Goal: Transaction & Acquisition: Book appointment/travel/reservation

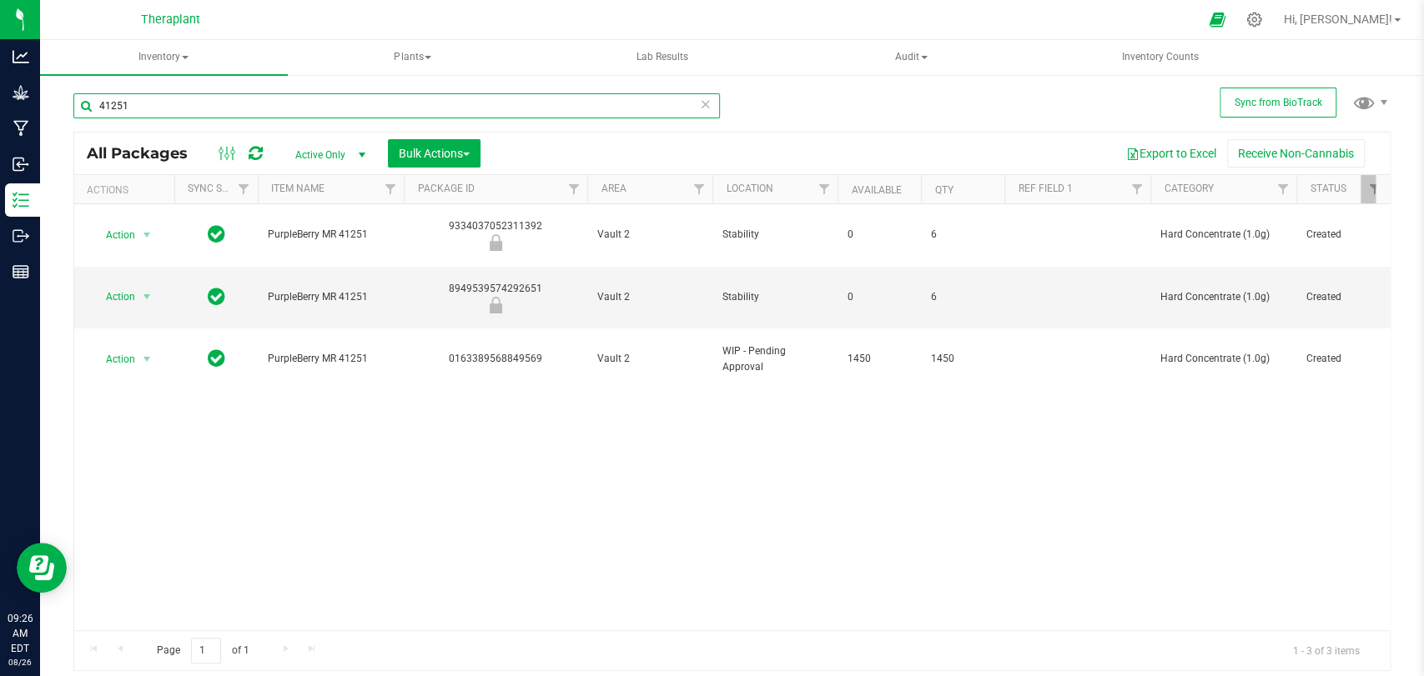
click at [341, 108] on input "41251" at bounding box center [396, 105] width 646 height 25
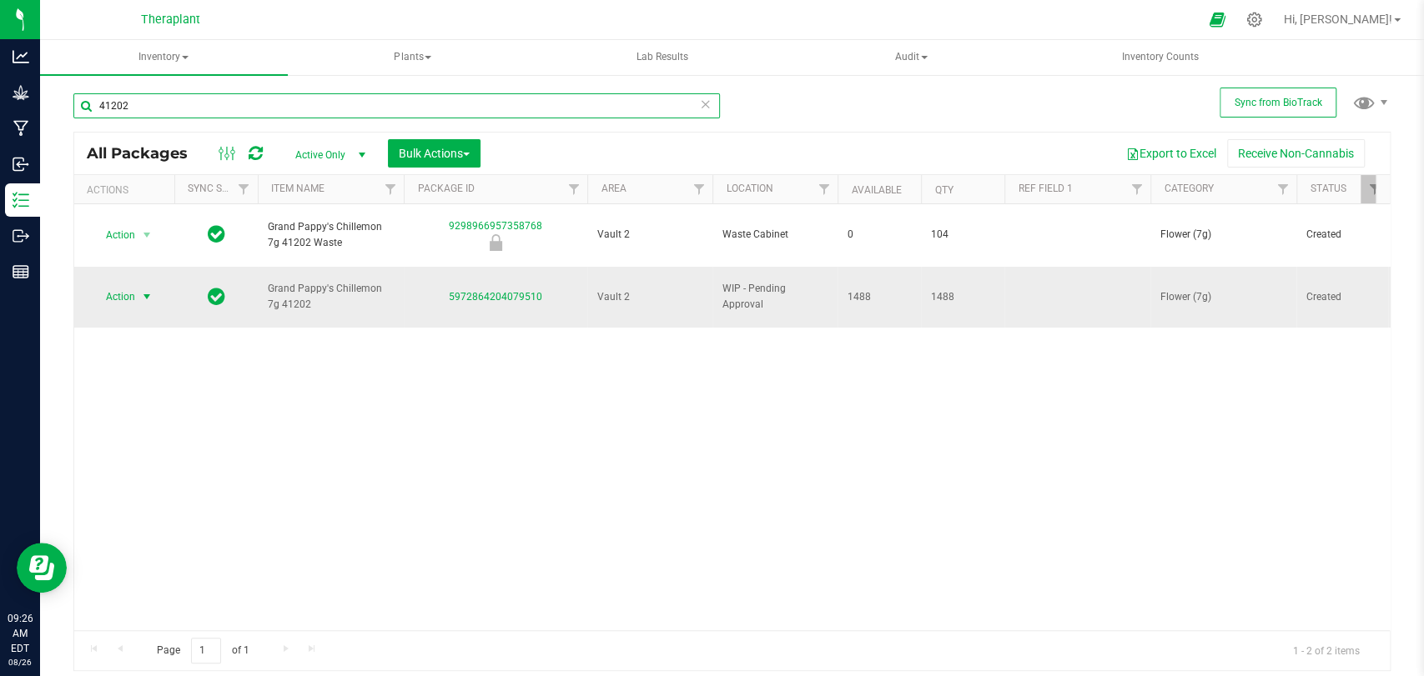
type input "41202"
click at [135, 285] on span "Action" at bounding box center [113, 296] width 45 height 23
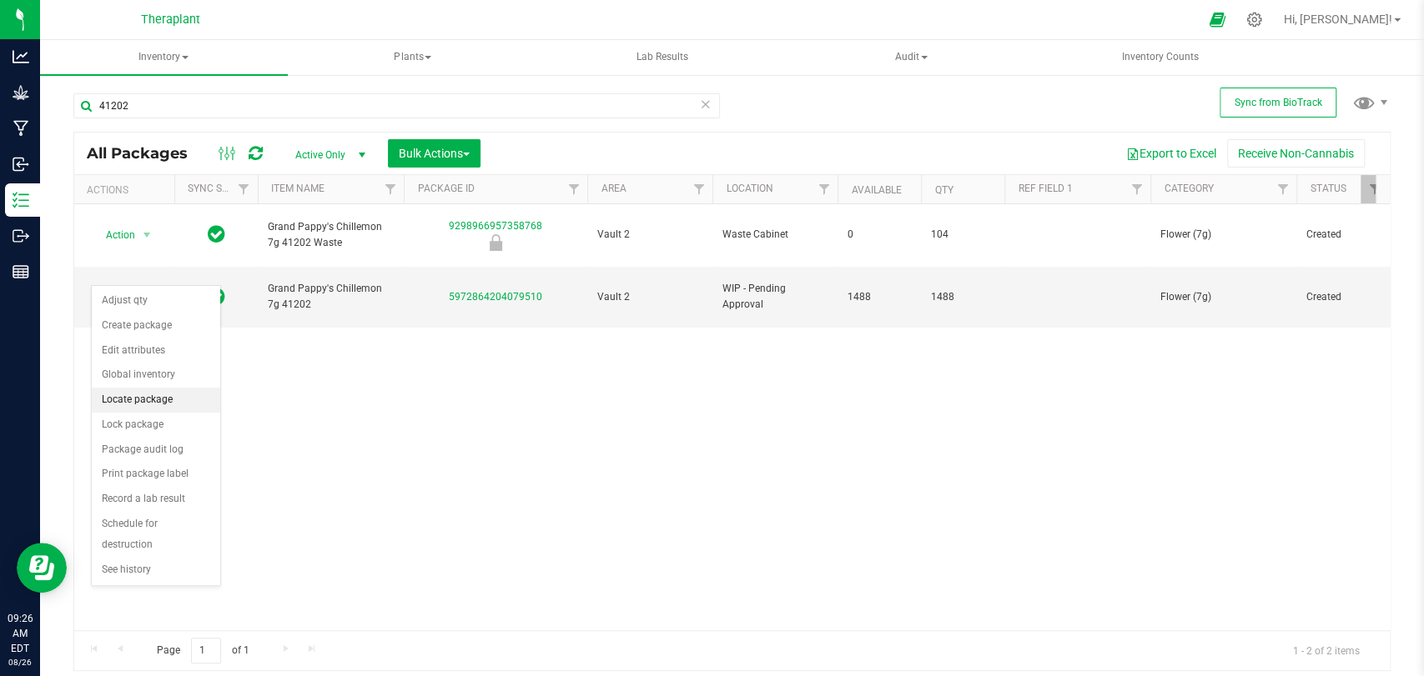
click at [161, 404] on li "Locate package" at bounding box center [156, 400] width 128 height 25
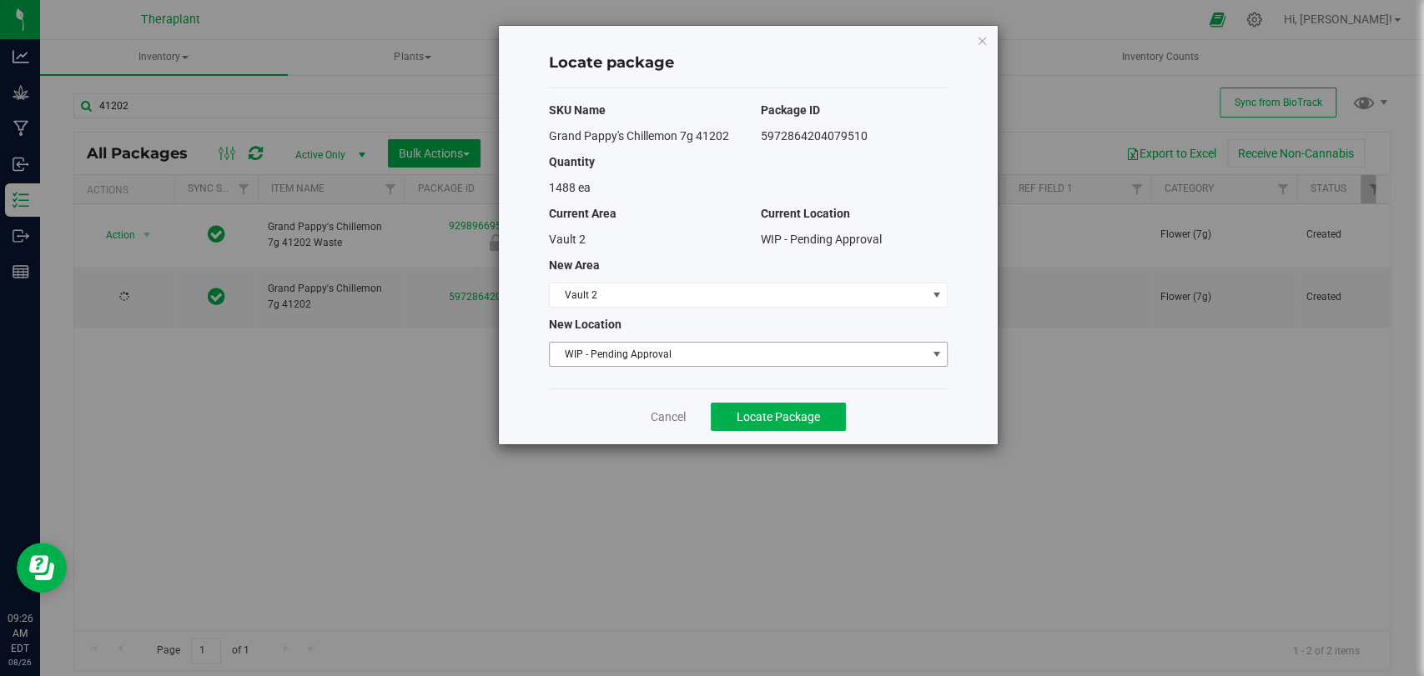
click at [620, 355] on span "WIP - Pending Approval" at bounding box center [738, 354] width 376 height 23
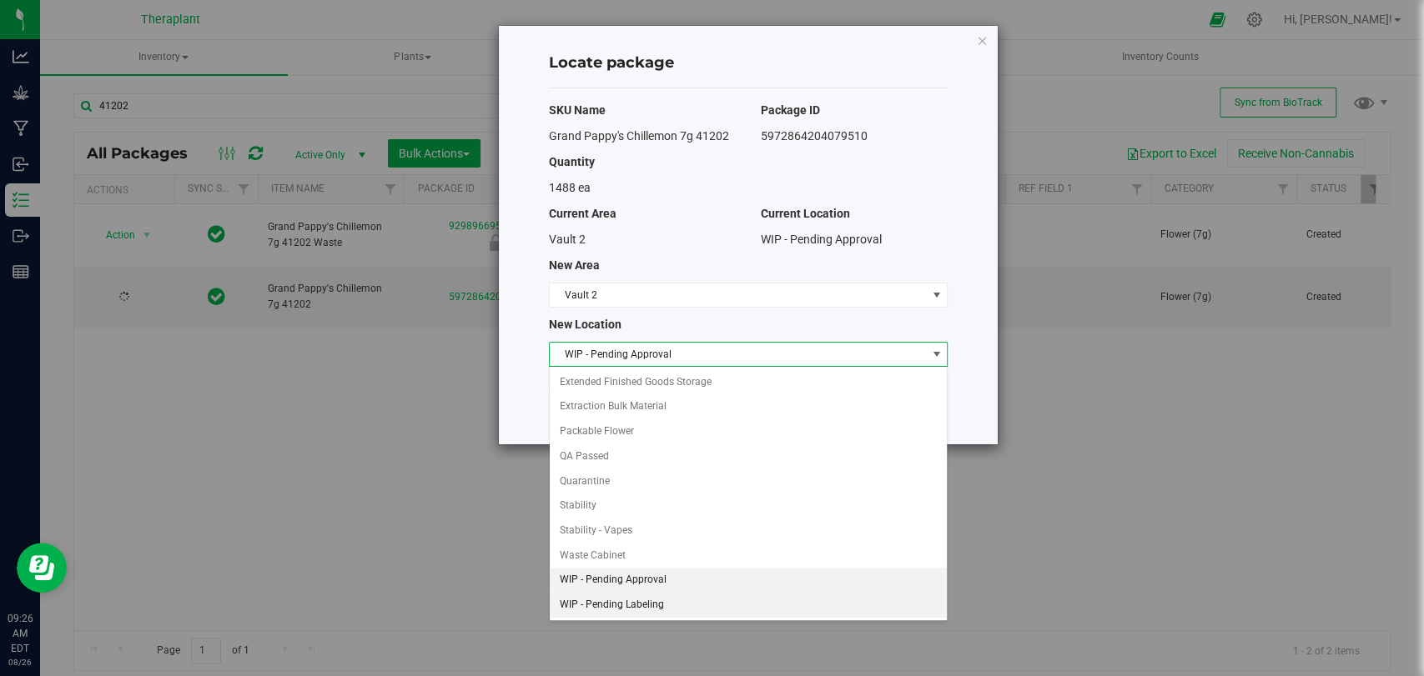
click at [633, 602] on li "WIP - Pending Labeling" at bounding box center [748, 605] width 397 height 25
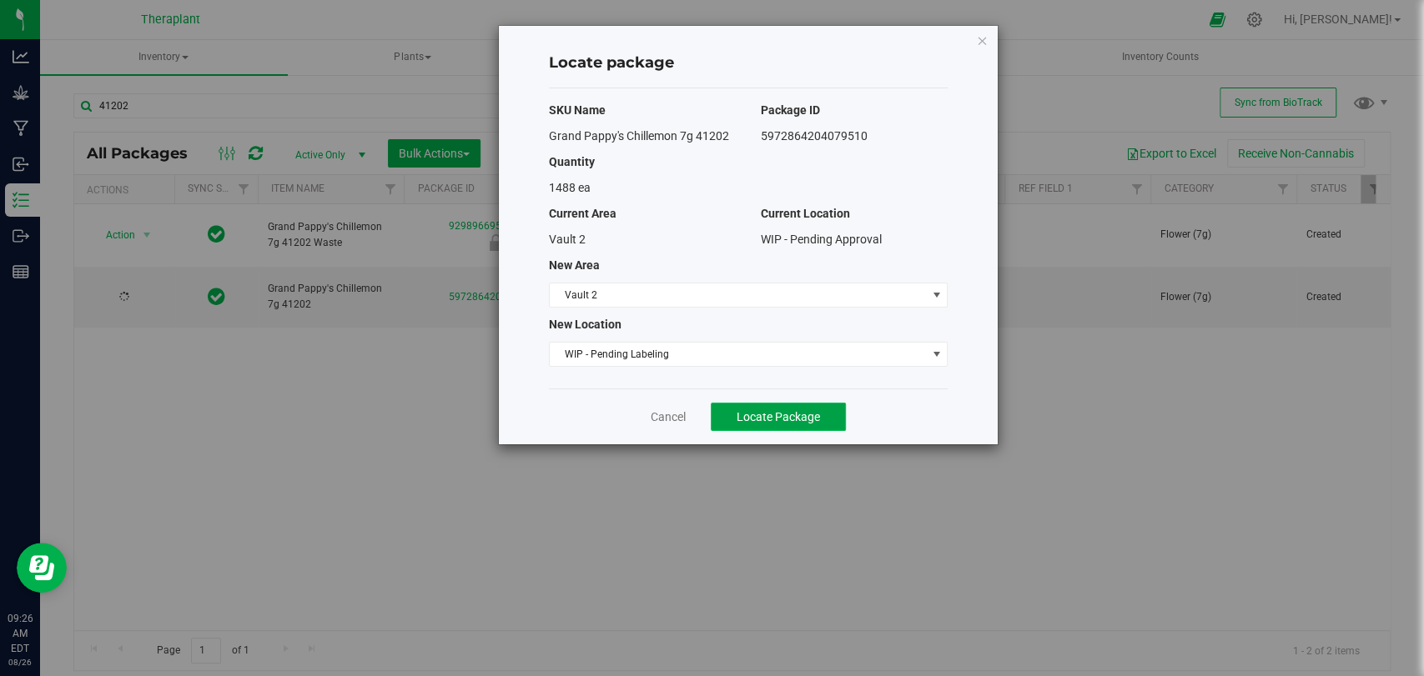
click at [752, 415] on span "Locate Package" at bounding box center [778, 416] width 83 height 13
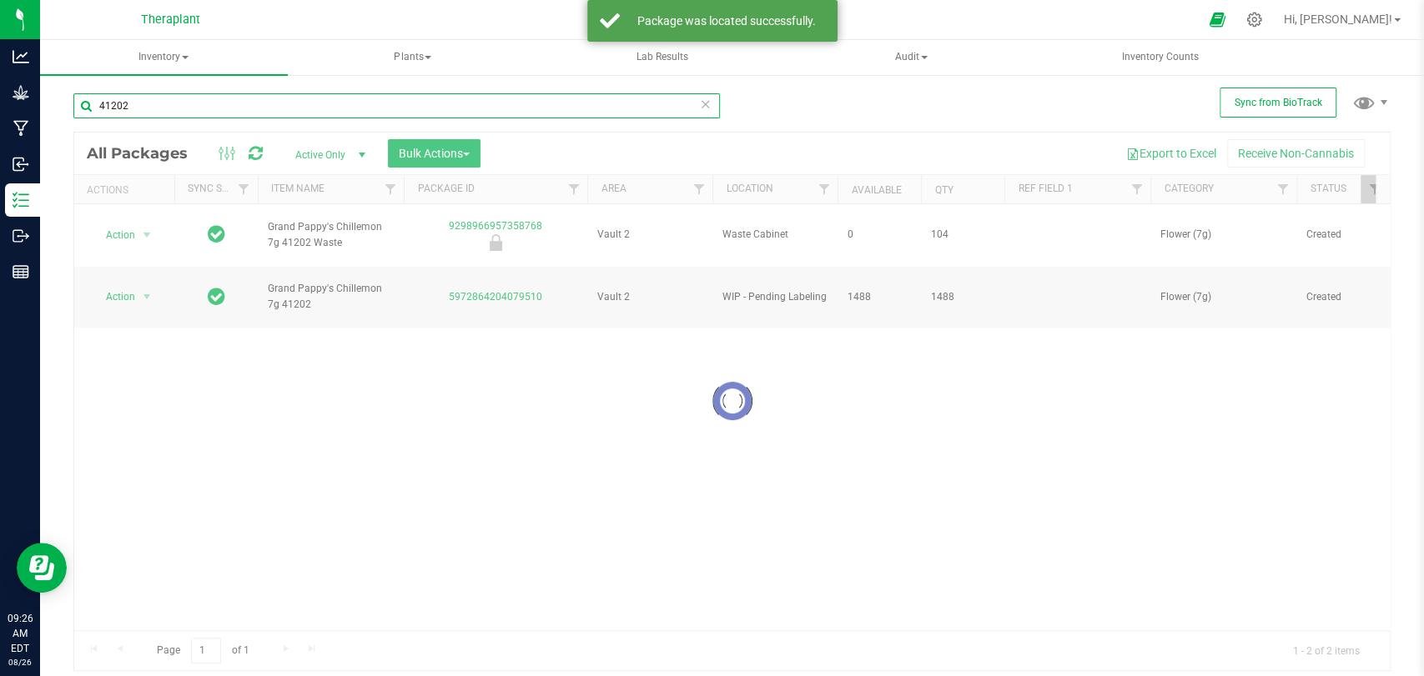
click at [380, 108] on input "41202" at bounding box center [396, 105] width 646 height 25
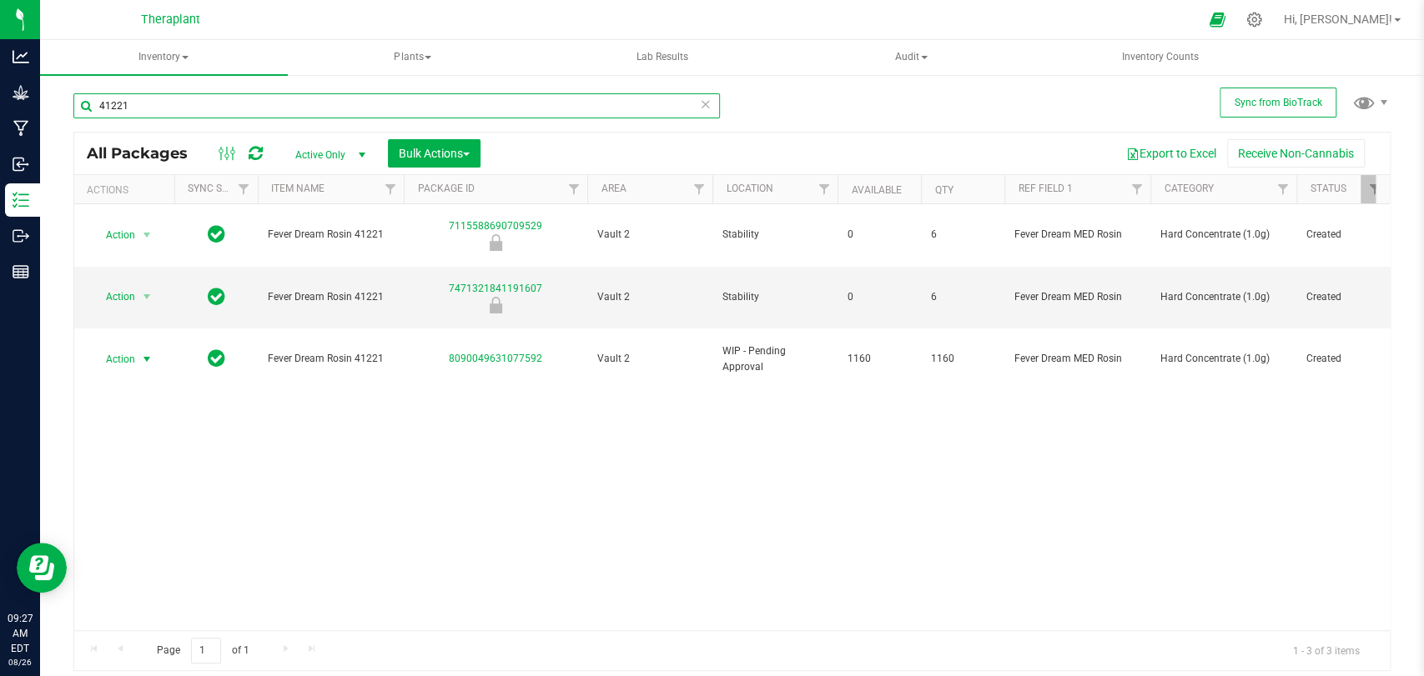
type input "41221"
click at [127, 348] on span "Action" at bounding box center [113, 359] width 45 height 23
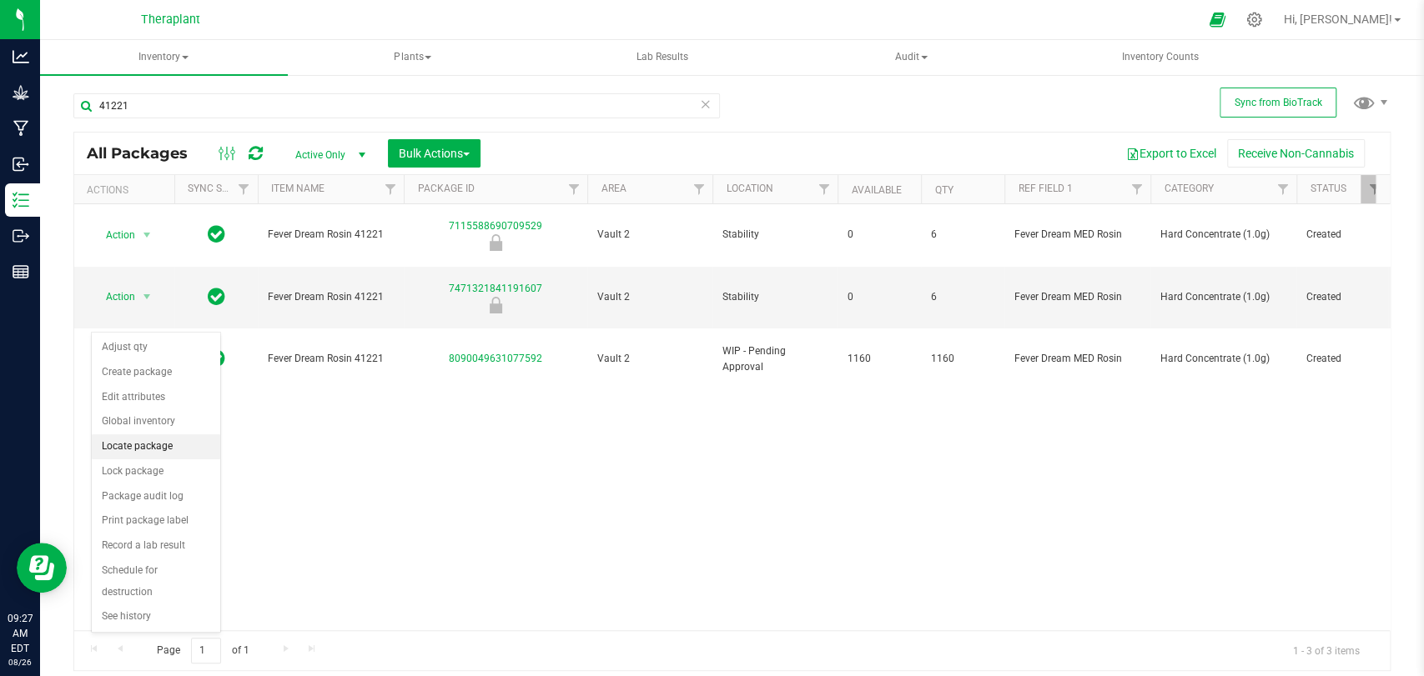
click at [131, 440] on li "Locate package" at bounding box center [156, 447] width 128 height 25
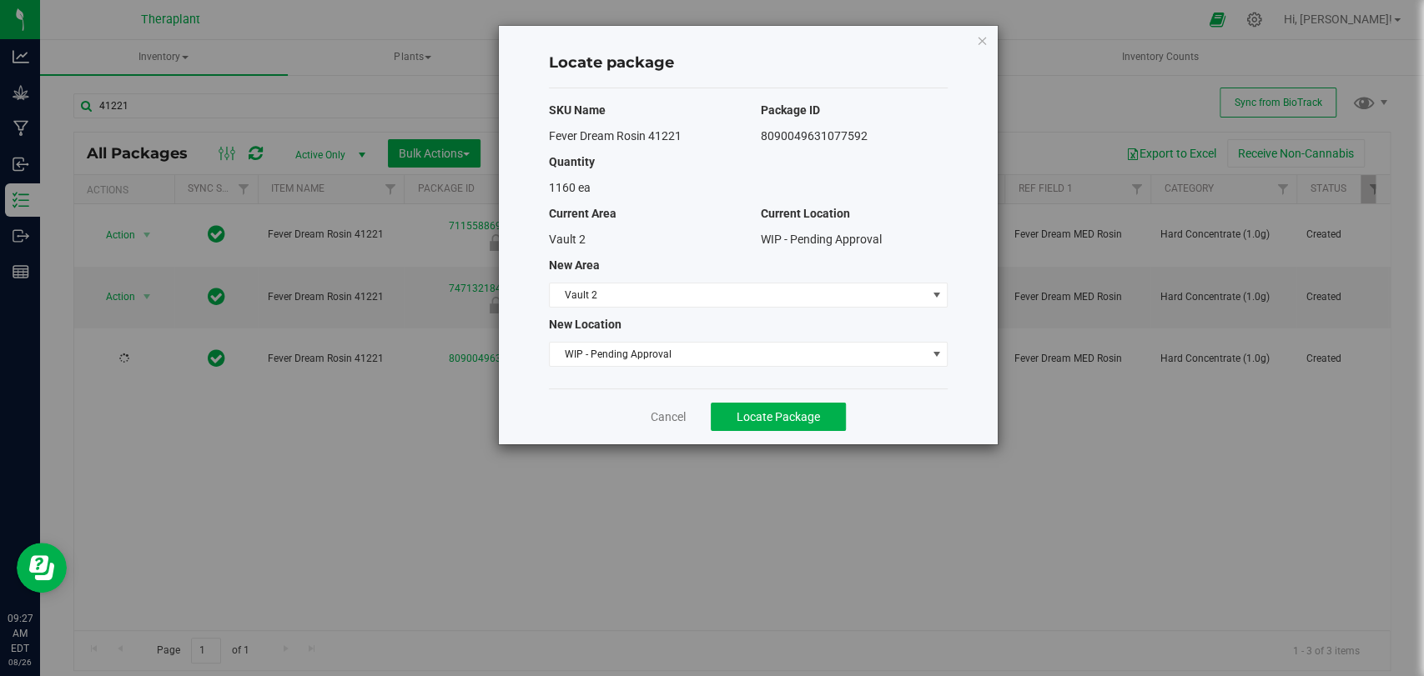
click at [590, 339] on div "SKU Name Package ID Fever Dream Rosin 41221 8090049631077592 Quantity 1160 ea C…" at bounding box center [748, 238] width 399 height 300
click at [594, 346] on span "WIP - Pending Approval" at bounding box center [738, 354] width 376 height 23
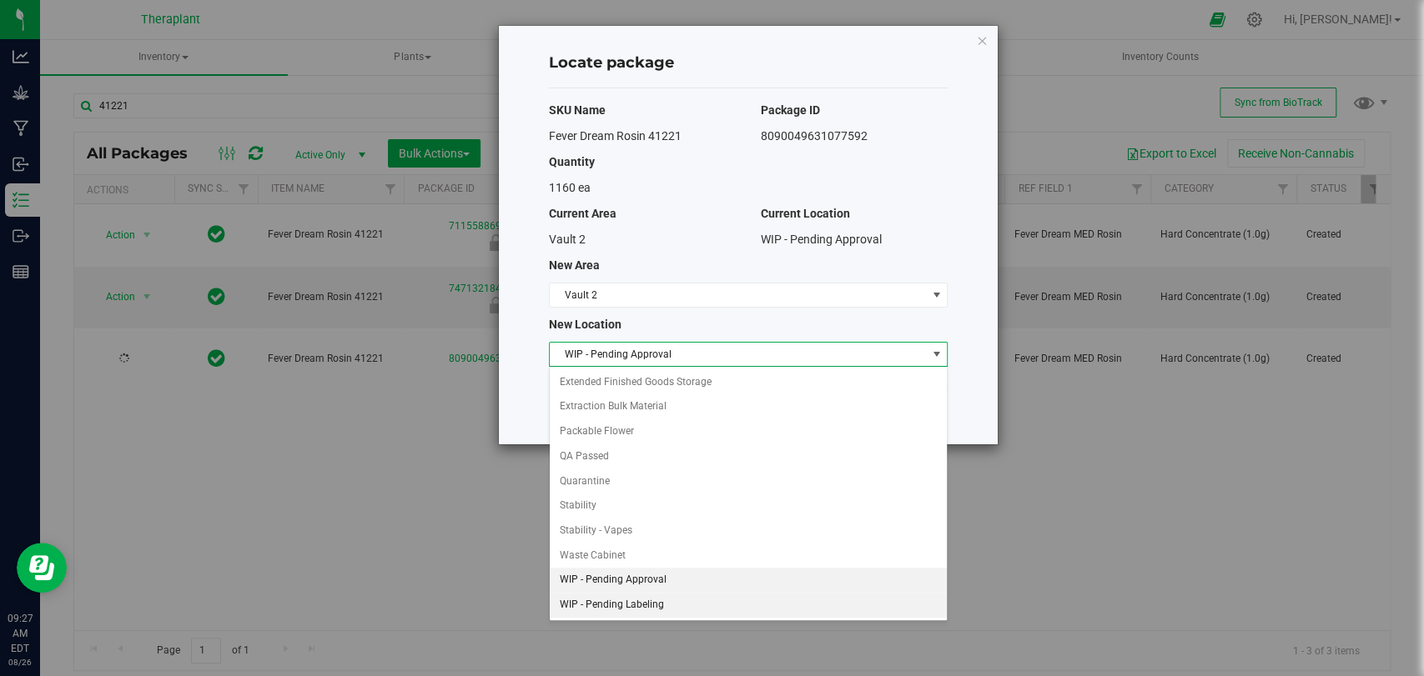
click at [654, 605] on li "WIP - Pending Labeling" at bounding box center [748, 605] width 397 height 25
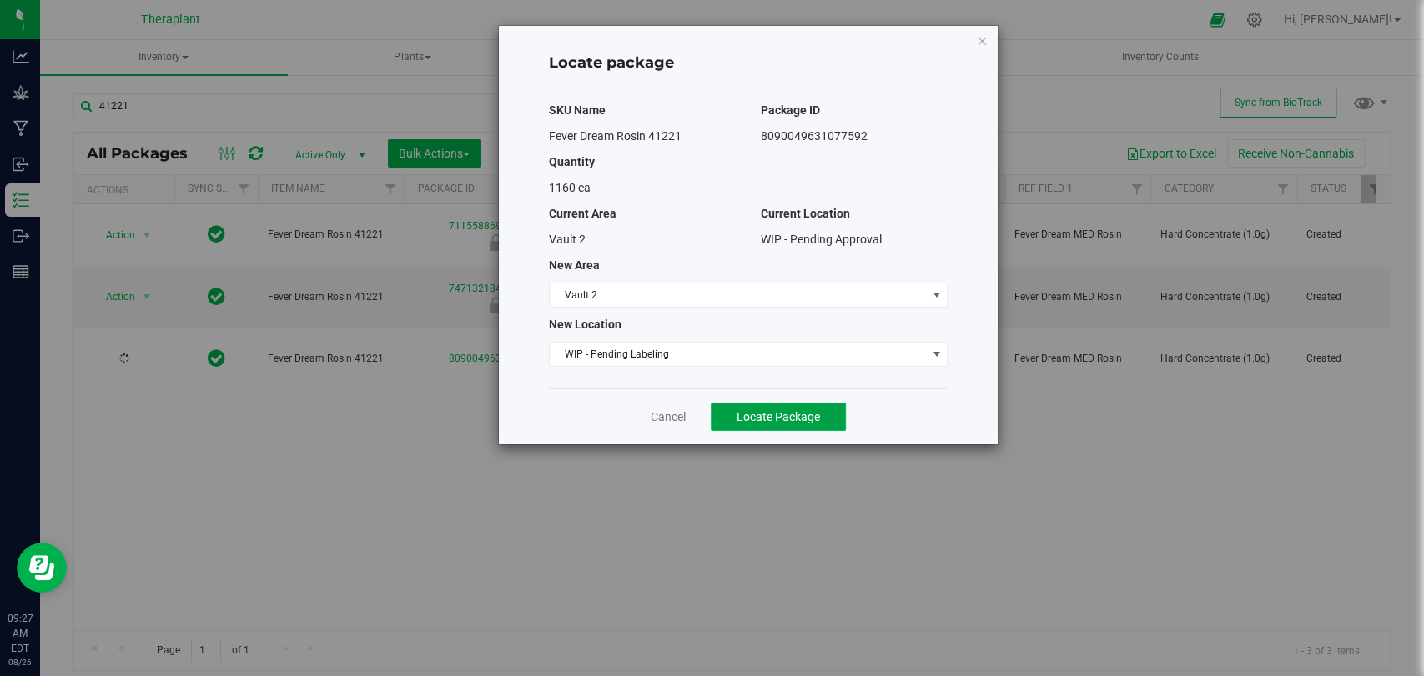
click at [747, 429] on button "Locate Package" at bounding box center [778, 417] width 135 height 28
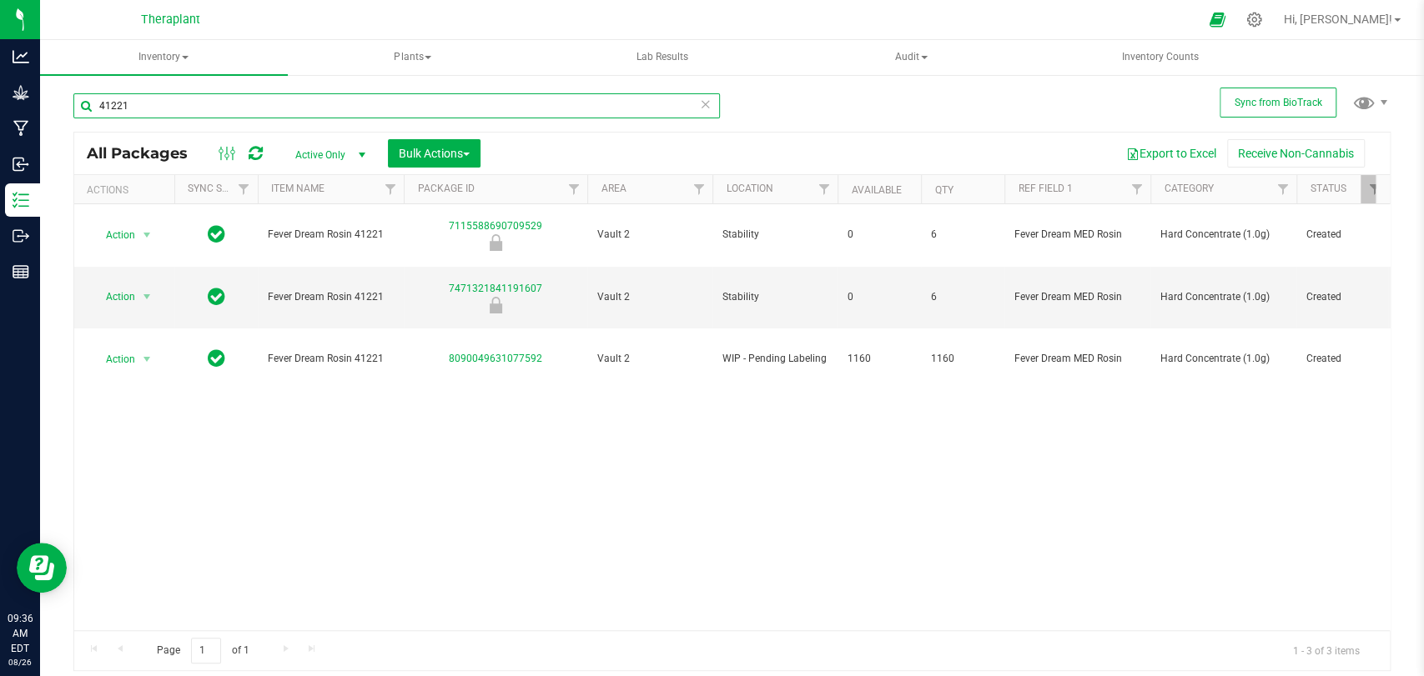
click at [363, 103] on input "41221" at bounding box center [396, 105] width 646 height 25
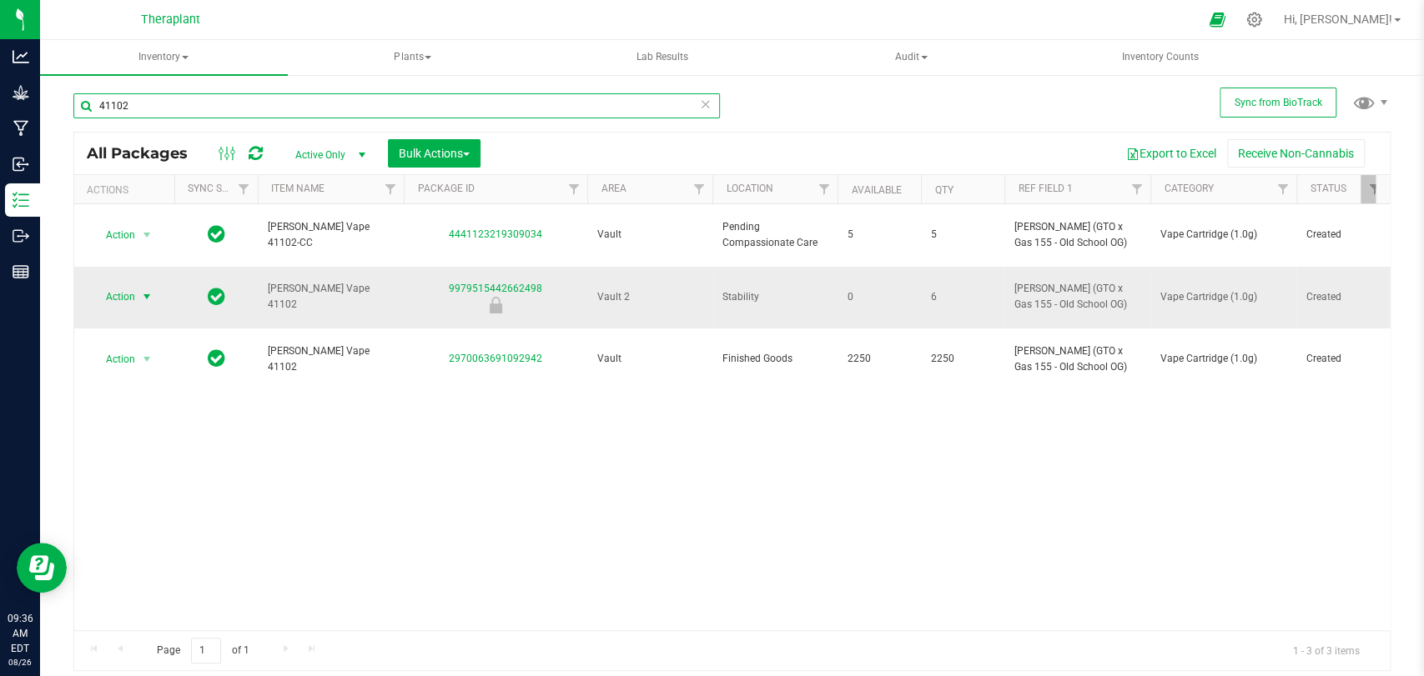
type input "41102"
click at [128, 285] on span "Action" at bounding box center [113, 296] width 45 height 23
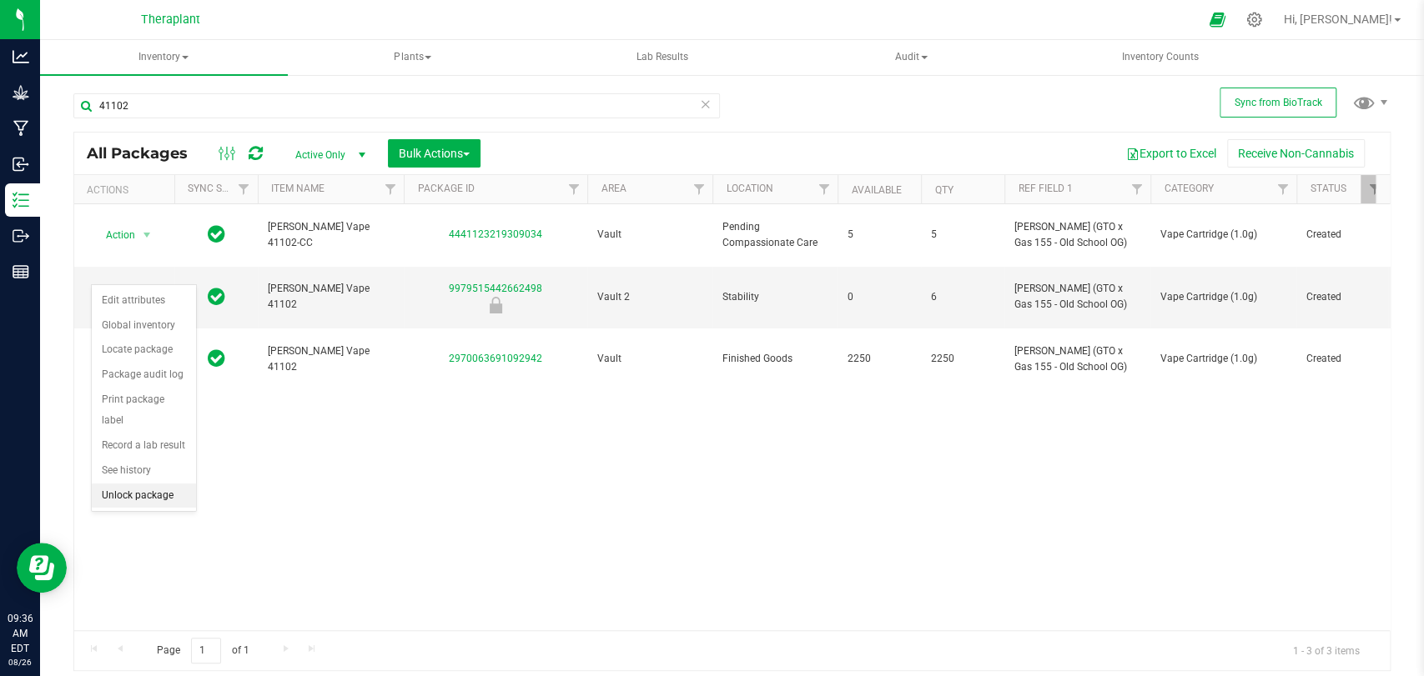
click at [147, 505] on li "Unlock package" at bounding box center [144, 496] width 104 height 25
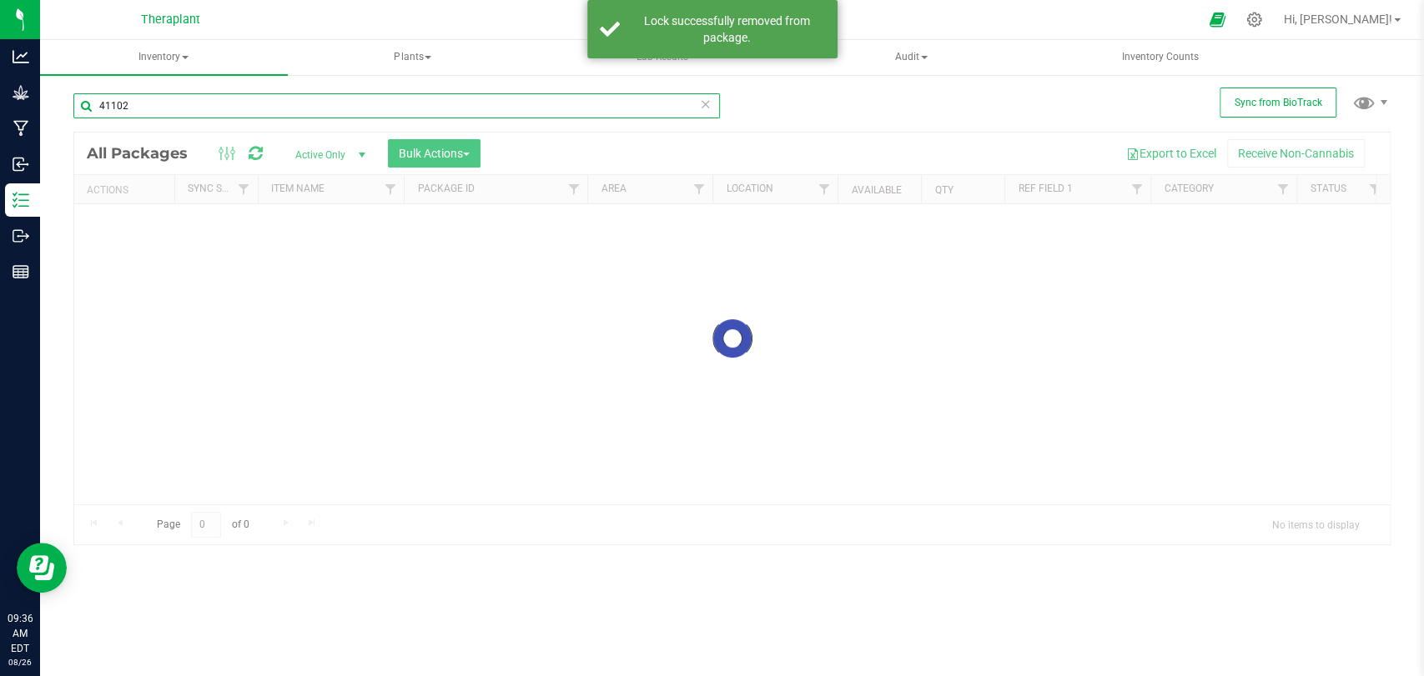
click at [204, 103] on input "41102" at bounding box center [396, 105] width 646 height 25
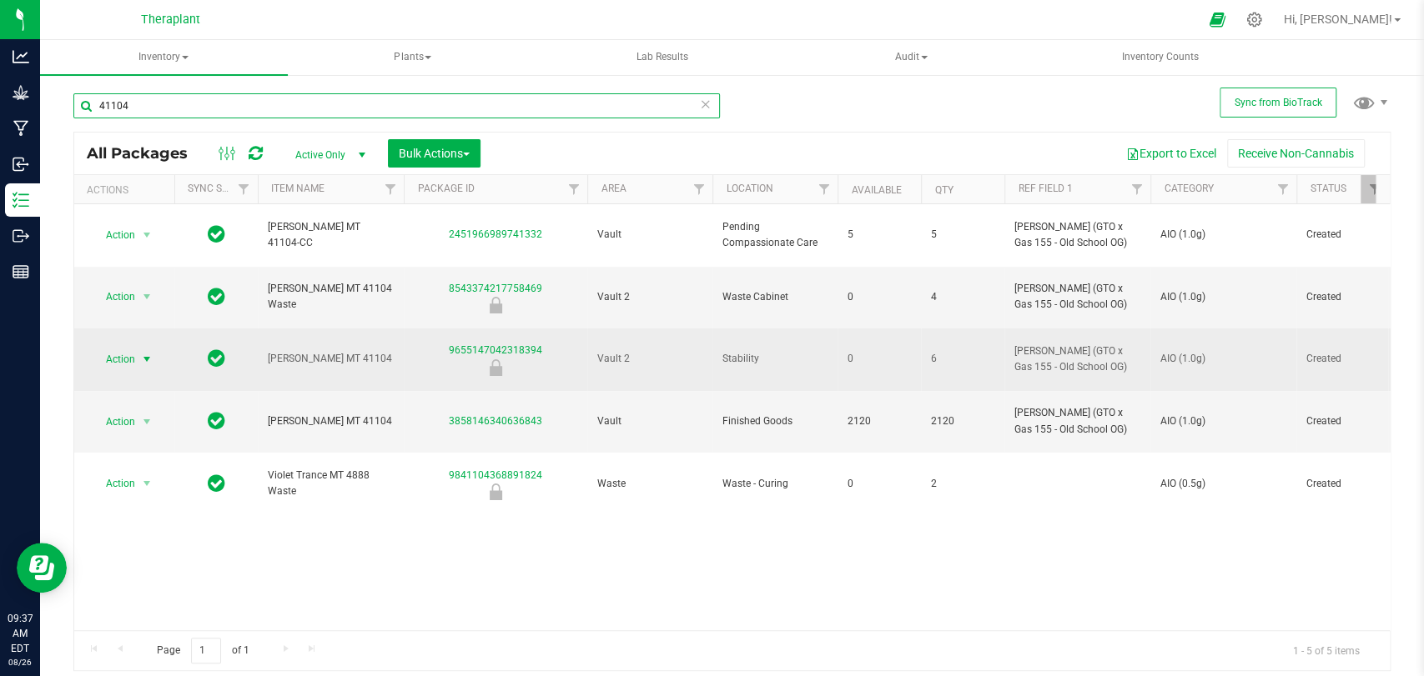
type input "41104"
click at [144, 353] on span "select" at bounding box center [146, 359] width 13 height 13
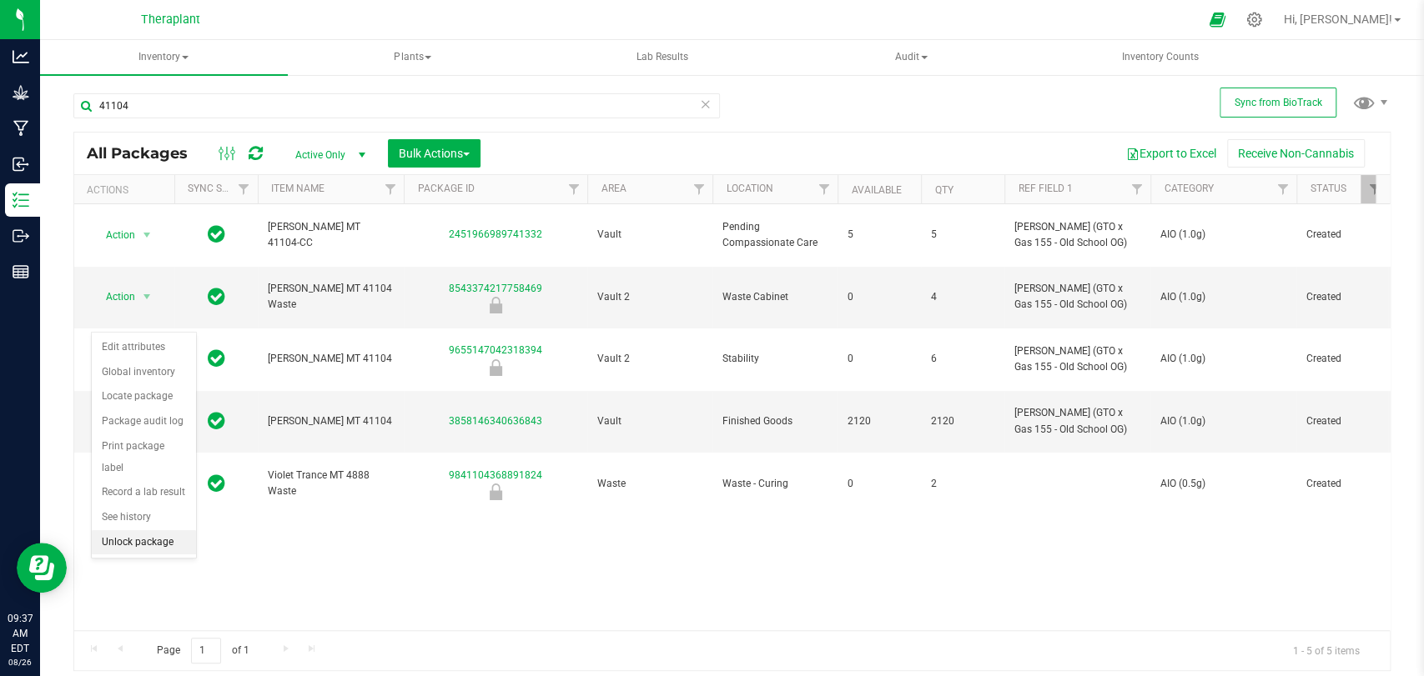
click at [128, 540] on li "Unlock package" at bounding box center [144, 542] width 104 height 25
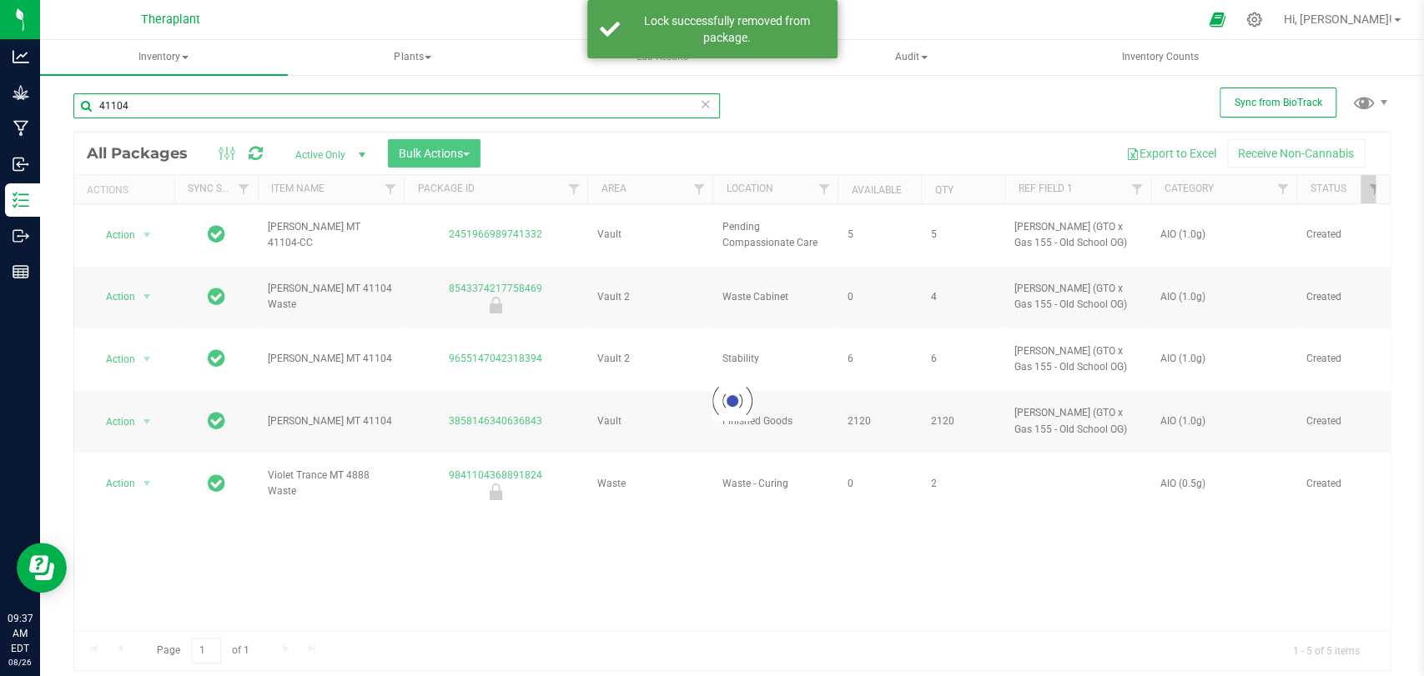
click at [279, 110] on input "41104" at bounding box center [396, 105] width 646 height 25
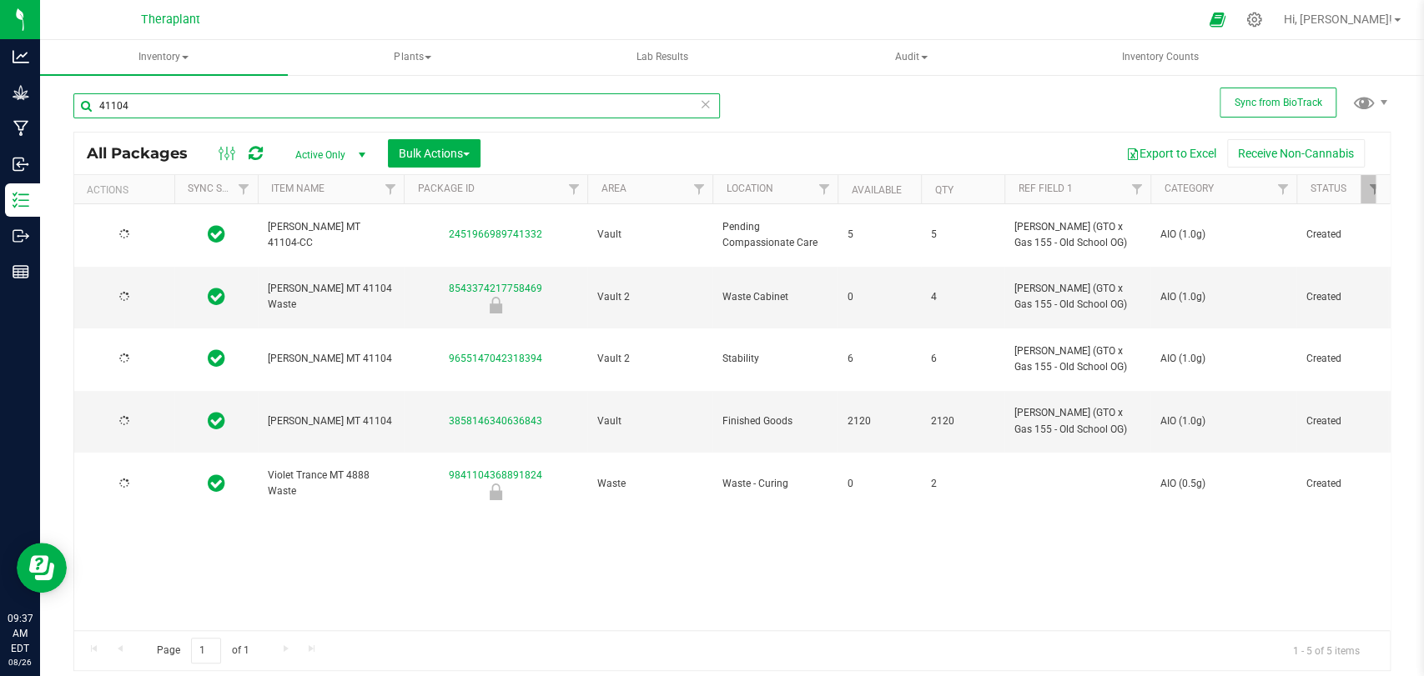
type input "2026-07-03"
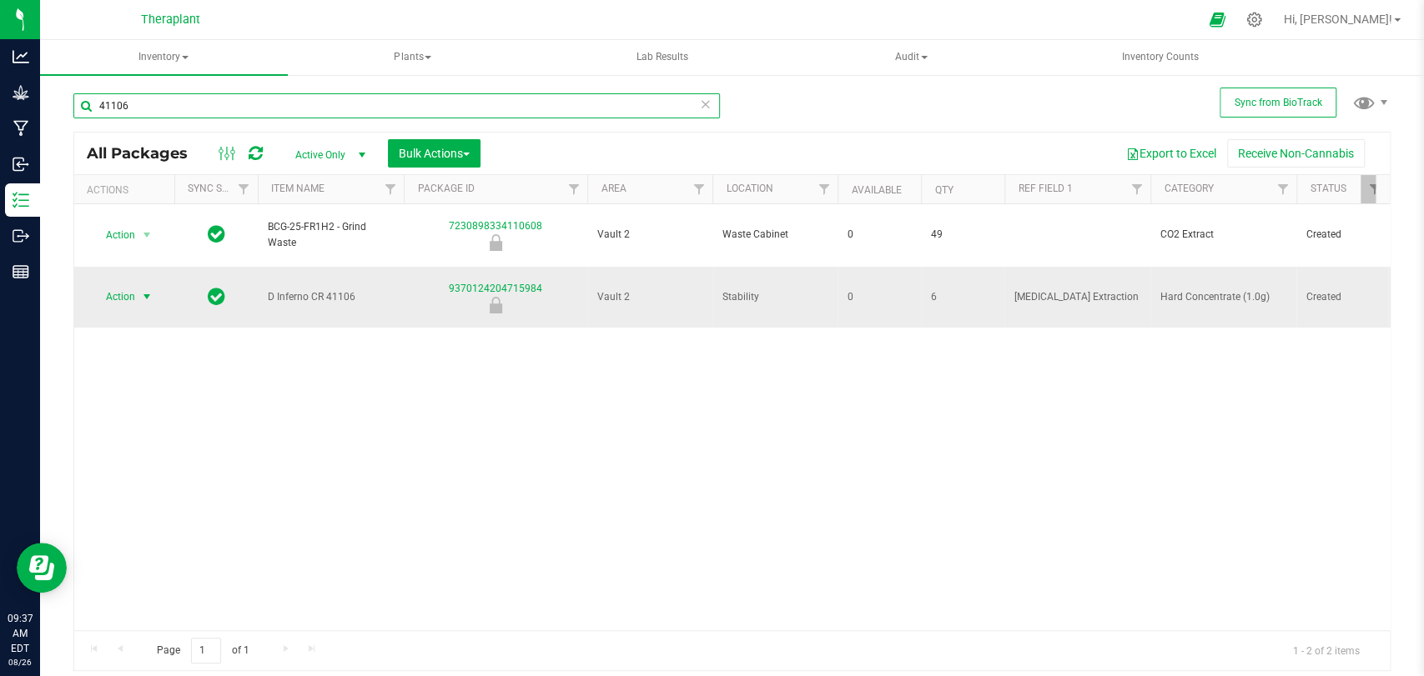
type input "41106"
click at [147, 290] on span "select" at bounding box center [146, 296] width 13 height 13
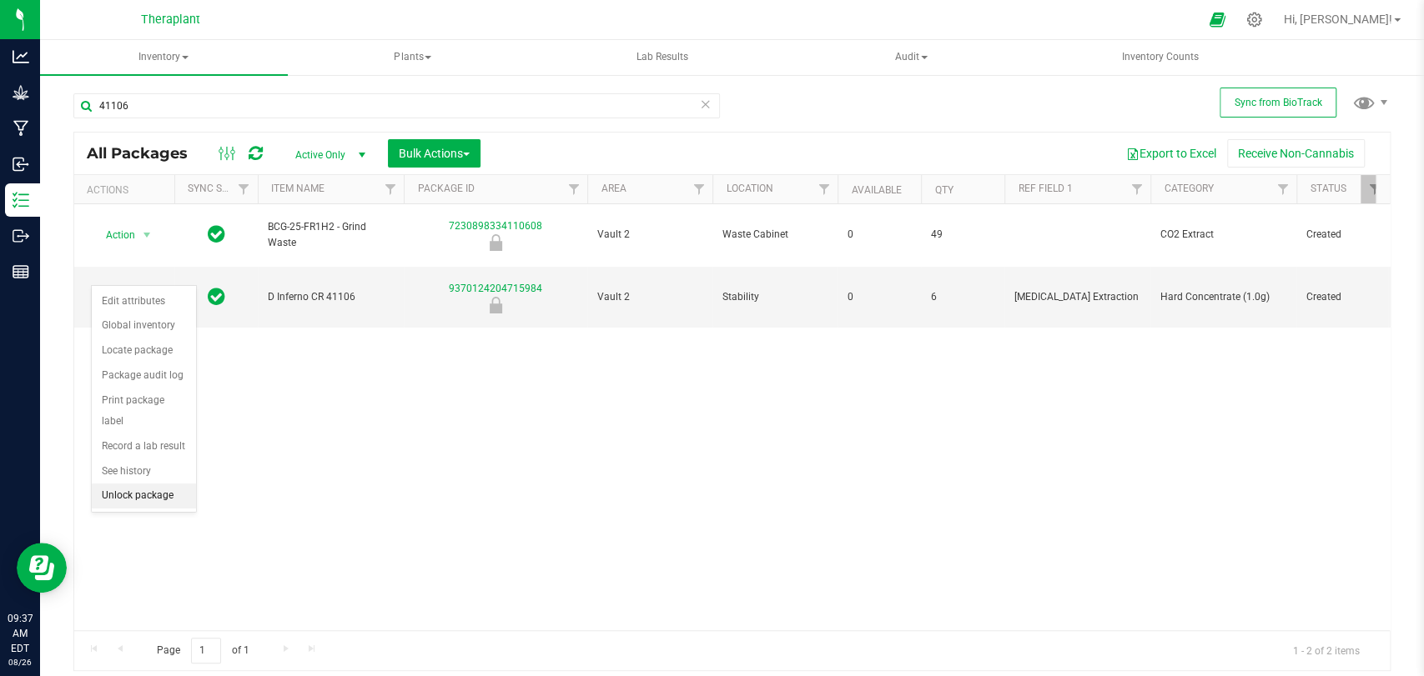
click at [161, 490] on li "Unlock package" at bounding box center [144, 496] width 104 height 25
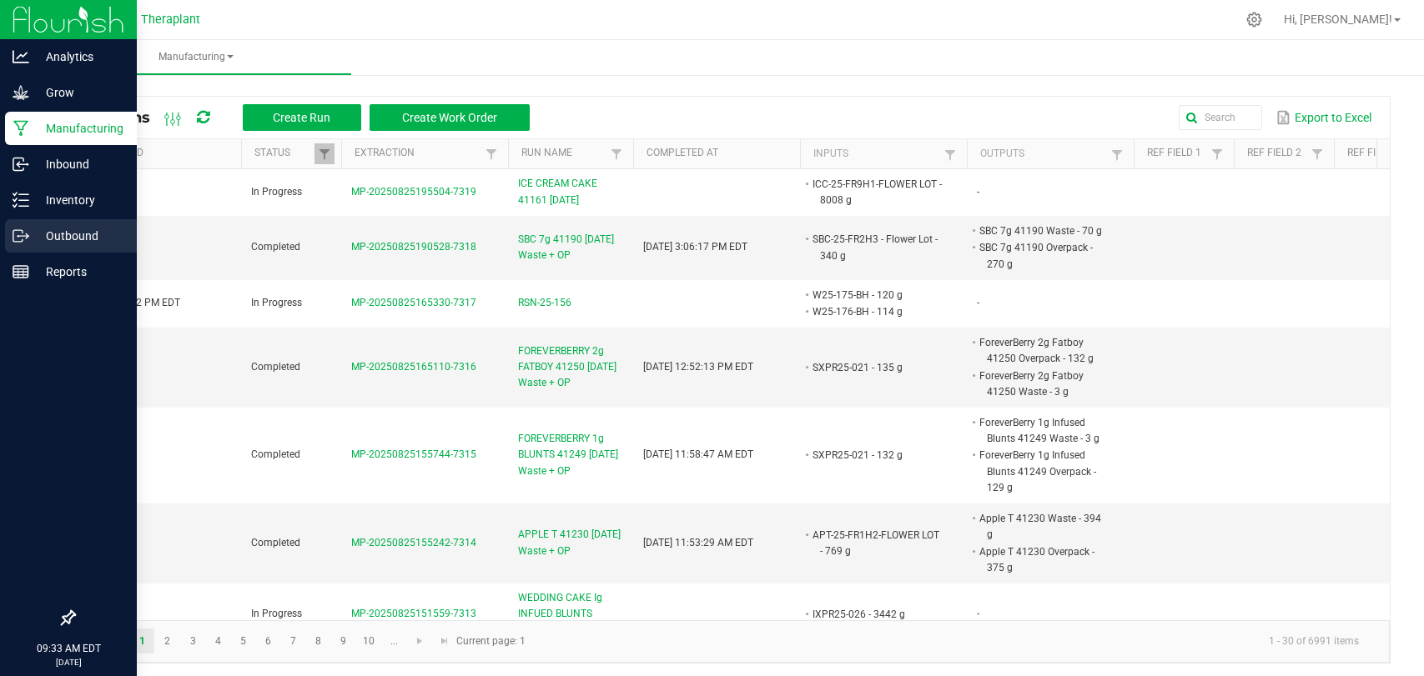
drag, startPoint x: 0, startPoint y: 0, endPoint x: 43, endPoint y: 238, distance: 241.5
click at [43, 238] on p "Outbound" at bounding box center [79, 236] width 100 height 20
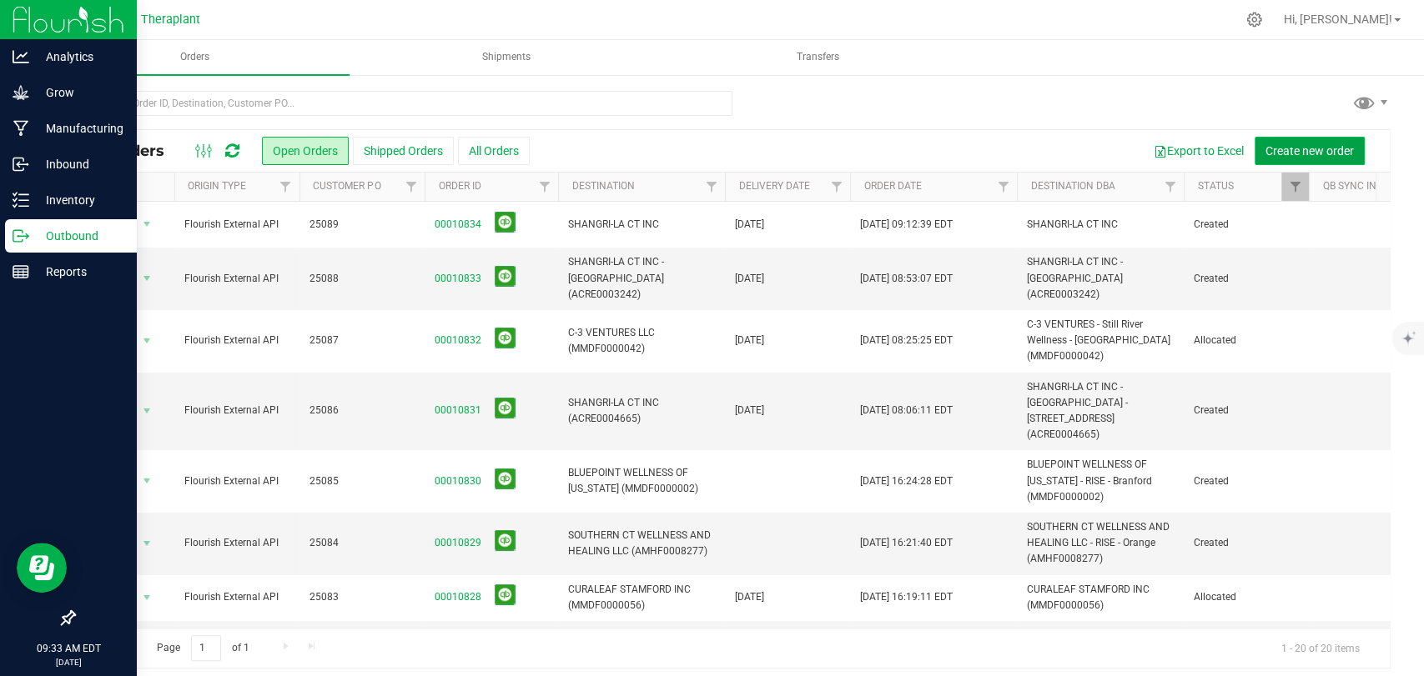
click at [1325, 154] on span "Create new order" at bounding box center [1309, 150] width 88 height 13
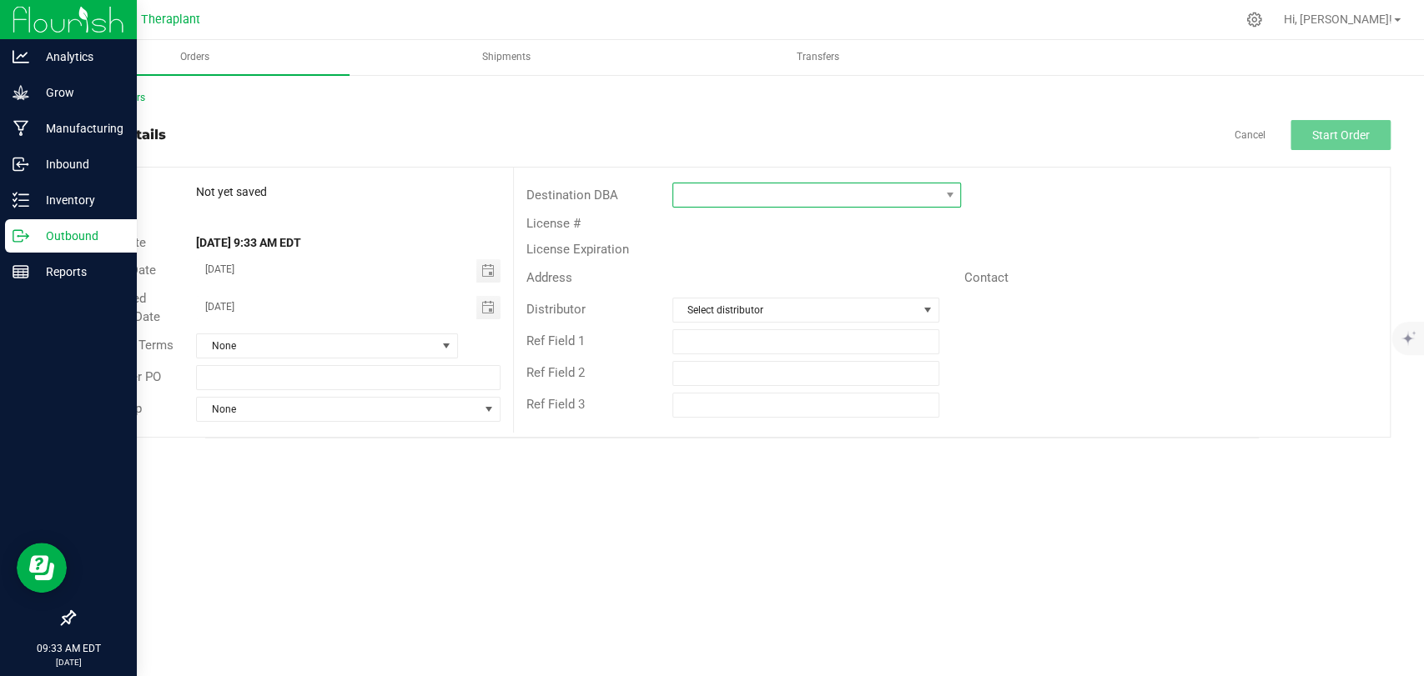
click at [924, 193] on span at bounding box center [806, 195] width 266 height 23
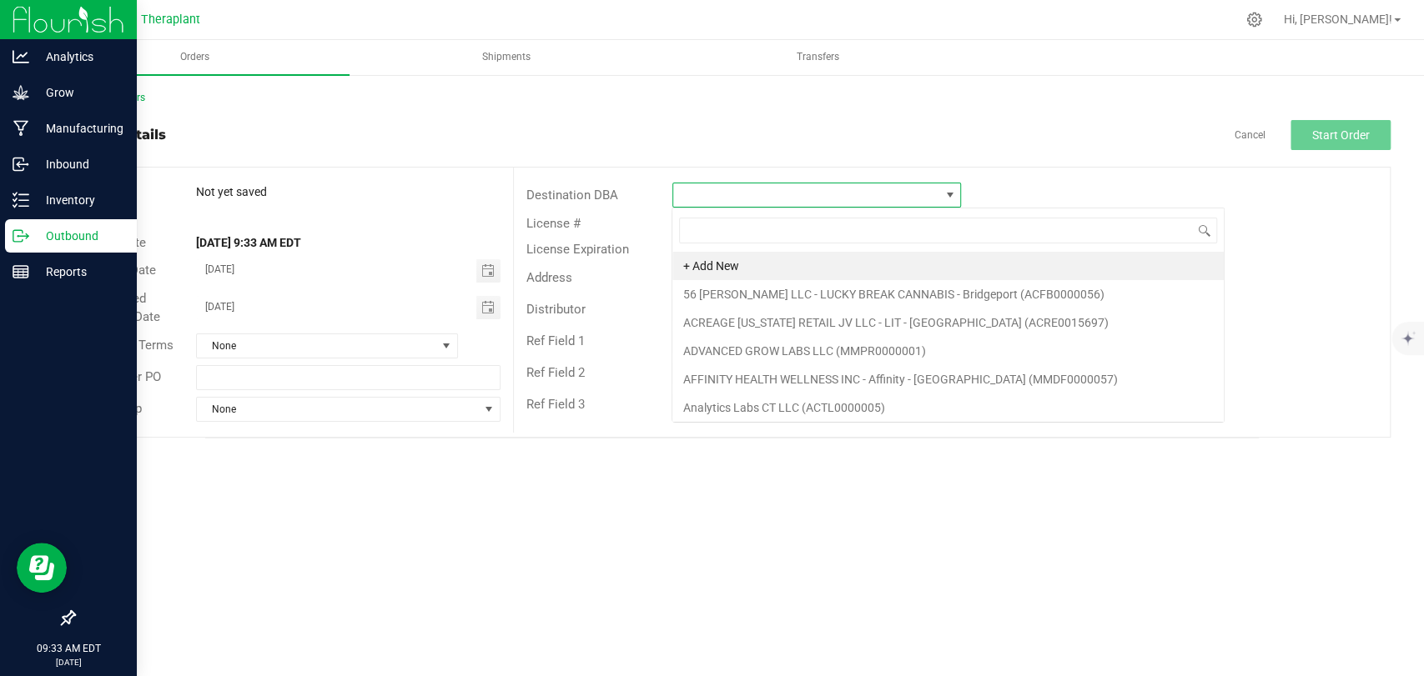
scroll to position [24, 289]
type input "north"
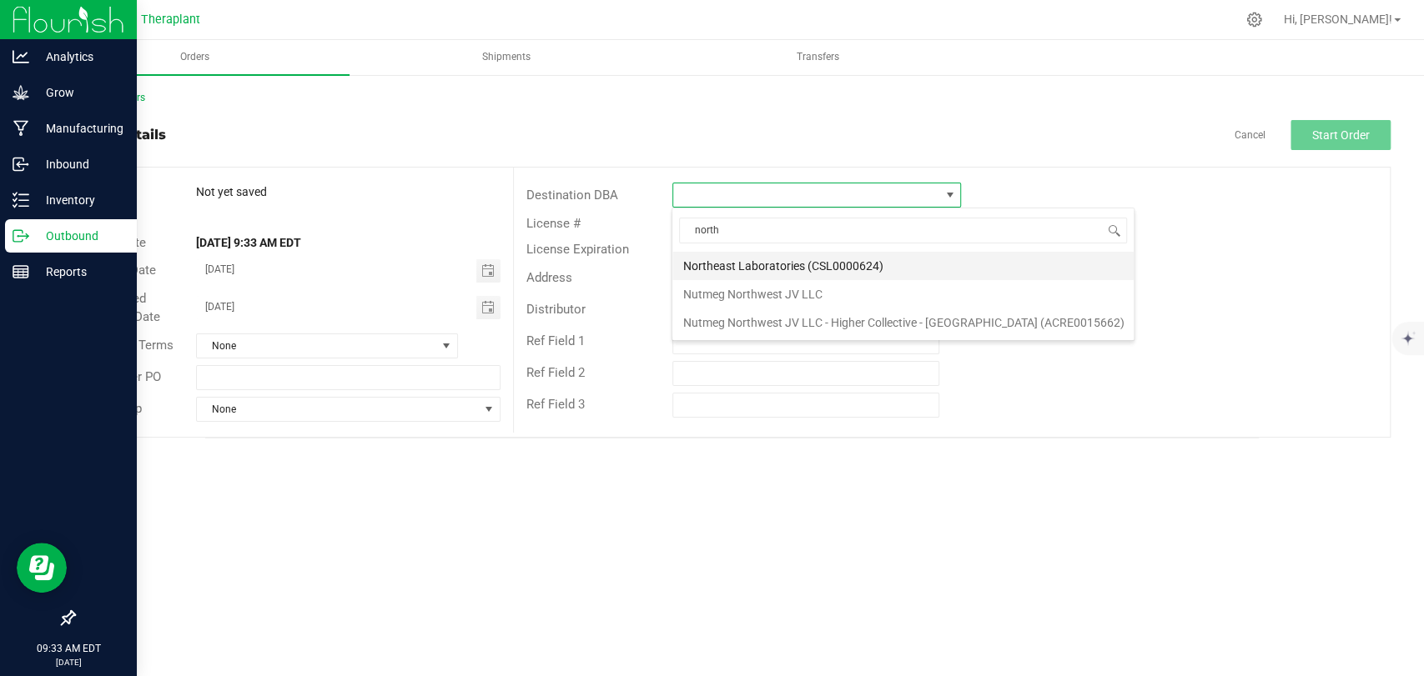
click at [842, 269] on li "Northeast Laboratories (CSL0000624)" at bounding box center [902, 266] width 461 height 28
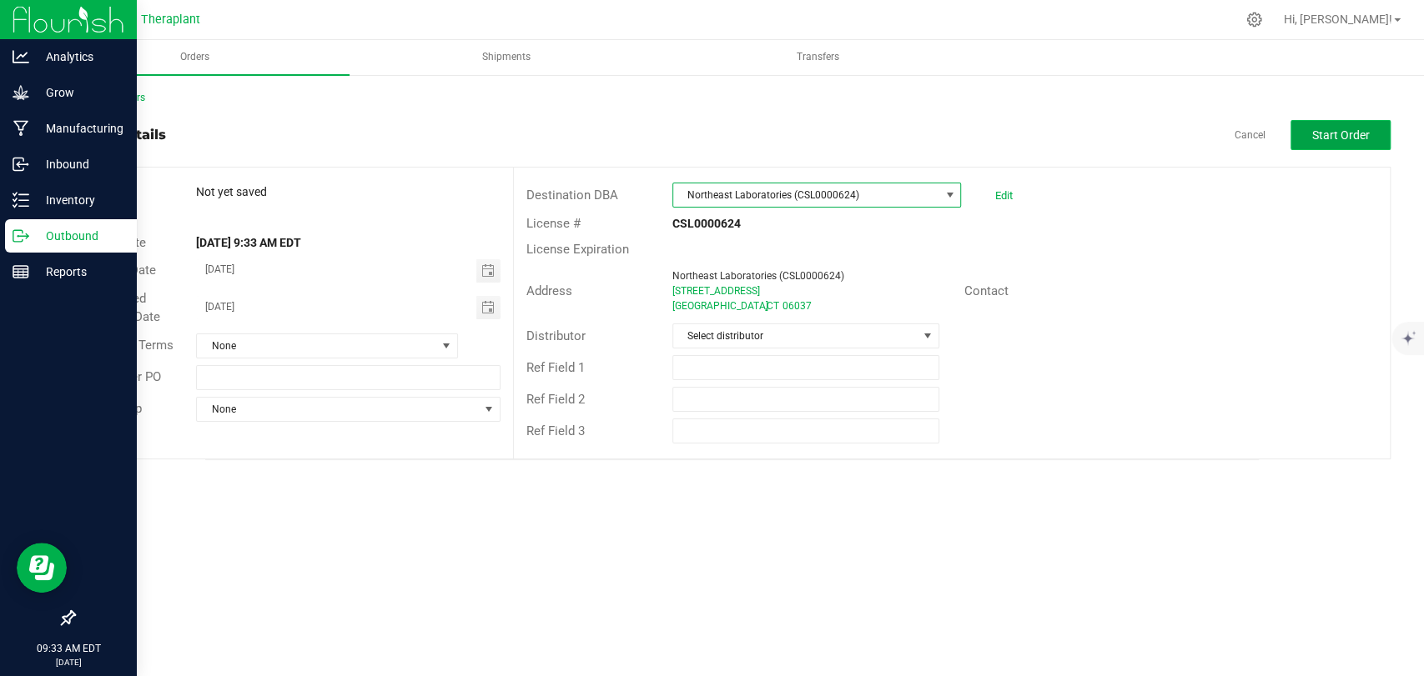
click at [1360, 142] on button "Start Order" at bounding box center [1340, 135] width 100 height 30
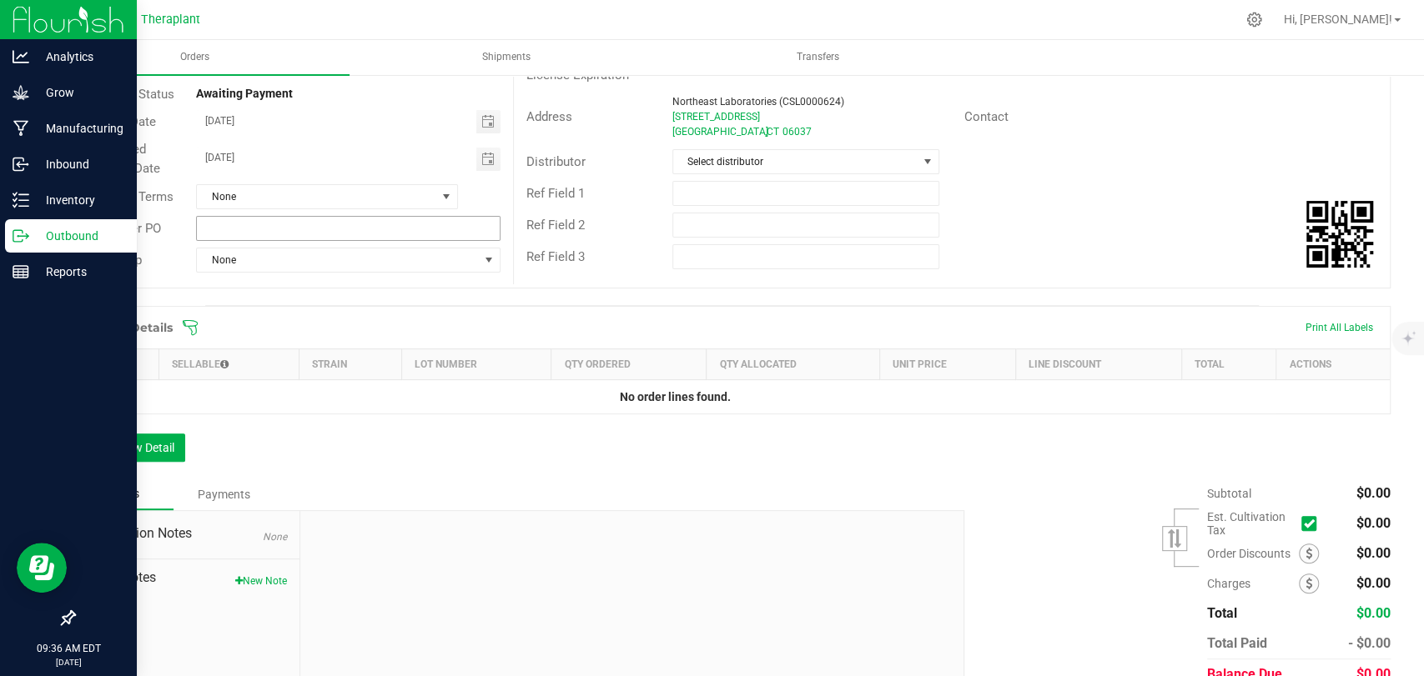
scroll to position [249, 0]
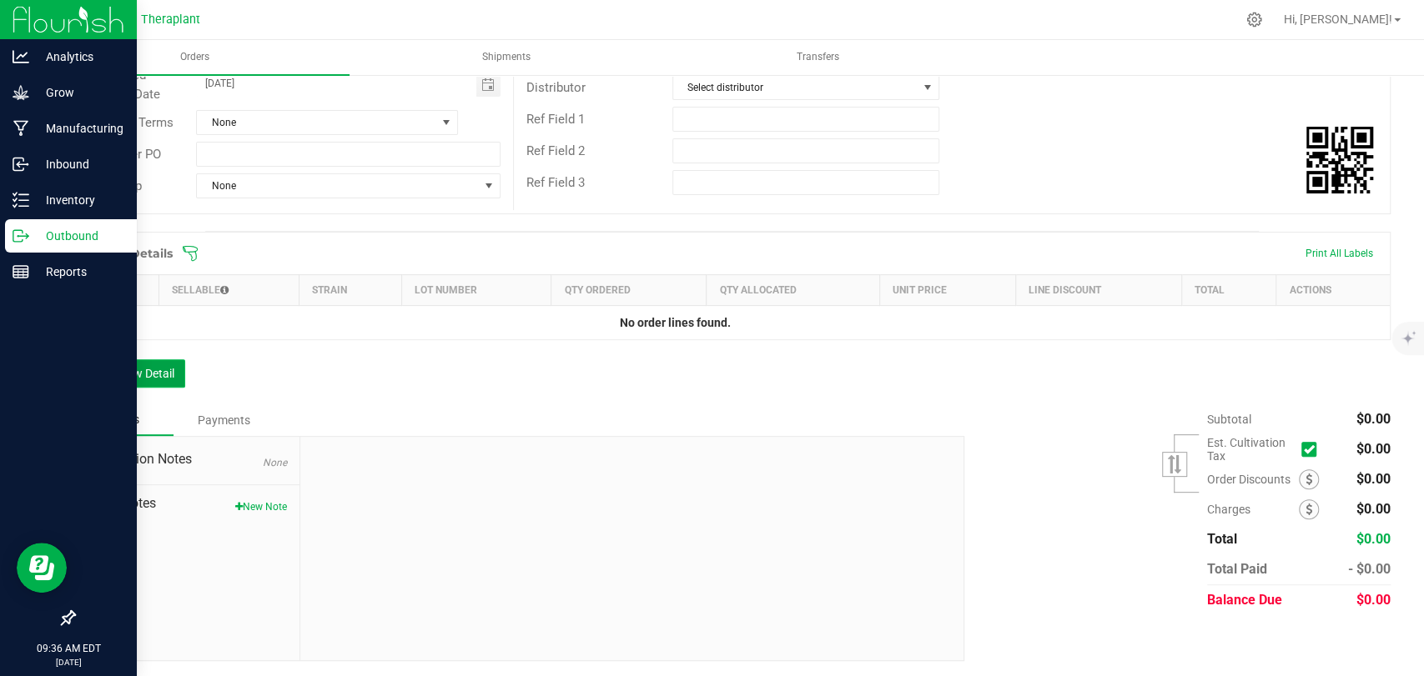
click at [174, 371] on button "Add New Detail" at bounding box center [129, 373] width 112 height 28
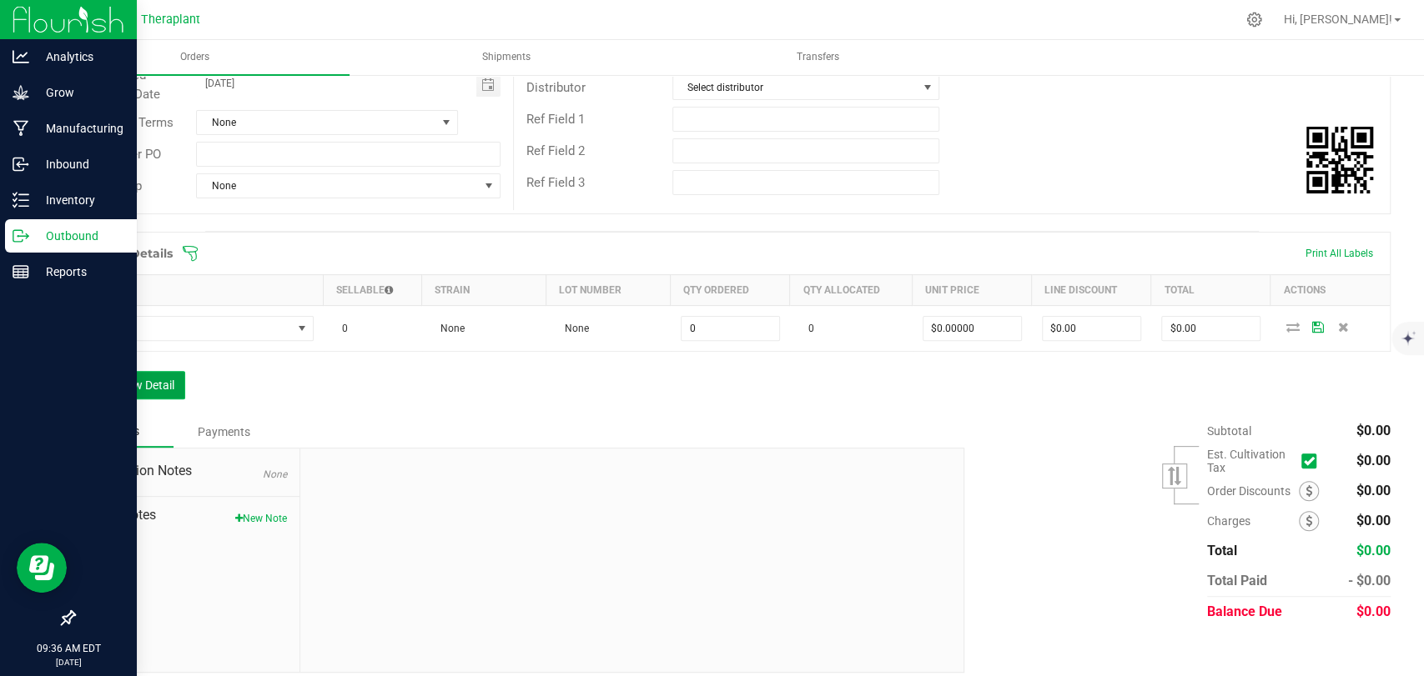
click at [167, 390] on button "Add New Detail" at bounding box center [129, 385] width 112 height 28
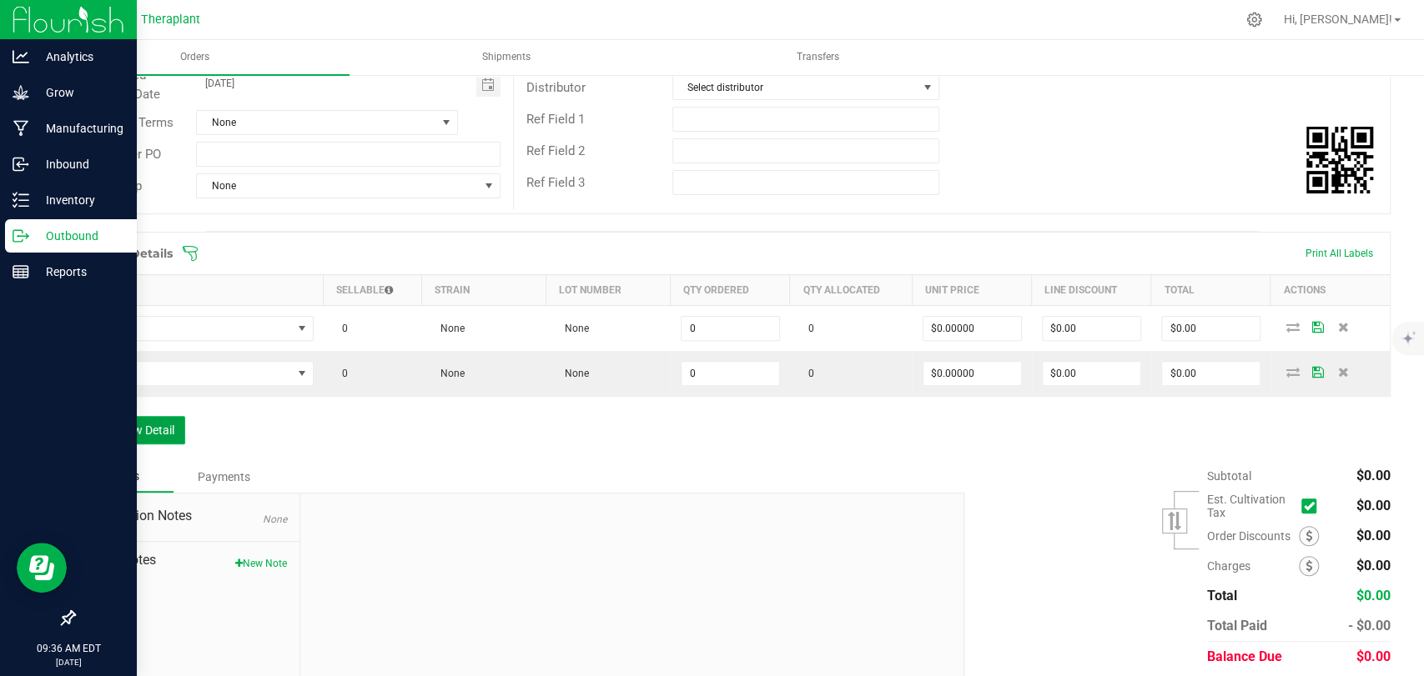
click at [174, 422] on button "Add New Detail" at bounding box center [129, 430] width 112 height 28
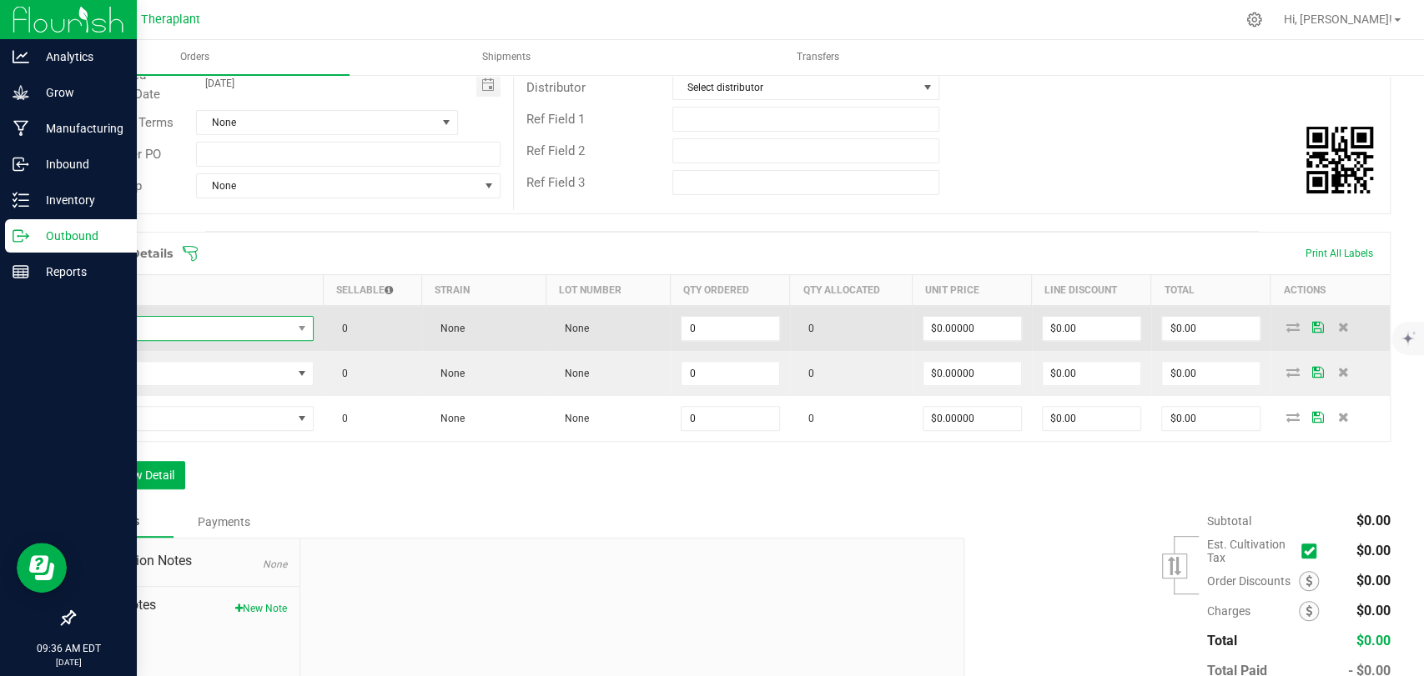
click at [216, 324] on span "NO DATA FOUND" at bounding box center [189, 328] width 206 height 23
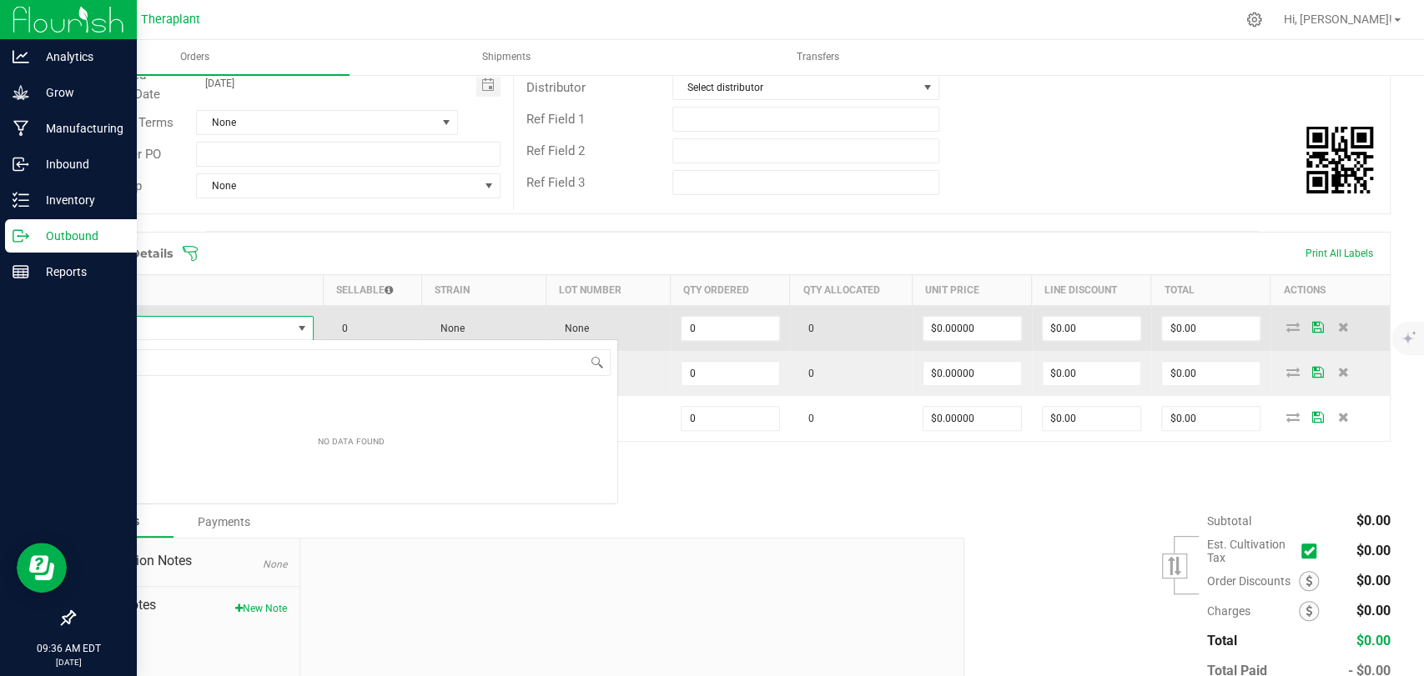
scroll to position [24, 226]
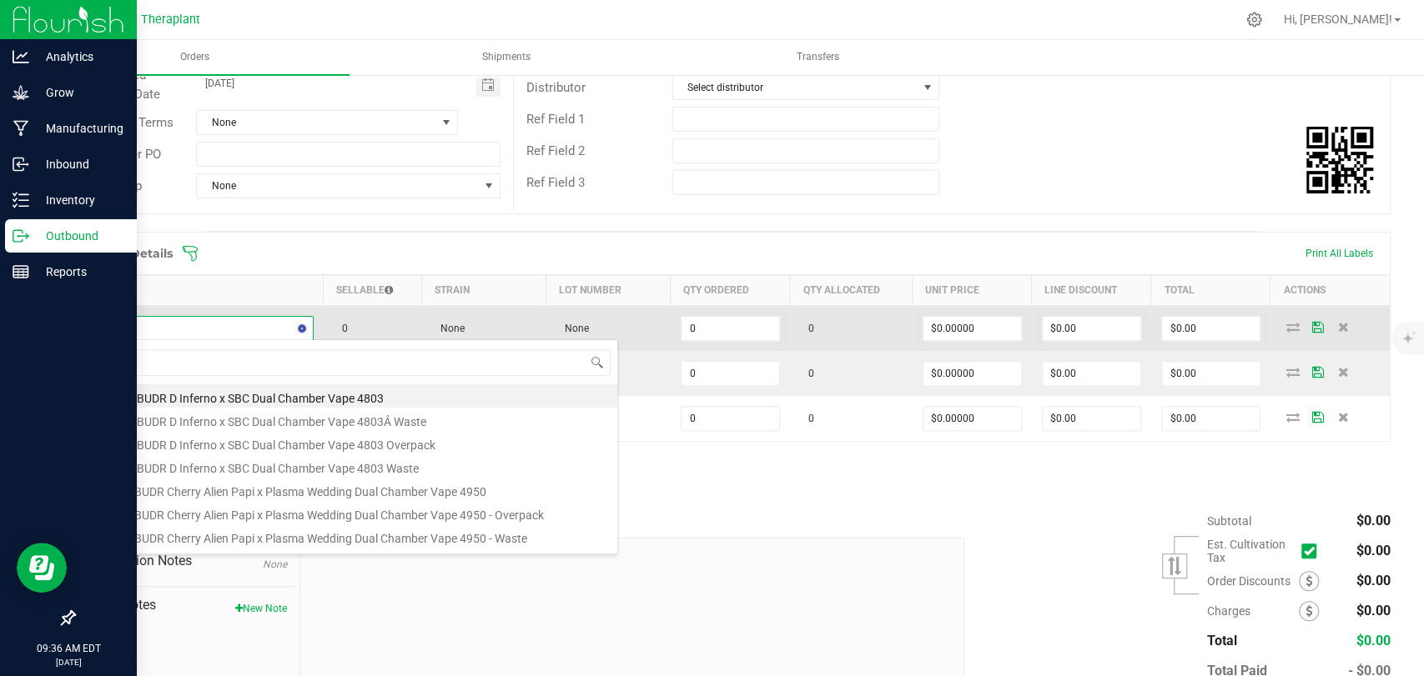
type input "41102"
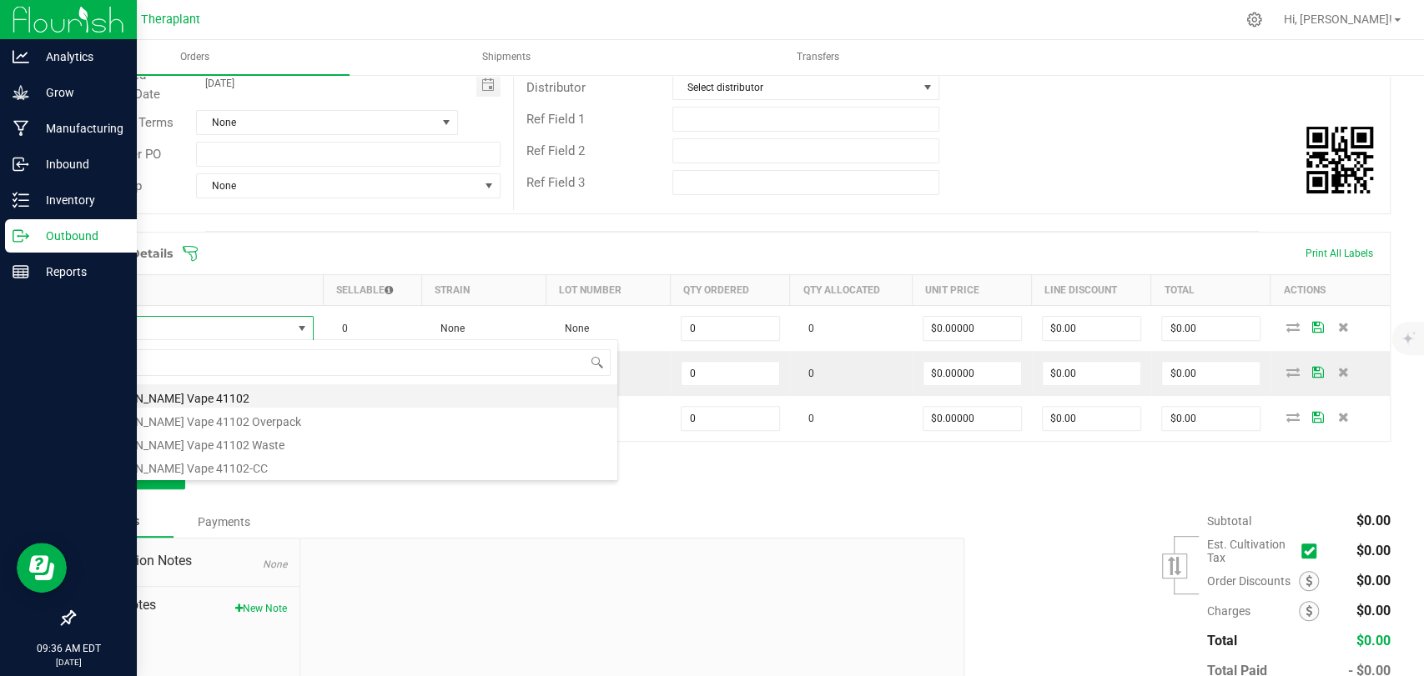
click at [173, 395] on li "OG Lato Vape 41102" at bounding box center [351, 396] width 532 height 23
type input "0 ea"
type input "$33.50000"
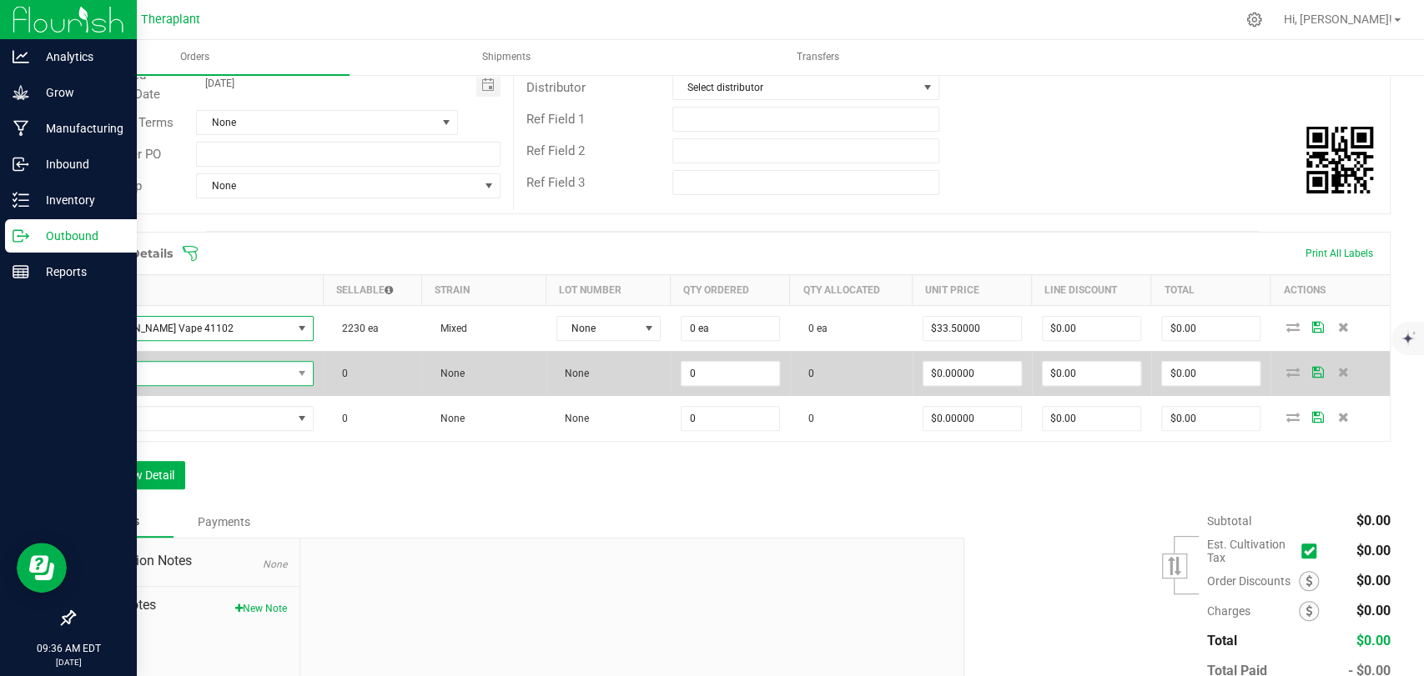
click at [171, 372] on span "NO DATA FOUND" at bounding box center [189, 373] width 206 height 23
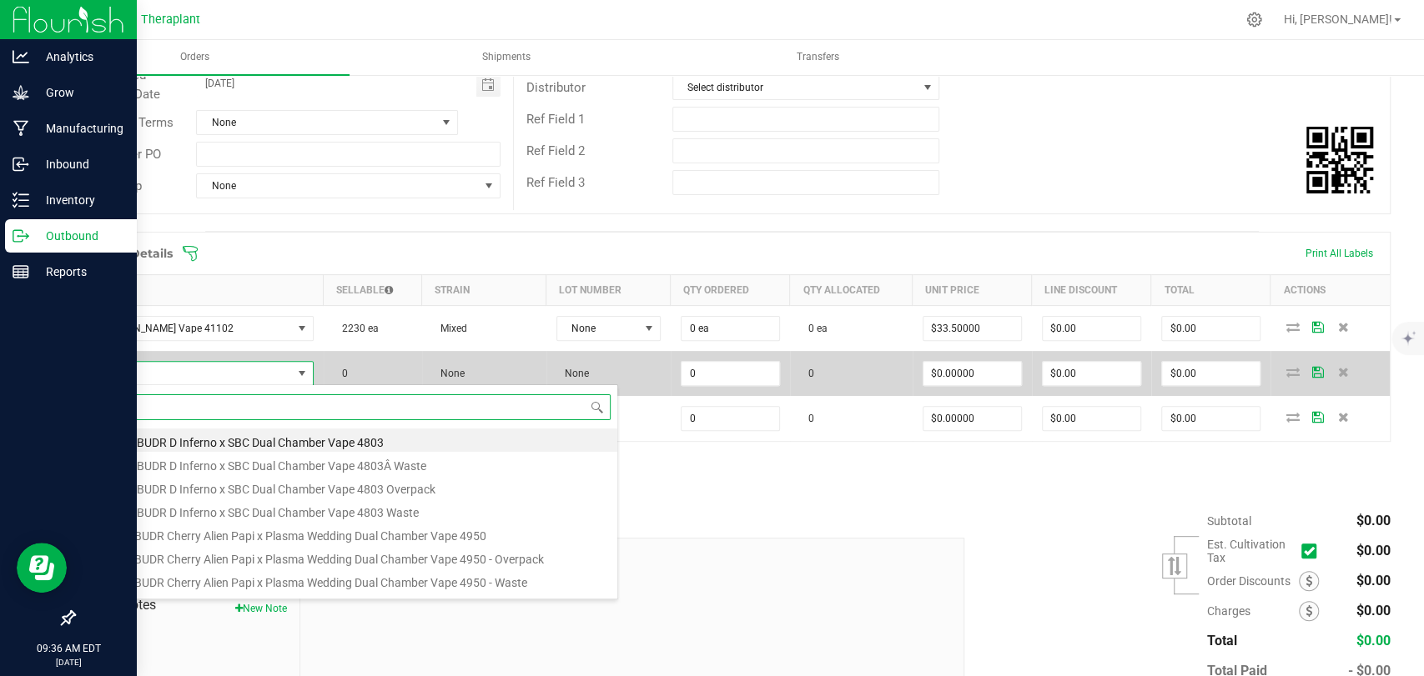
scroll to position [24, 223]
type input "41104"
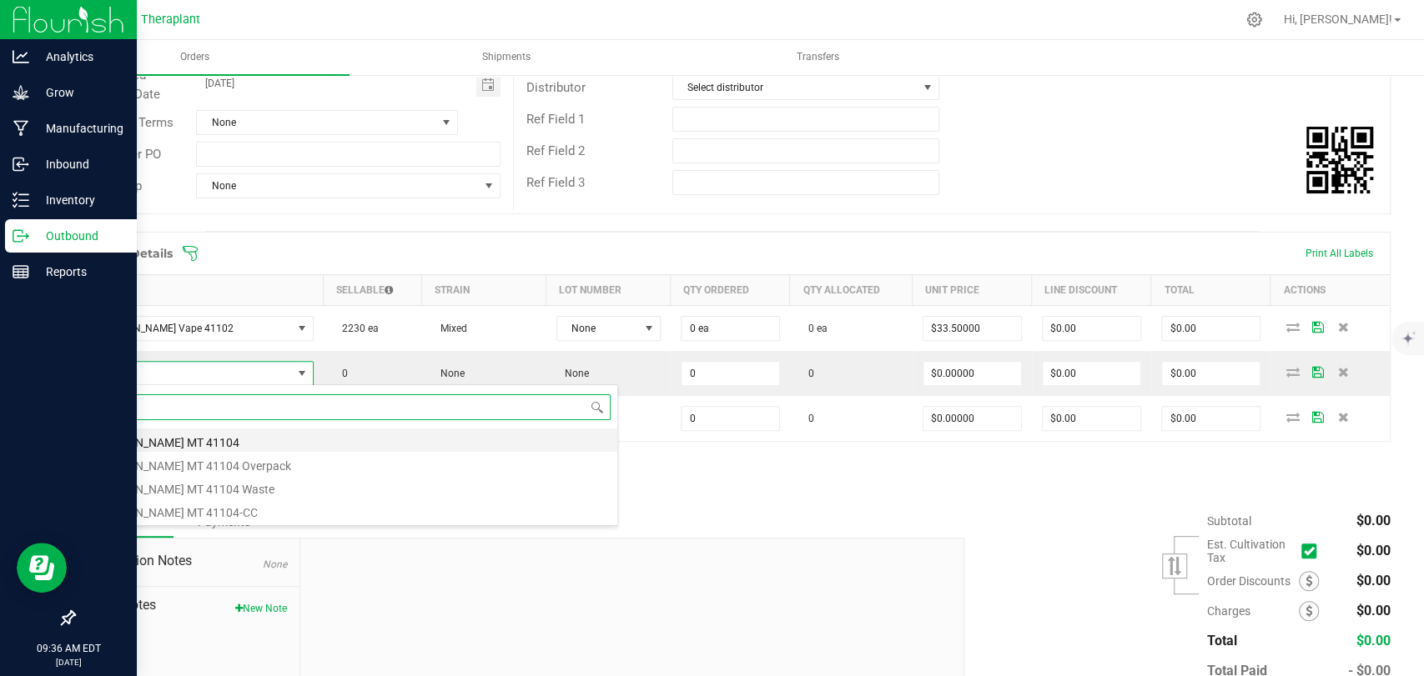
click at [166, 435] on li "OG Lato MT 41104" at bounding box center [351, 440] width 532 height 23
type input "0 ea"
type input "$36.00000"
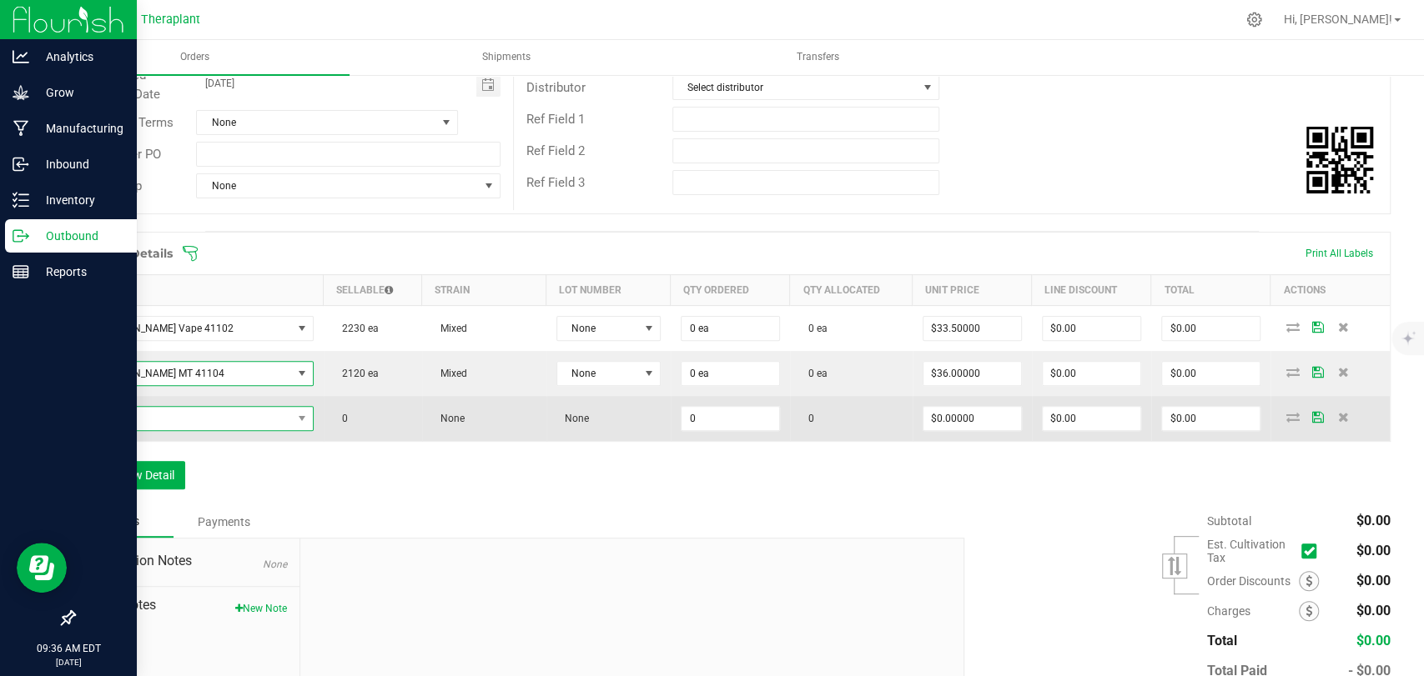
click at [177, 428] on span "NO DATA FOUND" at bounding box center [189, 418] width 206 height 23
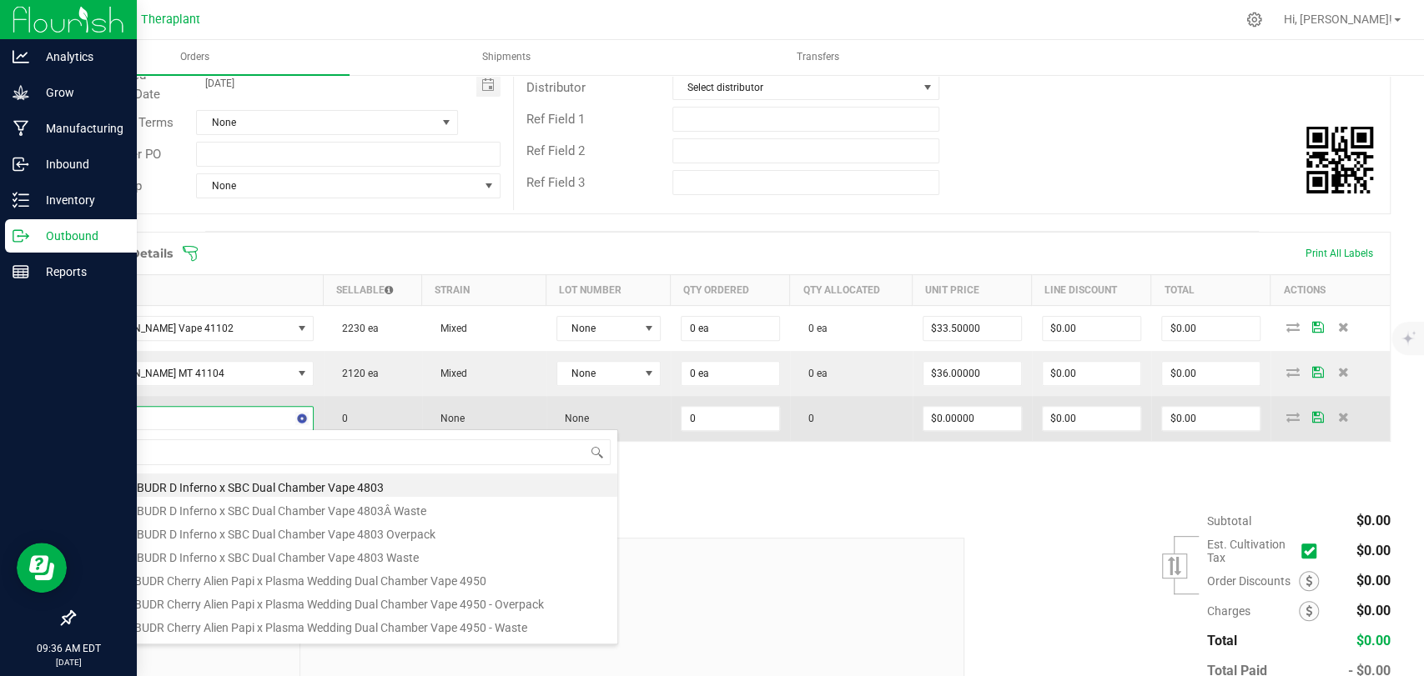
type input "41106"
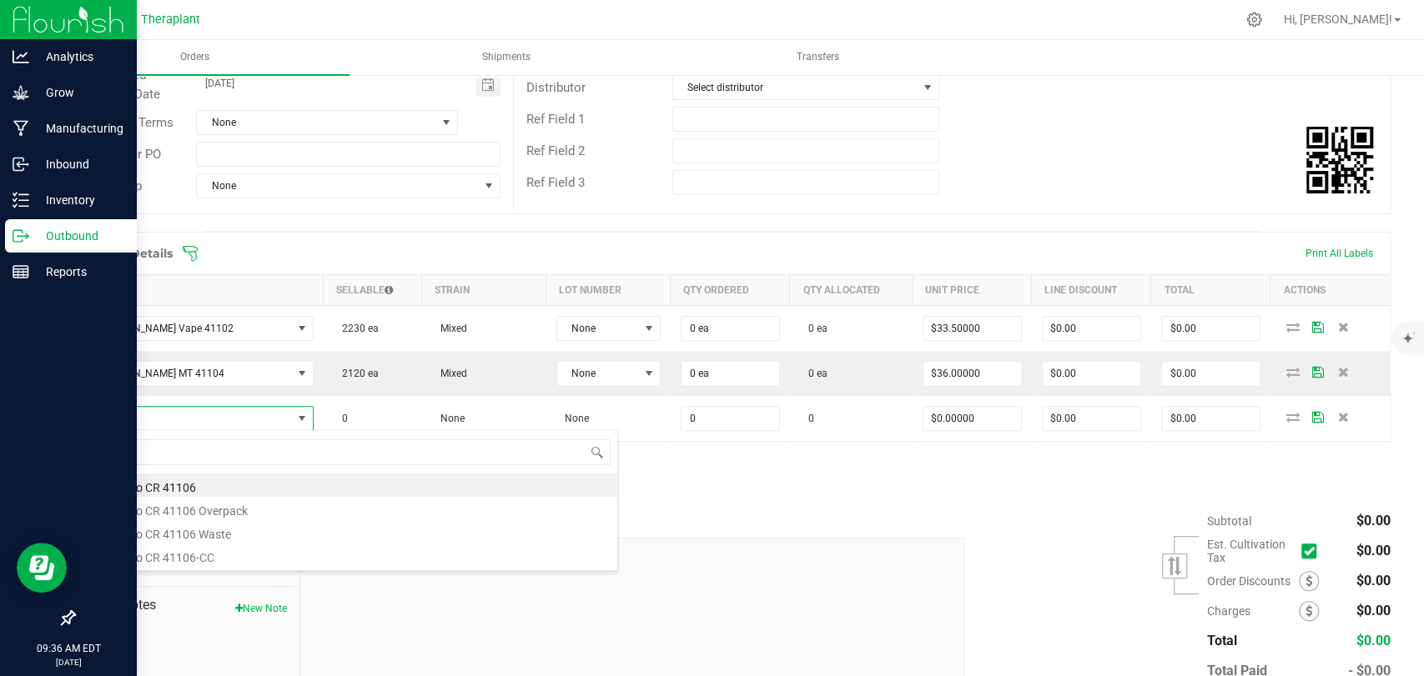
click at [188, 485] on li "D Inferno CR 41106" at bounding box center [351, 485] width 532 height 23
type input "0 ea"
type input "$27.00000"
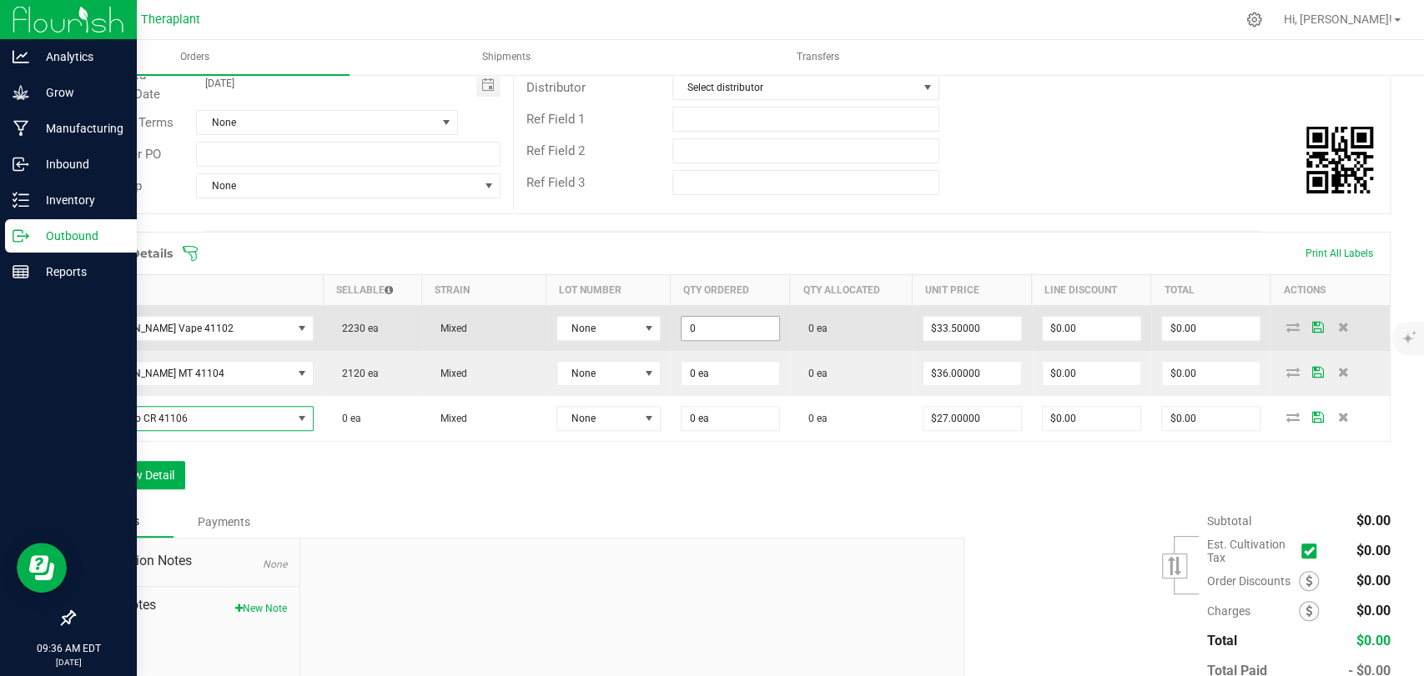
click at [720, 333] on input "0" at bounding box center [730, 328] width 98 height 23
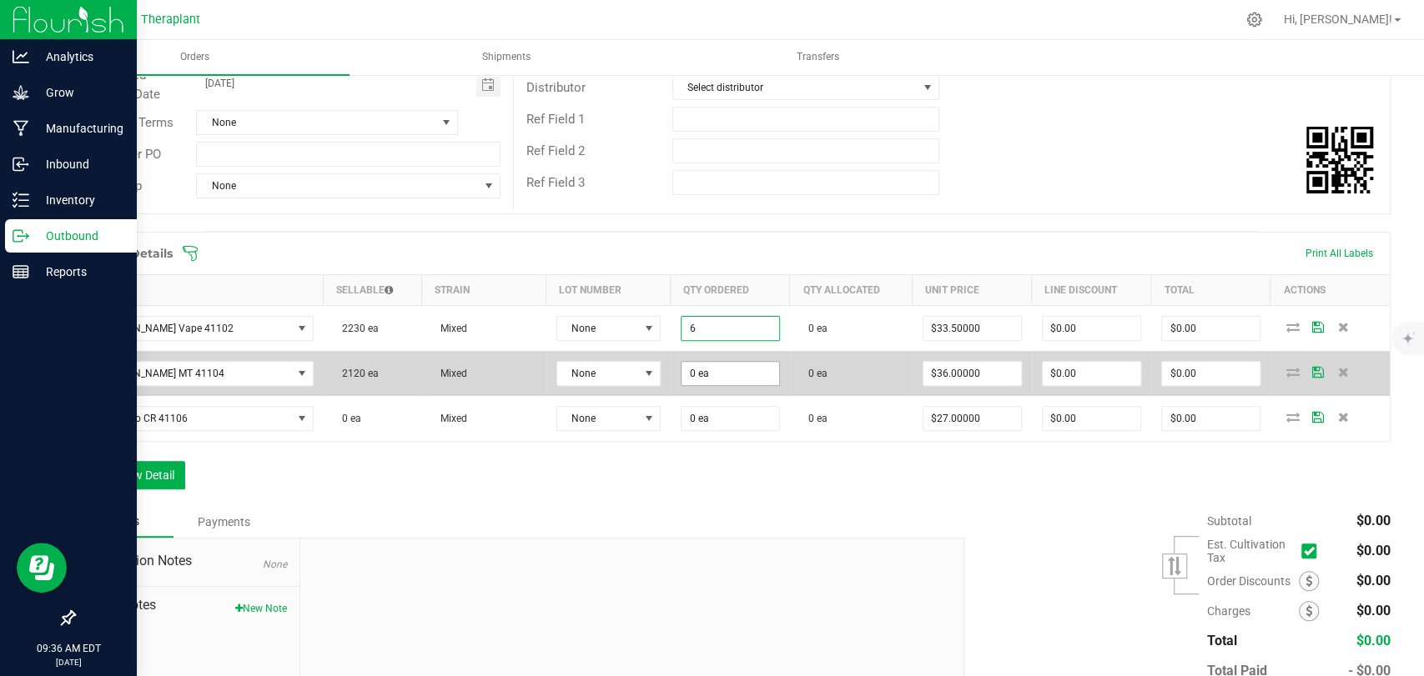
click at [710, 376] on input "0 ea" at bounding box center [730, 373] width 98 height 23
type input "6 ea"
type input "$201.00"
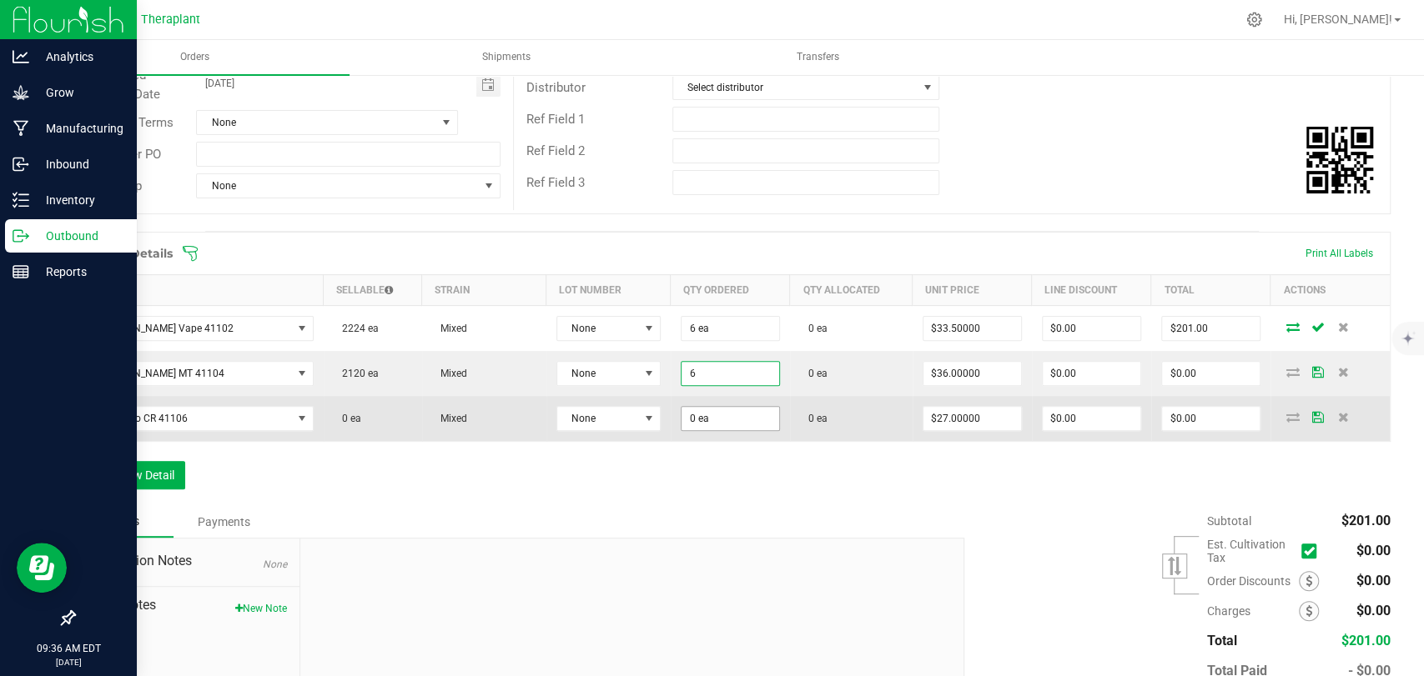
click at [696, 415] on input "0 ea" at bounding box center [730, 418] width 98 height 23
type input "6 ea"
type input "$216.00"
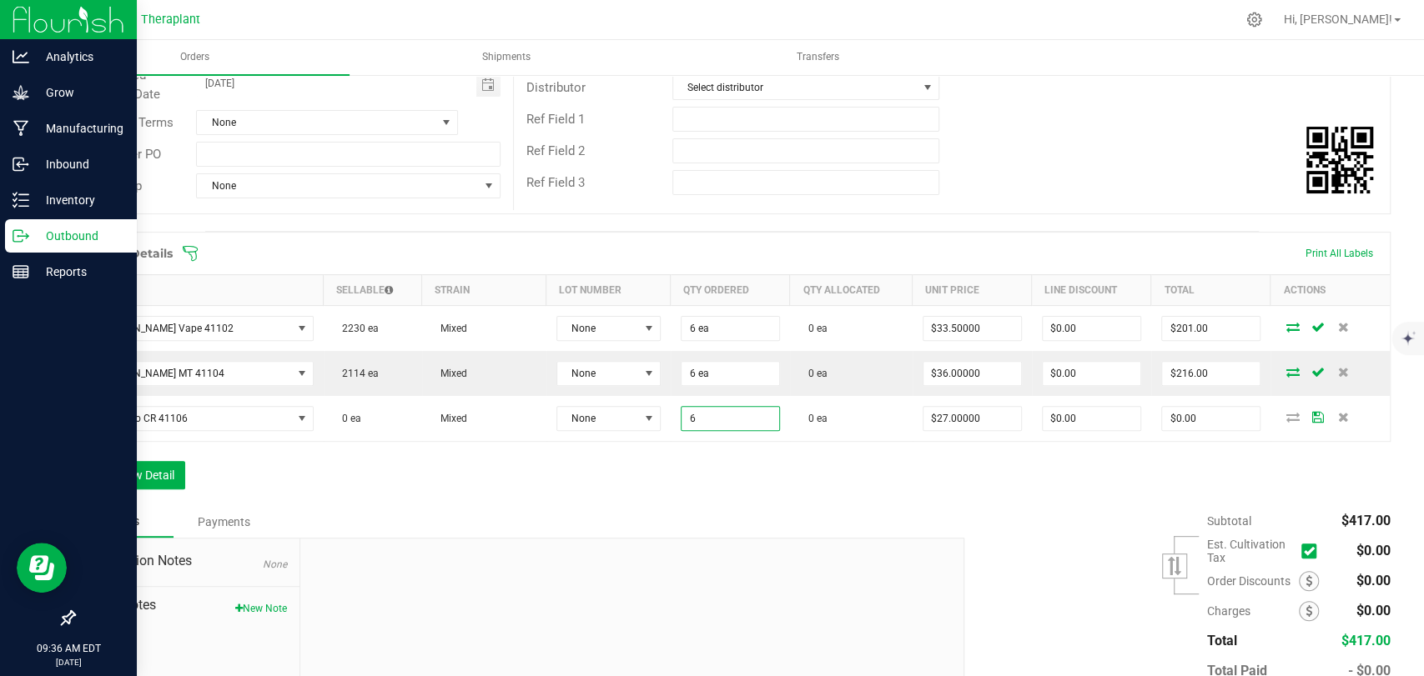
type input "6 ea"
type input "$162.00"
click at [708, 471] on div "Order Details Print All Labels Item Sellable Strain Lot Number Qty Ordered Qty …" at bounding box center [731, 369] width 1317 height 274
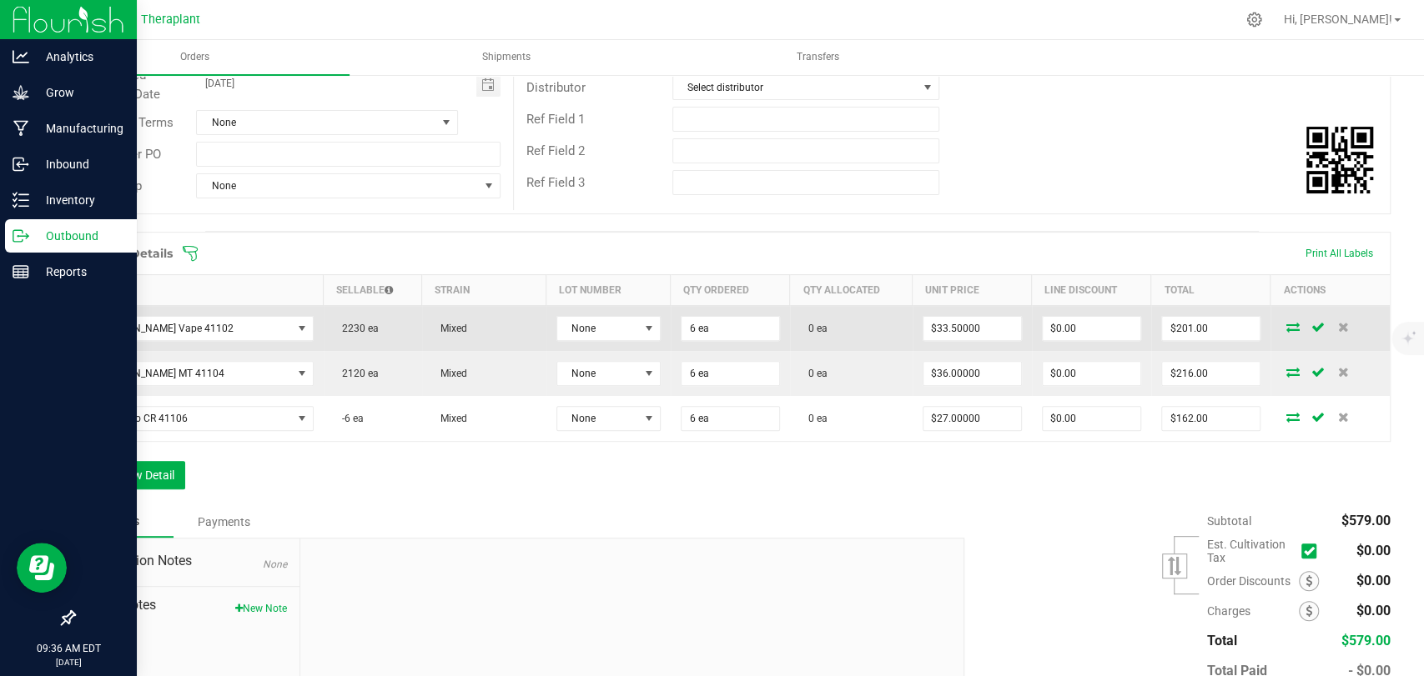
click at [1286, 329] on icon at bounding box center [1292, 327] width 13 height 10
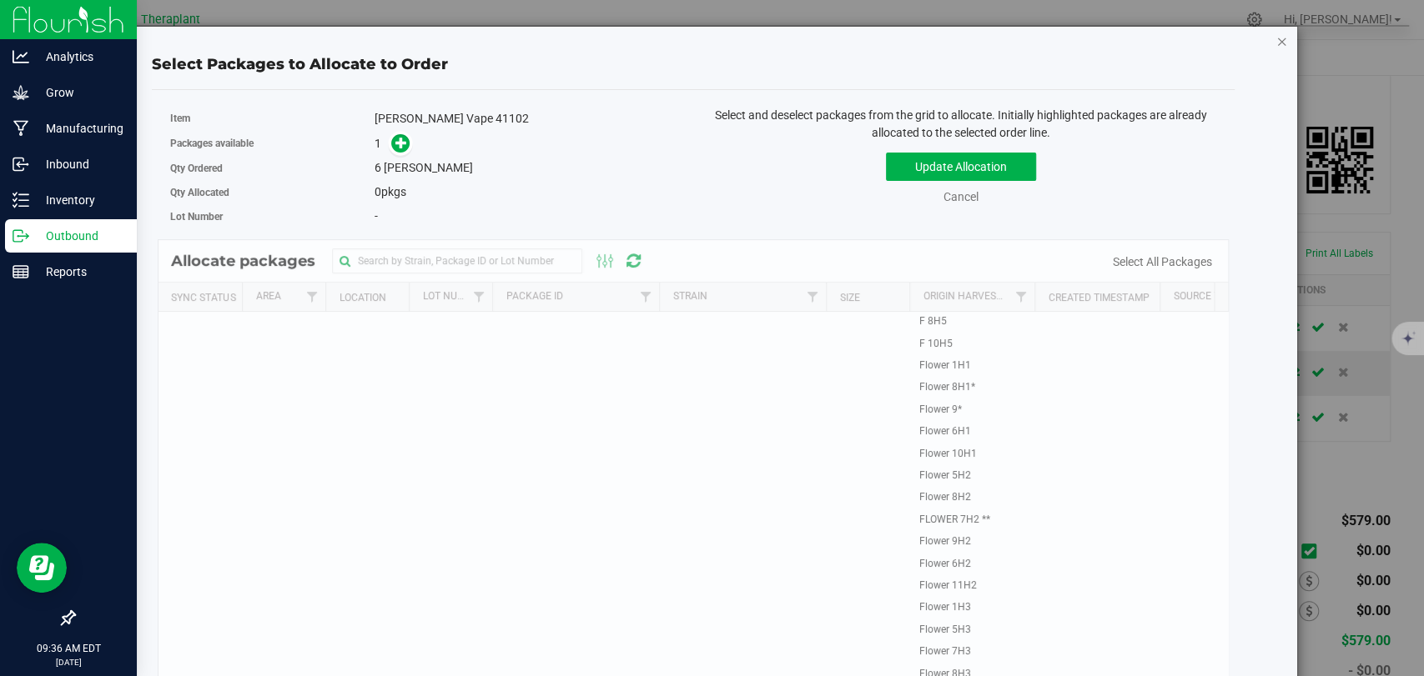
click at [1276, 39] on icon "button" at bounding box center [1282, 41] width 12 height 20
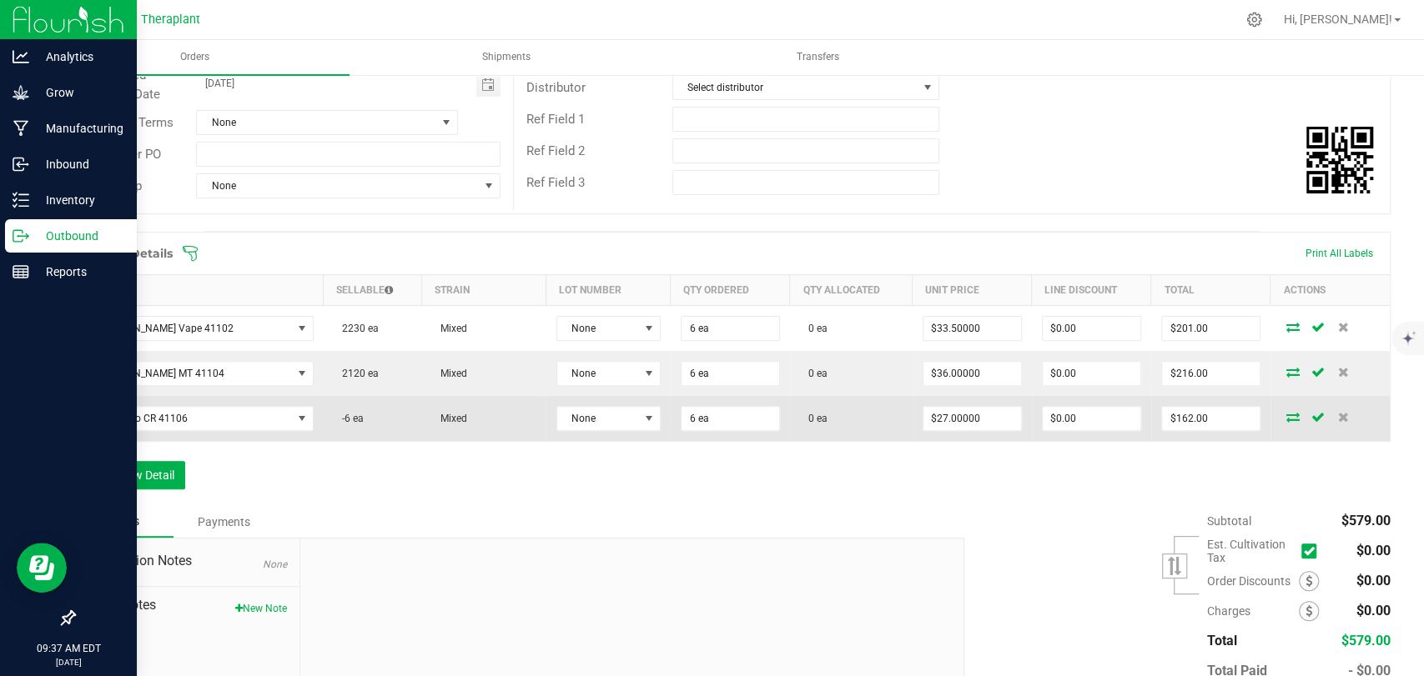
click at [1286, 415] on icon at bounding box center [1292, 417] width 13 height 10
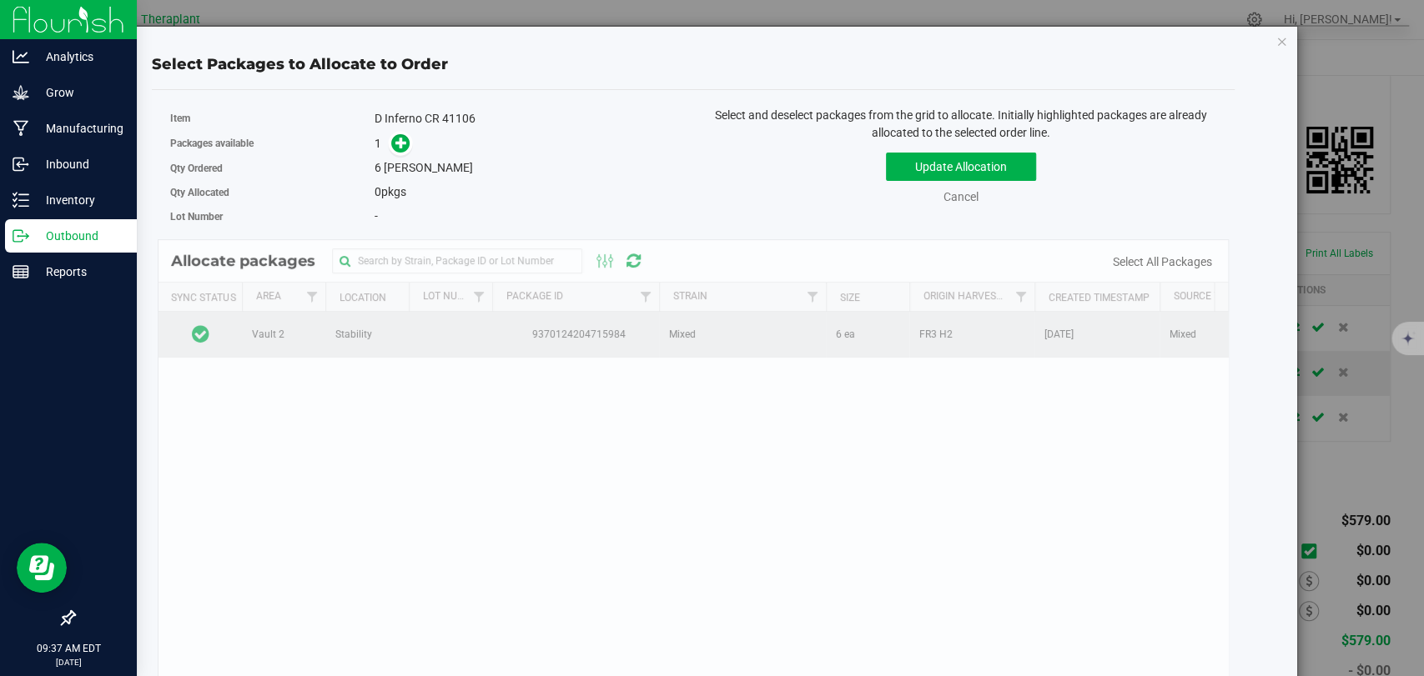
click at [234, 334] on td at bounding box center [199, 334] width 83 height 45
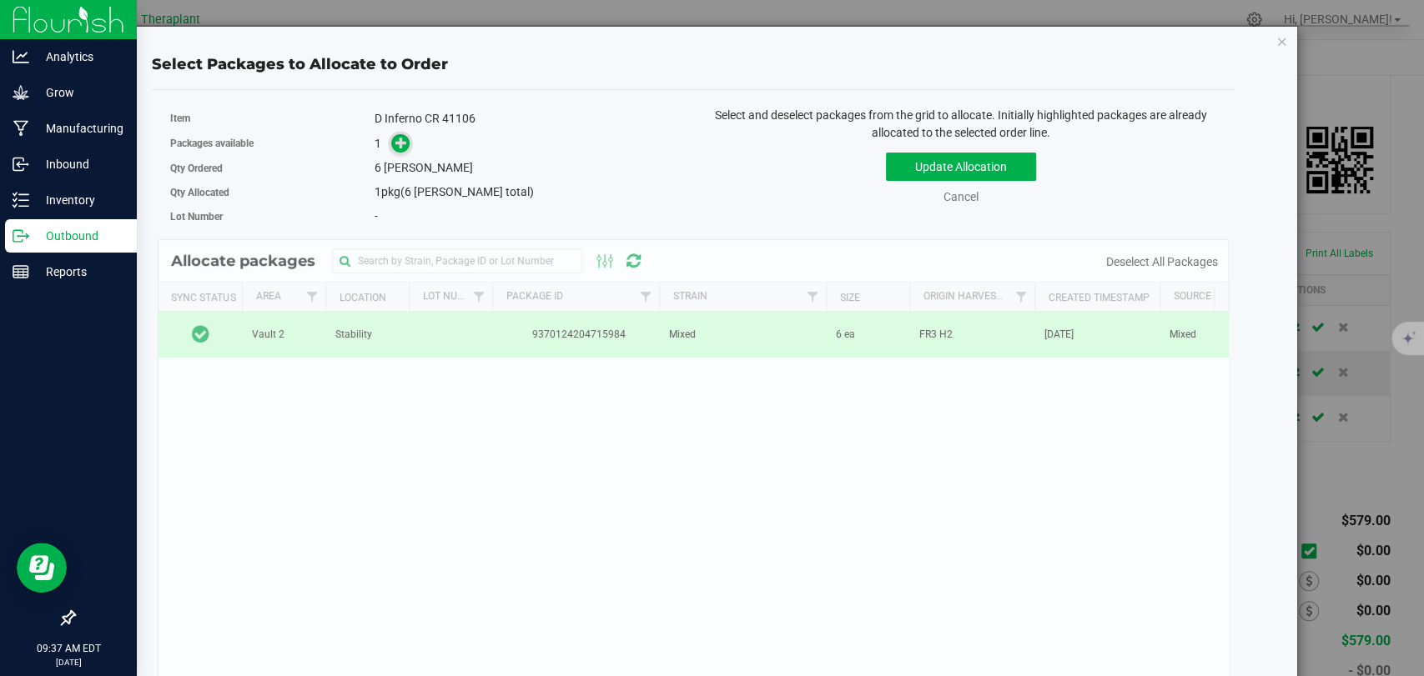
click at [397, 139] on icon at bounding box center [401, 143] width 12 height 12
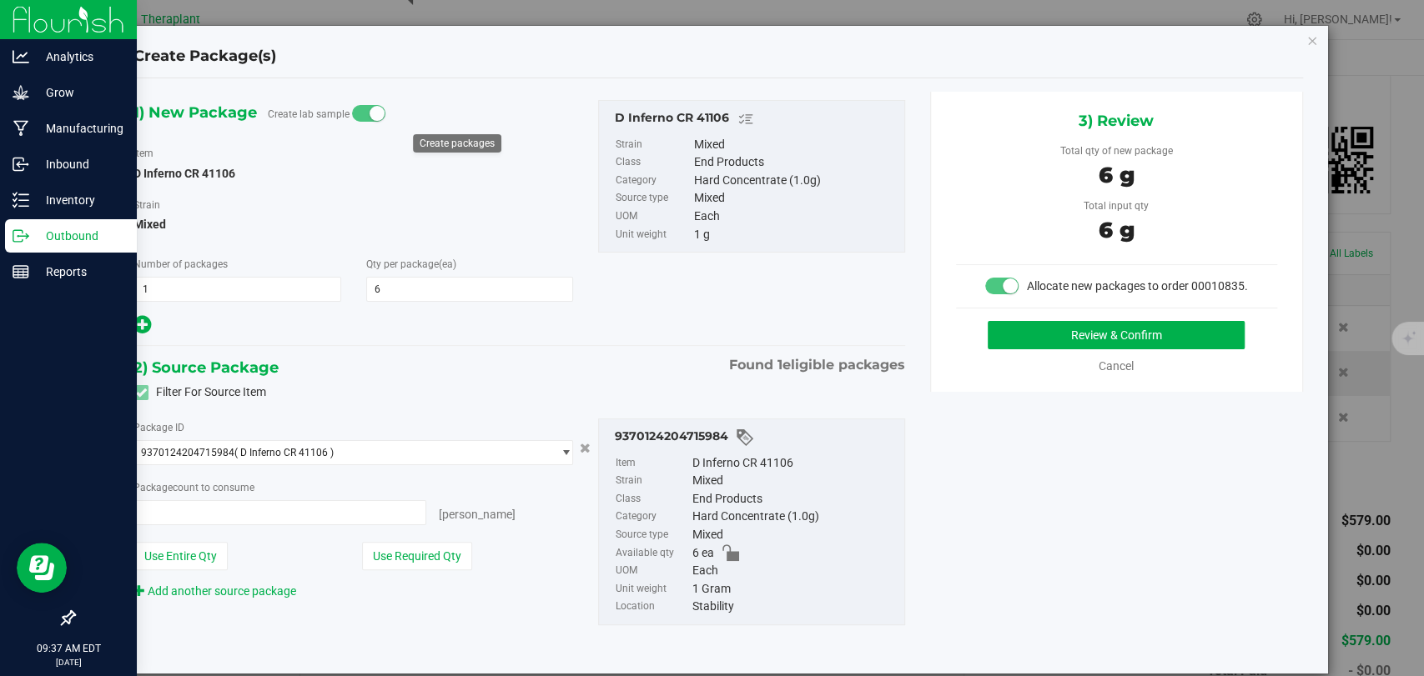
type input "6 ea"
click at [1056, 342] on button "Review & Confirm" at bounding box center [1116, 335] width 257 height 28
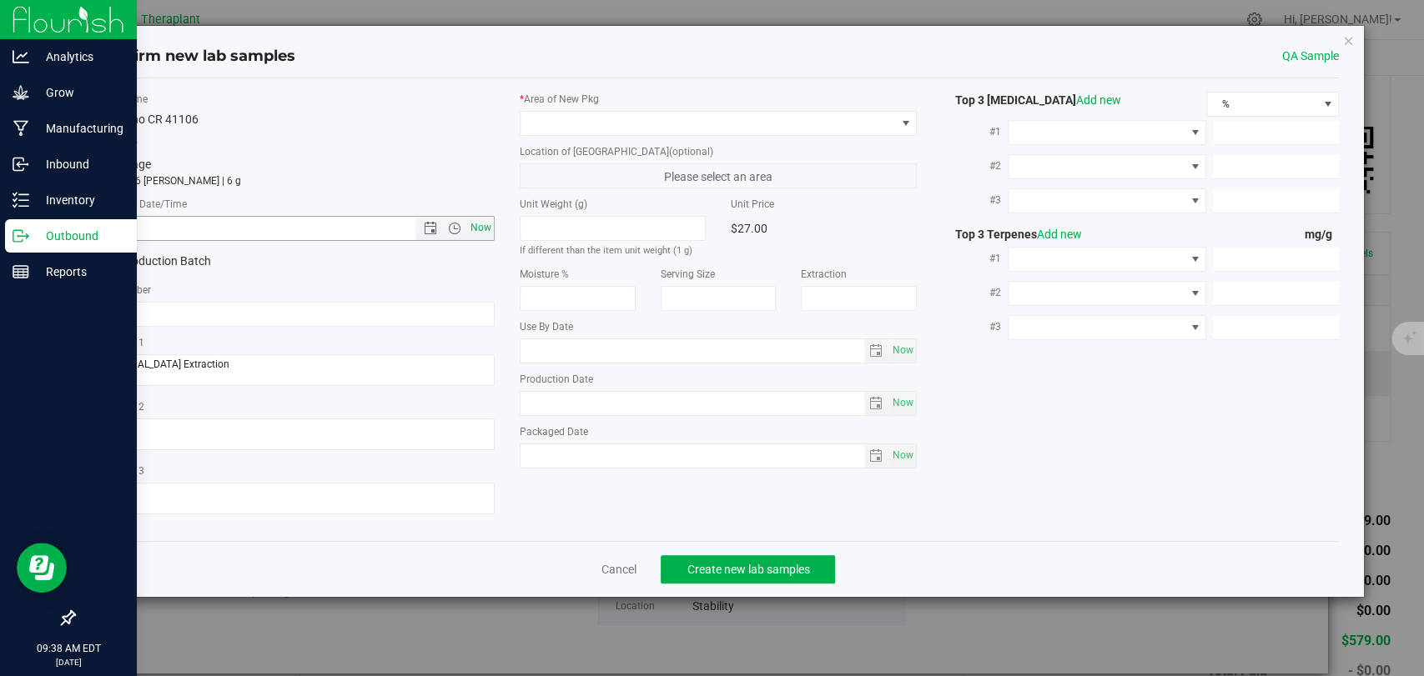
click at [486, 229] on span "Now" at bounding box center [481, 228] width 28 height 24
type input "8/26/2025 9:38 AM"
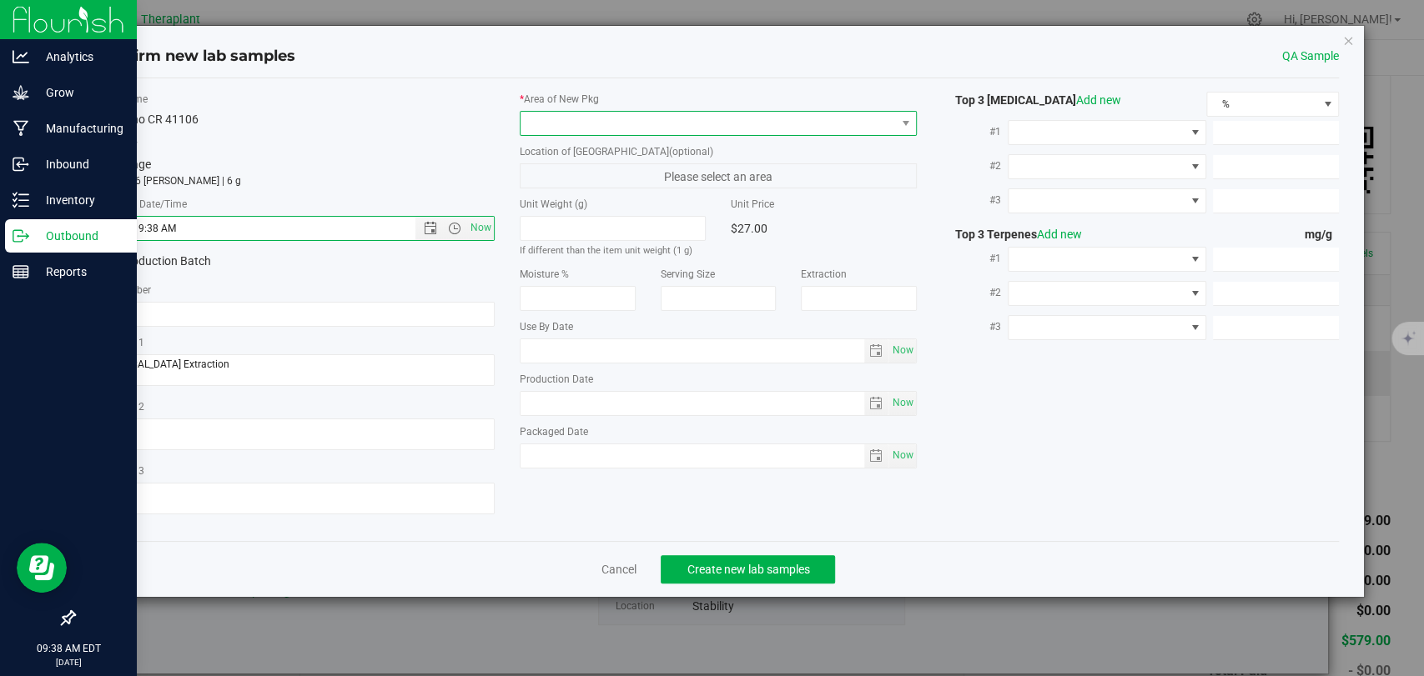
click at [613, 120] on span at bounding box center [707, 123] width 375 height 23
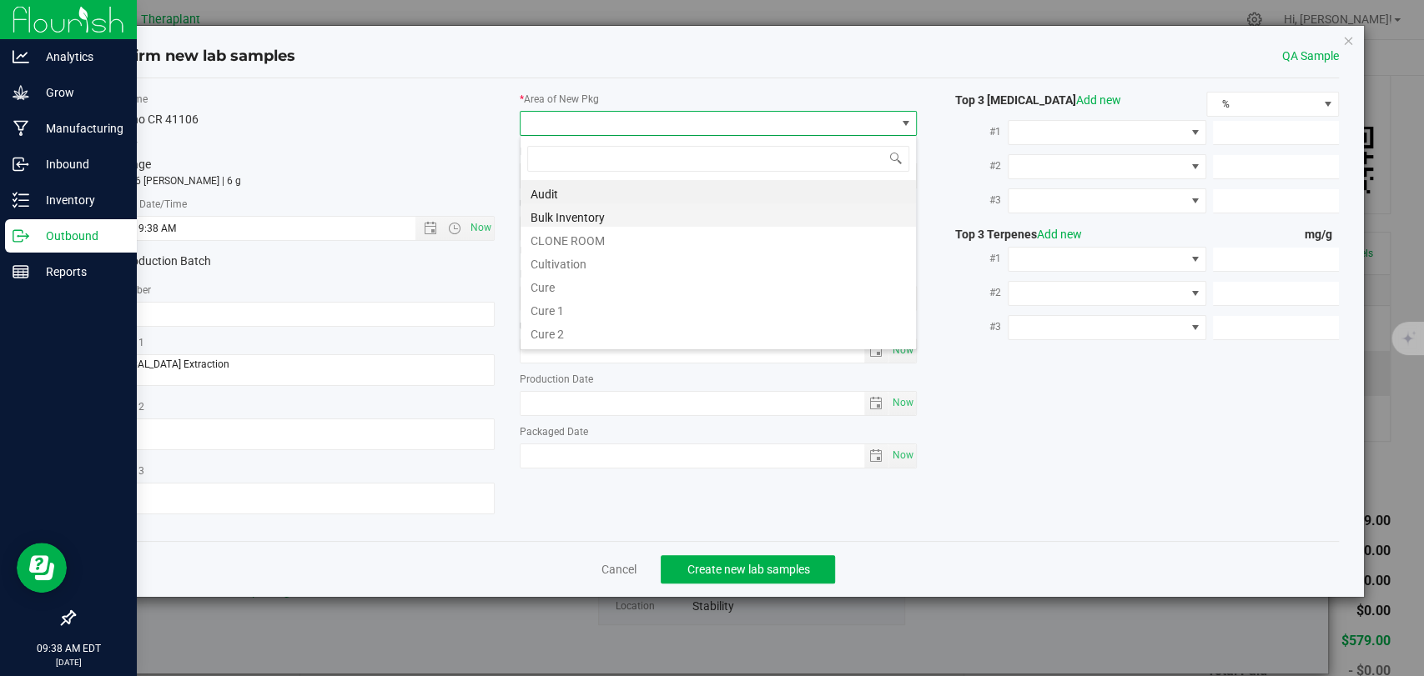
scroll to position [24, 397]
click at [556, 213] on li "Bulk Inventory" at bounding box center [717, 215] width 395 height 23
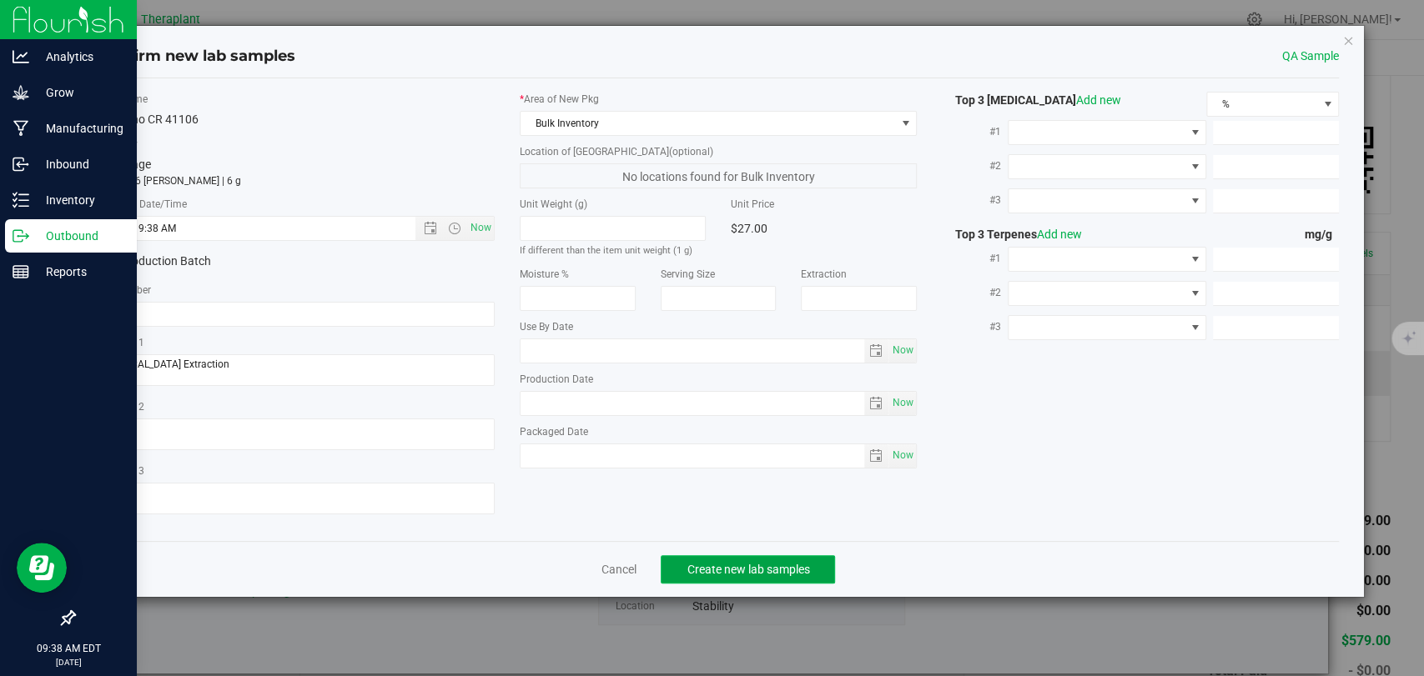
click at [740, 572] on span "Create new lab samples" at bounding box center [747, 569] width 123 height 13
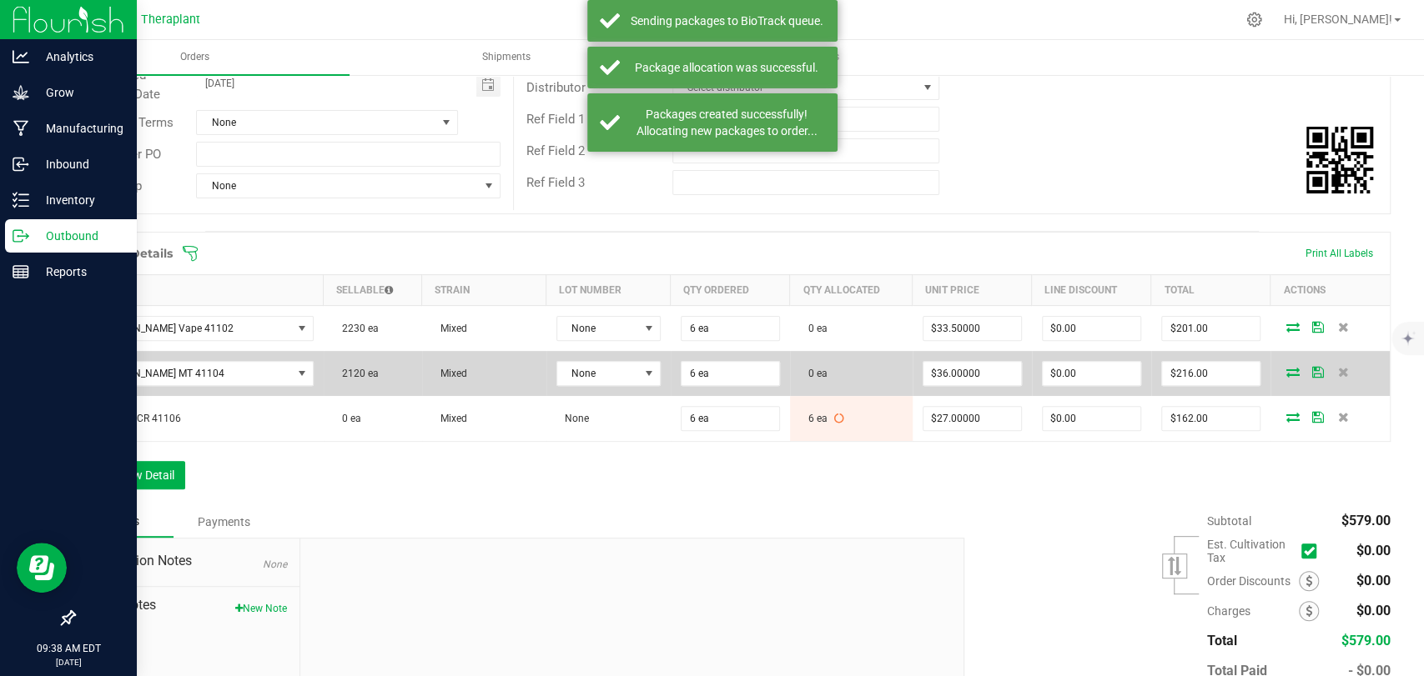
click at [1286, 376] on icon at bounding box center [1292, 372] width 13 height 10
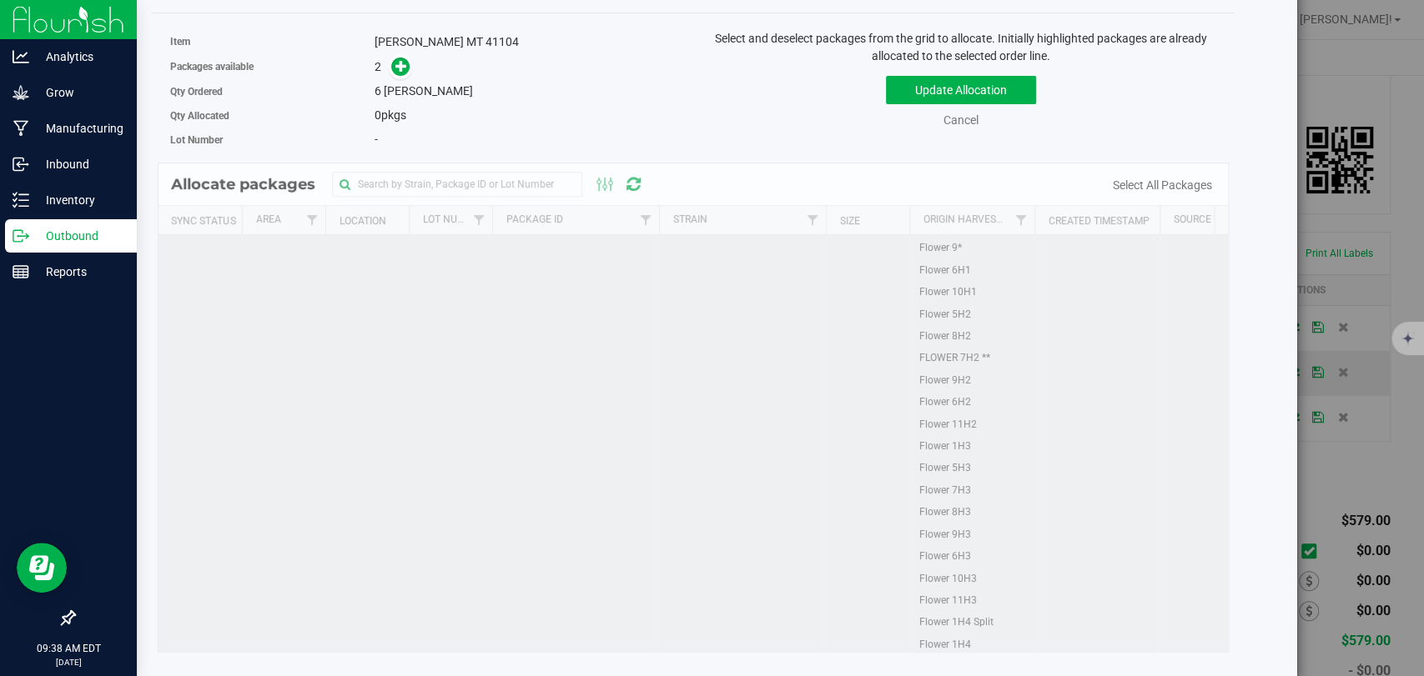
scroll to position [1204, 0]
click at [180, 368] on td at bounding box center [199, 571] width 83 height 1027
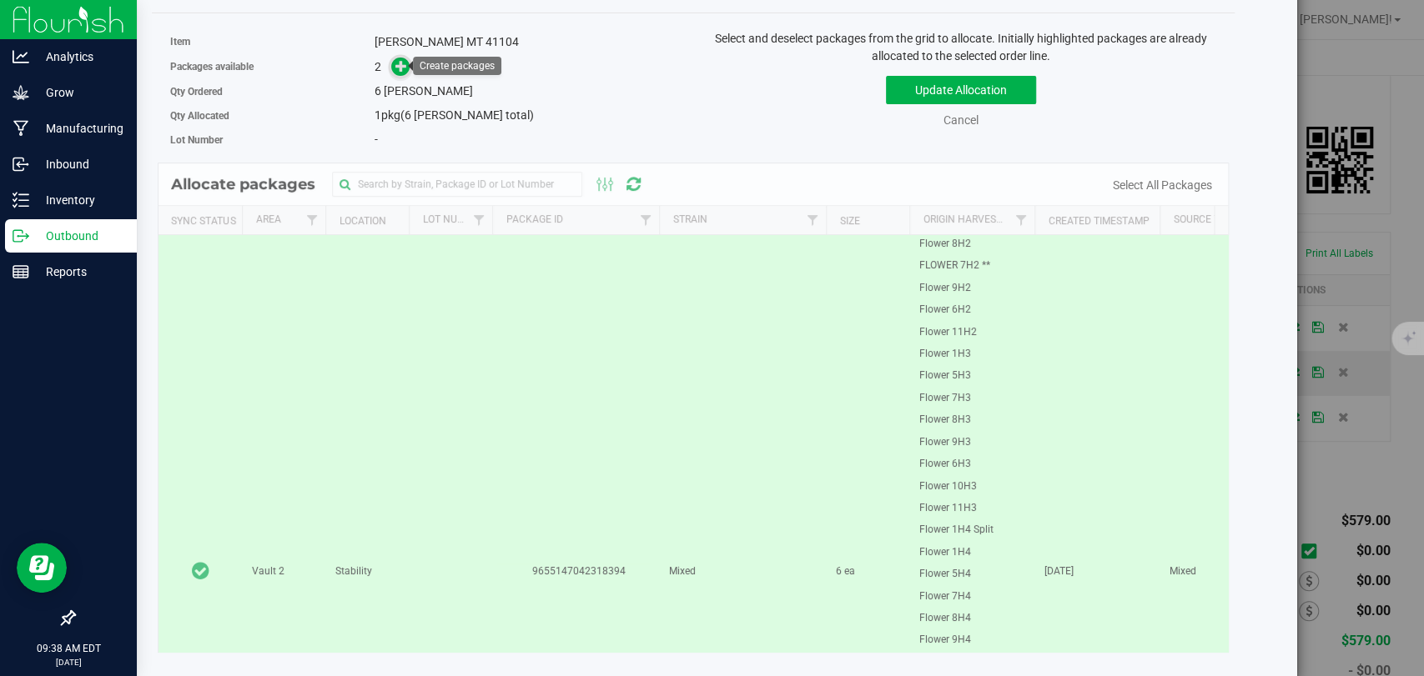
click at [400, 65] on icon at bounding box center [401, 66] width 12 height 12
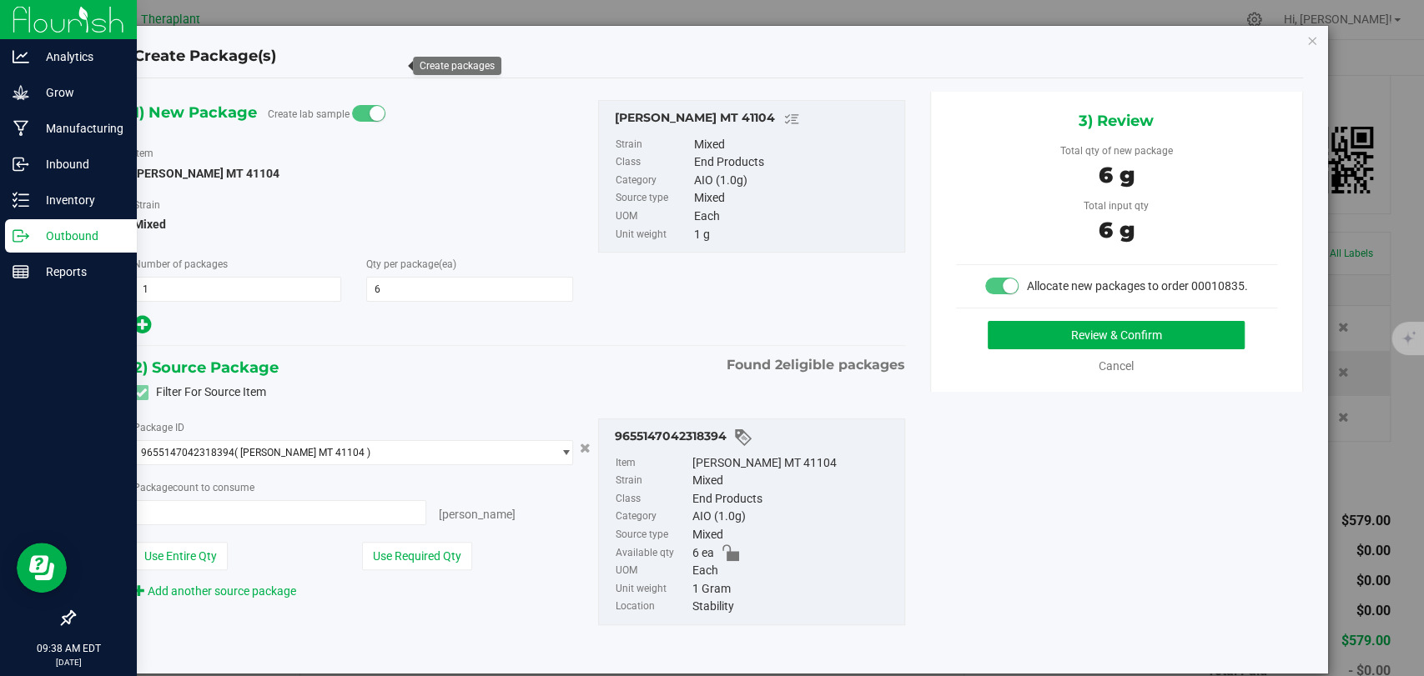
type input "6 ea"
click at [1026, 345] on button "Review & Confirm" at bounding box center [1116, 335] width 257 height 28
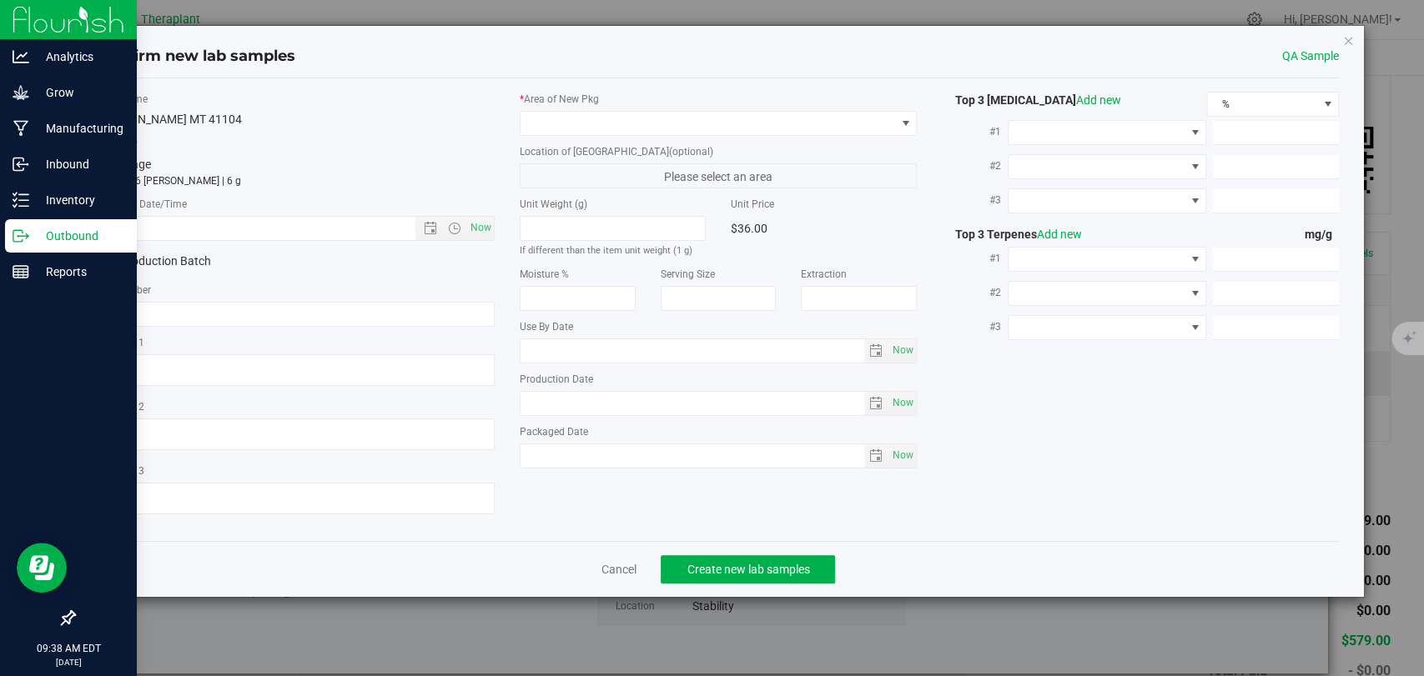
type textarea "OG Lato (GTO x Gas 155 - Old School OG)"
click at [487, 231] on span "Now" at bounding box center [481, 228] width 28 height 24
type input "8/26/2025 9:38 AM"
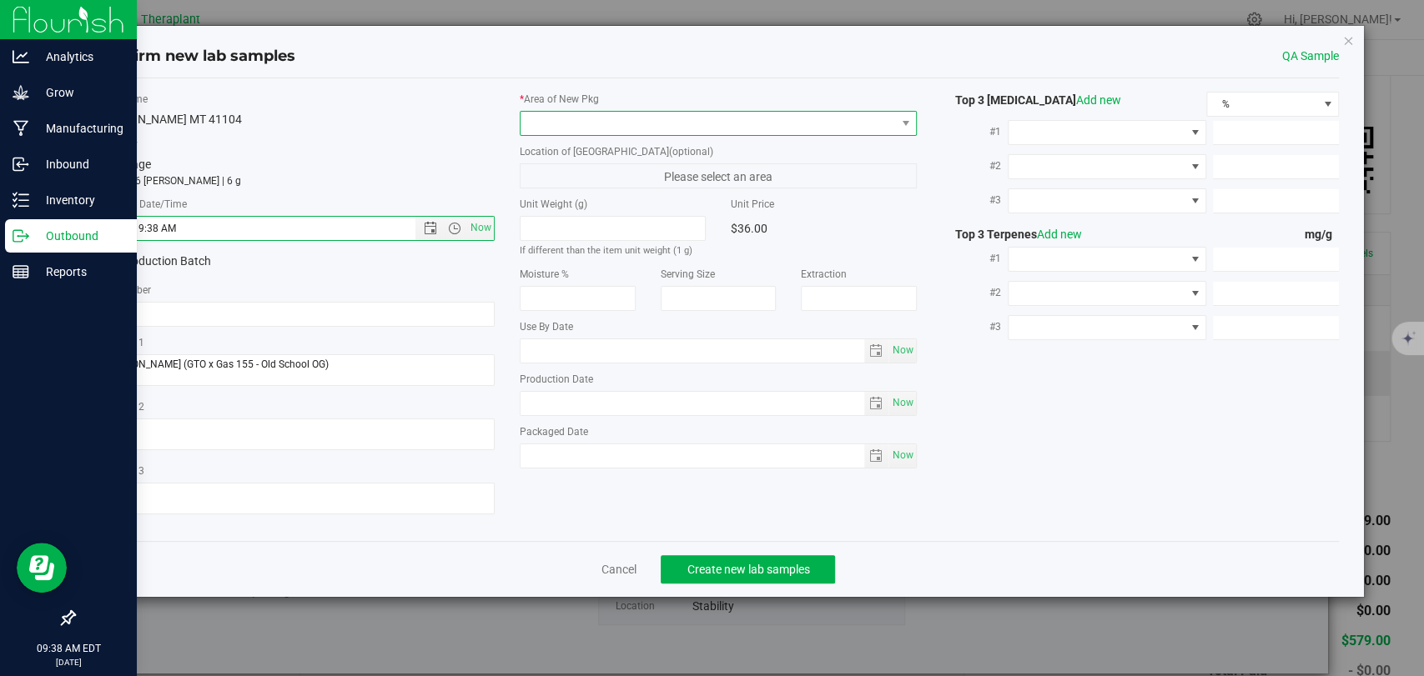
click at [607, 123] on span at bounding box center [707, 123] width 375 height 23
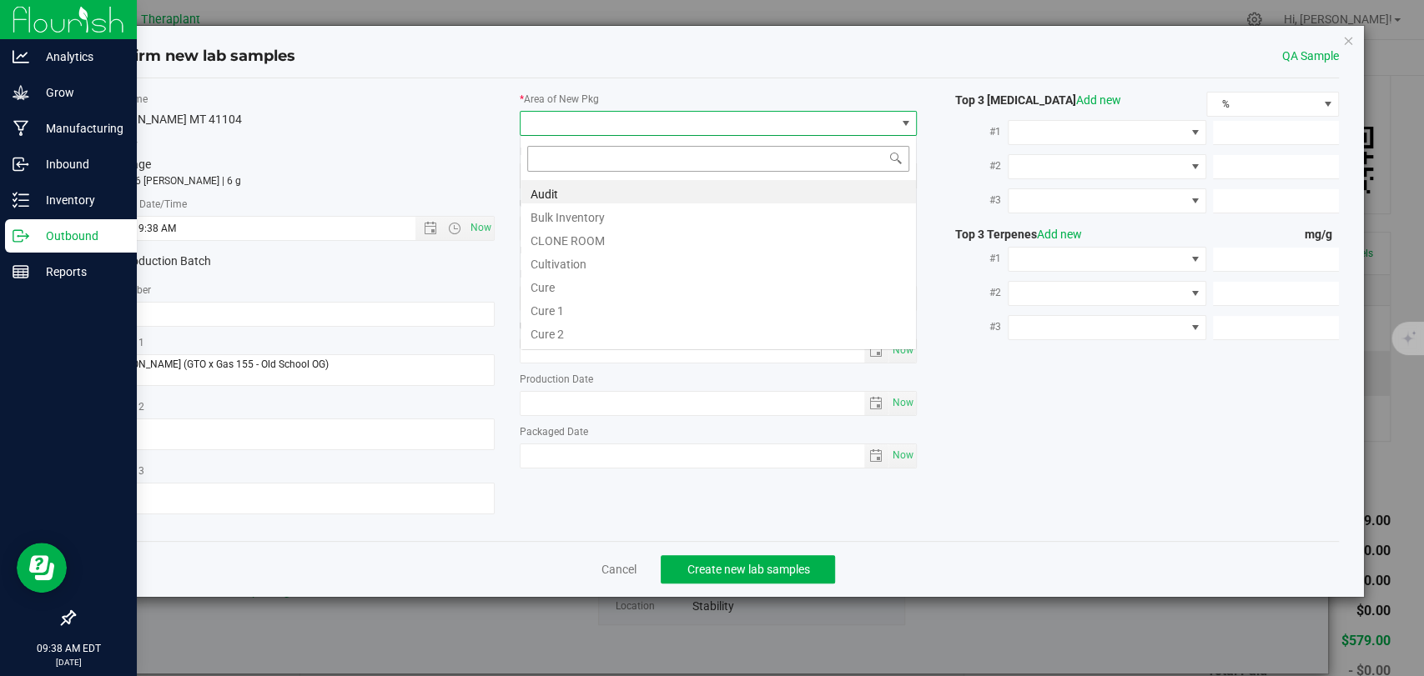
scroll to position [24, 397]
click at [593, 214] on li "Bulk Inventory" at bounding box center [717, 215] width 395 height 23
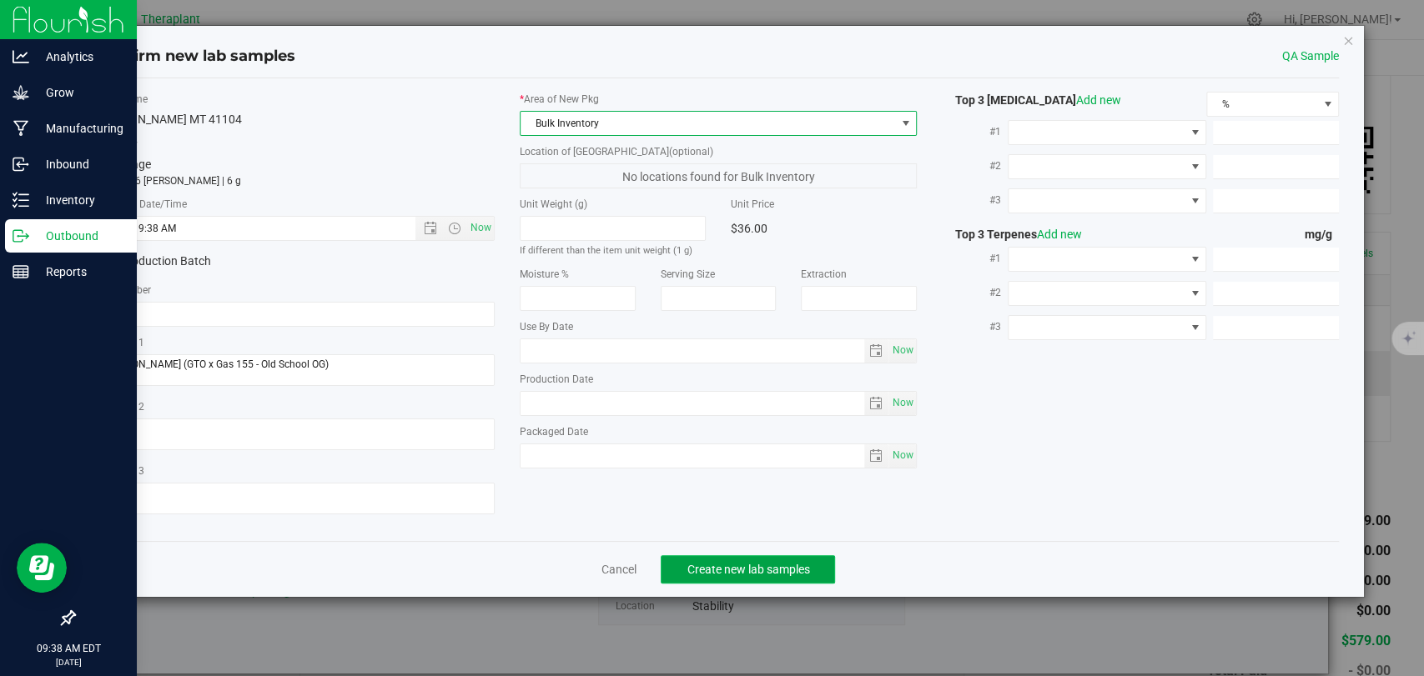
click at [737, 563] on span "Create new lab samples" at bounding box center [747, 569] width 123 height 13
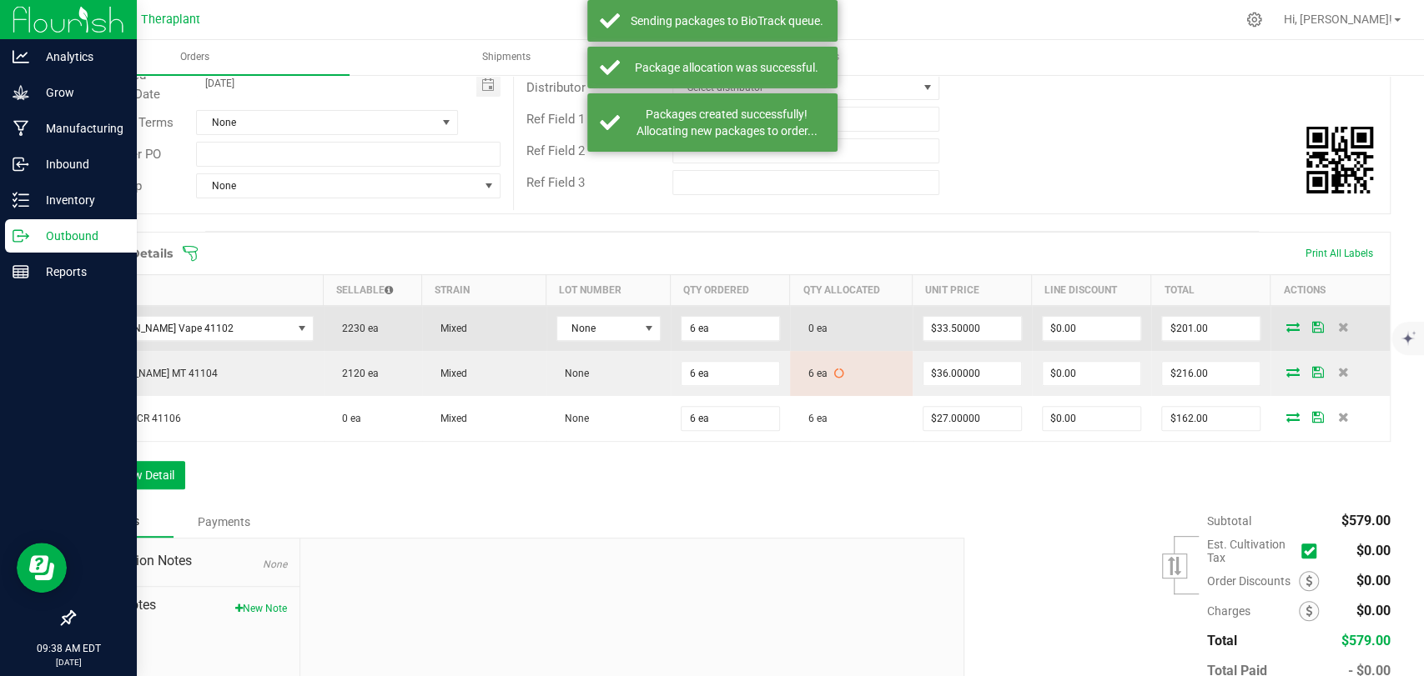
click at [1286, 329] on icon at bounding box center [1292, 327] width 13 height 10
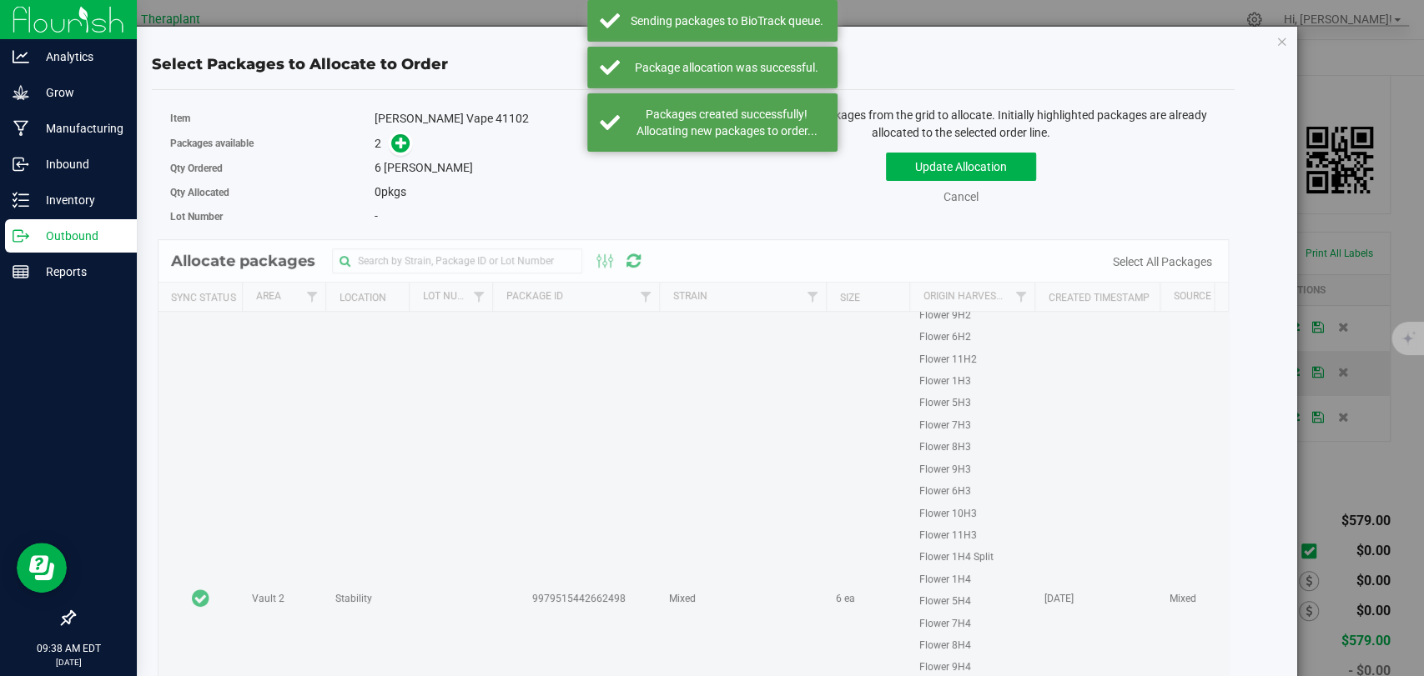
scroll to position [1297, 0]
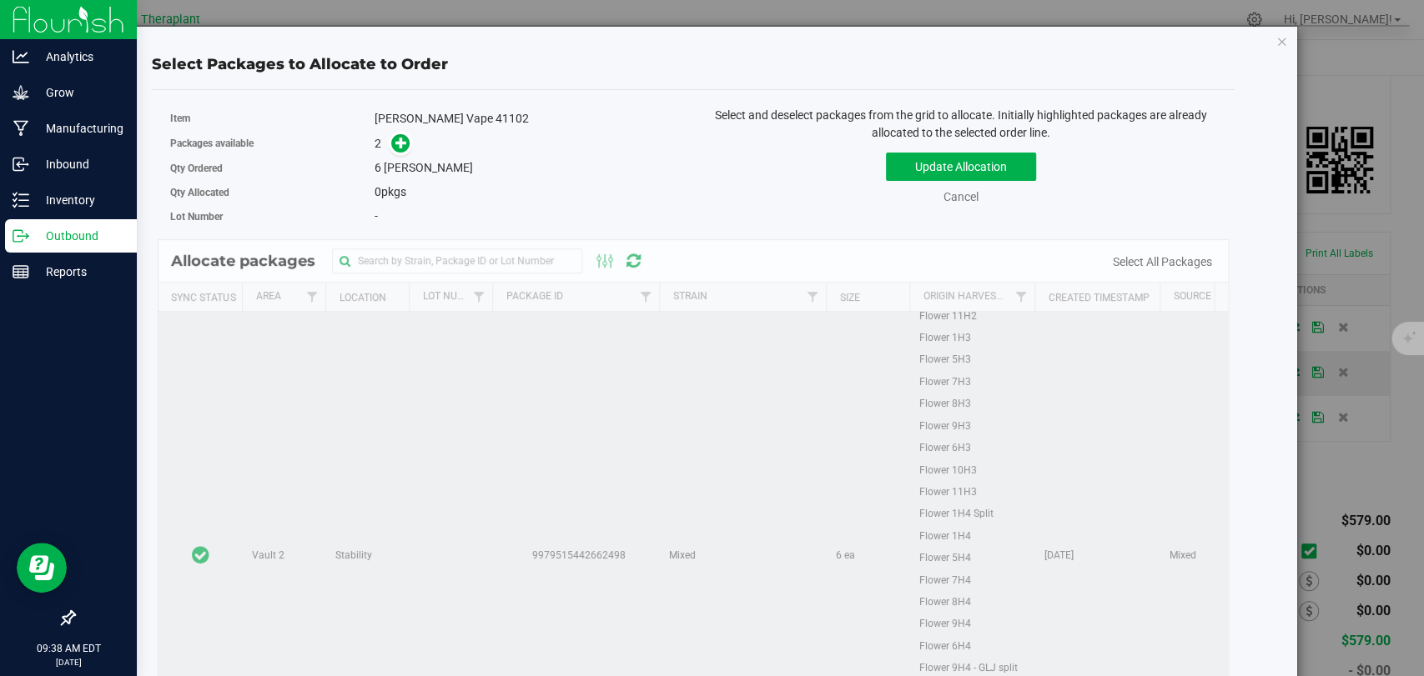
click at [178, 386] on td at bounding box center [199, 556] width 83 height 1027
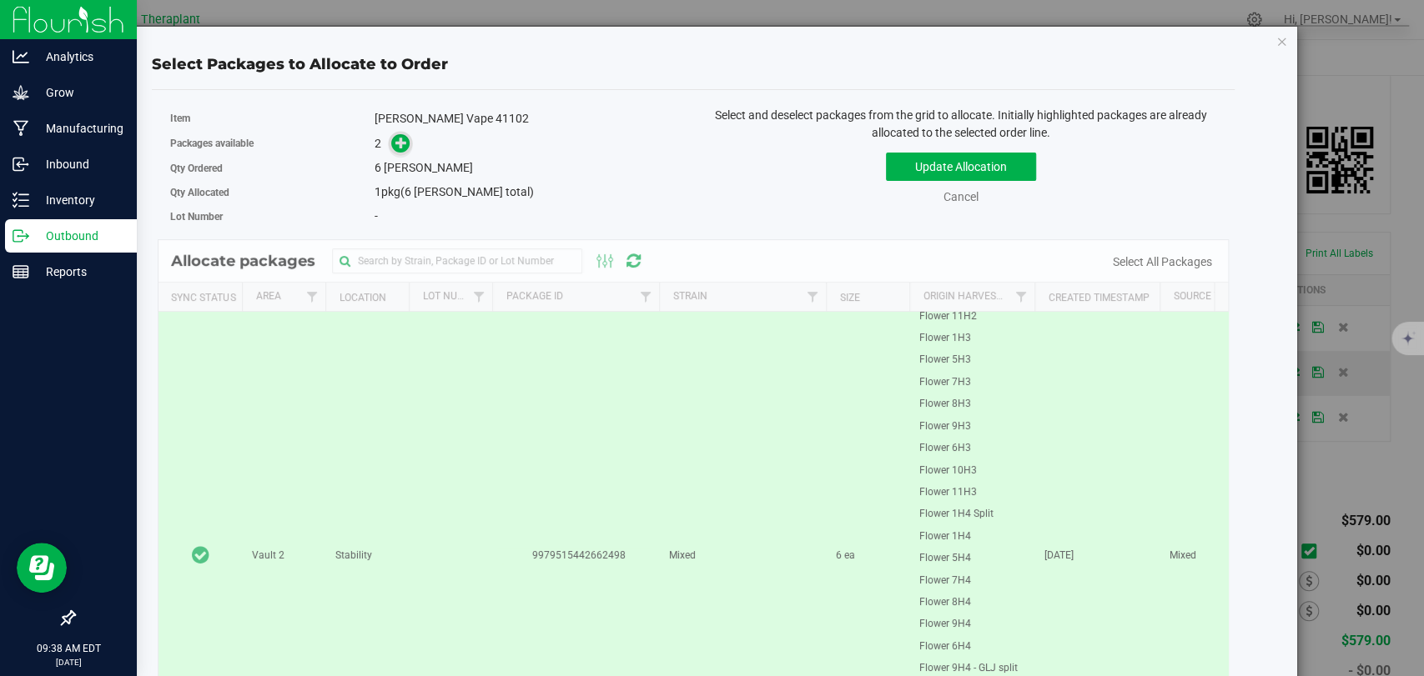
click at [395, 144] on icon at bounding box center [401, 143] width 12 height 12
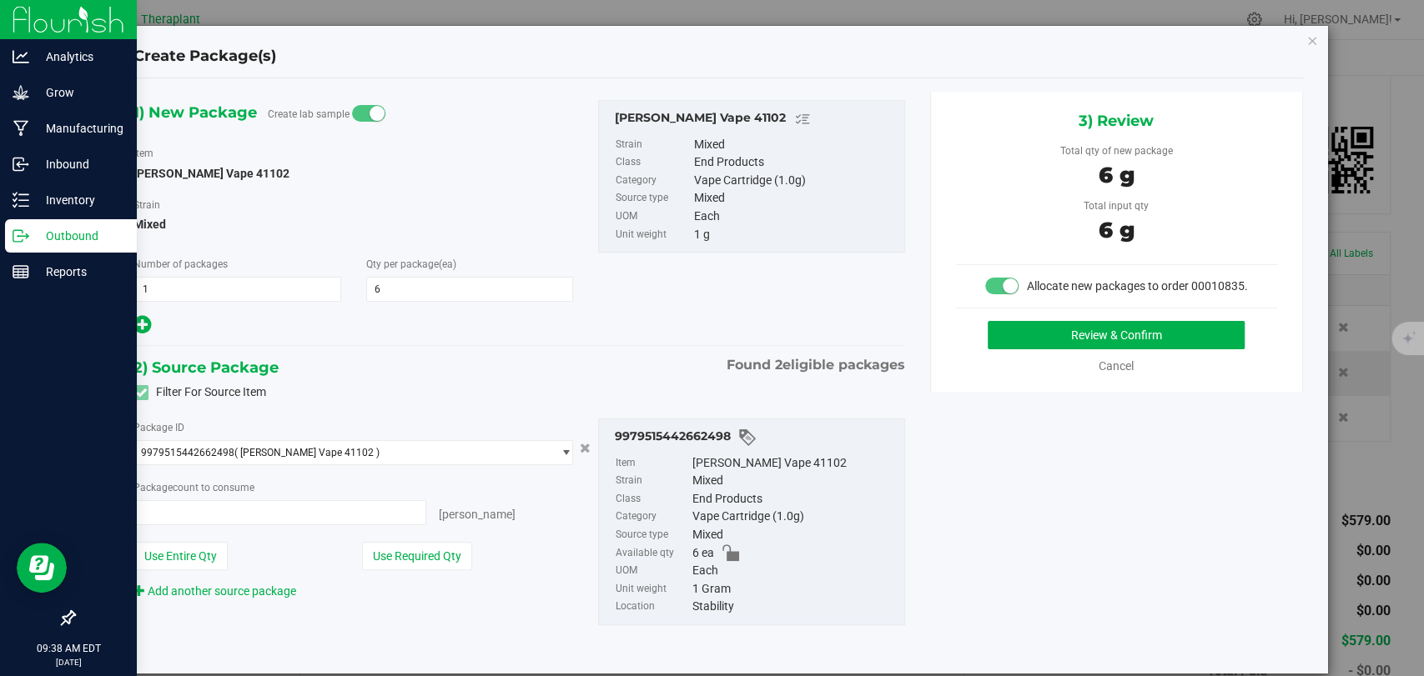
type input "6 ea"
click at [1041, 349] on button "Review & Confirm" at bounding box center [1116, 335] width 257 height 28
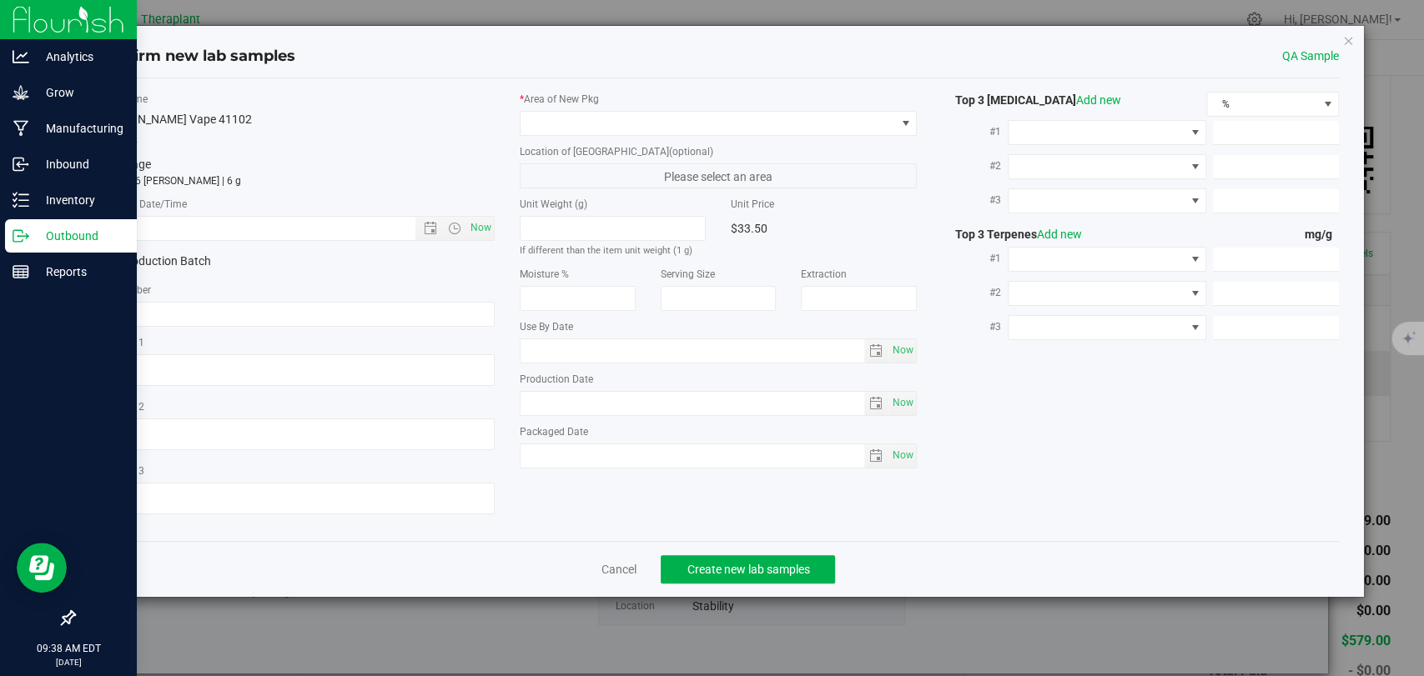
type textarea "OG Lato (GTO x Gas 155 - Old School OG)"
click at [487, 226] on span "Now" at bounding box center [481, 228] width 28 height 24
type input "8/26/2025 9:38 AM"
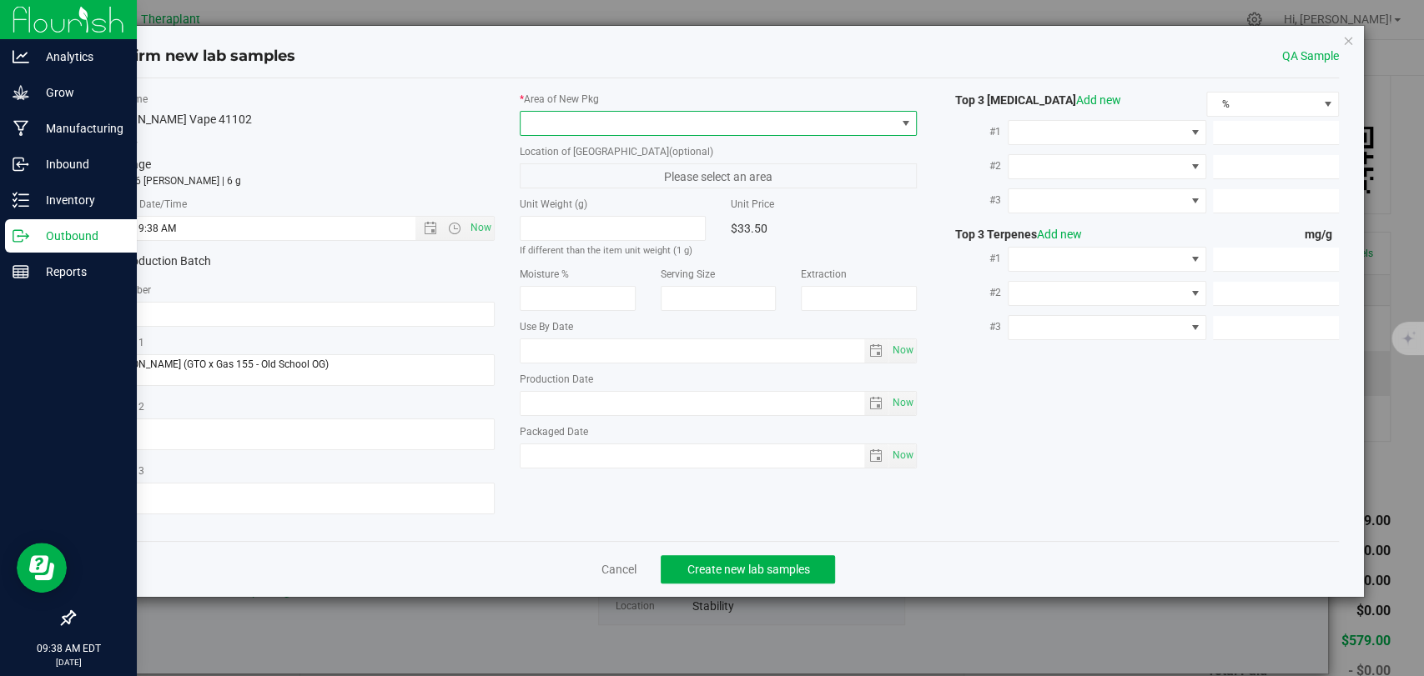
click at [600, 120] on span at bounding box center [707, 123] width 375 height 23
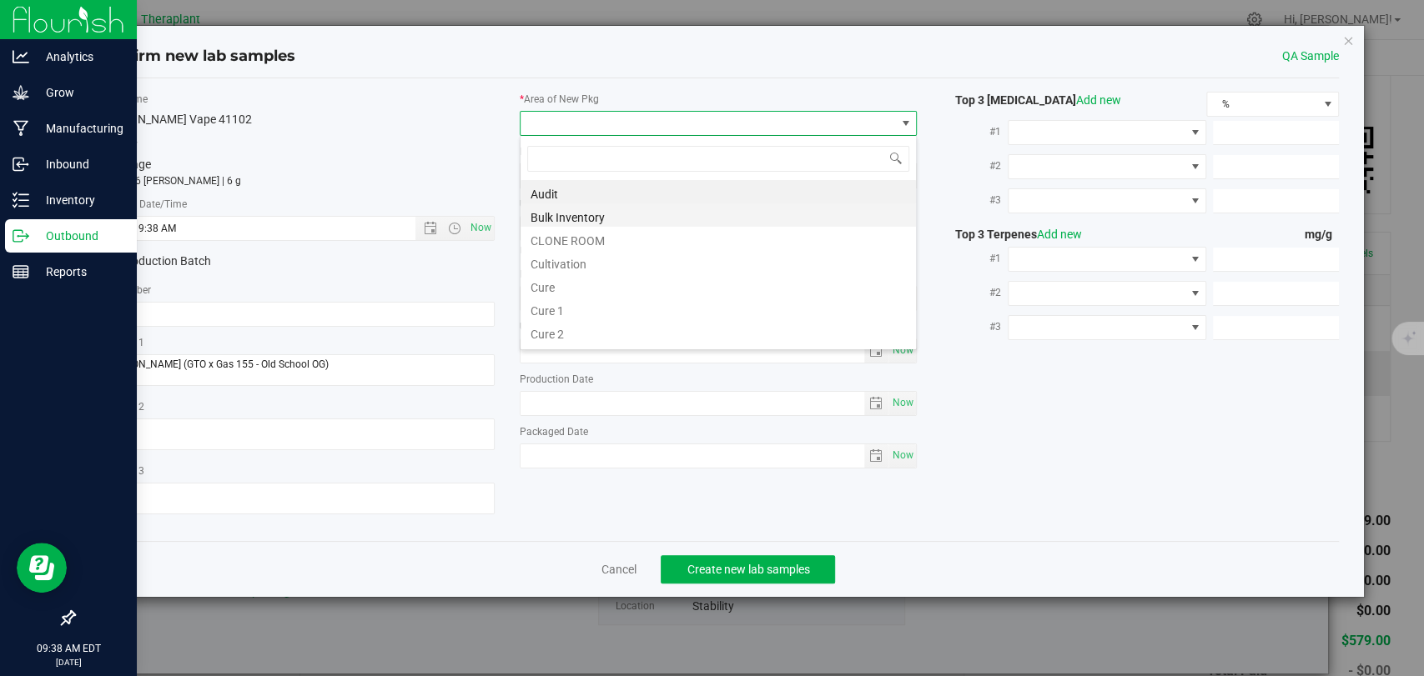
scroll to position [24, 397]
click at [587, 213] on li "Bulk Inventory" at bounding box center [717, 215] width 395 height 23
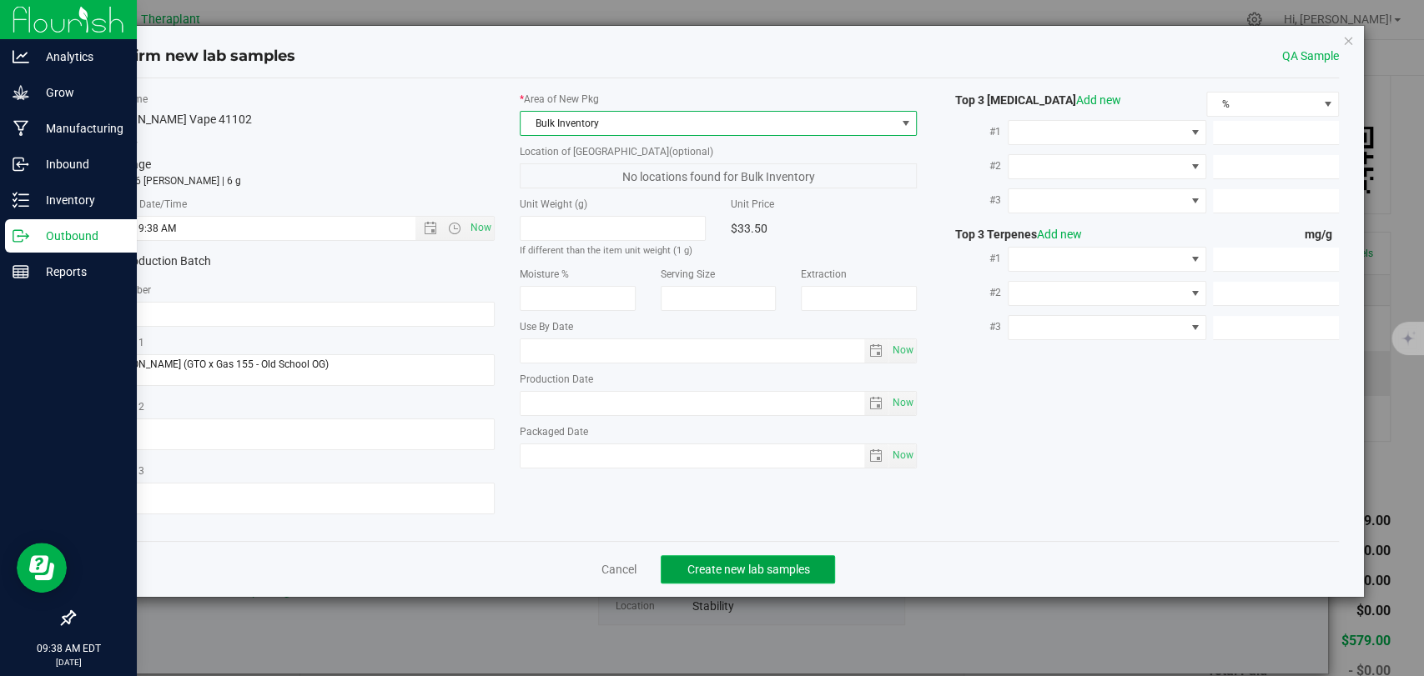
click at [754, 576] on span "Create new lab samples" at bounding box center [747, 569] width 123 height 13
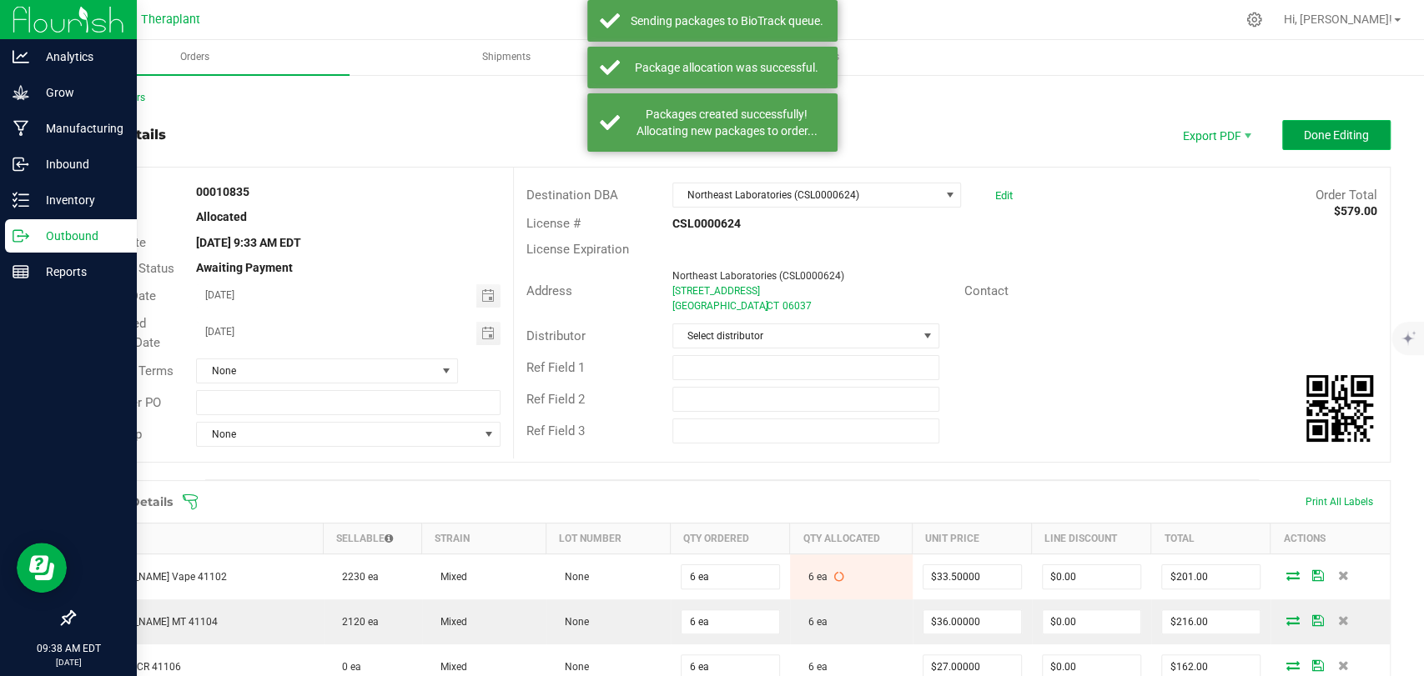
click at [1309, 137] on span "Done Editing" at bounding box center [1336, 134] width 65 height 13
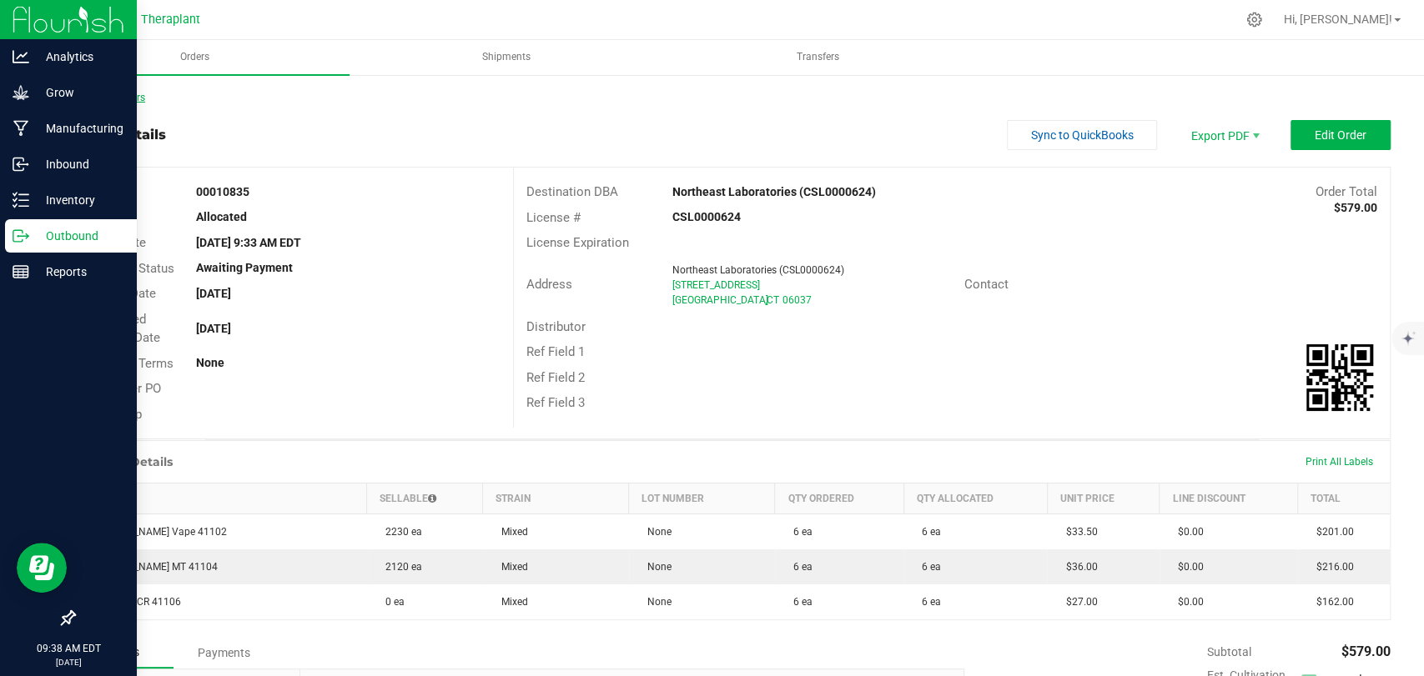
click at [137, 98] on link "Back to Orders" at bounding box center [109, 98] width 72 height 12
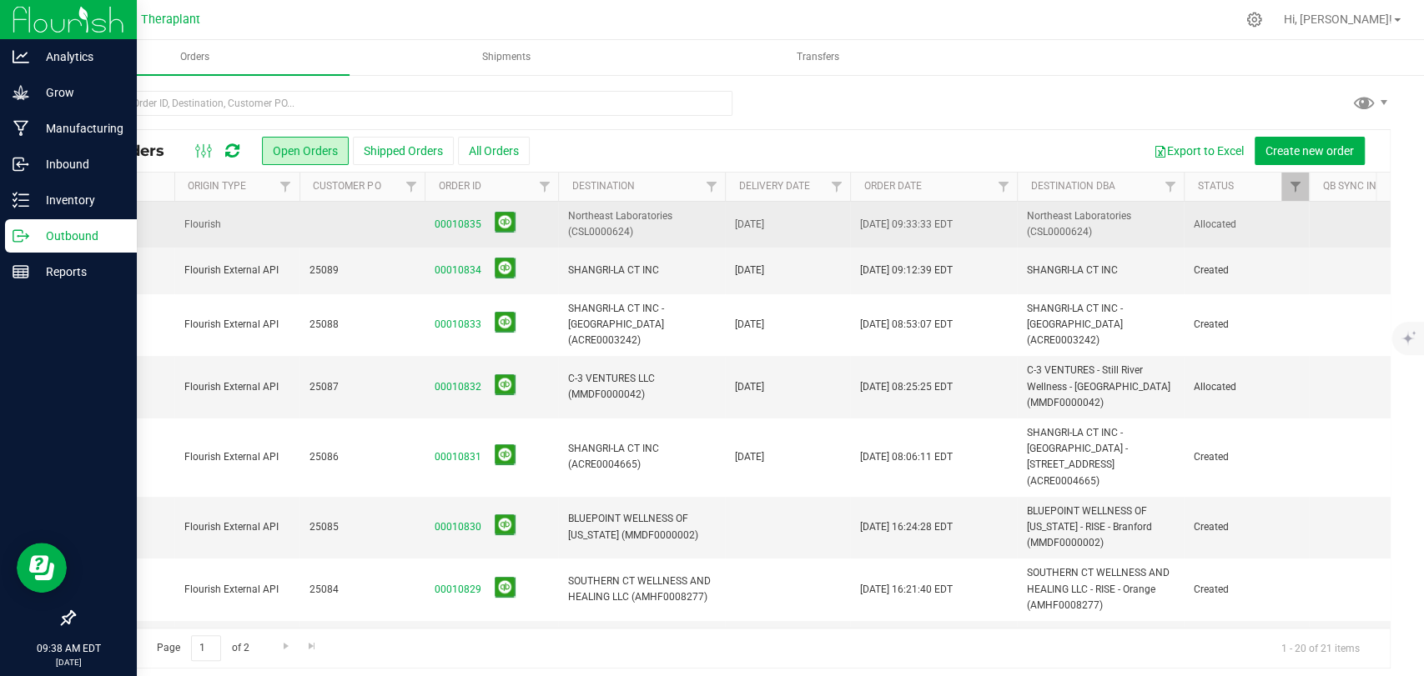
click at [319, 225] on td at bounding box center [361, 225] width 125 height 46
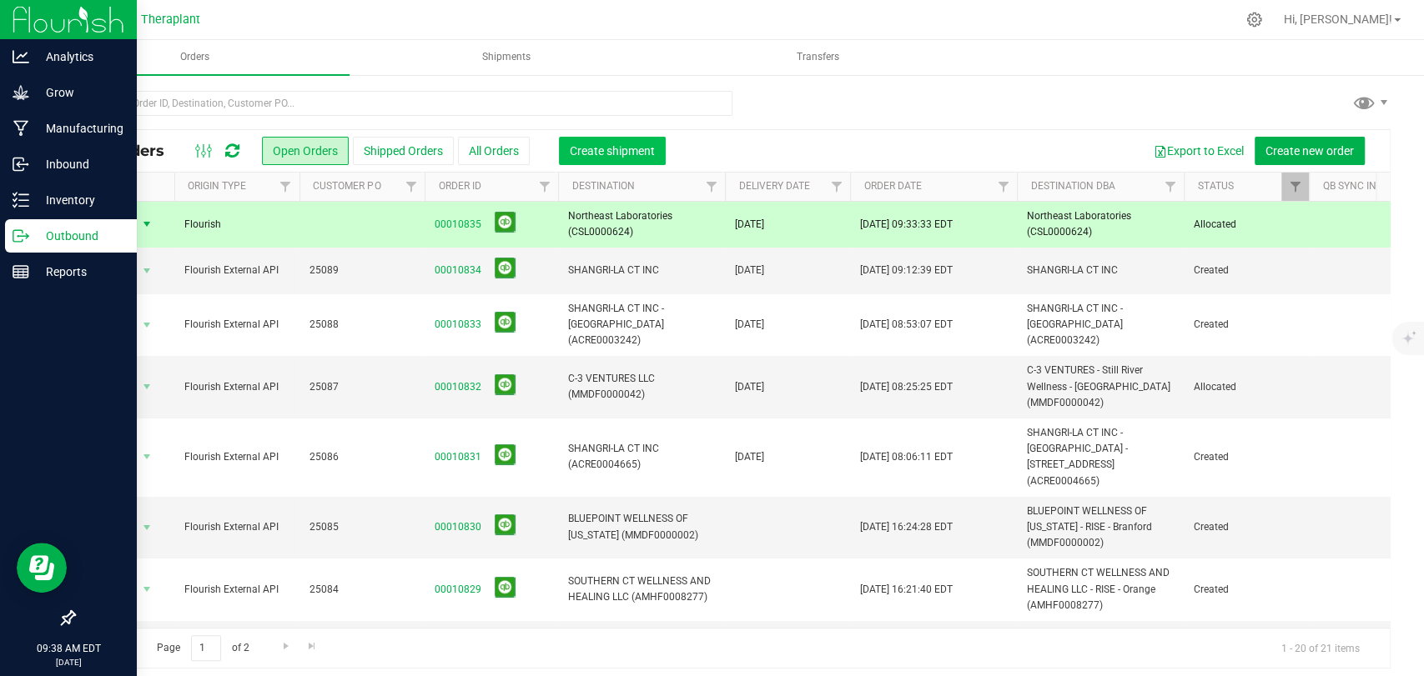
click at [623, 145] on span "Create shipment" at bounding box center [612, 150] width 85 height 13
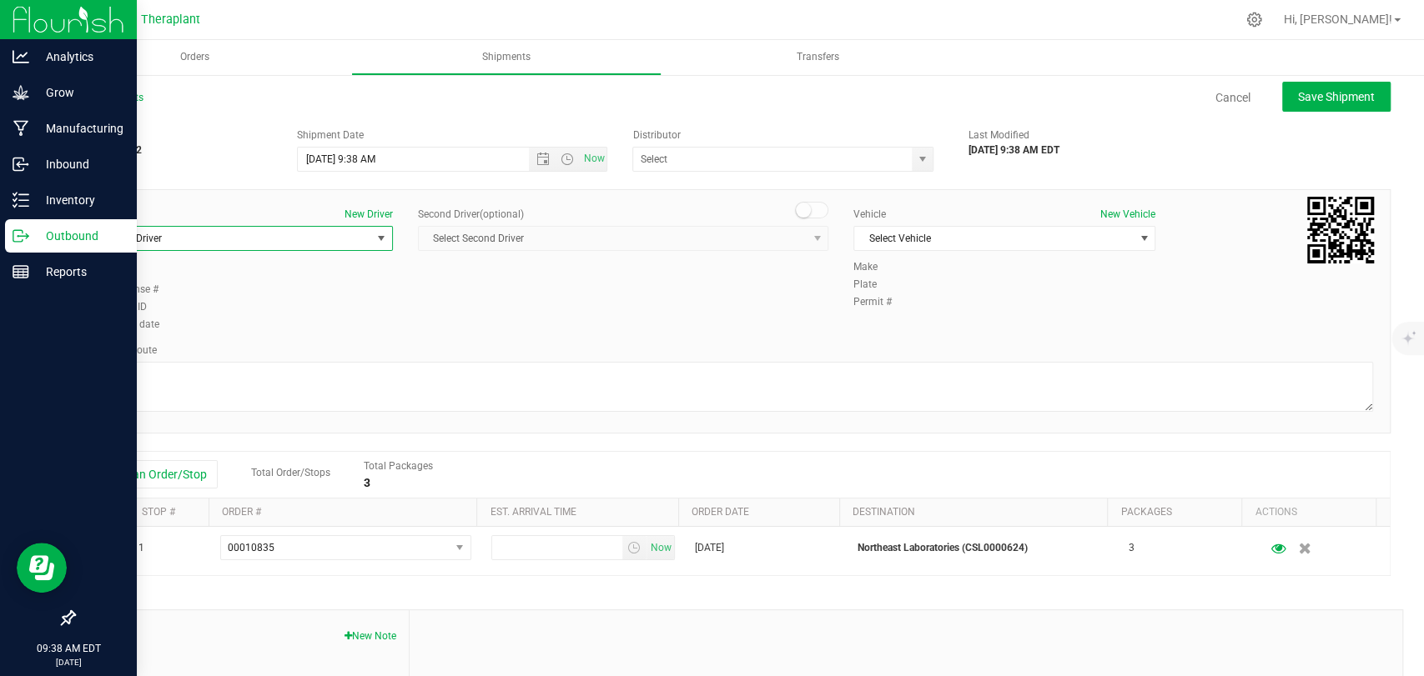
click at [347, 236] on span "Select Driver" at bounding box center [231, 238] width 279 height 23
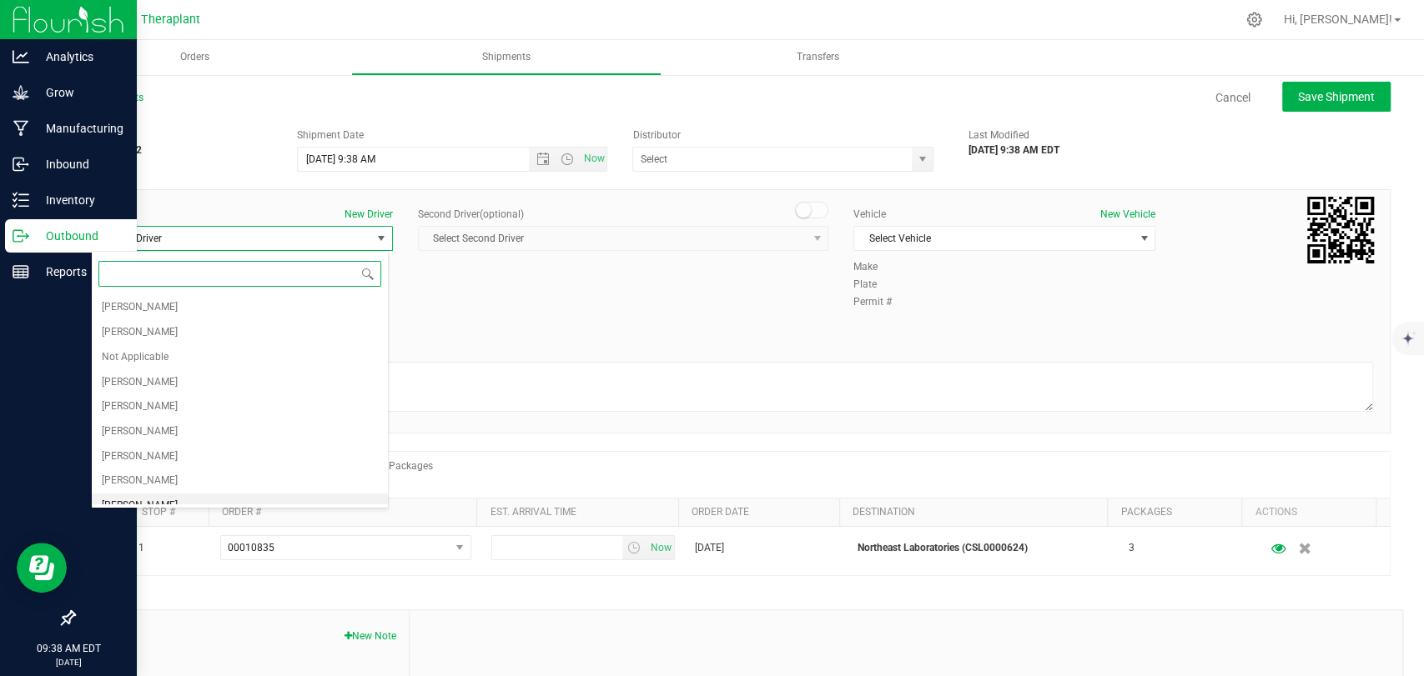
click at [158, 500] on span "[PERSON_NAME]" at bounding box center [140, 506] width 76 height 22
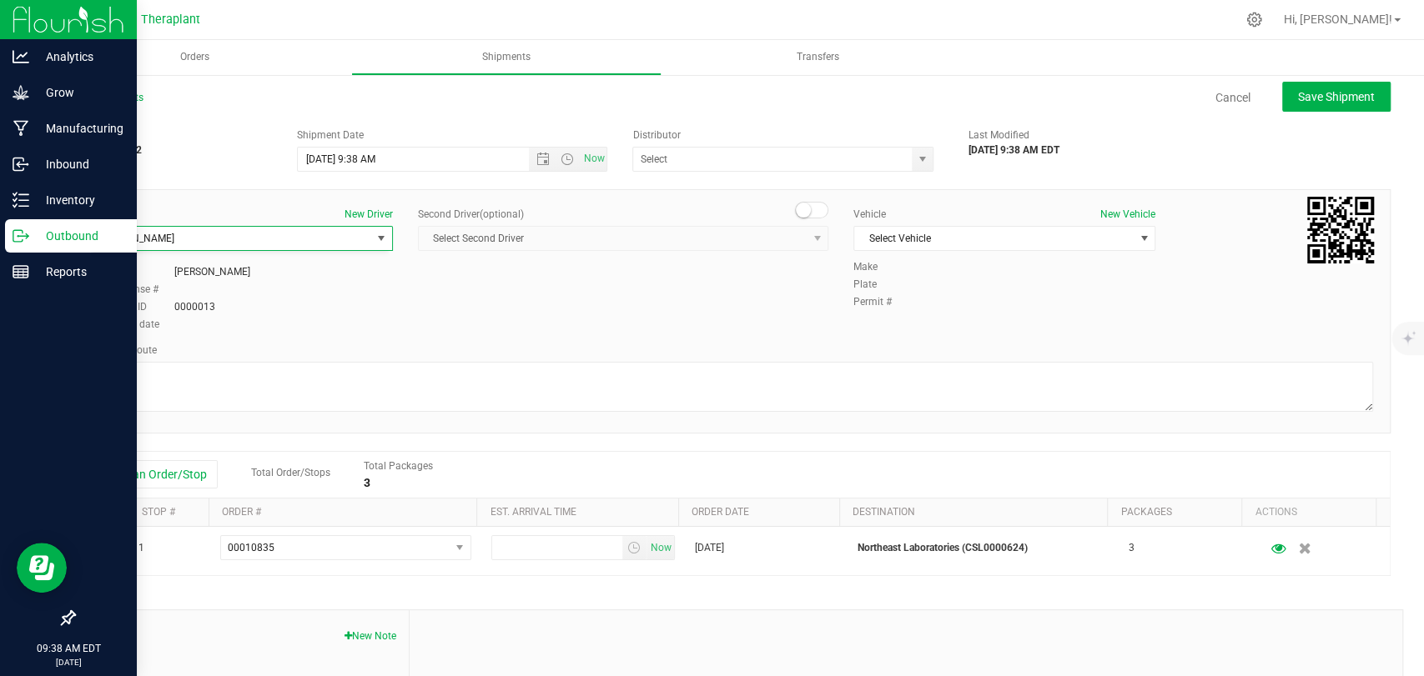
scroll to position [13, 0]
click at [805, 209] on span at bounding box center [811, 210] width 33 height 17
click at [807, 248] on span "select" at bounding box center [817, 238] width 21 height 23
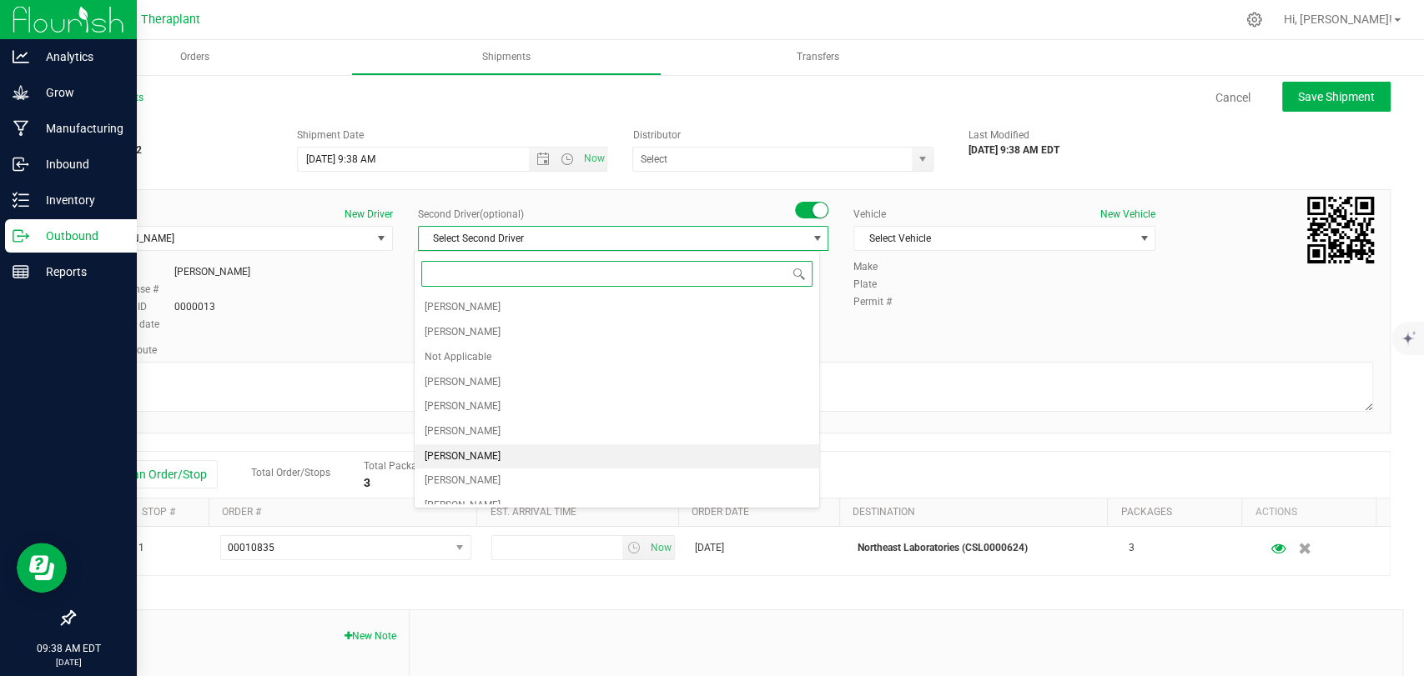
click at [486, 455] on span "[PERSON_NAME]" at bounding box center [463, 457] width 76 height 22
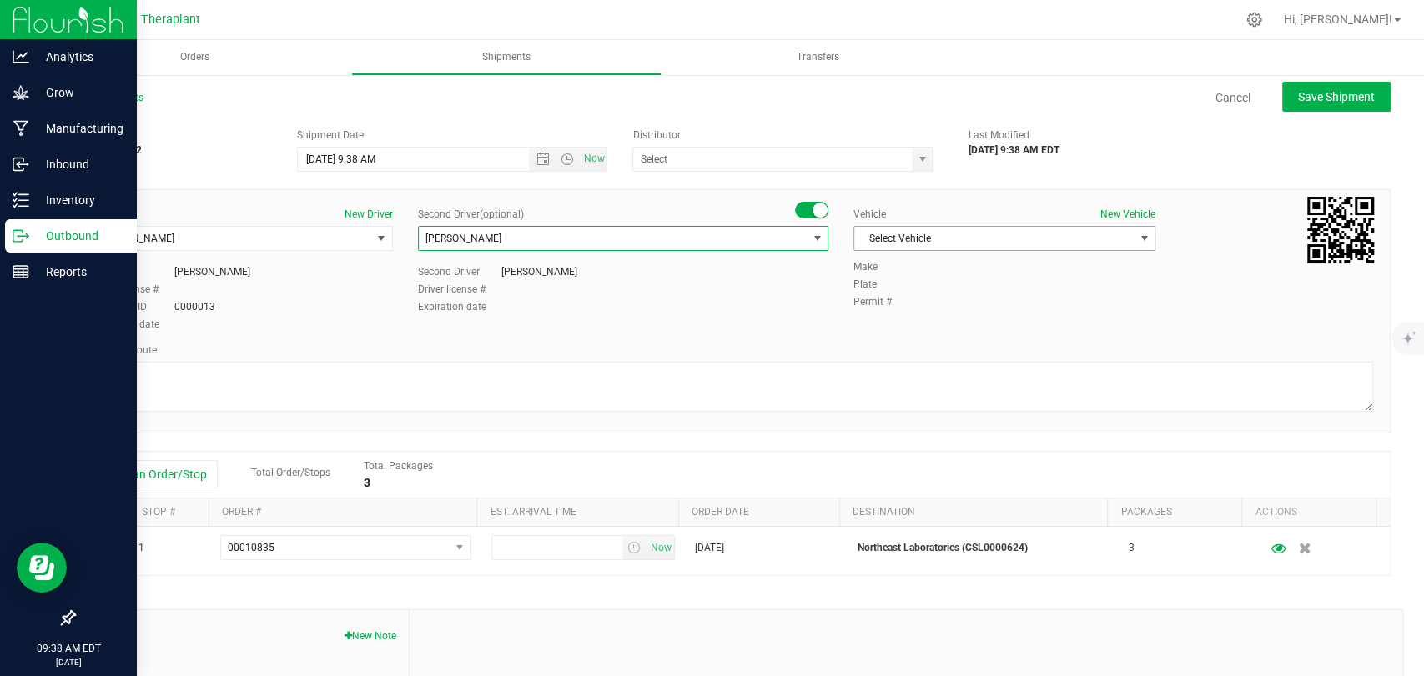
click at [948, 233] on span "Select Vehicle" at bounding box center [993, 238] width 279 height 23
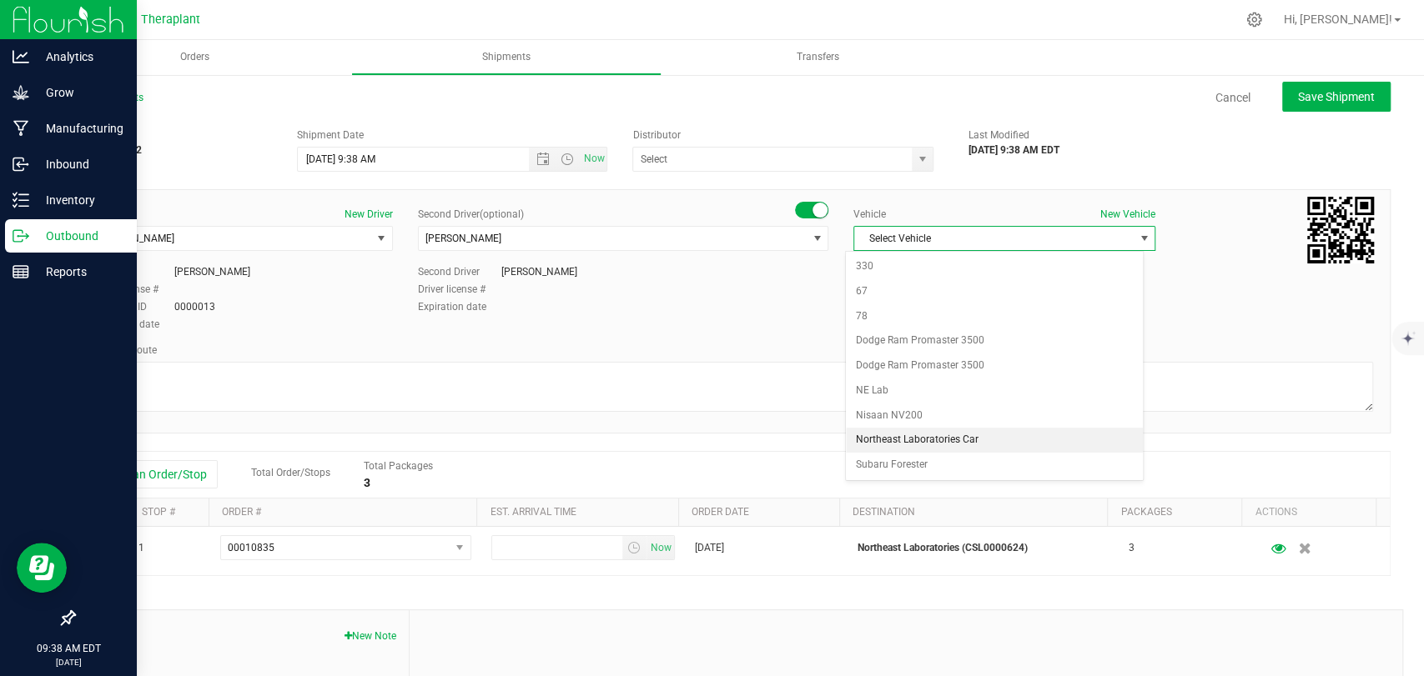
click at [917, 437] on li "Northeast Laboratories Car" at bounding box center [994, 440] width 297 height 25
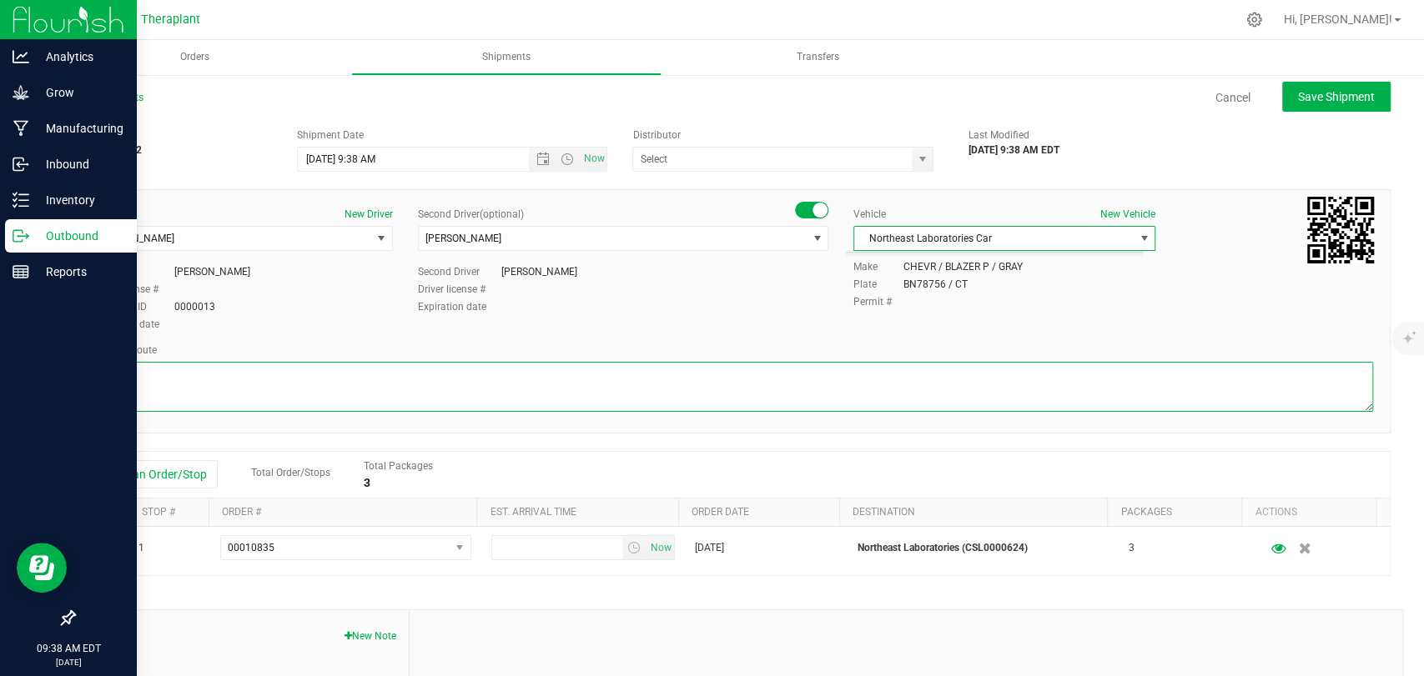
click at [854, 411] on div at bounding box center [732, 389] width 1282 height 54
click at [847, 395] on textarea at bounding box center [732, 387] width 1282 height 50
click at [320, 370] on textarea at bounding box center [732, 387] width 1282 height 50
paste textarea "CT-8 S from CT-262, I-84 E, I-691 E, then I-91 N to [GEOGRAPHIC_DATA], Exit 23,…"
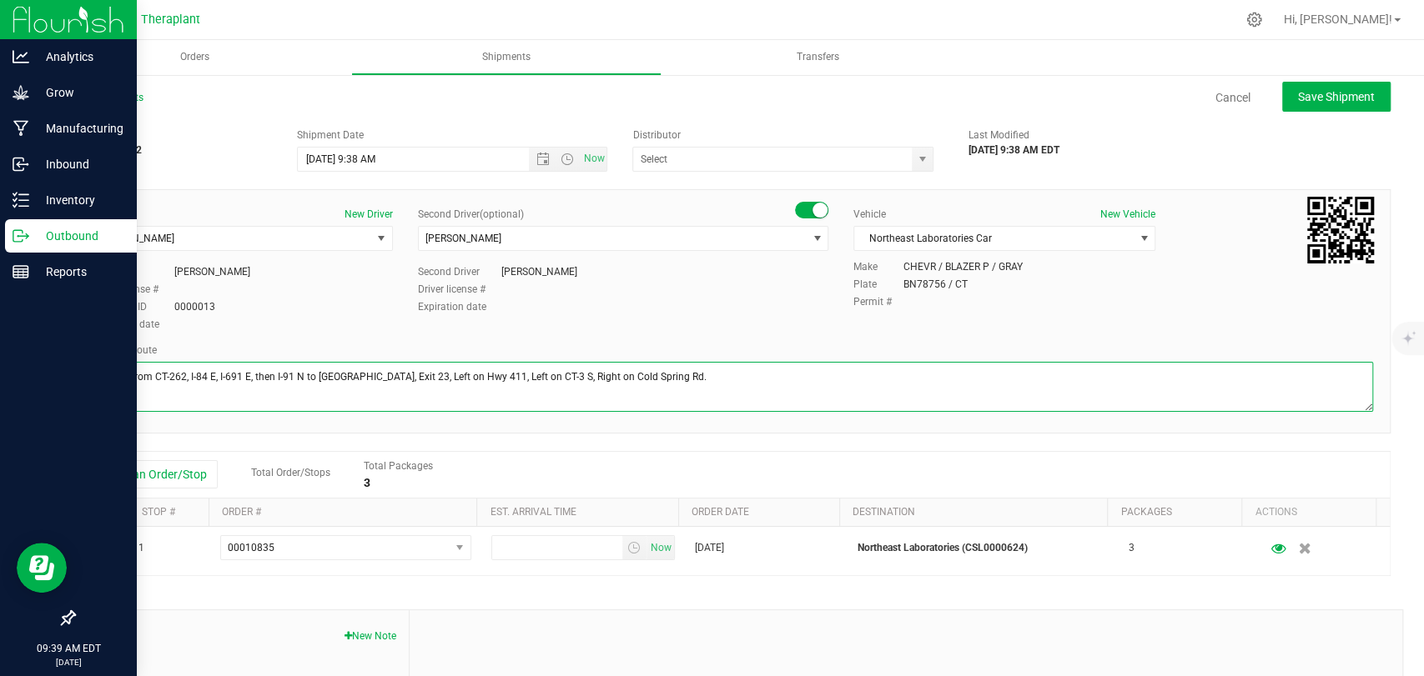
click at [604, 378] on textarea at bounding box center [732, 387] width 1282 height 50
click at [561, 158] on span "Open the time view" at bounding box center [567, 159] width 13 height 13
type textarea "CT-8 S from CT-262, I-84 E, I-691 E, then I-91 N to [GEOGRAPHIC_DATA], Exit 23,…"
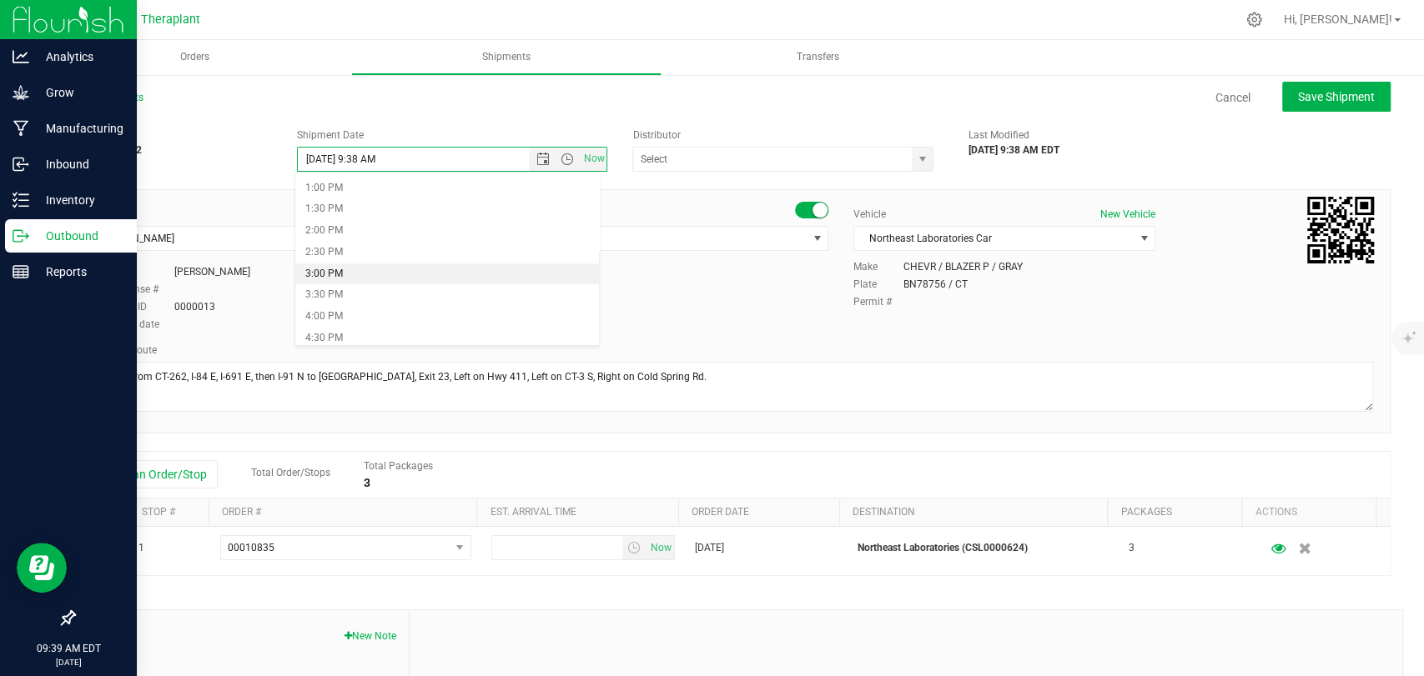
scroll to position [859, 0]
click at [340, 227] on li "9:00 PM" at bounding box center [447, 228] width 304 height 22
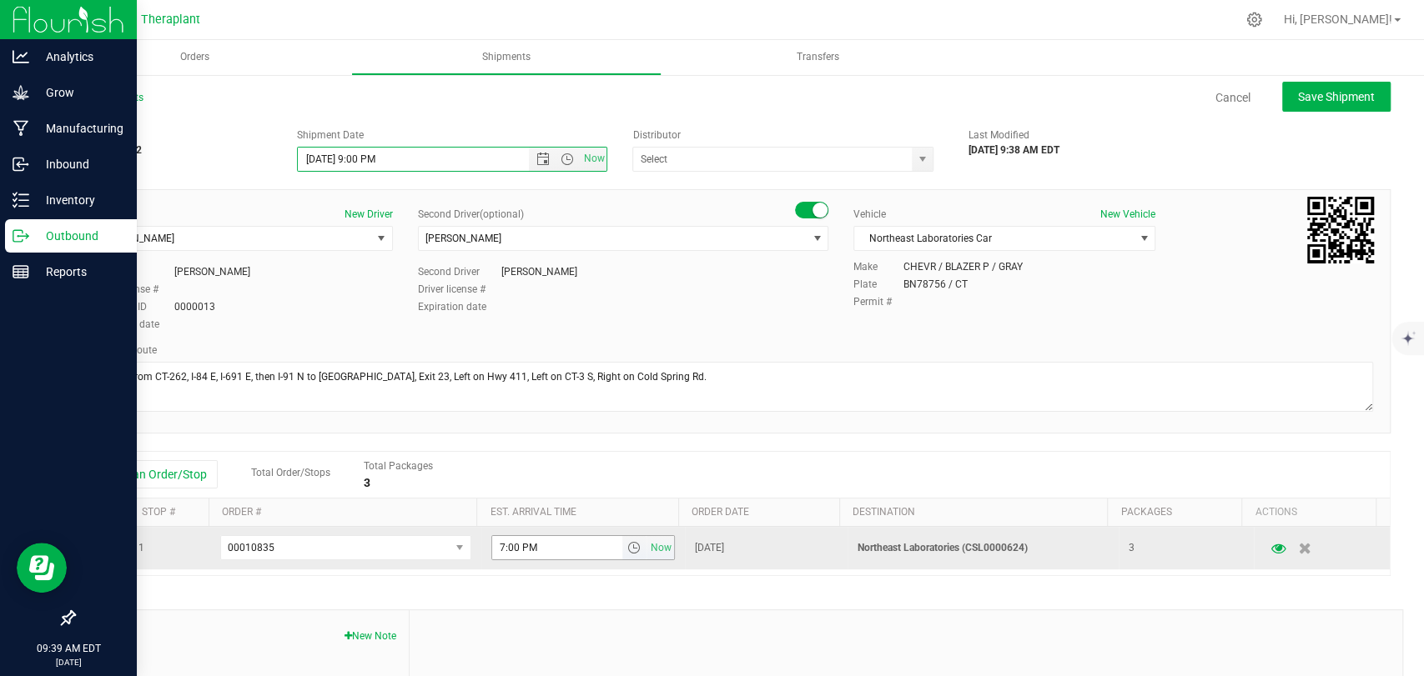
click at [626, 548] on span "select" at bounding box center [632, 547] width 13 height 13
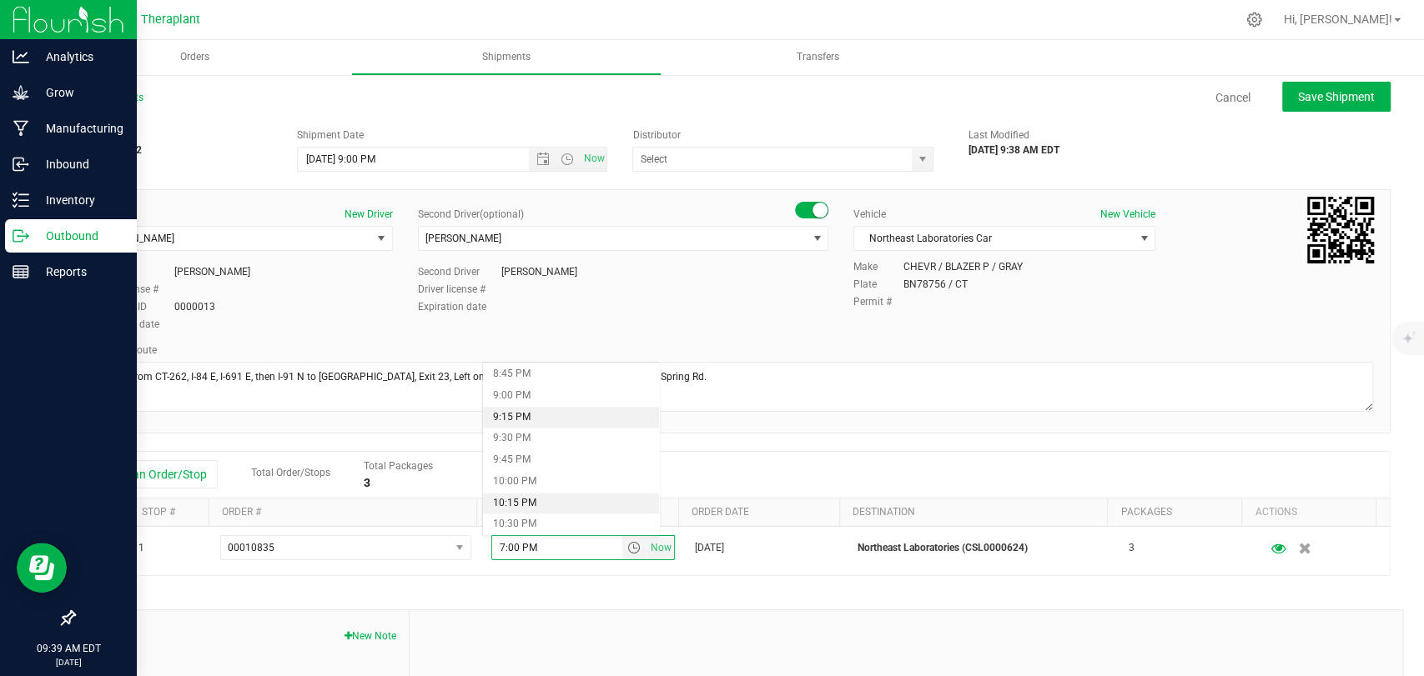
scroll to position [1761, 0]
click at [510, 462] on li "9:30 PM" at bounding box center [571, 459] width 176 height 22
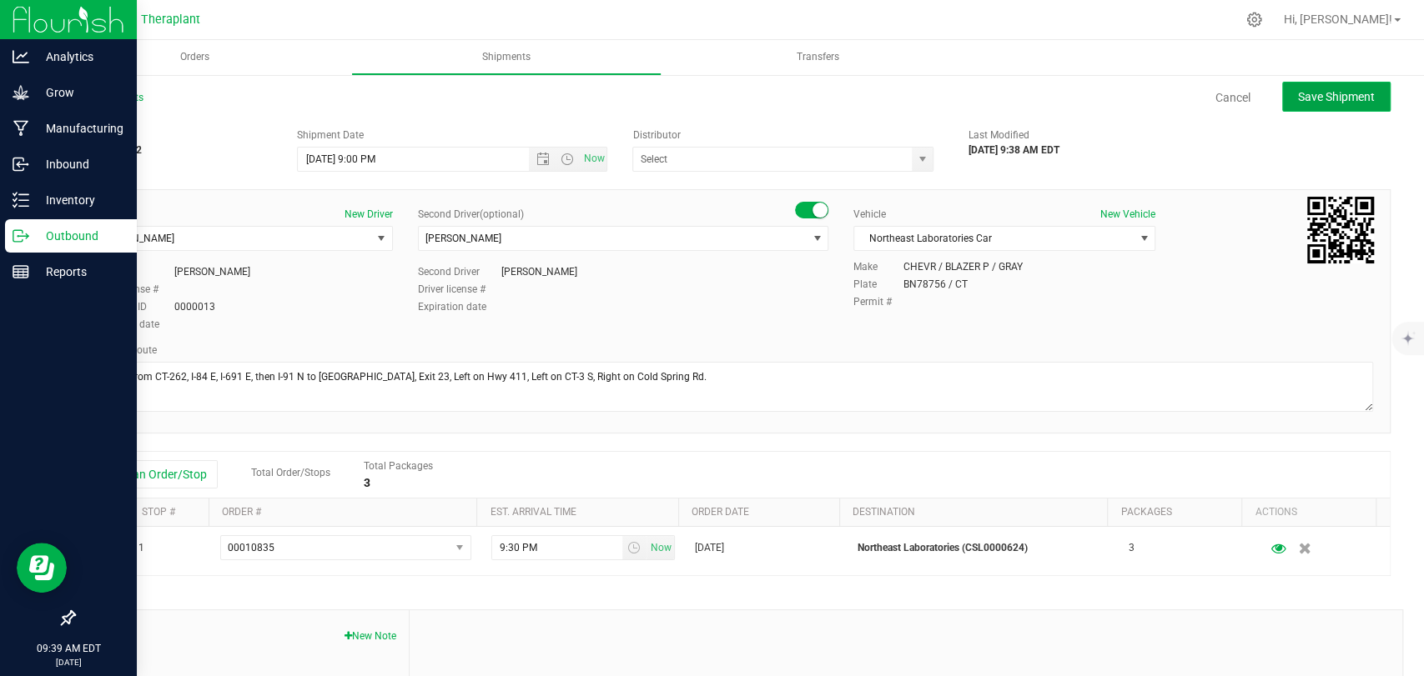
click at [1325, 102] on span "Save Shipment" at bounding box center [1336, 96] width 77 height 13
type input "8/27/2025 1:00 AM"
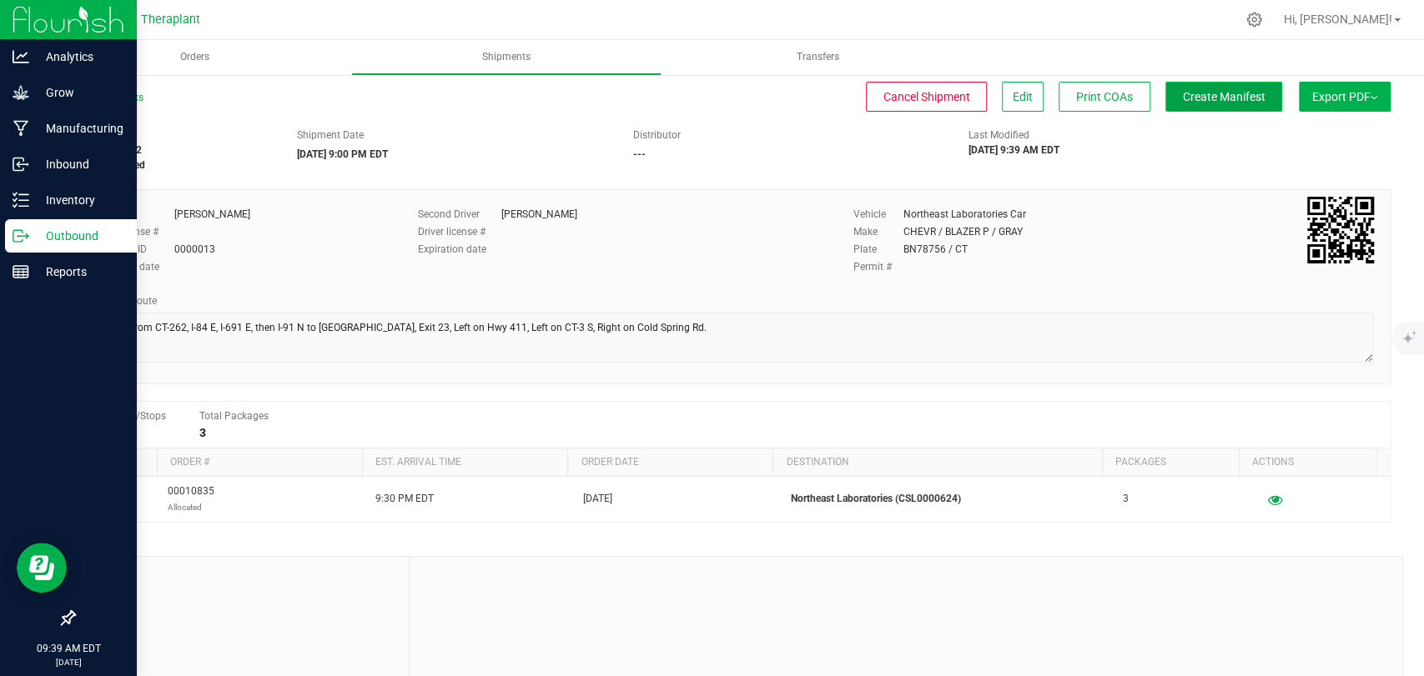
click at [1206, 101] on span "Create Manifest" at bounding box center [1224, 96] width 83 height 13
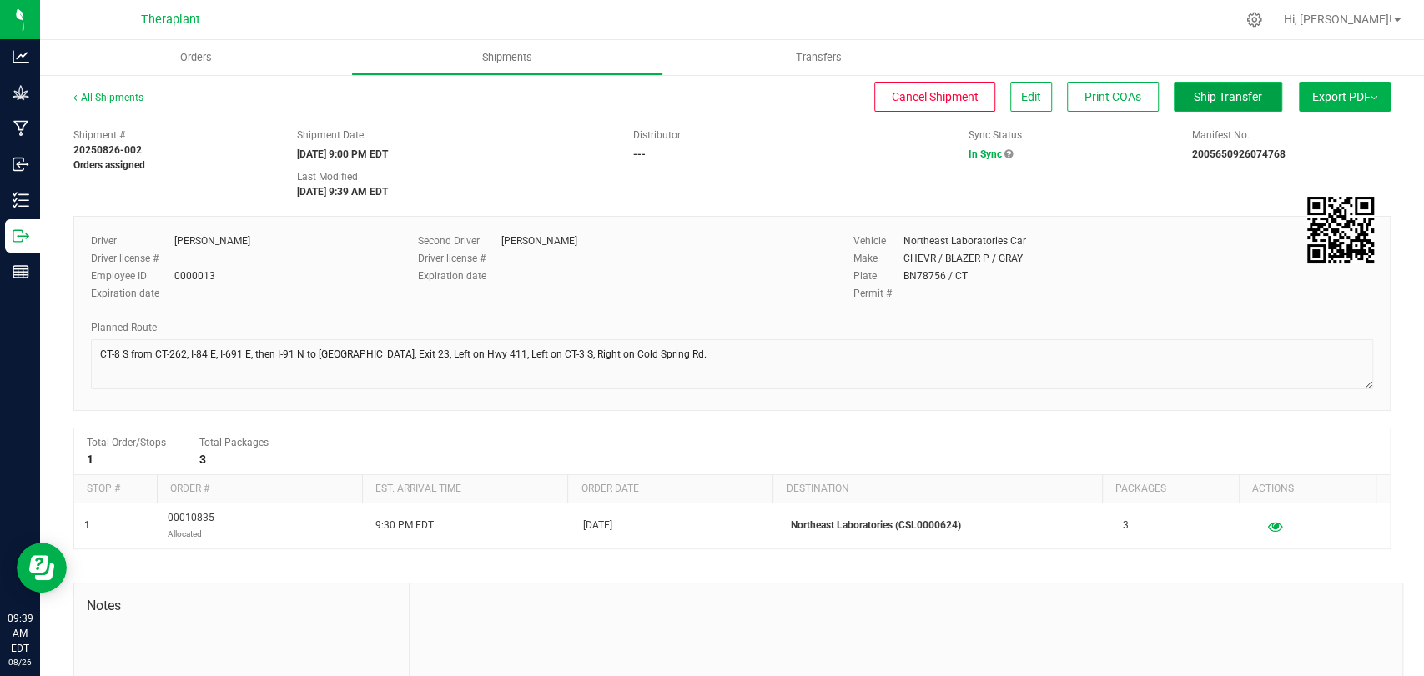
click at [1218, 102] on span "Ship Transfer" at bounding box center [1228, 96] width 68 height 13
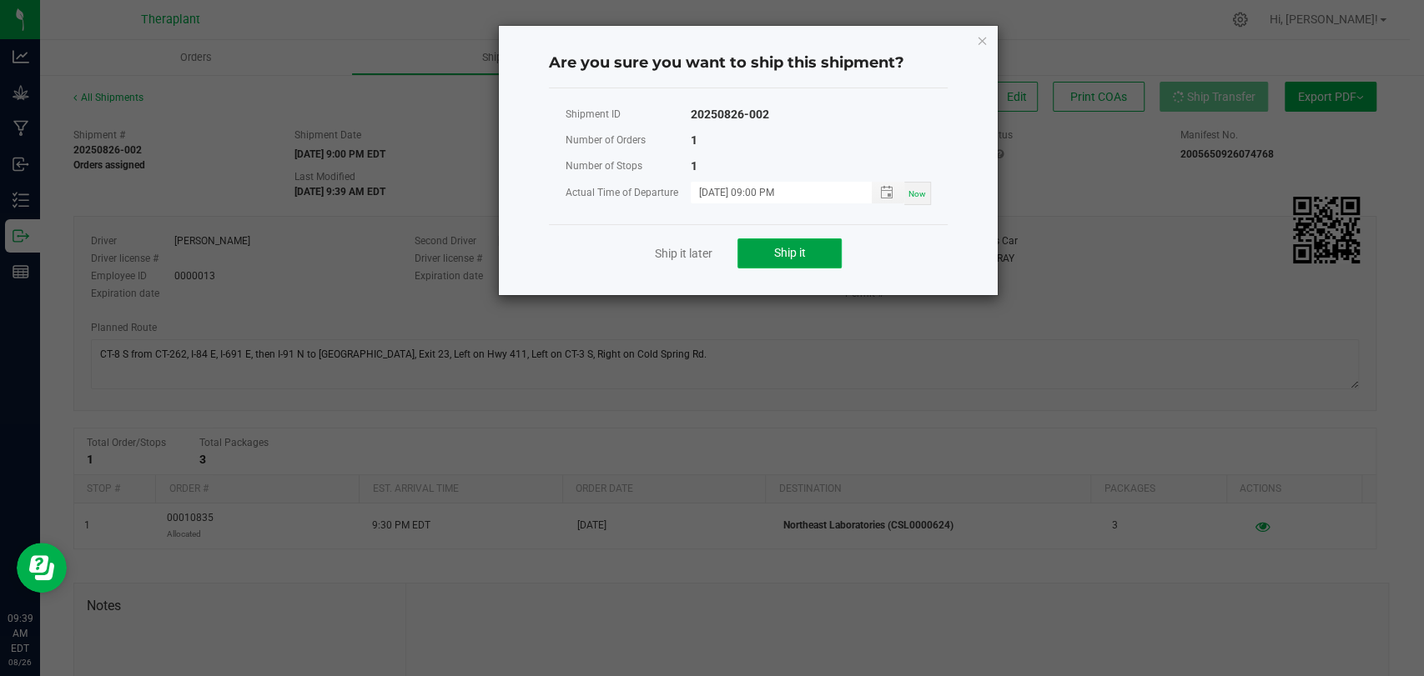
click at [789, 246] on span "Ship it" at bounding box center [790, 252] width 32 height 13
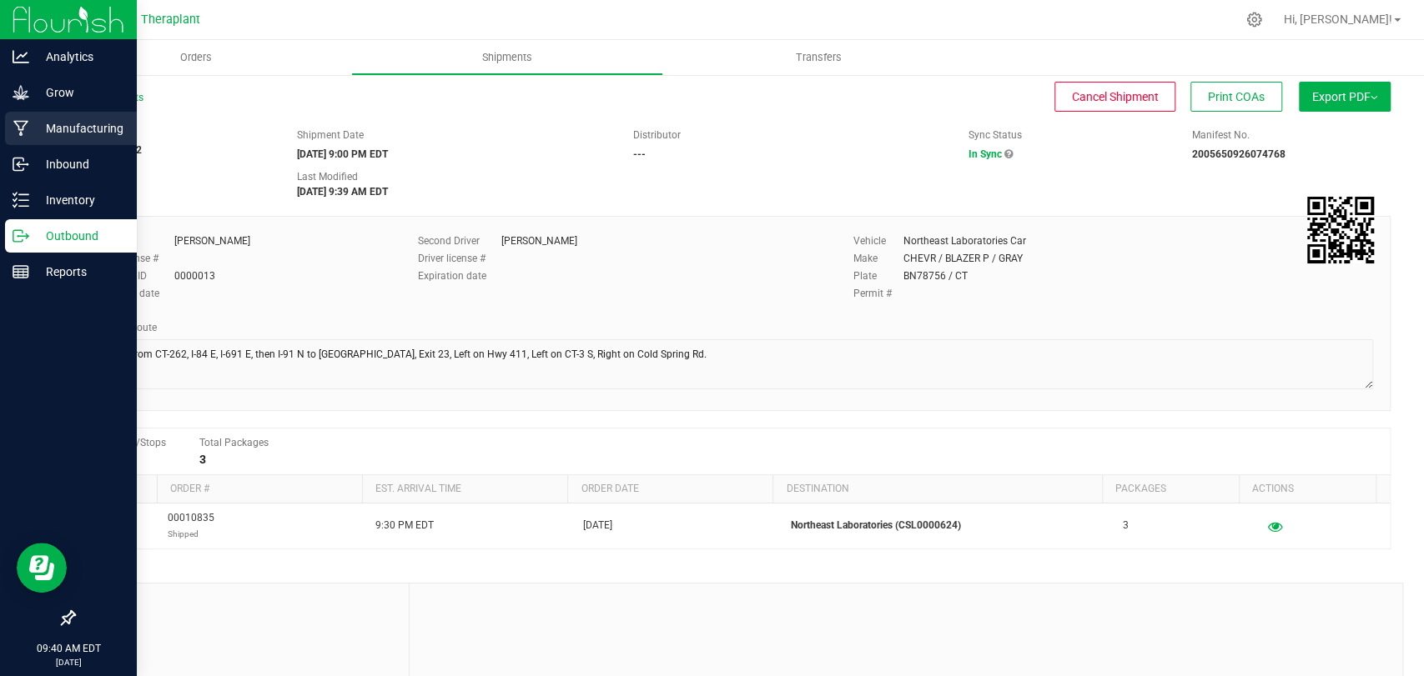
click at [17, 116] on div "Manufacturing" at bounding box center [71, 128] width 132 height 33
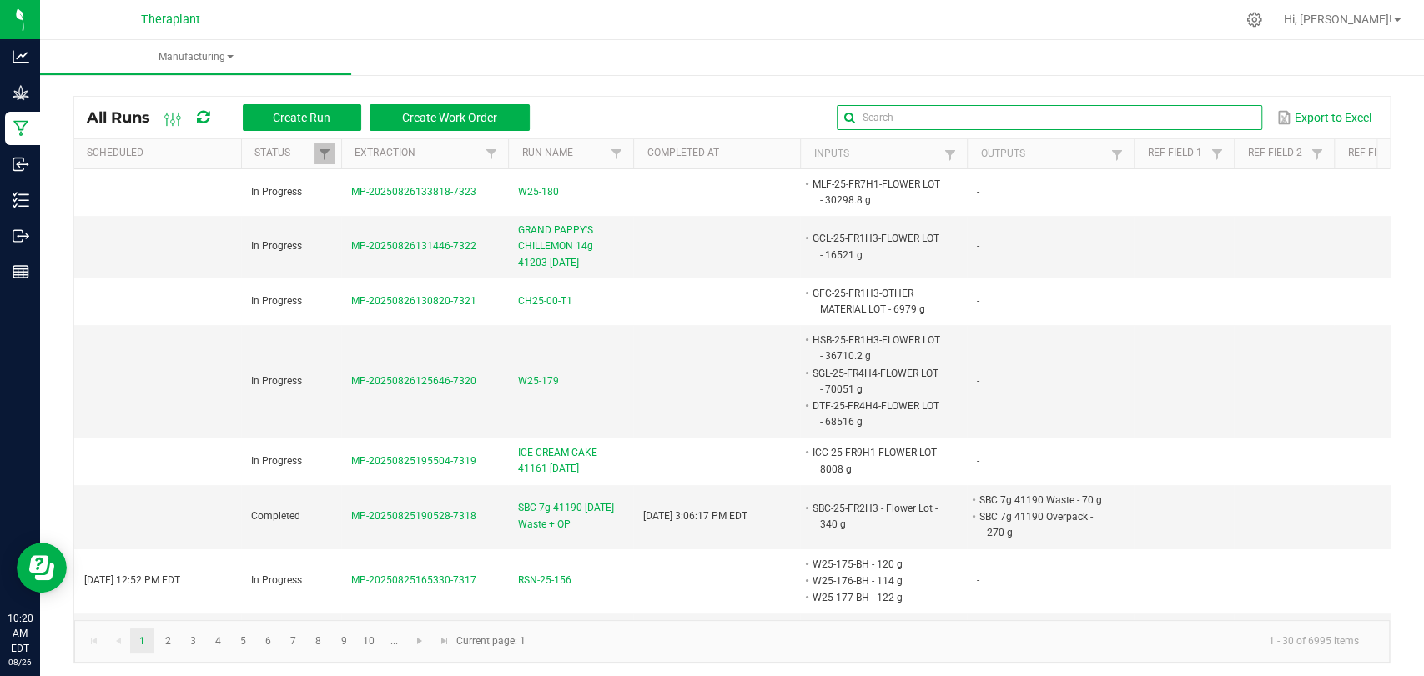
click at [1184, 110] on input "text" at bounding box center [1049, 117] width 425 height 25
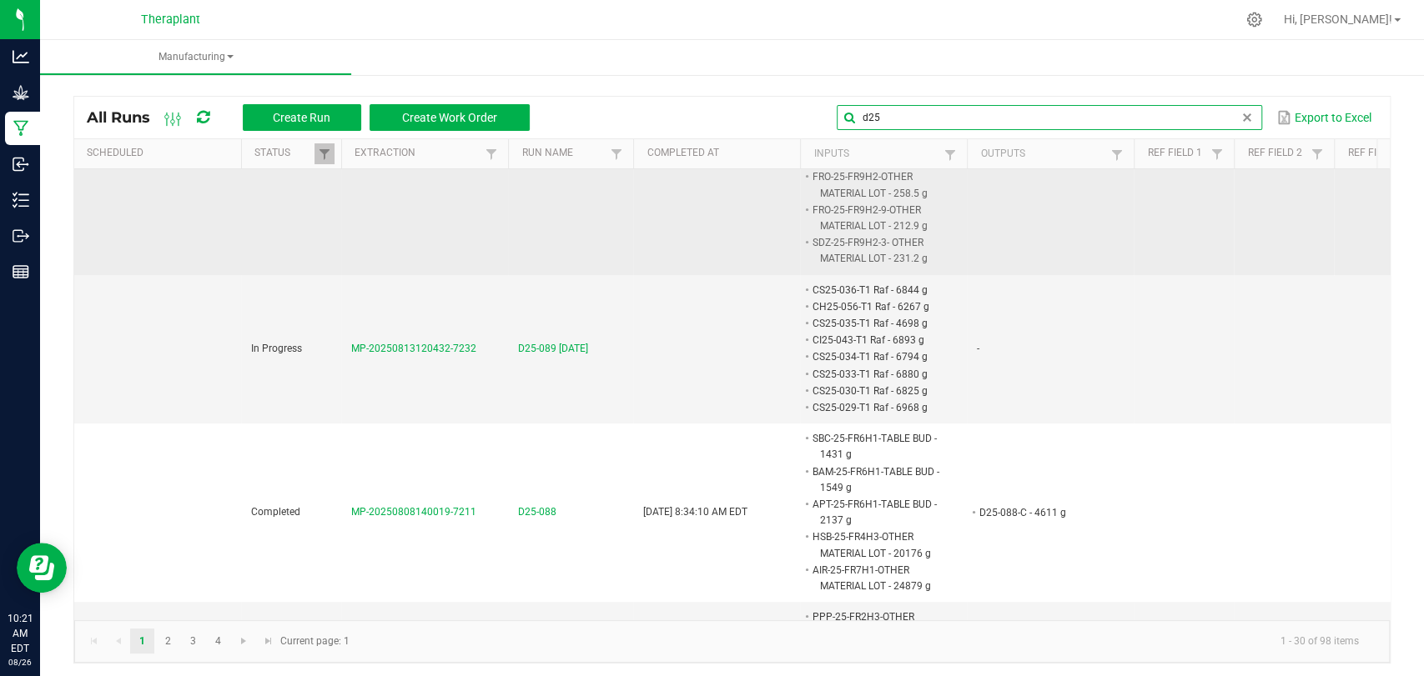
scroll to position [370, 0]
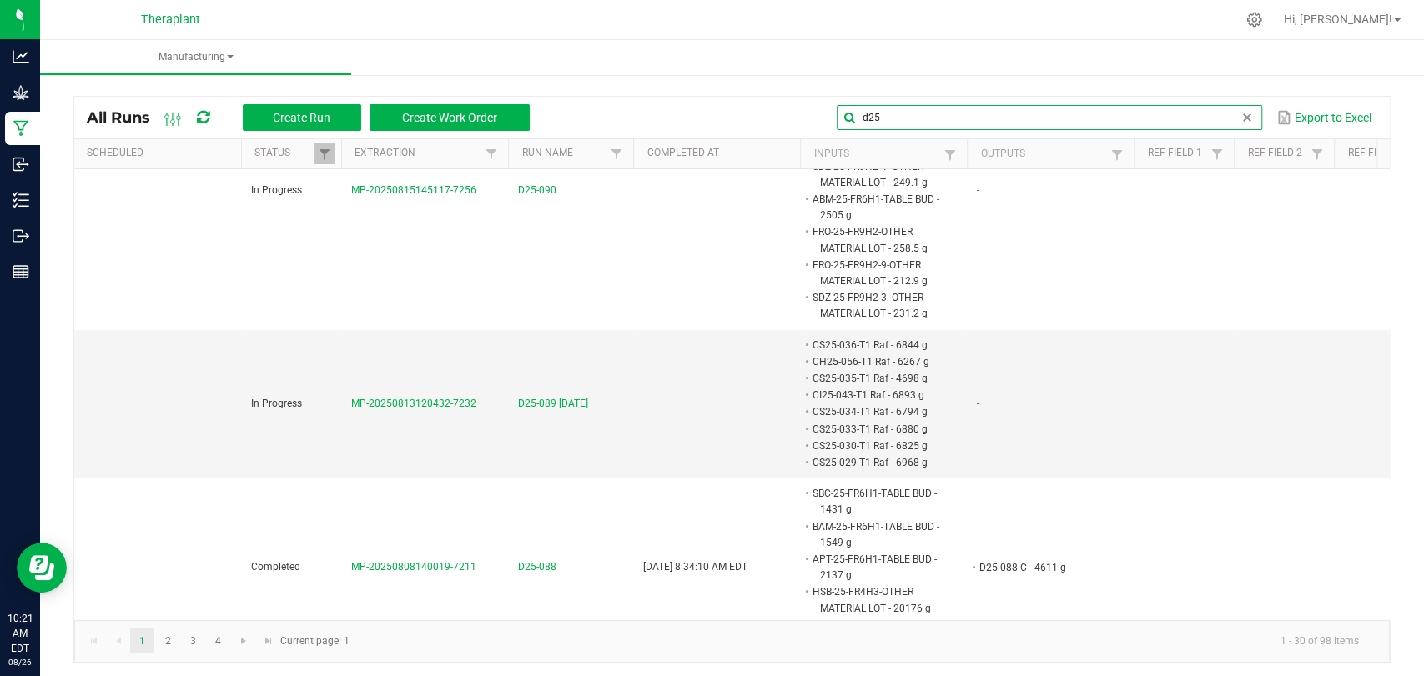
type input "d25"
click at [206, 113] on icon at bounding box center [203, 117] width 13 height 15
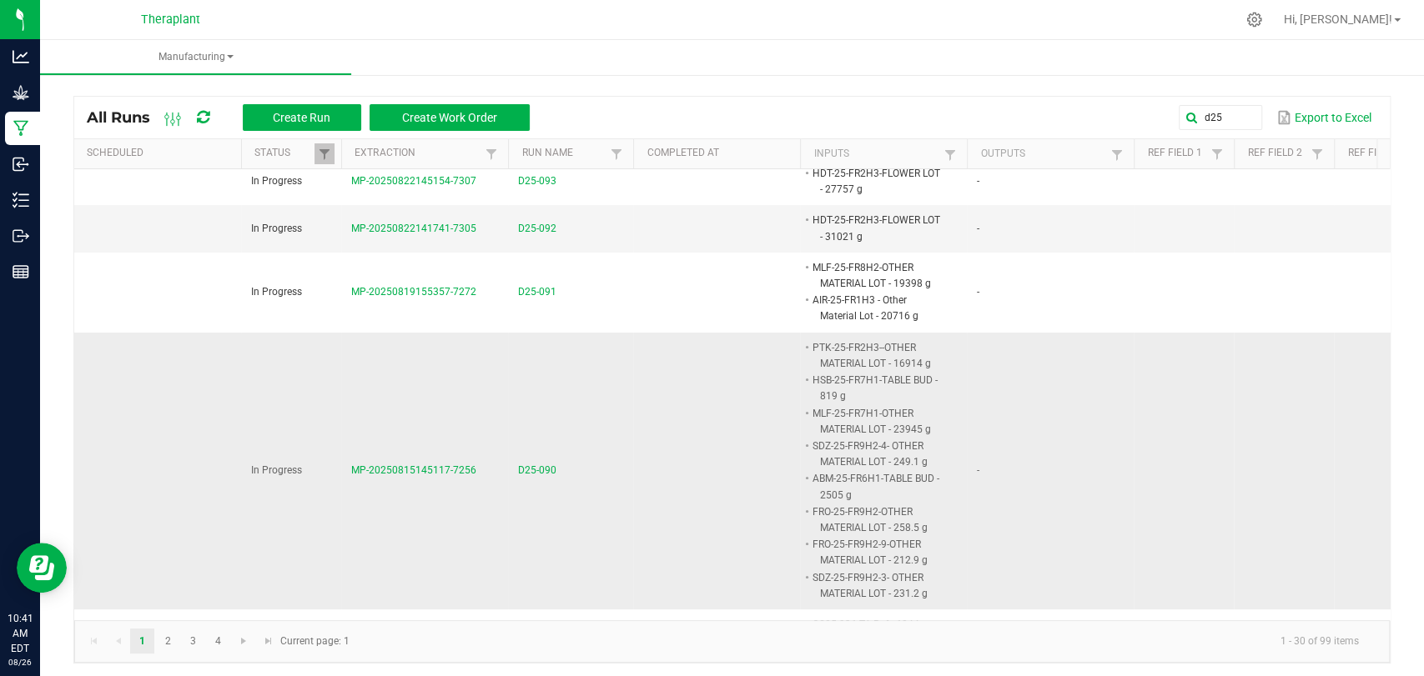
scroll to position [0, 0]
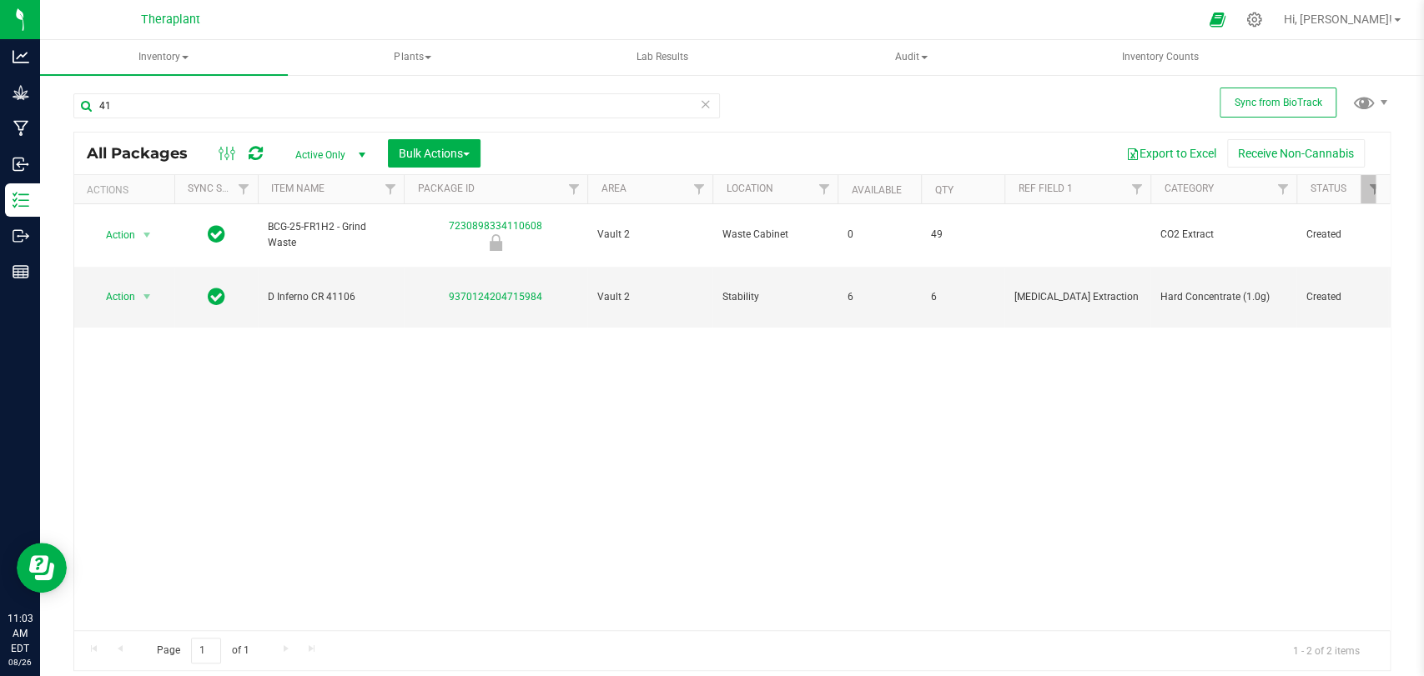
type input "4"
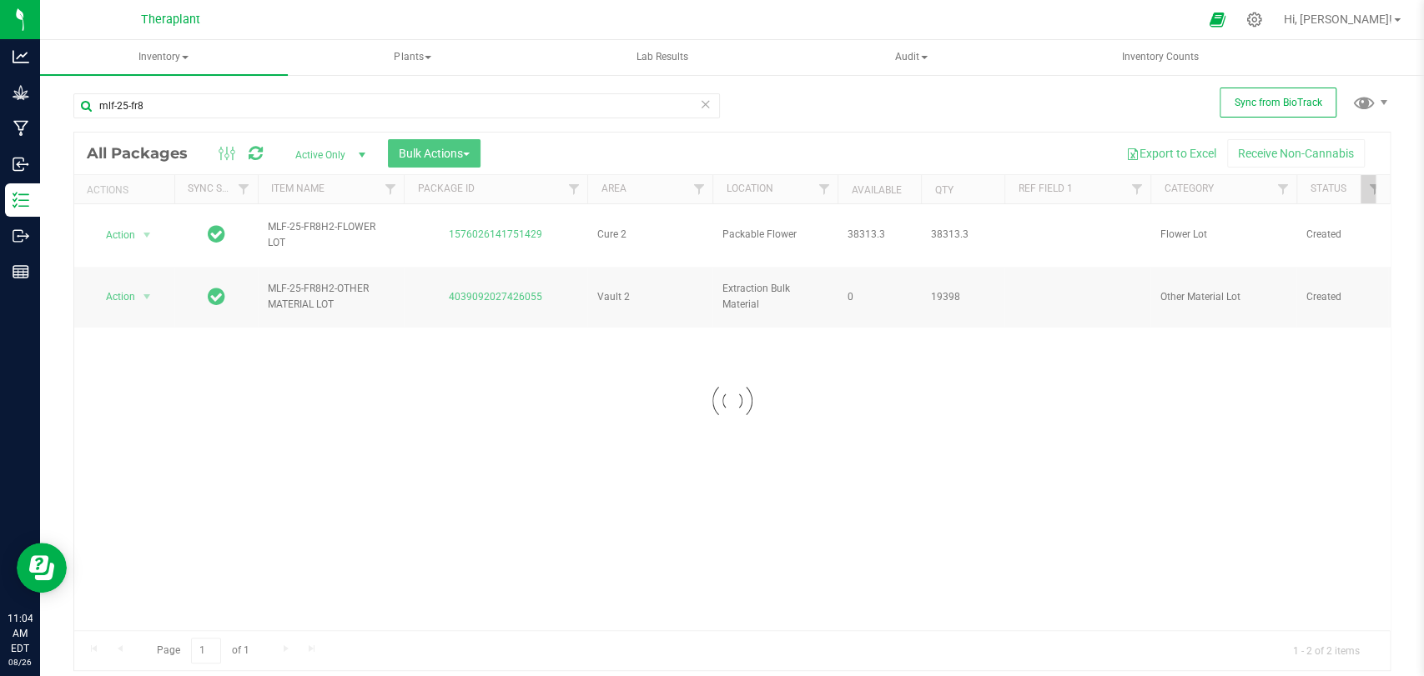
type input "mlf-25-fr8"
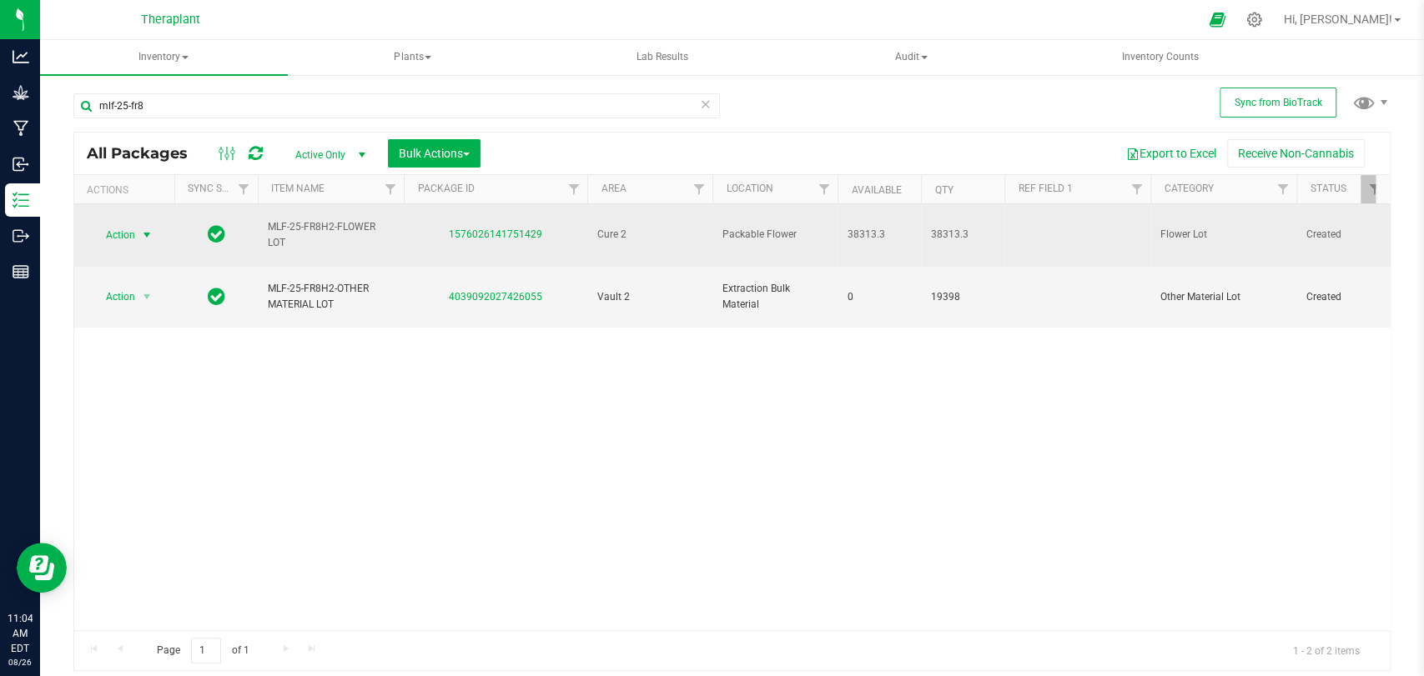
click at [109, 224] on span "Action" at bounding box center [113, 235] width 45 height 23
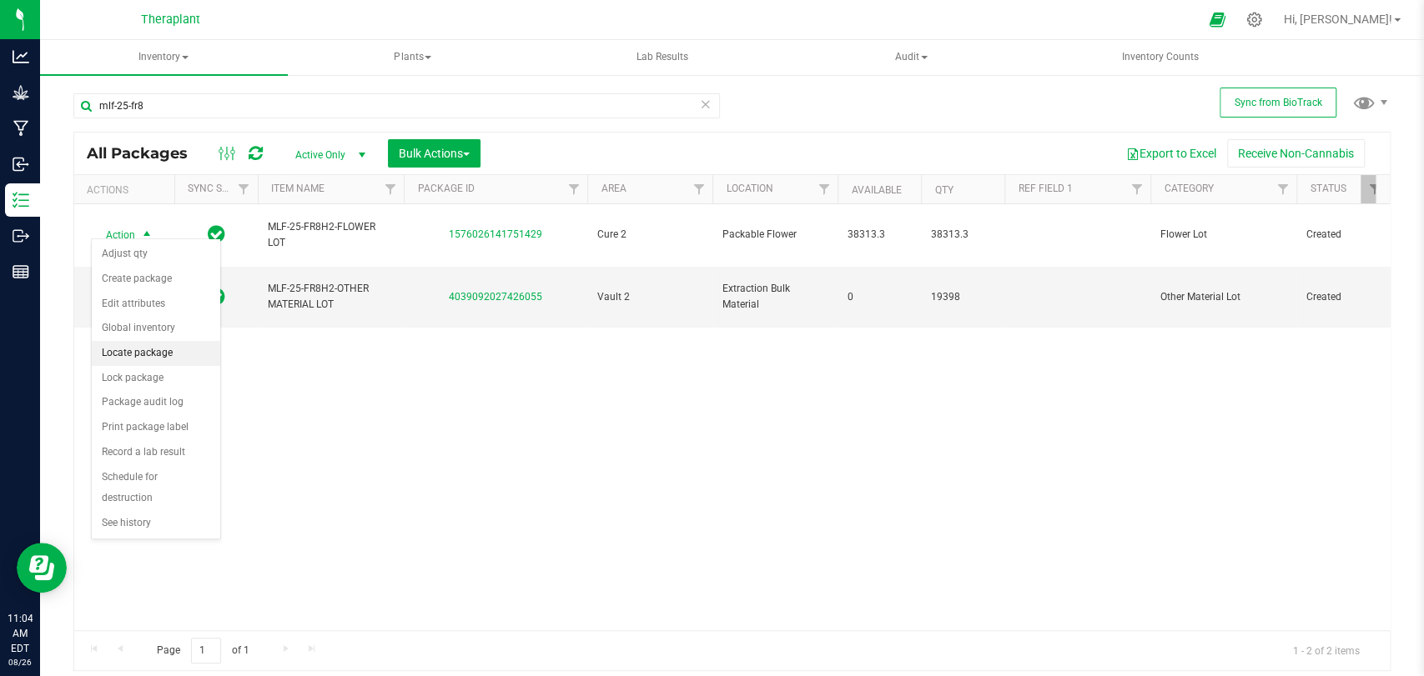
click at [153, 350] on li "Locate package" at bounding box center [156, 353] width 128 height 25
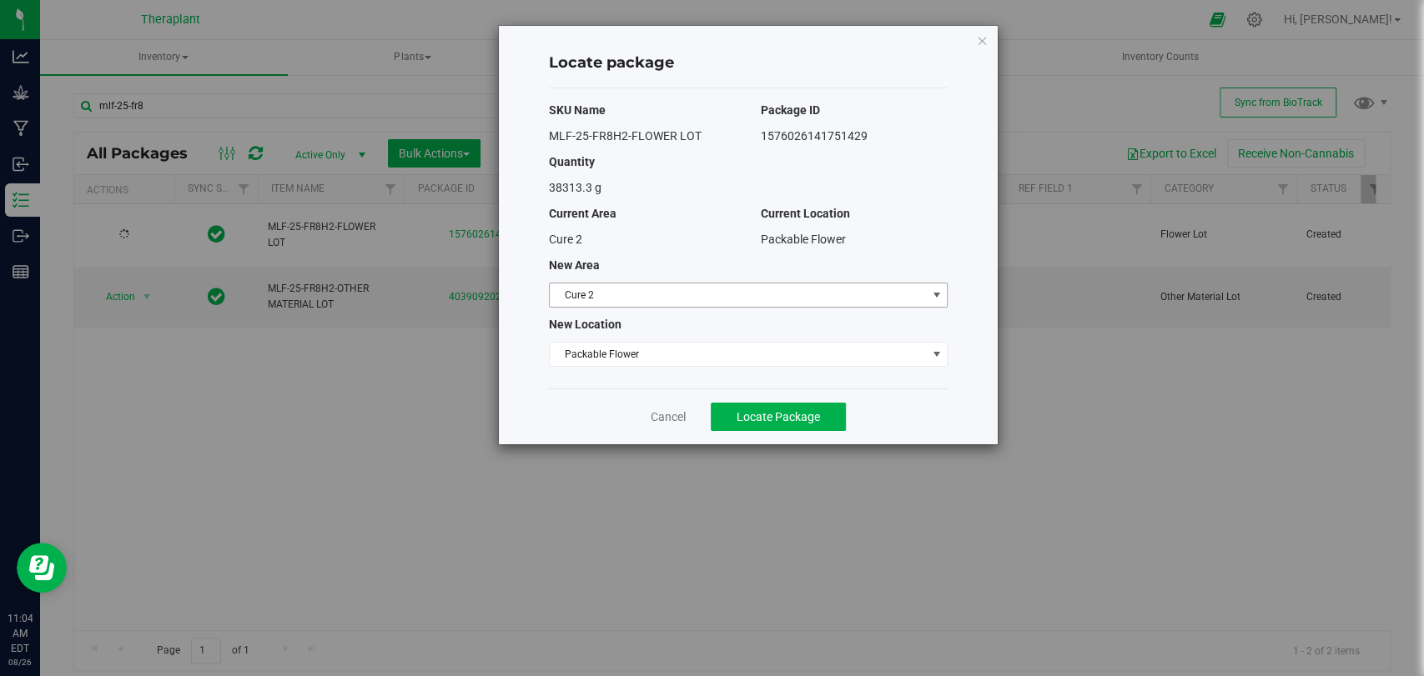
click at [676, 294] on span "Cure 2" at bounding box center [738, 295] width 376 height 23
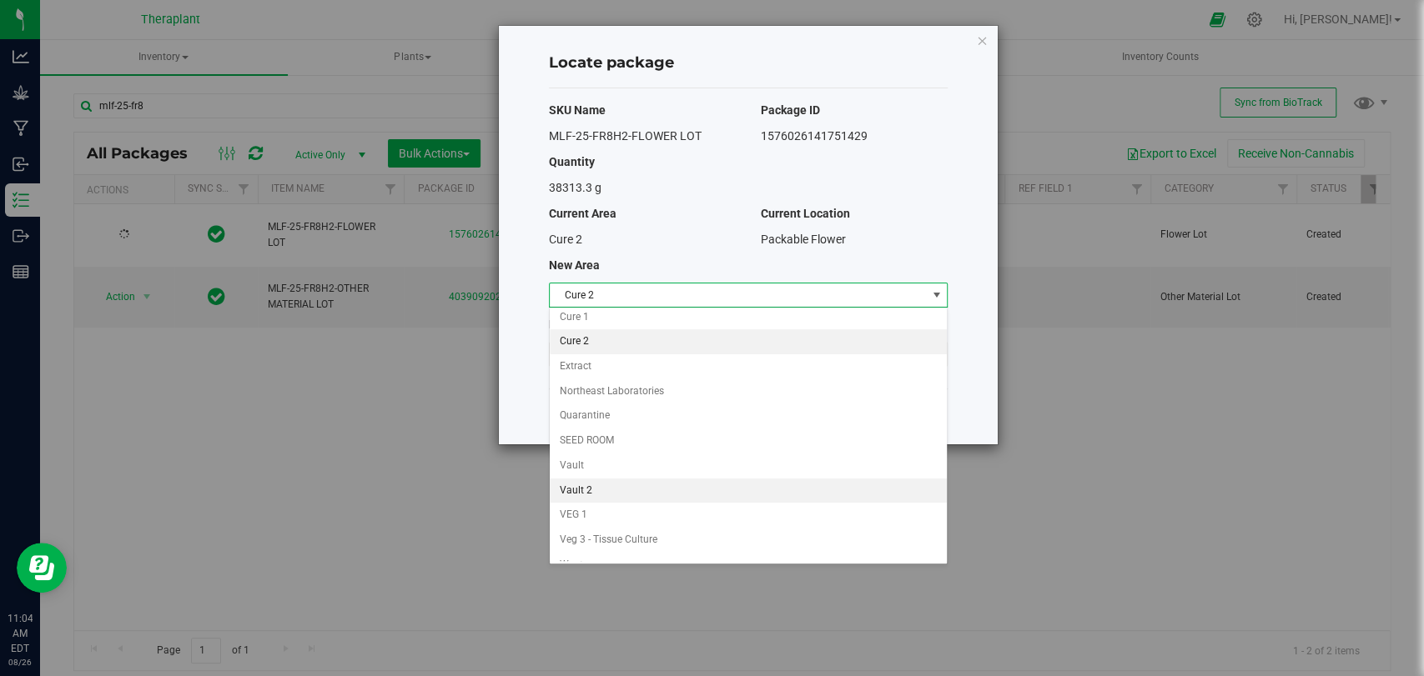
scroll to position [143, 0]
click at [598, 475] on li "Vault 2" at bounding box center [748, 478] width 397 height 25
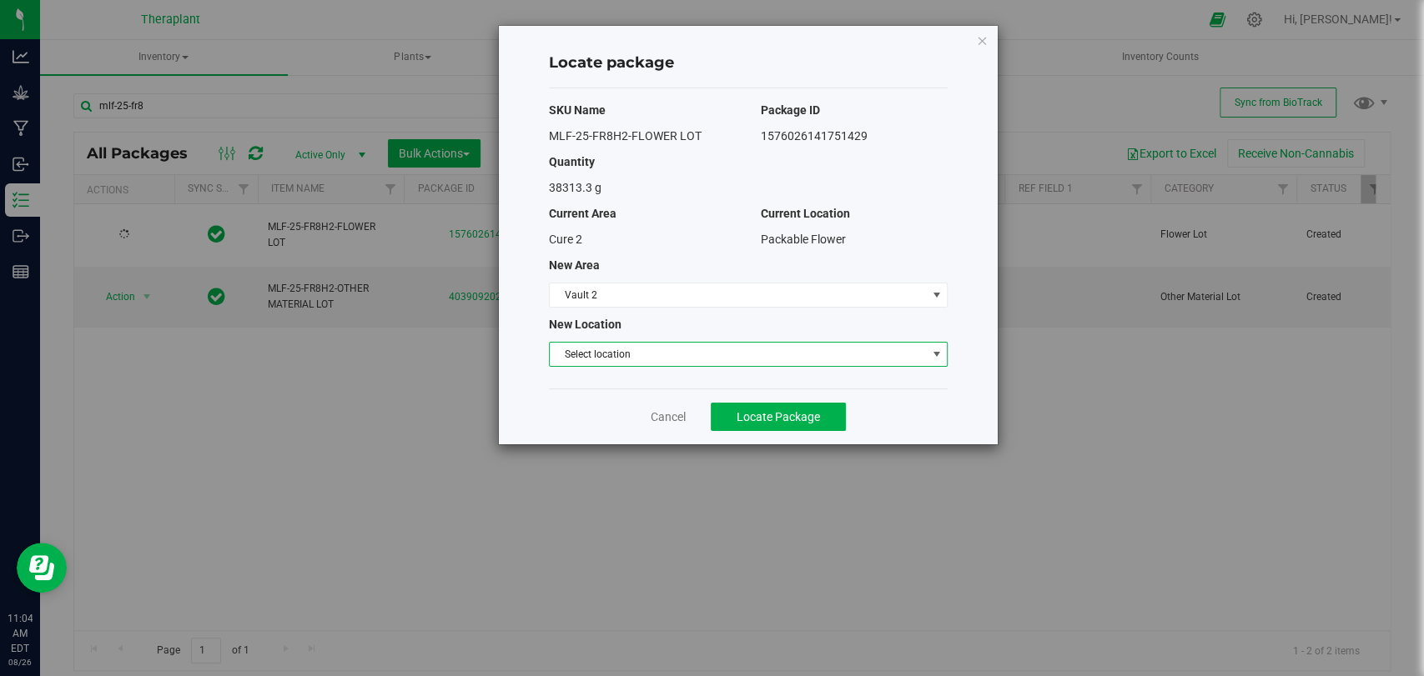
click at [626, 353] on span "Select location" at bounding box center [738, 354] width 376 height 23
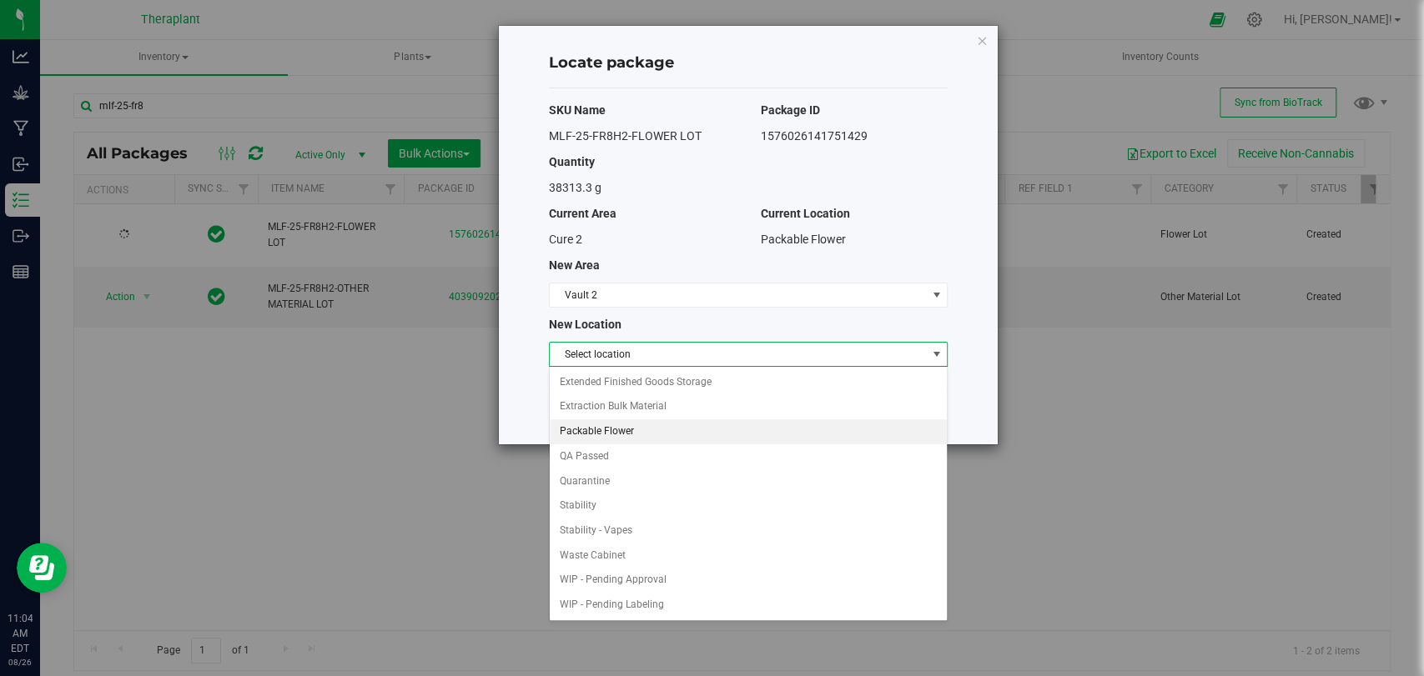
click at [612, 425] on li "Packable Flower" at bounding box center [748, 432] width 397 height 25
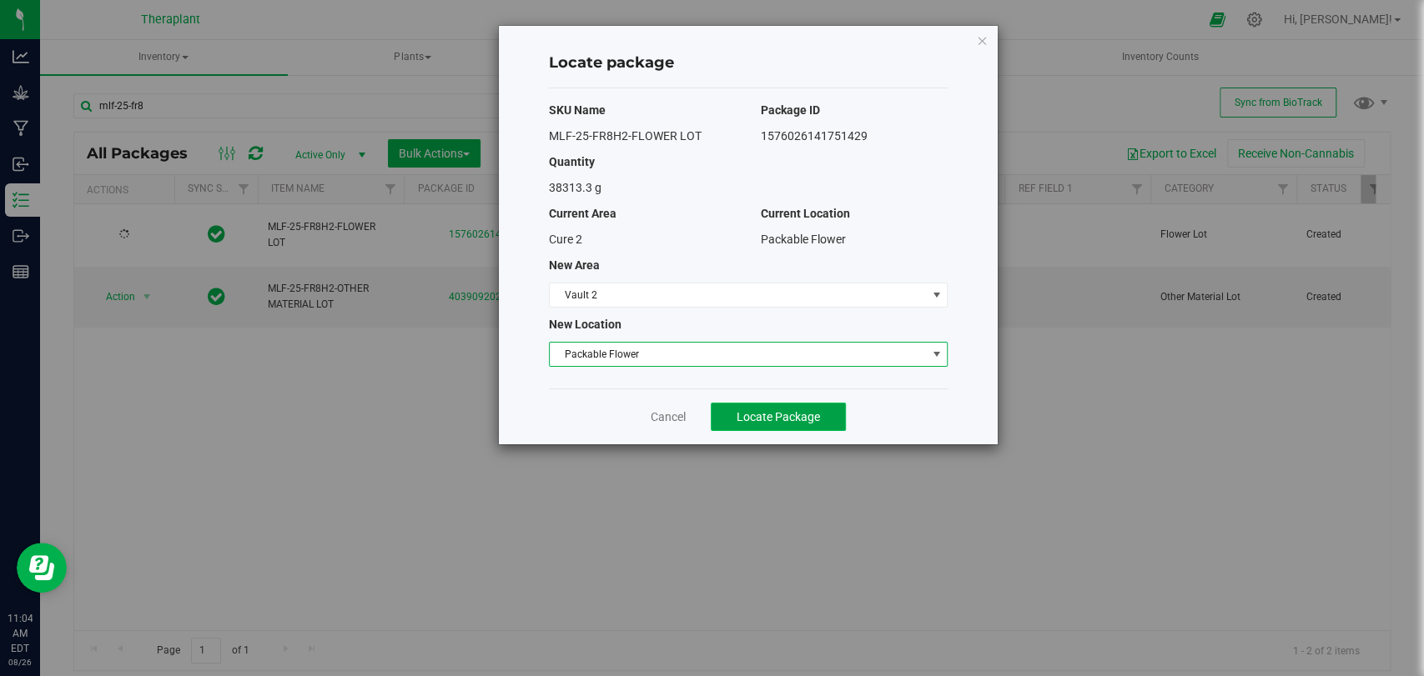
click at [764, 418] on span "Locate Package" at bounding box center [778, 416] width 83 height 13
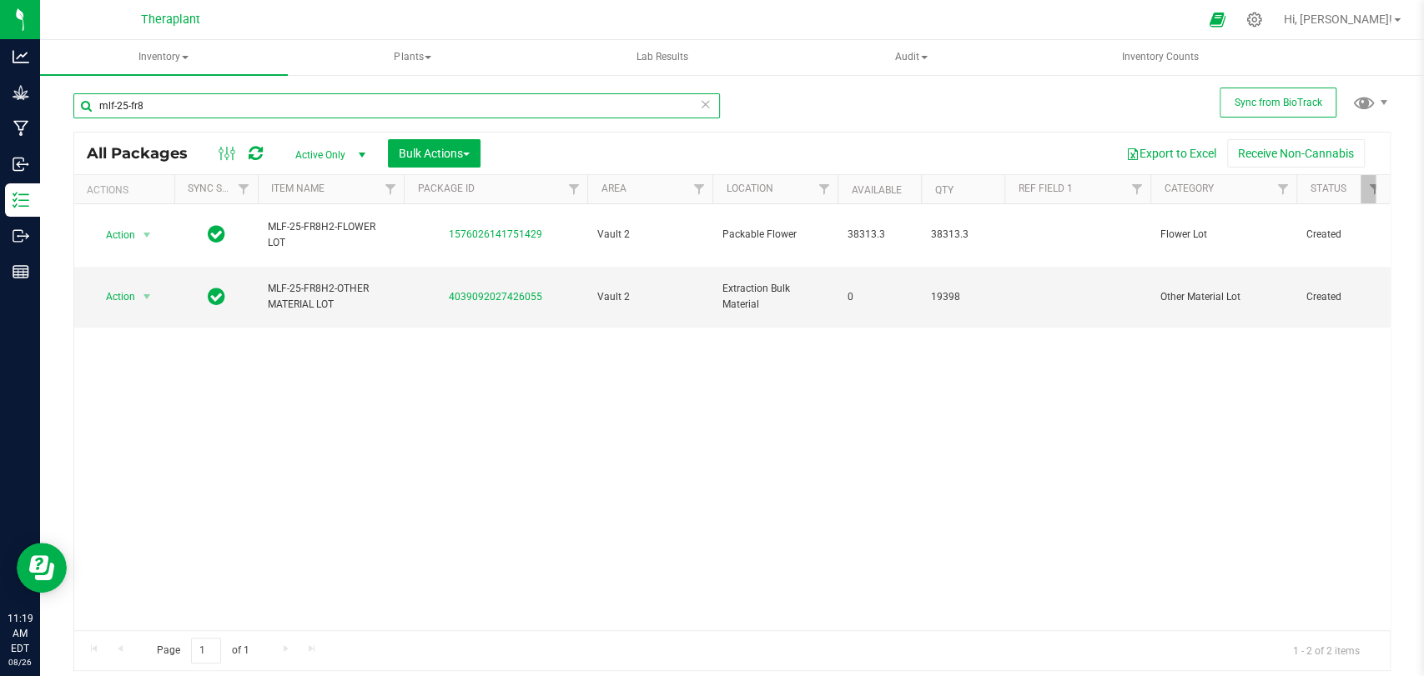
click at [278, 100] on input "mlf-25-fr8" at bounding box center [396, 105] width 646 height 25
type input "m"
type input "s"
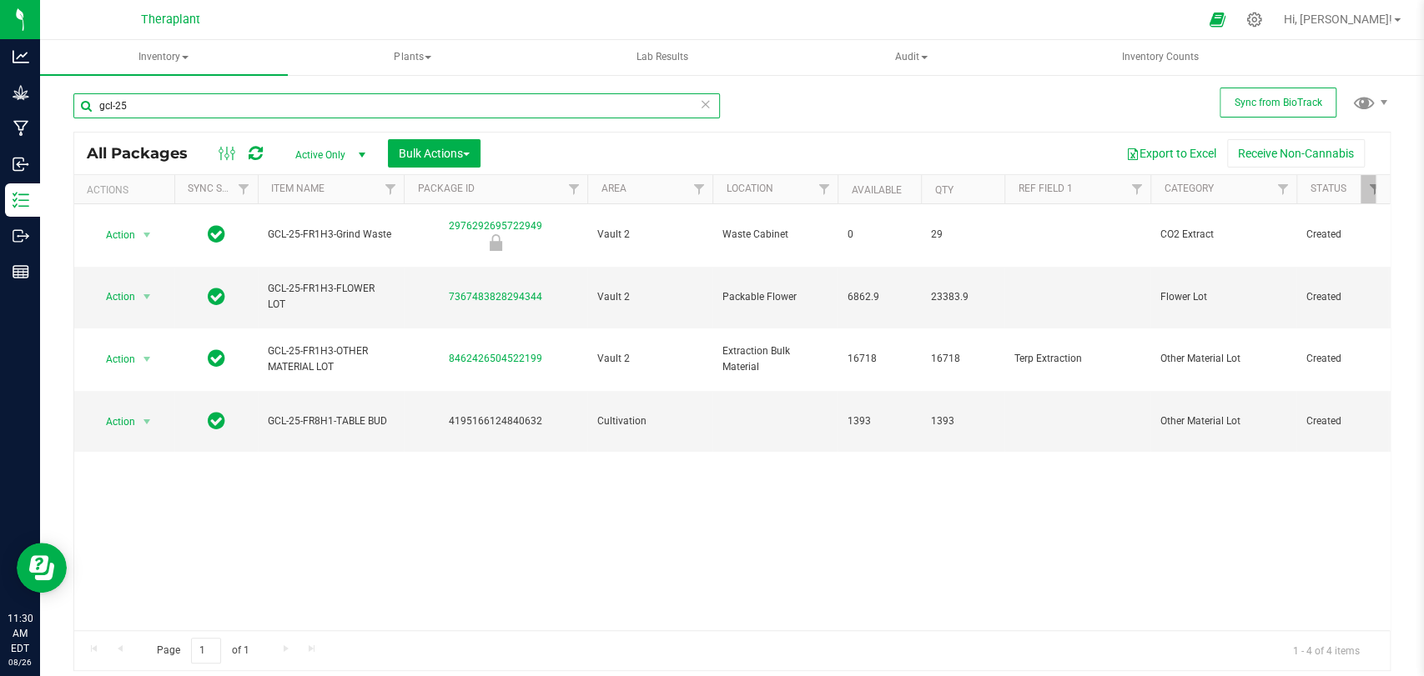
type input "gcl-25"
click at [1134, 51] on span "Inventory Counts" at bounding box center [1160, 57] width 122 height 14
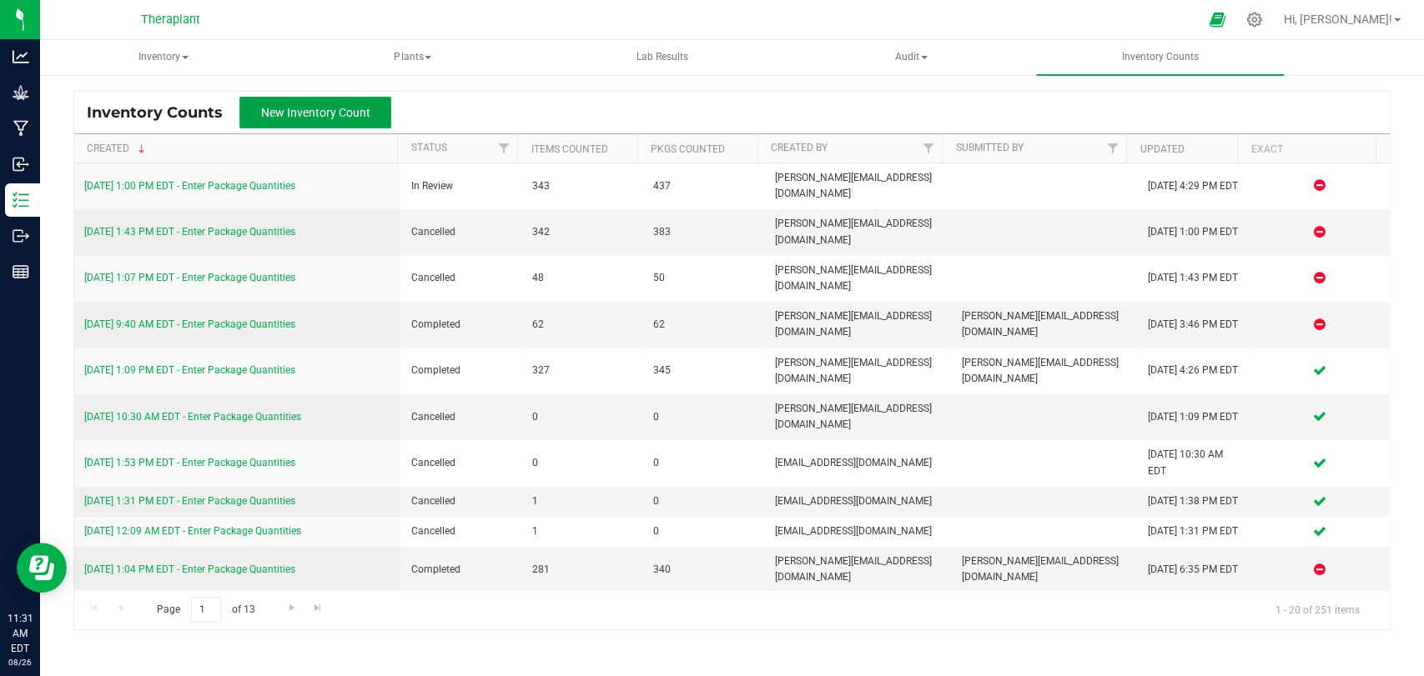
click at [368, 113] on button "New Inventory Count" at bounding box center [315, 113] width 152 height 32
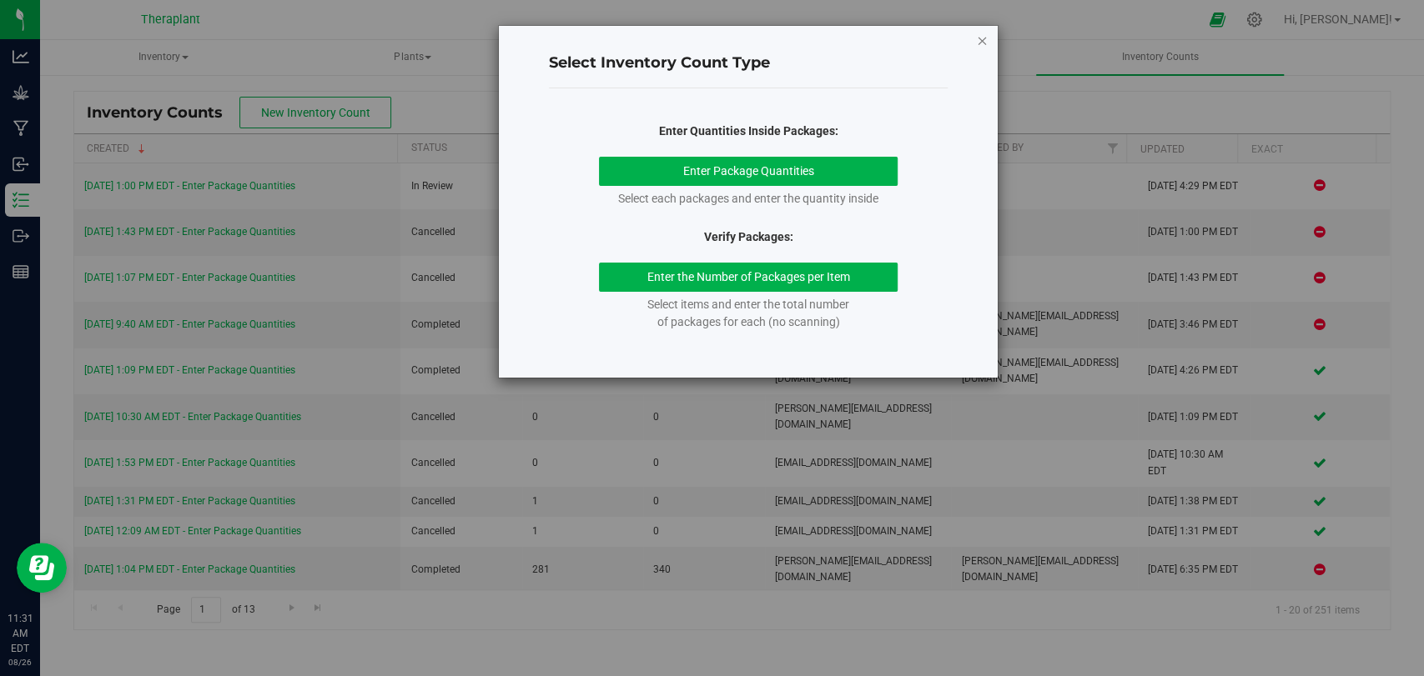
click at [979, 42] on icon "button" at bounding box center [982, 40] width 12 height 20
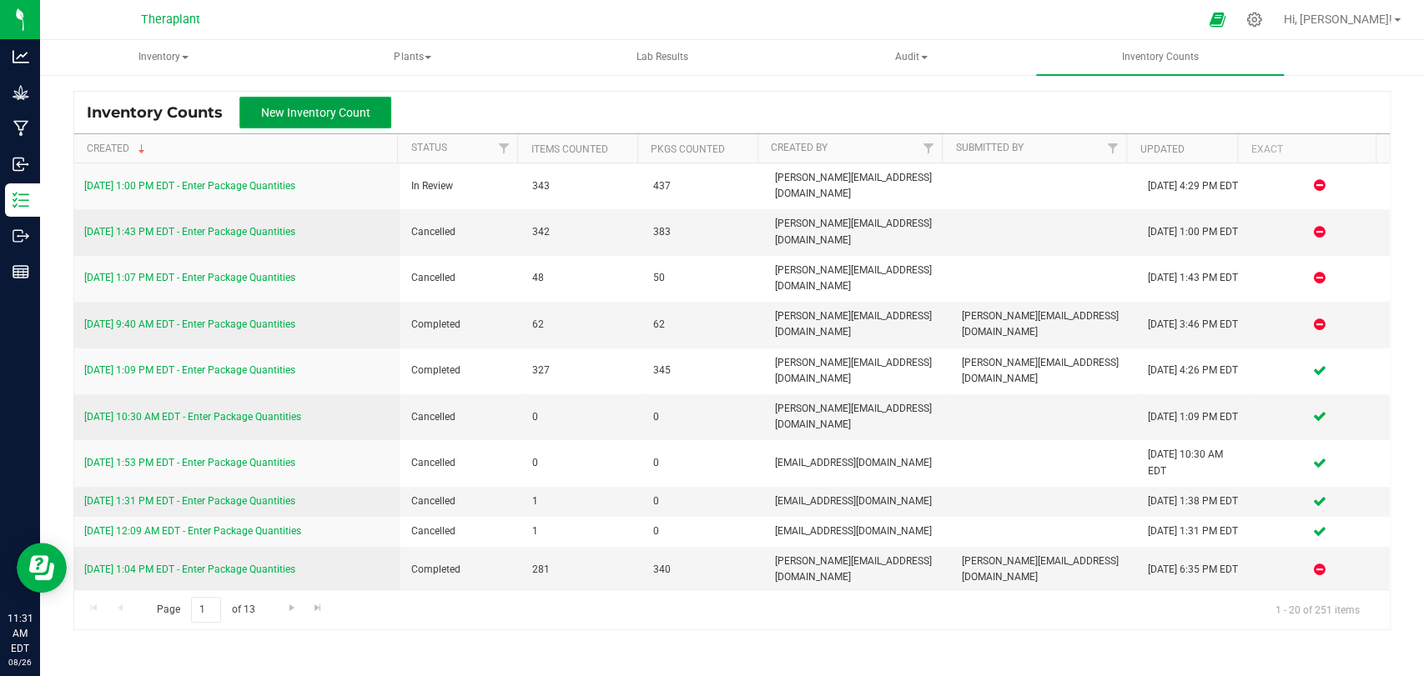
click at [307, 115] on span "New Inventory Count" at bounding box center [315, 112] width 109 height 13
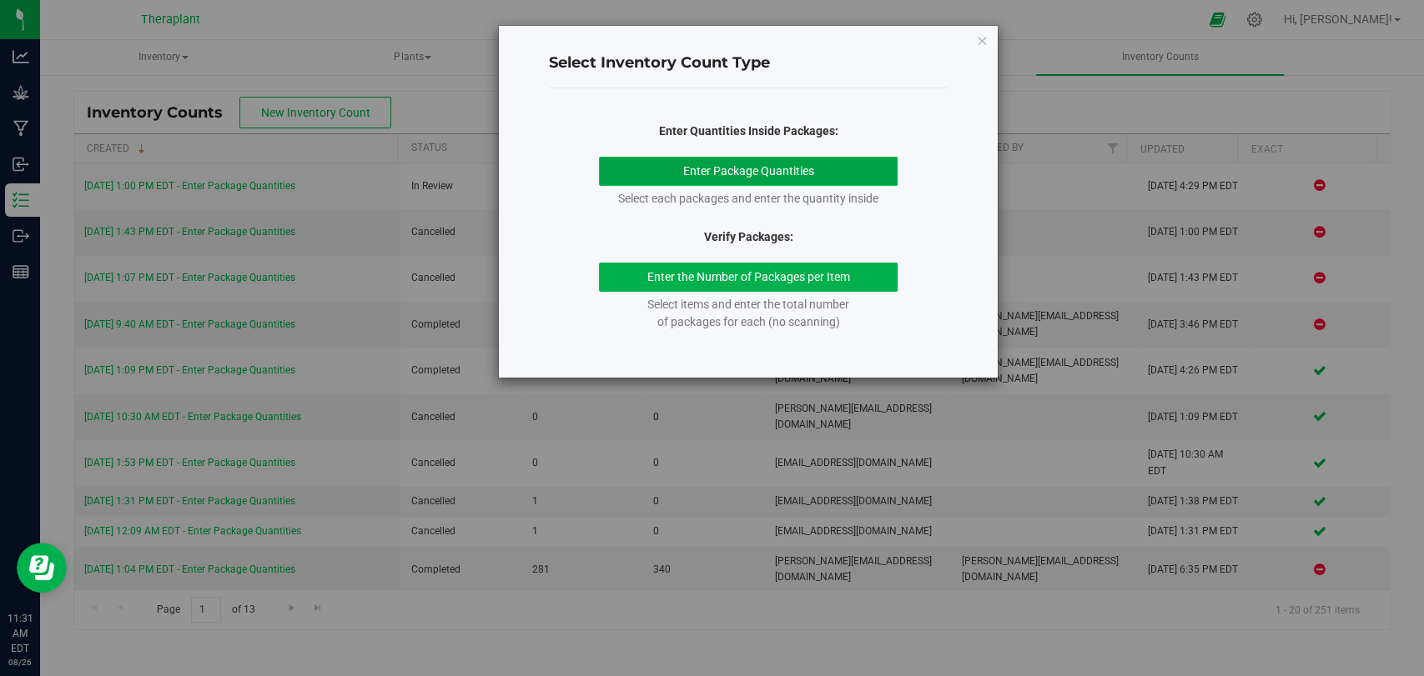
click at [681, 163] on button "Enter Package Quantities" at bounding box center [748, 171] width 299 height 29
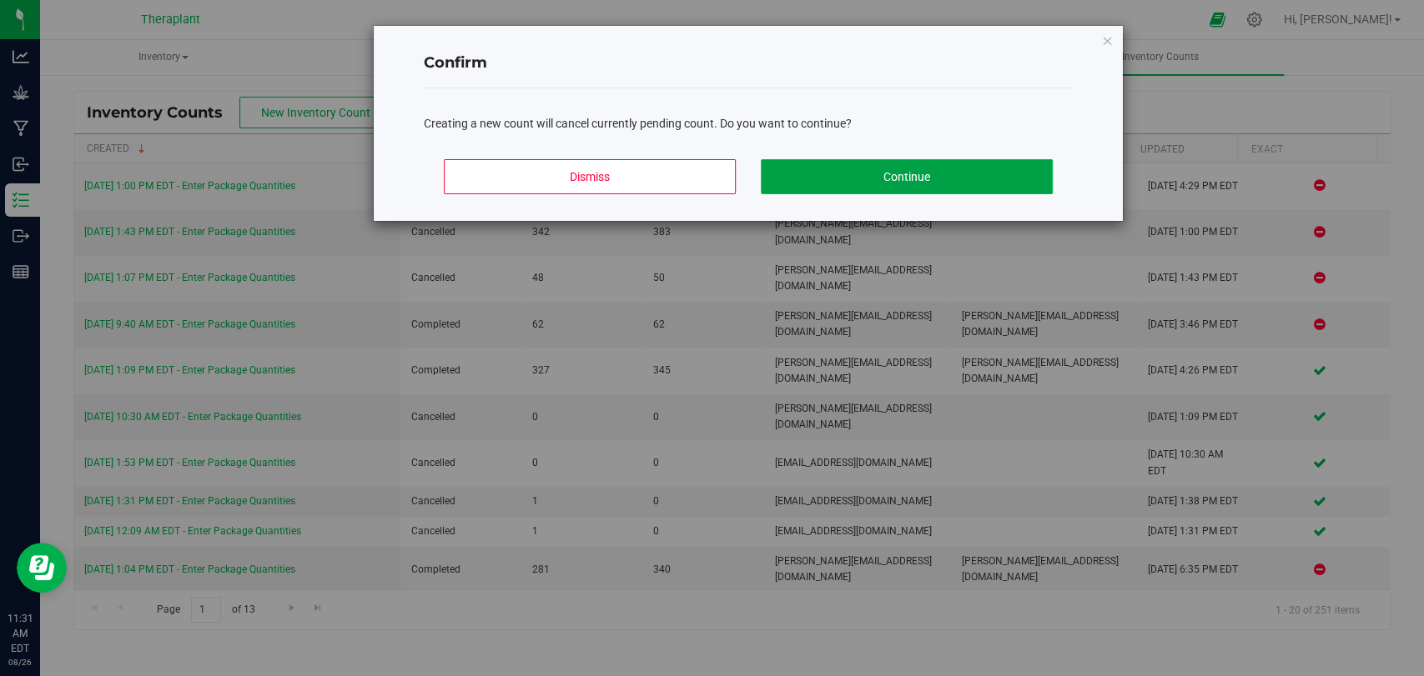
click at [788, 170] on button "Continue" at bounding box center [907, 176] width 292 height 35
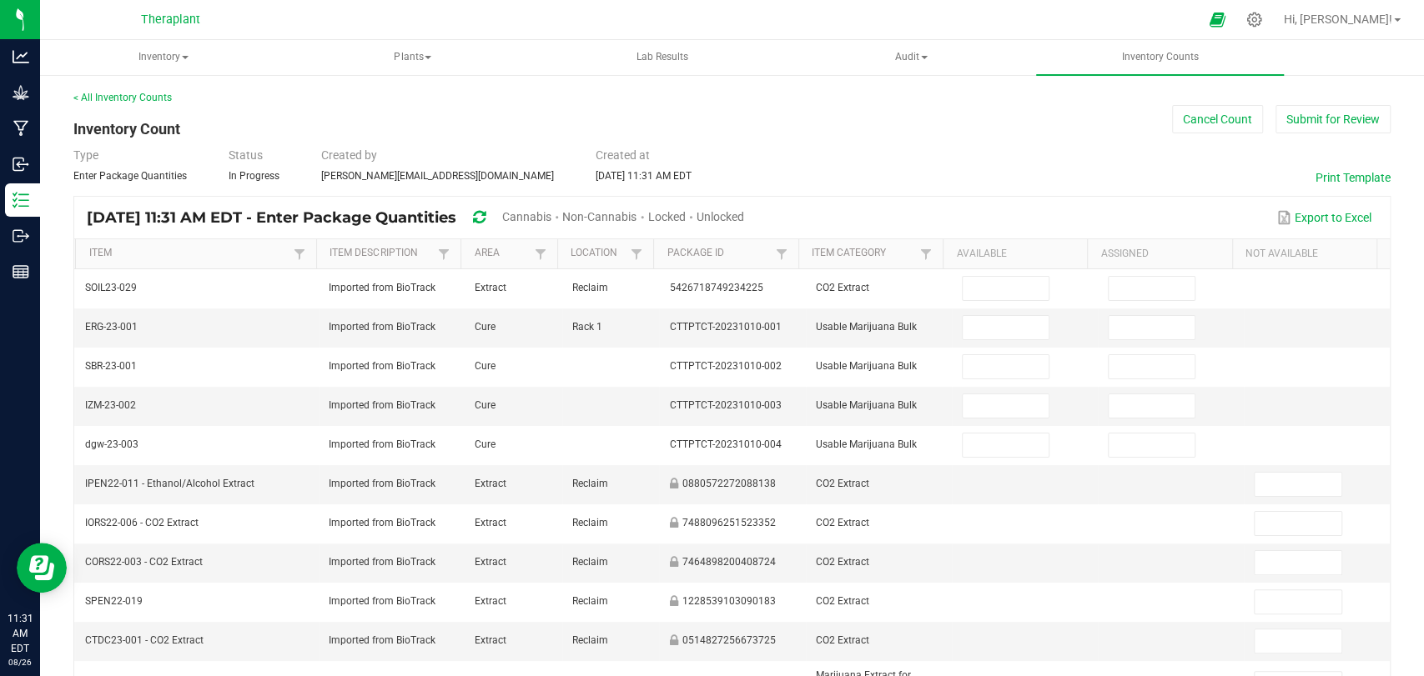
click at [641, 250] on th "Location" at bounding box center [605, 254] width 97 height 30
click at [634, 251] on span at bounding box center [636, 254] width 13 height 13
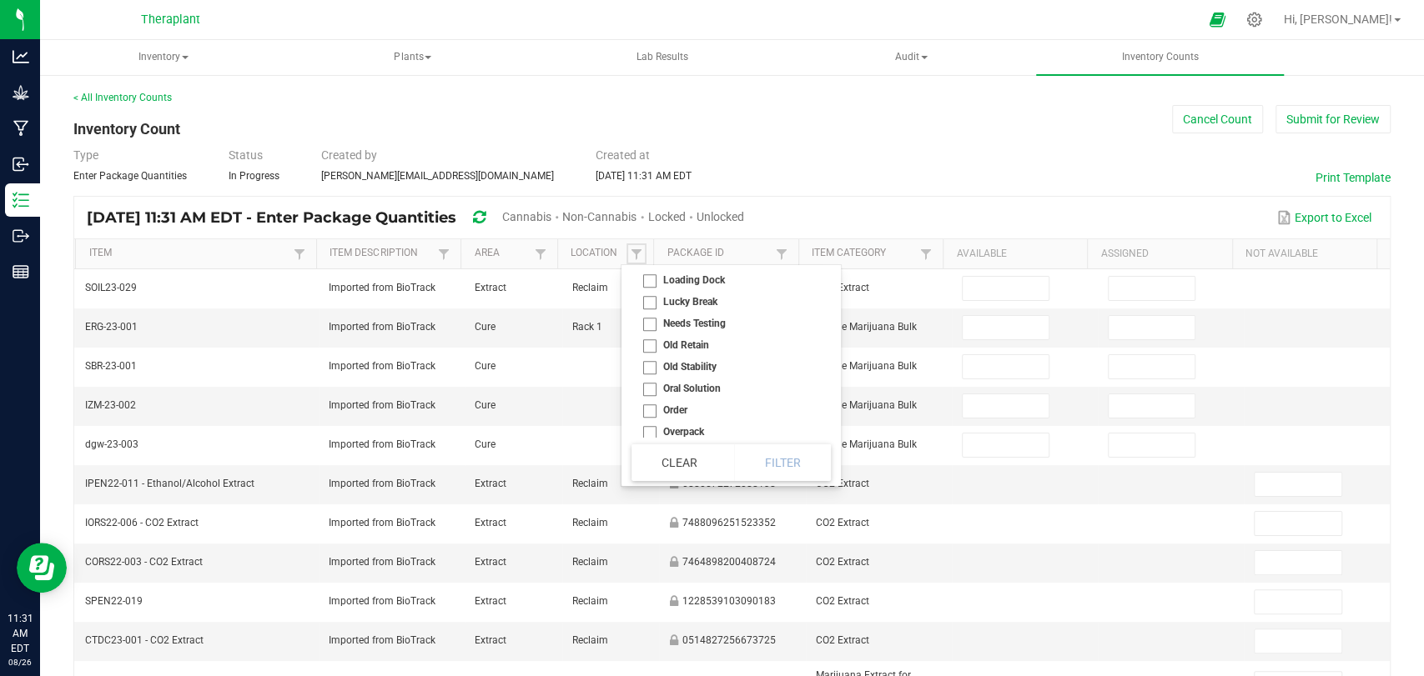
scroll to position [1112, 0]
click at [679, 369] on li "Packable Flower" at bounding box center [725, 361] width 189 height 22
checkbox Flower "true"
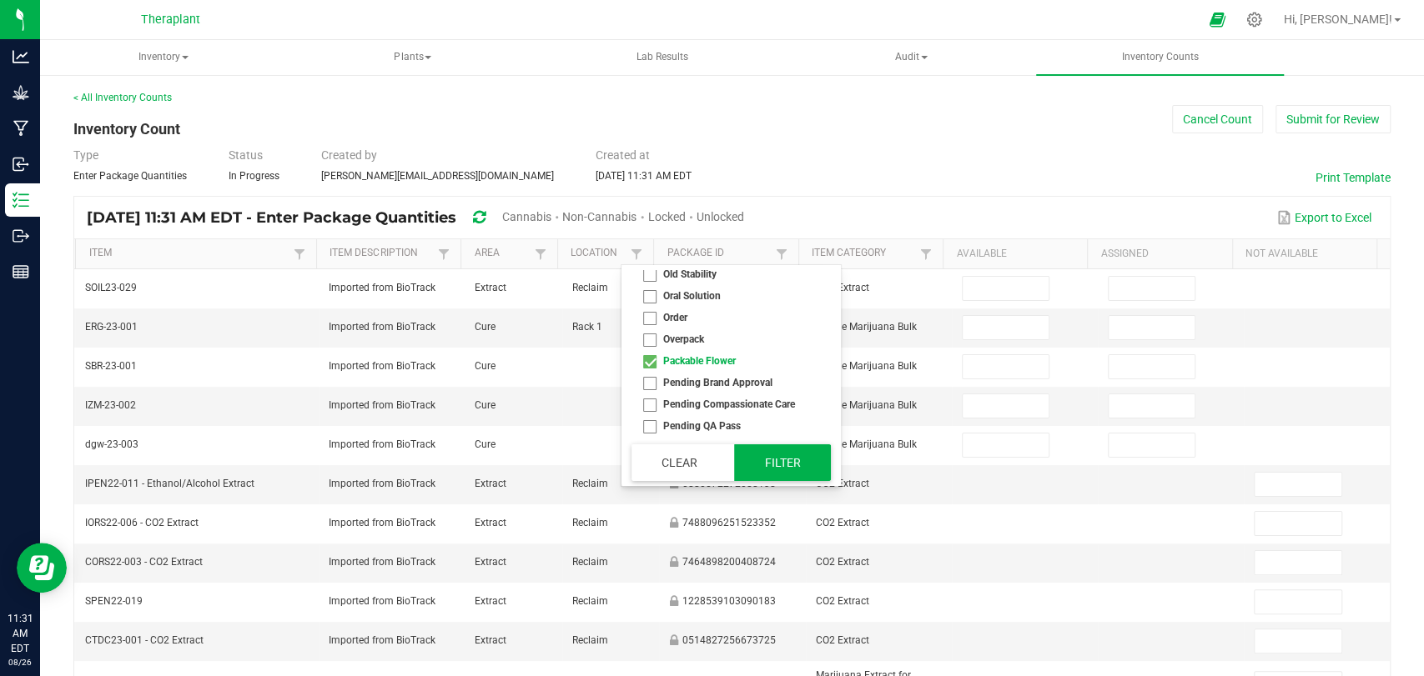
click at [787, 464] on button "Filter" at bounding box center [782, 463] width 97 height 37
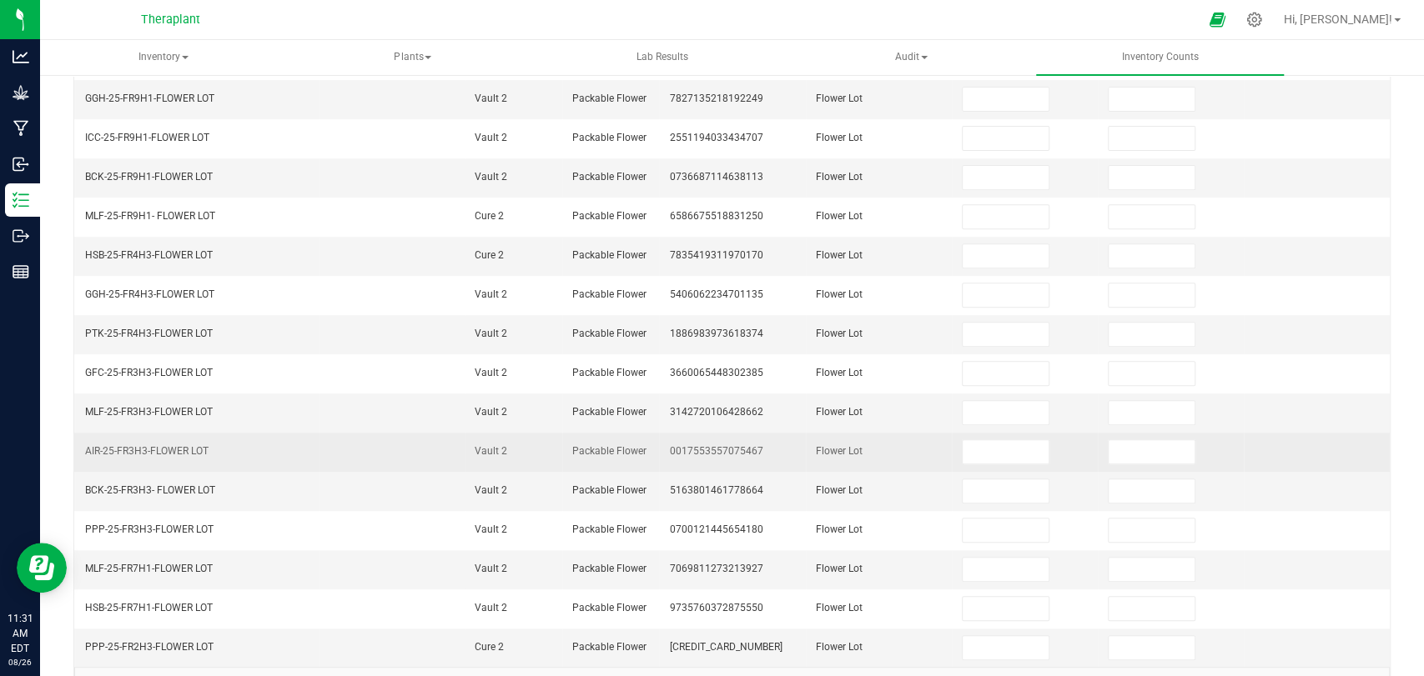
scroll to position [430, 0]
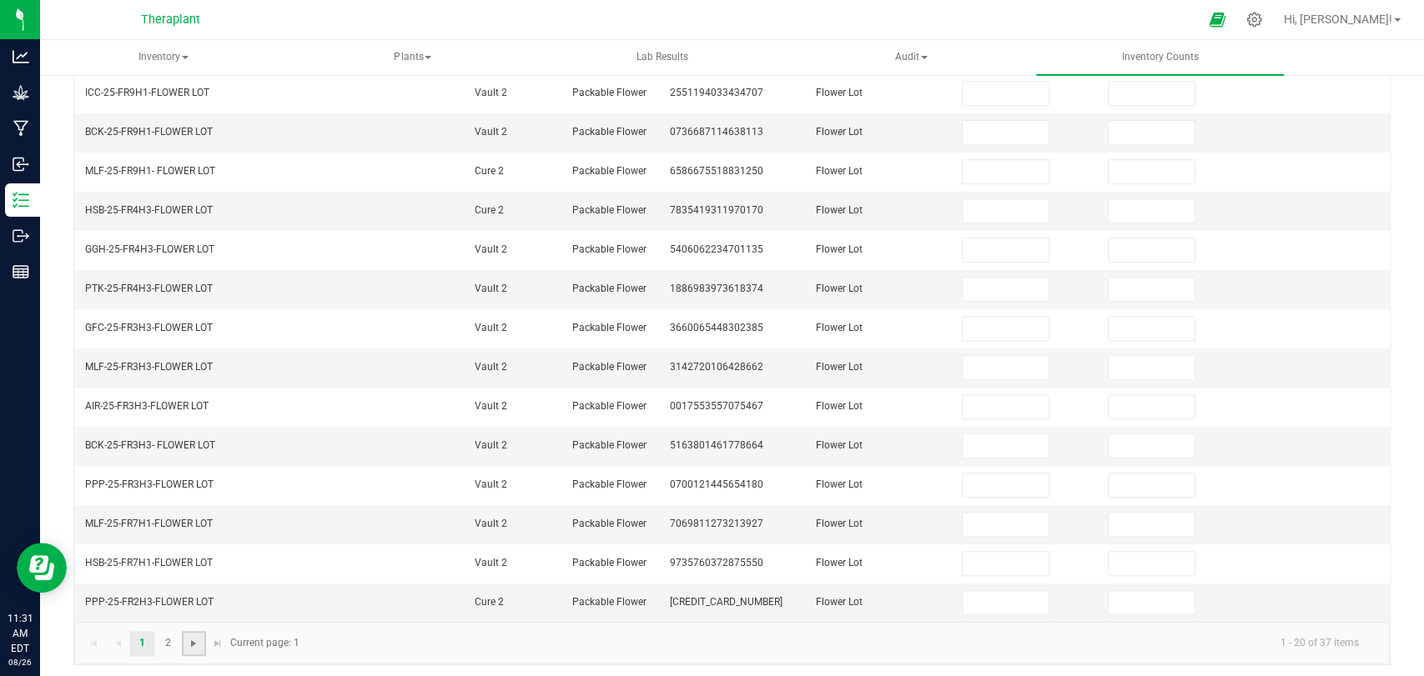
click at [187, 637] on span "Go to the next page" at bounding box center [193, 643] width 13 height 13
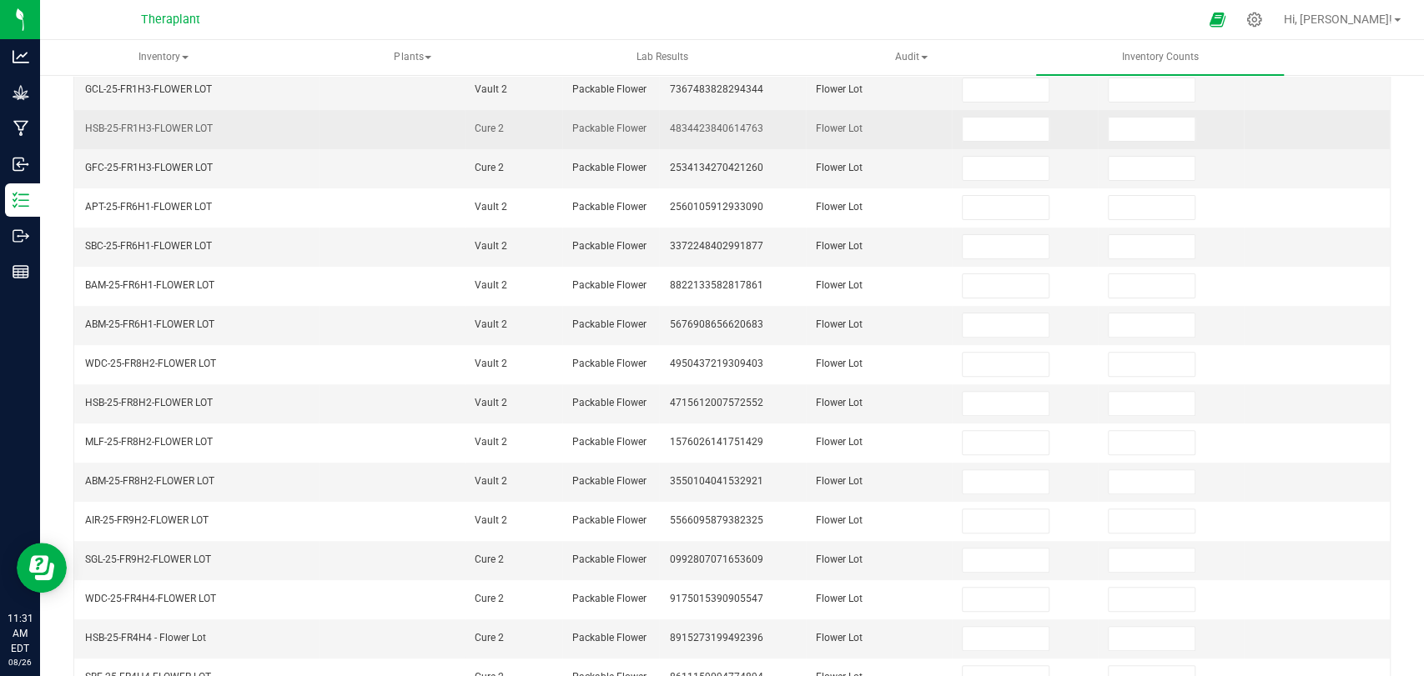
scroll to position [314, 0]
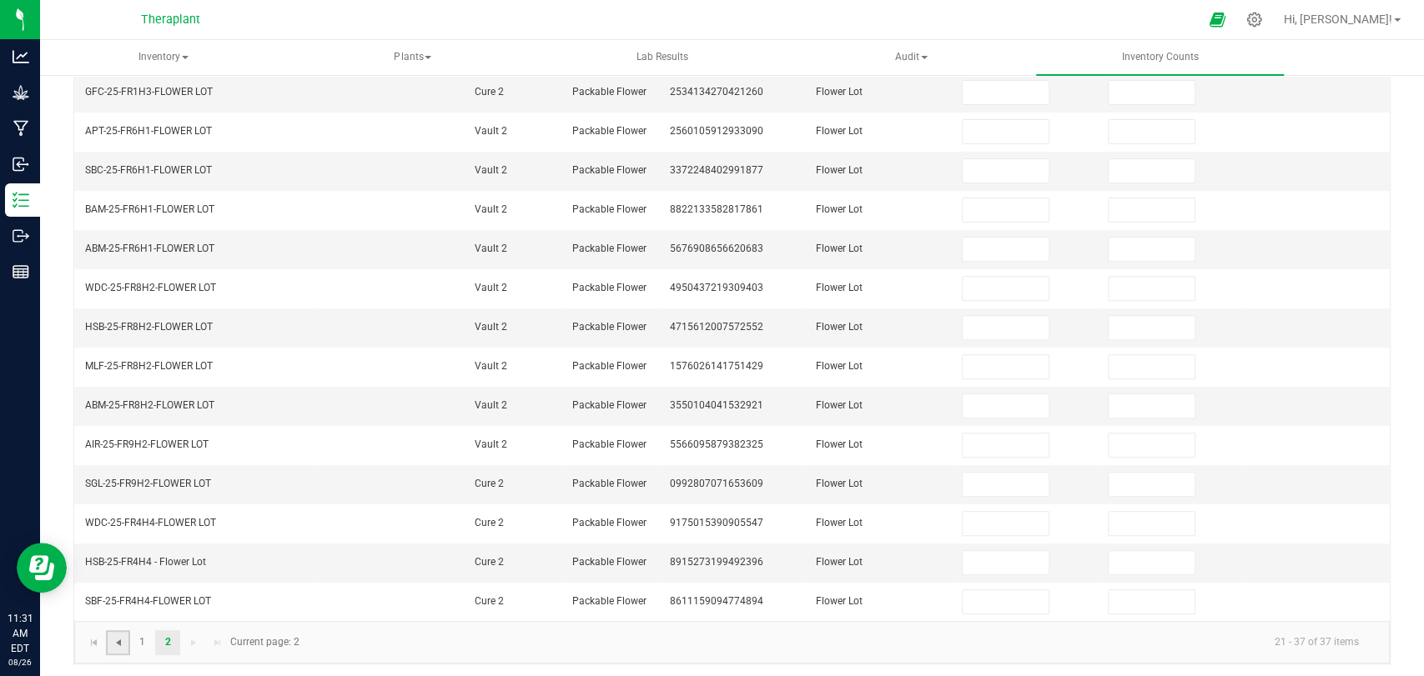
click at [120, 636] on span "Go to the previous page" at bounding box center [118, 642] width 13 height 13
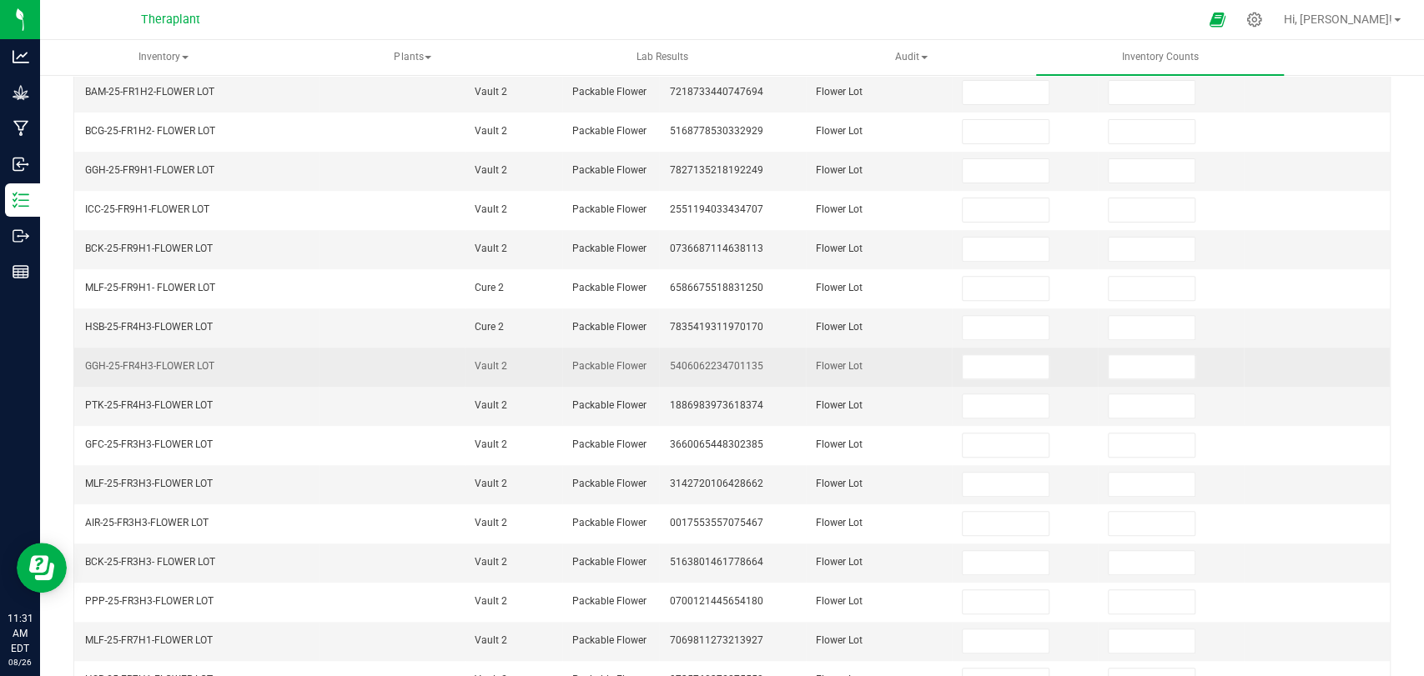
scroll to position [0, 0]
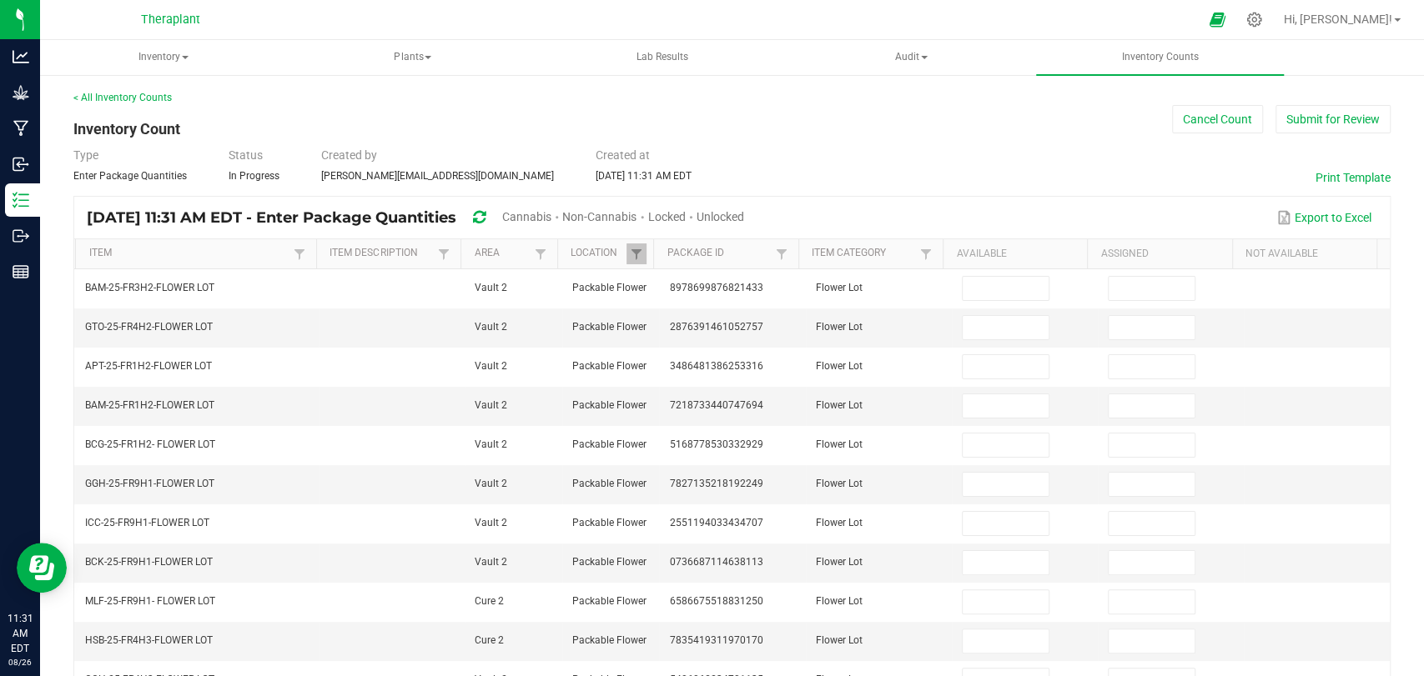
click at [240, 244] on th "Item" at bounding box center [195, 254] width 241 height 30
click at [244, 258] on link "Item" at bounding box center [189, 253] width 200 height 13
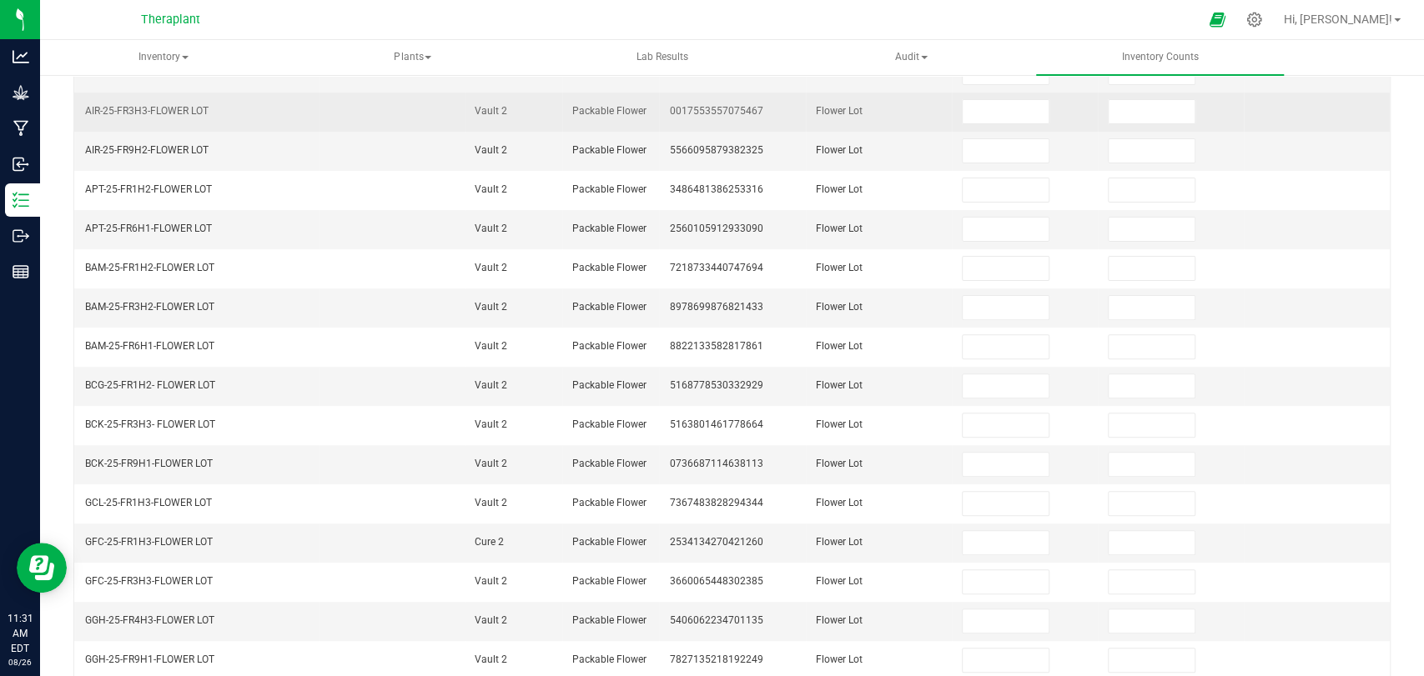
scroll to position [430, 0]
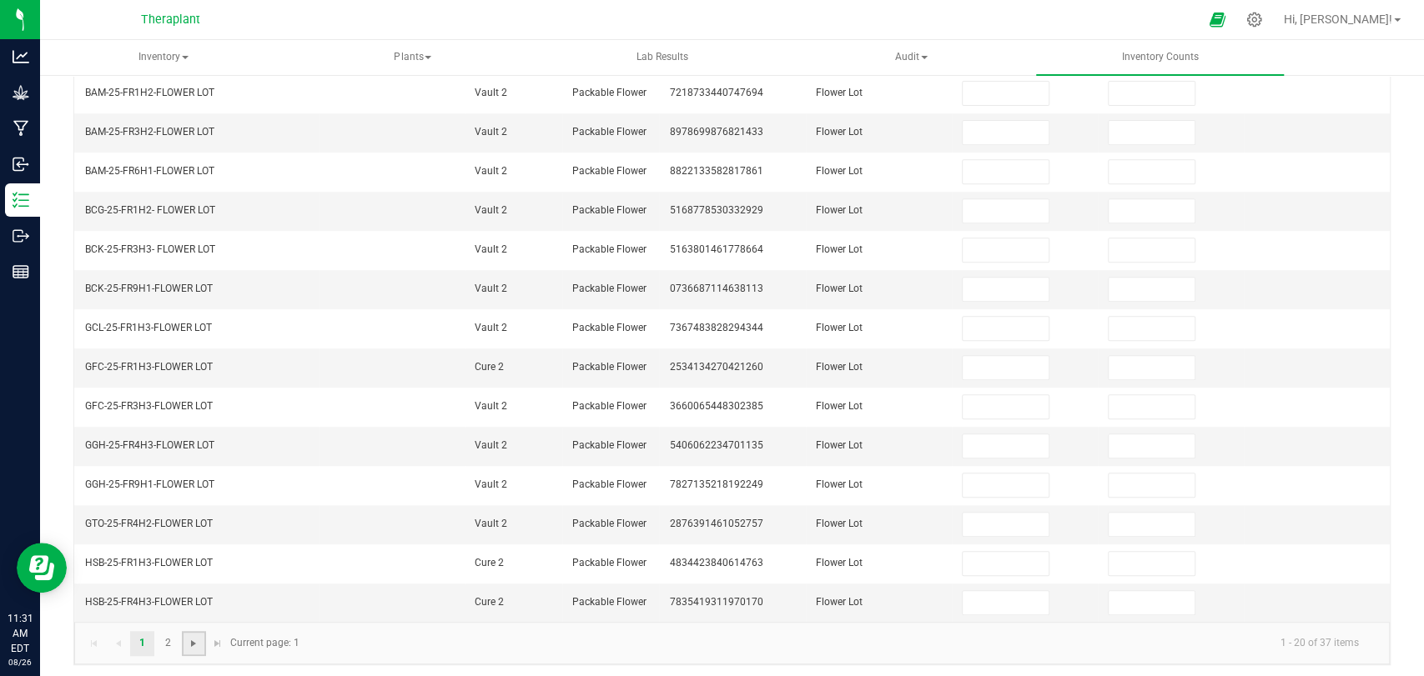
click at [192, 638] on span "Go to the next page" at bounding box center [193, 643] width 13 height 13
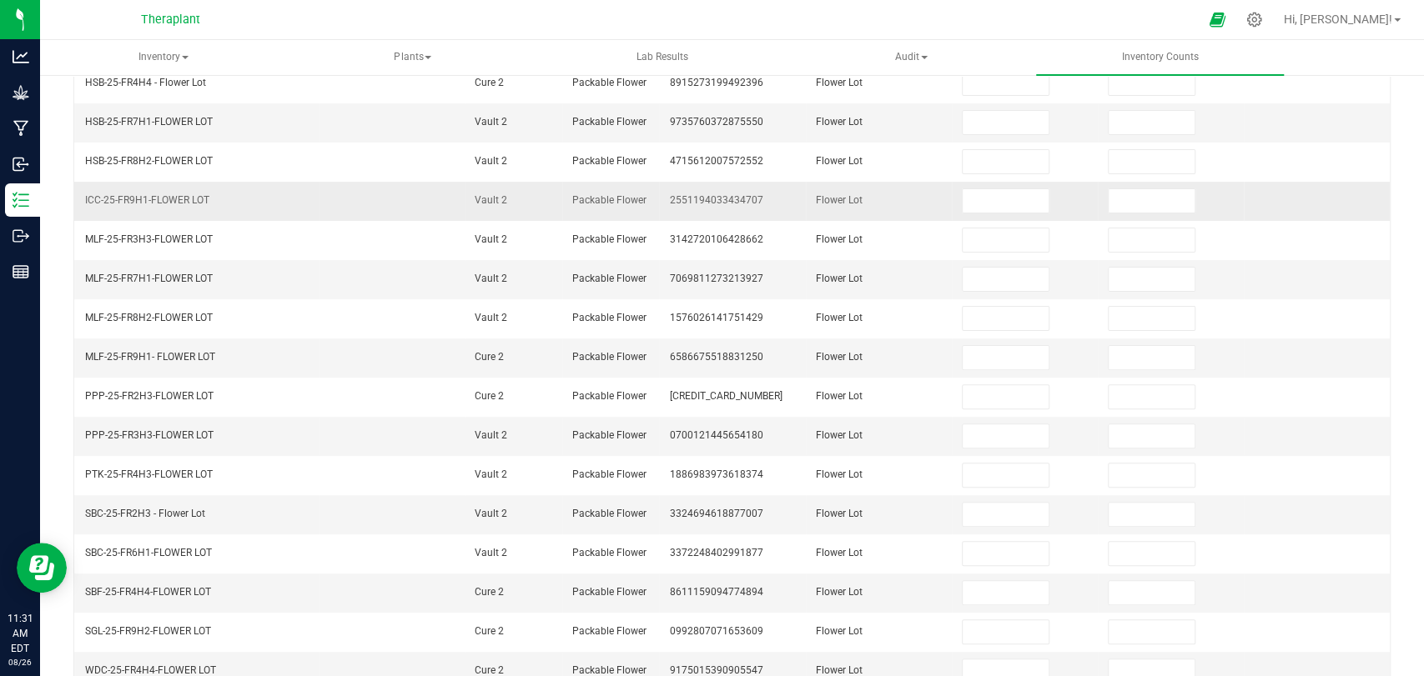
scroll to position [0, 0]
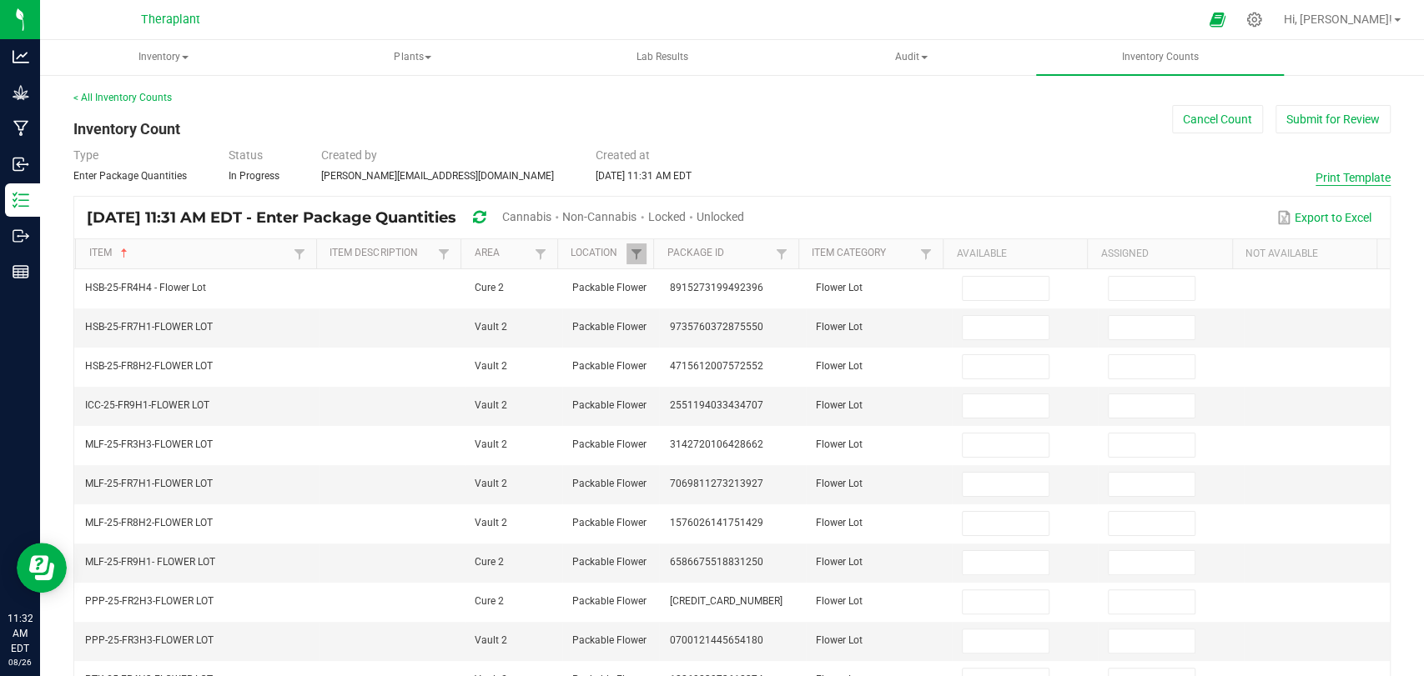
click at [1355, 181] on button "Print Template" at bounding box center [1352, 177] width 75 height 17
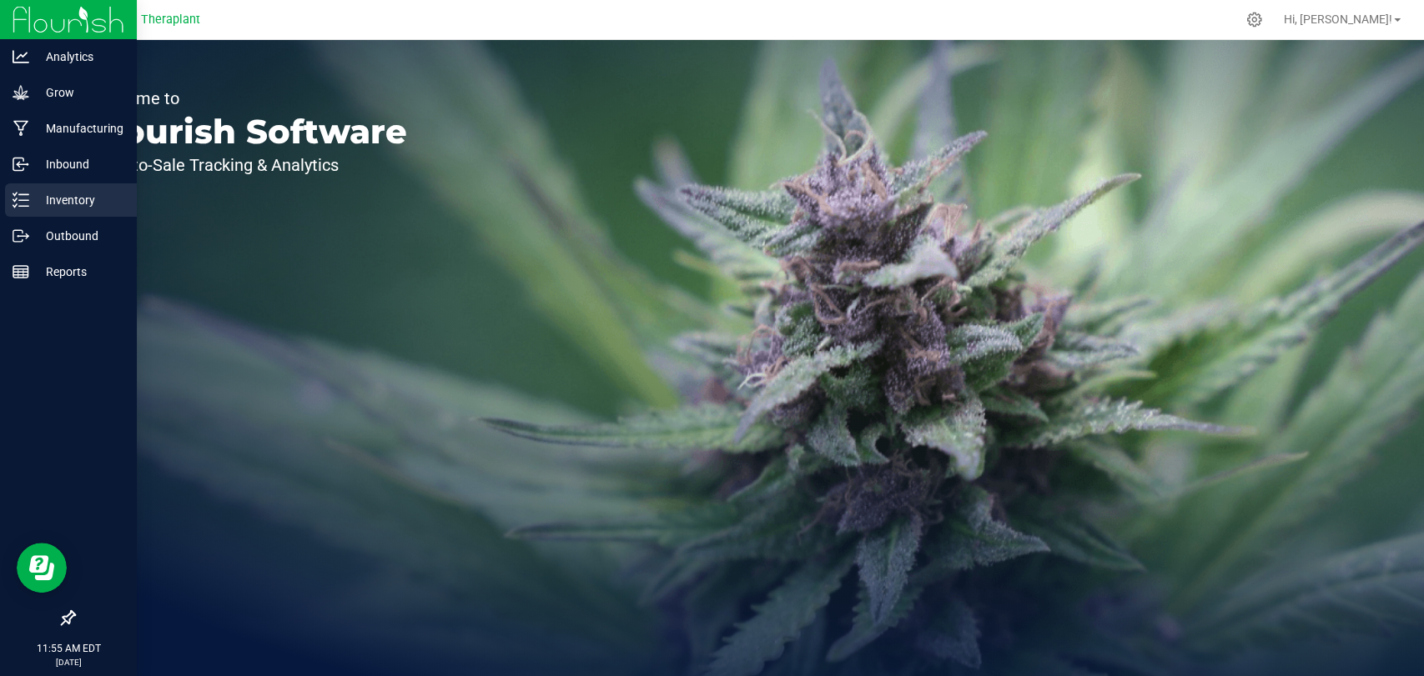
click at [27, 204] on icon at bounding box center [21, 200] width 17 height 17
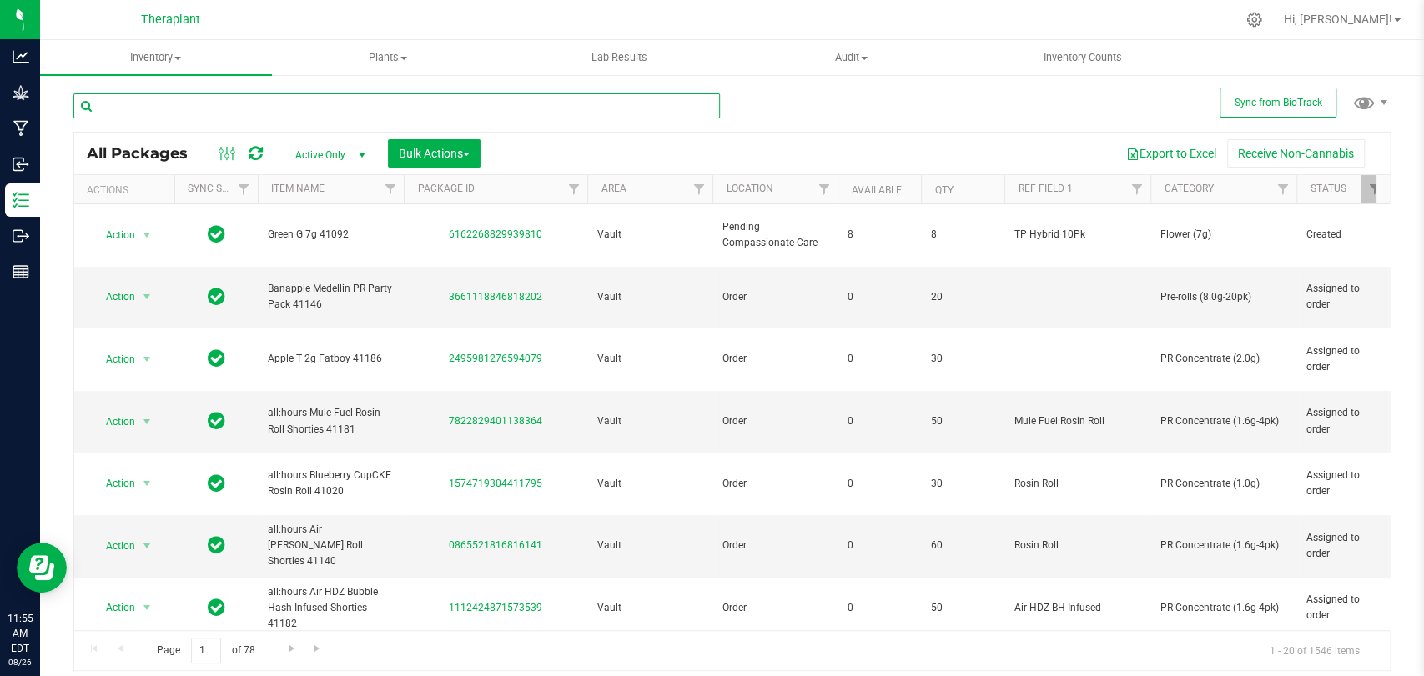
click at [347, 113] on input "text" at bounding box center [396, 105] width 646 height 25
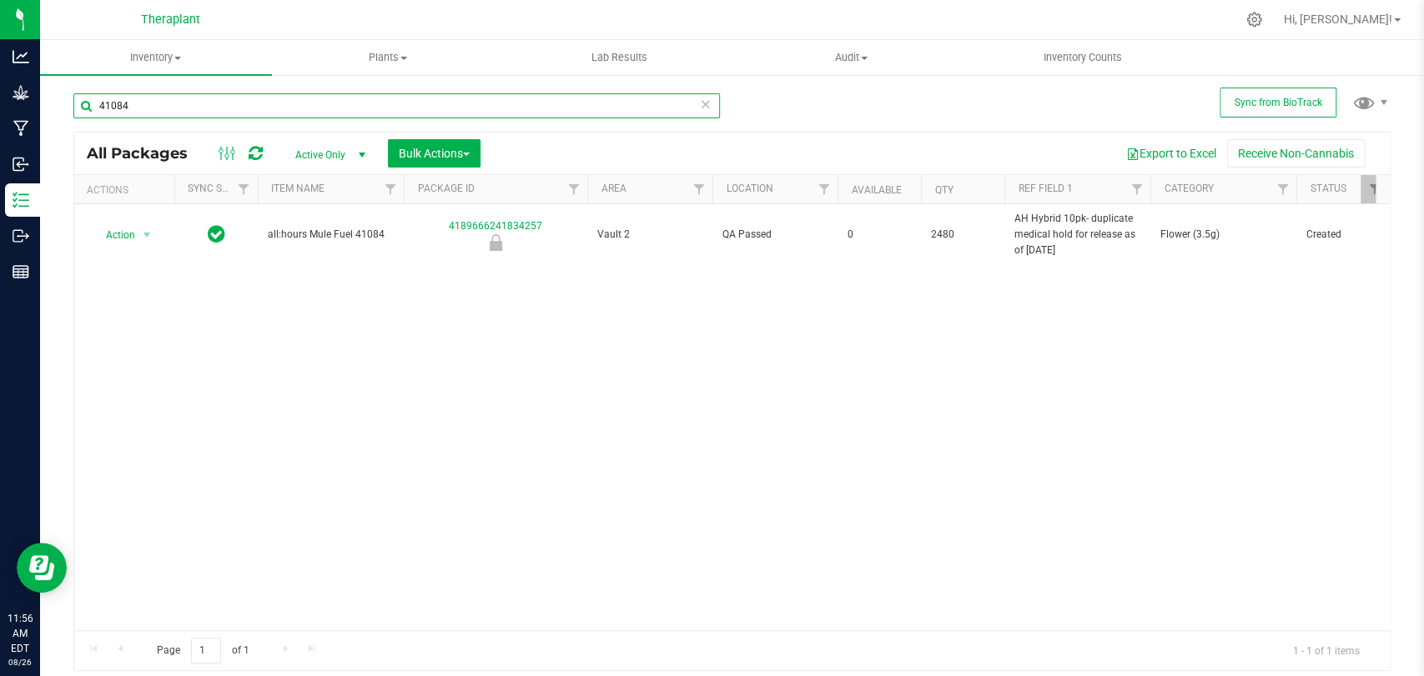
type input "41084"
click at [703, 107] on icon at bounding box center [706, 103] width 12 height 20
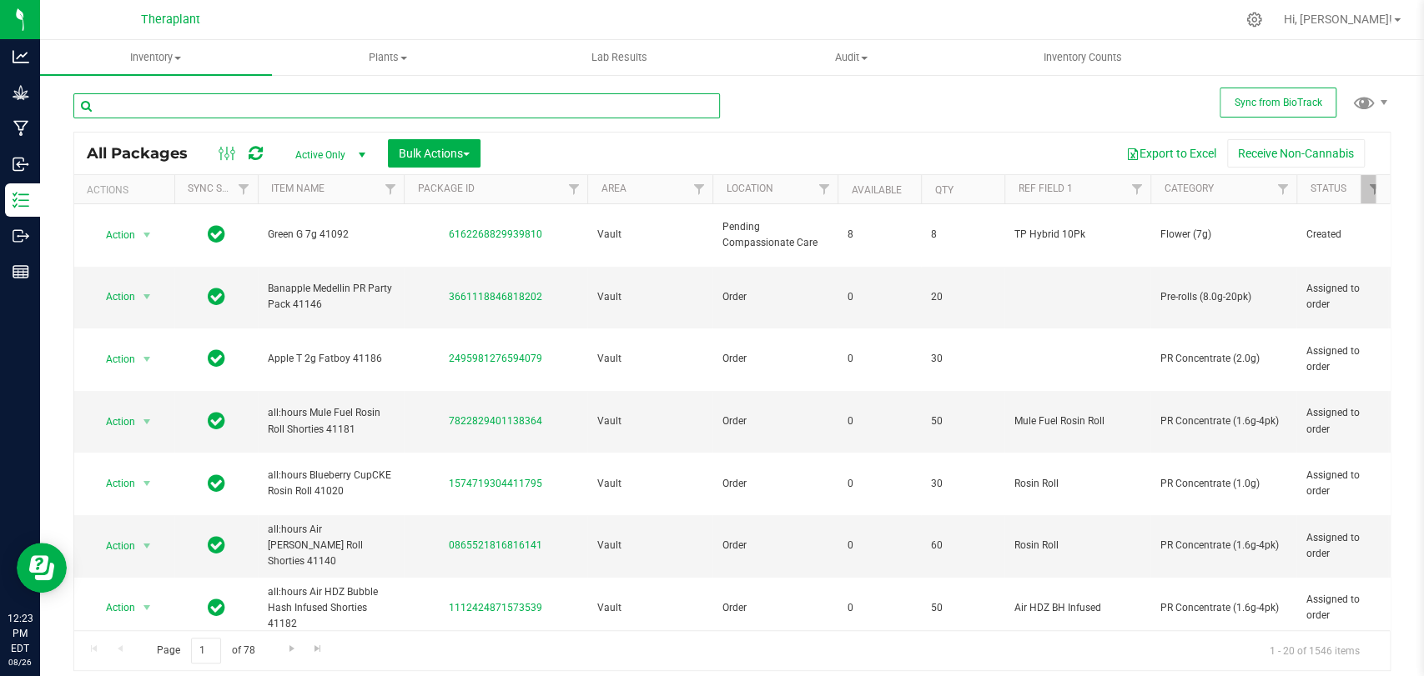
click at [537, 102] on input "text" at bounding box center [396, 105] width 646 height 25
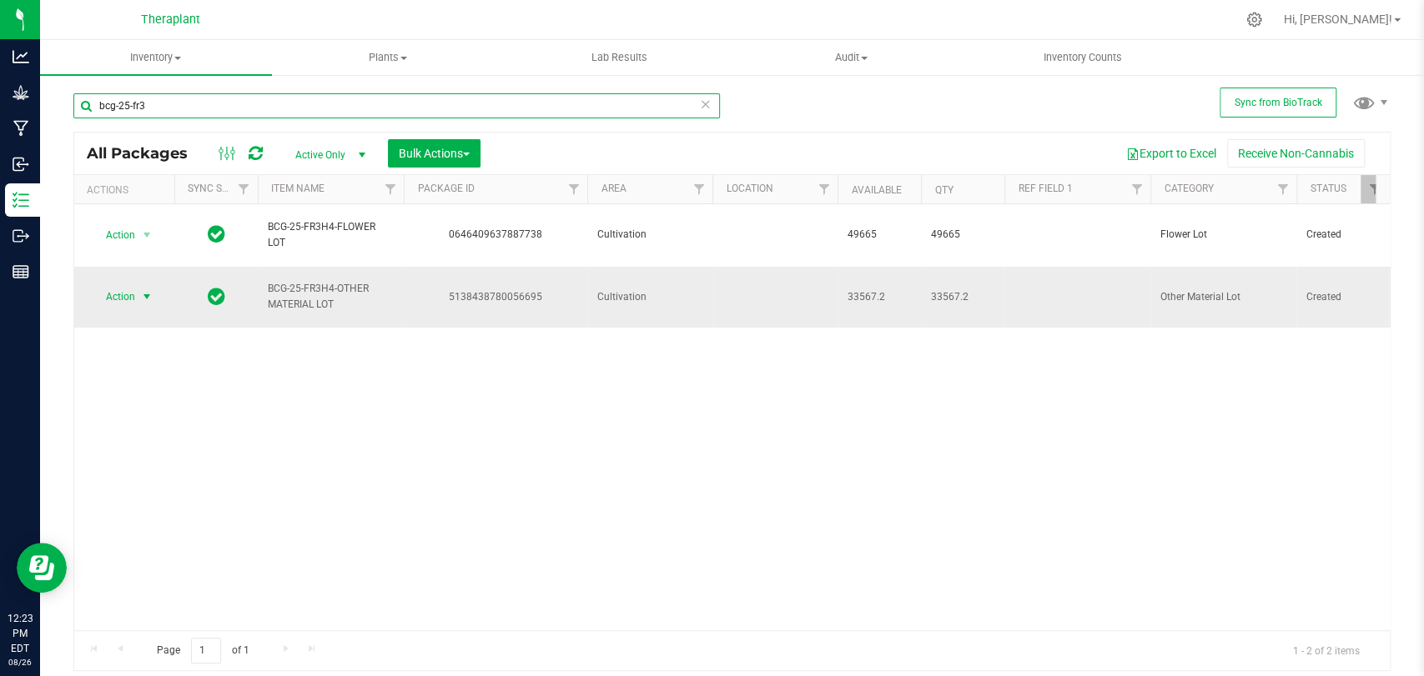
type input "bcg-25-fr3"
click at [133, 285] on span "Action" at bounding box center [113, 296] width 45 height 23
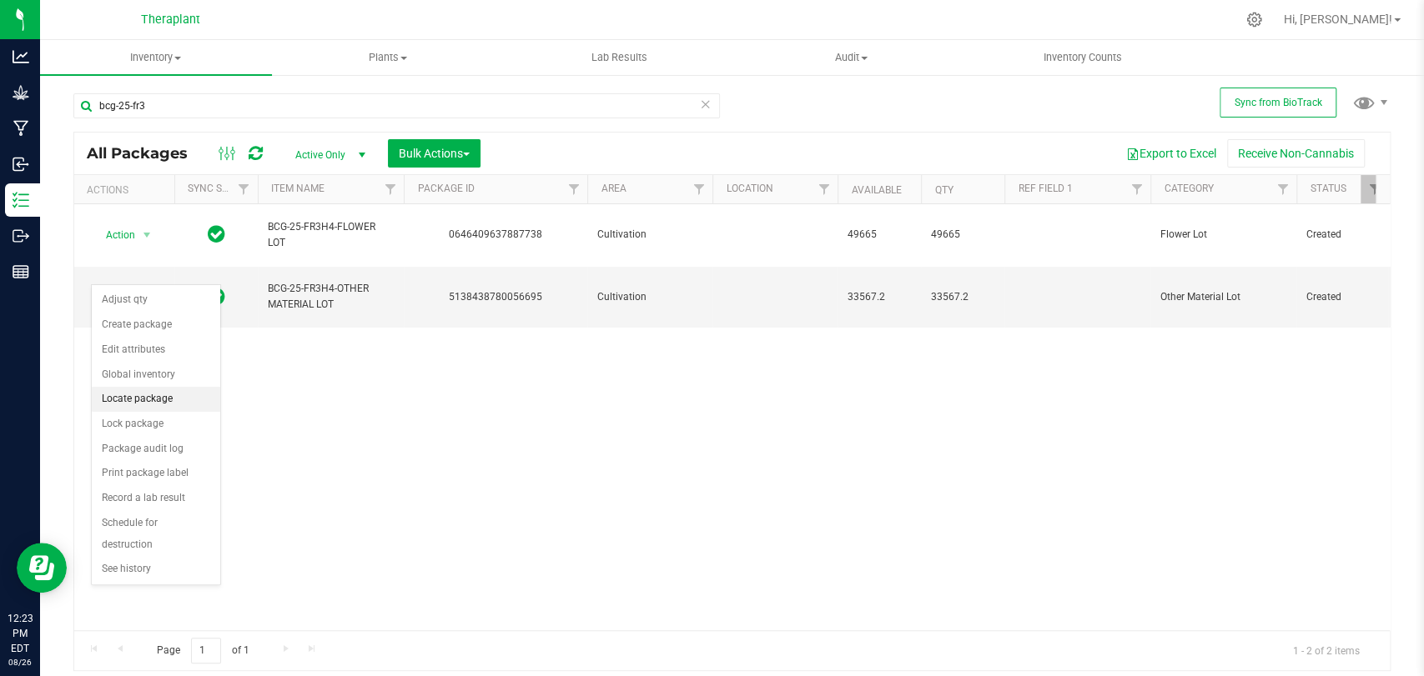
click at [128, 399] on li "Locate package" at bounding box center [156, 399] width 128 height 25
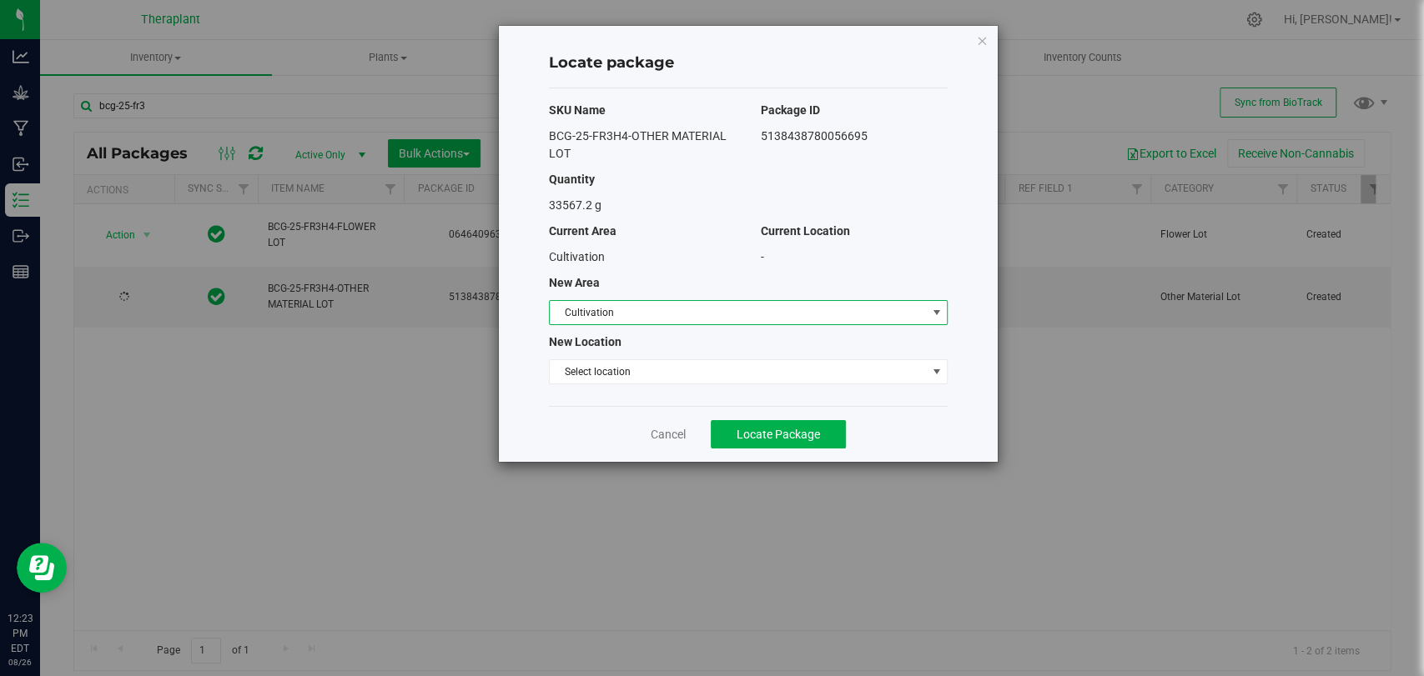
click at [592, 303] on span "Cultivation" at bounding box center [738, 312] width 376 height 23
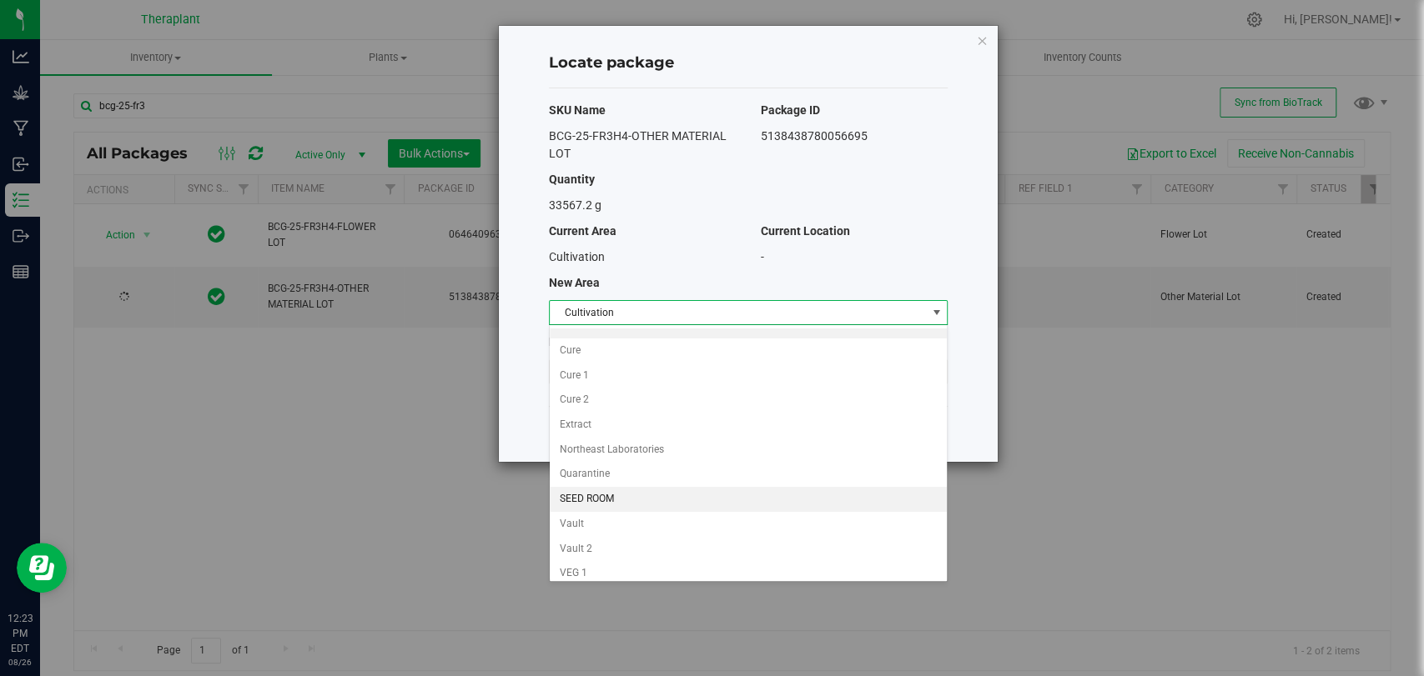
scroll to position [143, 0]
click at [591, 498] on li "Vault 2" at bounding box center [748, 496] width 397 height 25
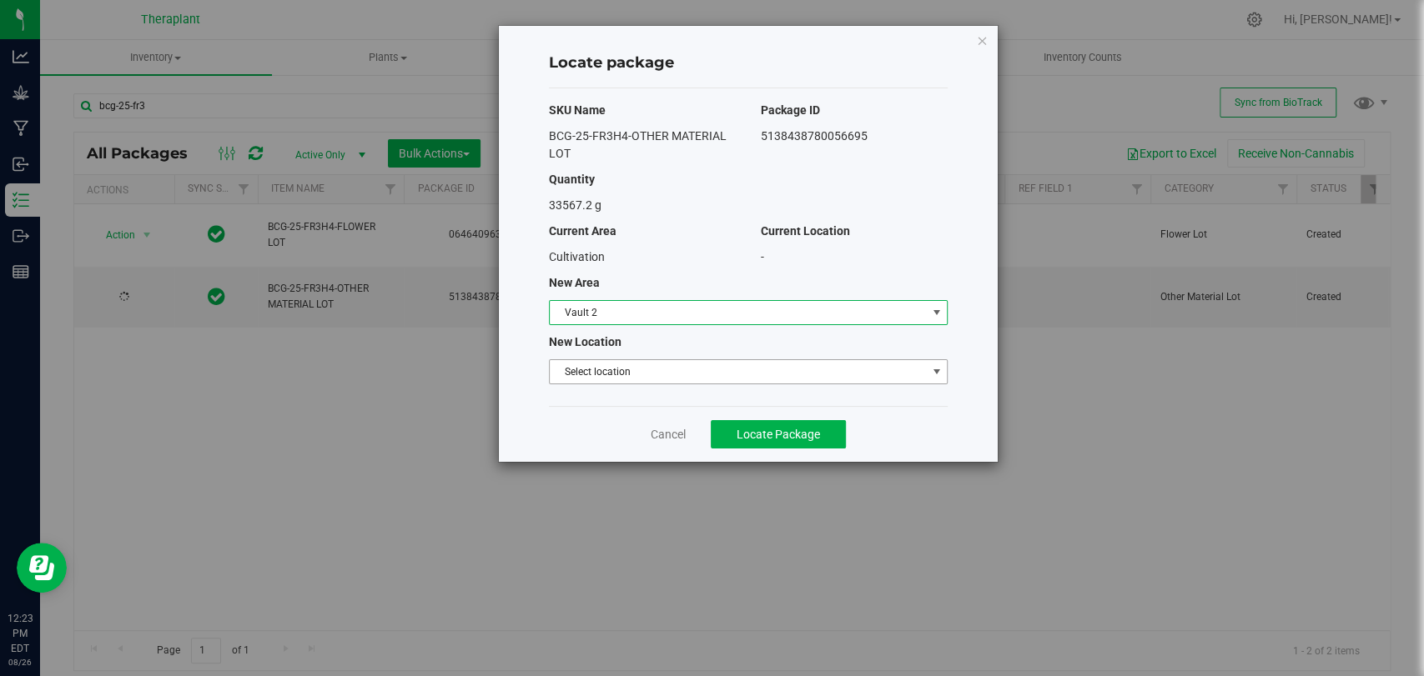
click at [594, 370] on span "Select location" at bounding box center [738, 371] width 376 height 23
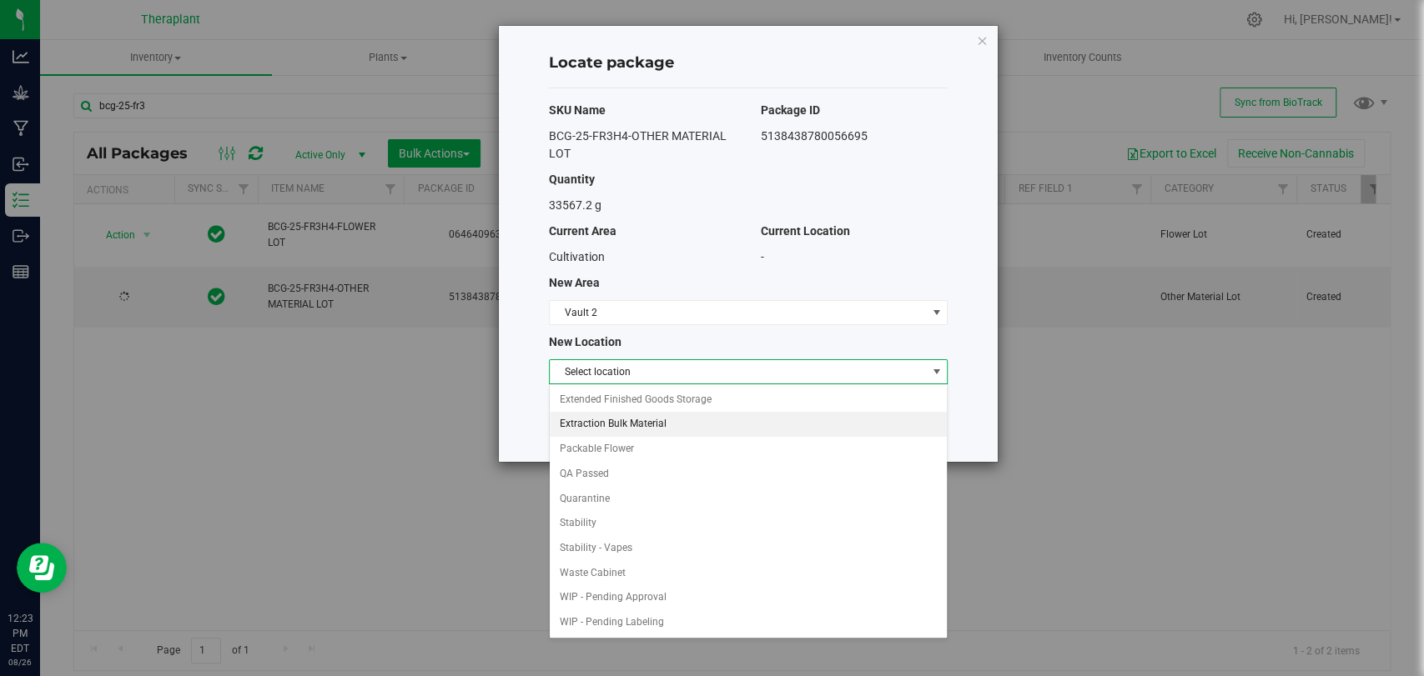
click at [624, 421] on li "Extraction Bulk Material" at bounding box center [748, 424] width 397 height 25
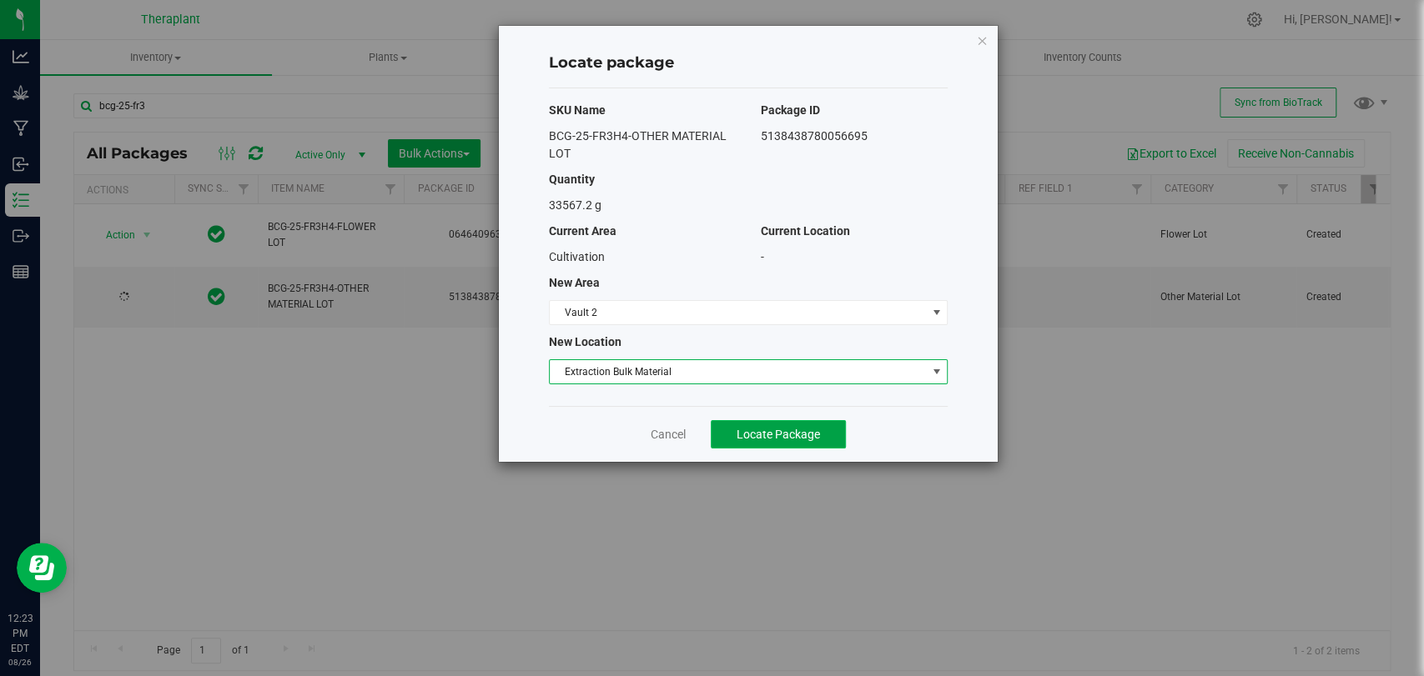
click at [739, 428] on span "Locate Package" at bounding box center [778, 434] width 83 height 13
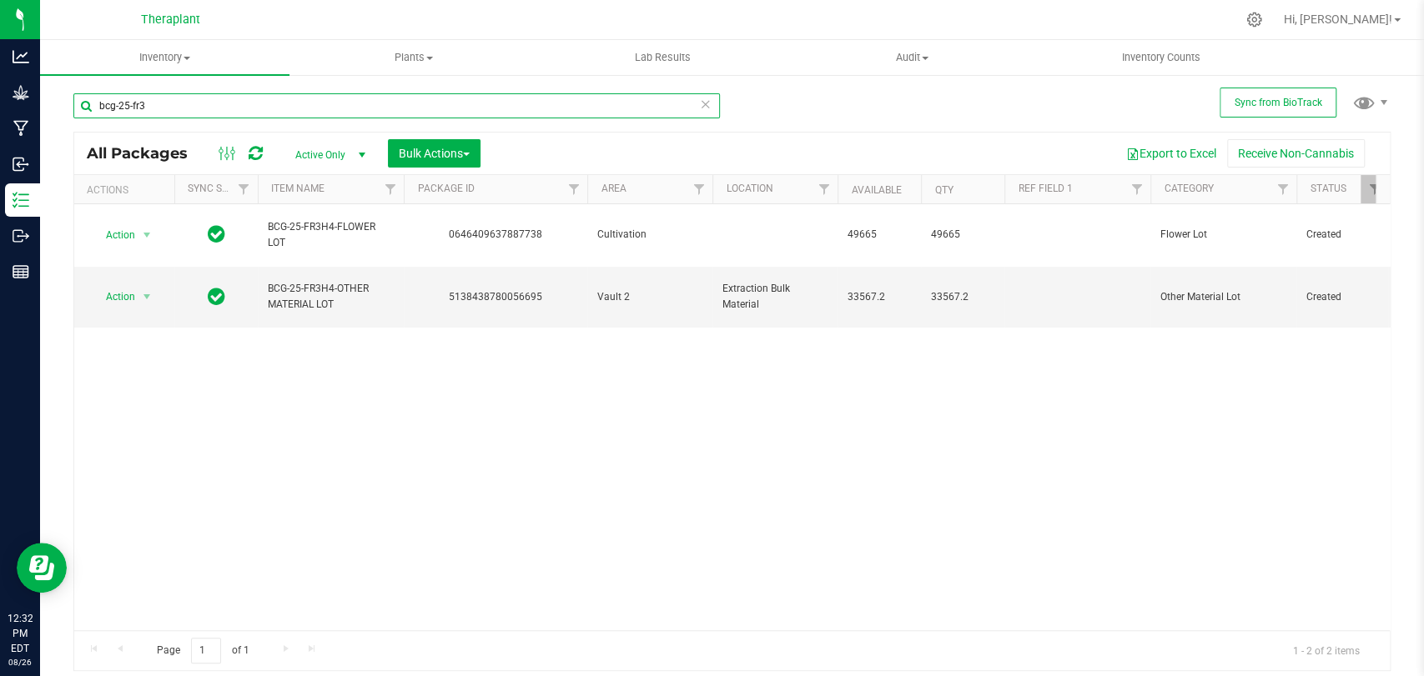
drag, startPoint x: 354, startPoint y: 106, endPoint x: 345, endPoint y: 102, distance: 9.3
click at [354, 105] on input "bcg-25-fr3" at bounding box center [396, 105] width 646 height 25
type input "b"
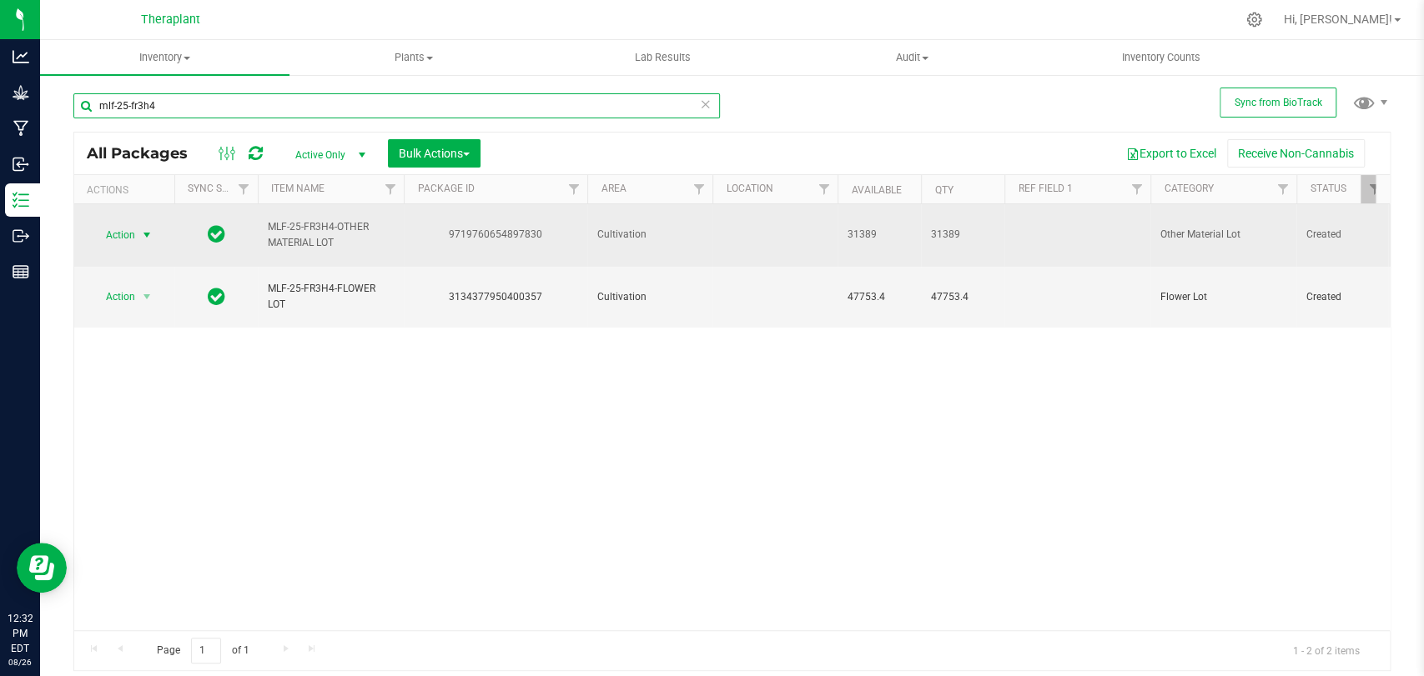
type input "mlf-25-fr3h4"
click at [129, 224] on span "Action" at bounding box center [113, 235] width 45 height 23
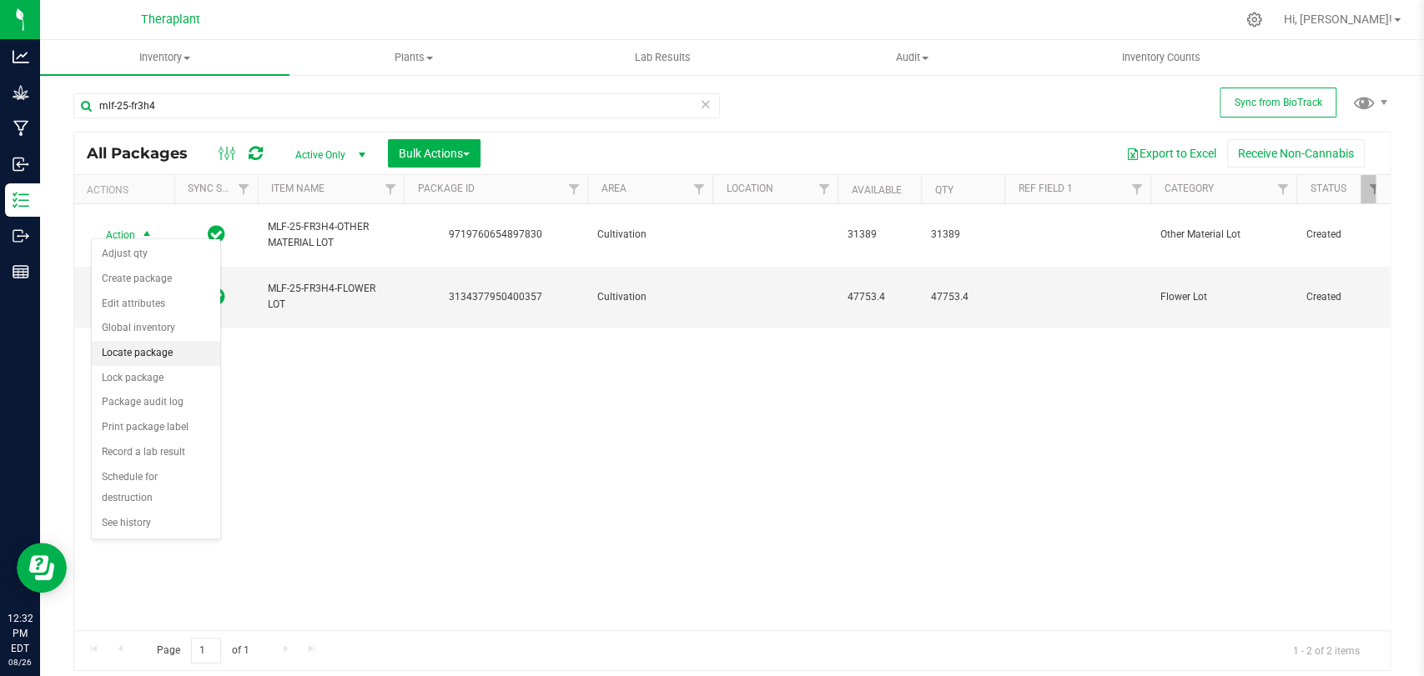
click at [147, 353] on li "Locate package" at bounding box center [156, 353] width 128 height 25
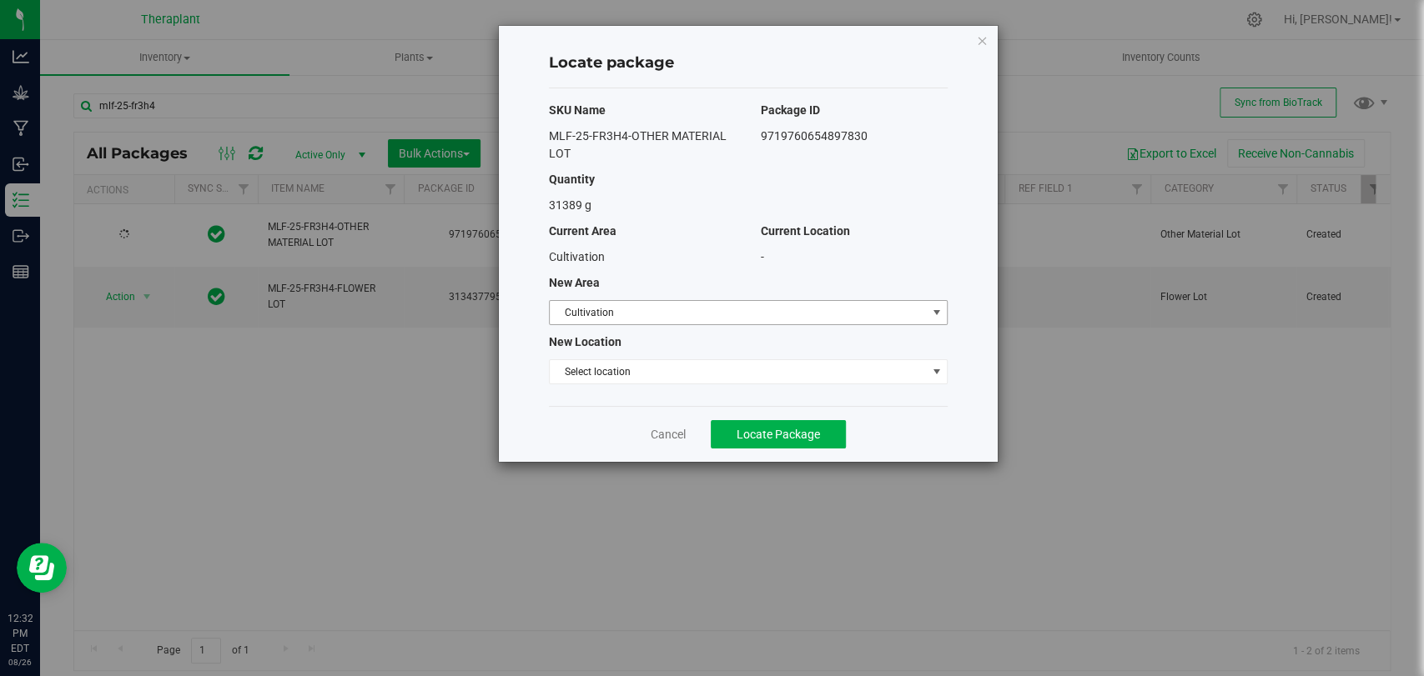
click at [593, 316] on span "Cultivation" at bounding box center [738, 312] width 376 height 23
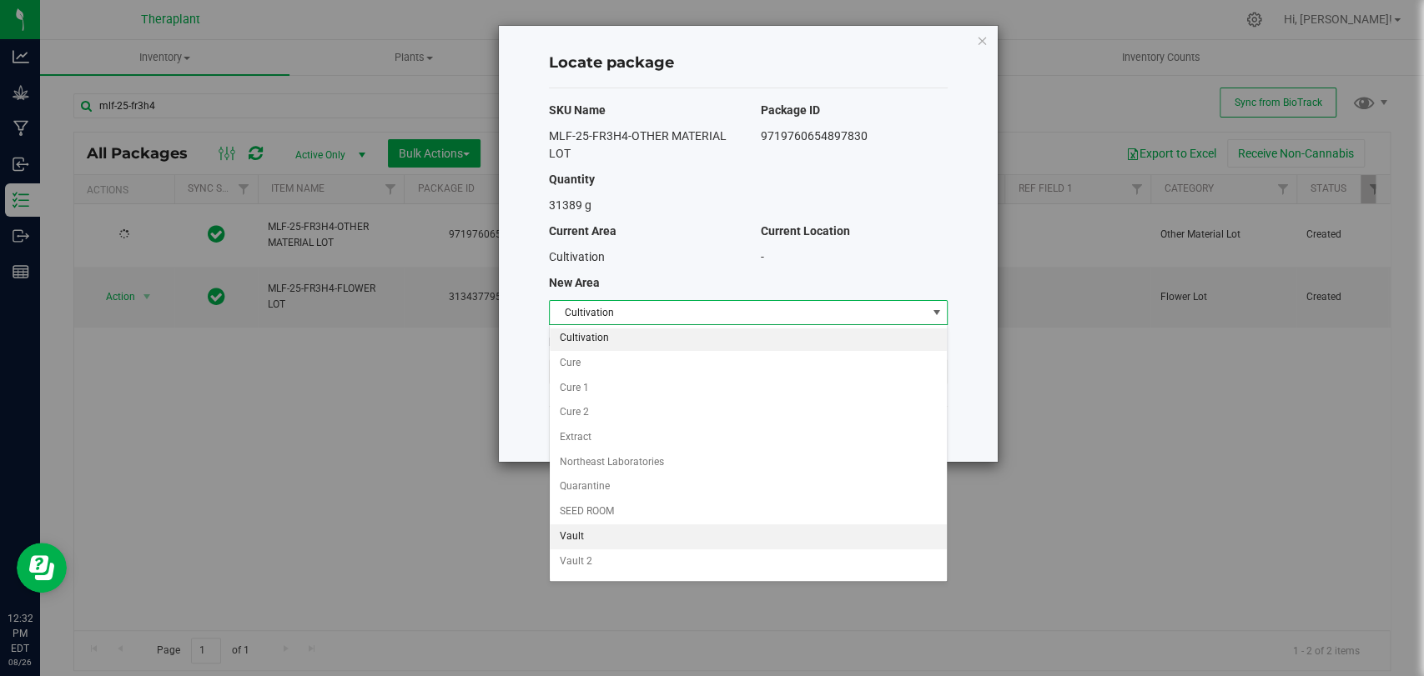
scroll to position [143, 0]
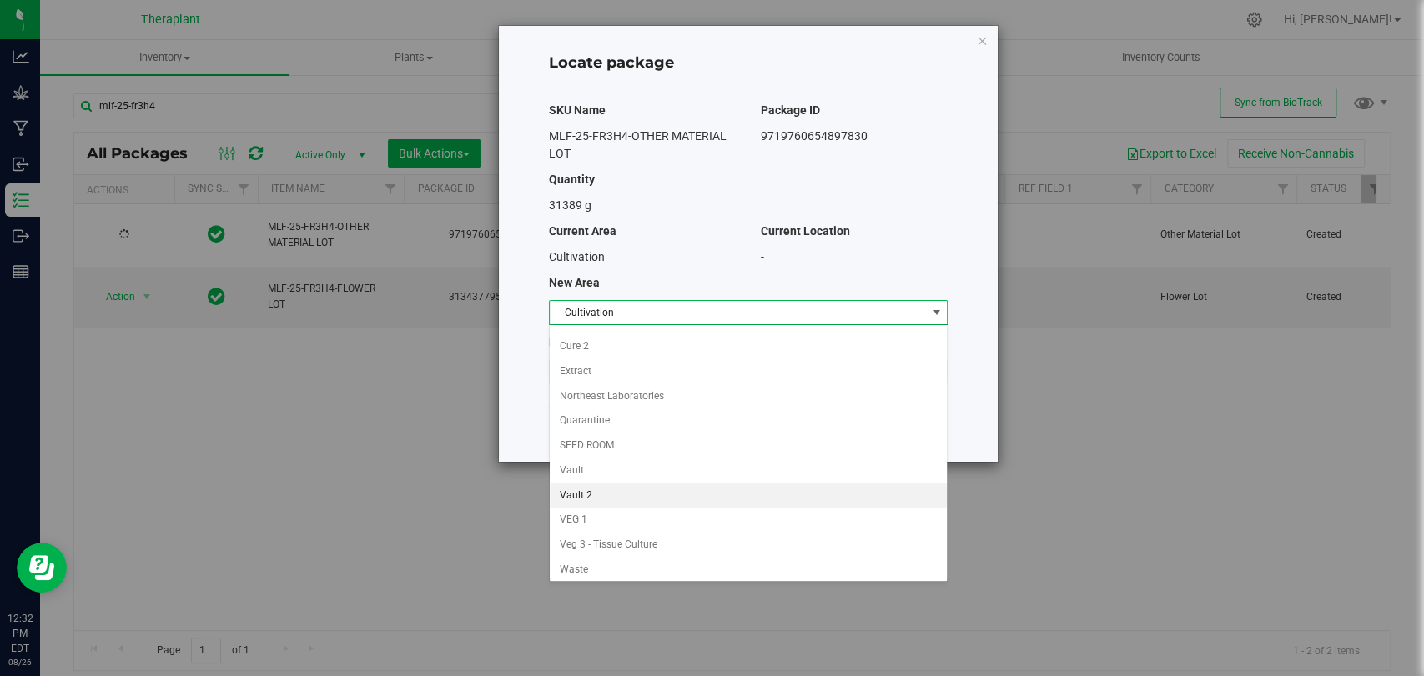
click at [590, 492] on li "Vault 2" at bounding box center [748, 496] width 397 height 25
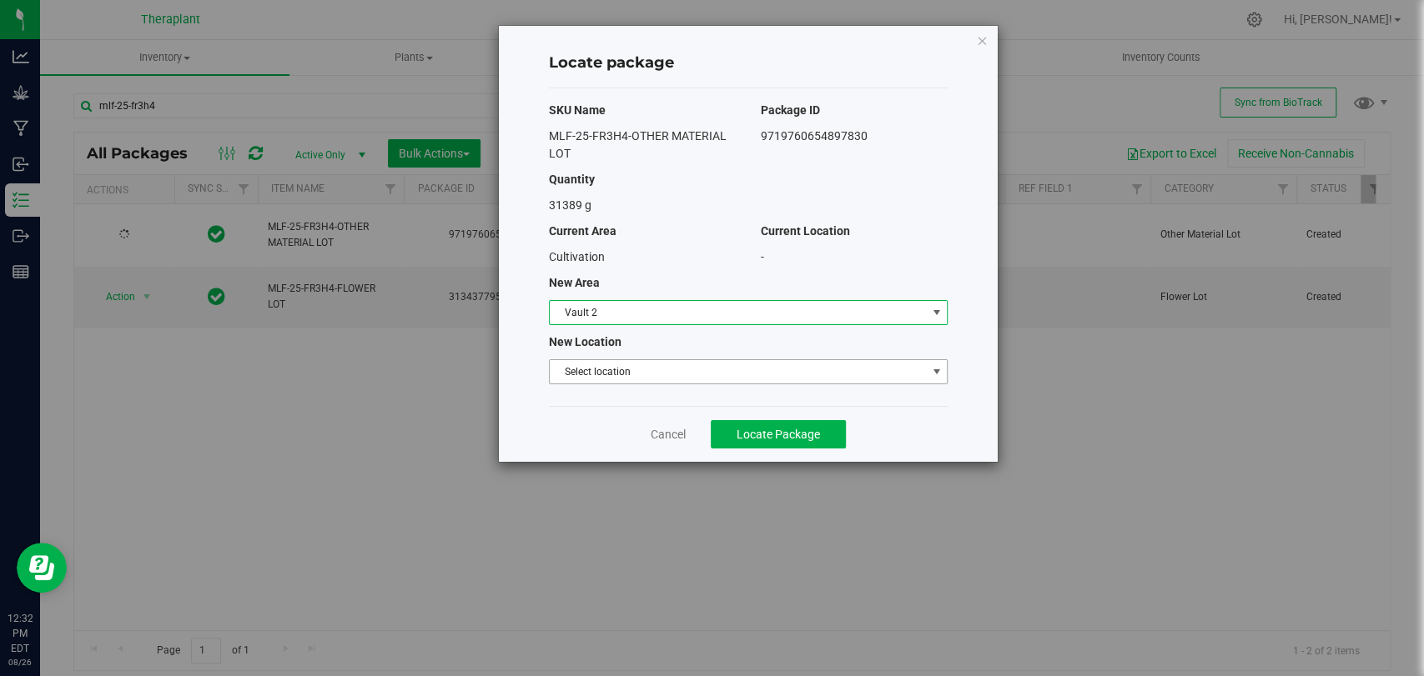
click at [604, 379] on span "Select location" at bounding box center [738, 371] width 376 height 23
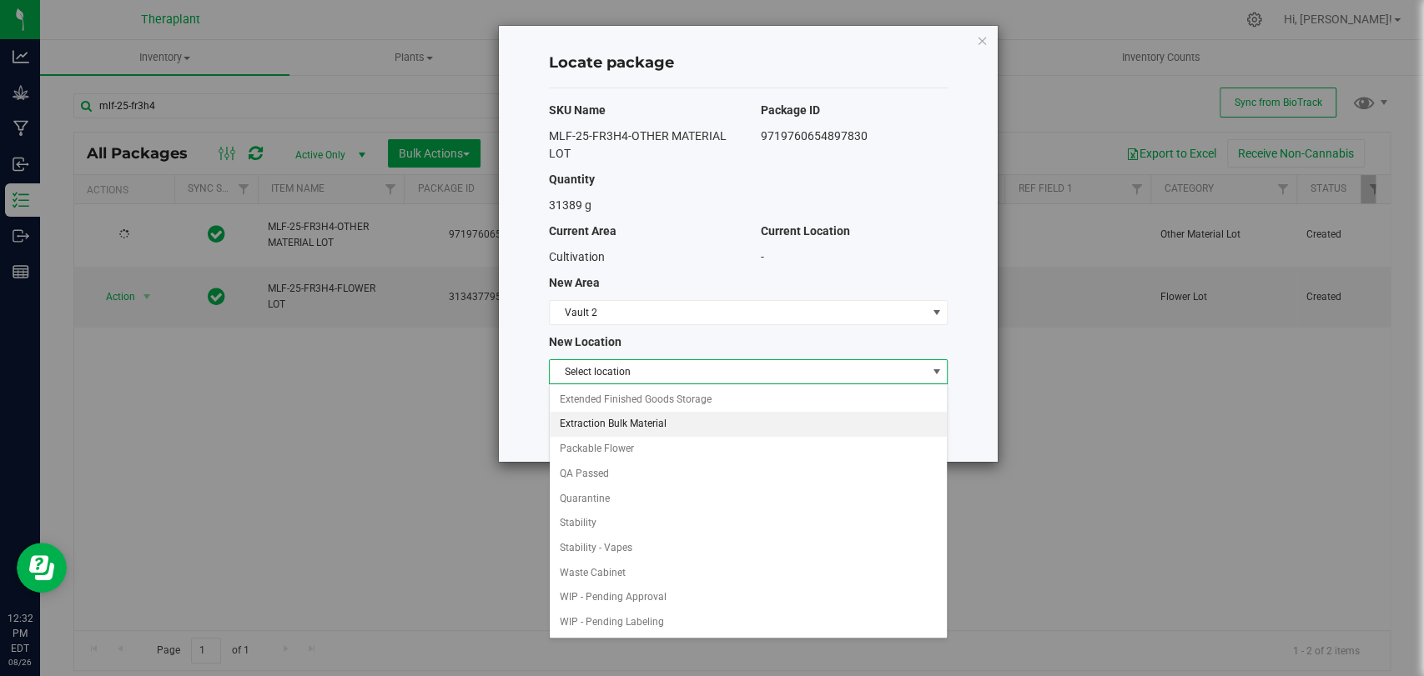
click at [605, 425] on li "Extraction Bulk Material" at bounding box center [748, 424] width 397 height 25
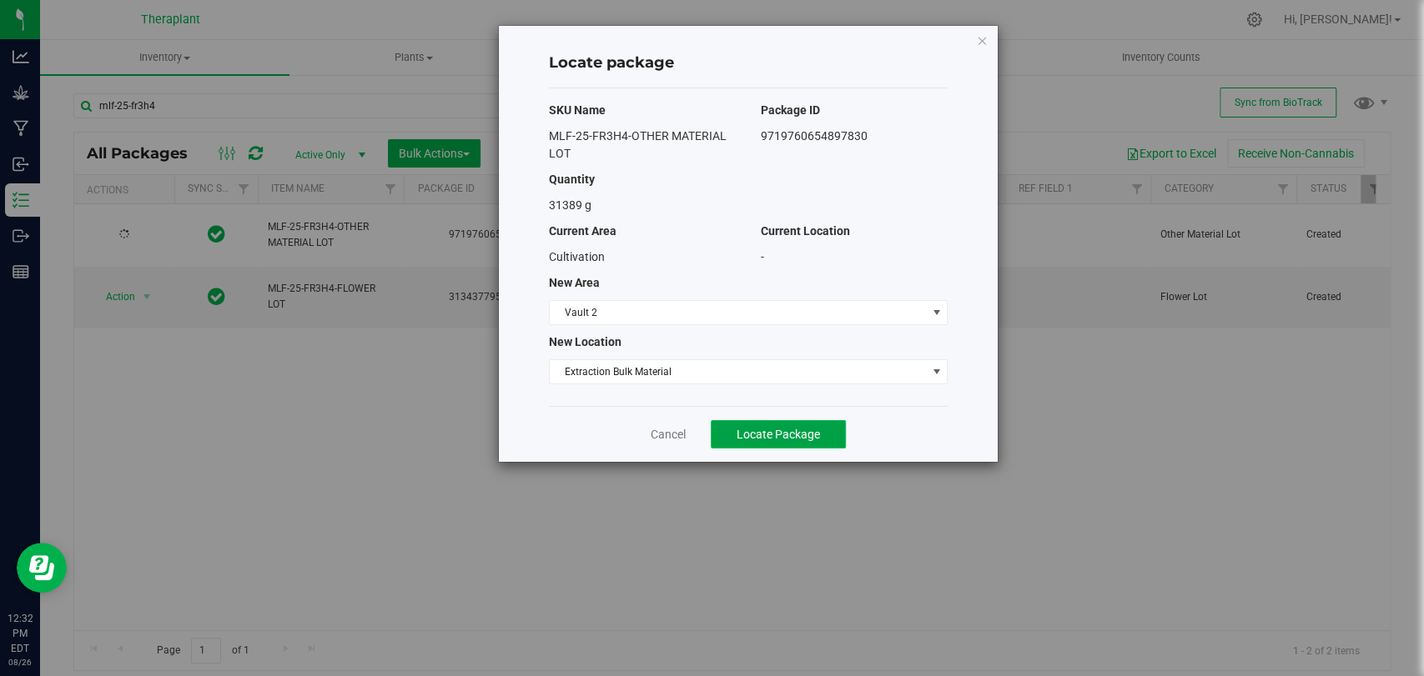
click at [797, 435] on span "Locate Package" at bounding box center [778, 434] width 83 height 13
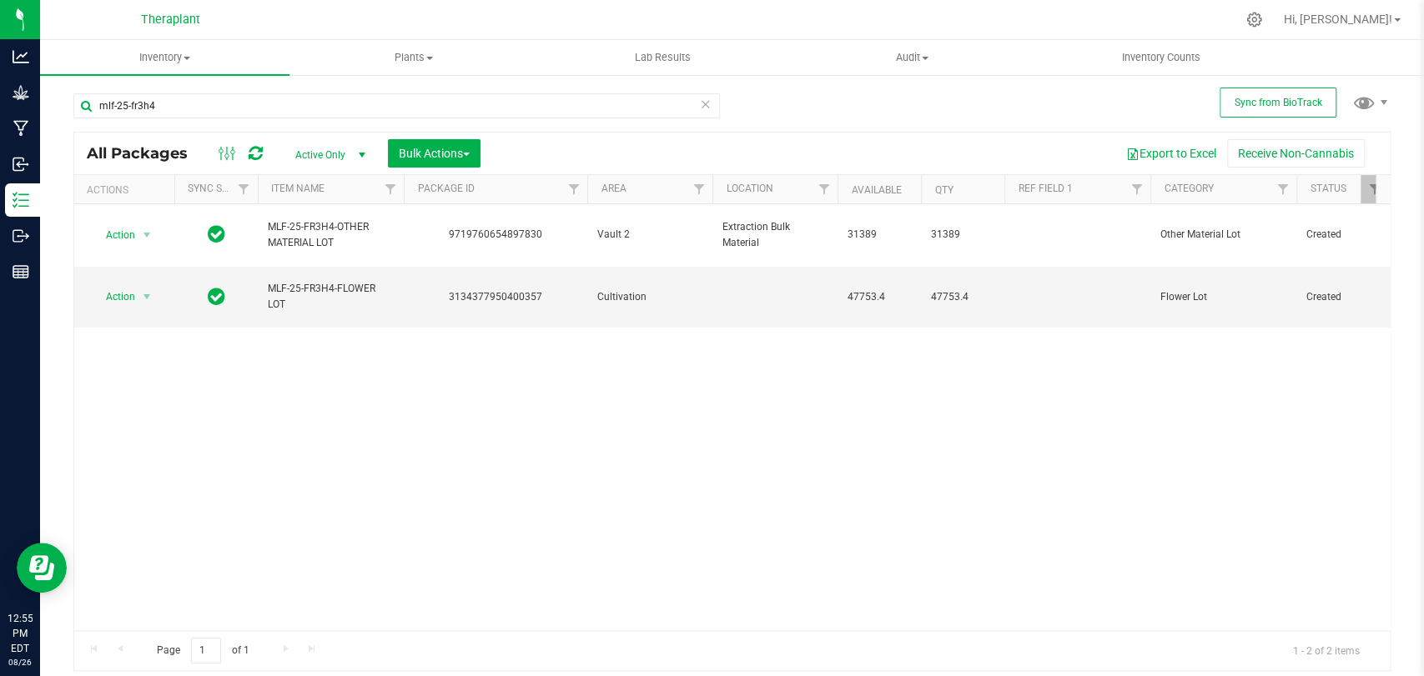
click at [709, 104] on icon at bounding box center [706, 103] width 12 height 20
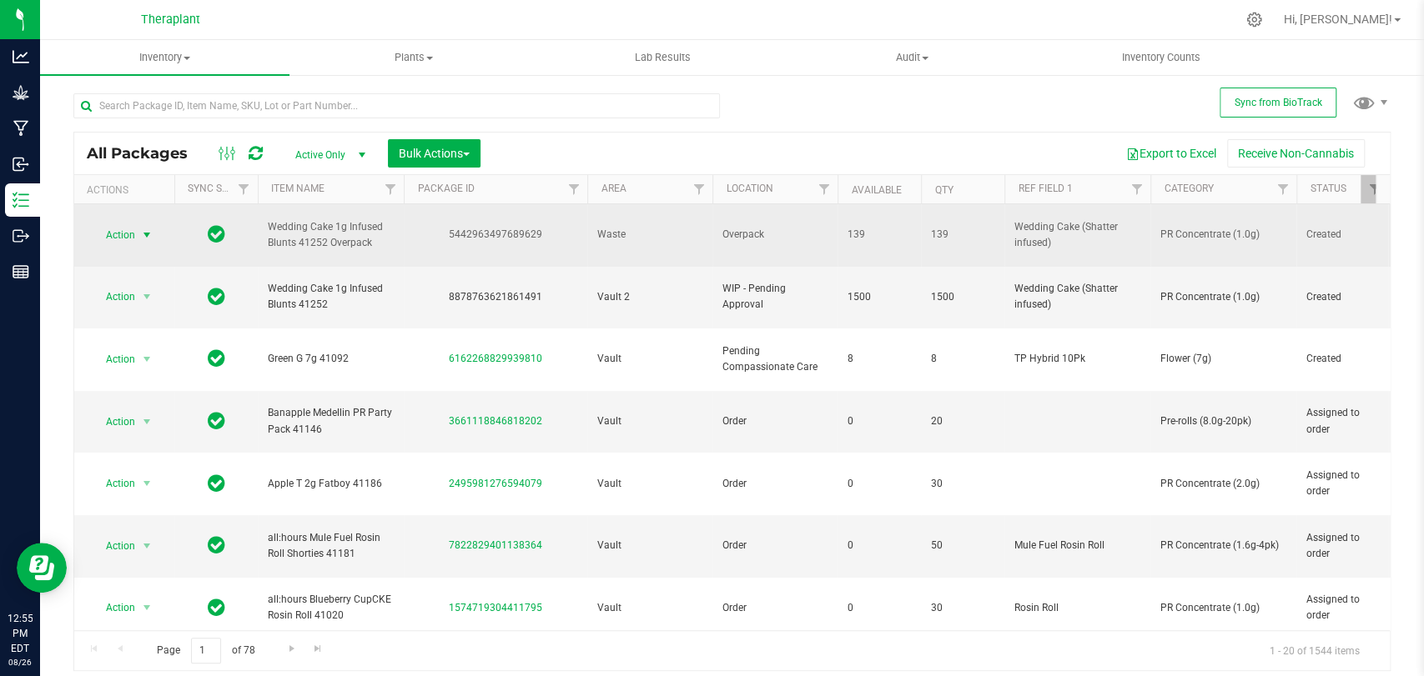
click at [147, 229] on span "select" at bounding box center [146, 235] width 13 height 13
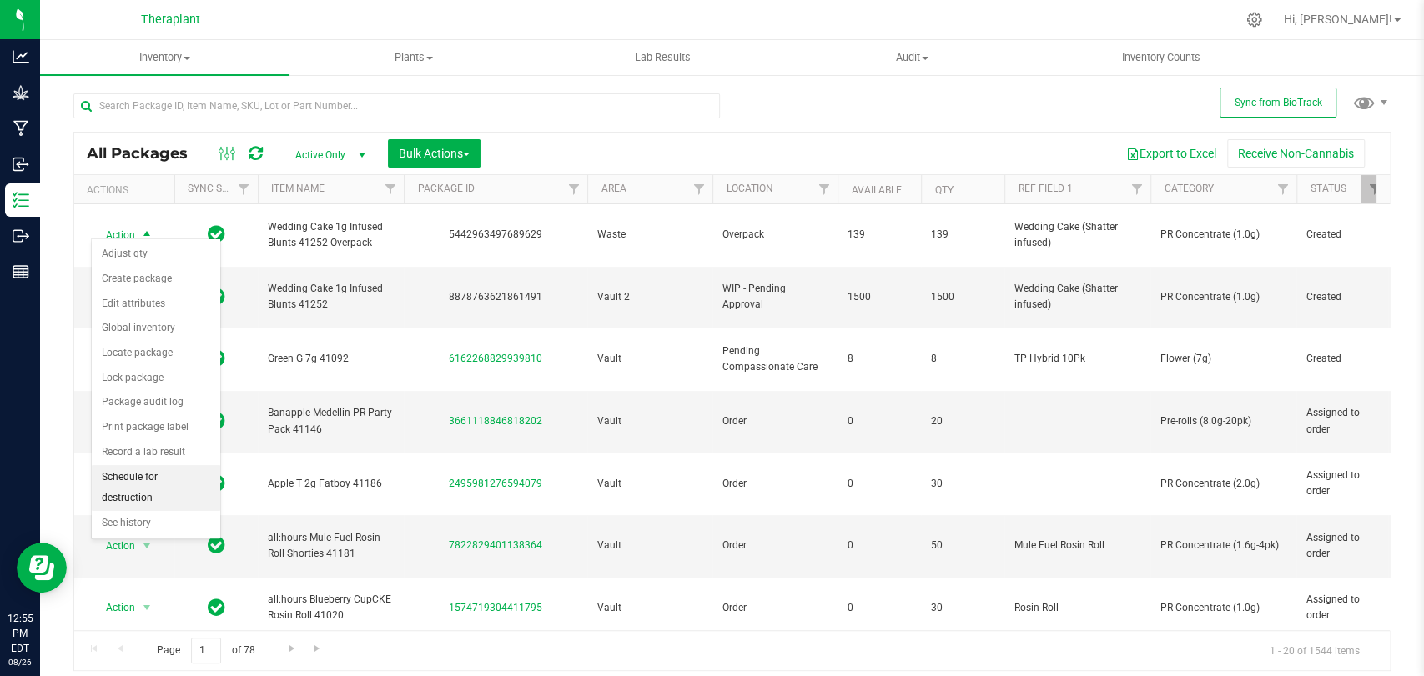
click at [133, 475] on li "Schedule for destruction" at bounding box center [156, 488] width 128 height 46
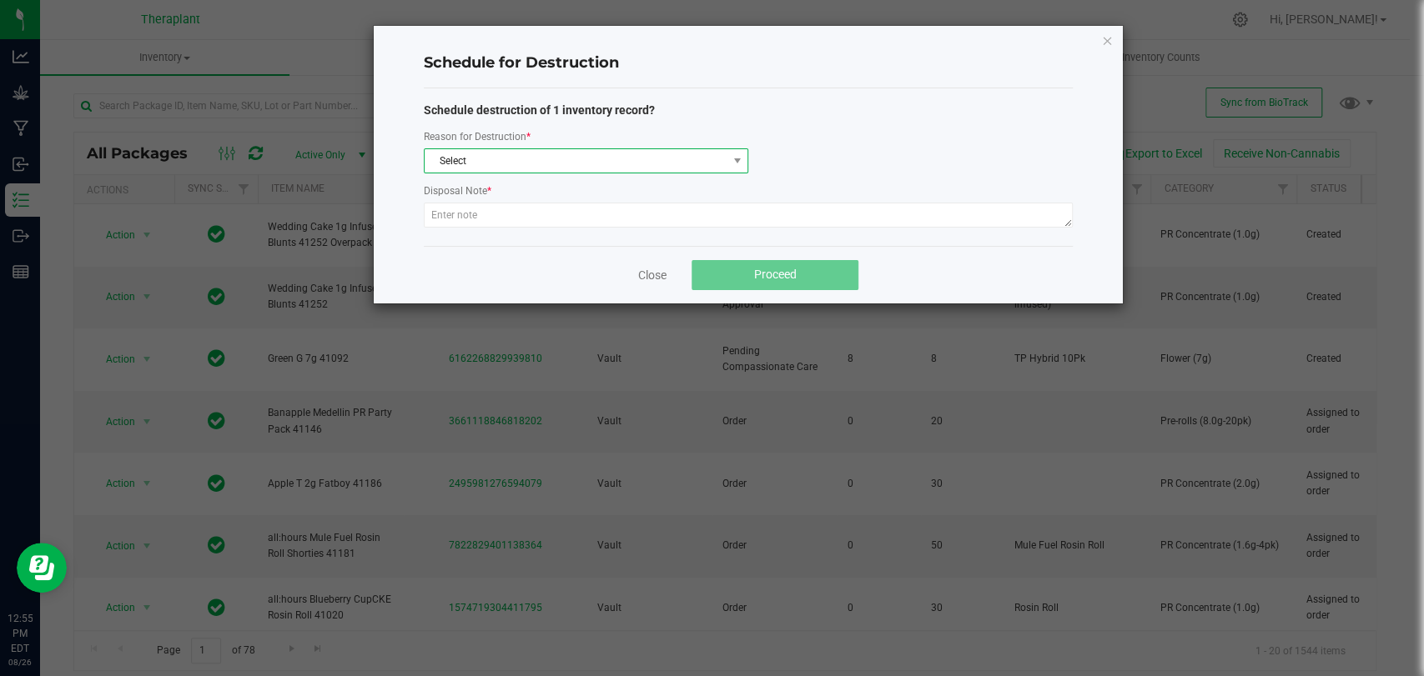
click at [532, 155] on span "Select" at bounding box center [576, 160] width 302 height 23
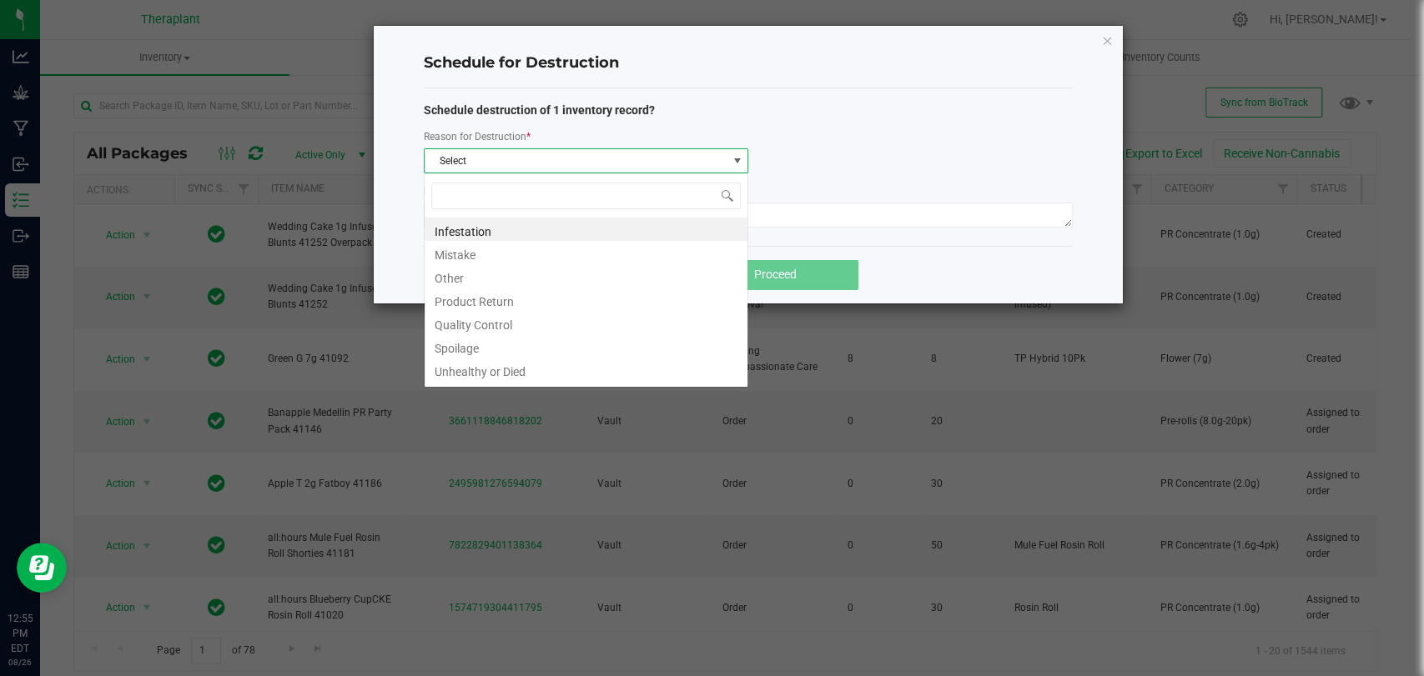
scroll to position [24, 324]
click at [464, 279] on li "Other" at bounding box center [586, 275] width 323 height 23
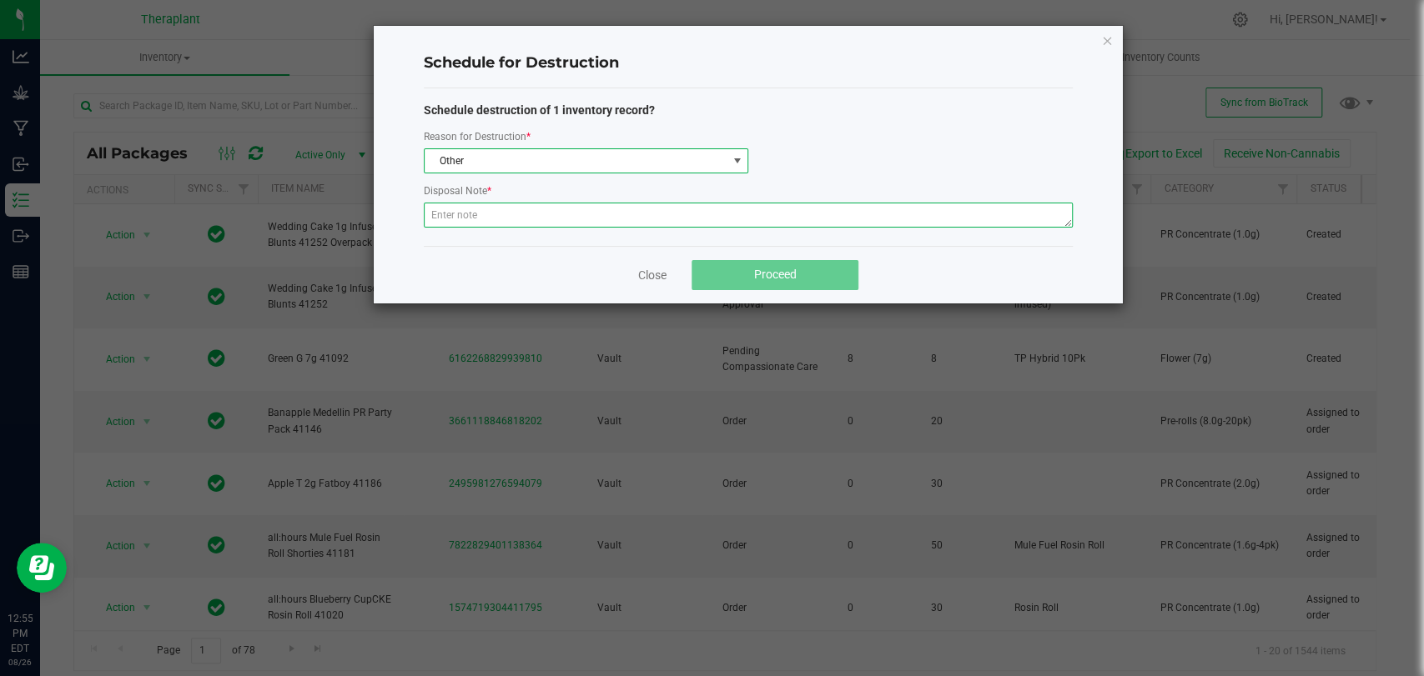
click at [473, 218] on textarea at bounding box center [748, 215] width 649 height 25
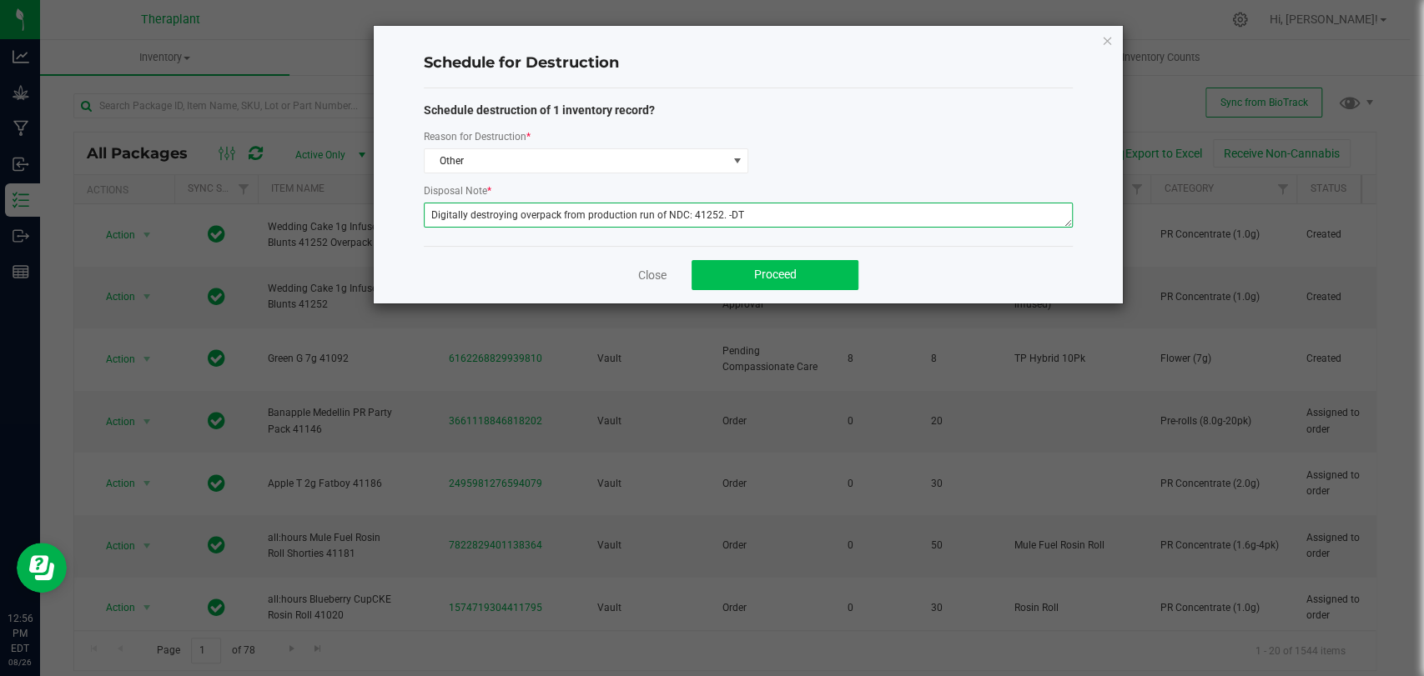
type textarea "Digitally destroying overpack from production run of NDC: 41252. -DT"
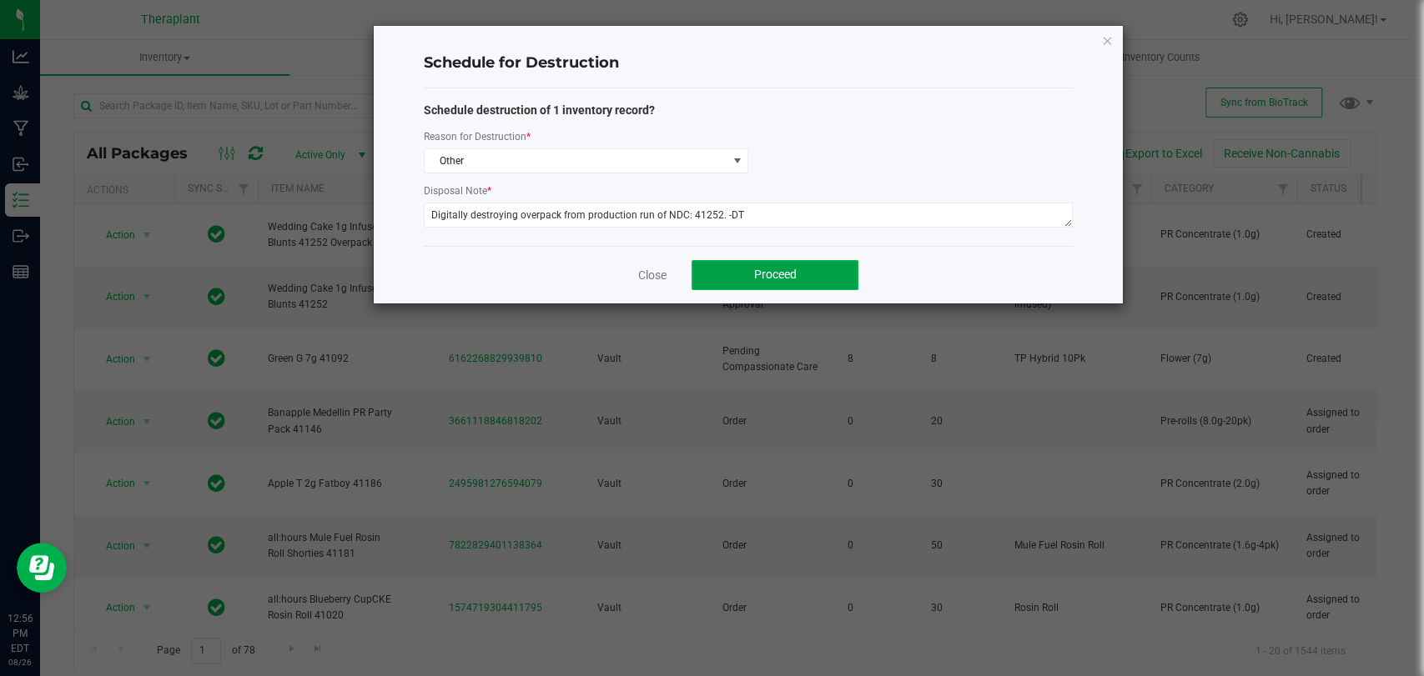
click at [733, 264] on button "Proceed" at bounding box center [774, 275] width 167 height 30
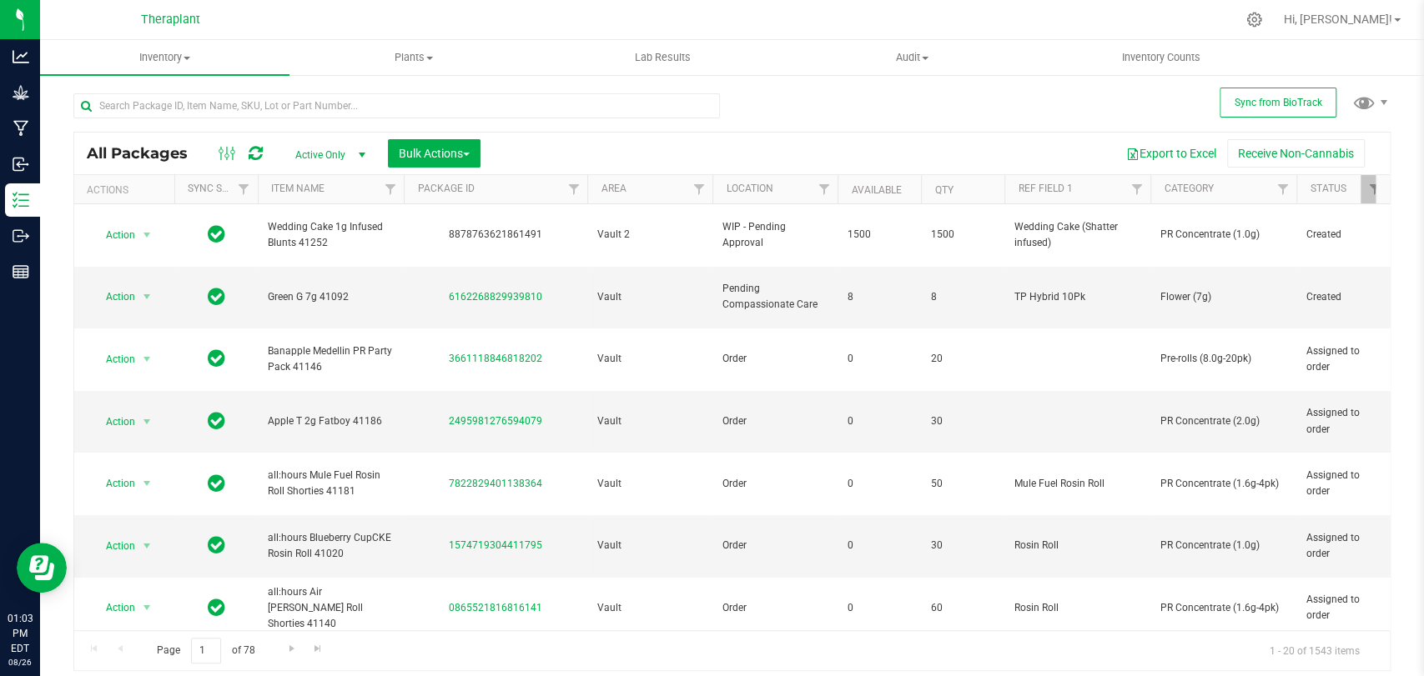
click at [255, 148] on icon at bounding box center [256, 153] width 14 height 17
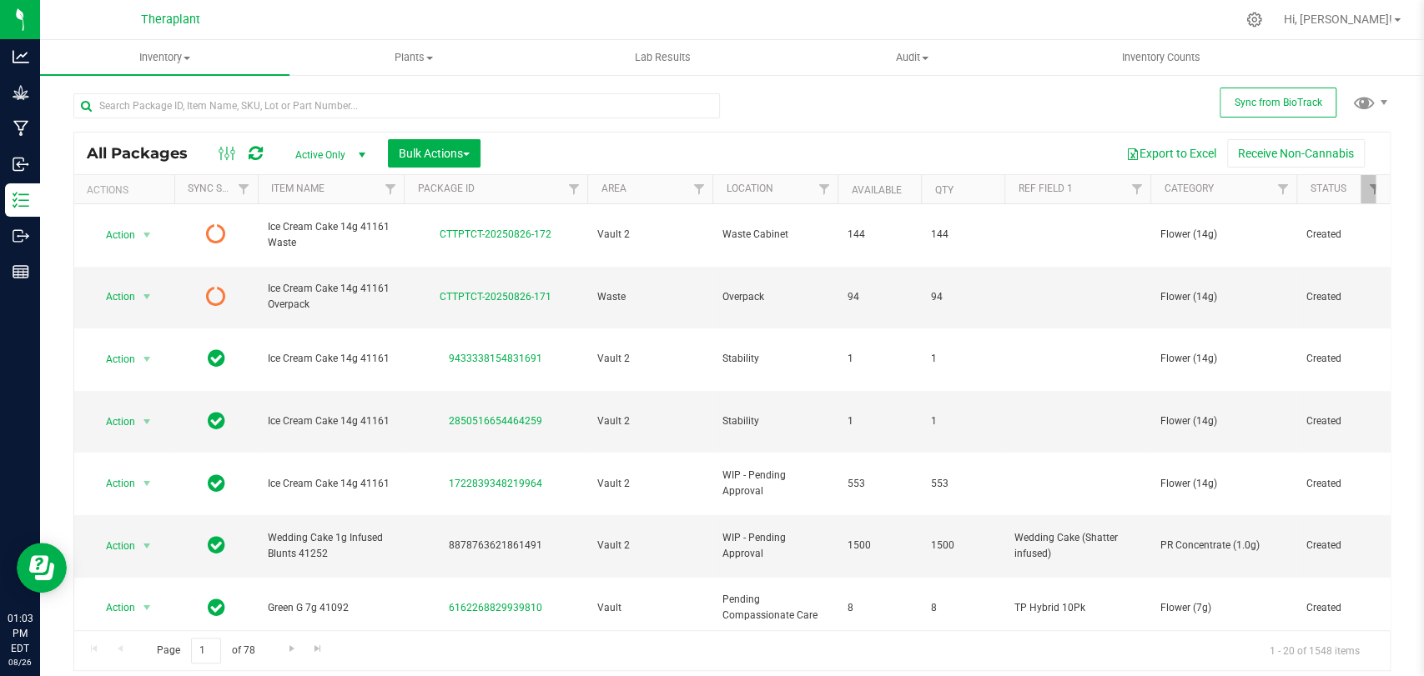
click at [258, 162] on link at bounding box center [256, 153] width 14 height 20
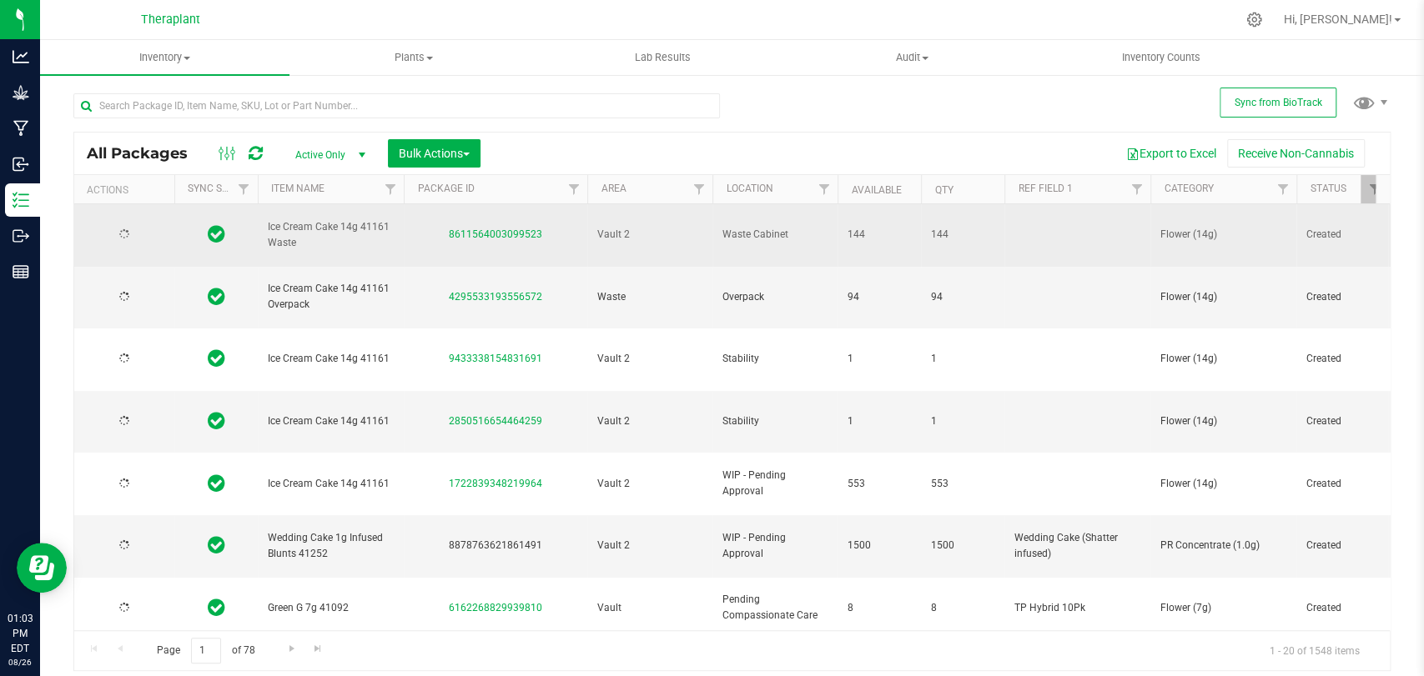
type input "2026-07-03"
type input "2026-08-11"
type input "2026-08-06"
type input "2026-08-14"
type input "2026-06-23"
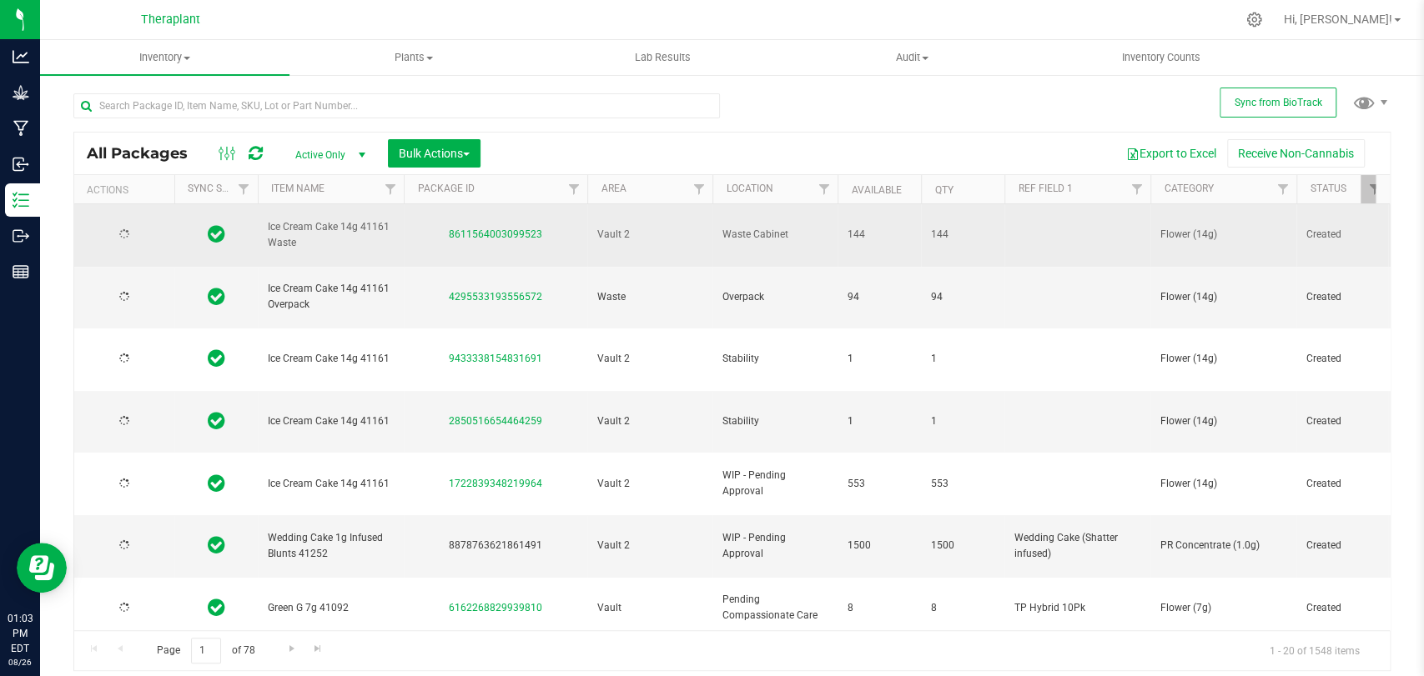
type input "2026-07-18"
type input "2026-08-01"
type input "2026-08-14"
type input "2026-07-15"
type input "2026-07-17"
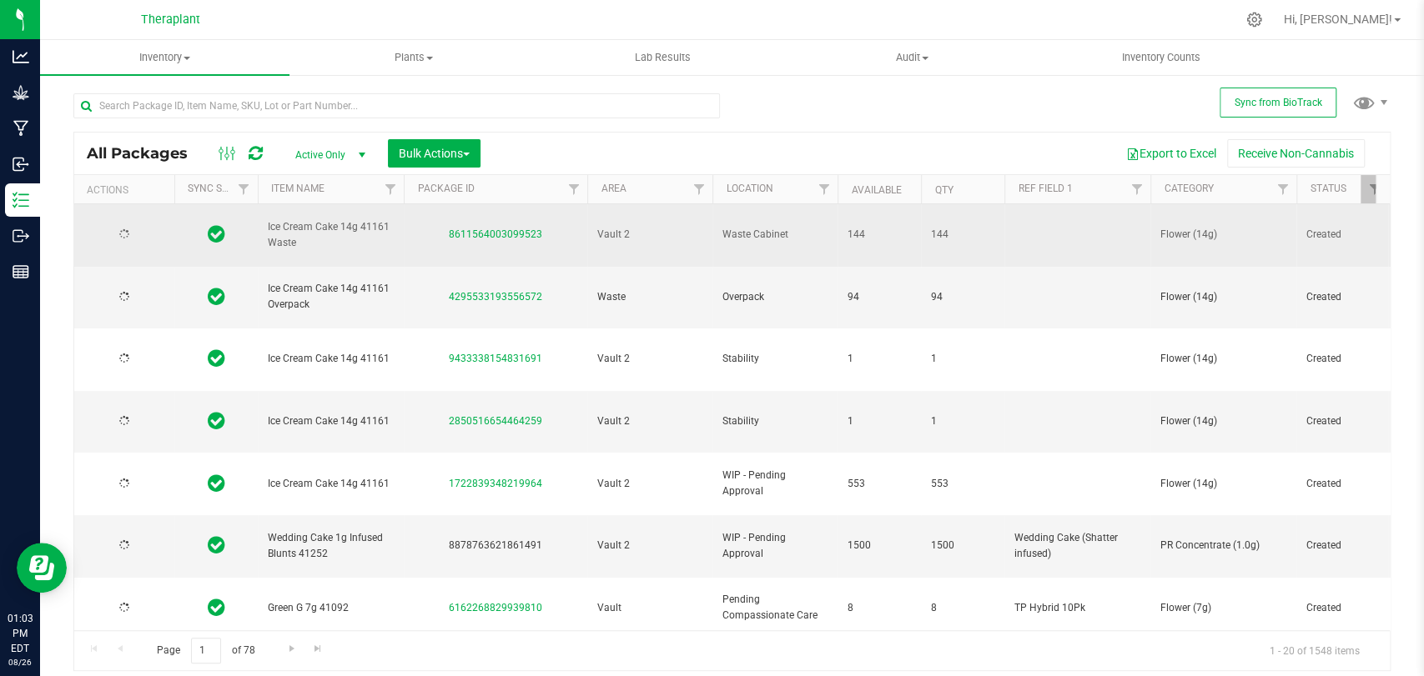
type input "2026-08-11"
type input "2026-07-18"
type input "2026-07-10"
type input "2026-08-06"
click at [137, 229] on span "select" at bounding box center [147, 235] width 21 height 23
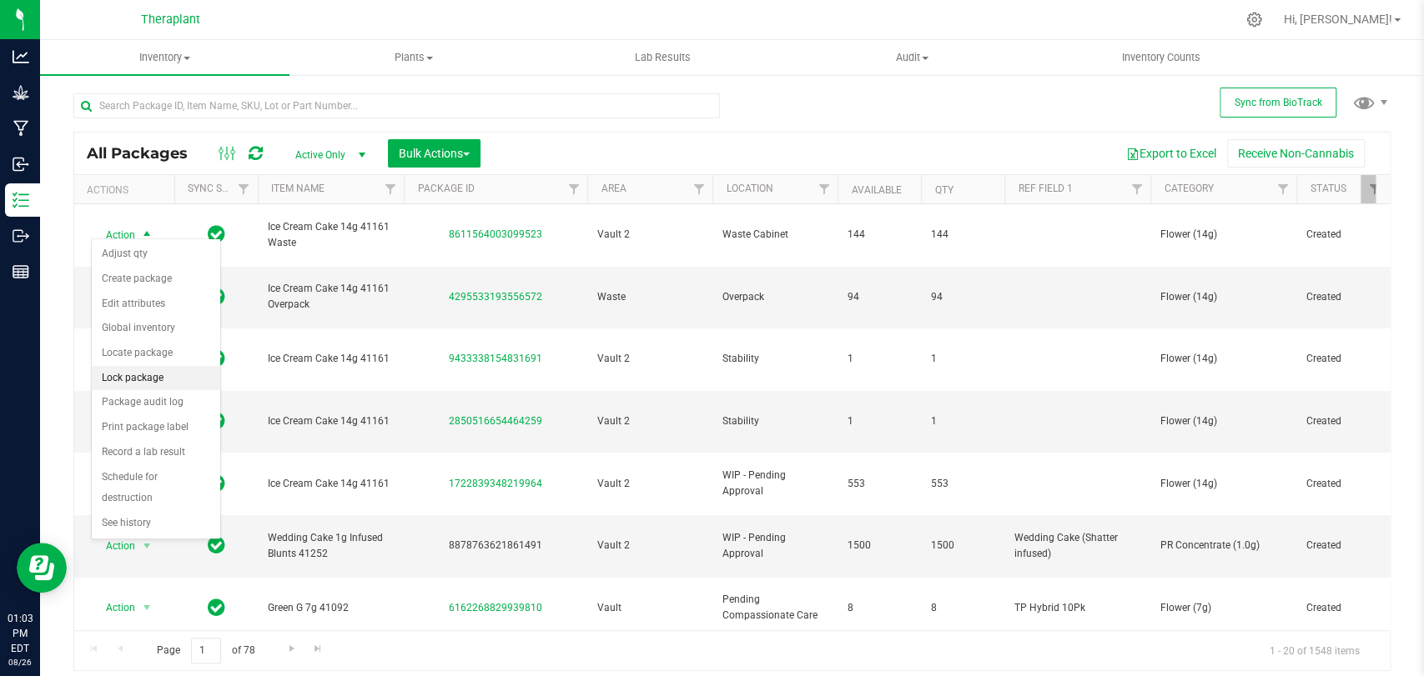
click at [143, 369] on li "Lock package" at bounding box center [156, 378] width 128 height 25
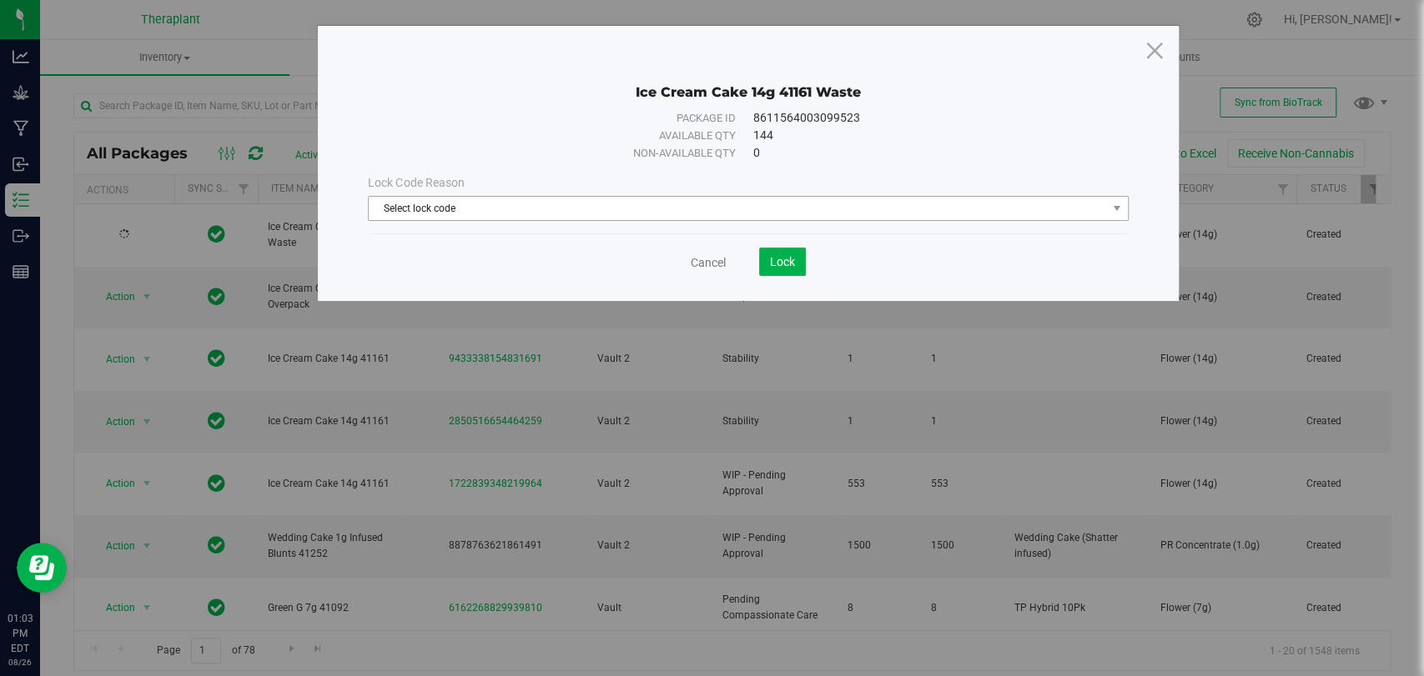
click at [425, 203] on span "Select lock code" at bounding box center [737, 208] width 737 height 23
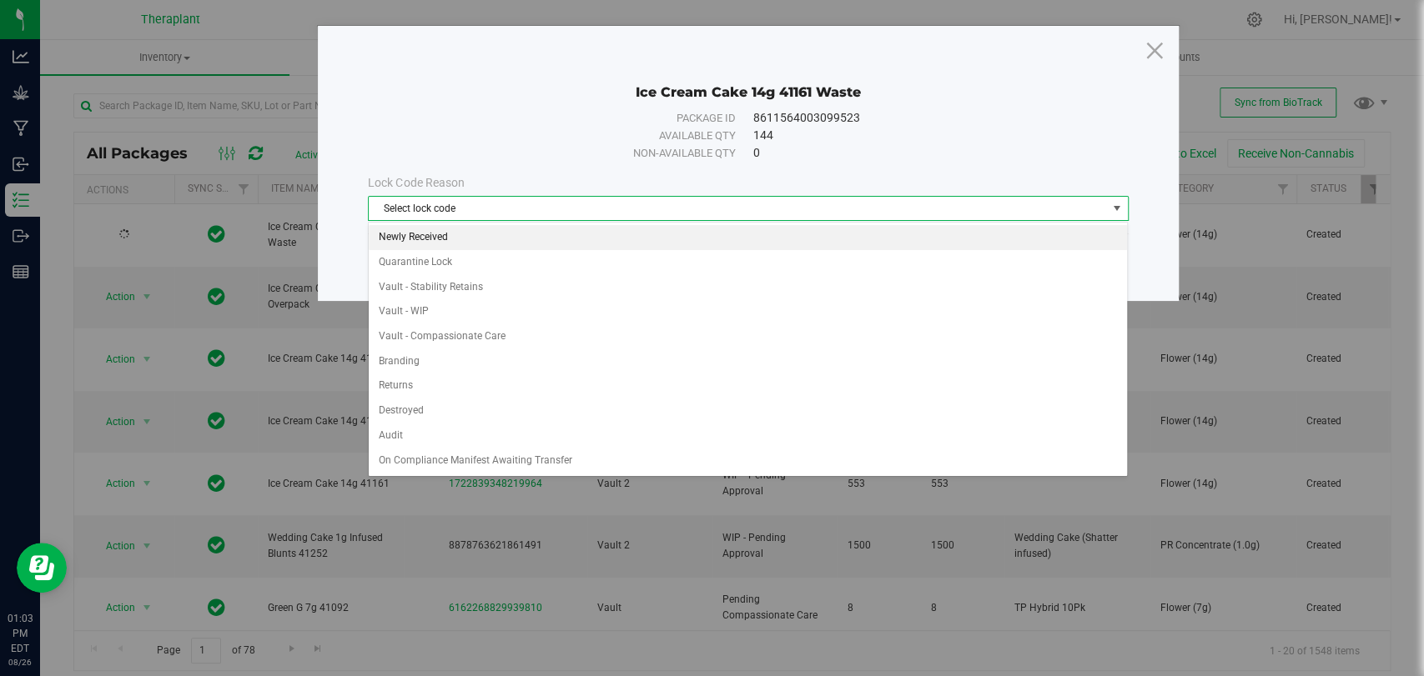
click at [421, 234] on li "Newly Received" at bounding box center [748, 237] width 758 height 25
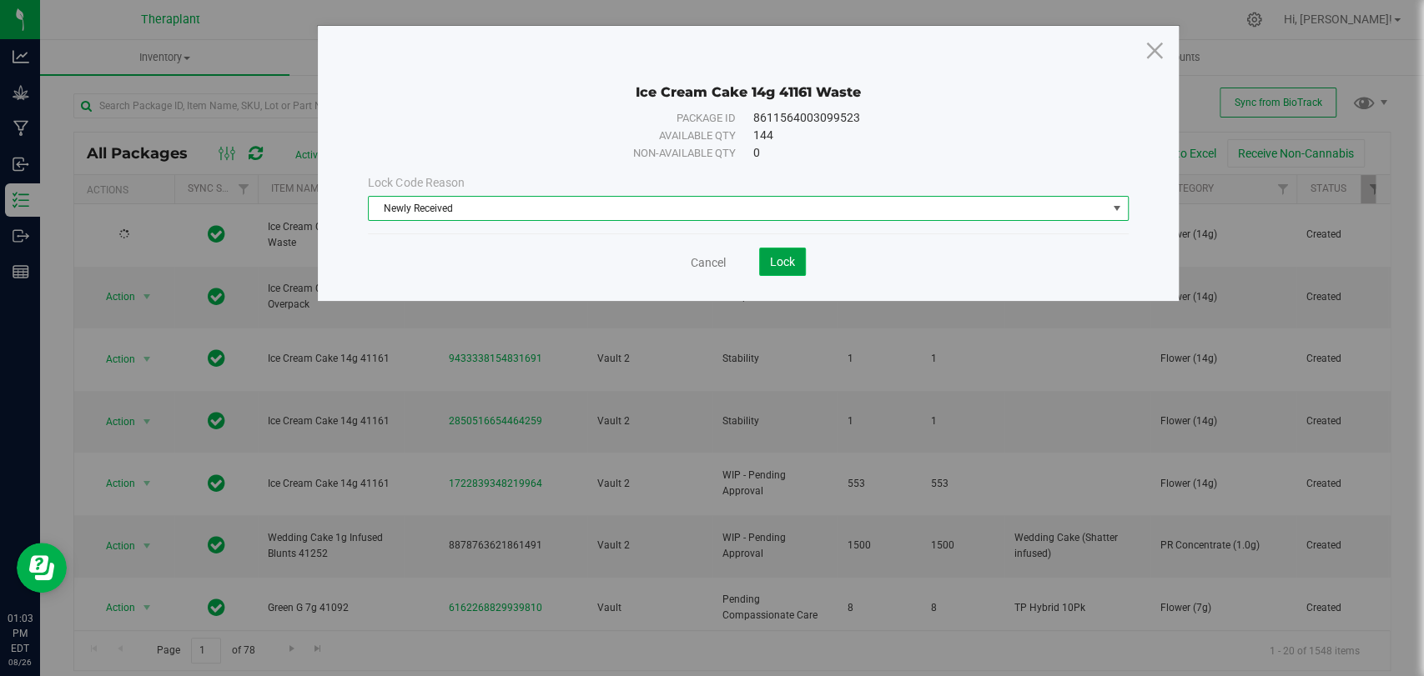
click at [791, 258] on span "Lock" at bounding box center [782, 261] width 25 height 13
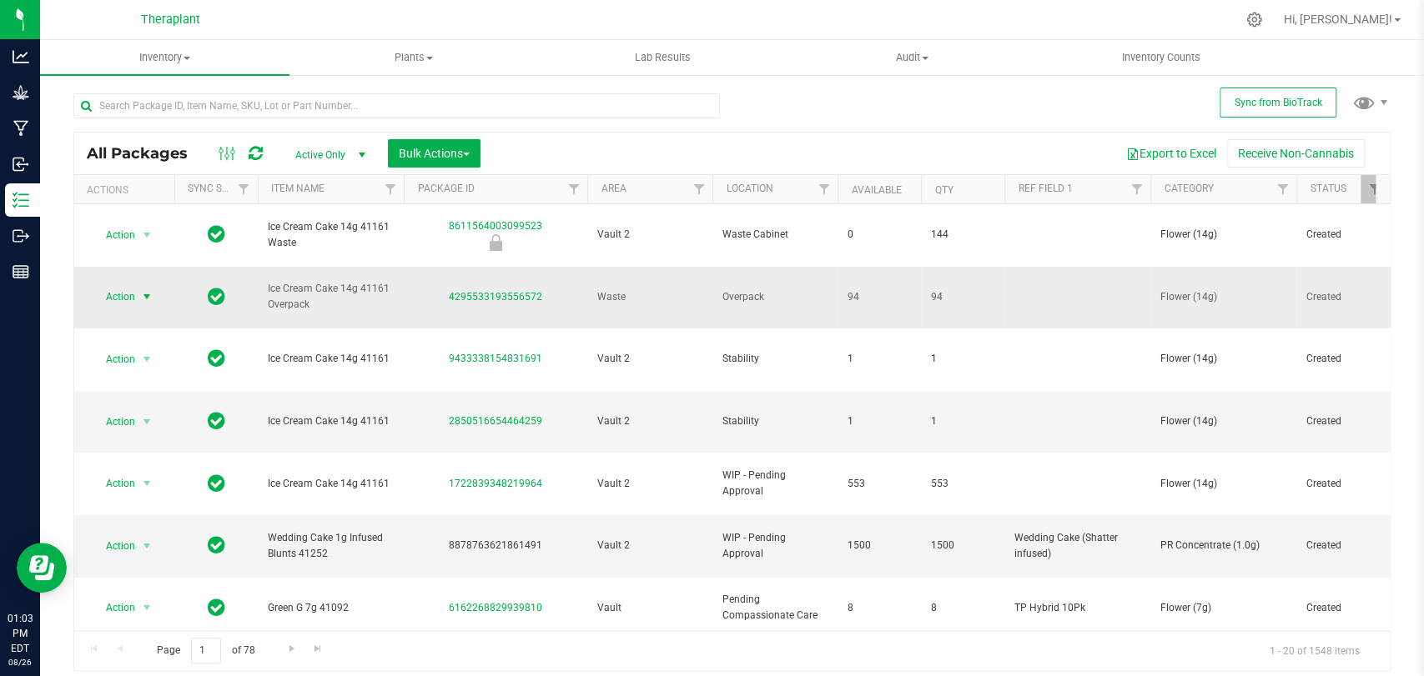
click at [147, 290] on span "select" at bounding box center [146, 296] width 13 height 13
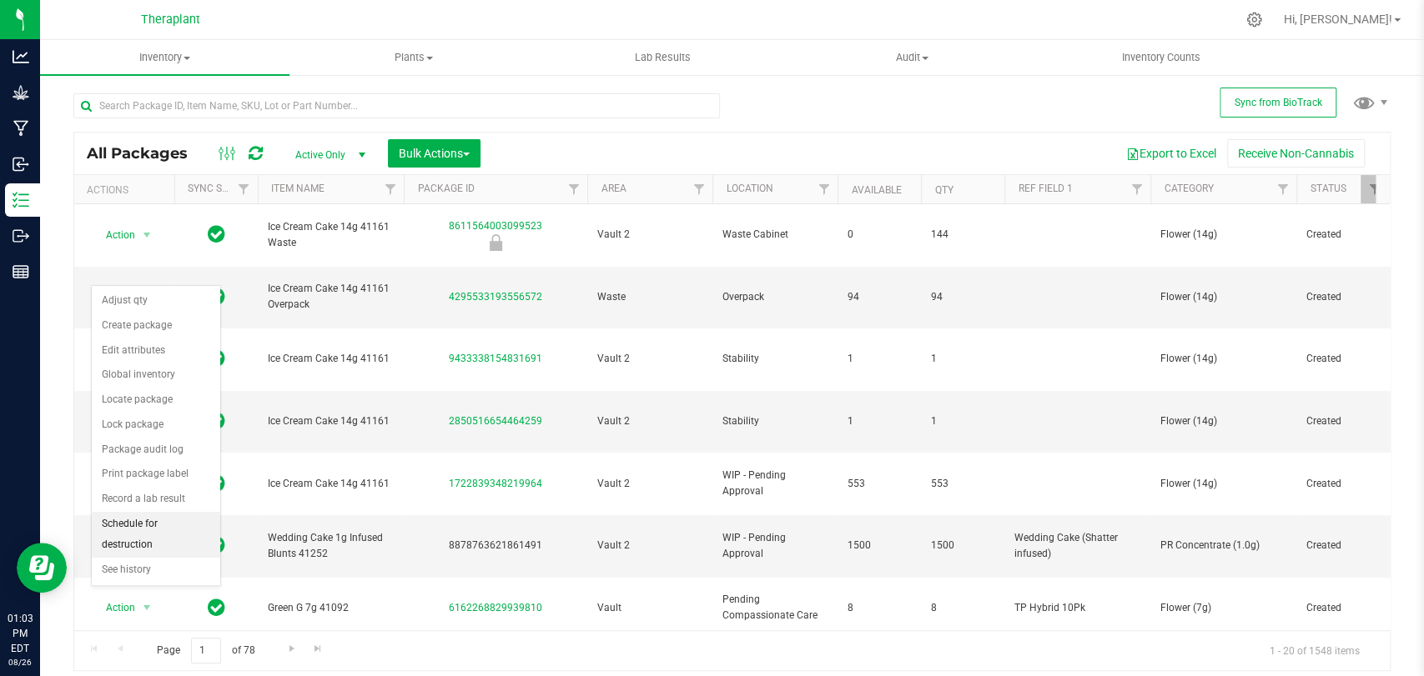
click at [158, 517] on li "Schedule for destruction" at bounding box center [156, 535] width 128 height 46
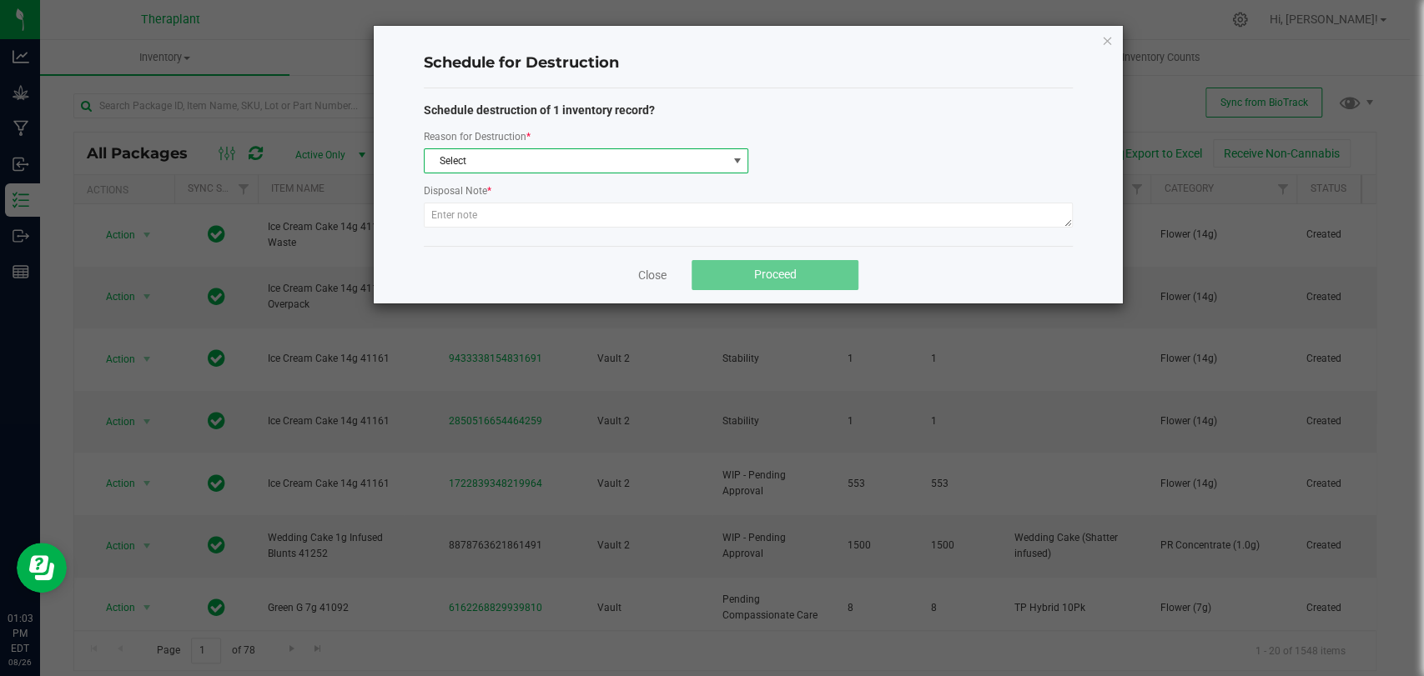
click at [603, 168] on span "Select" at bounding box center [576, 160] width 302 height 23
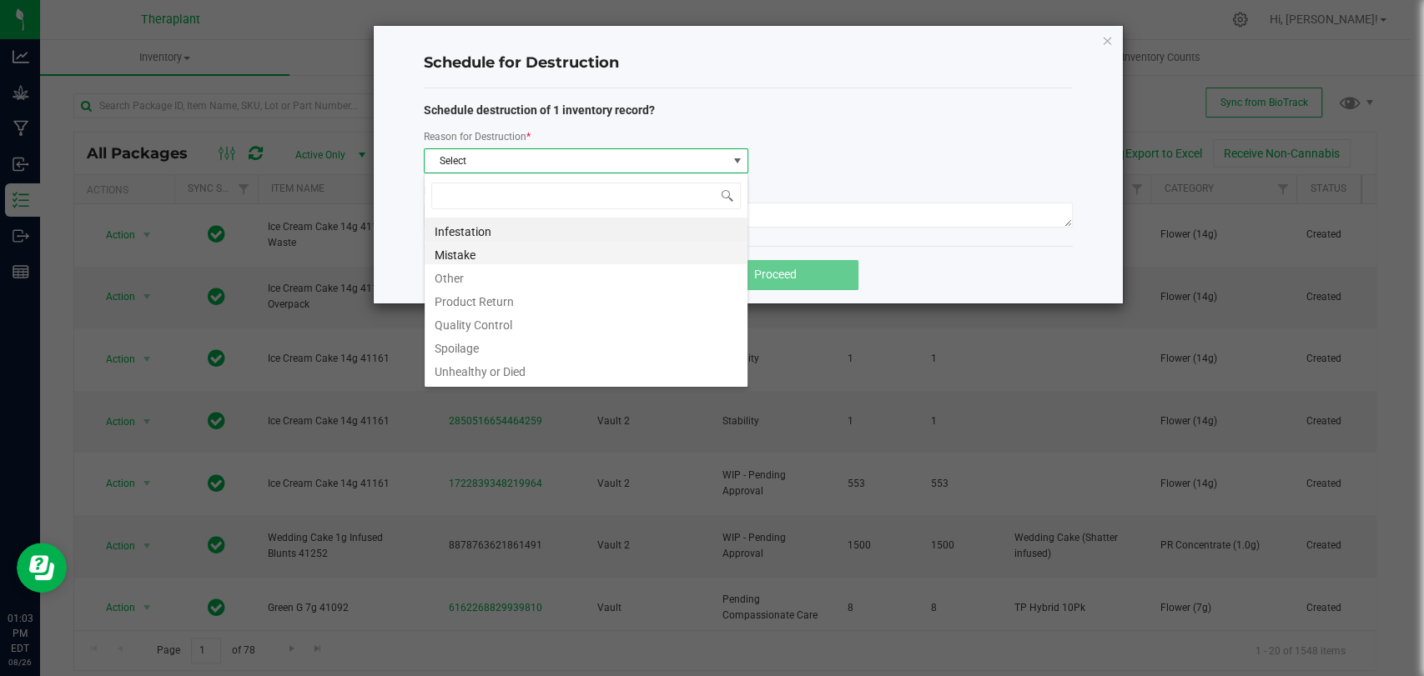
scroll to position [24, 324]
click at [470, 272] on li "Other" at bounding box center [586, 275] width 323 height 23
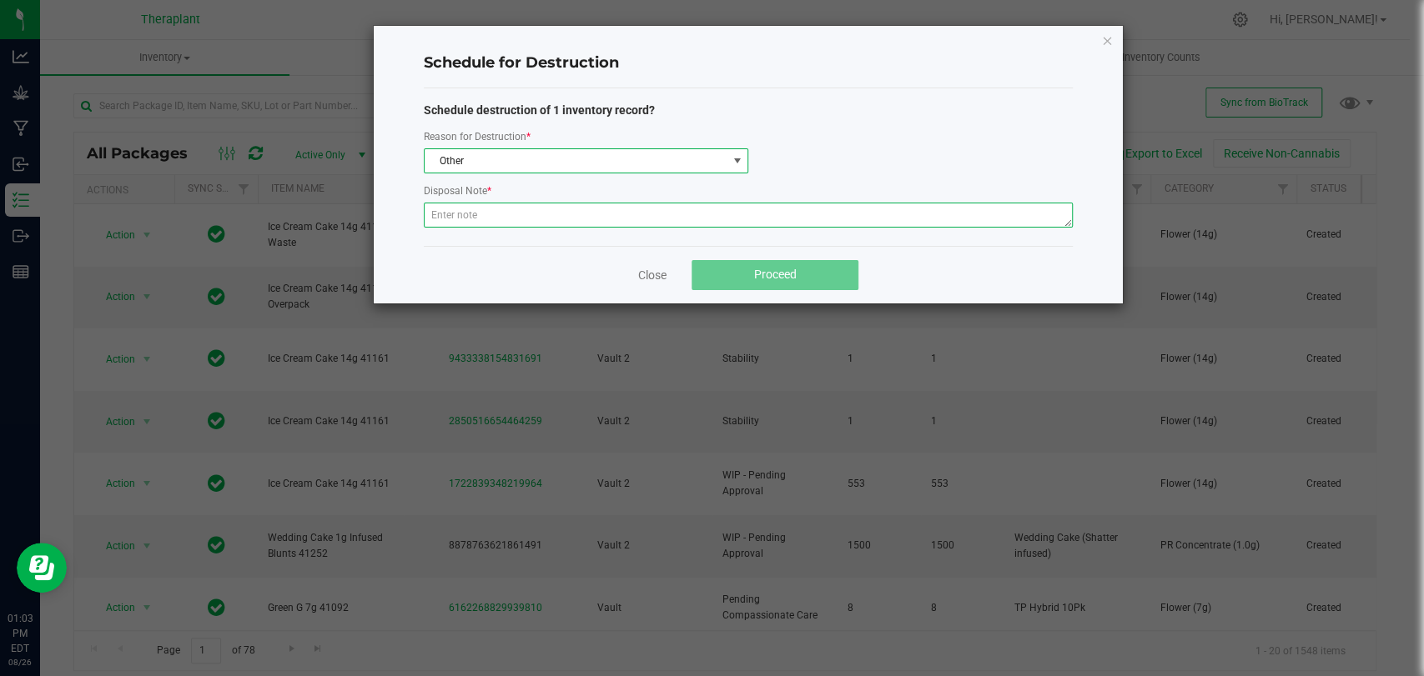
click at [480, 210] on textarea at bounding box center [748, 215] width 649 height 25
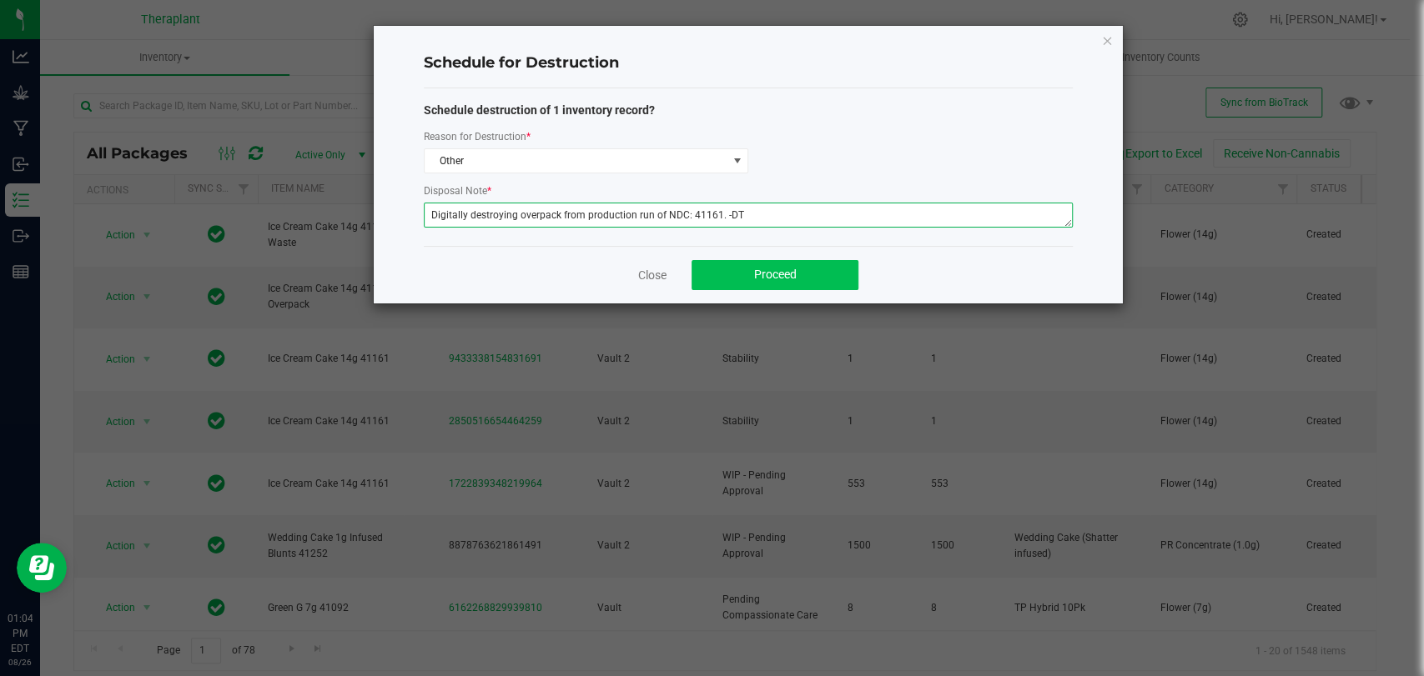
type textarea "Digitally destroying overpack from production run of NDC: 41161. -DT"
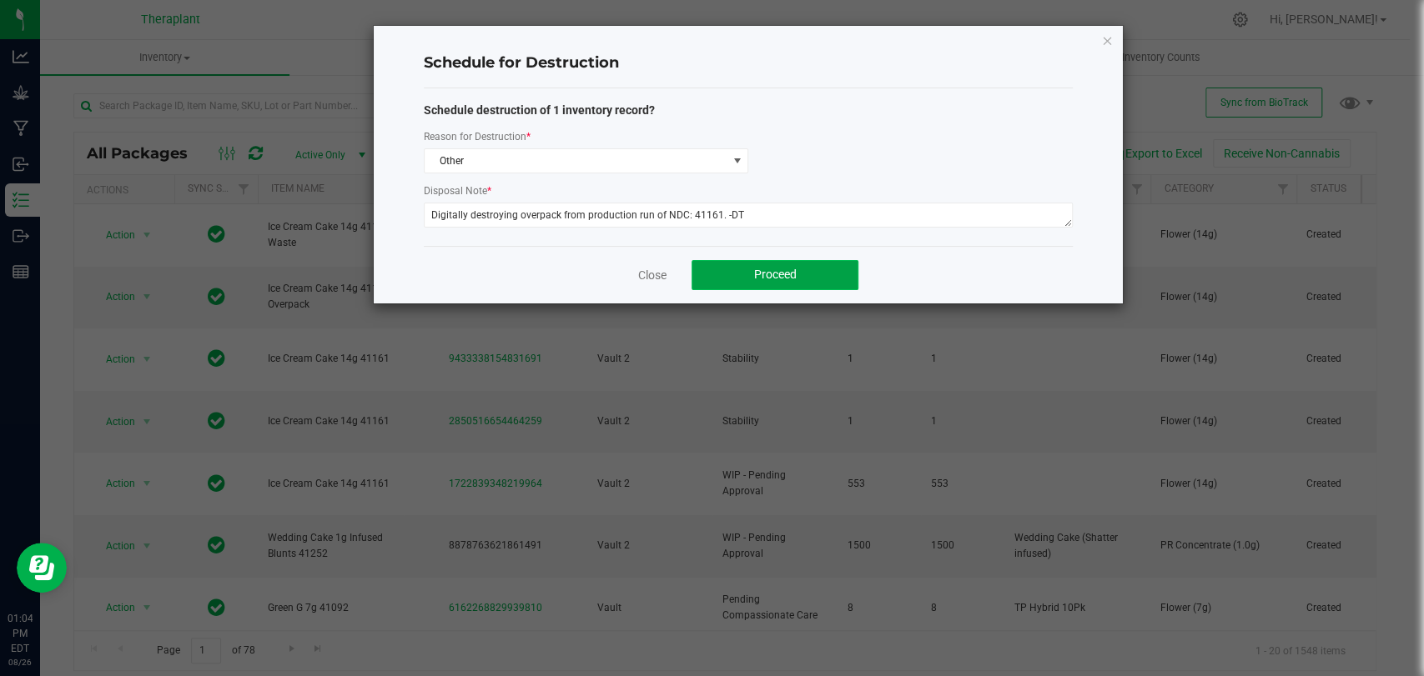
click at [739, 268] on button "Proceed" at bounding box center [774, 275] width 167 height 30
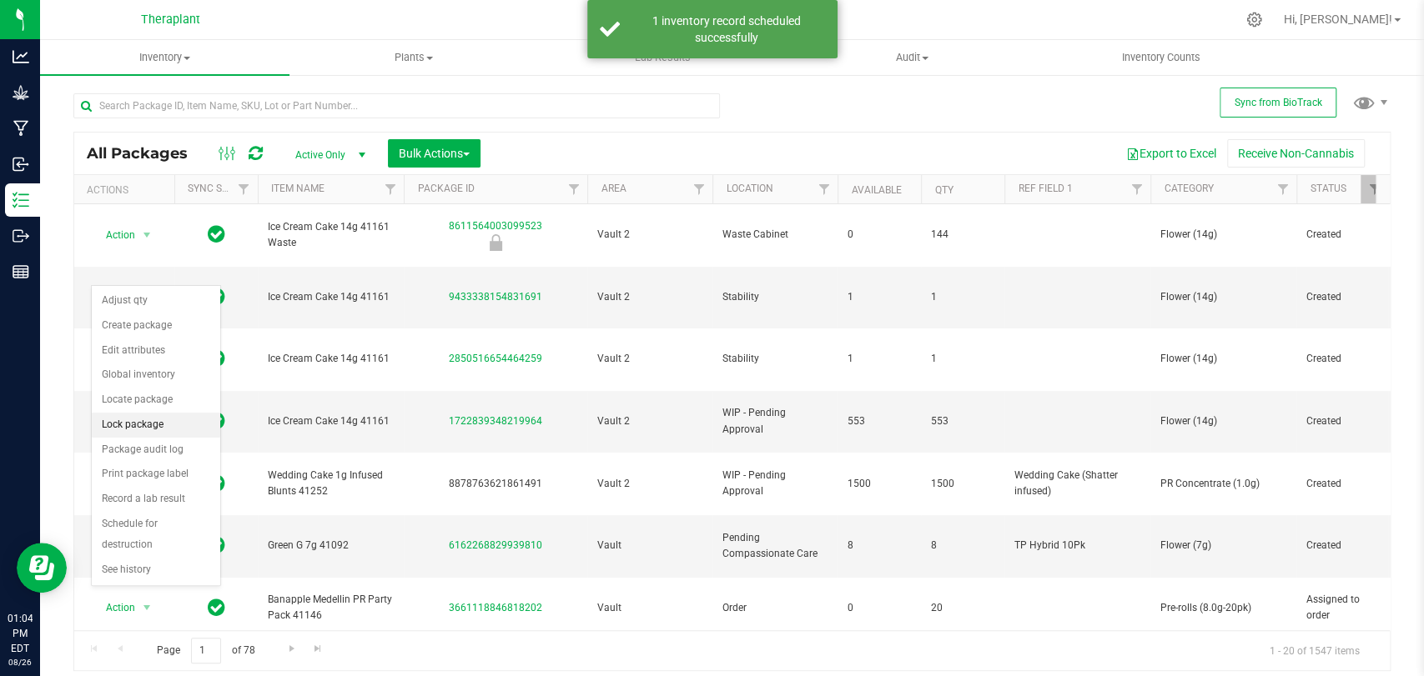
click at [131, 420] on li "Lock package" at bounding box center [156, 425] width 128 height 25
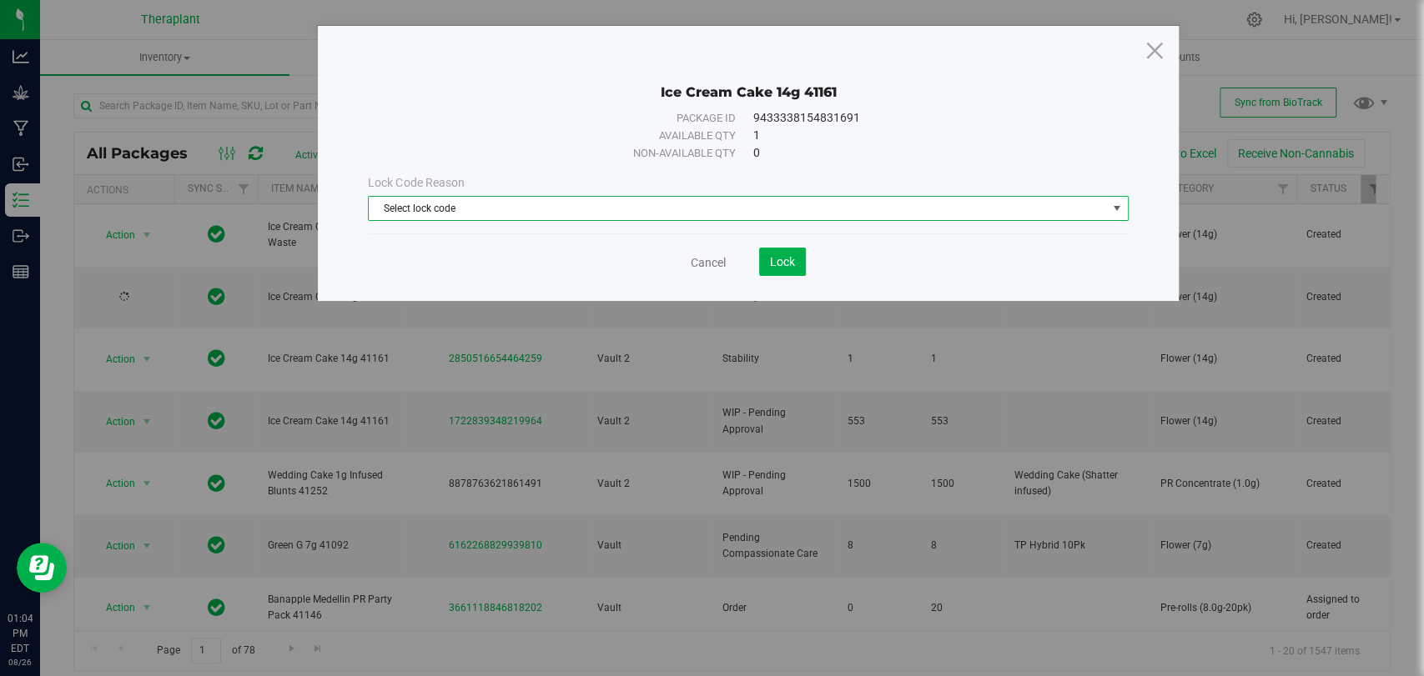
click at [627, 212] on span "Select lock code" at bounding box center [737, 208] width 737 height 23
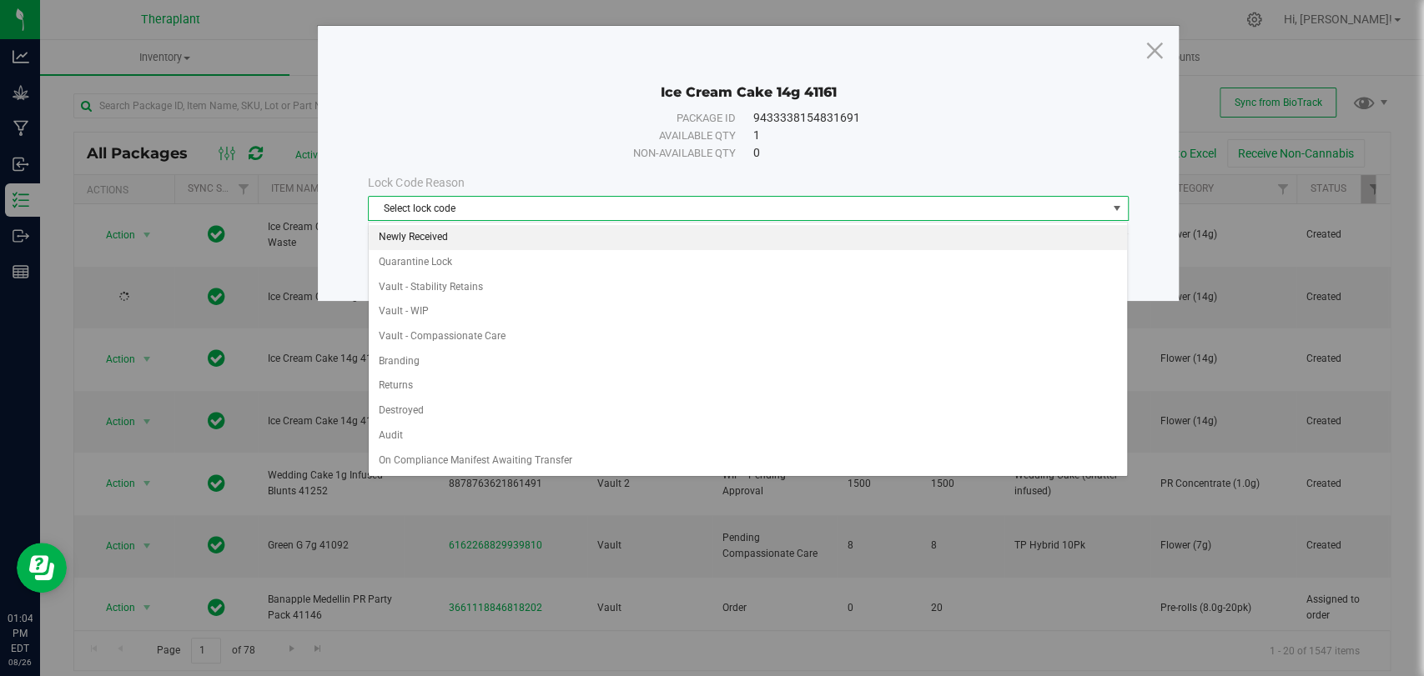
click at [435, 229] on li "Newly Received" at bounding box center [748, 237] width 758 height 25
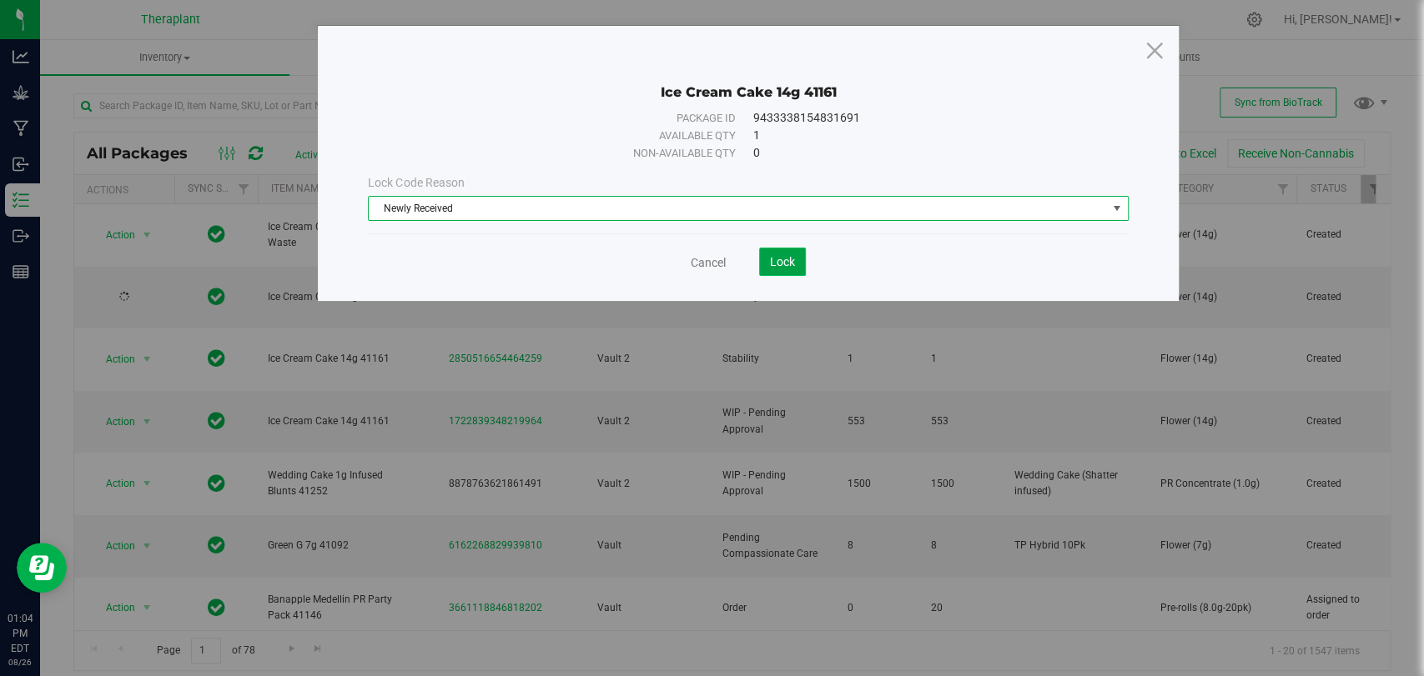
click at [772, 256] on span "Lock" at bounding box center [782, 261] width 25 height 13
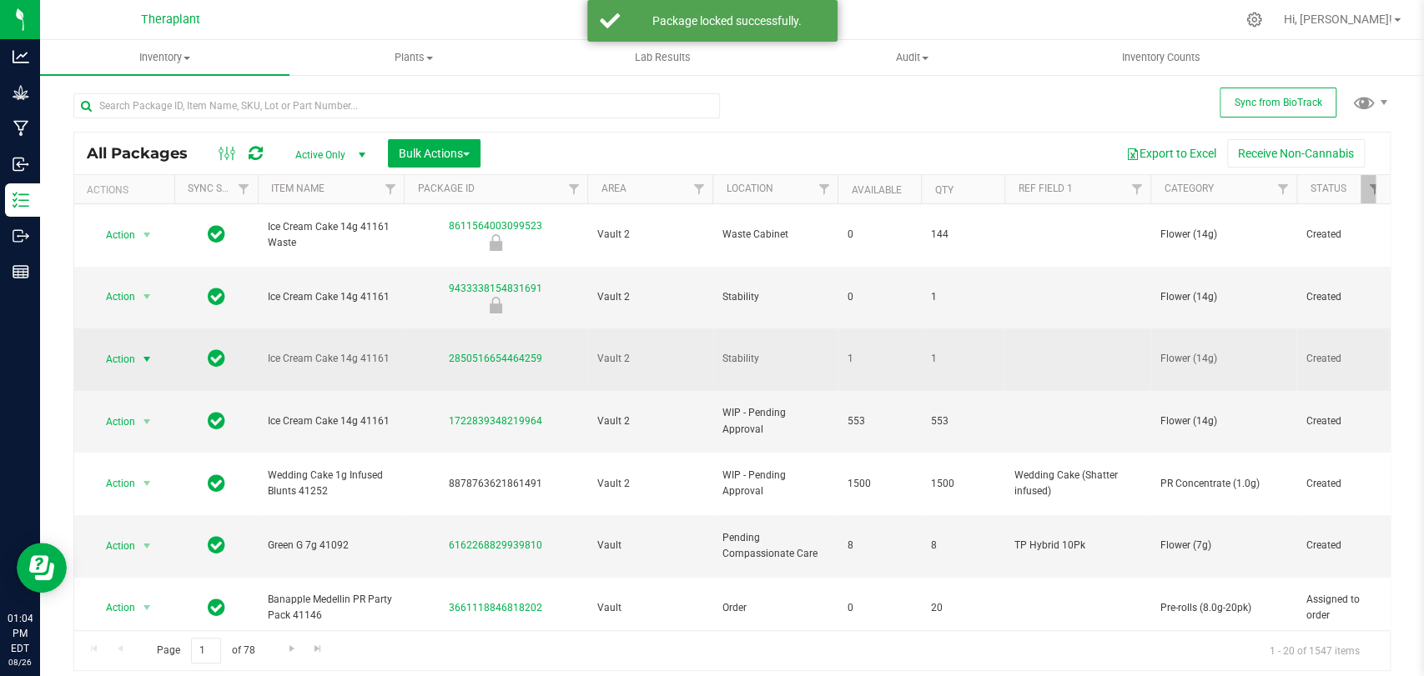
click at [123, 348] on span "Action" at bounding box center [113, 359] width 45 height 23
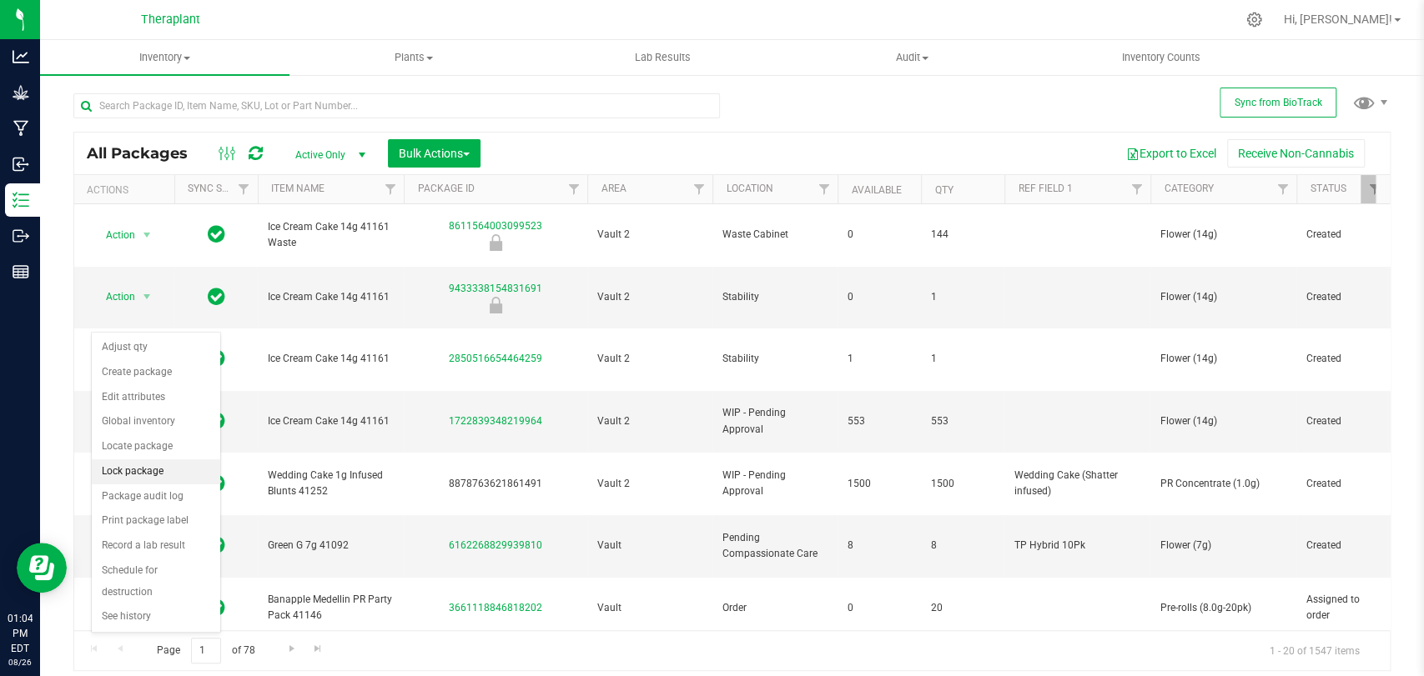
click at [127, 465] on li "Lock package" at bounding box center [156, 472] width 128 height 25
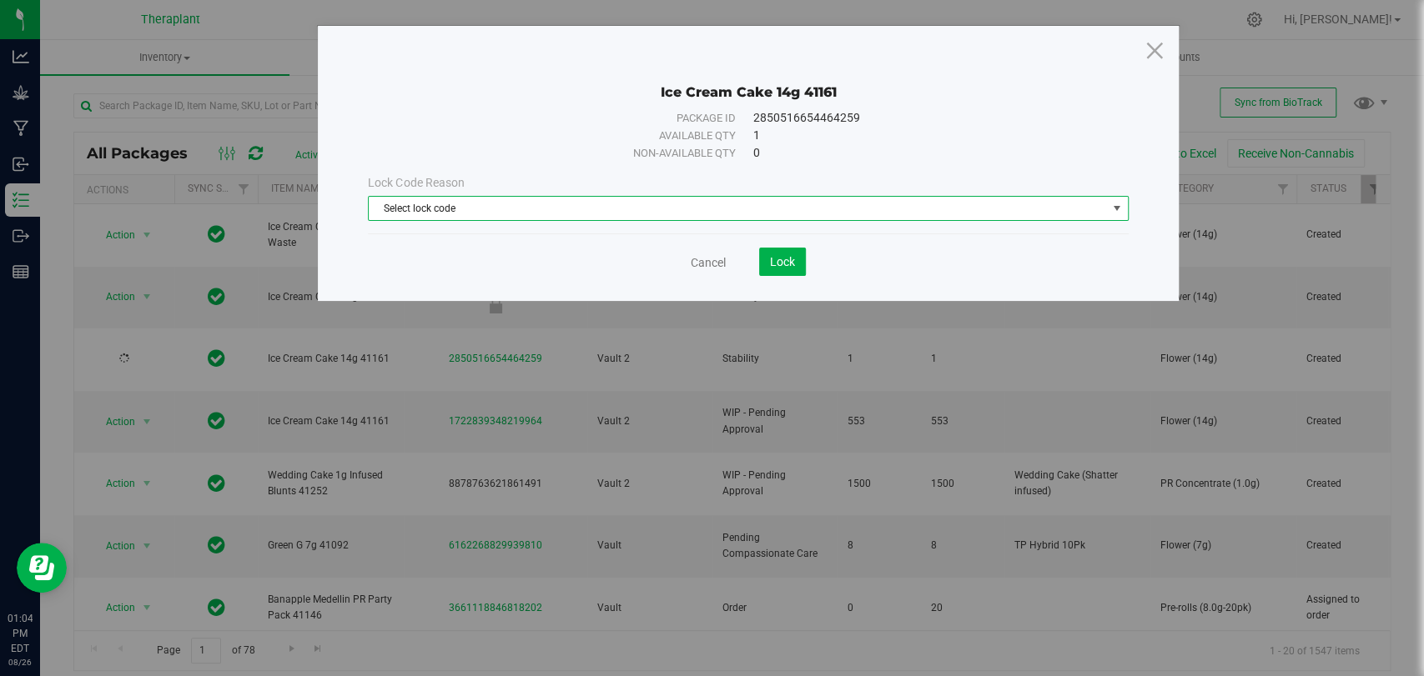
click at [551, 209] on span "Select lock code" at bounding box center [737, 208] width 737 height 23
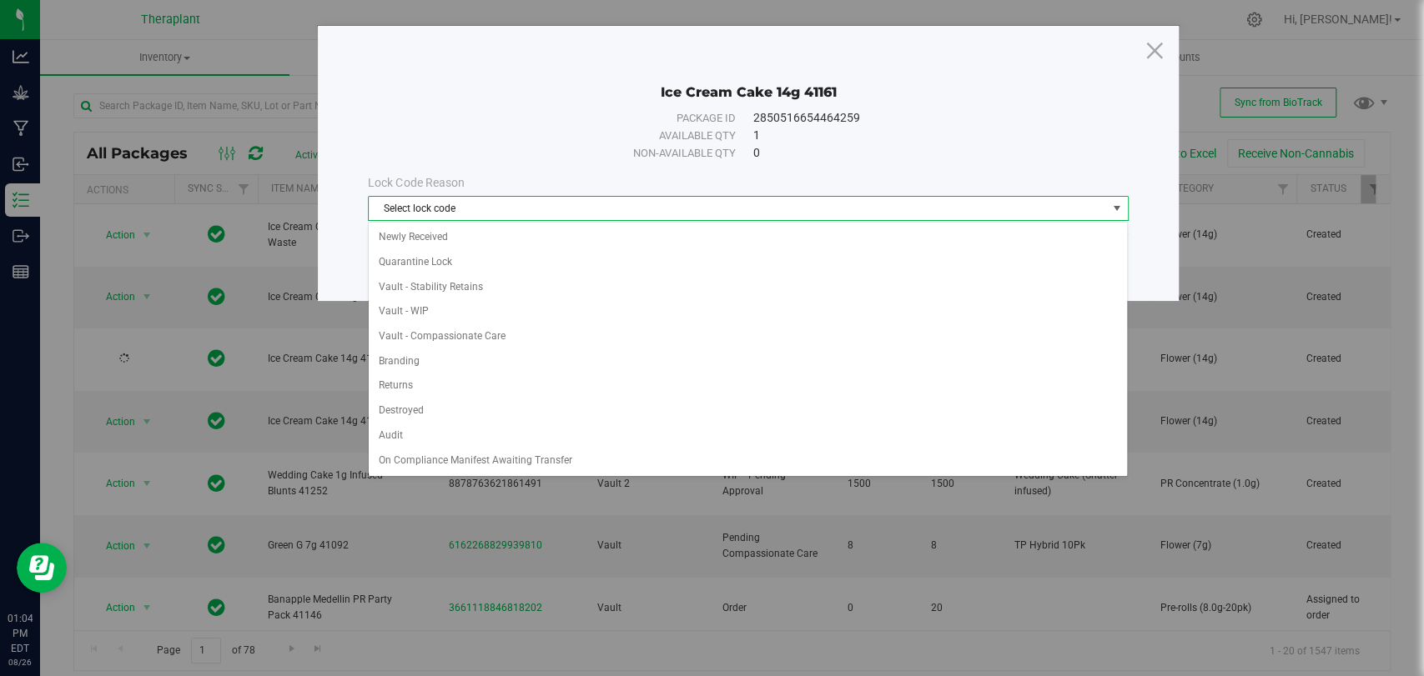
click at [415, 222] on div "Select lock code Newly Received Quarantine Lock Vault - Stability Retains Vault…" at bounding box center [748, 349] width 760 height 255
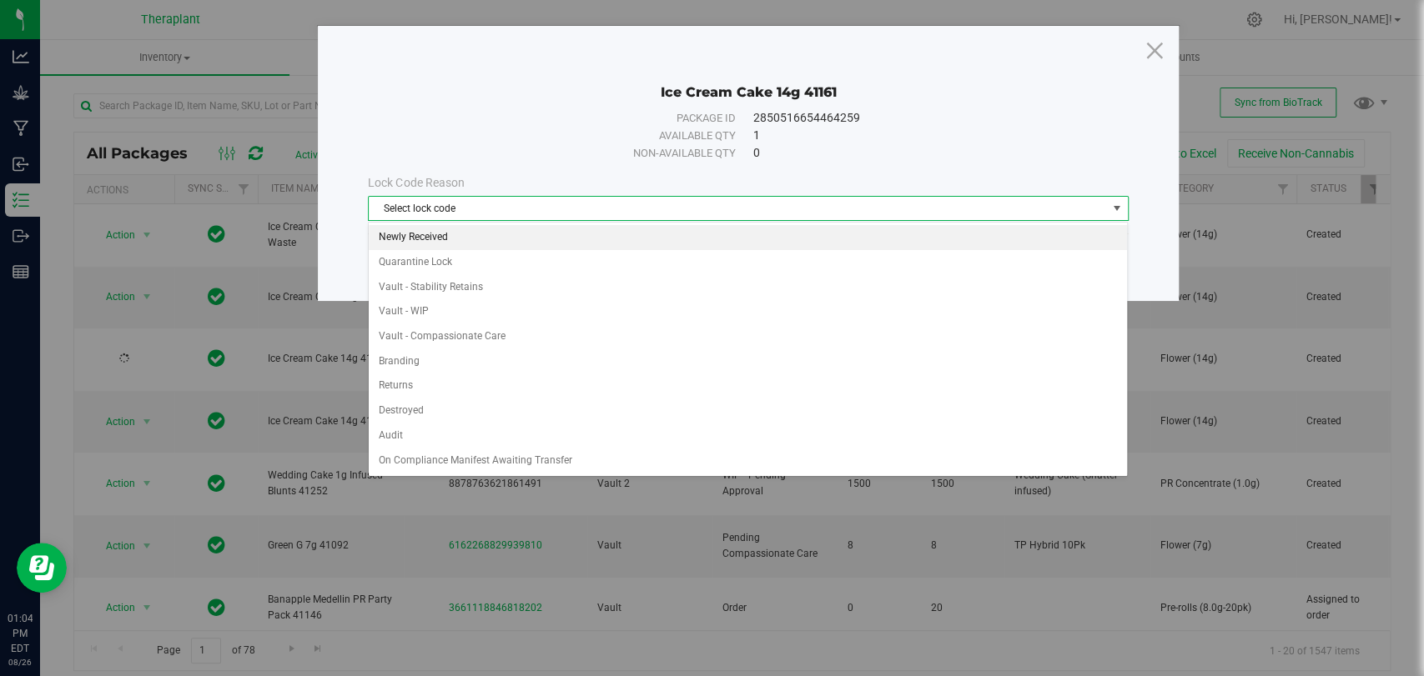
click at [417, 230] on li "Newly Received" at bounding box center [748, 237] width 758 height 25
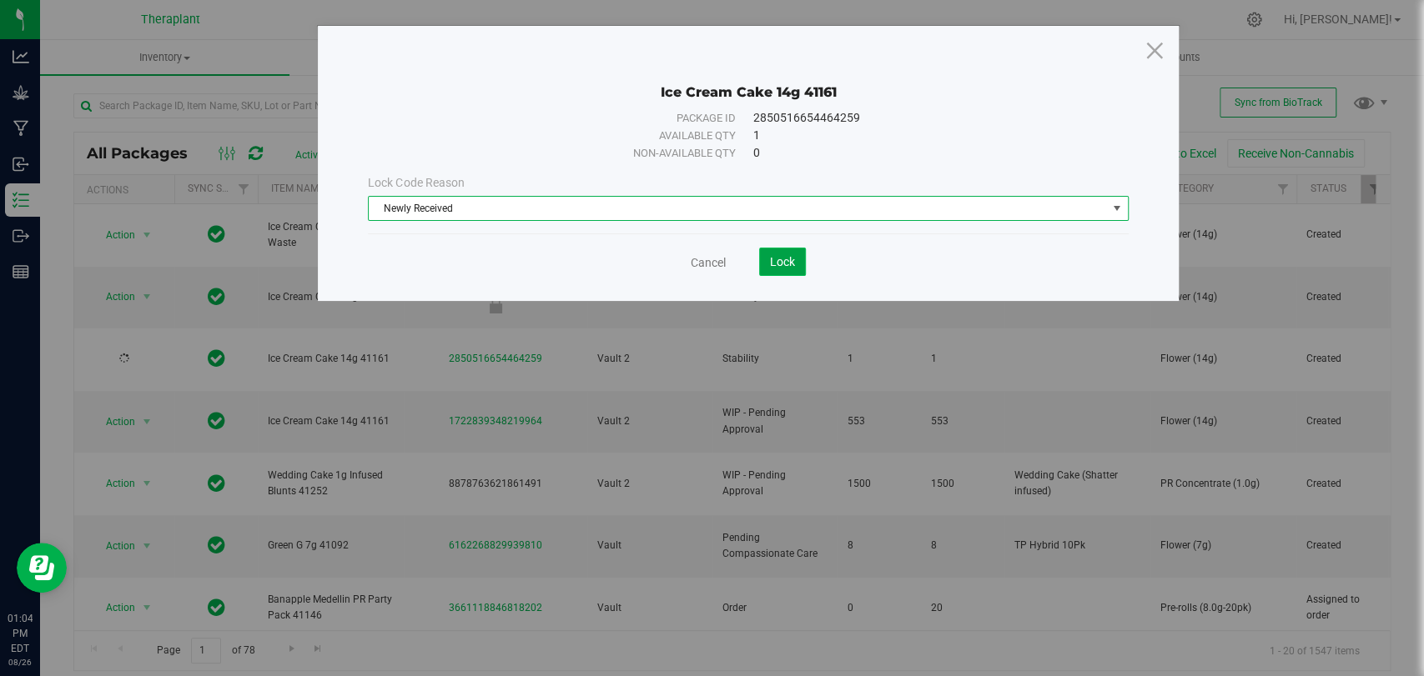
click at [770, 255] on span "Lock" at bounding box center [782, 261] width 25 height 13
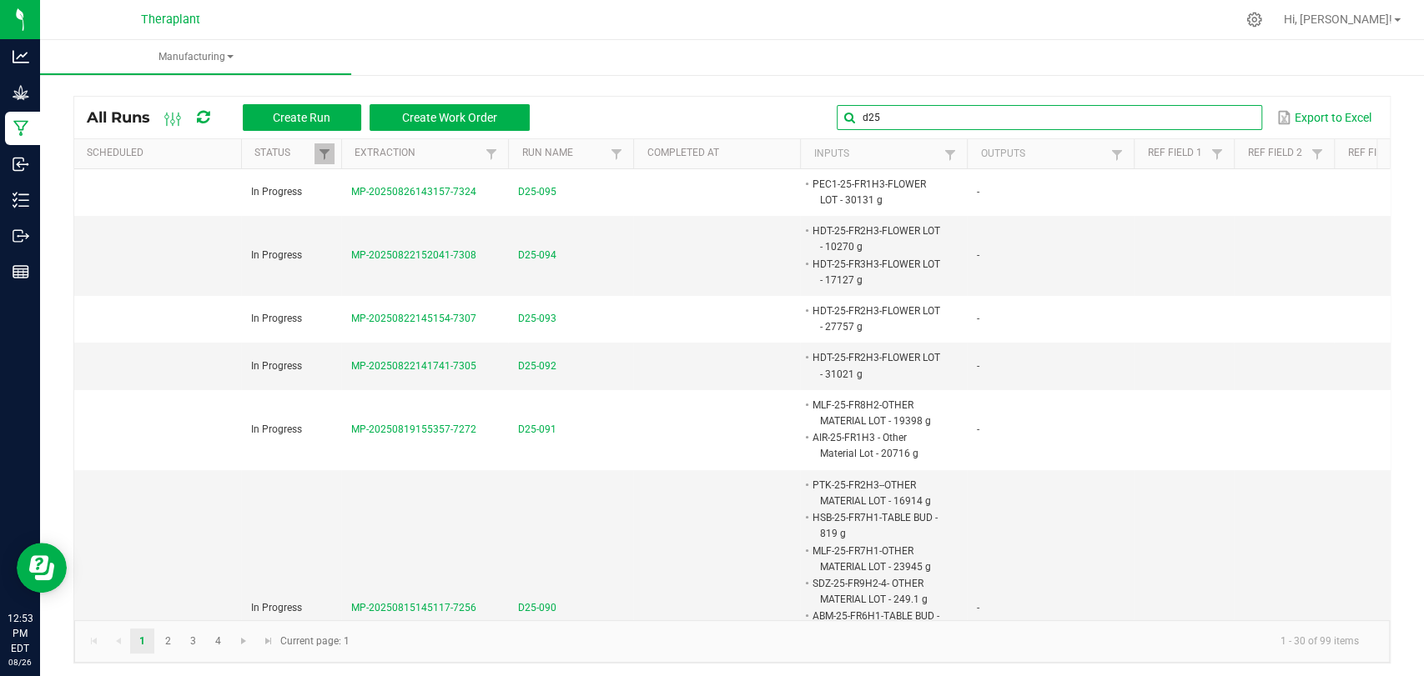
click at [1194, 125] on input "d25" at bounding box center [1049, 117] width 425 height 25
type input "d"
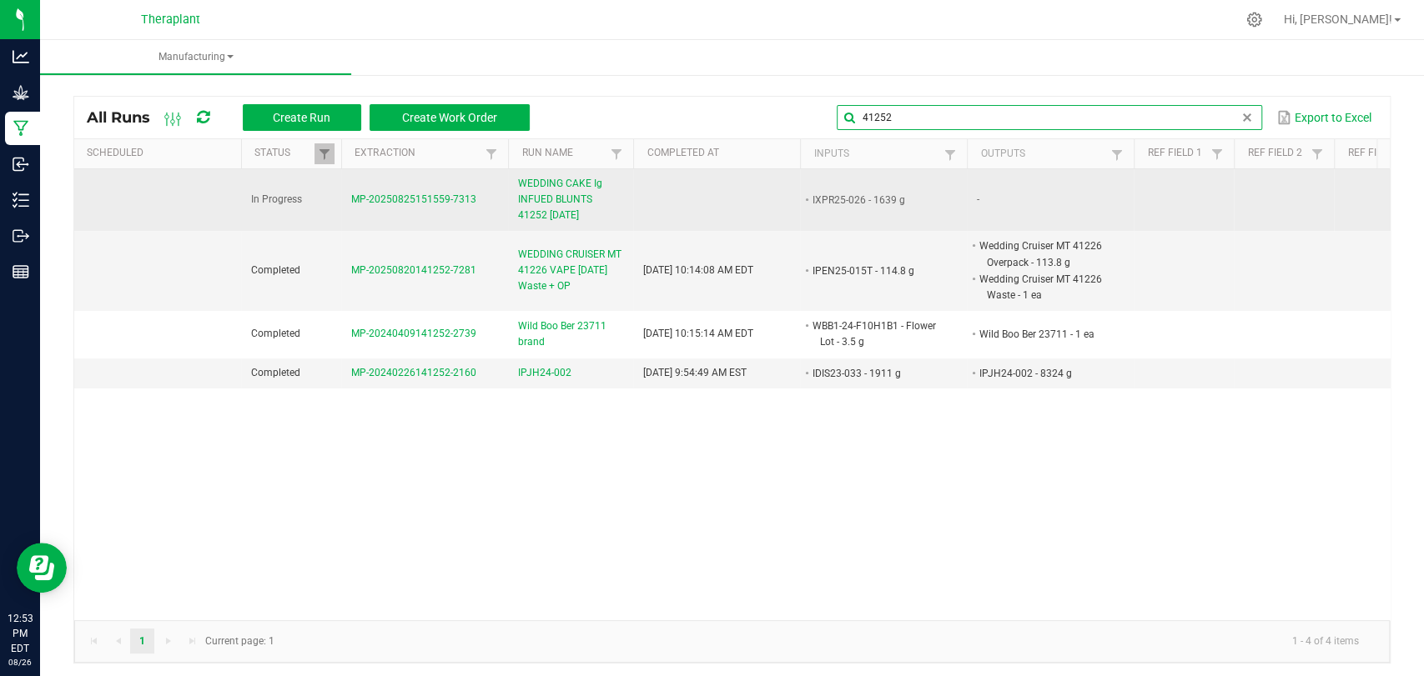
type input "41252"
click at [606, 203] on span "WEDDING CAKE Ig INFUED BLUNTS 41252 [DATE]" at bounding box center [570, 200] width 105 height 48
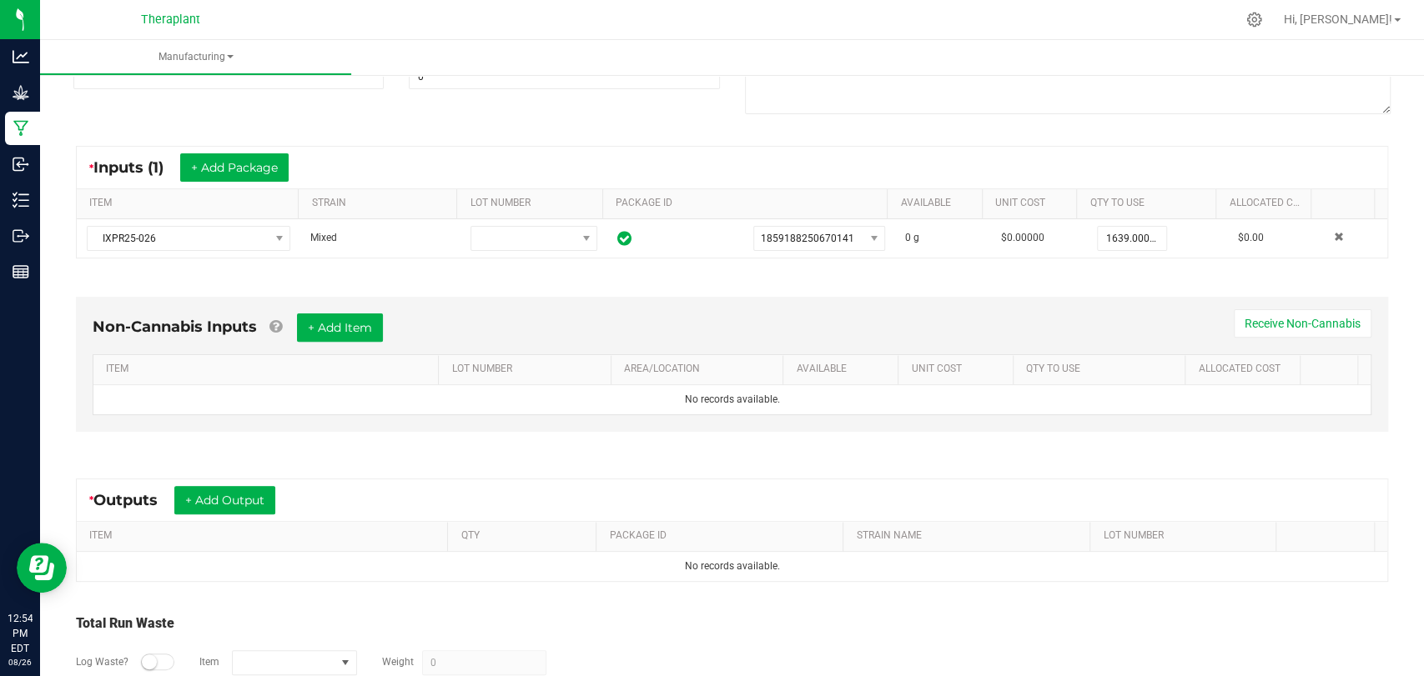
scroll to position [337, 0]
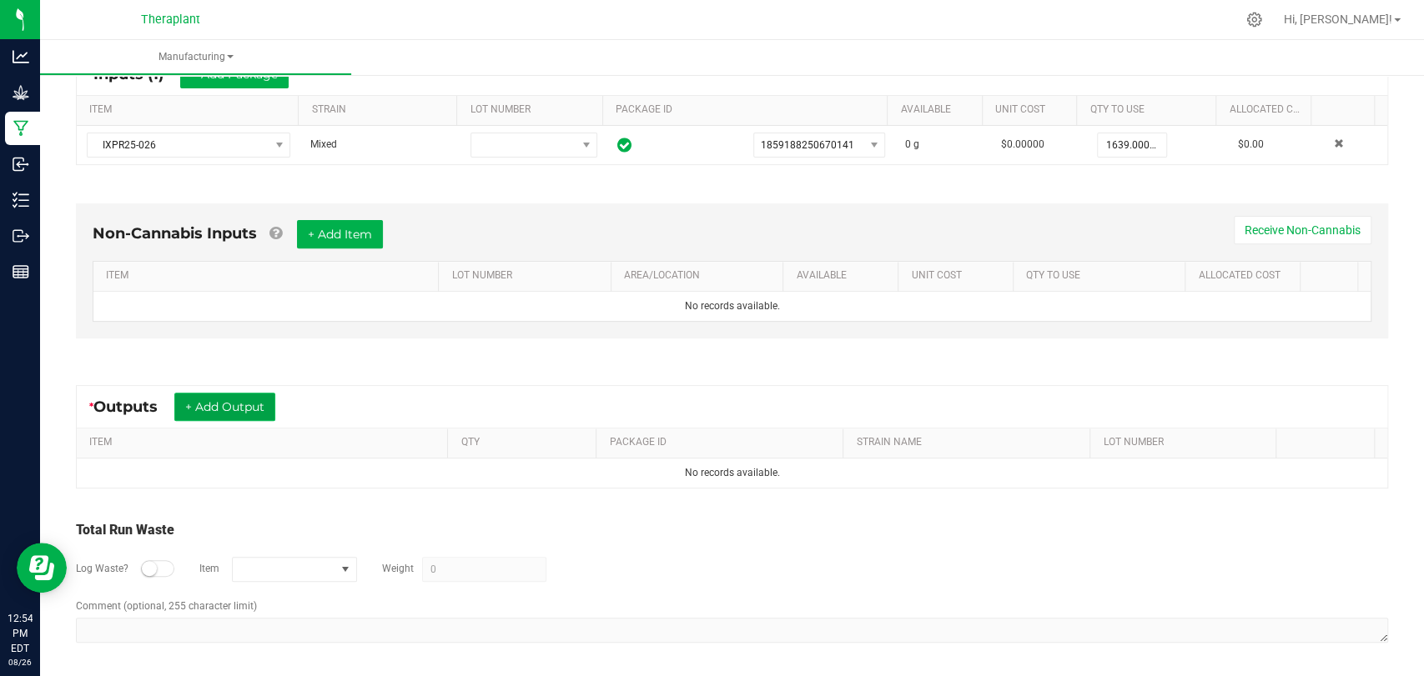
click at [234, 402] on button "+ Add Output" at bounding box center [224, 407] width 101 height 28
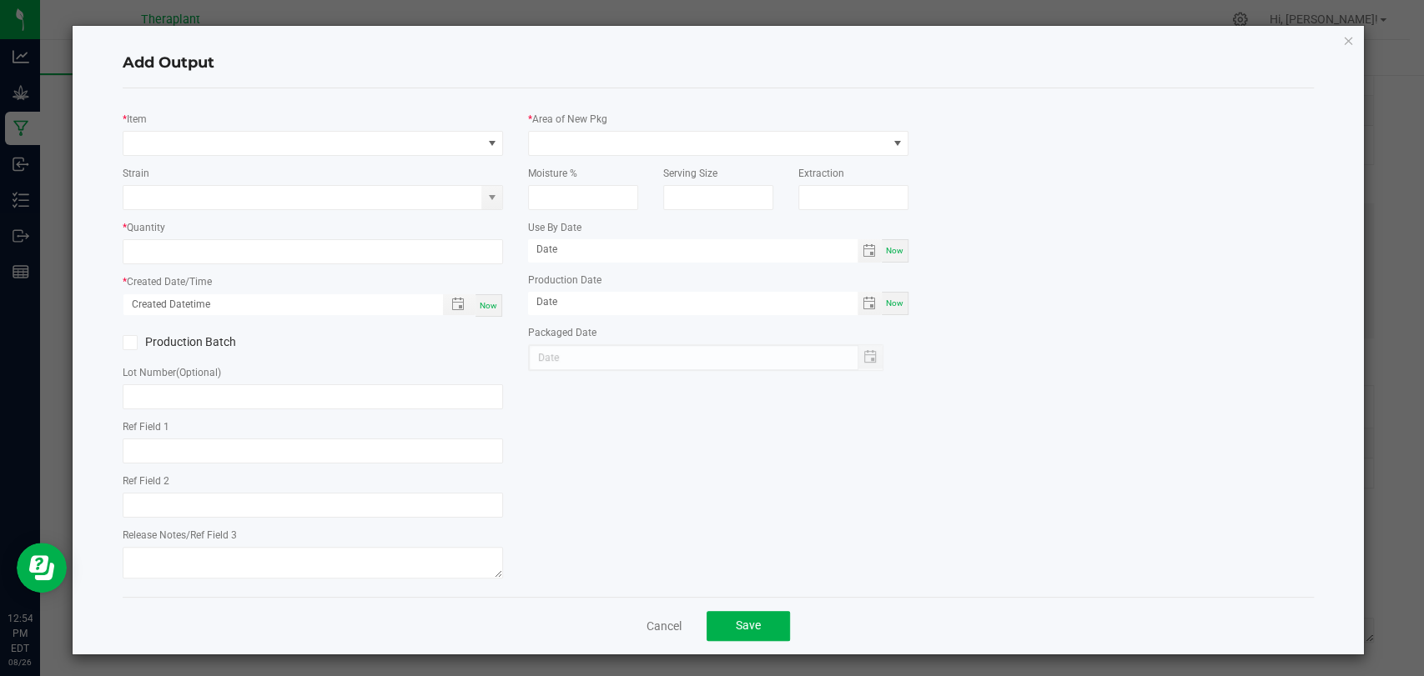
type input "Wedding Cake (Shatter infused)"
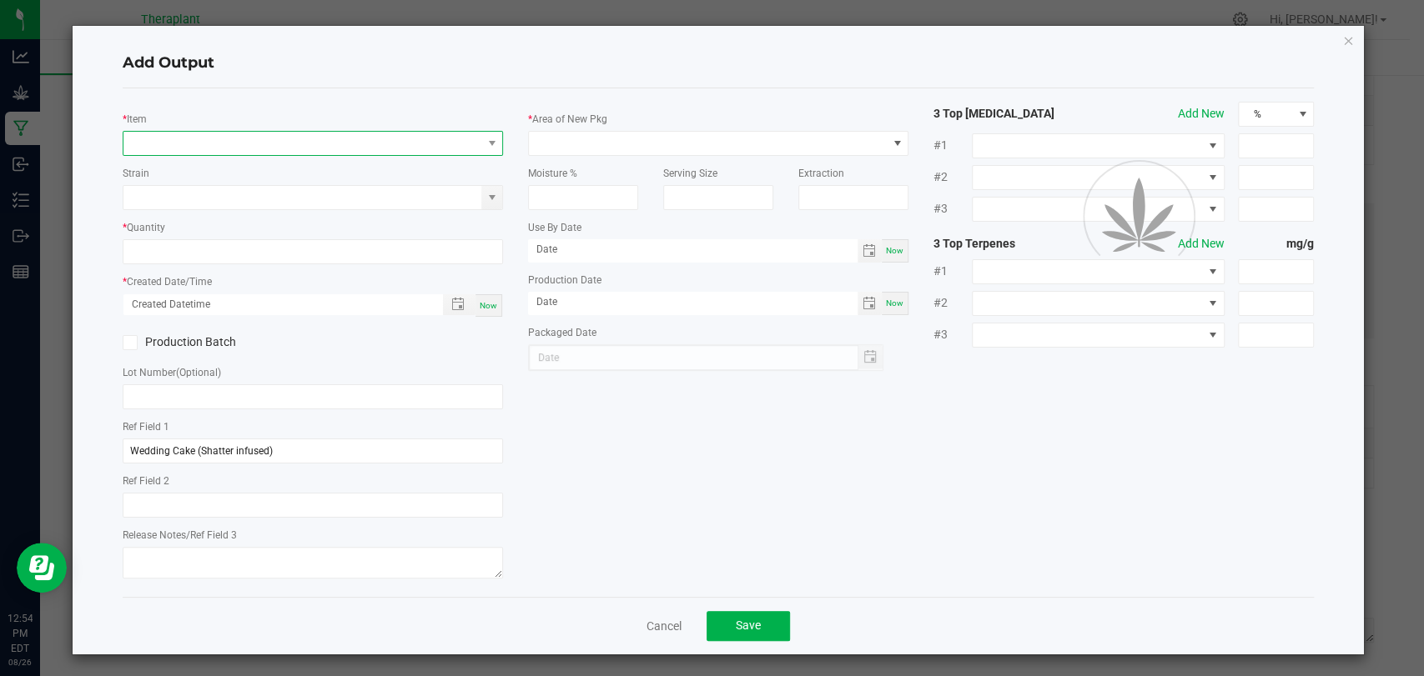
click at [301, 148] on span "NO DATA FOUND" at bounding box center [302, 143] width 358 height 23
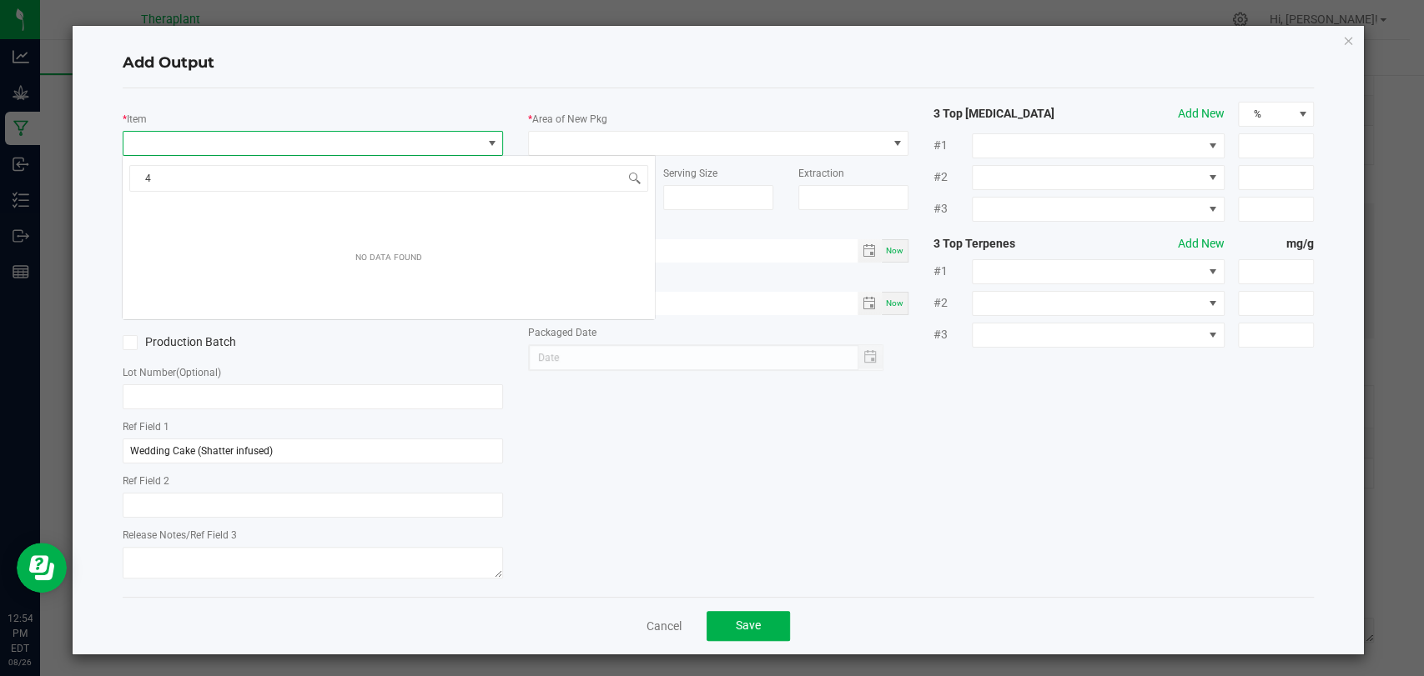
scroll to position [24, 375]
type input "41252"
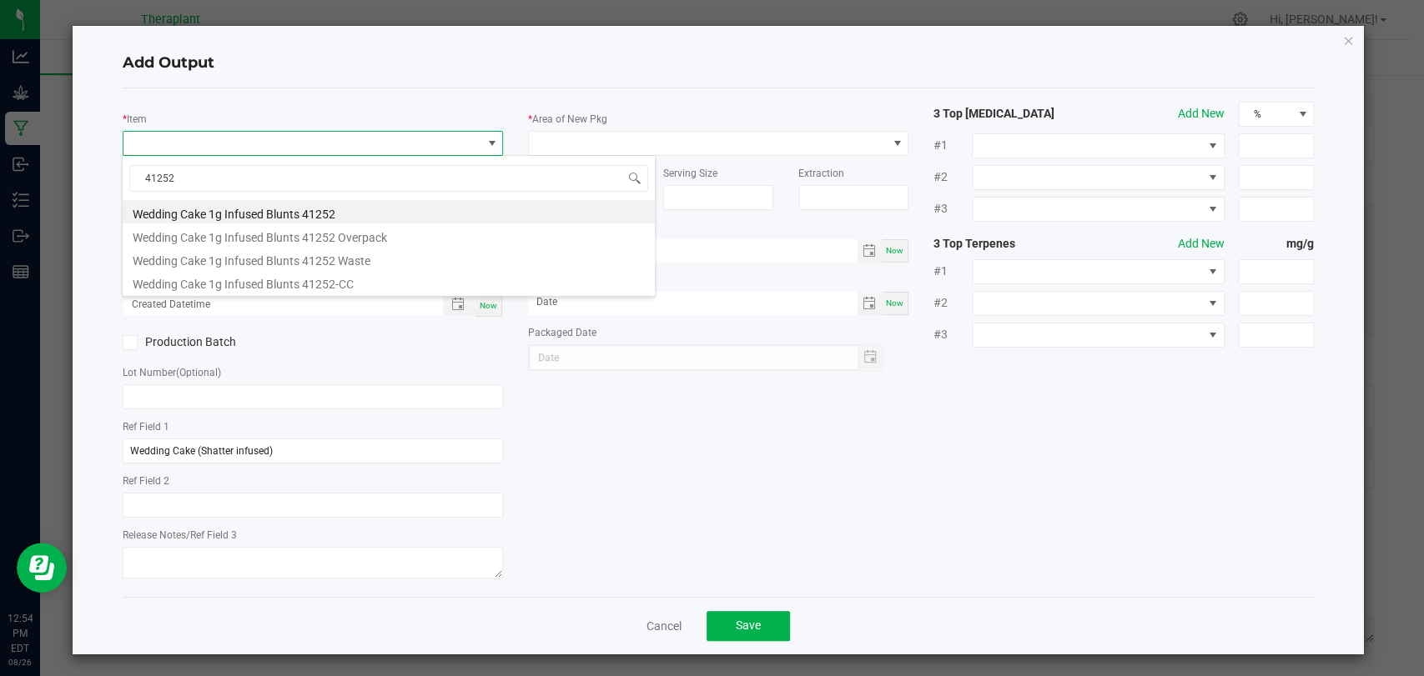
click at [1342, 35] on icon "button" at bounding box center [1348, 40] width 12 height 20
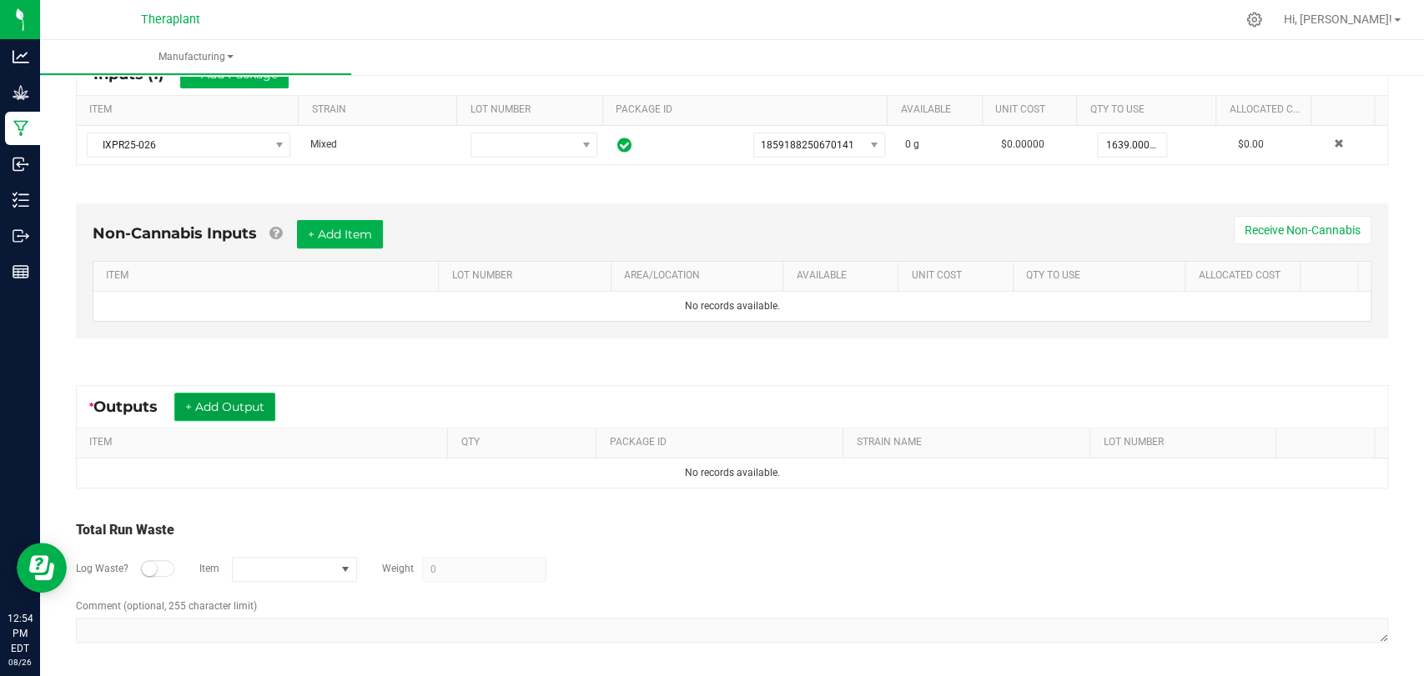
click at [272, 402] on button "+ Add Output" at bounding box center [224, 407] width 101 height 28
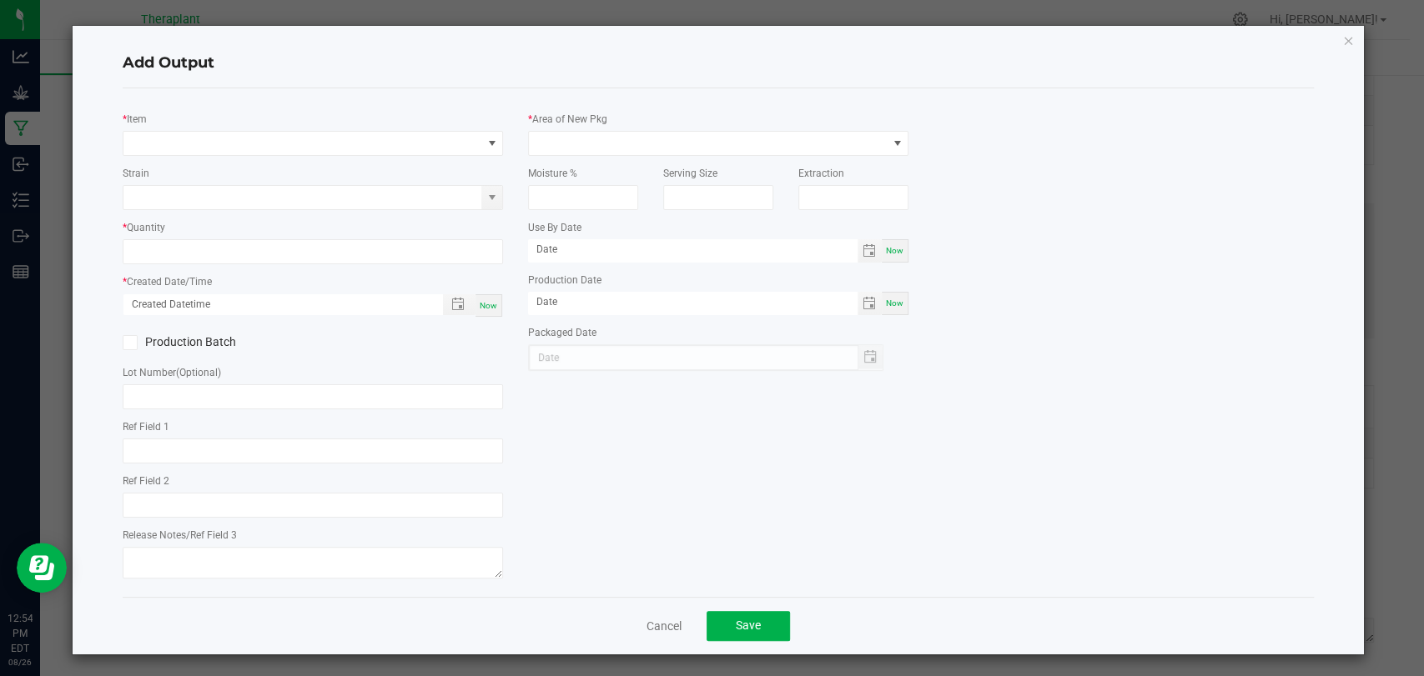
type input "Wedding Cake (Shatter infused)"
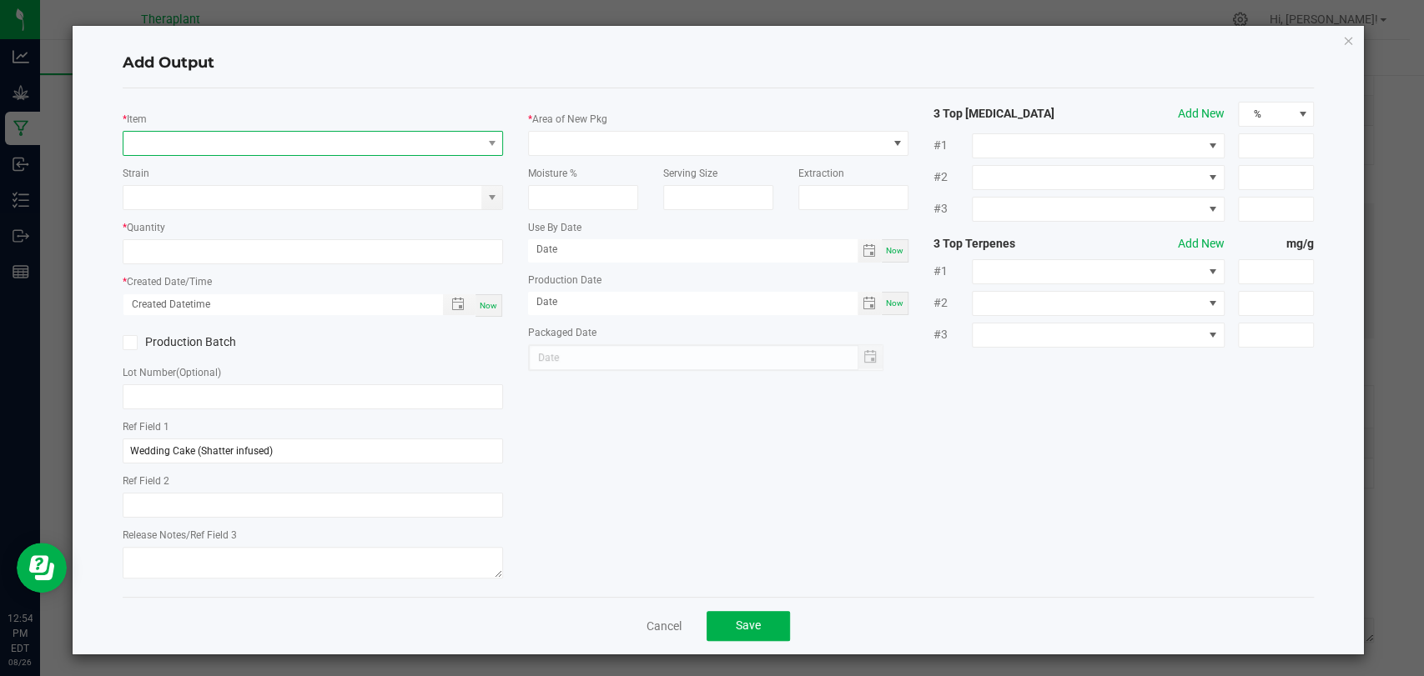
click at [311, 144] on span "NO DATA FOUND" at bounding box center [302, 143] width 358 height 23
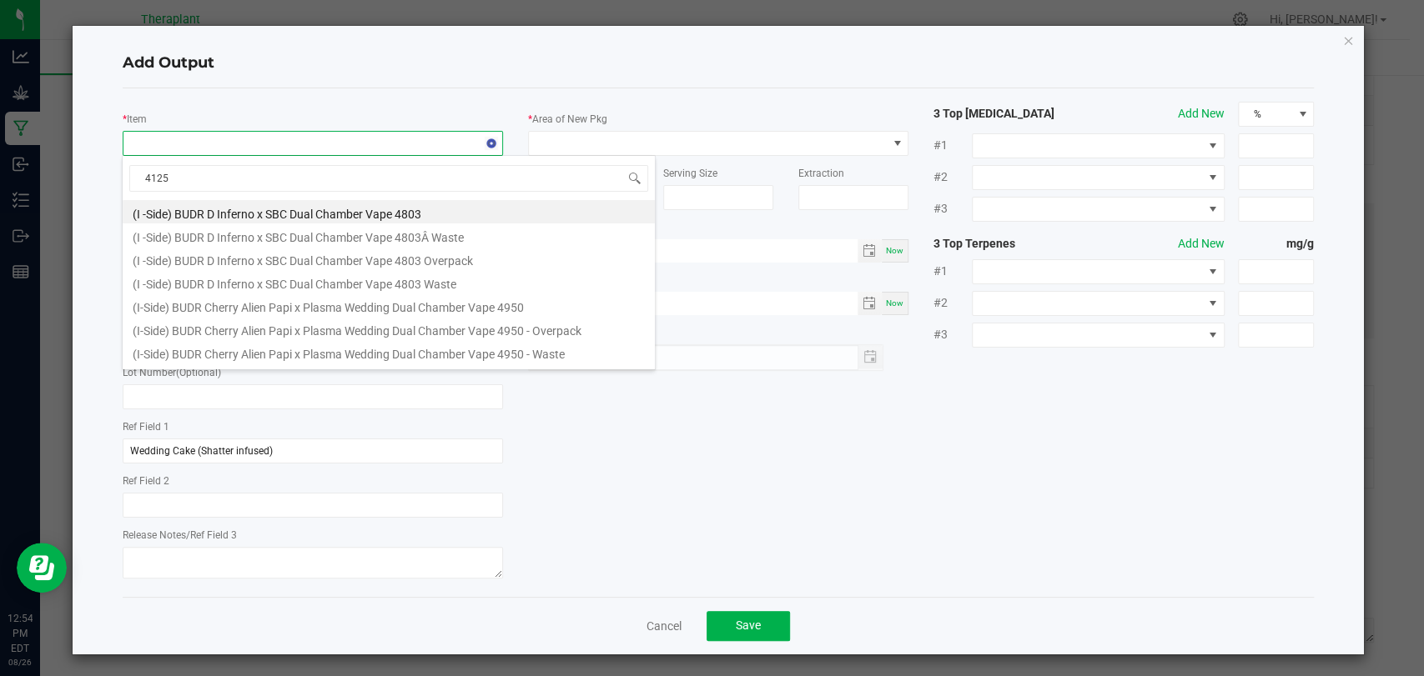
type input "41252"
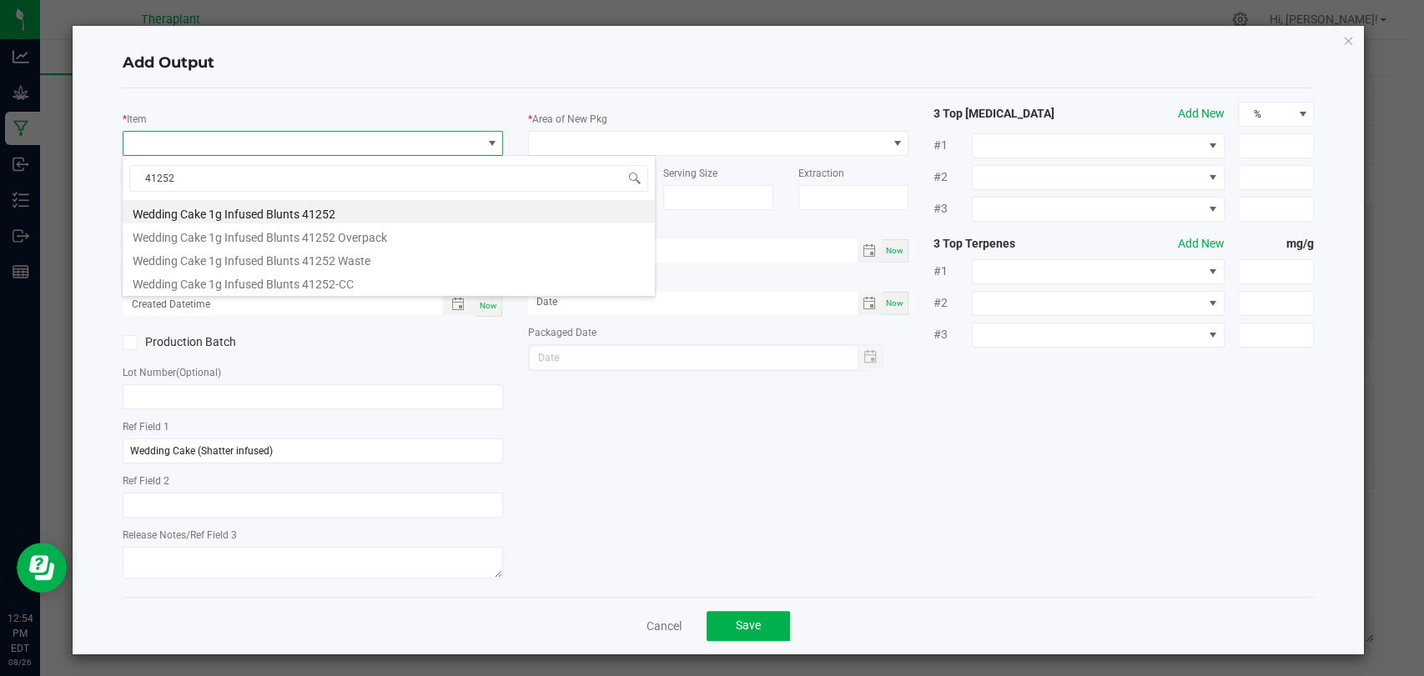
click at [274, 205] on li "Wedding Cake 1g Infused Blunts 41252" at bounding box center [389, 211] width 532 height 23
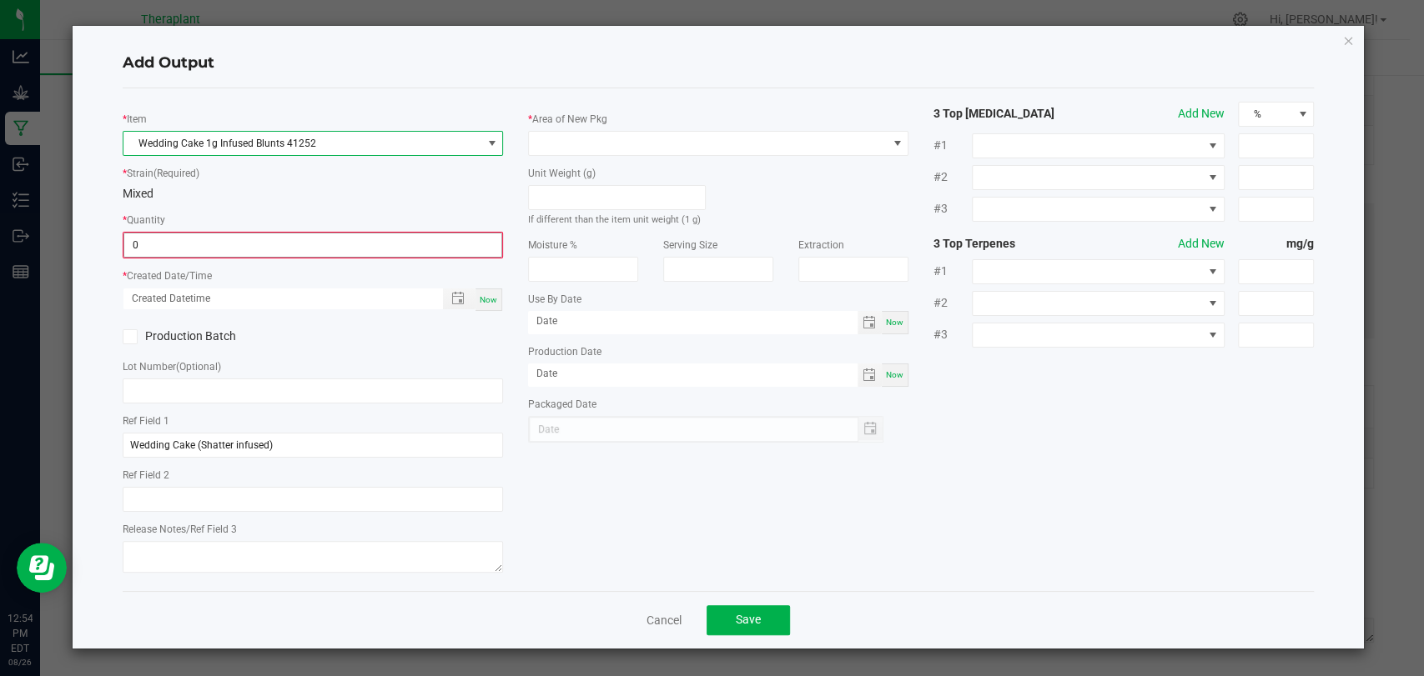
click at [258, 242] on input "0" at bounding box center [312, 245] width 377 height 23
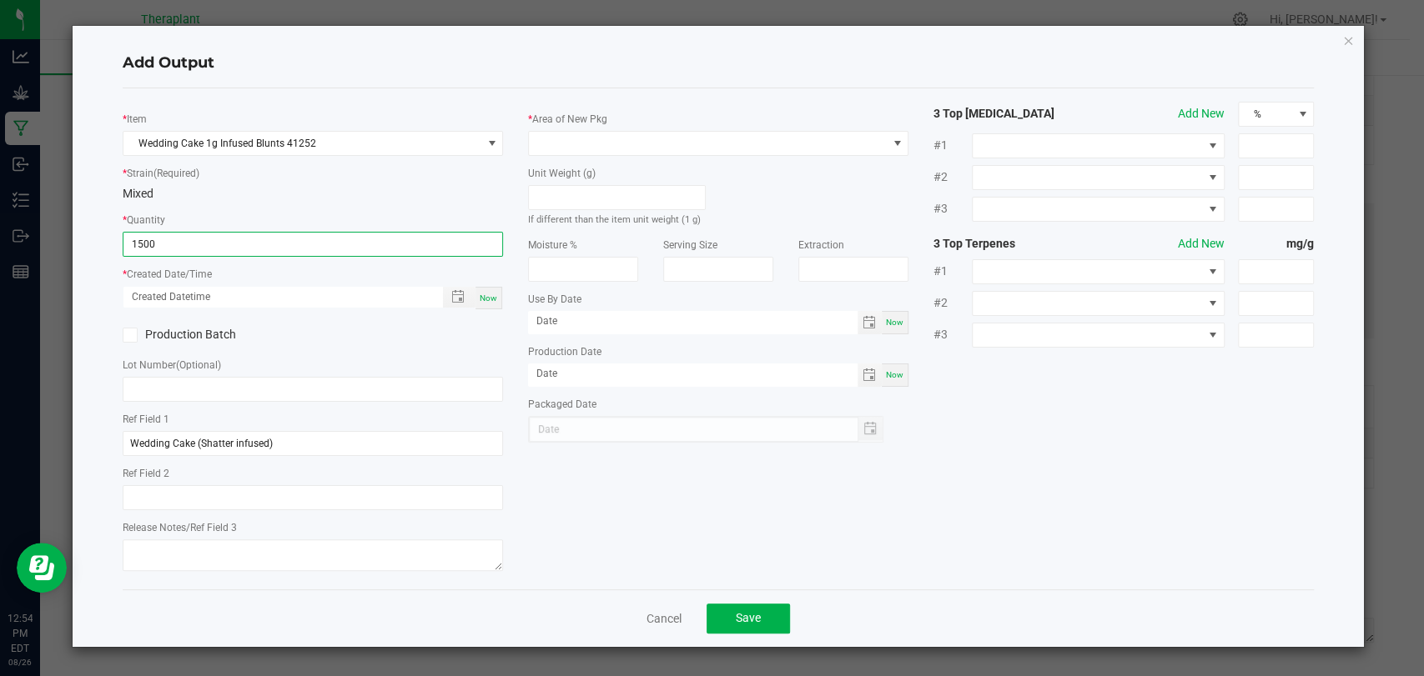
type input "1500 ea"
click at [482, 294] on span "Now" at bounding box center [489, 298] width 18 height 9
type input "[DATE] 12:54 PM"
type input "[DATE]"
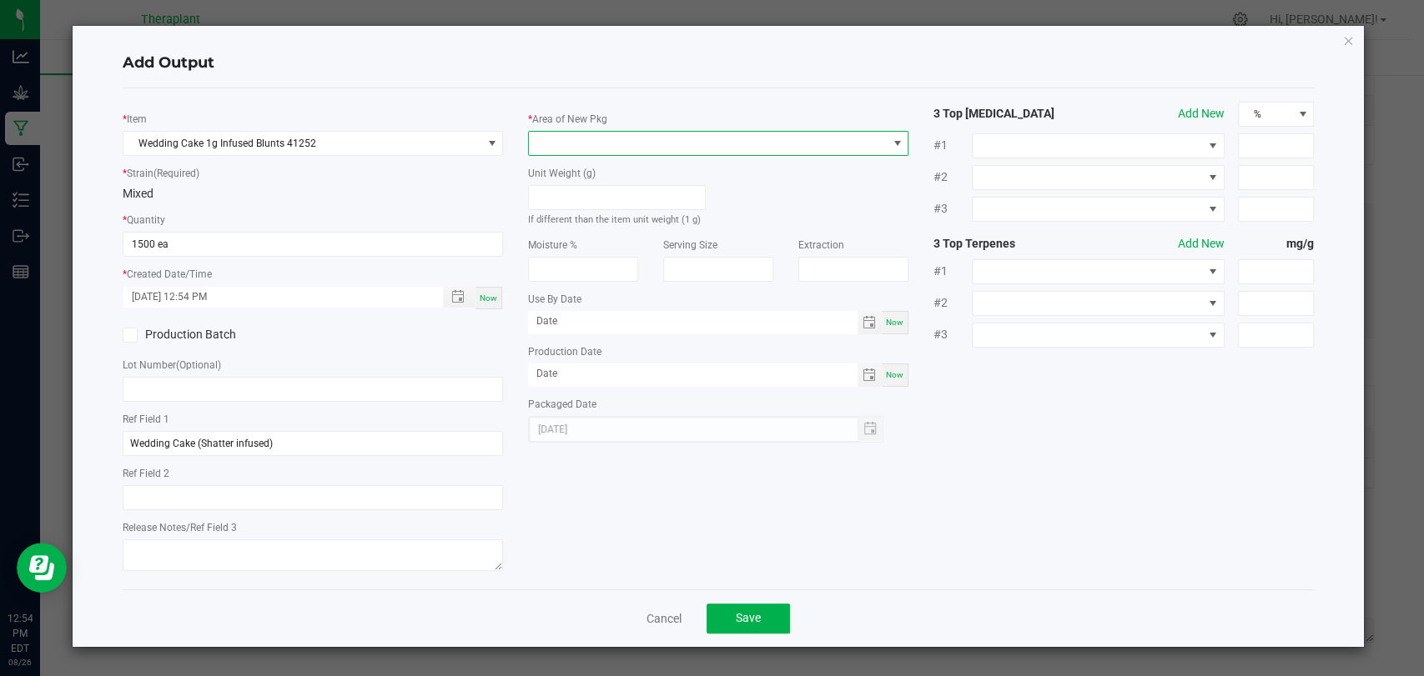
click at [618, 143] on span at bounding box center [708, 143] width 358 height 23
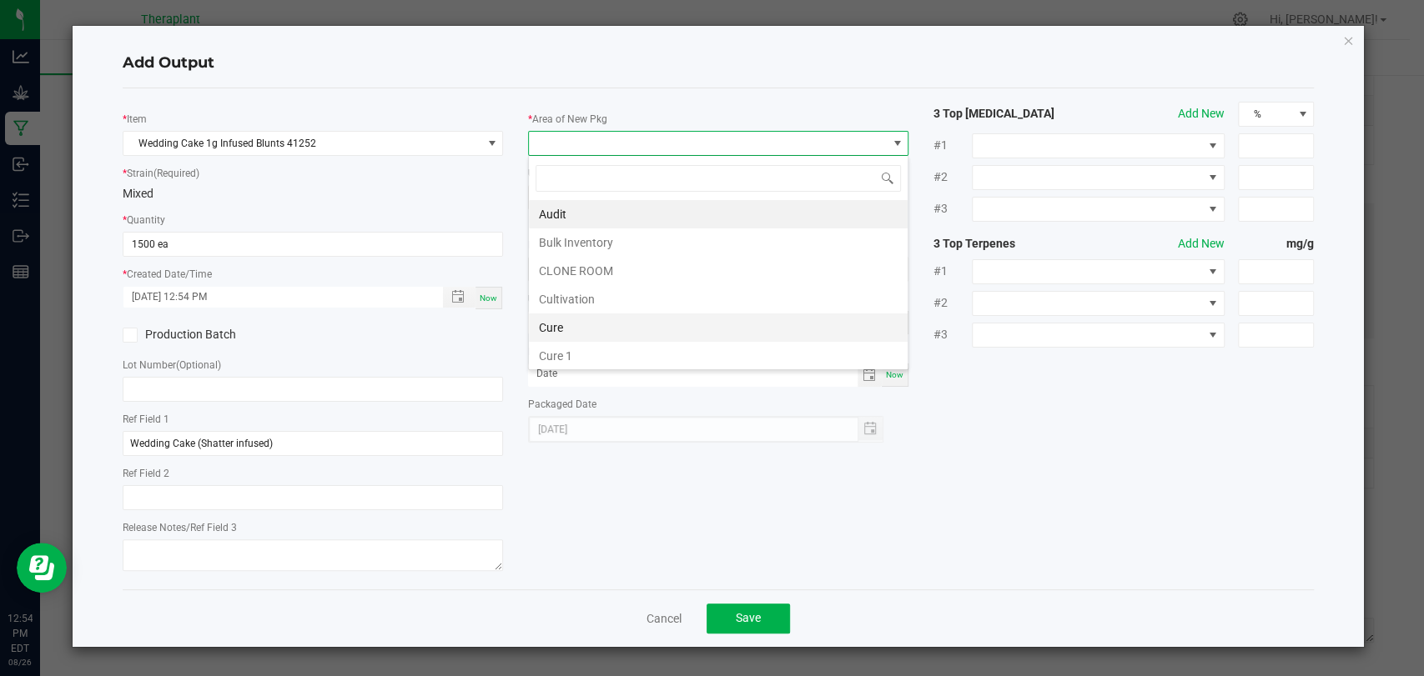
scroll to position [24, 380]
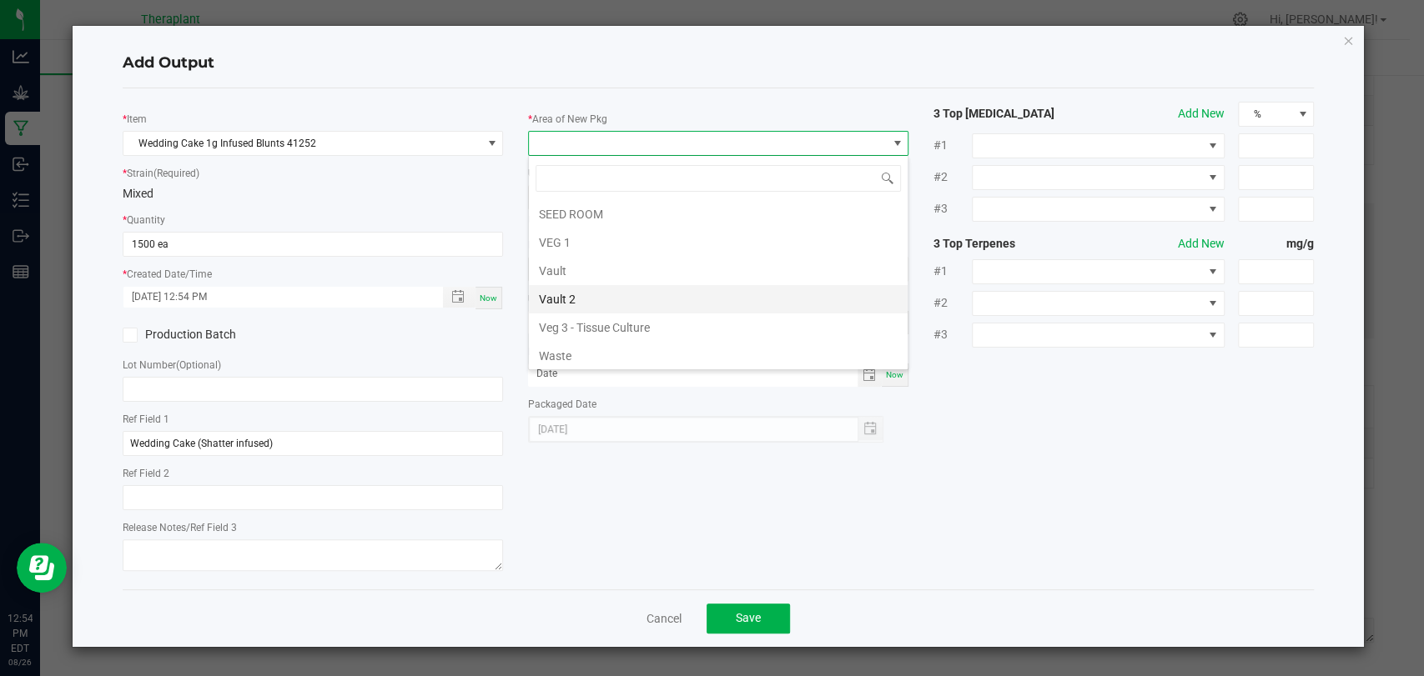
click at [592, 295] on li "Vault 2" at bounding box center [718, 299] width 379 height 28
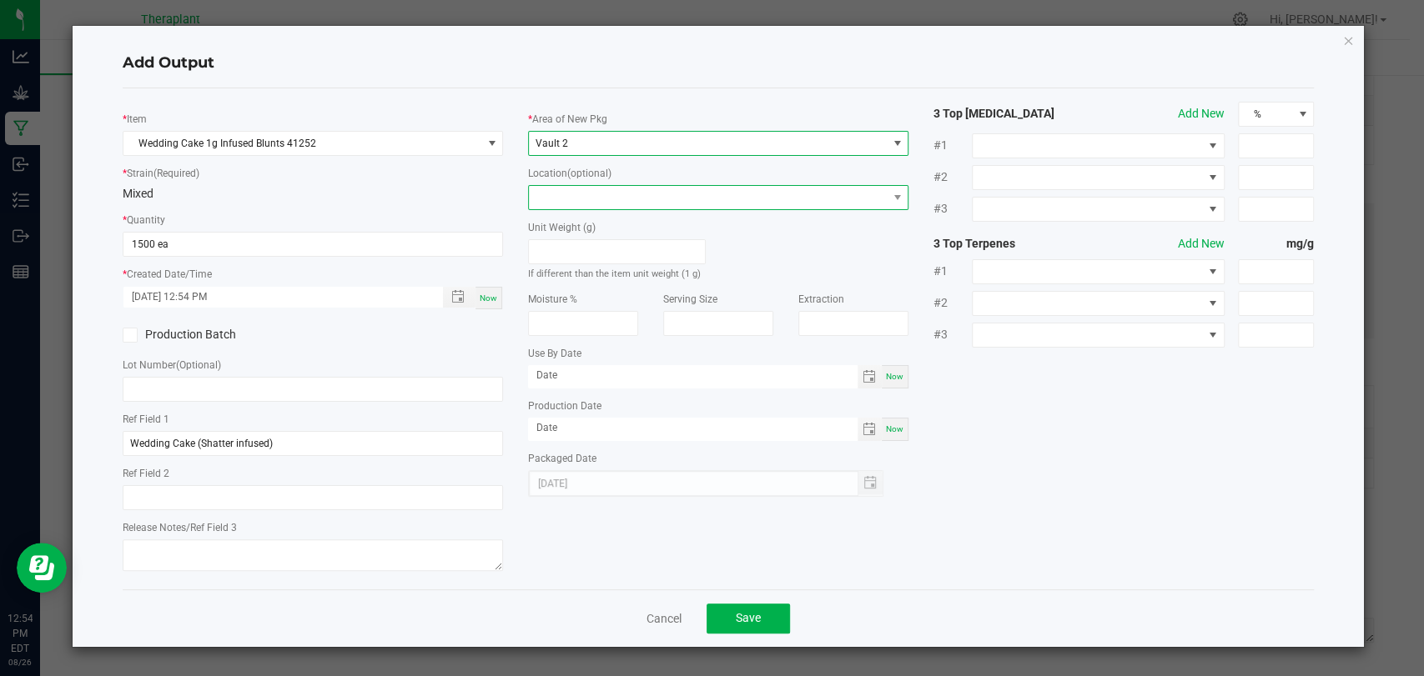
click at [581, 202] on span at bounding box center [708, 197] width 358 height 23
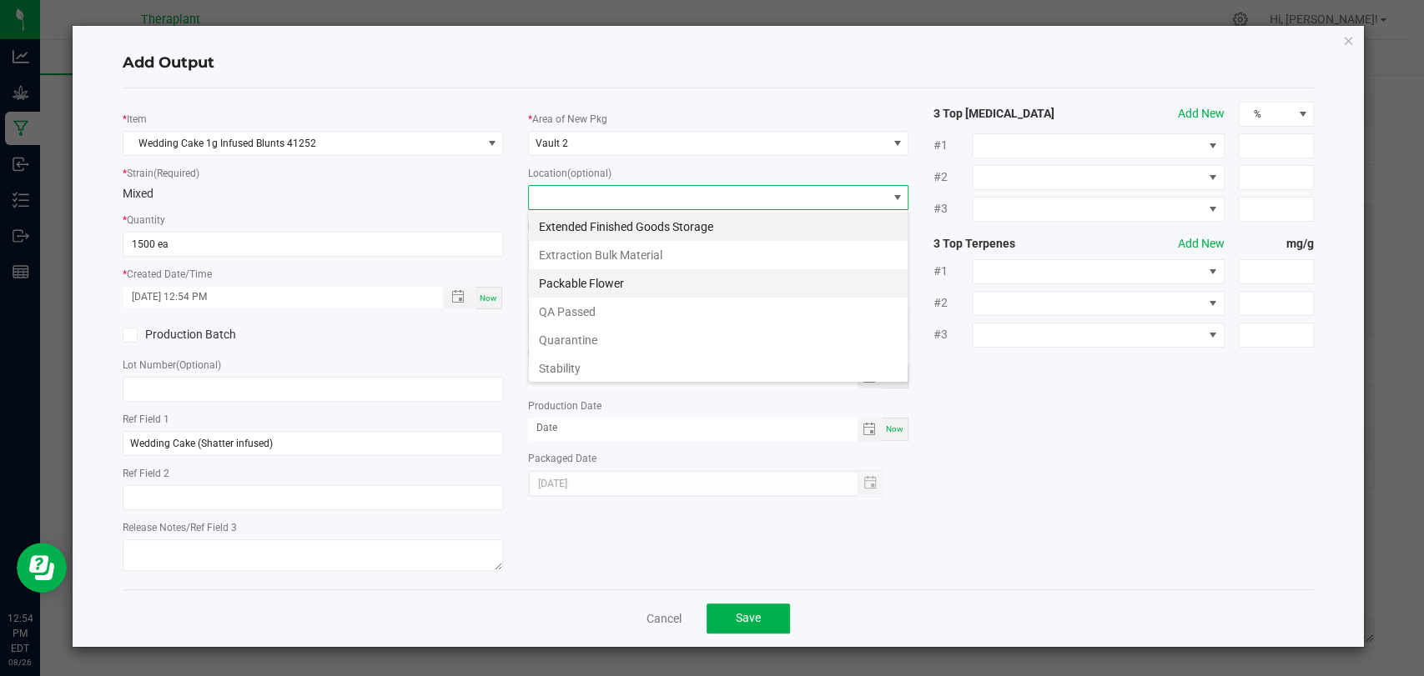
scroll to position [114, 0]
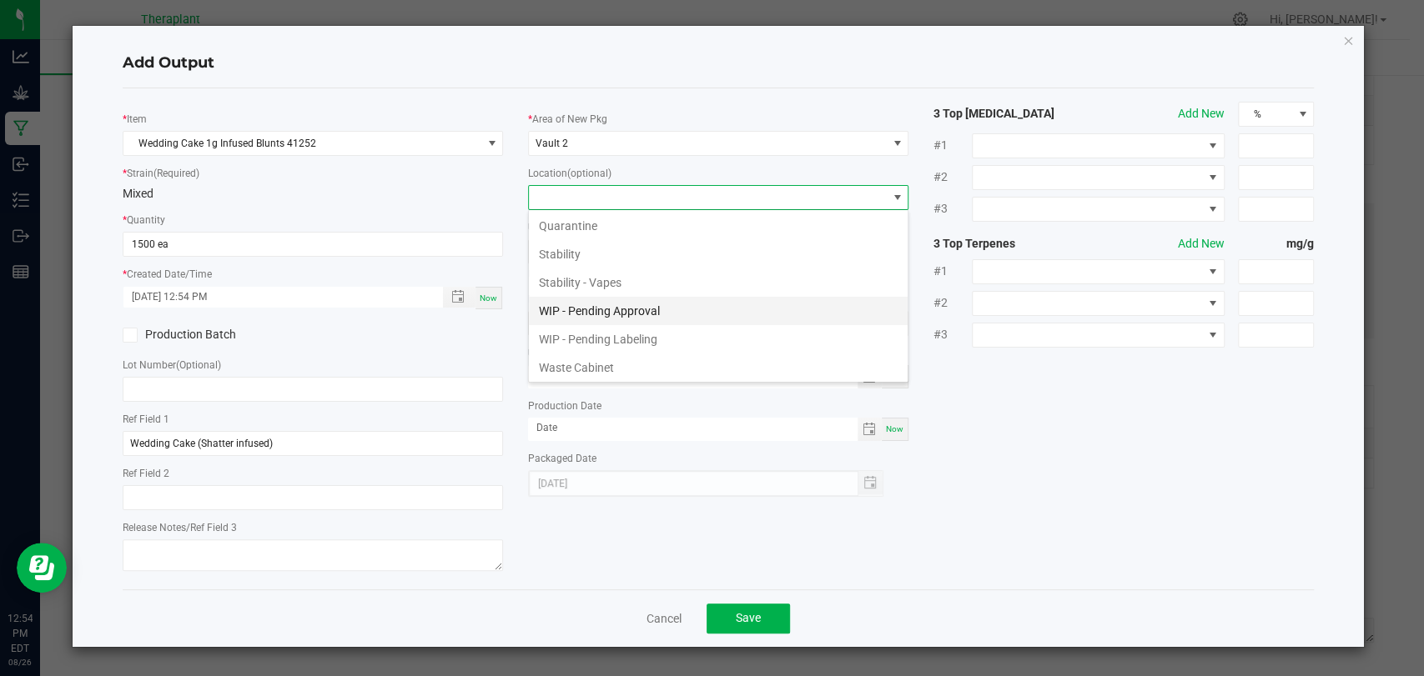
click at [596, 304] on li "WIP - Pending Approval" at bounding box center [718, 311] width 379 height 28
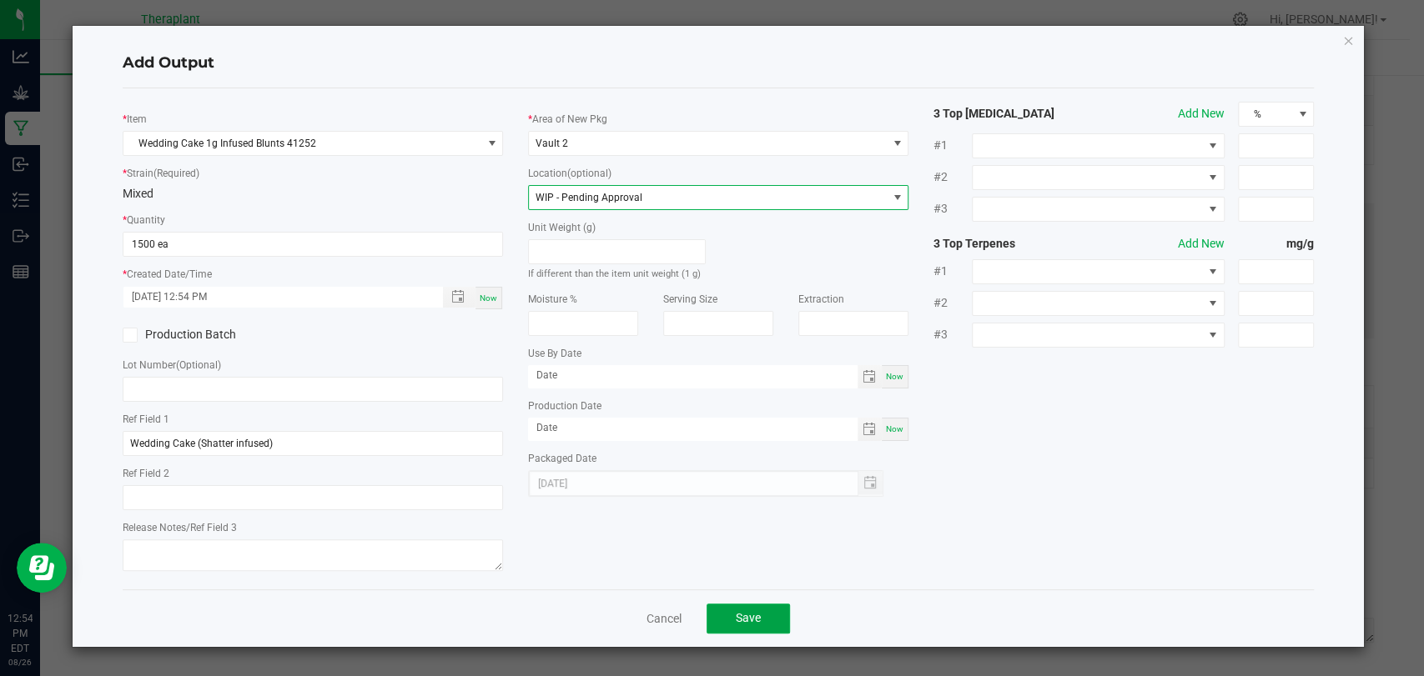
click at [754, 625] on button "Save" at bounding box center [747, 619] width 83 height 30
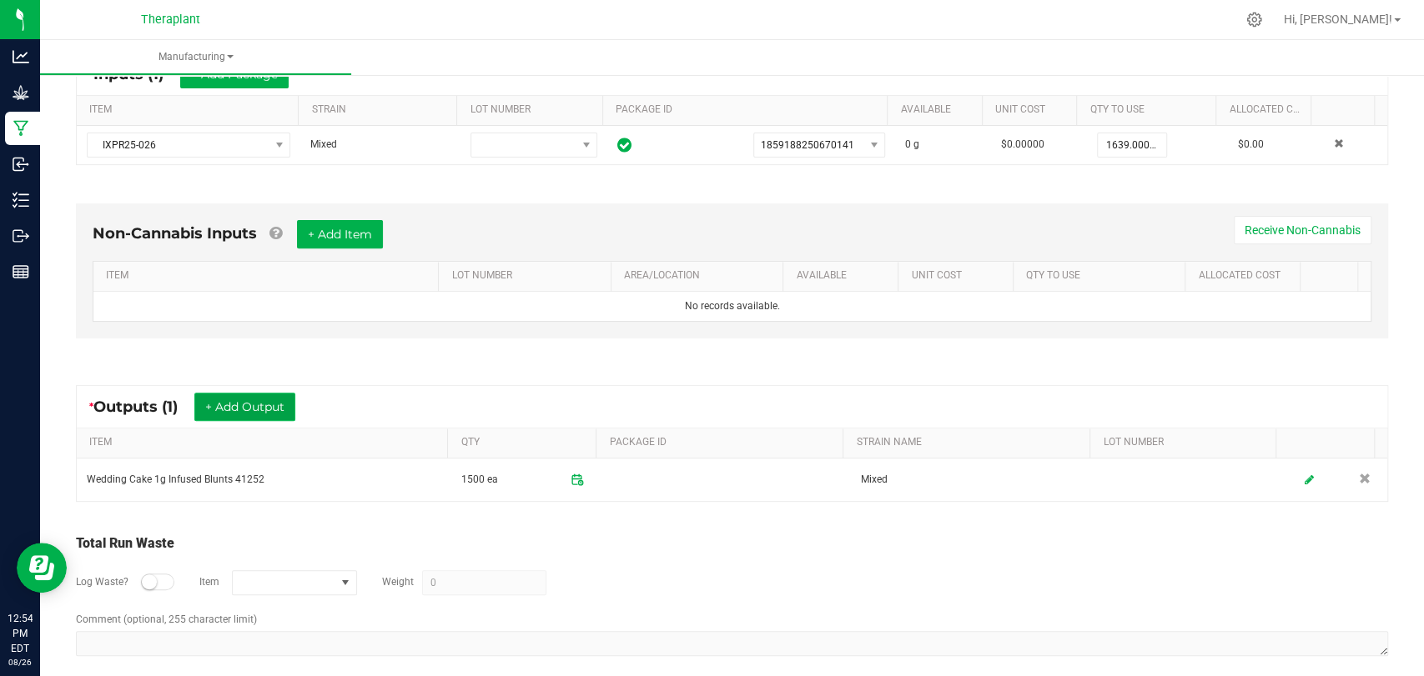
click at [262, 415] on button "+ Add Output" at bounding box center [244, 407] width 101 height 28
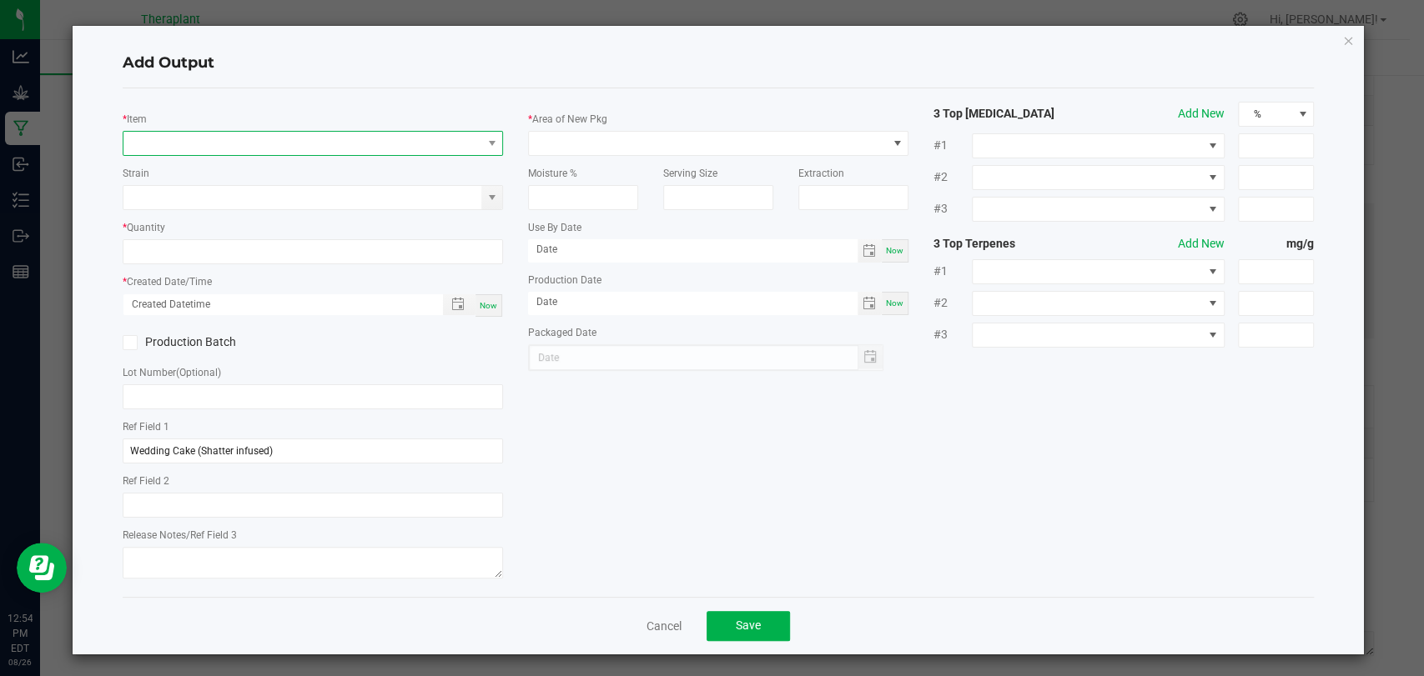
click at [278, 138] on span "NO DATA FOUND" at bounding box center [302, 143] width 358 height 23
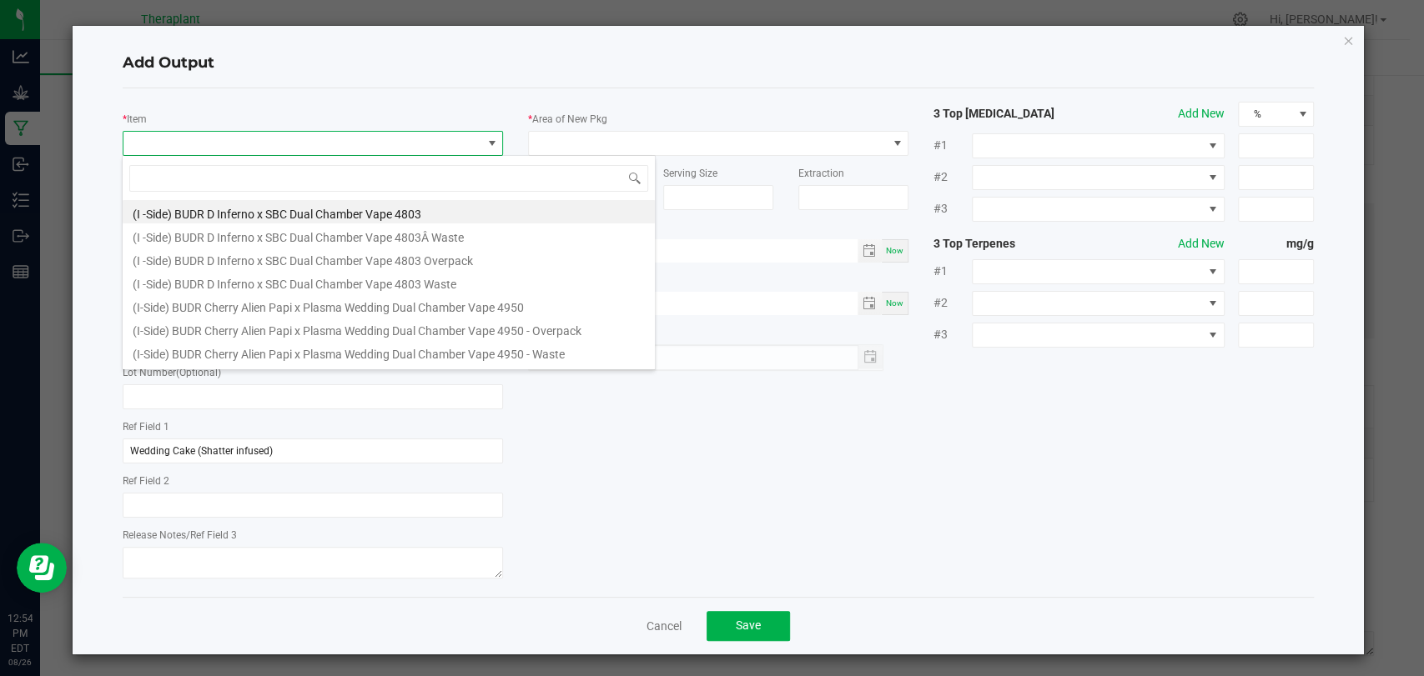
scroll to position [24, 375]
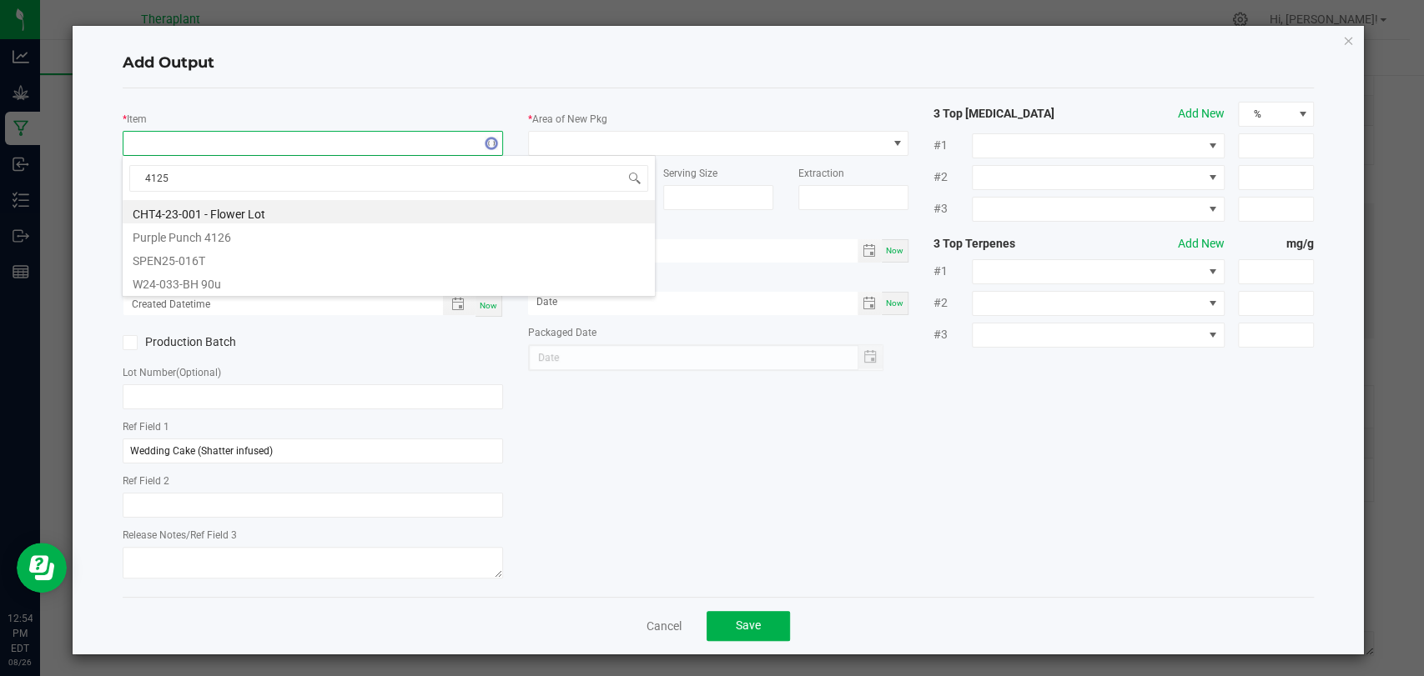
type input "41252"
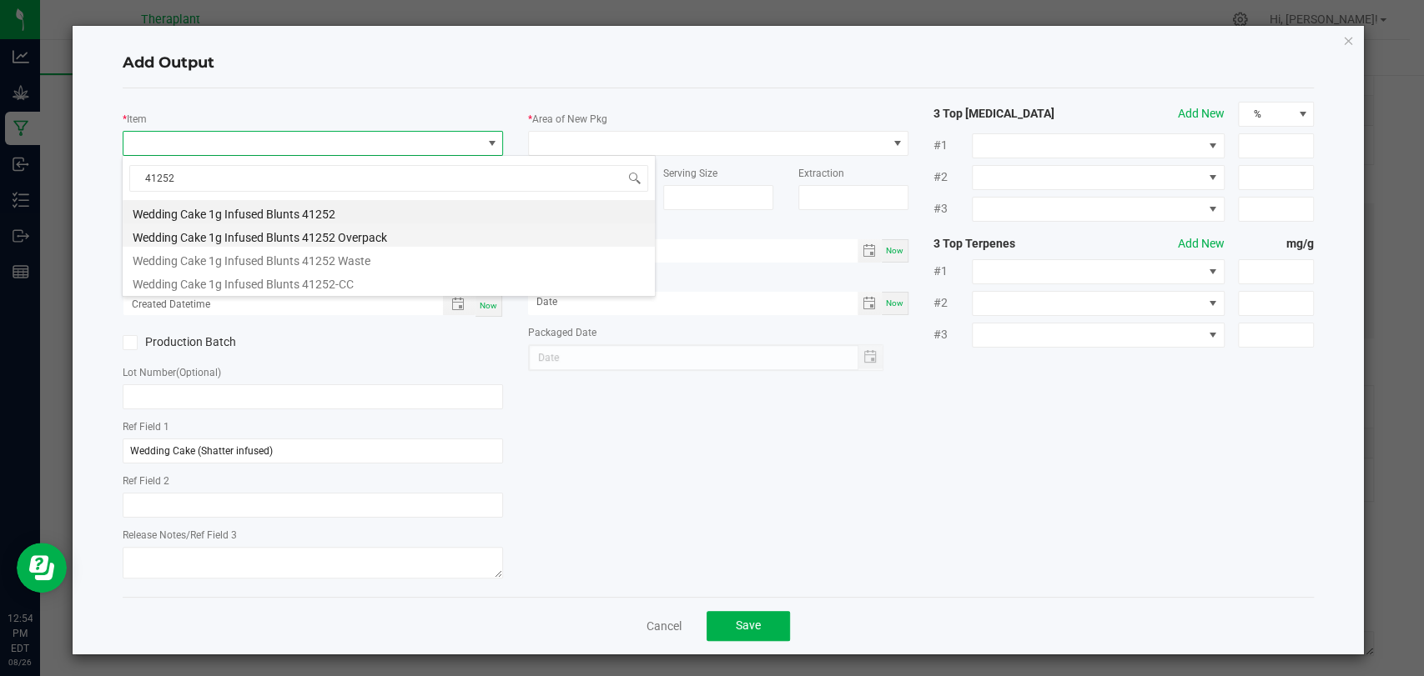
click at [284, 242] on li "Wedding Cake 1g Infused Blunts 41252 Overpack" at bounding box center [389, 235] width 532 height 23
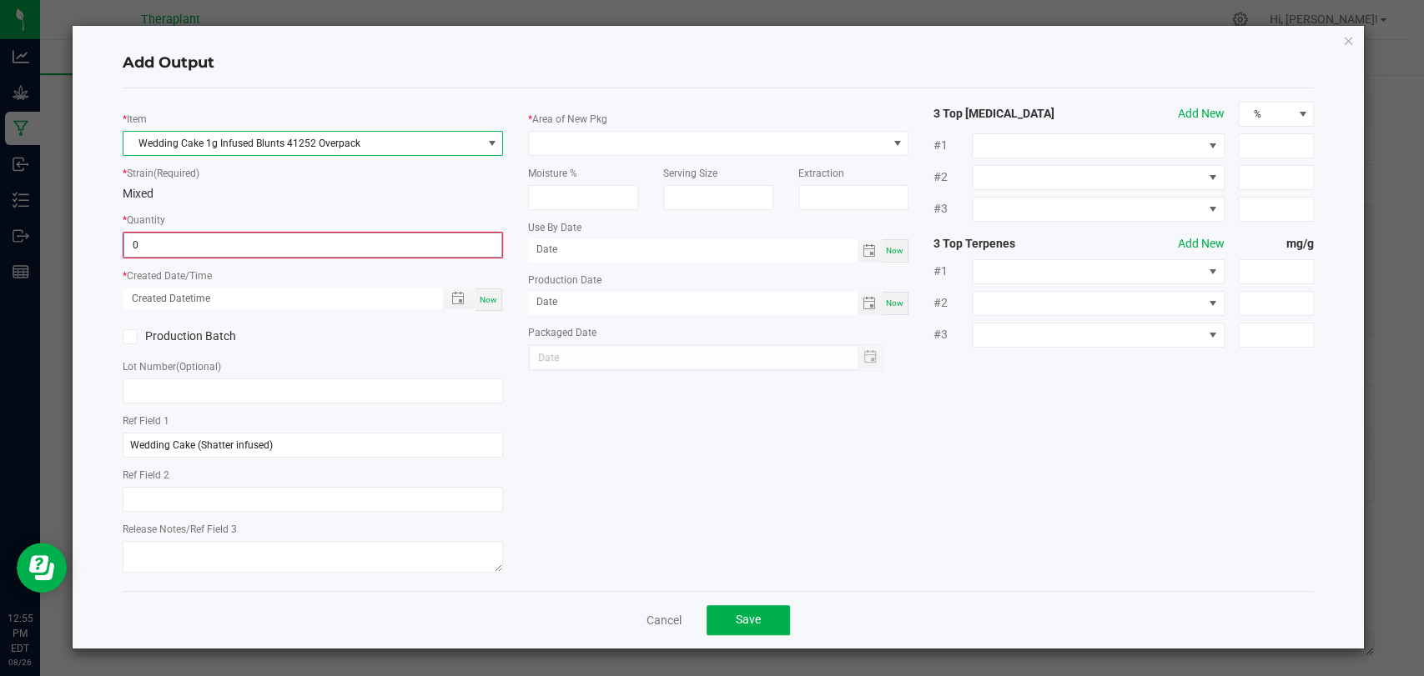
click at [271, 244] on input "0" at bounding box center [312, 245] width 377 height 23
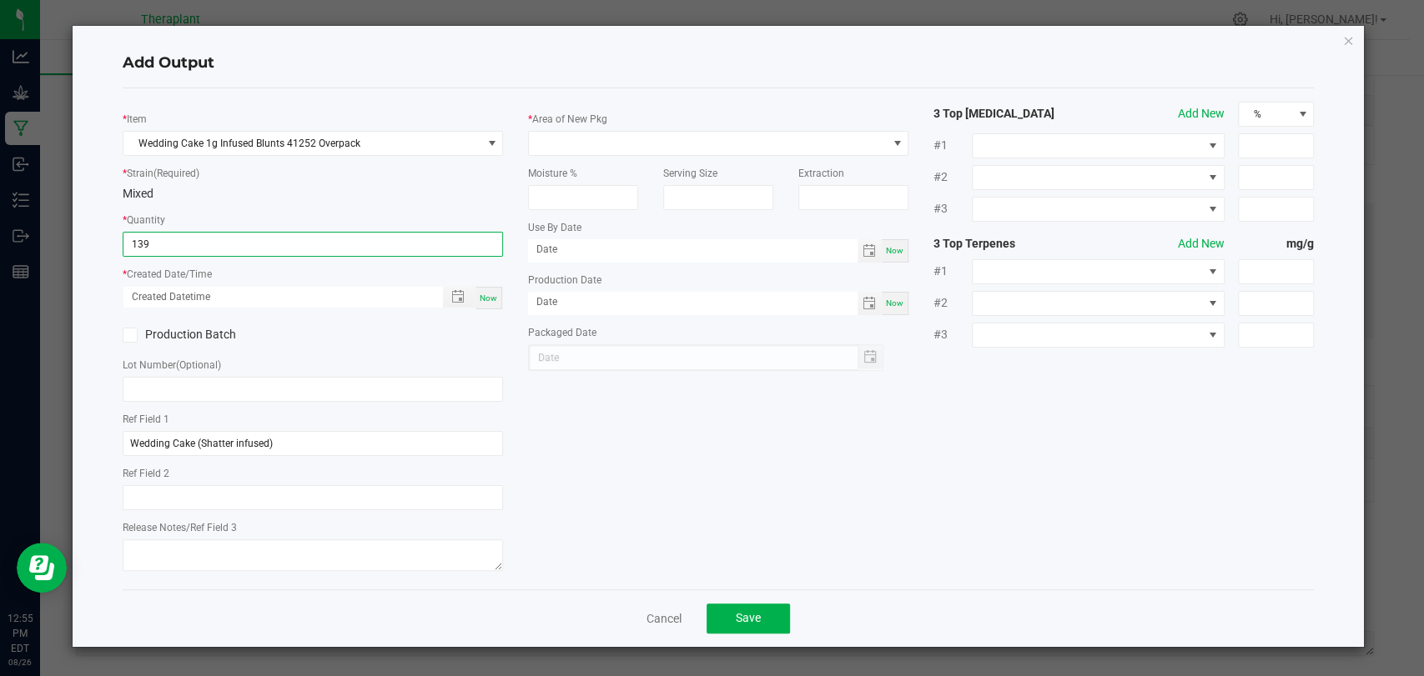
type input "139.0000 g"
click at [500, 294] on div "Now" at bounding box center [488, 298] width 27 height 23
type input "[DATE] 12:55 PM"
type input "[DATE]"
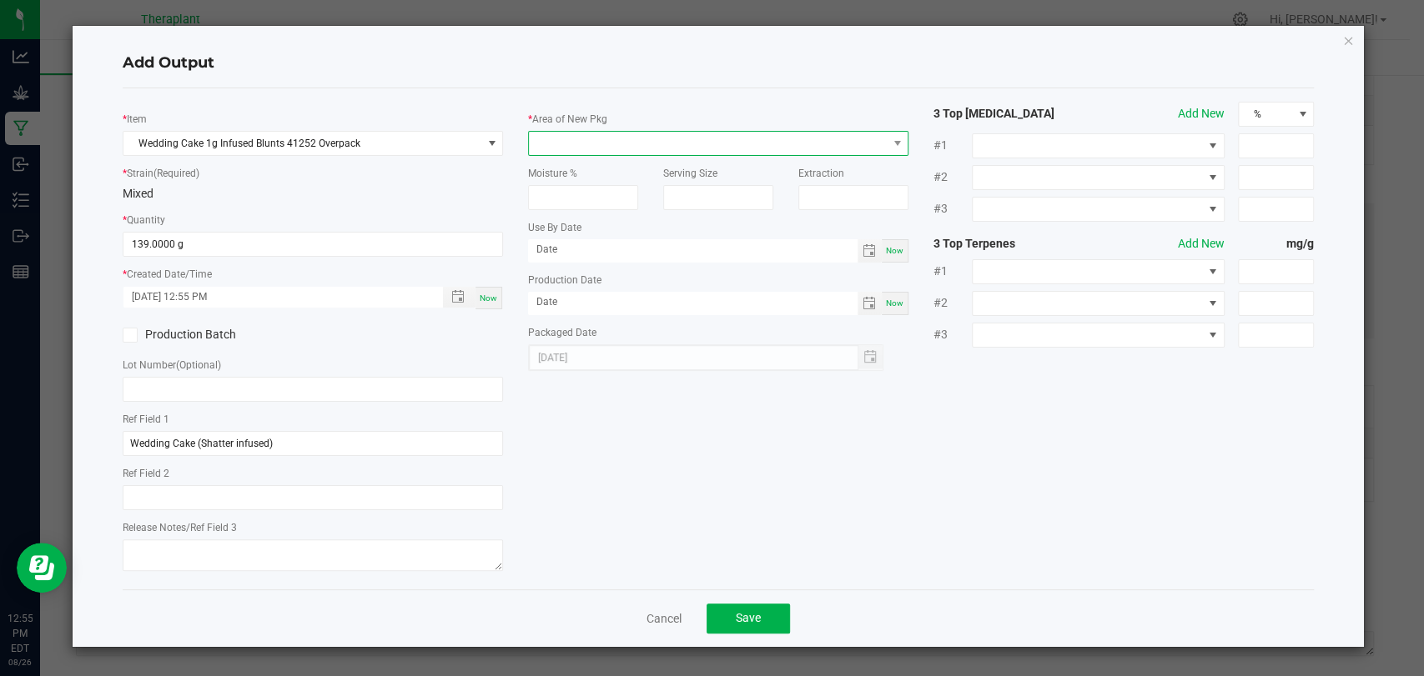
click at [586, 142] on span at bounding box center [708, 143] width 358 height 23
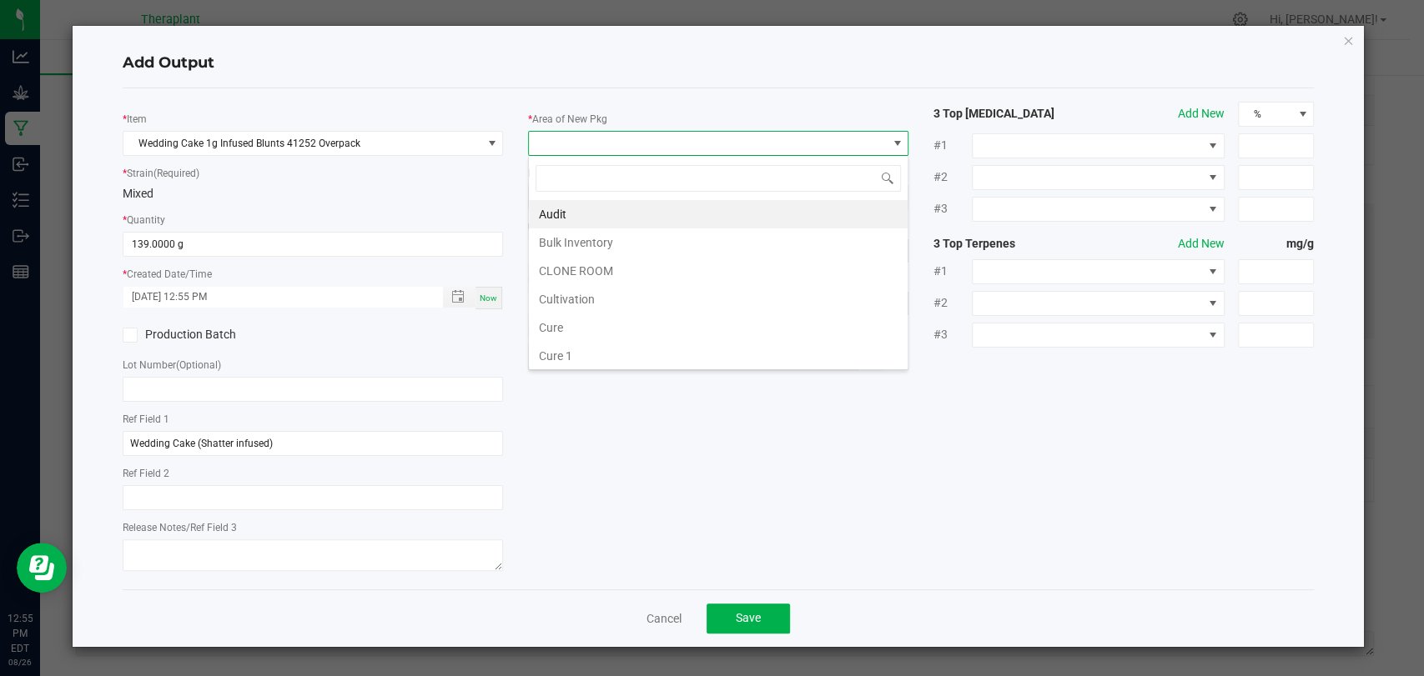
scroll to position [312, 0]
click at [583, 344] on li "Waste" at bounding box center [718, 356] width 379 height 28
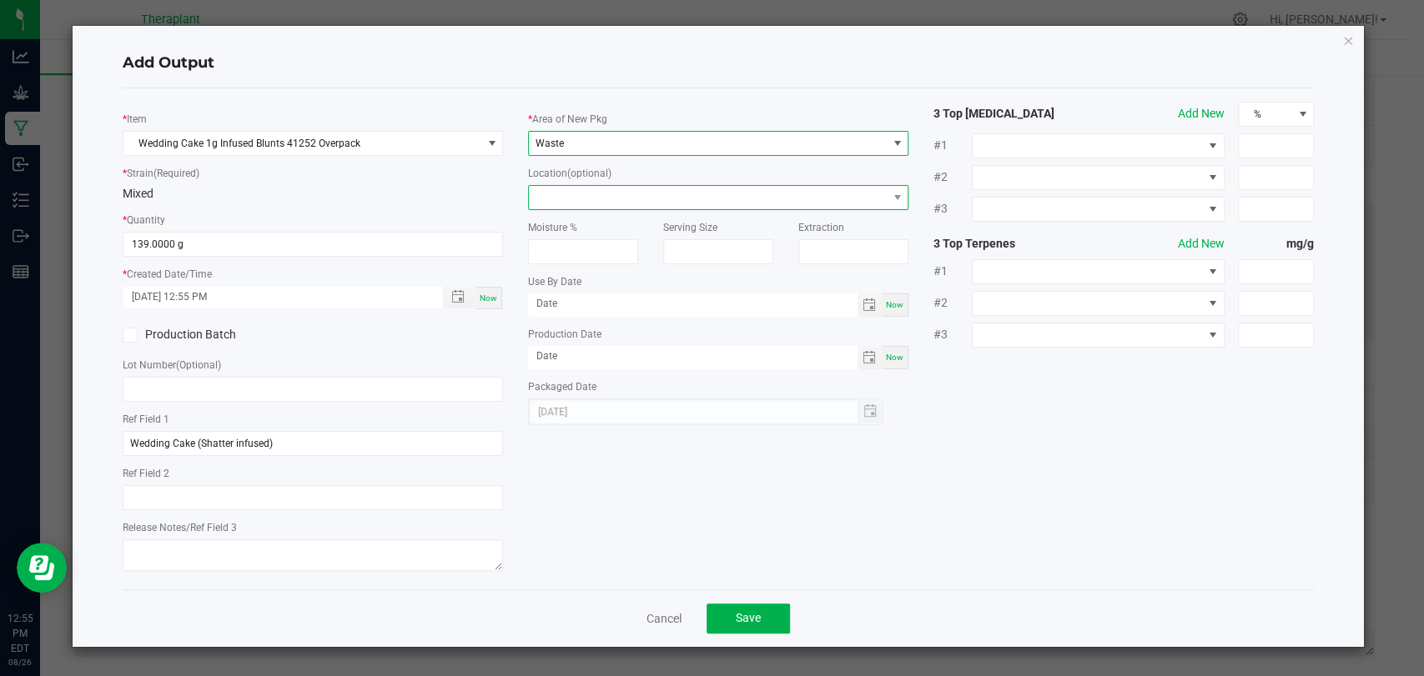
click at [584, 195] on span at bounding box center [708, 197] width 358 height 23
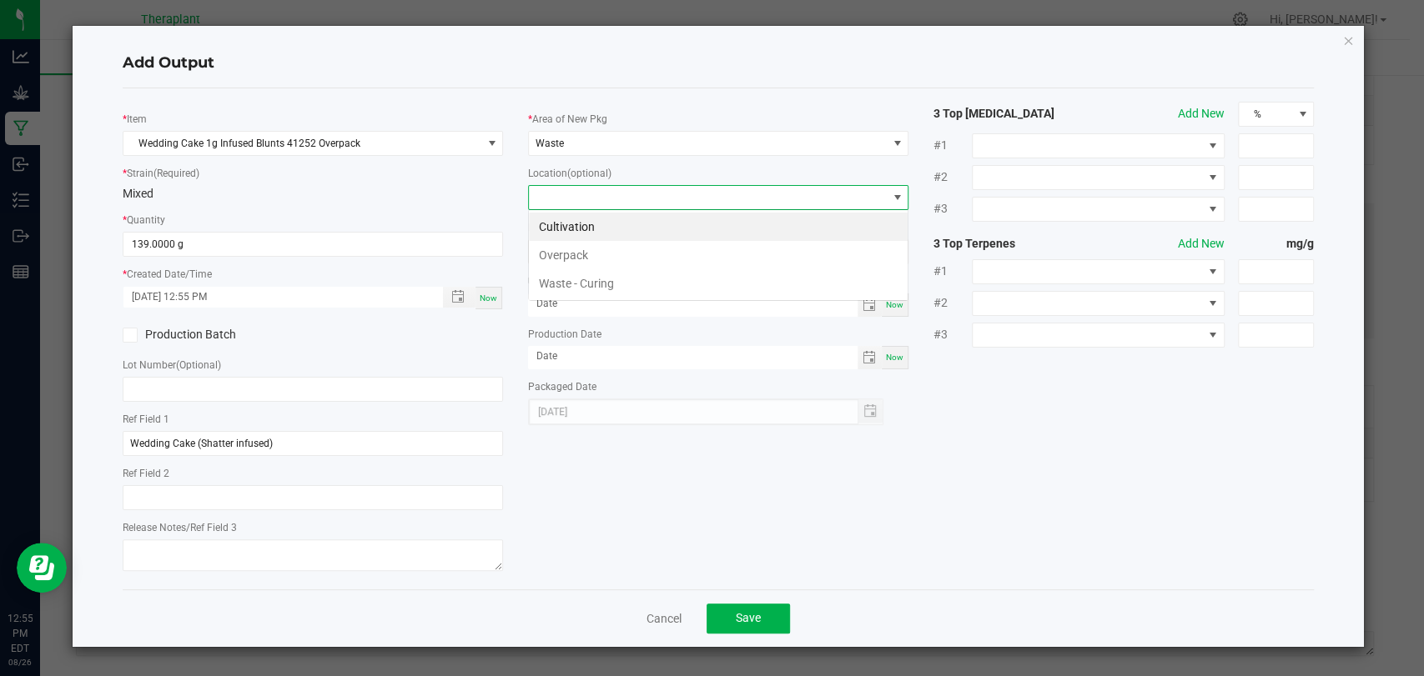
scroll to position [24, 380]
click at [581, 256] on li "Overpack" at bounding box center [718, 255] width 379 height 28
click at [743, 614] on span "Save" at bounding box center [748, 617] width 25 height 13
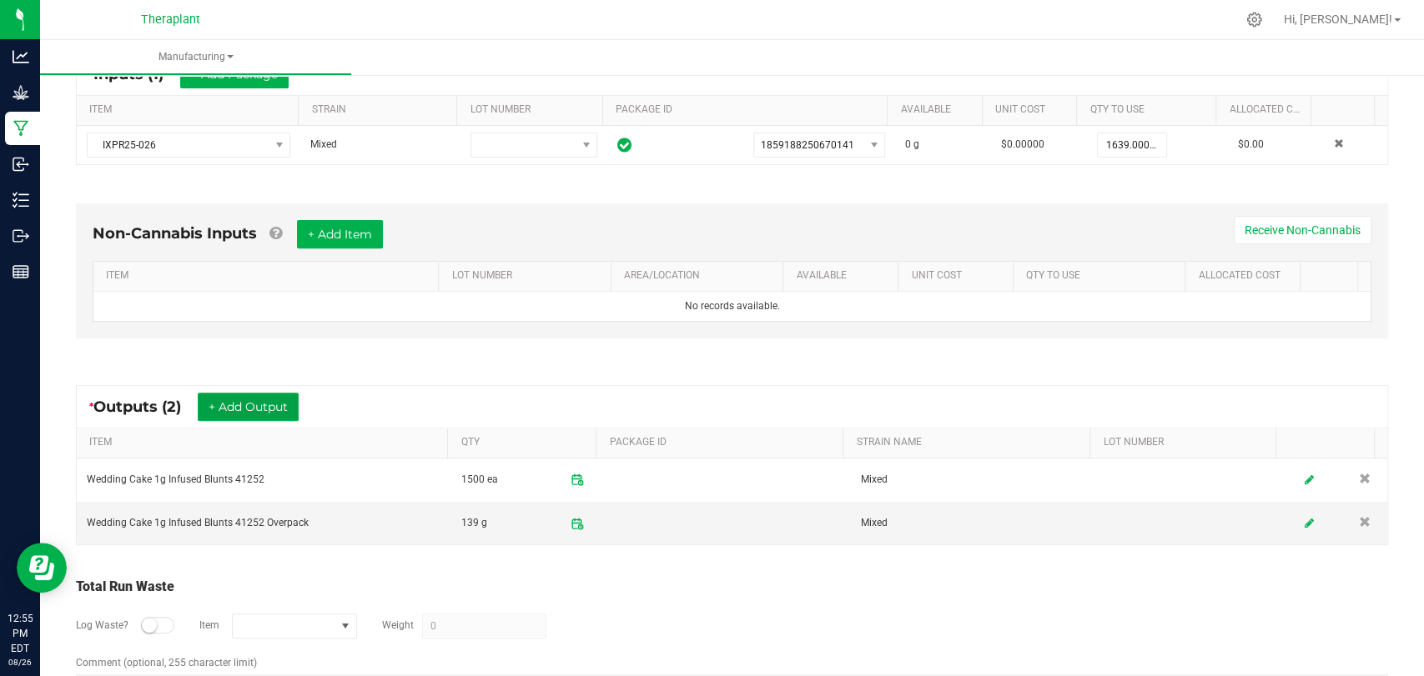
scroll to position [0, 0]
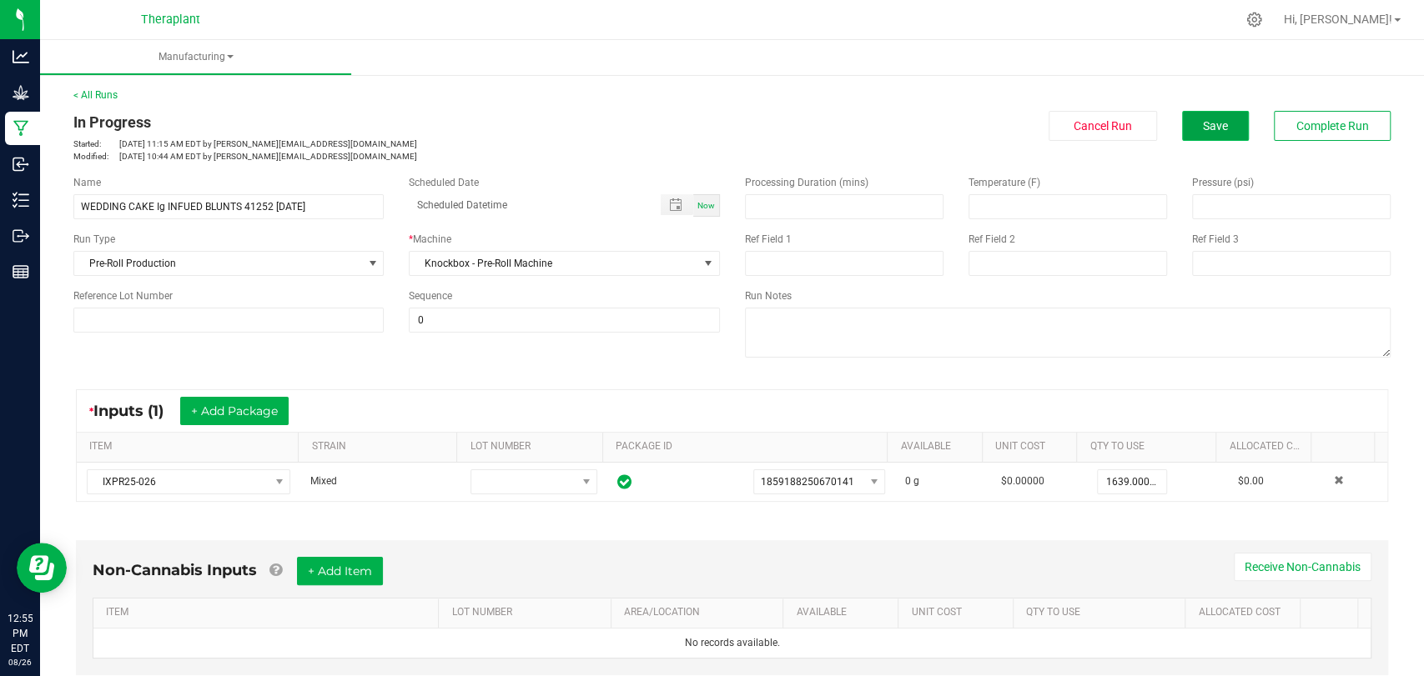
click at [1189, 138] on button "Save" at bounding box center [1215, 126] width 67 height 30
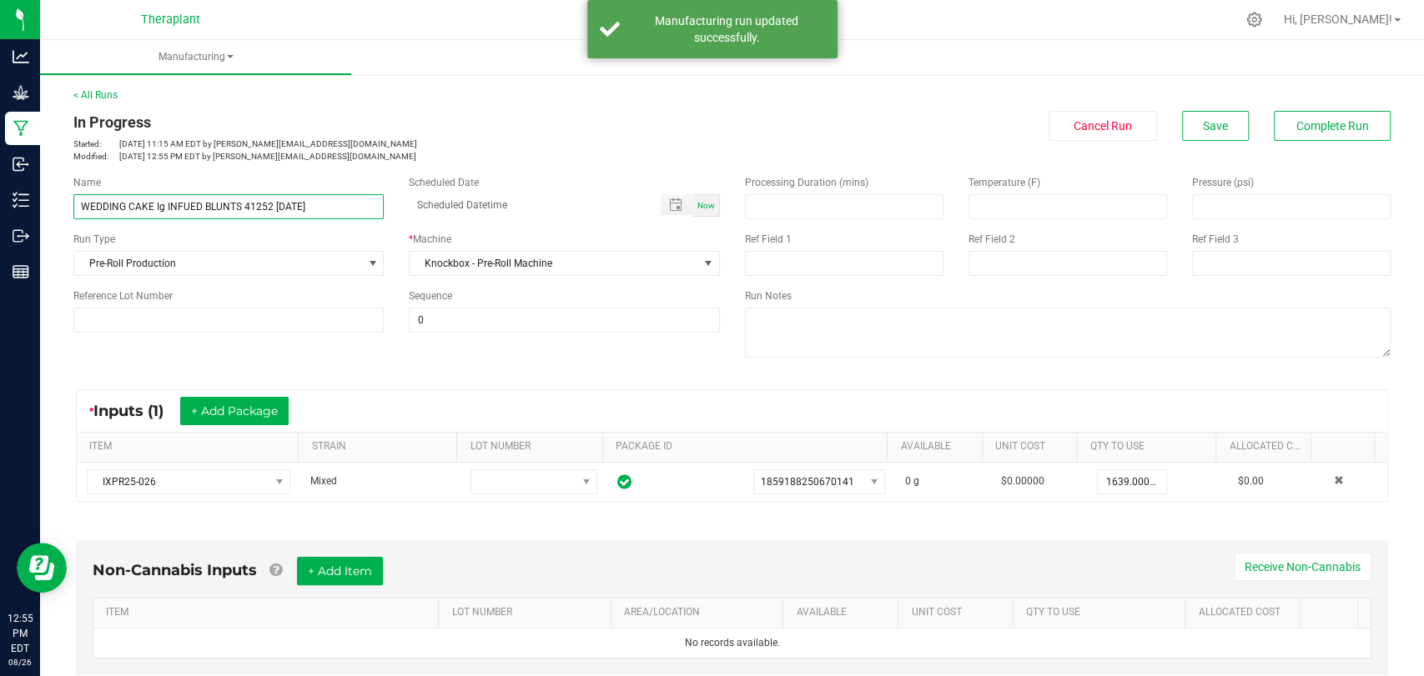
click at [160, 204] on input "WEDDING CAKE Ig INFUED BLUNTS 41252 [DATE]" at bounding box center [228, 206] width 310 height 25
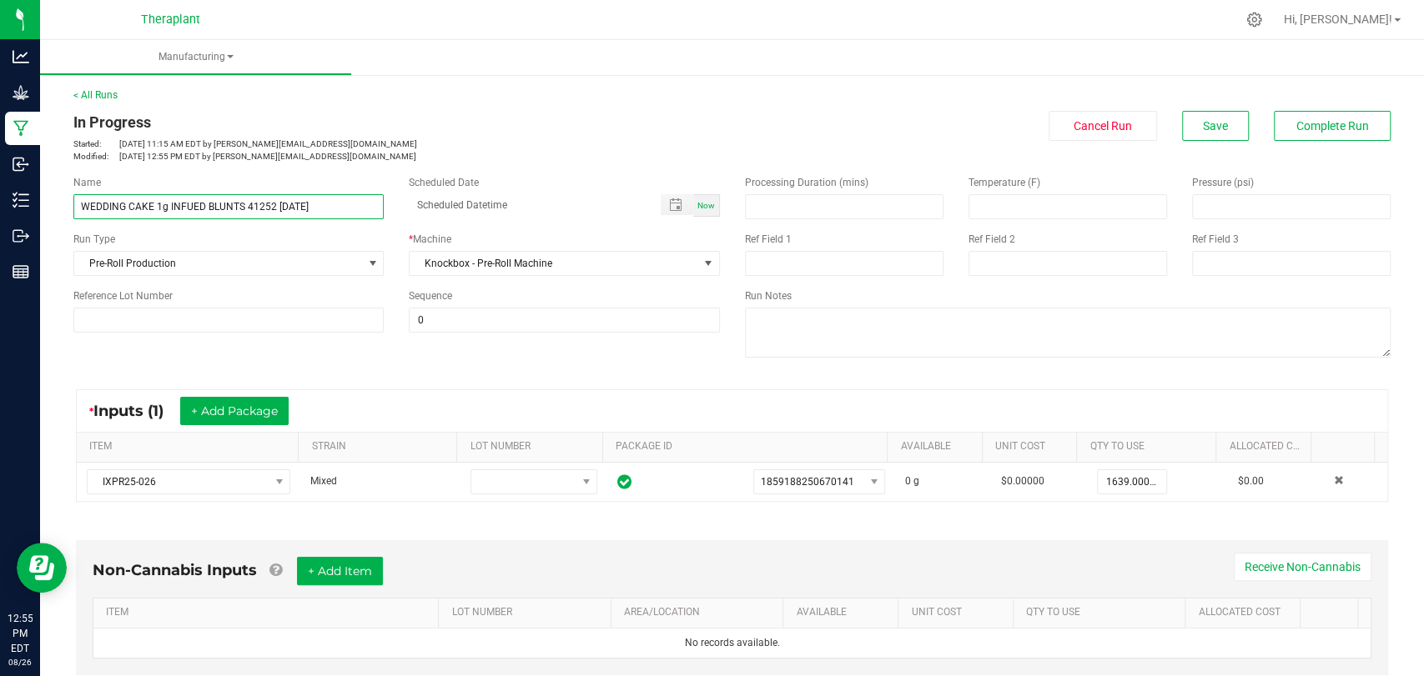
click at [194, 207] on input "WEDDING CAKE 1g INFUED BLUNTS 41252 [DATE]" at bounding box center [228, 206] width 310 height 25
type input "WEDDING CAKE 1g INFUSED BLUNTS 41252 [DATE]"
click at [561, 138] on p "Started: [DATE] 11:15 AM EDT by [PERSON_NAME][EMAIL_ADDRESS][DOMAIN_NAME]" at bounding box center [396, 144] width 646 height 13
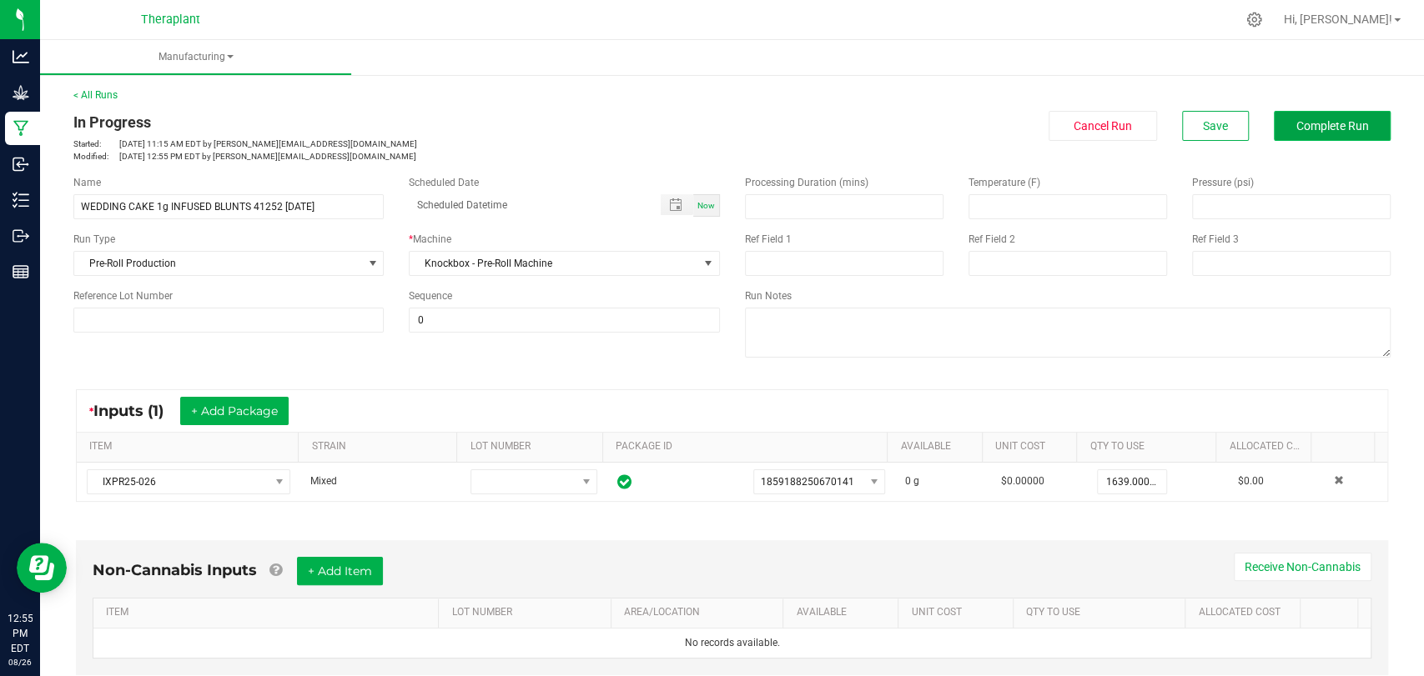
click at [1295, 113] on button "Complete Run" at bounding box center [1332, 126] width 117 height 30
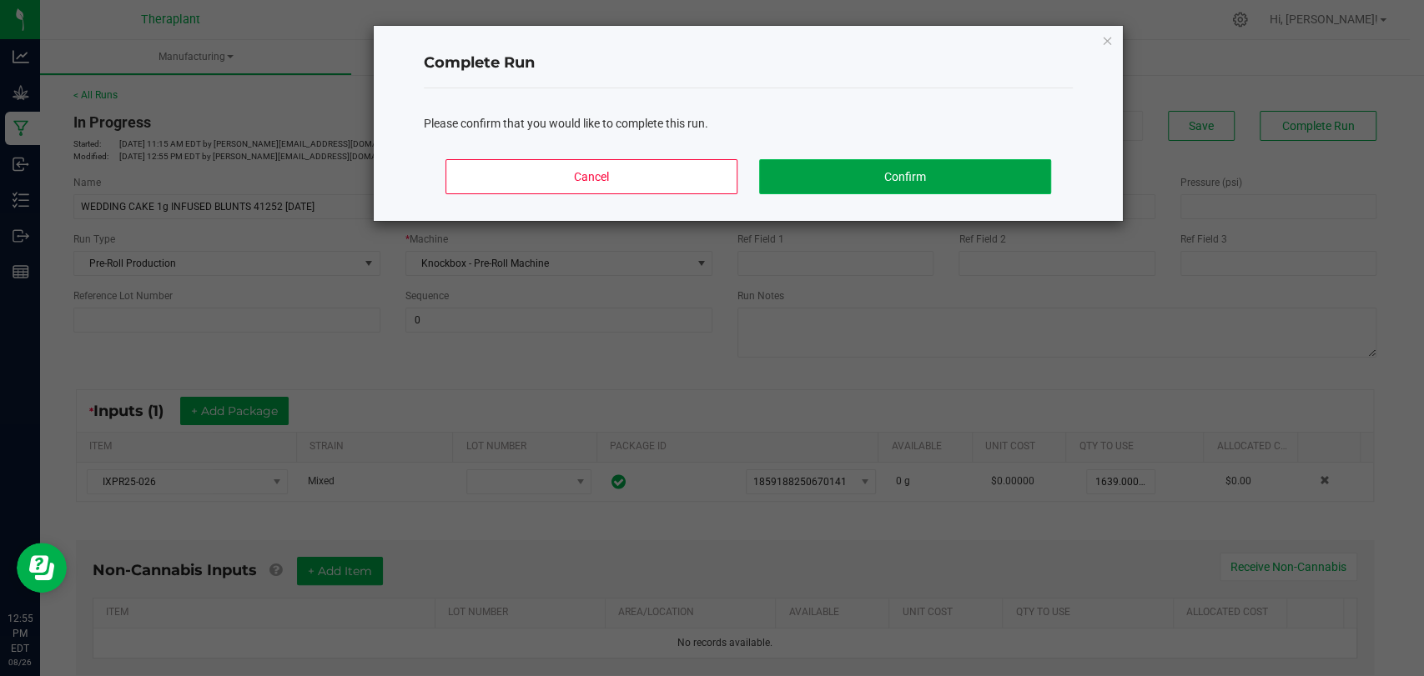
click at [854, 181] on button "Confirm" at bounding box center [905, 176] width 292 height 35
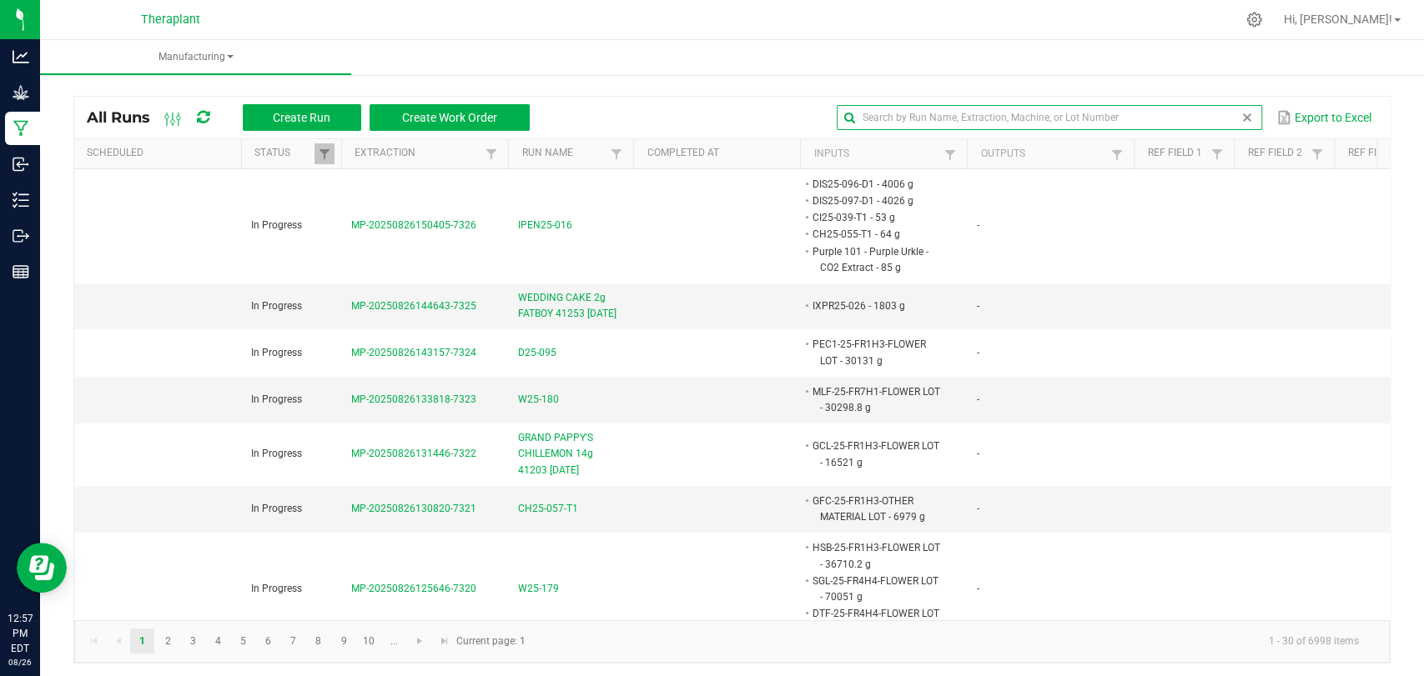
click at [1224, 108] on input "text" at bounding box center [1049, 117] width 425 height 25
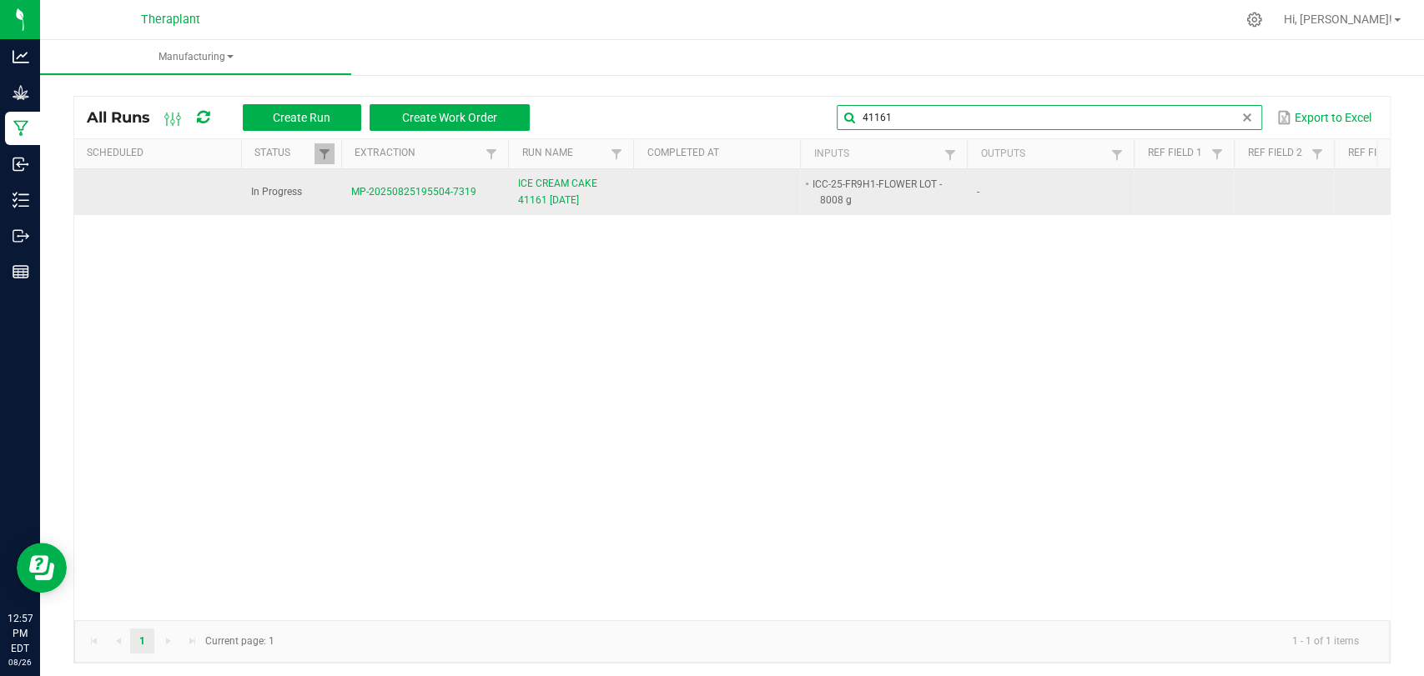
type input "41161"
click at [549, 202] on span "ICE CREAM CAKE 41161 [DATE]" at bounding box center [570, 192] width 105 height 32
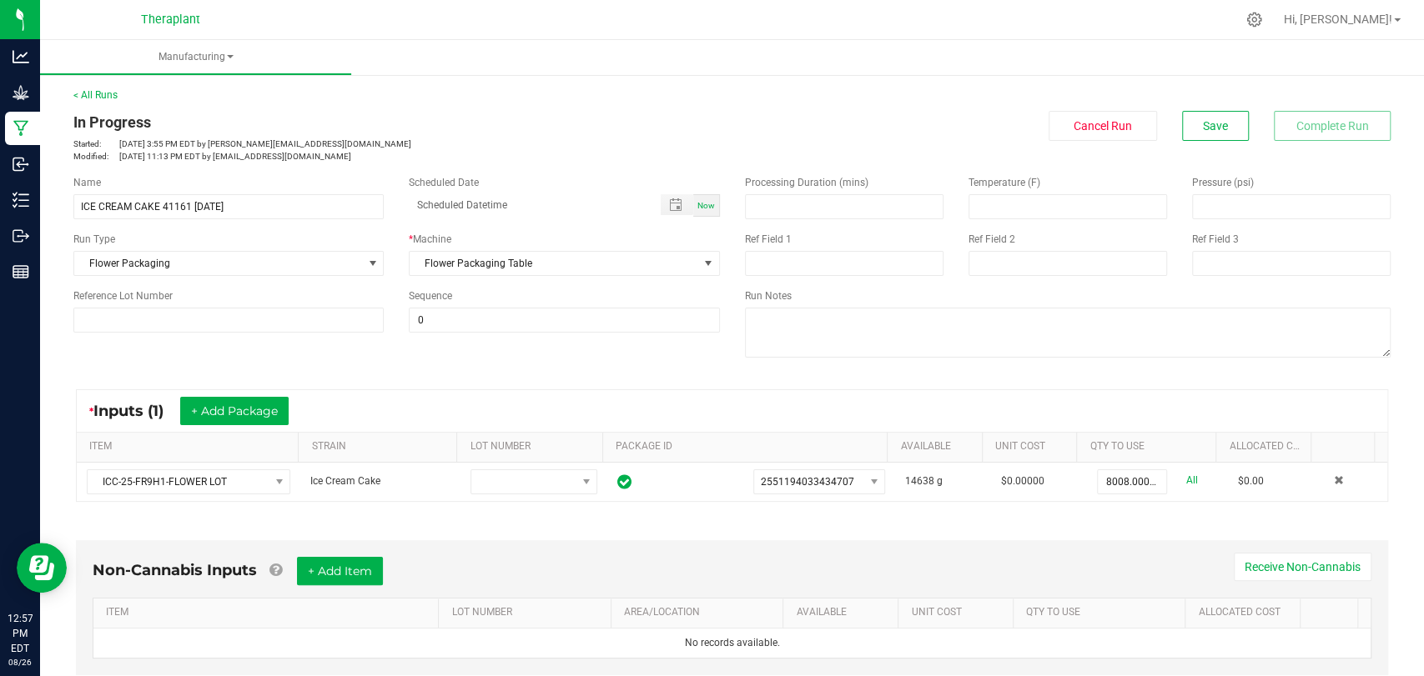
scroll to position [337, 0]
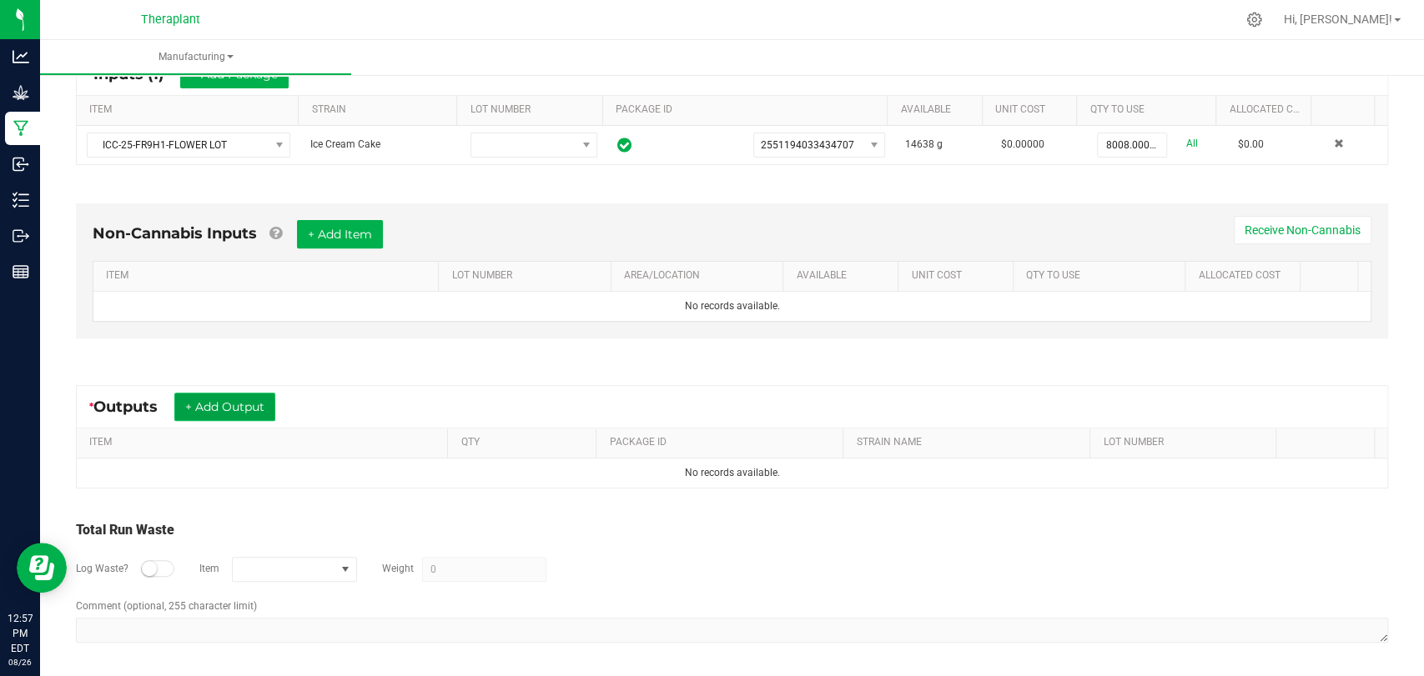
click at [221, 406] on button "+ Add Output" at bounding box center [224, 407] width 101 height 28
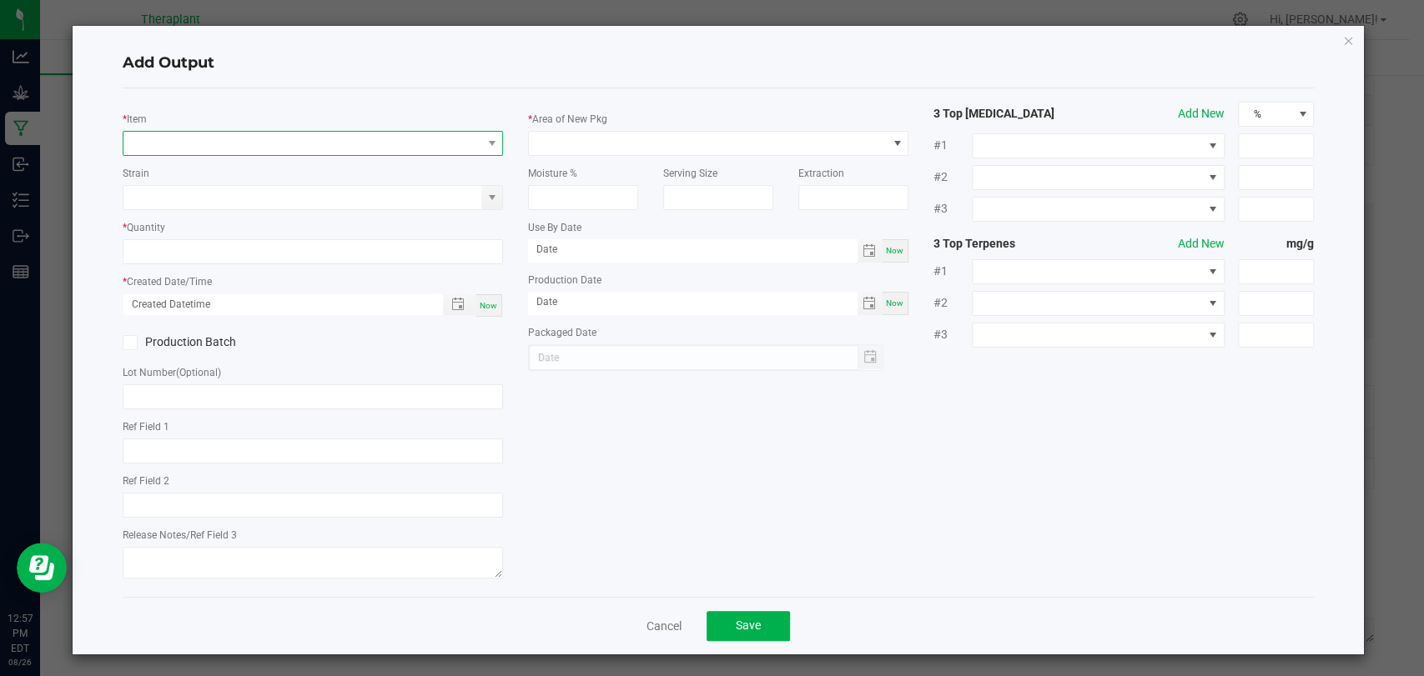
click at [358, 153] on span "NO DATA FOUND" at bounding box center [302, 143] width 358 height 23
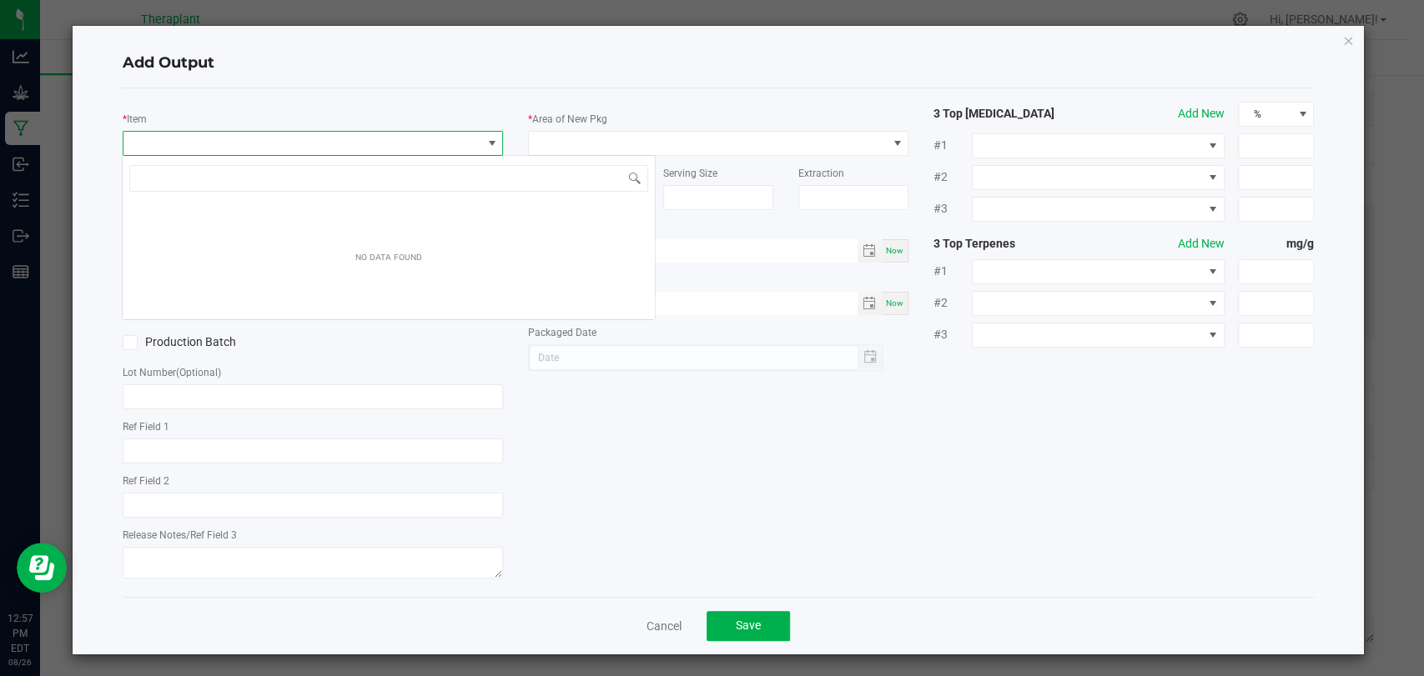
scroll to position [24, 375]
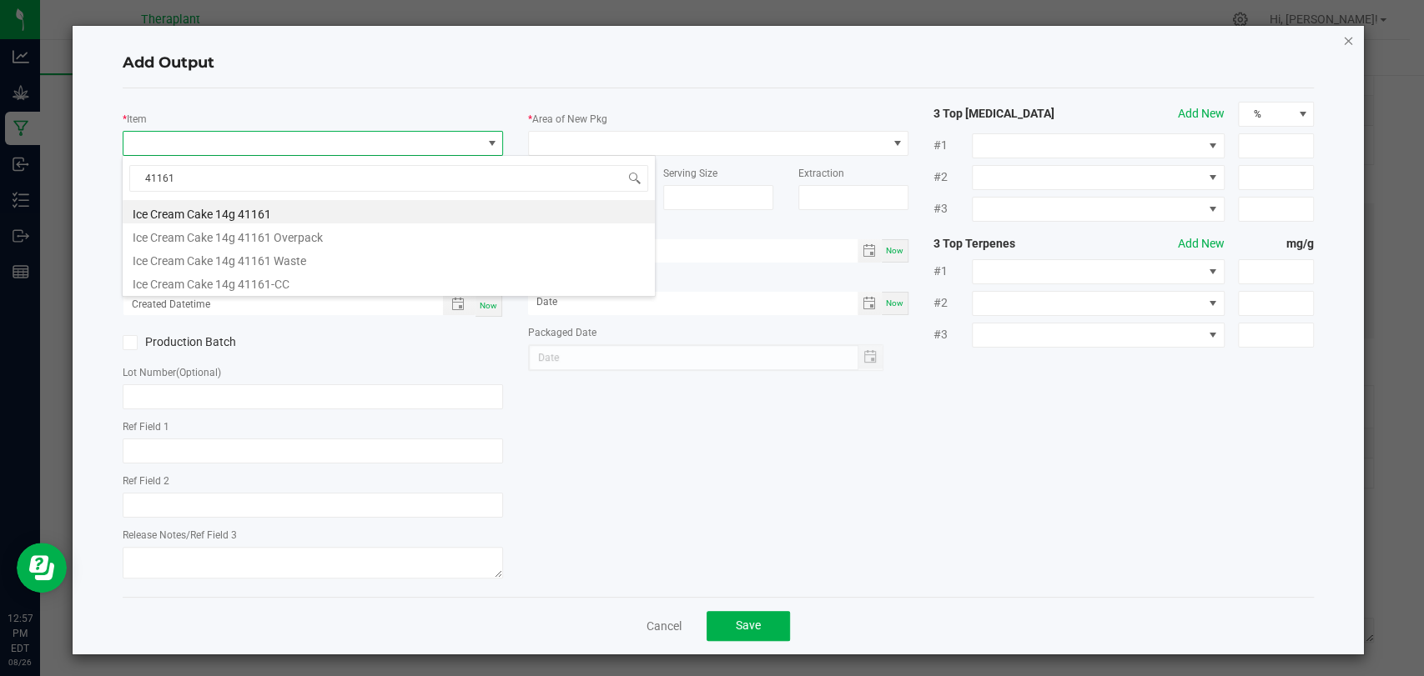
type input "41161"
click at [1342, 36] on icon "button" at bounding box center [1348, 40] width 12 height 20
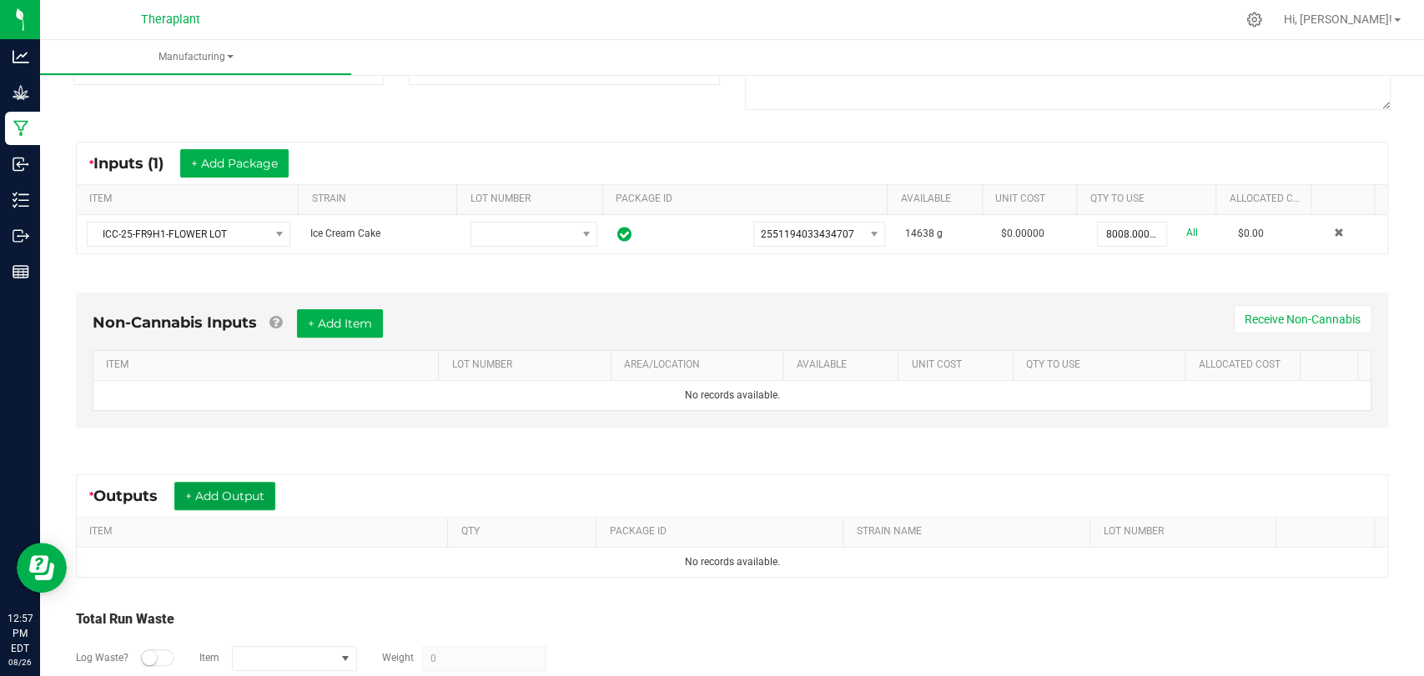
scroll to position [59, 0]
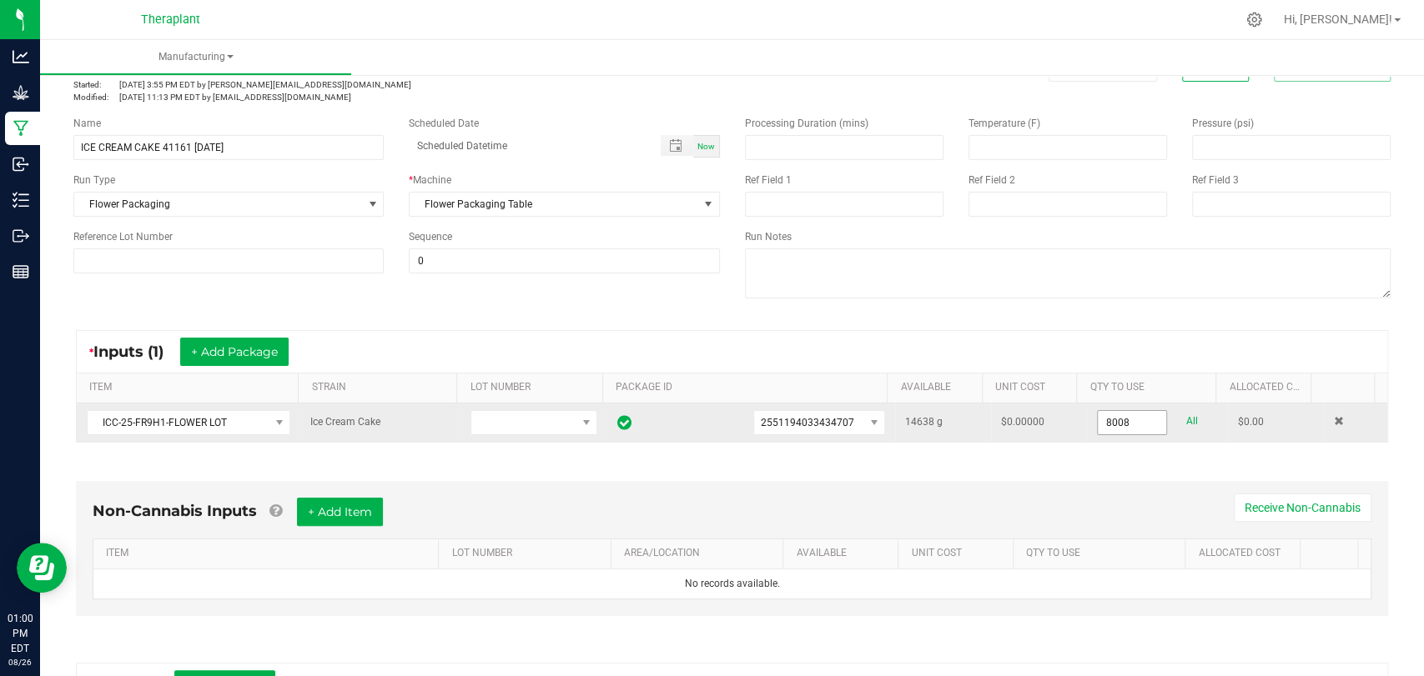
click at [1108, 430] on input "8008" at bounding box center [1132, 422] width 68 height 23
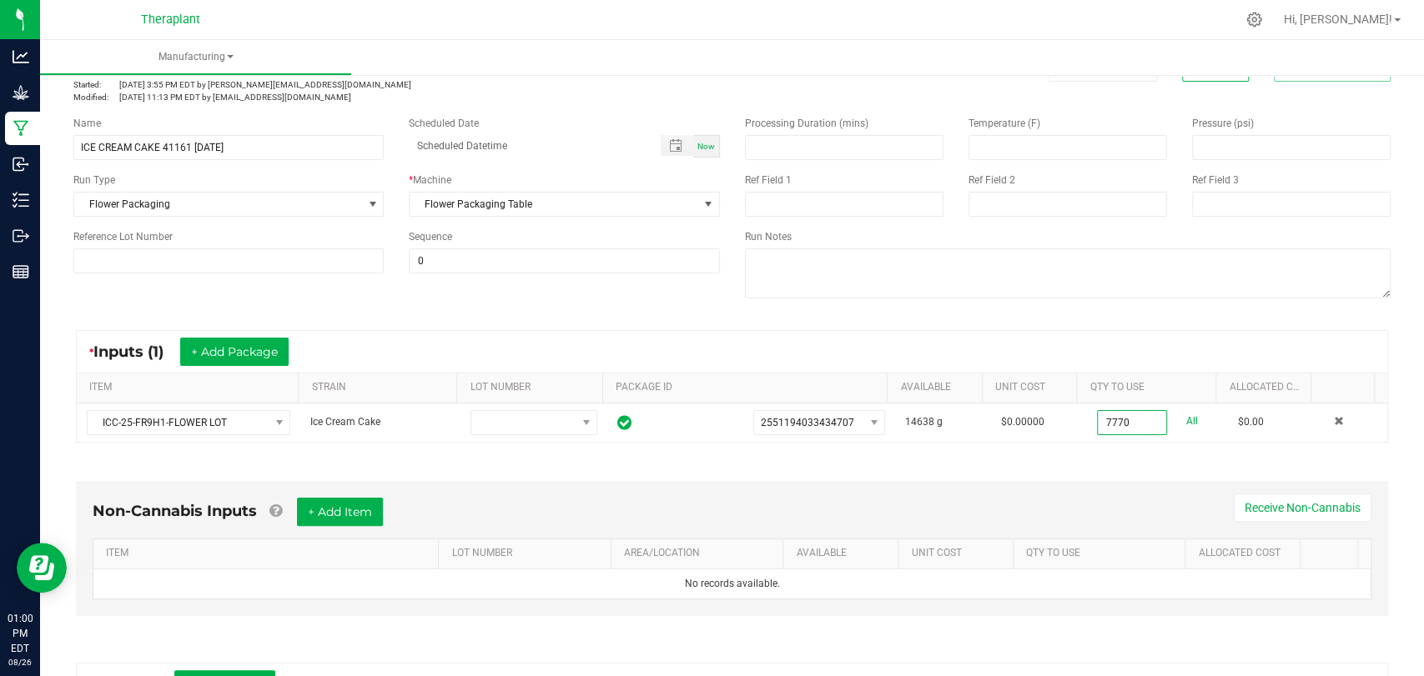
type input "7770.0000 g"
click at [1104, 461] on div "Non-Cannabis Inputs + Add Item Receive Non-Cannabis ITEM LOT NUMBER AREA/LOCATI…" at bounding box center [732, 553] width 1342 height 190
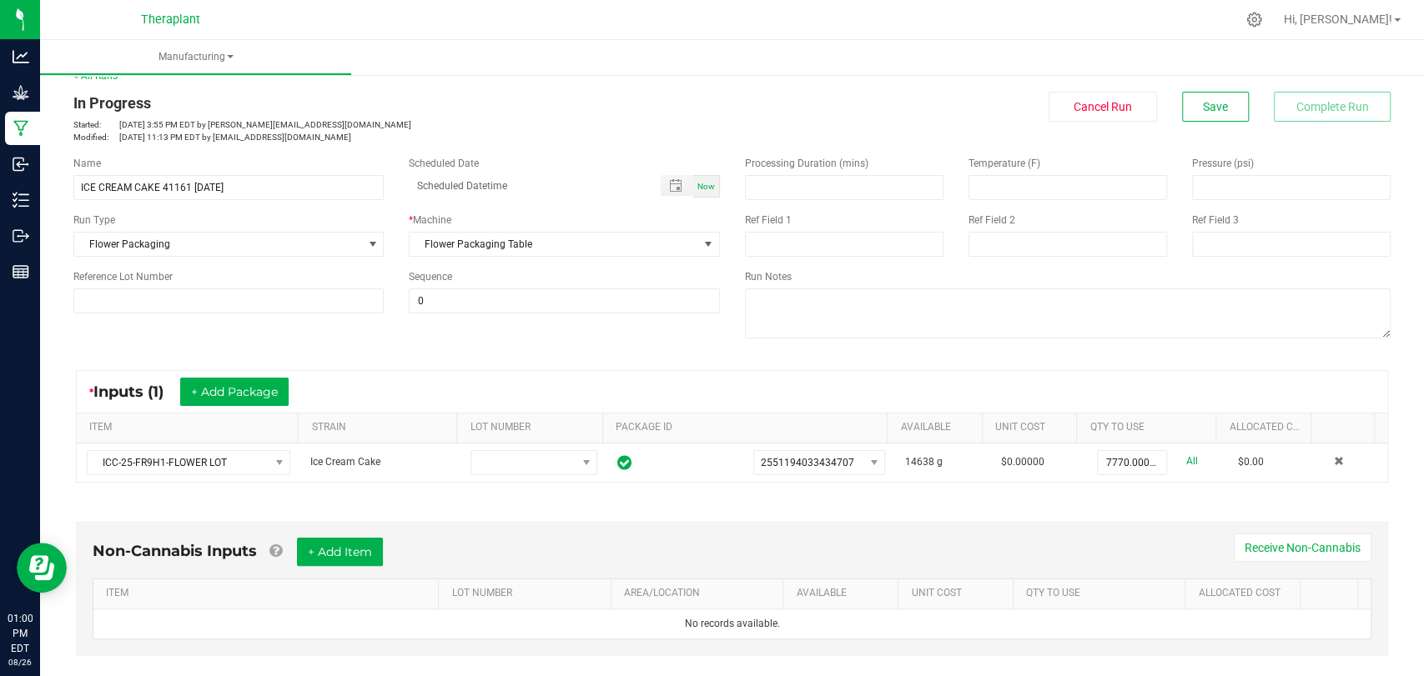
scroll to position [0, 0]
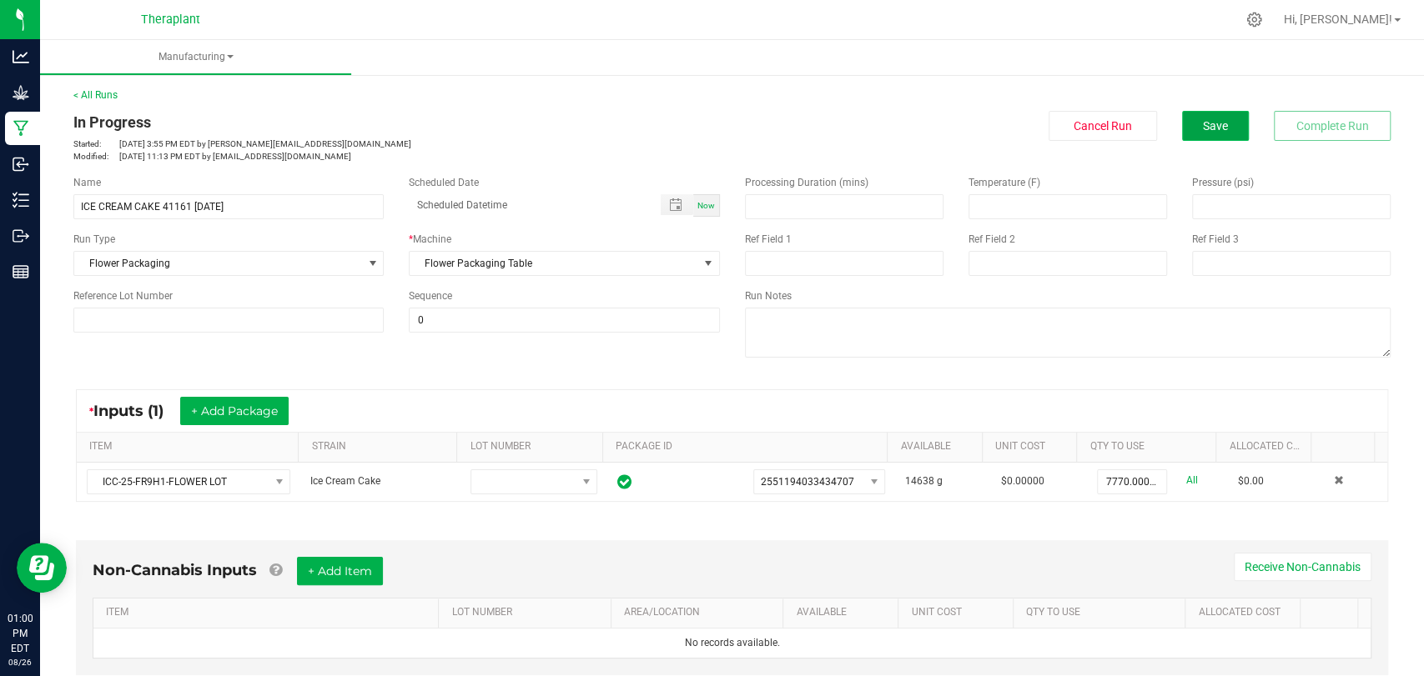
click at [1219, 118] on button "Save" at bounding box center [1215, 126] width 67 height 30
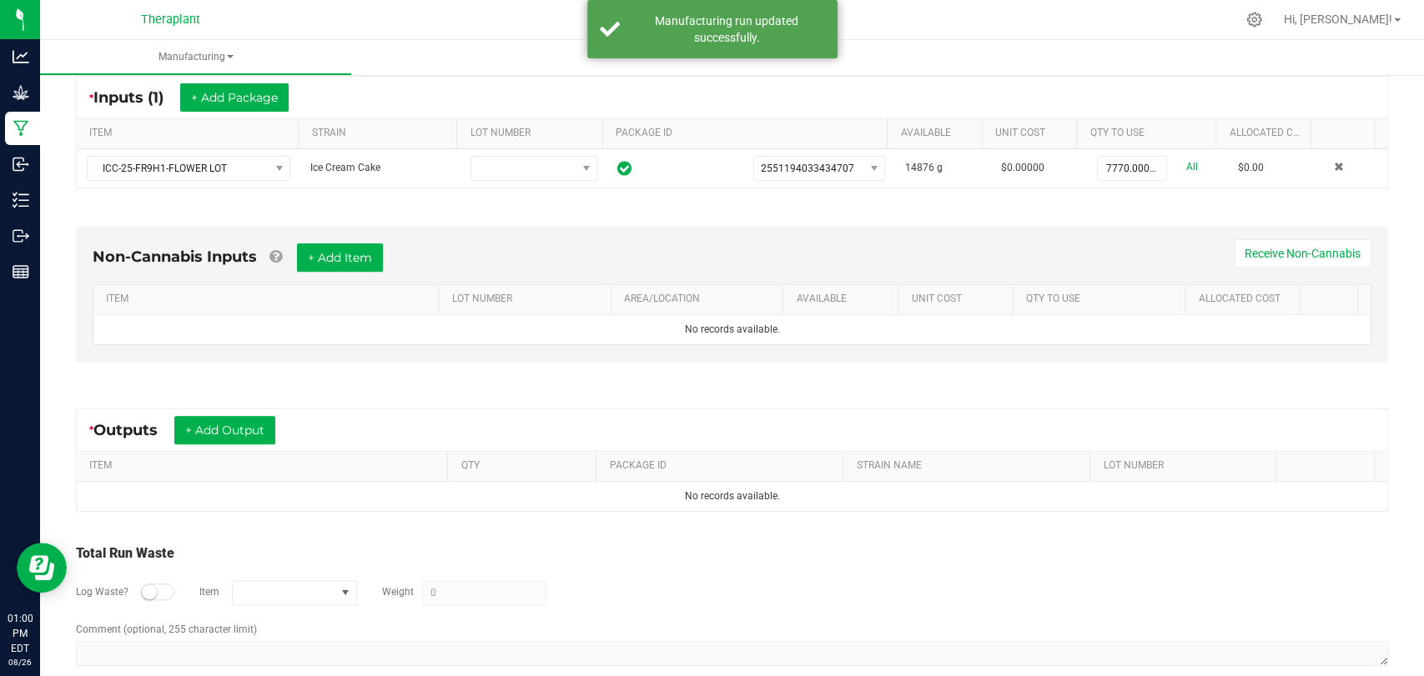
scroll to position [337, 0]
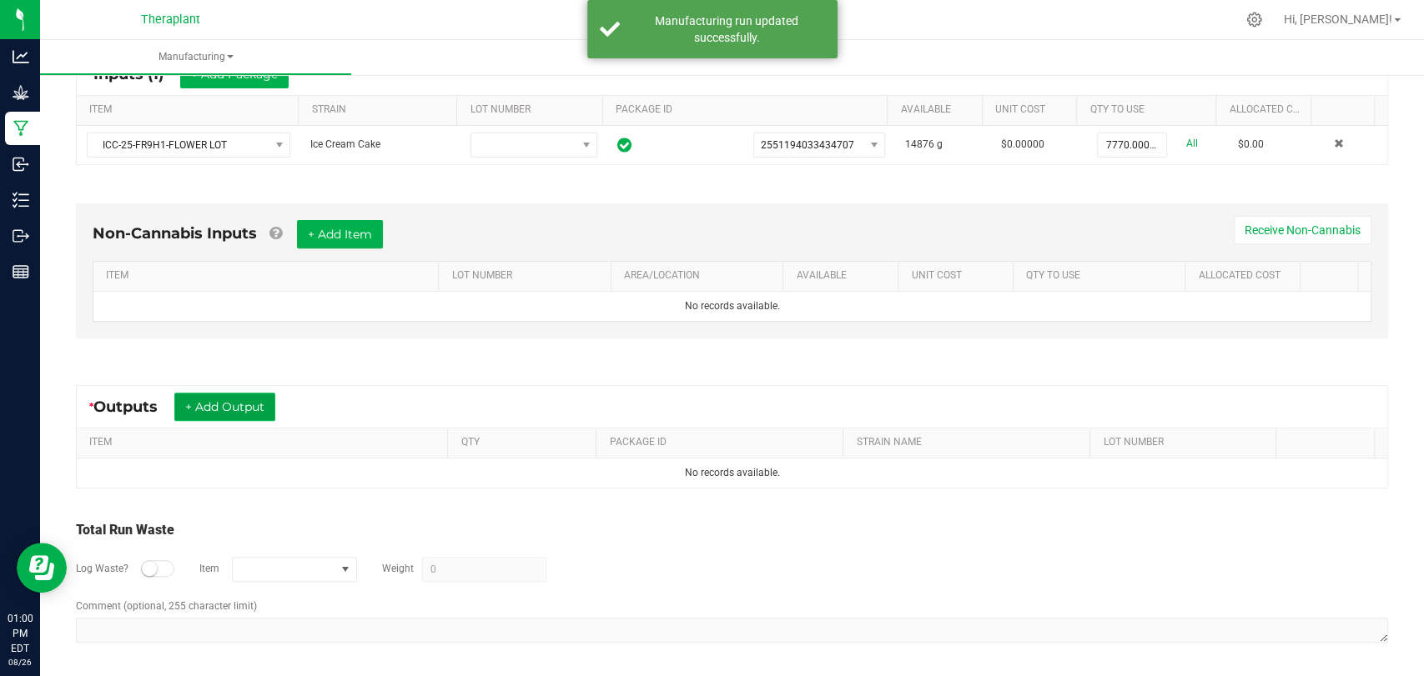
click at [221, 396] on button "+ Add Output" at bounding box center [224, 407] width 101 height 28
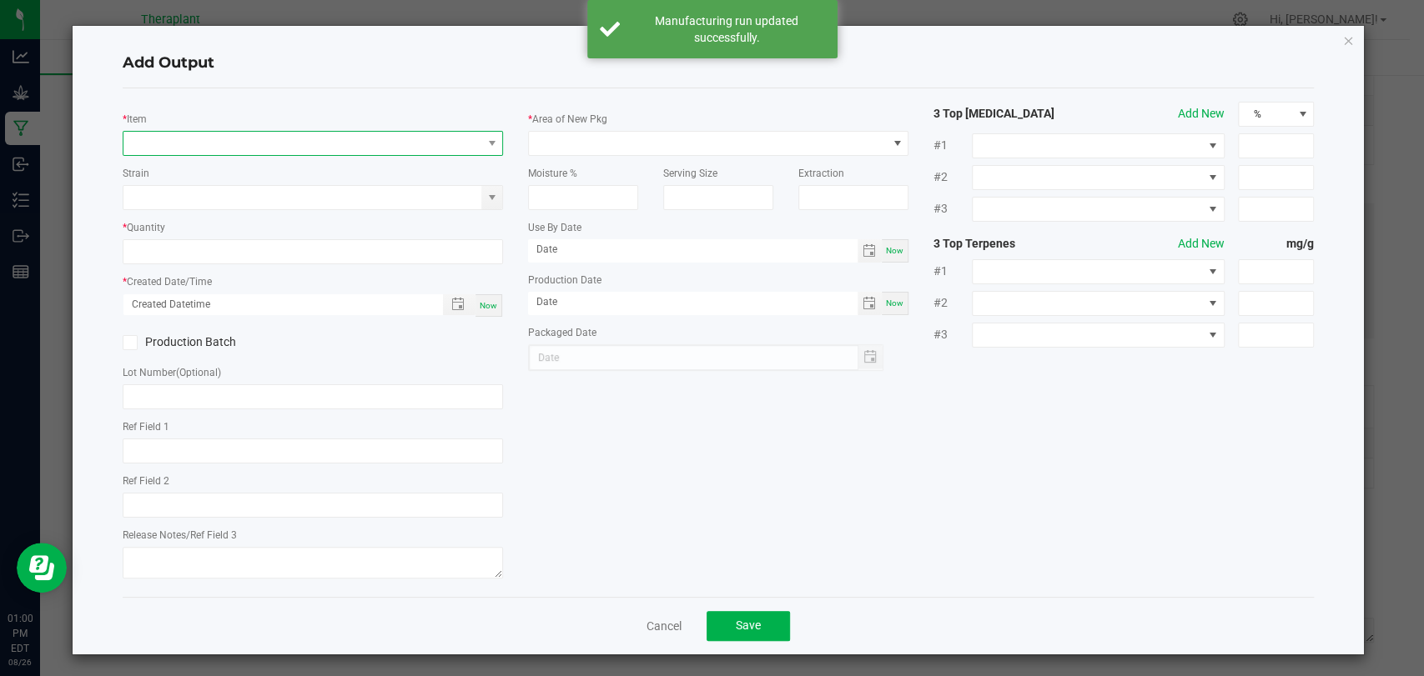
click at [252, 138] on span "NO DATA FOUND" at bounding box center [302, 143] width 358 height 23
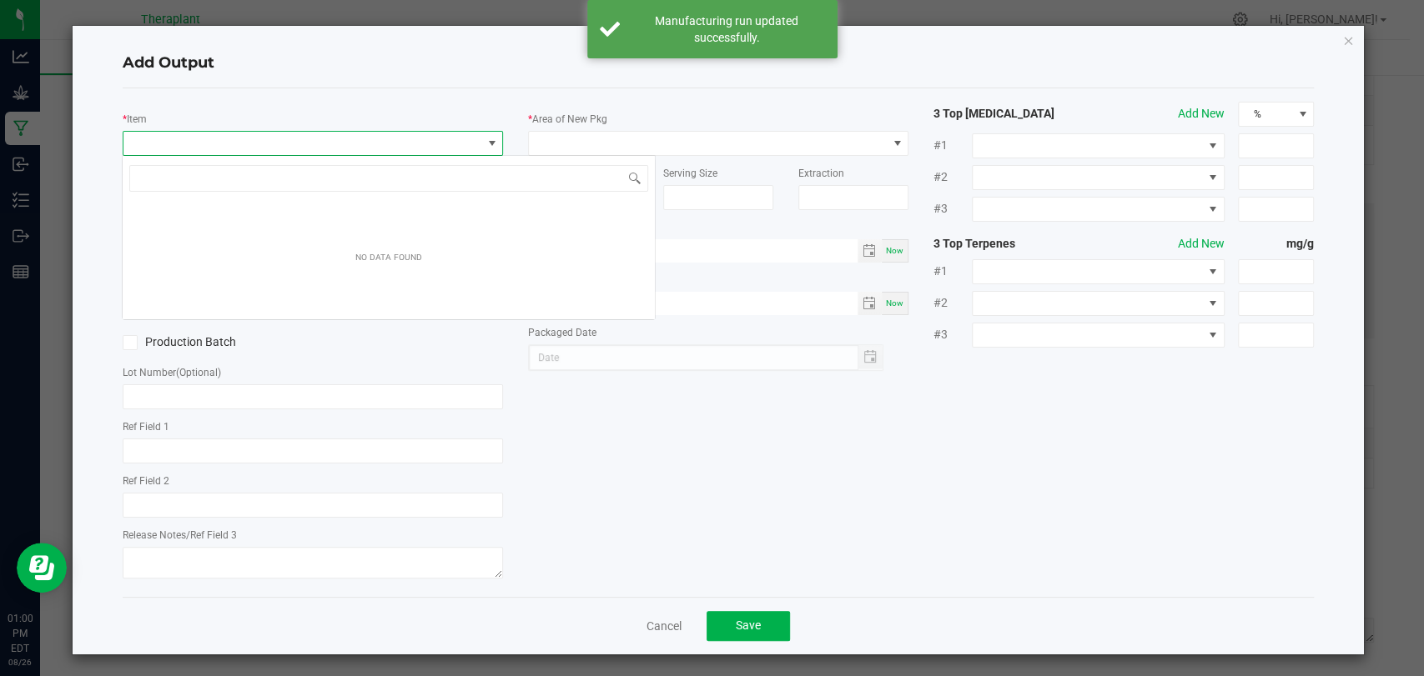
scroll to position [24, 375]
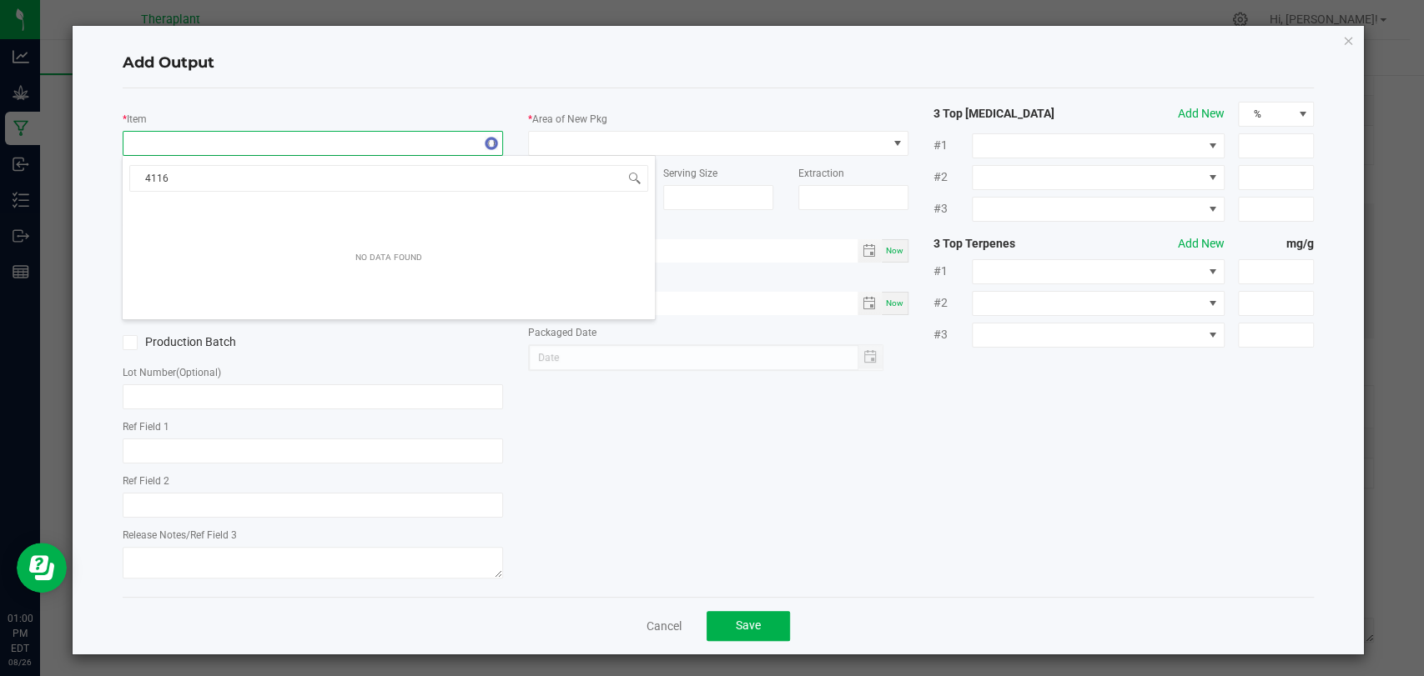
type input "41161"
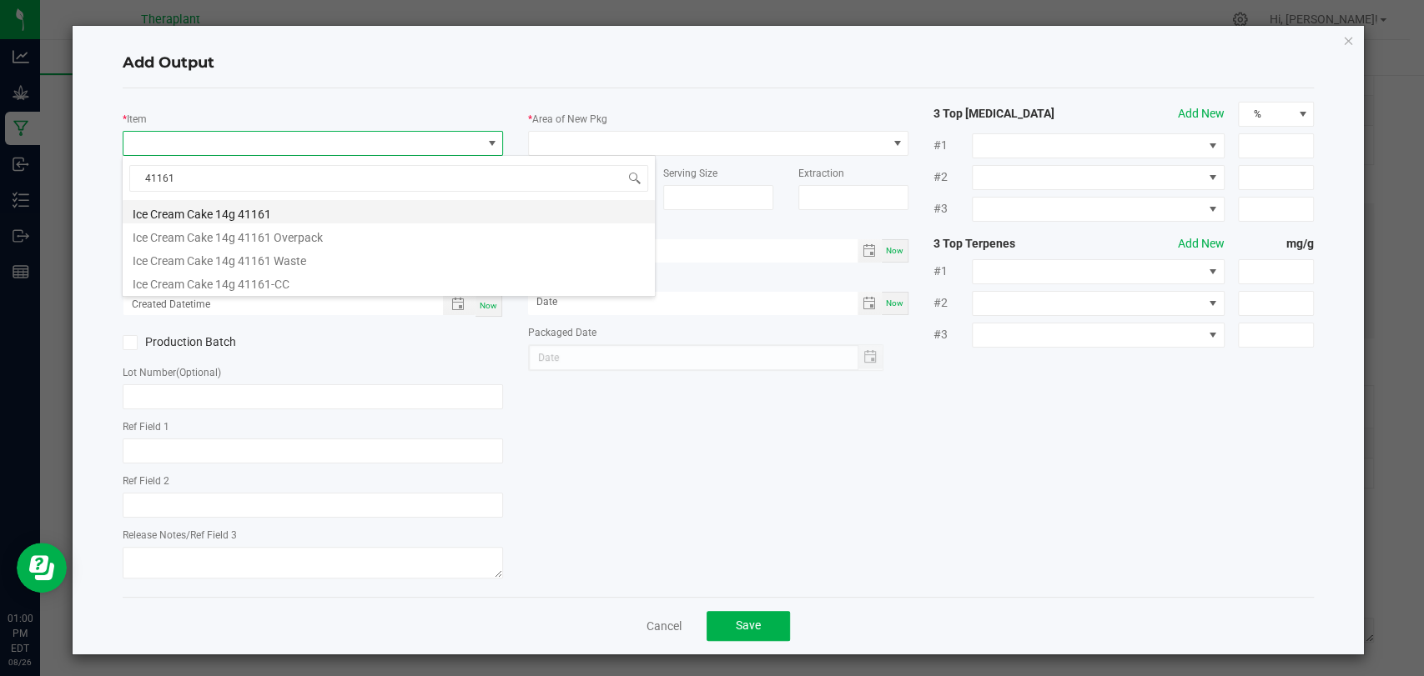
click at [251, 209] on li "Ice Cream Cake 14g 41161" at bounding box center [389, 211] width 532 height 23
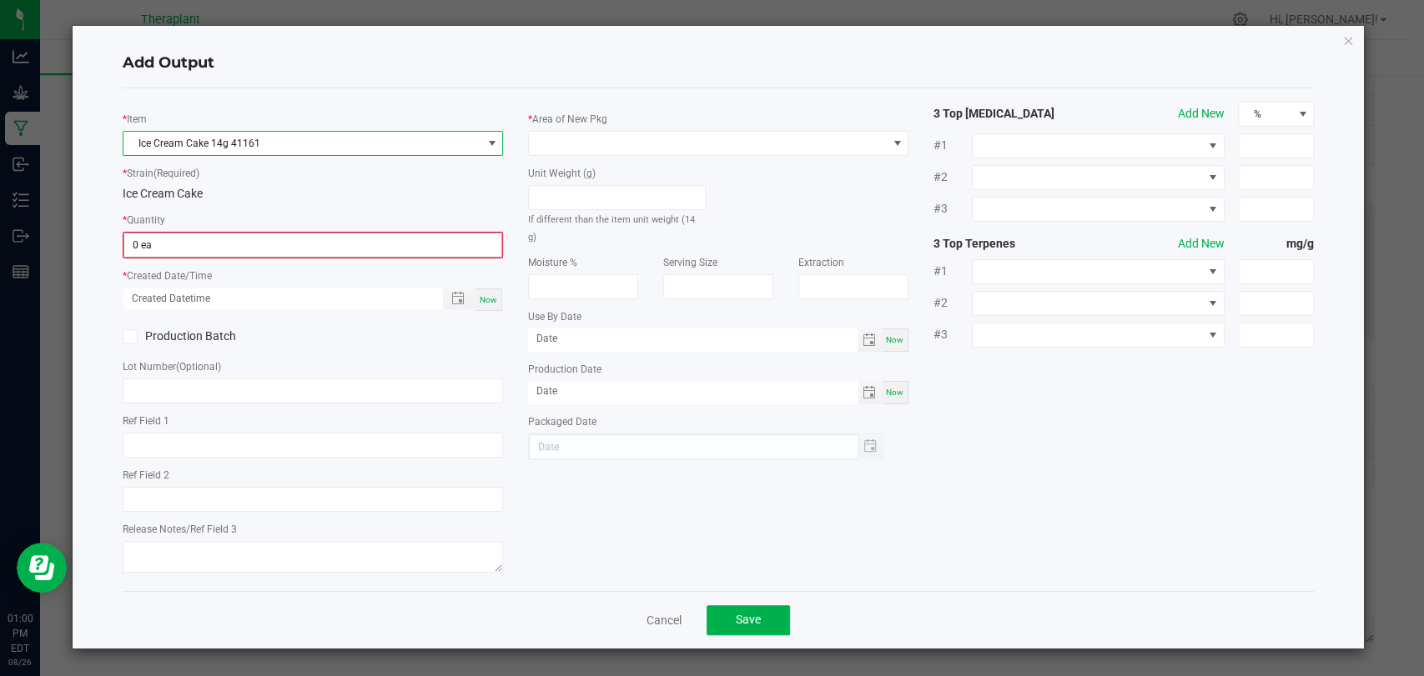
click at [249, 235] on input "0 ea" at bounding box center [312, 245] width 377 height 23
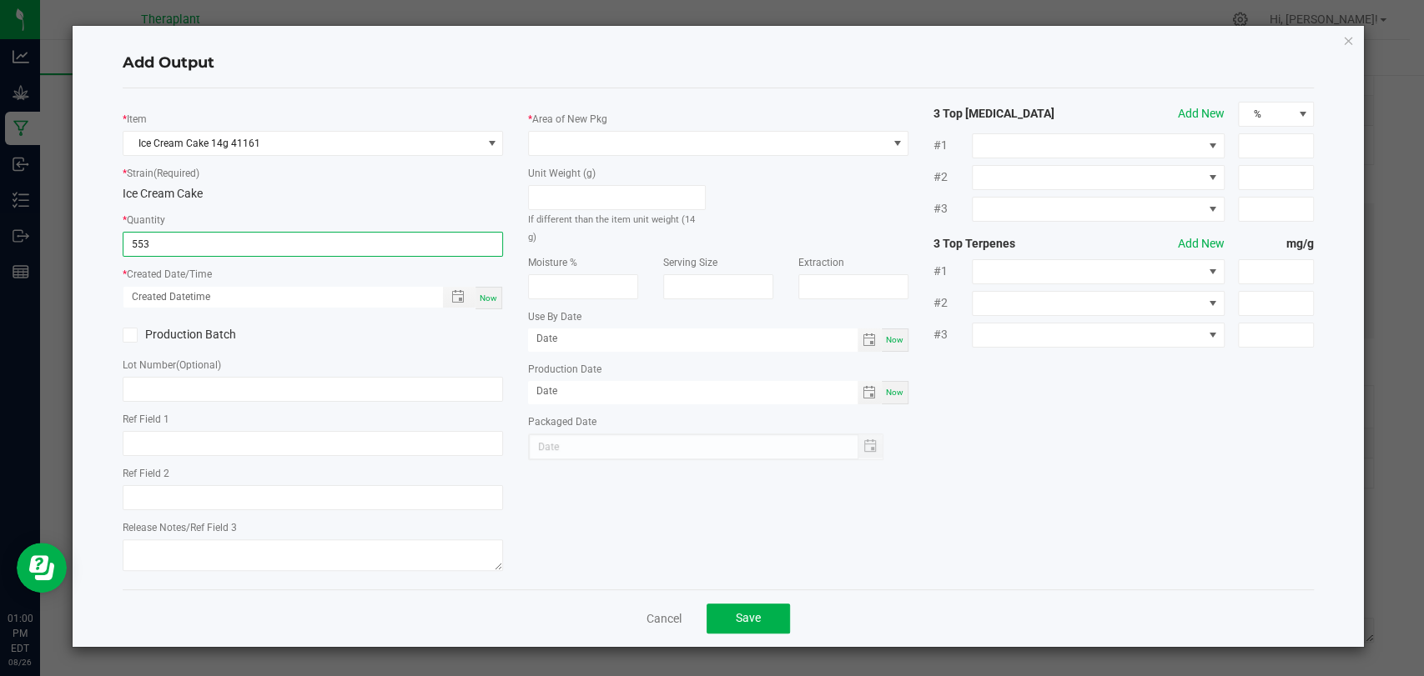
type input "553 ea"
click at [488, 301] on span "Now" at bounding box center [489, 298] width 18 height 9
type input "08/26/2025 1:00 PM"
type input "[DATE]"
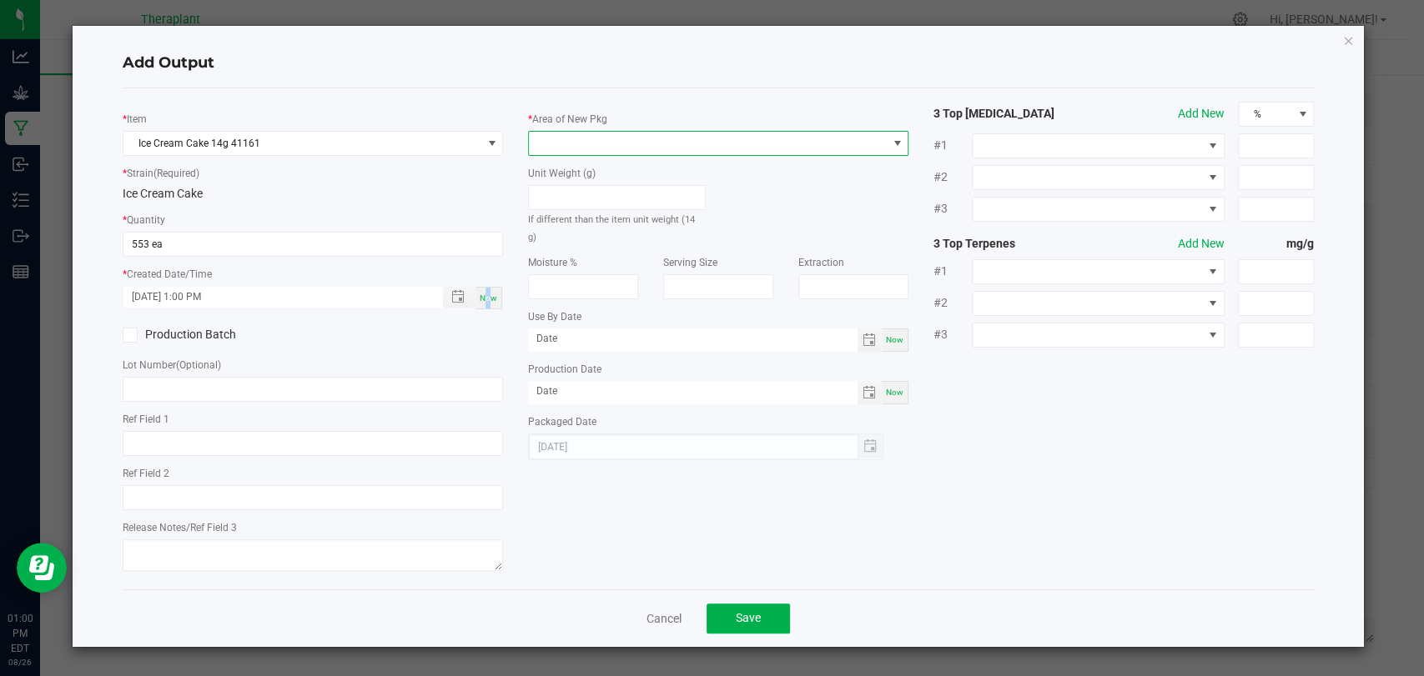
click at [607, 140] on span at bounding box center [708, 143] width 358 height 23
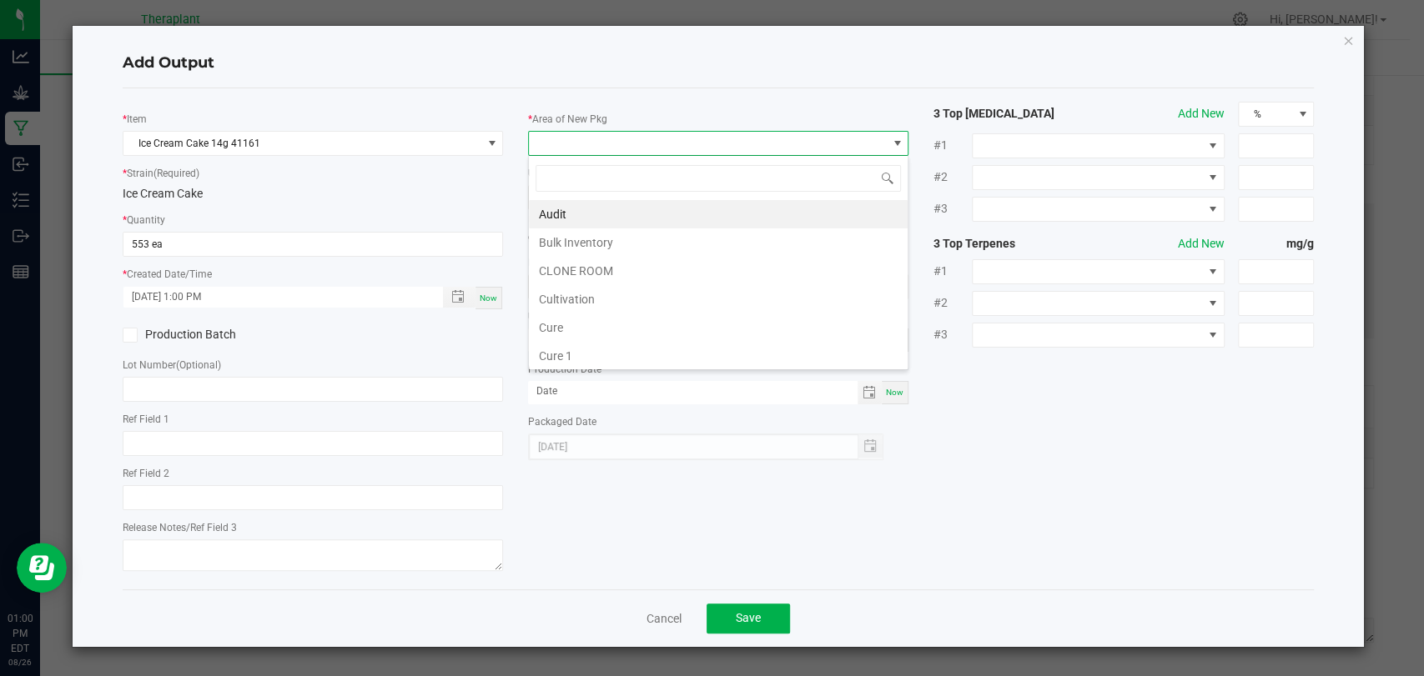
scroll to position [312, 0]
click at [577, 304] on li "Vault 2" at bounding box center [718, 299] width 379 height 28
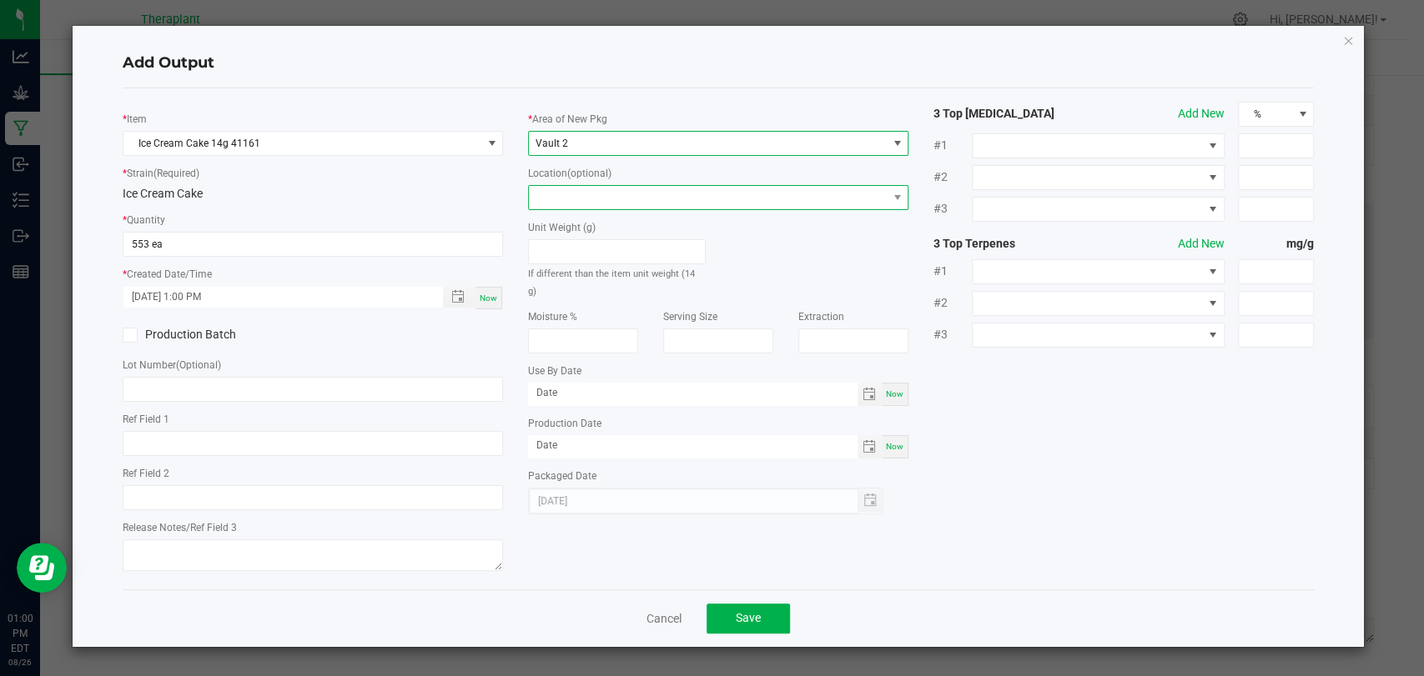
click at [587, 197] on span at bounding box center [708, 197] width 358 height 23
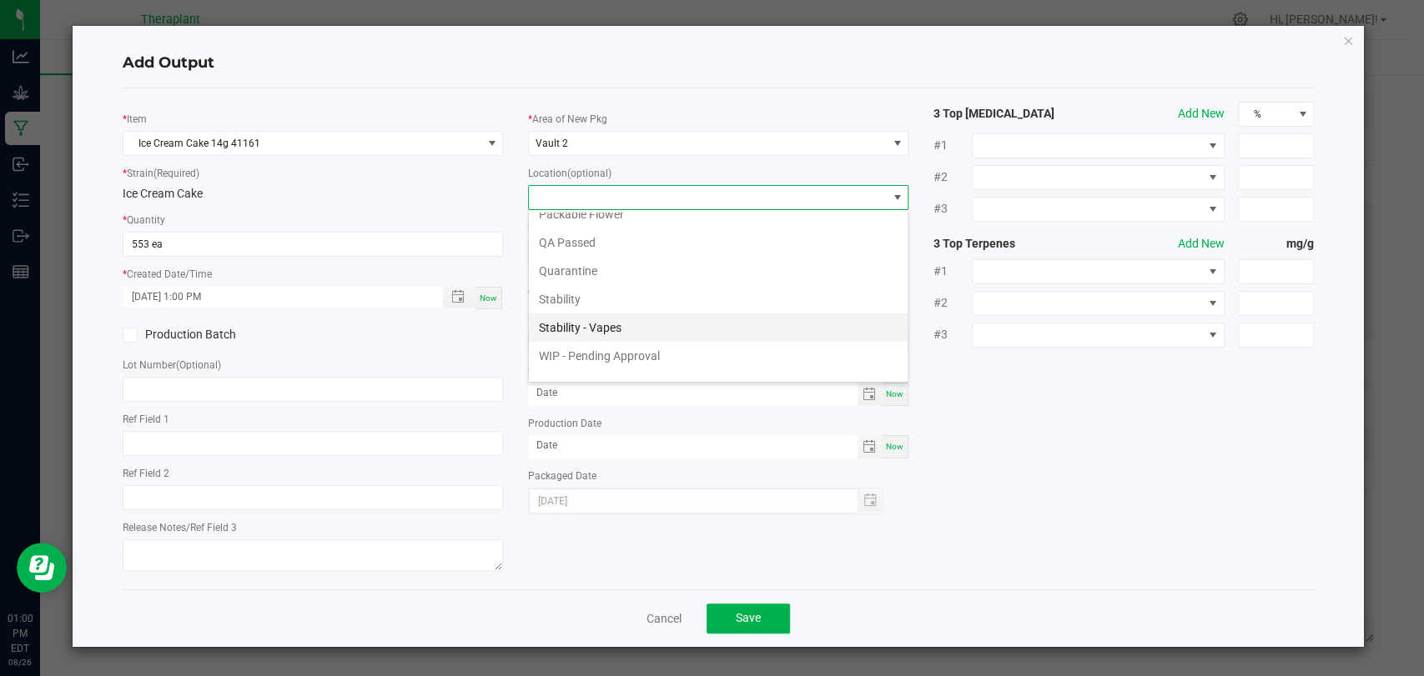
scroll to position [114, 0]
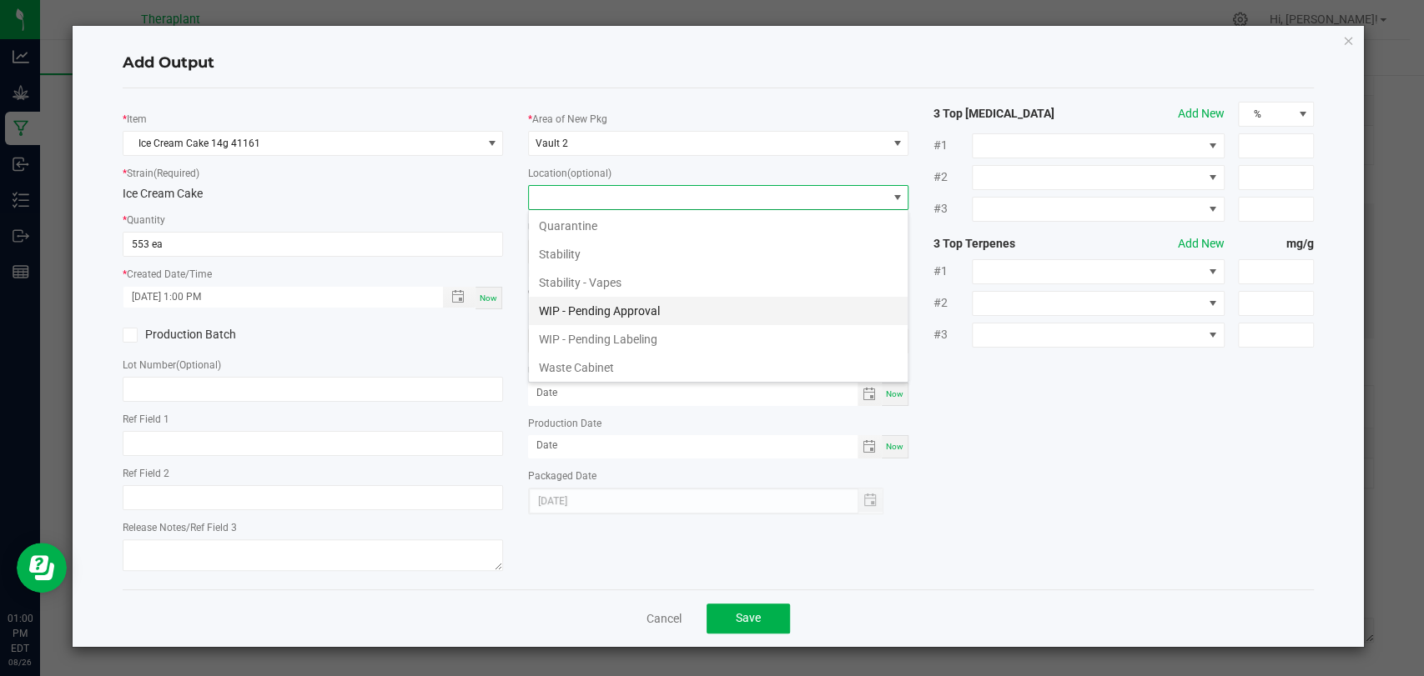
click at [595, 300] on li "WIP - Pending Approval" at bounding box center [718, 311] width 379 height 28
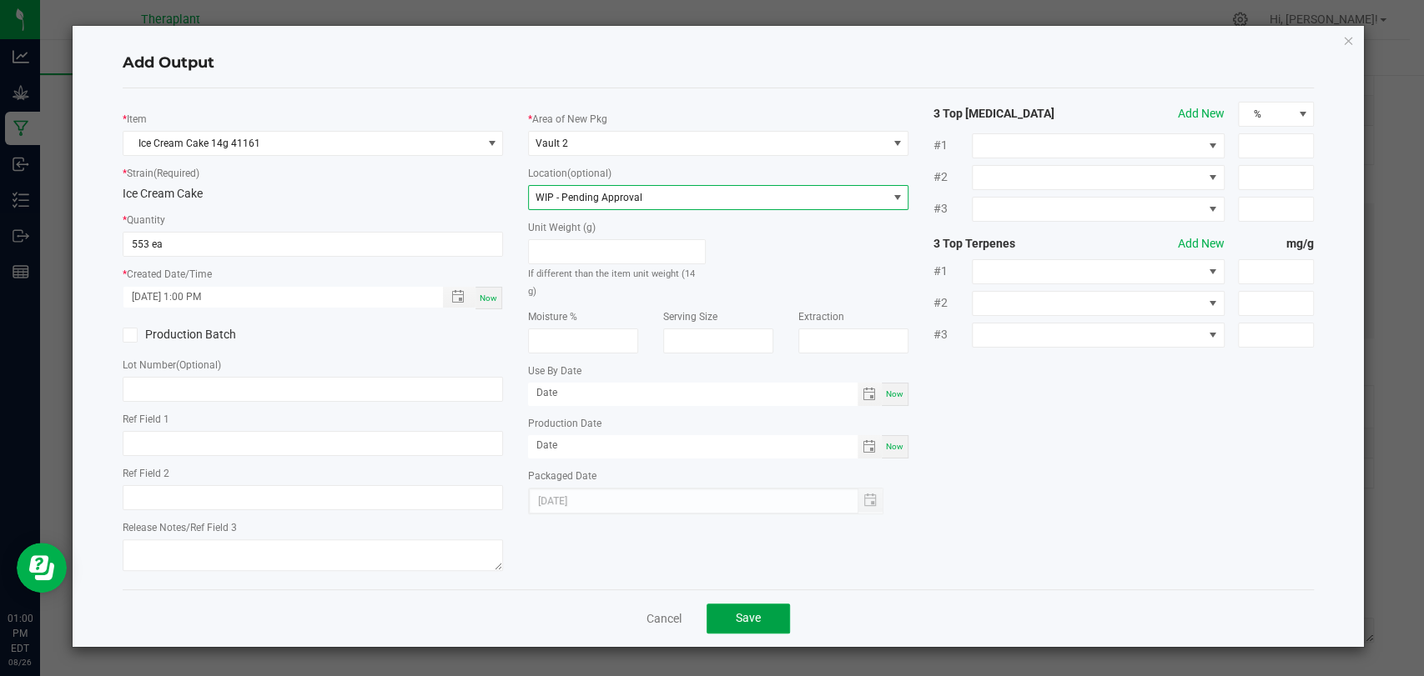
click at [744, 611] on span "Save" at bounding box center [748, 617] width 25 height 13
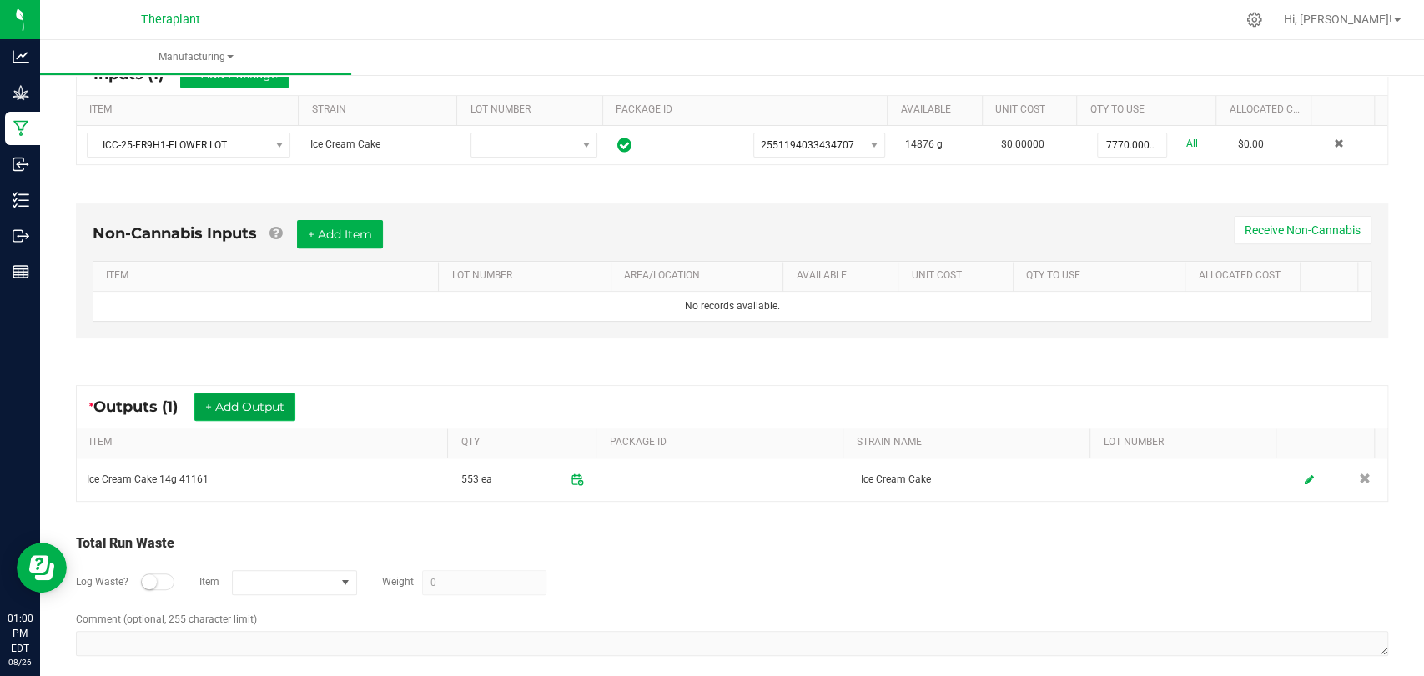
click at [239, 403] on button "+ Add Output" at bounding box center [244, 407] width 101 height 28
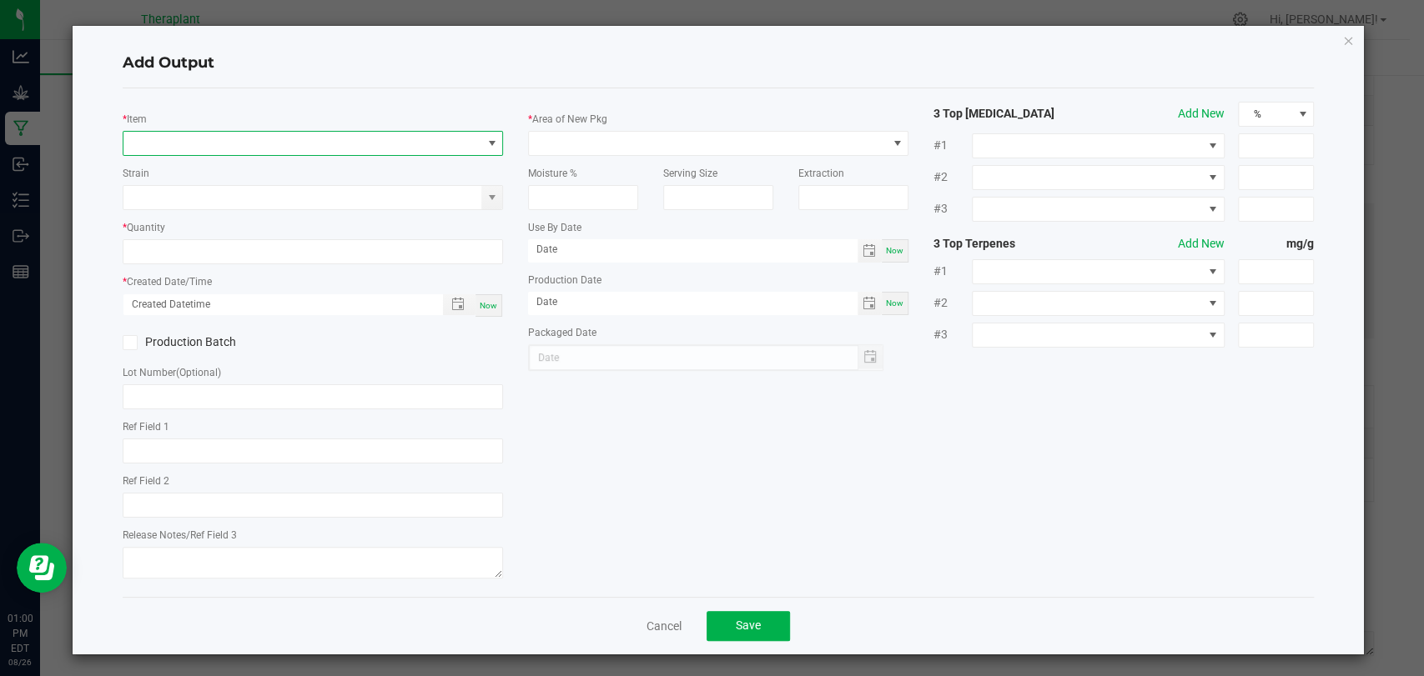
click at [288, 145] on span "NO DATA FOUND" at bounding box center [302, 143] width 358 height 23
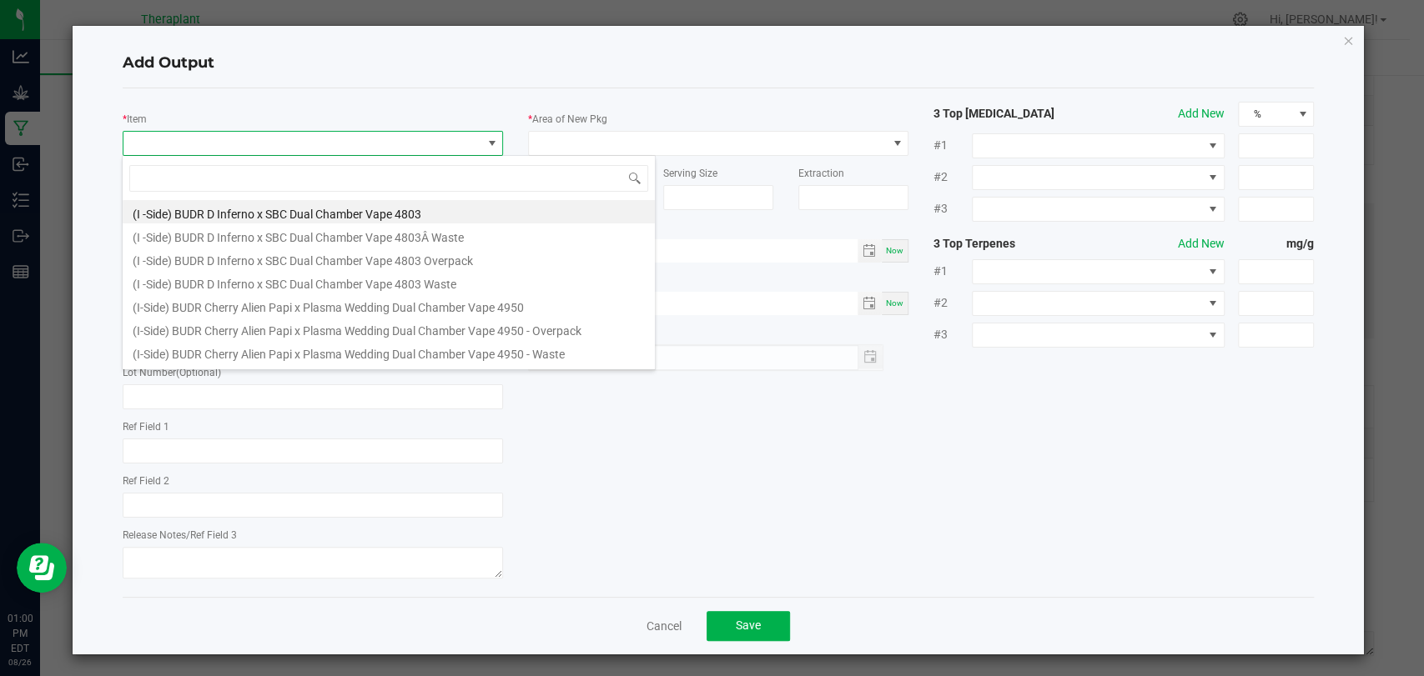
scroll to position [24, 375]
type input "41161"
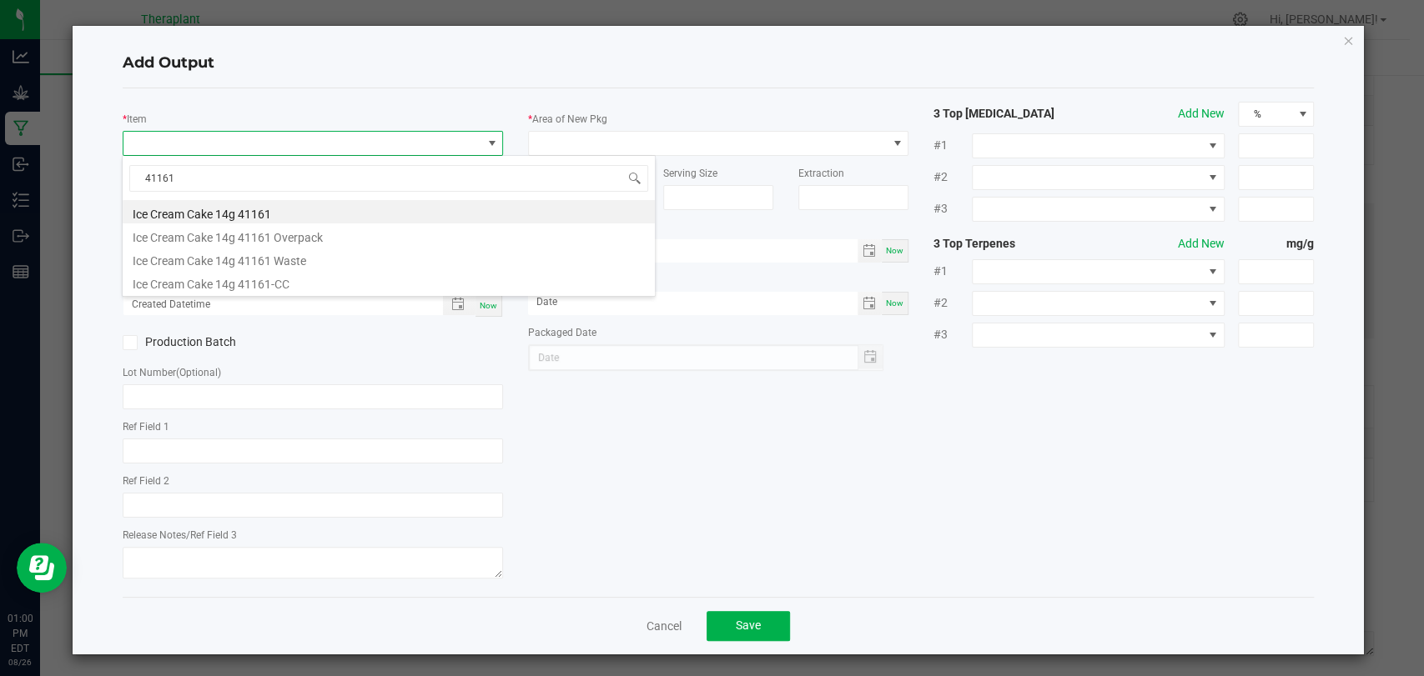
click at [279, 204] on li "Ice Cream Cake 14g 41161" at bounding box center [389, 211] width 532 height 23
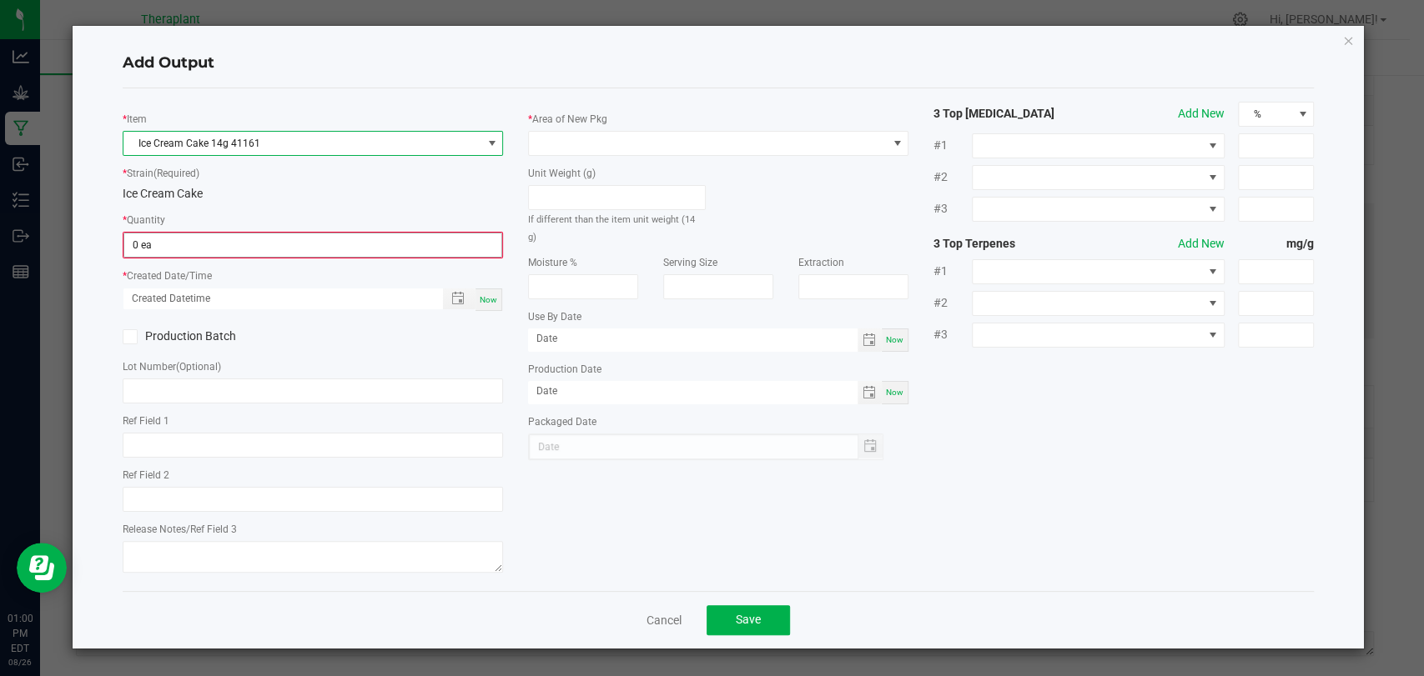
click at [256, 245] on input "0 ea" at bounding box center [312, 245] width 377 height 23
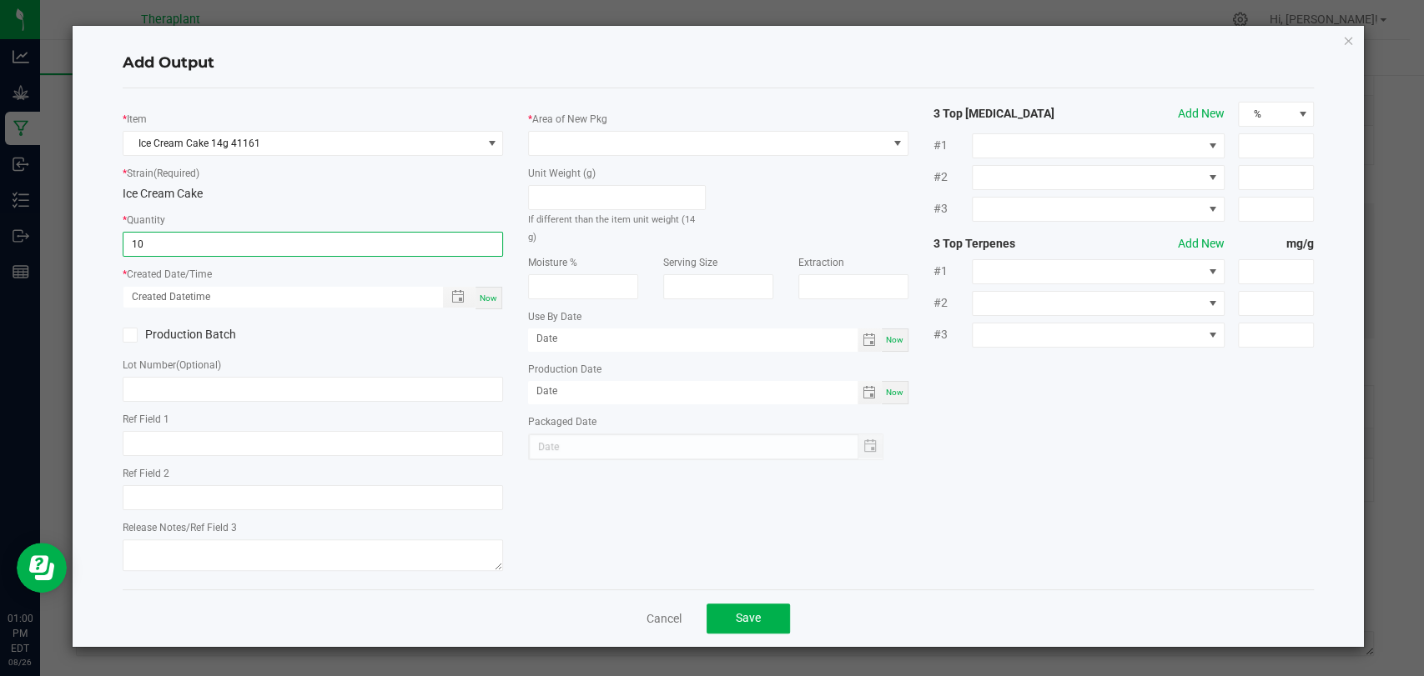
type input "0"
type input "1 ea"
click at [490, 294] on span "Now" at bounding box center [489, 298] width 18 height 9
type input "08/26/2025 1:01 PM"
type input "[DATE]"
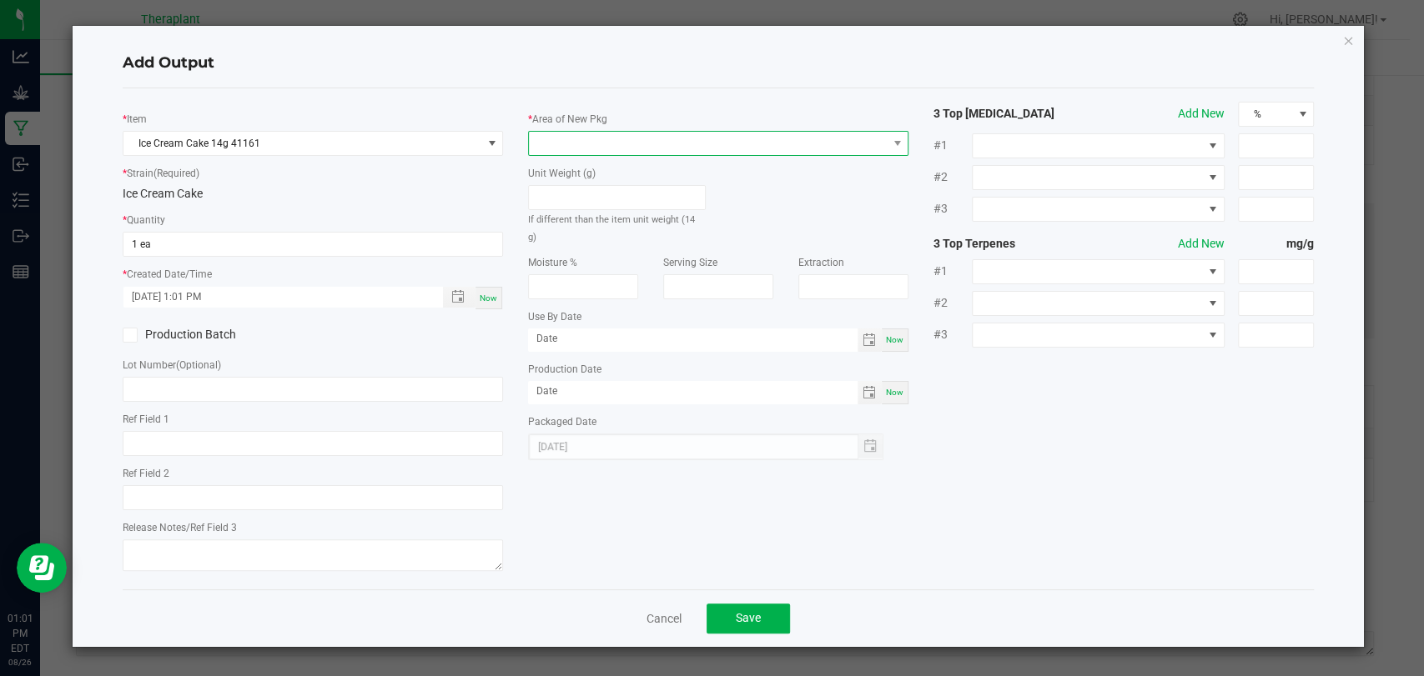
click at [581, 143] on span at bounding box center [708, 143] width 358 height 23
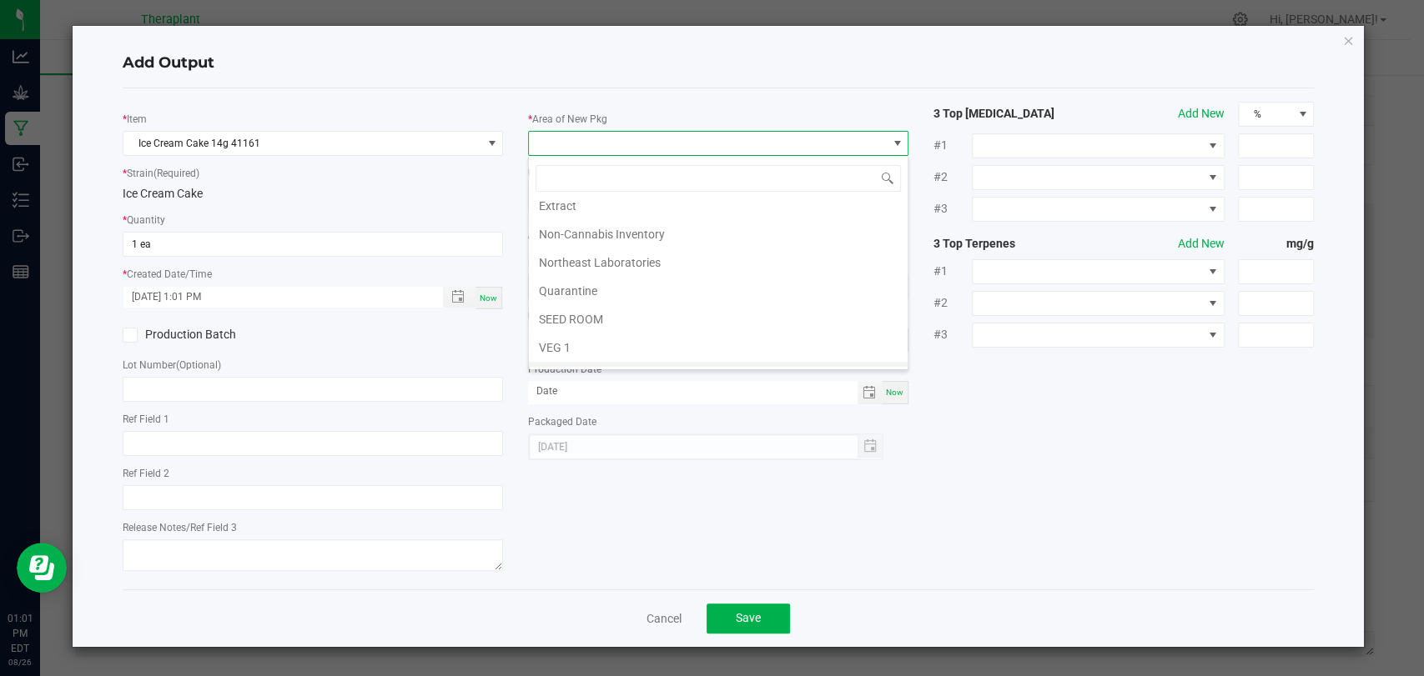
scroll to position [312, 0]
click at [556, 285] on li "Vault 2" at bounding box center [718, 299] width 379 height 28
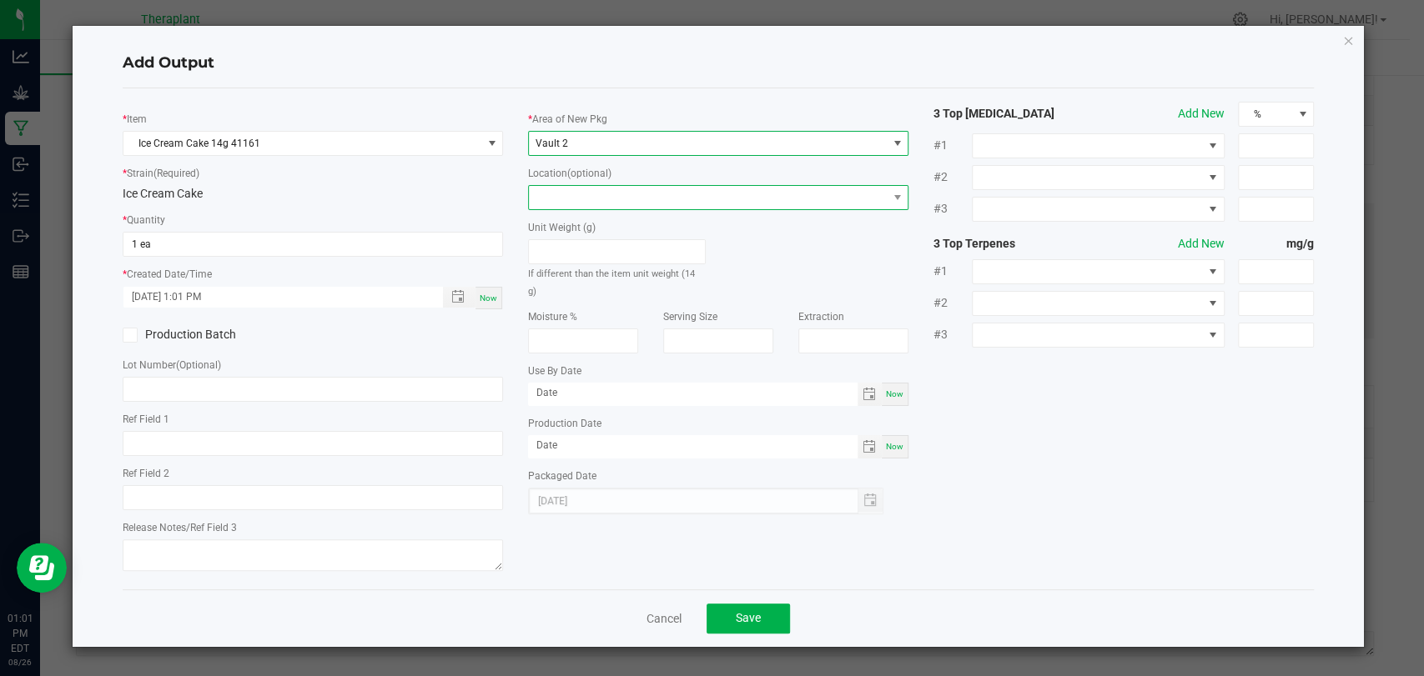
click at [580, 189] on span at bounding box center [708, 197] width 358 height 23
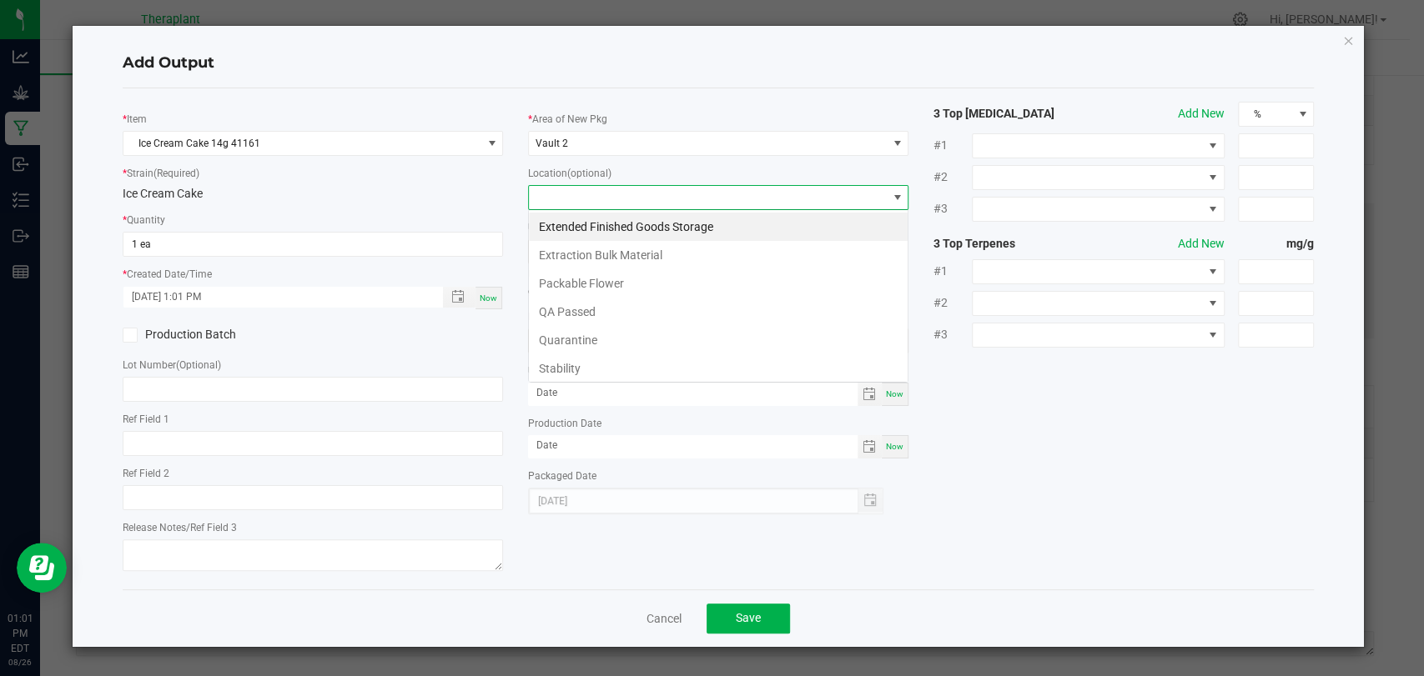
scroll to position [24, 380]
click at [566, 368] on li "Stability" at bounding box center [718, 368] width 379 height 28
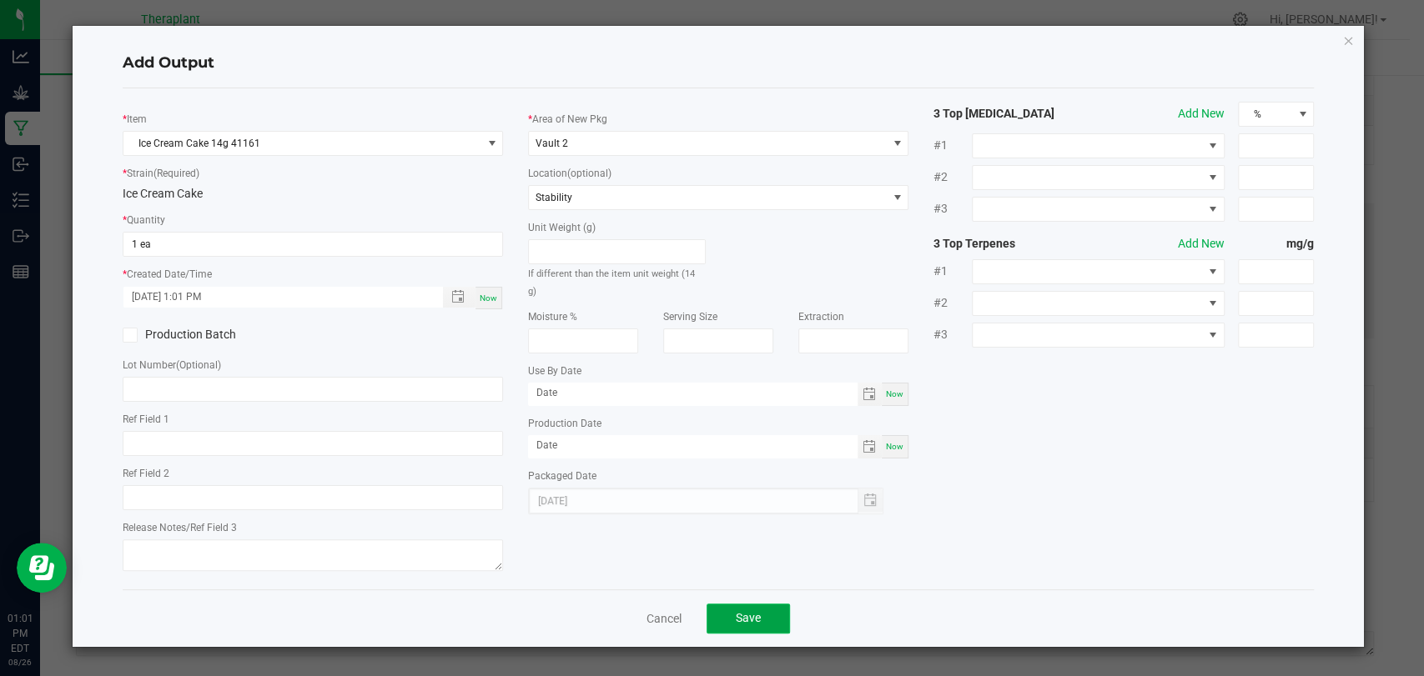
click at [751, 622] on span "Save" at bounding box center [748, 617] width 25 height 13
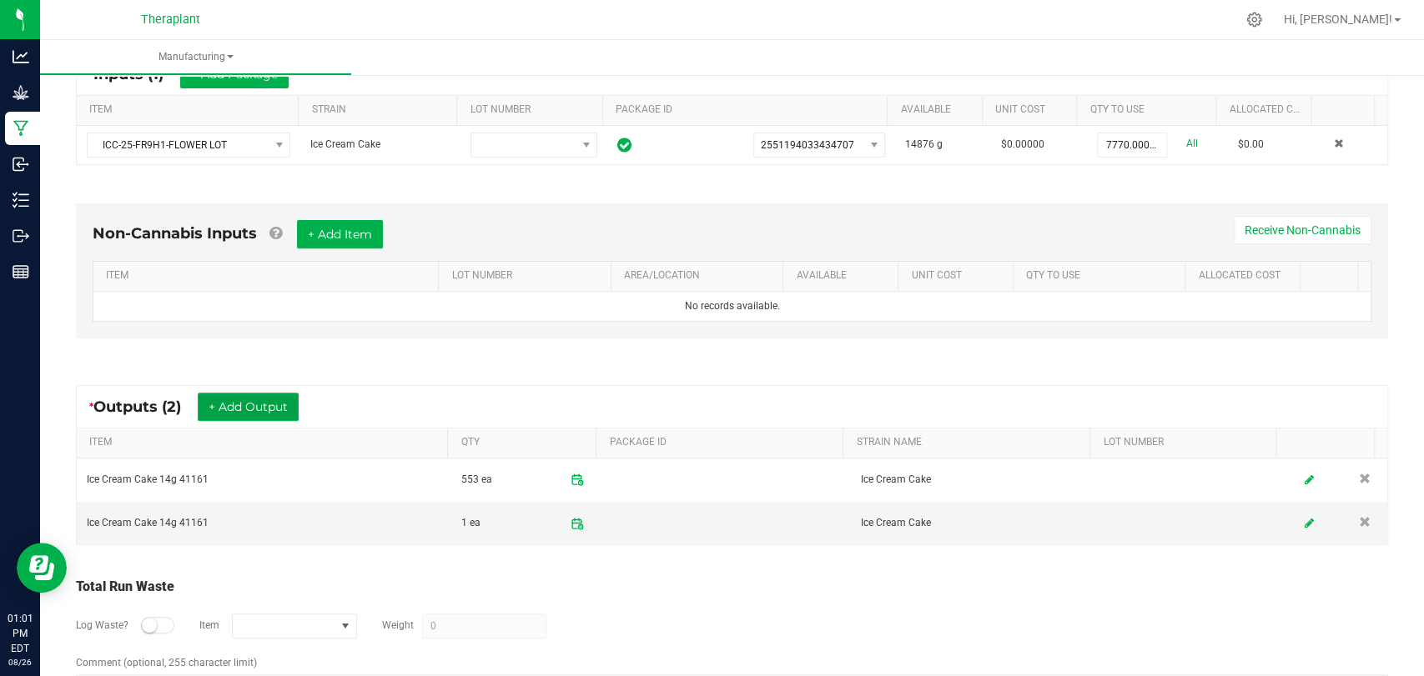
click at [221, 402] on button "+ Add Output" at bounding box center [248, 407] width 101 height 28
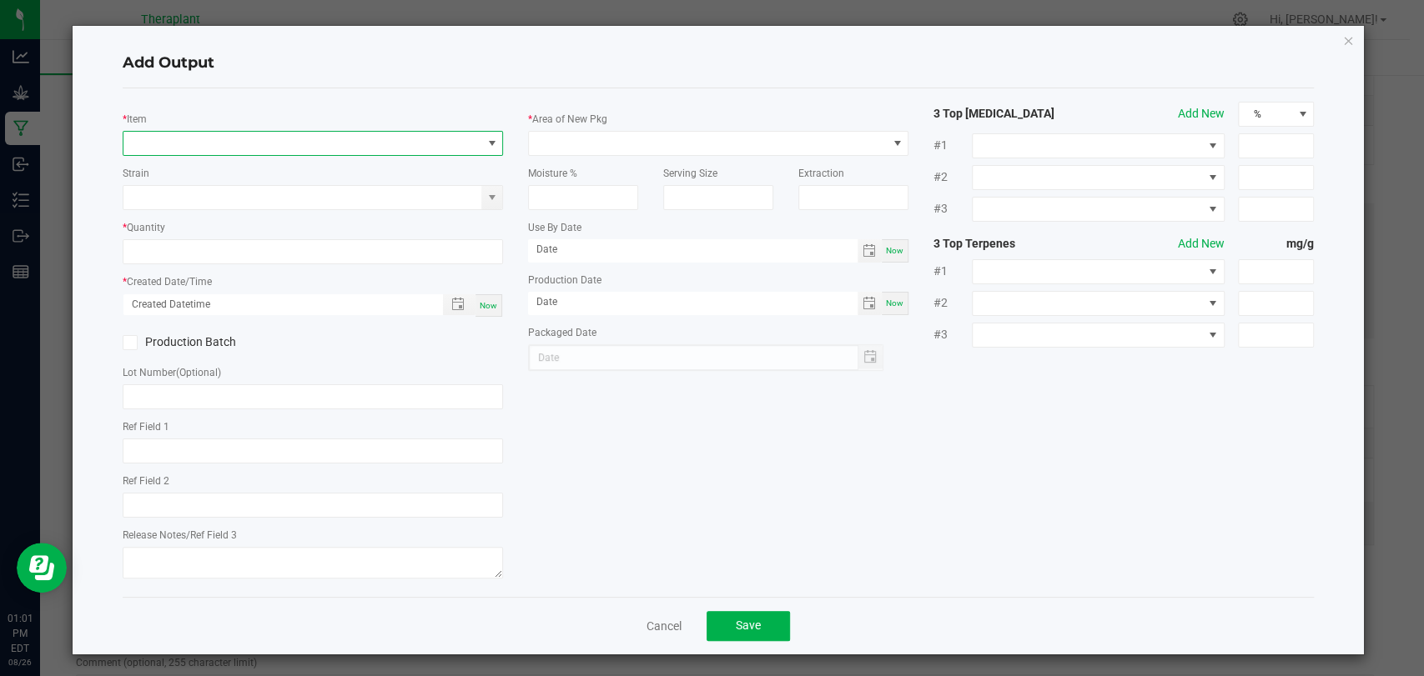
click at [332, 142] on span "NO DATA FOUND" at bounding box center [302, 143] width 358 height 23
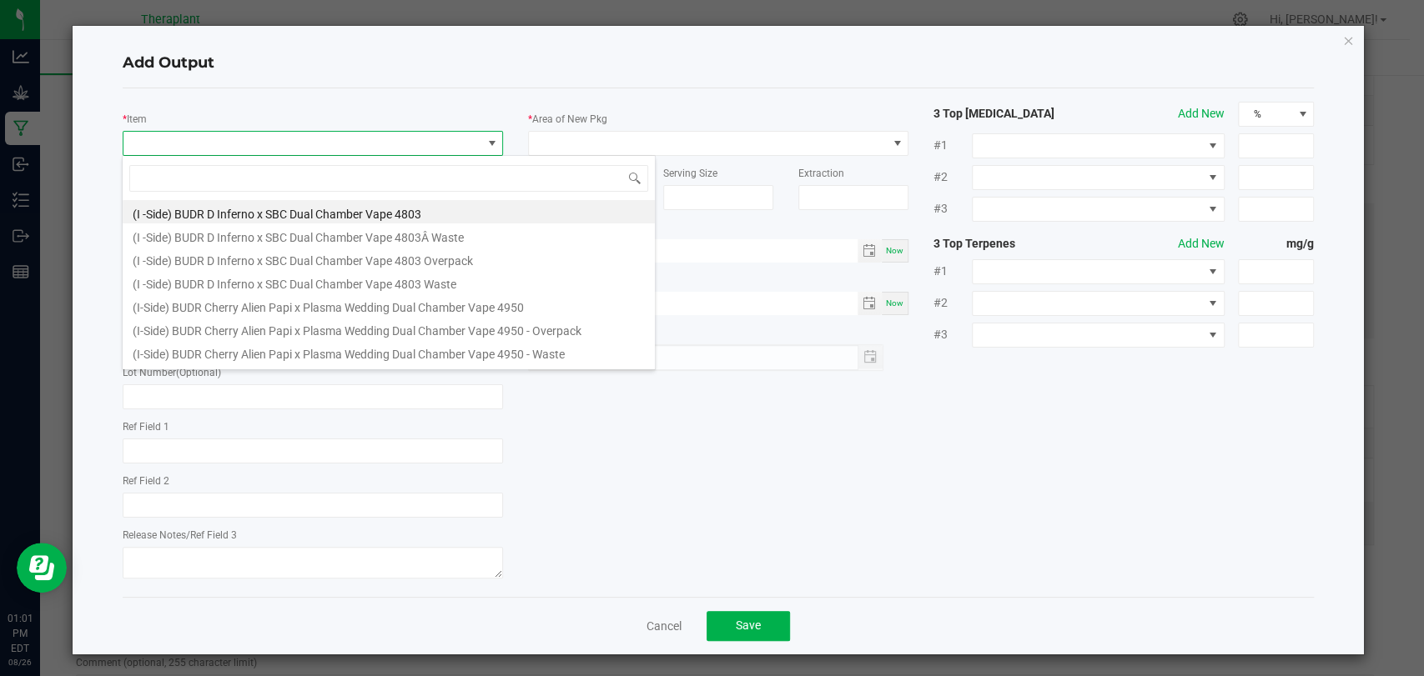
scroll to position [24, 375]
type input "41161"
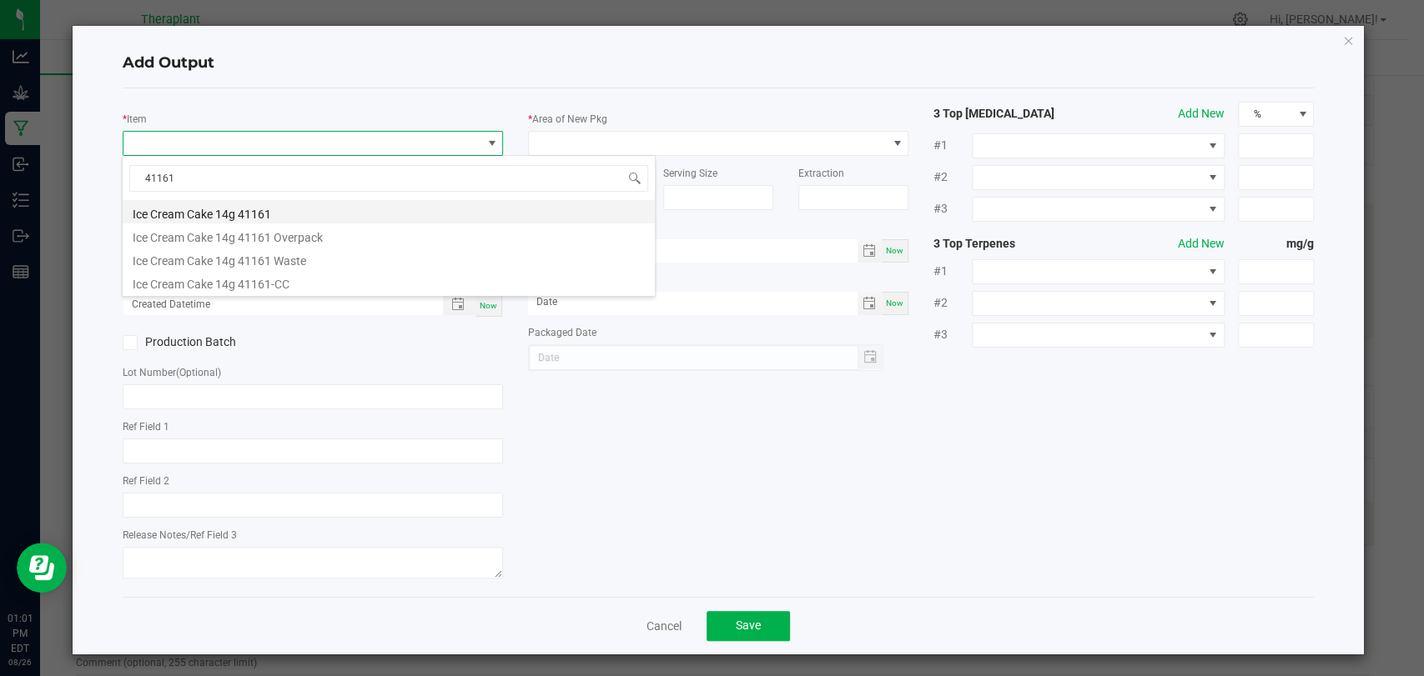
click at [309, 215] on li "Ice Cream Cake 14g 41161" at bounding box center [389, 211] width 532 height 23
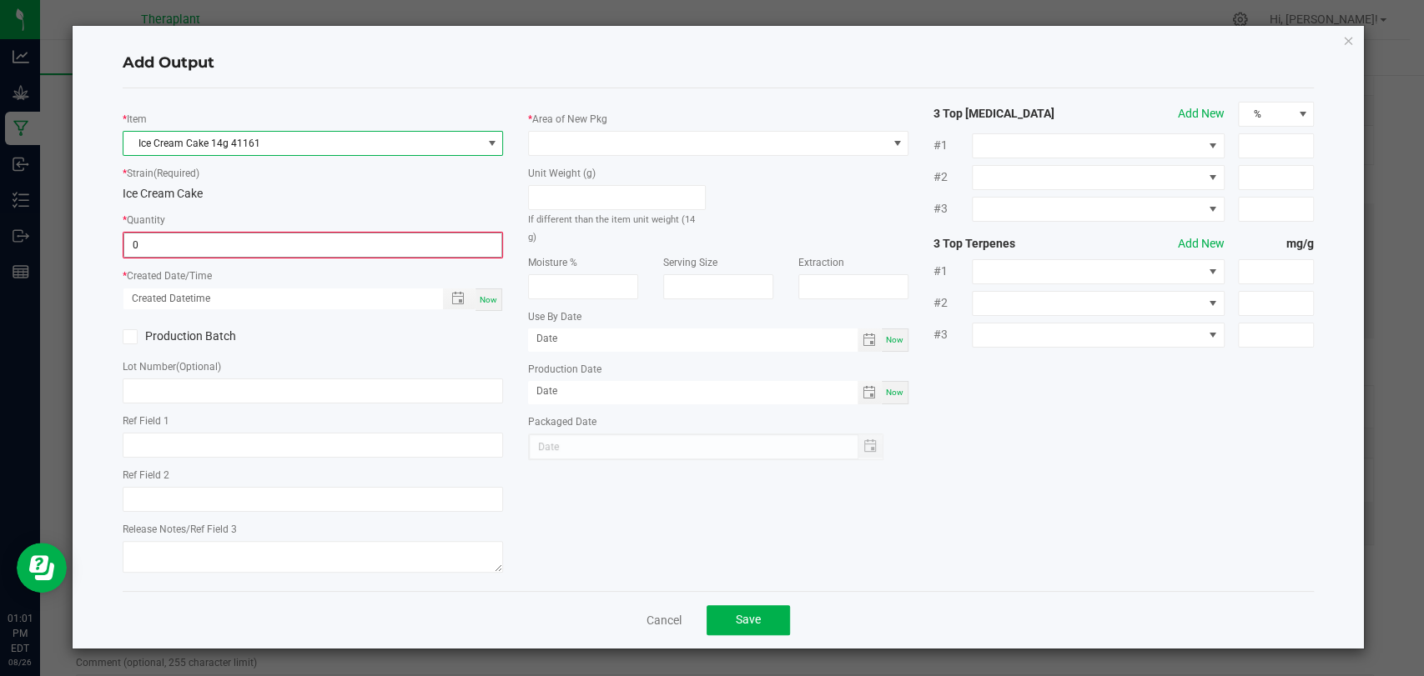
click at [285, 242] on input "0" at bounding box center [312, 245] width 377 height 23
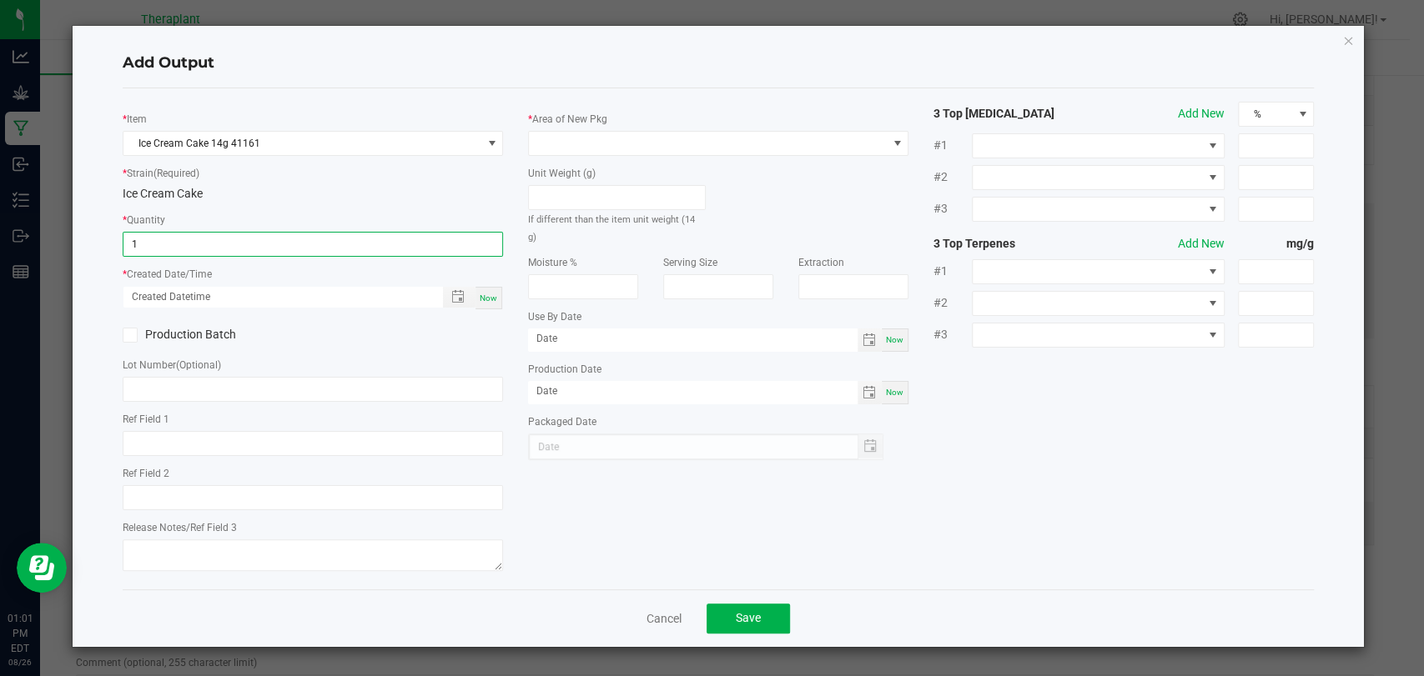
type input "1 ea"
click at [492, 295] on span "Now" at bounding box center [489, 298] width 18 height 9
type input "08/26/2025 1:01 PM"
type input "[DATE]"
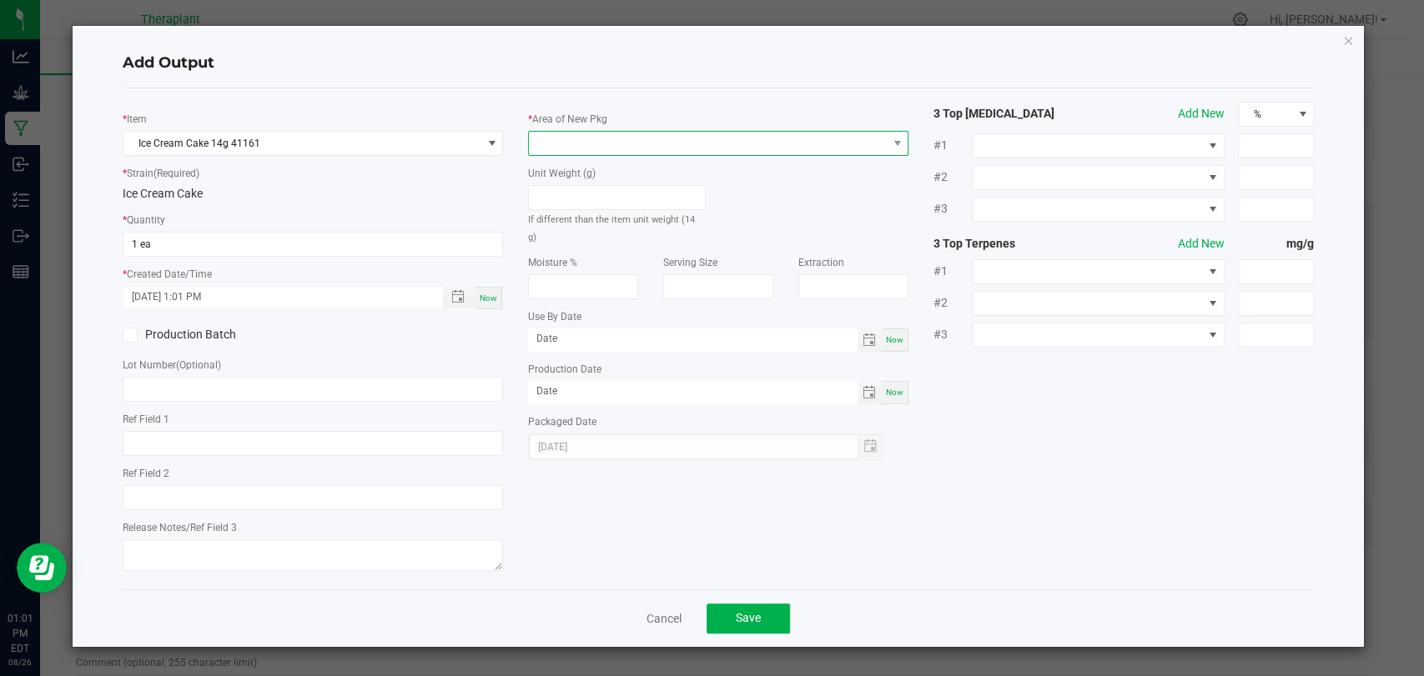
click at [587, 153] on span at bounding box center [708, 143] width 358 height 23
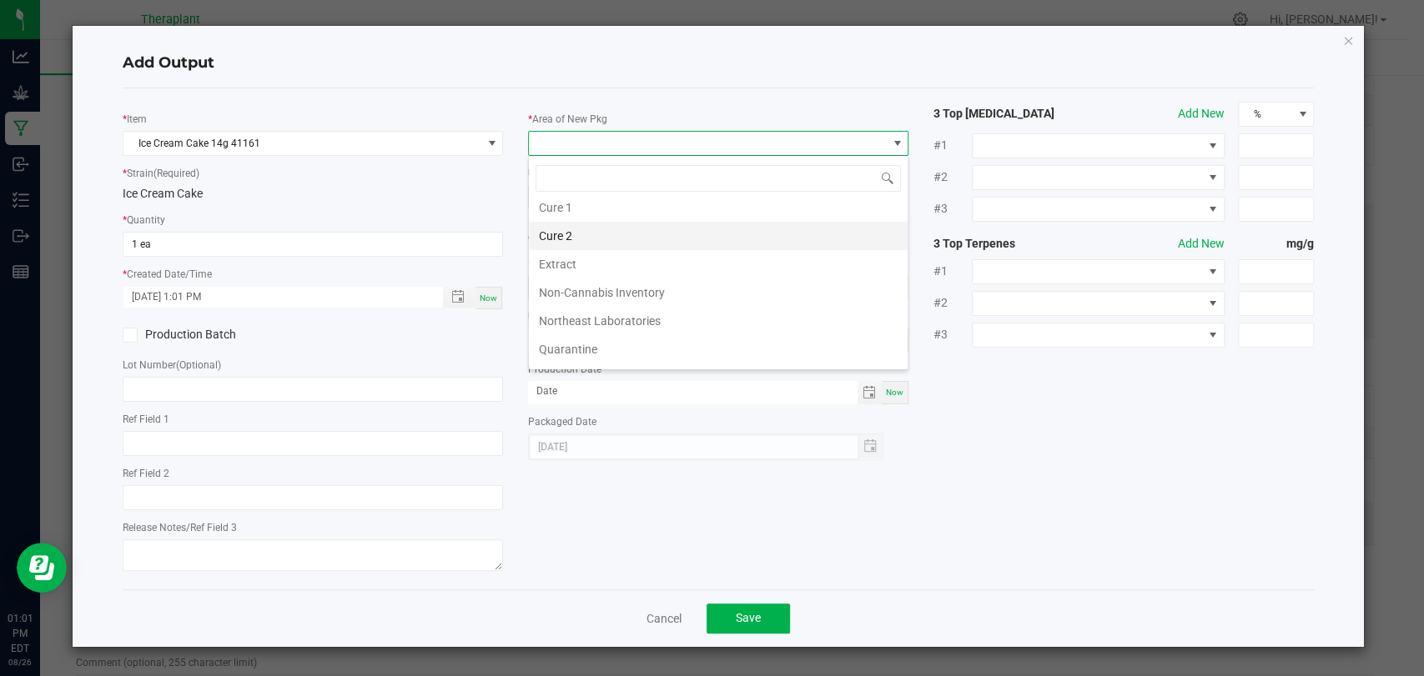
scroll to position [312, 0]
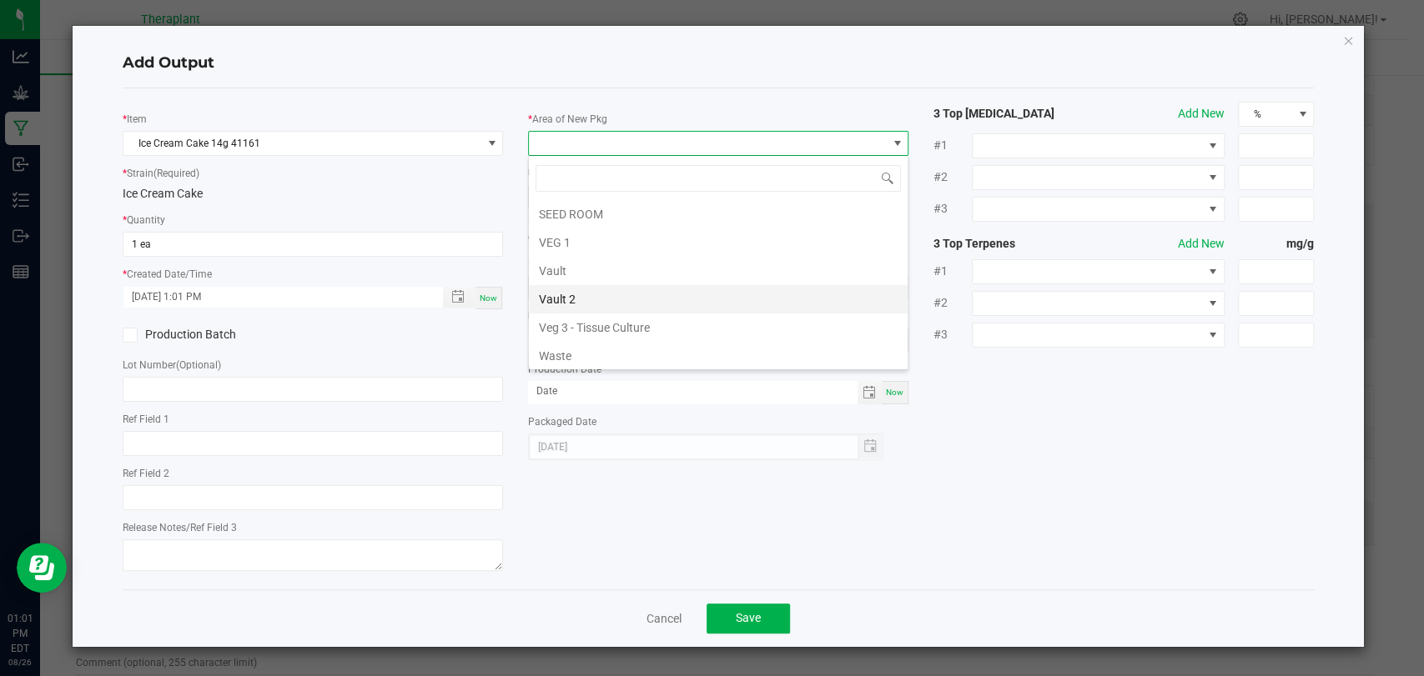
click at [573, 292] on li "Vault 2" at bounding box center [718, 299] width 379 height 28
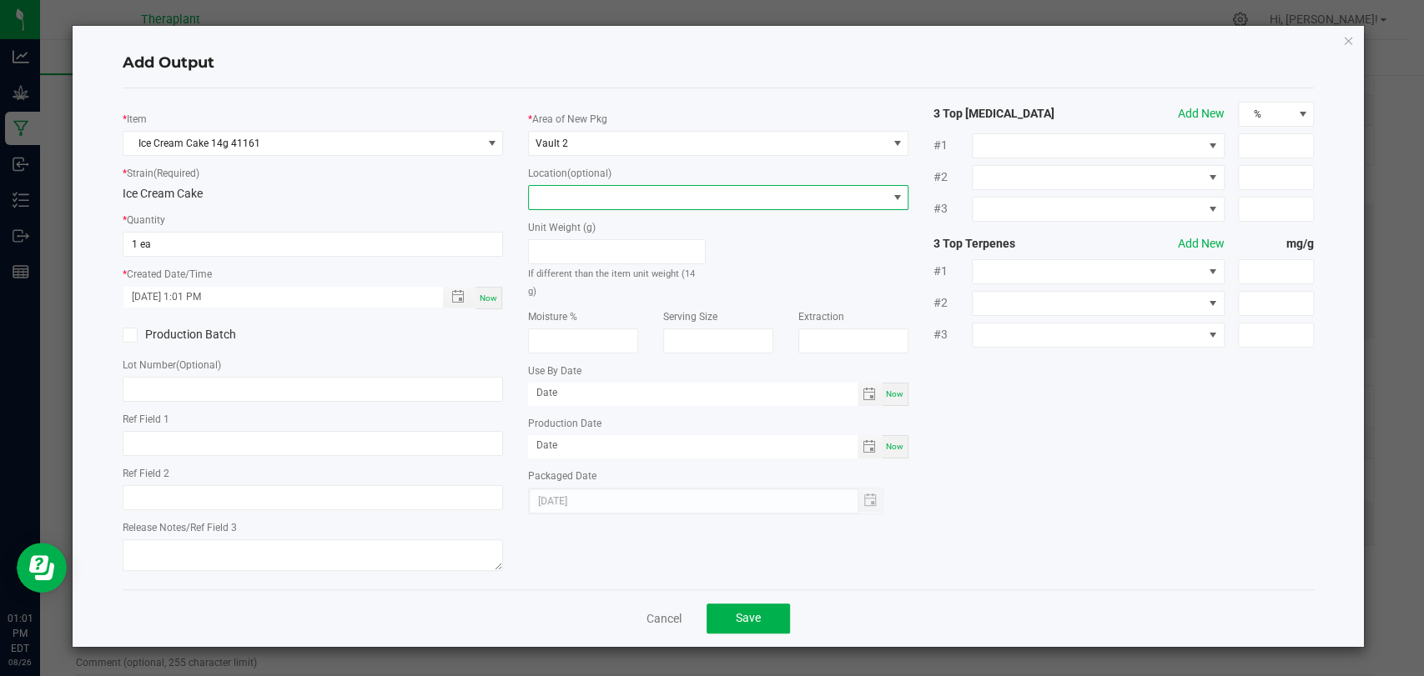
click at [601, 199] on span at bounding box center [708, 197] width 358 height 23
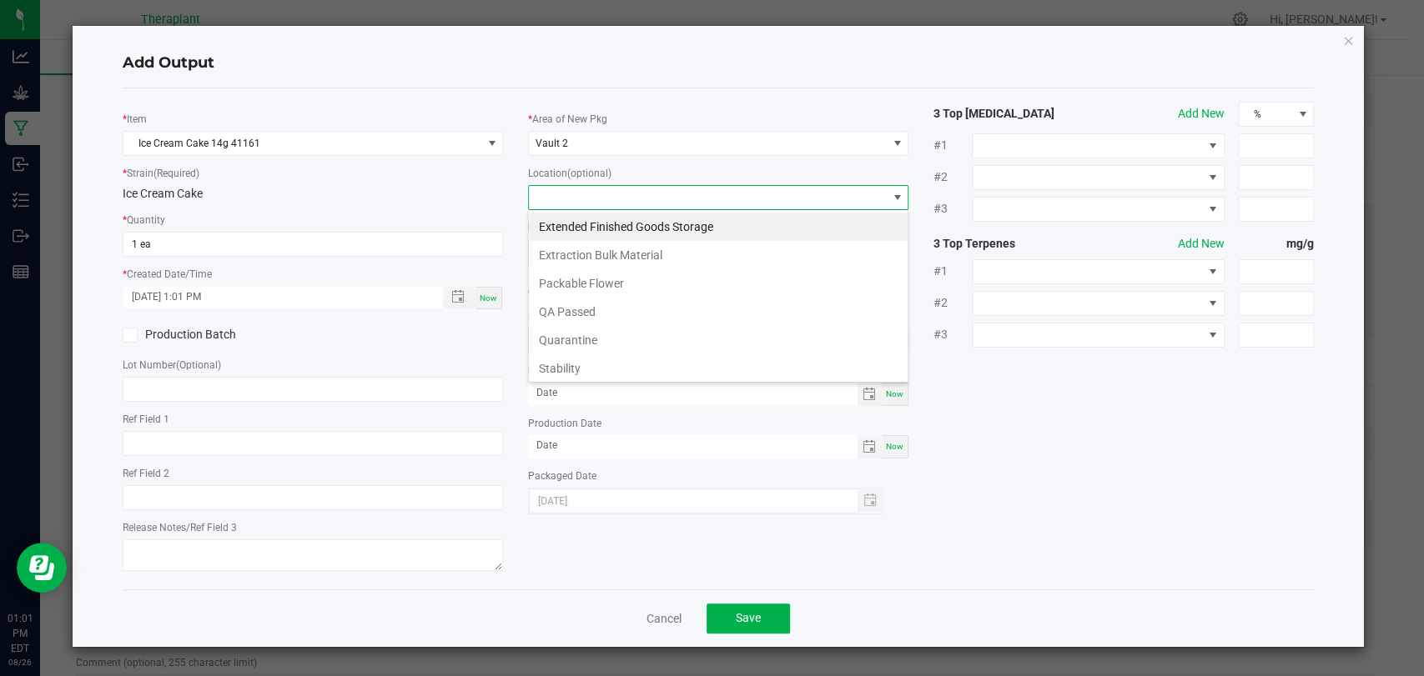
scroll to position [24, 380]
click at [561, 362] on li "Stability" at bounding box center [718, 368] width 379 height 28
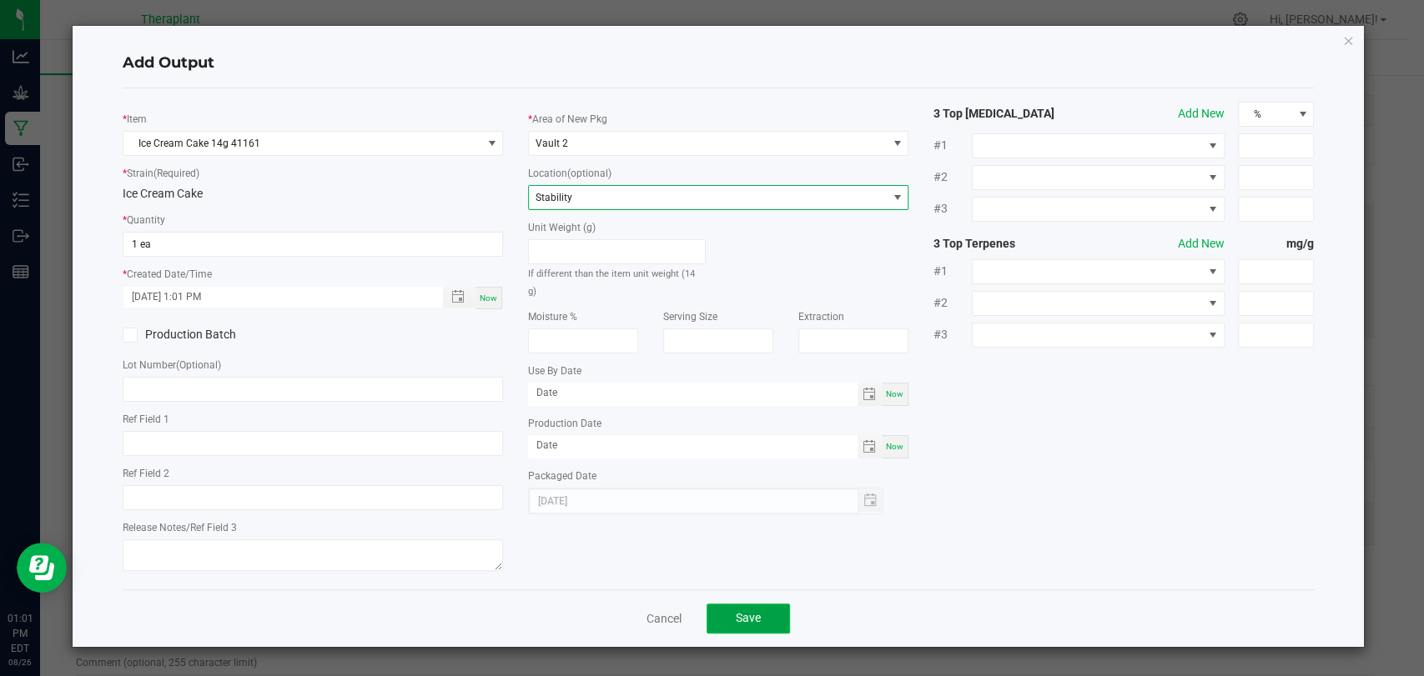
click at [755, 618] on span "Save" at bounding box center [748, 617] width 25 height 13
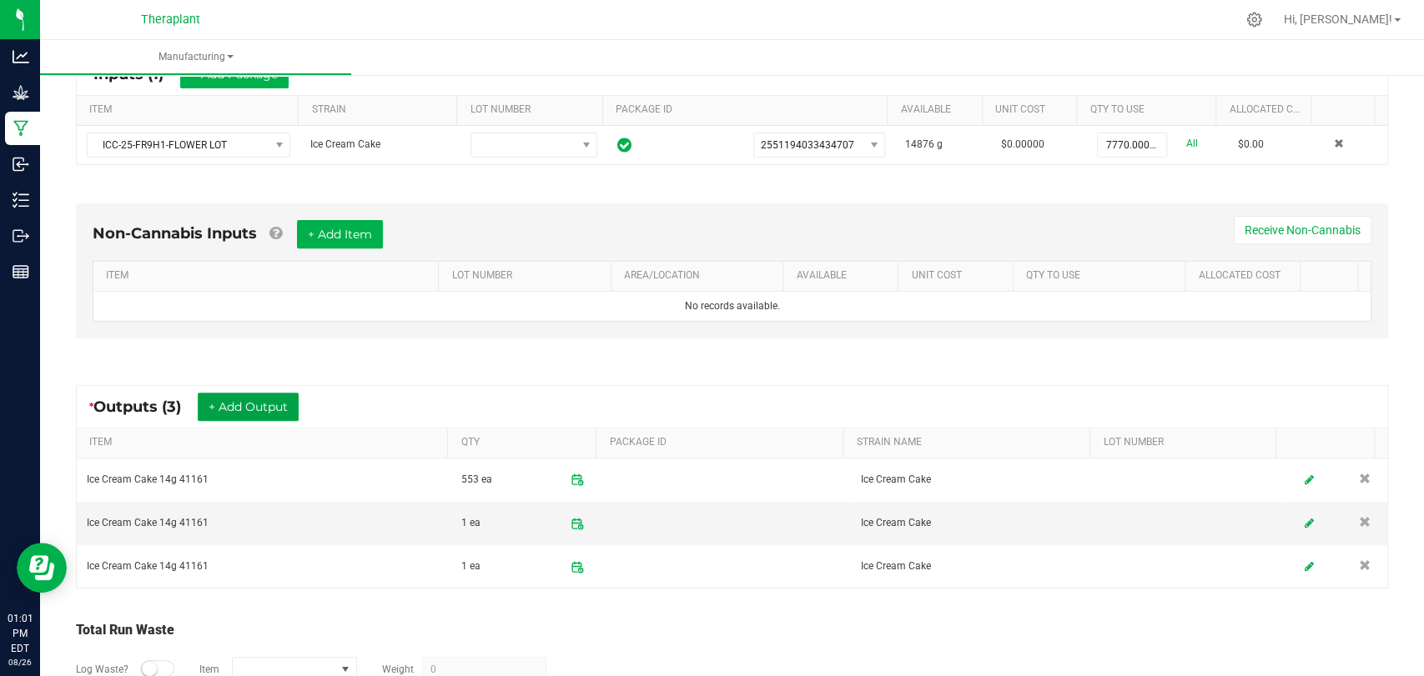
scroll to position [0, 0]
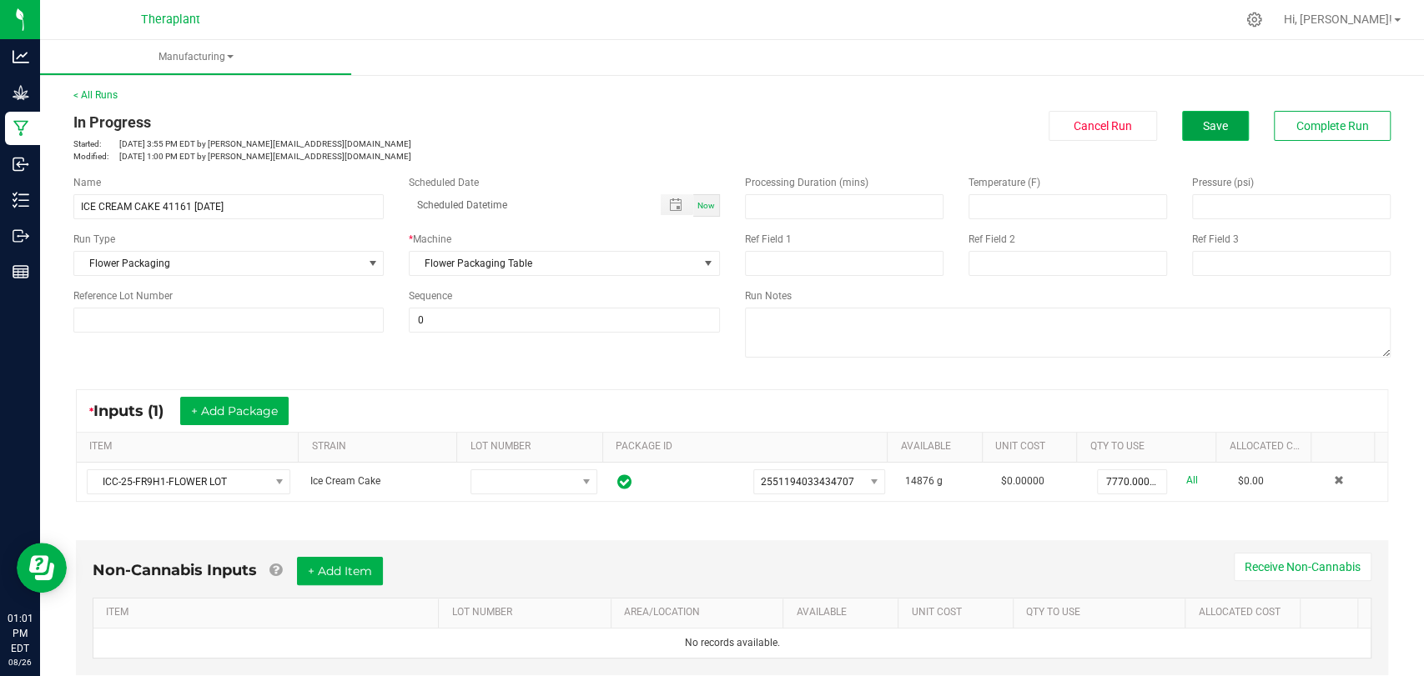
click at [1232, 137] on button "Save" at bounding box center [1215, 126] width 67 height 30
drag, startPoint x: 305, startPoint y: 195, endPoint x: 80, endPoint y: 211, distance: 225.8
click at [80, 211] on input "ICE CREAM CAKE 41161 08/26/25" at bounding box center [228, 206] width 310 height 25
click at [434, 85] on div "< All Runs In Progress Started: Aug 25, 2025 3:55 PM EDT by s.kowalick@therapla…" at bounding box center [732, 593] width 1384 height 1045
click at [1323, 131] on span "Complete Run" at bounding box center [1332, 125] width 73 height 13
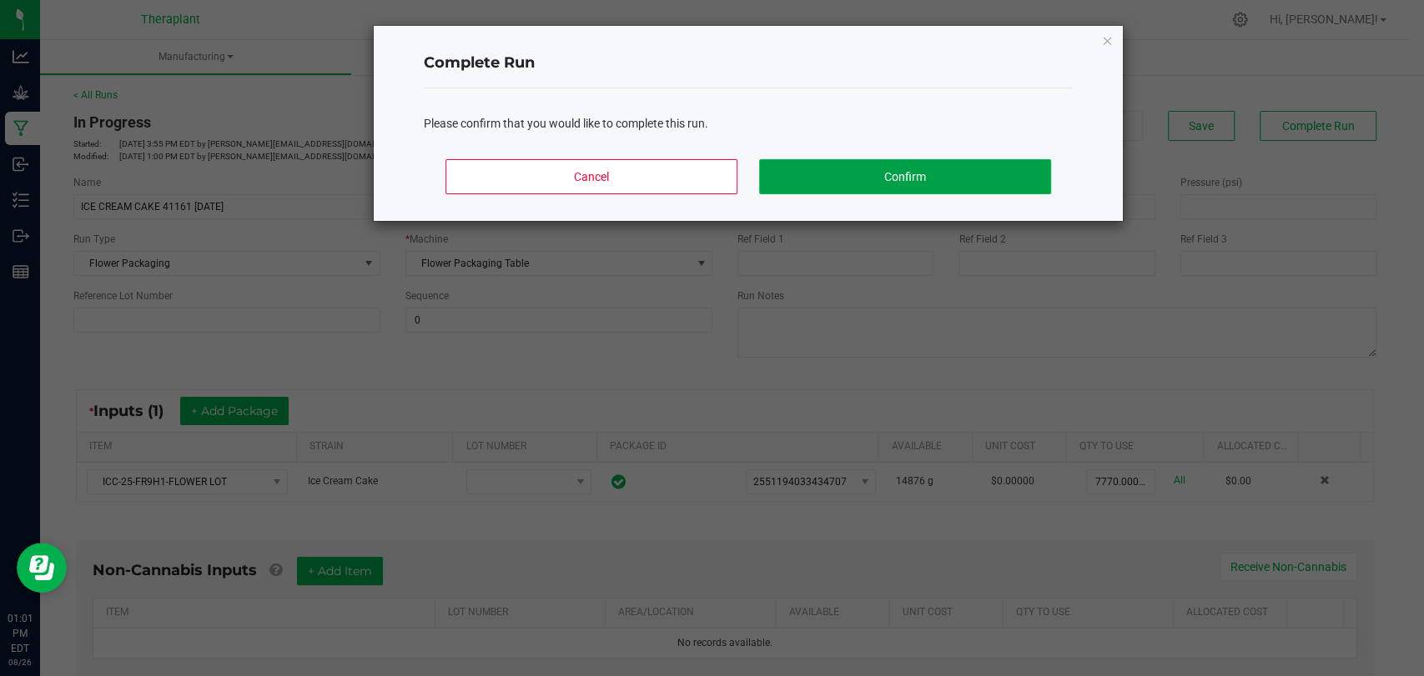
click at [1003, 184] on button "Confirm" at bounding box center [905, 176] width 292 height 35
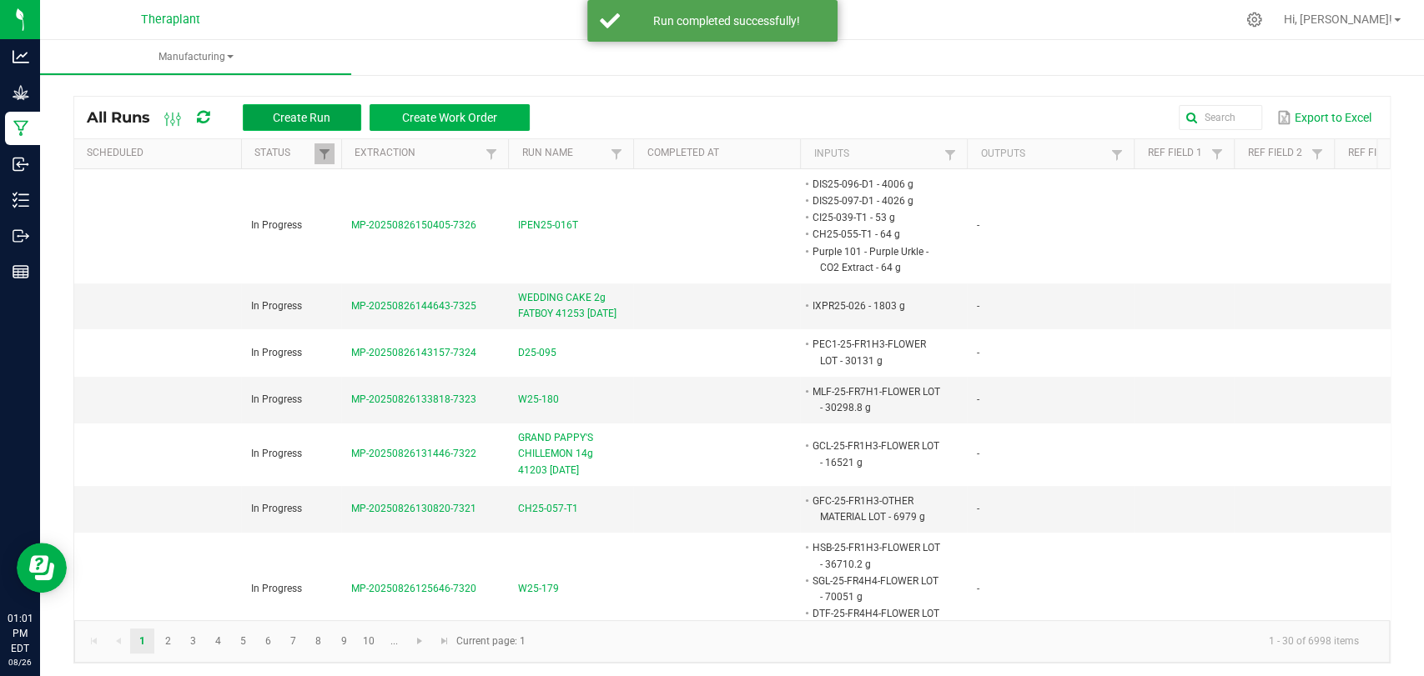
click at [328, 113] on span "Create Run" at bounding box center [302, 117] width 58 height 13
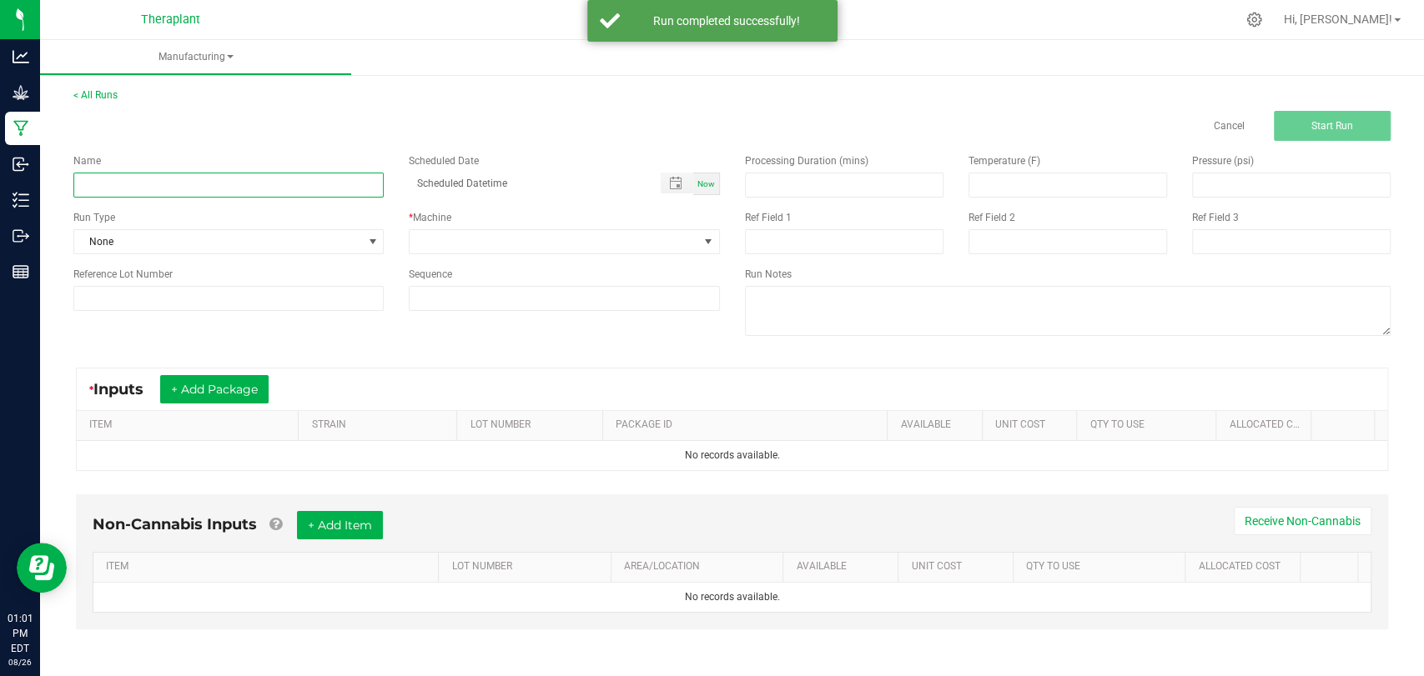
click at [319, 176] on input at bounding box center [228, 185] width 310 height 25
paste input "ICE CREAM CAKE 41161 08/26/25"
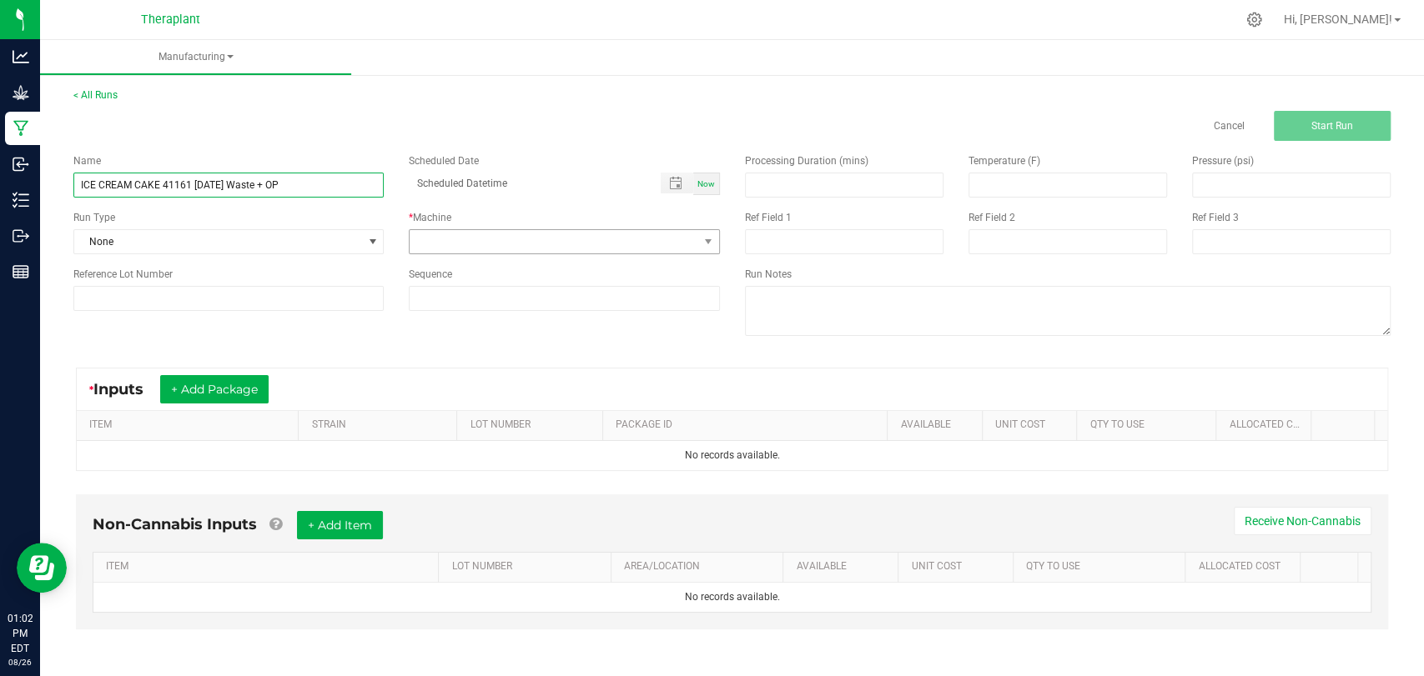
type input "ICE CREAM CAKE 41161 08/26/25 Waste + OP"
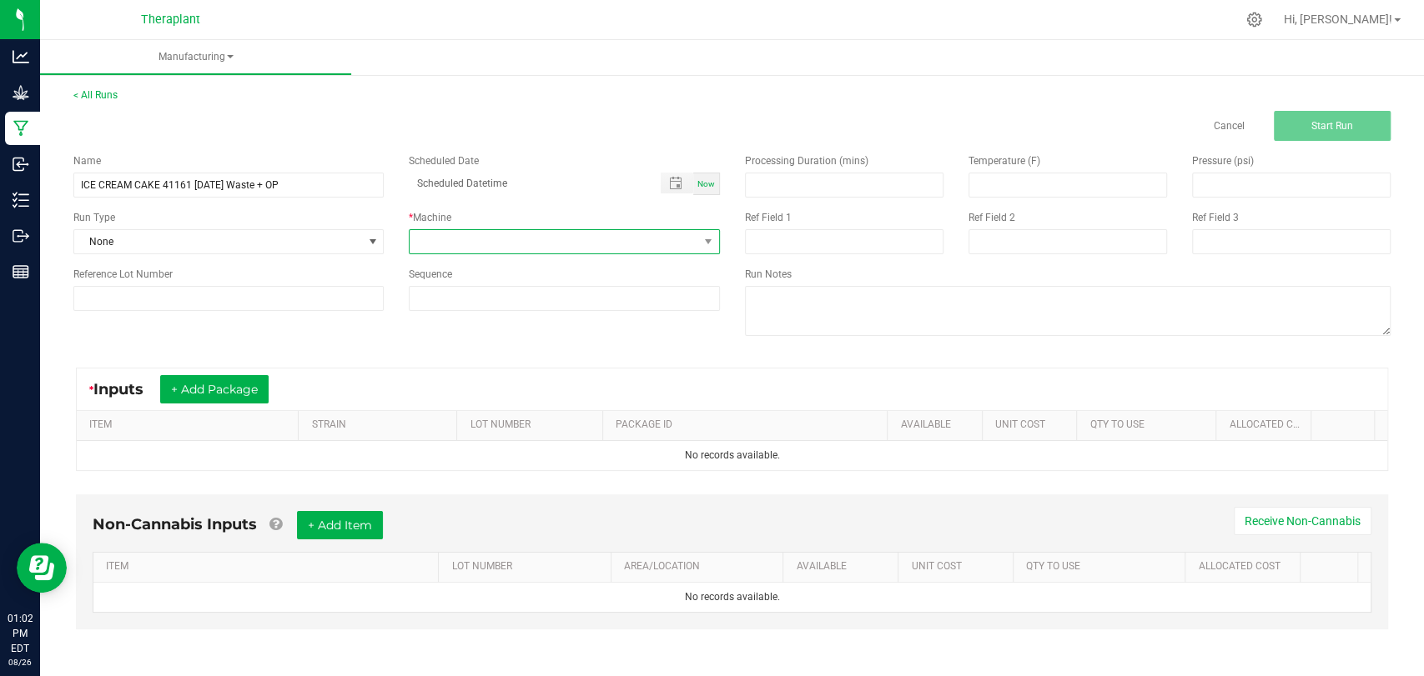
click at [471, 234] on span at bounding box center [554, 241] width 288 height 23
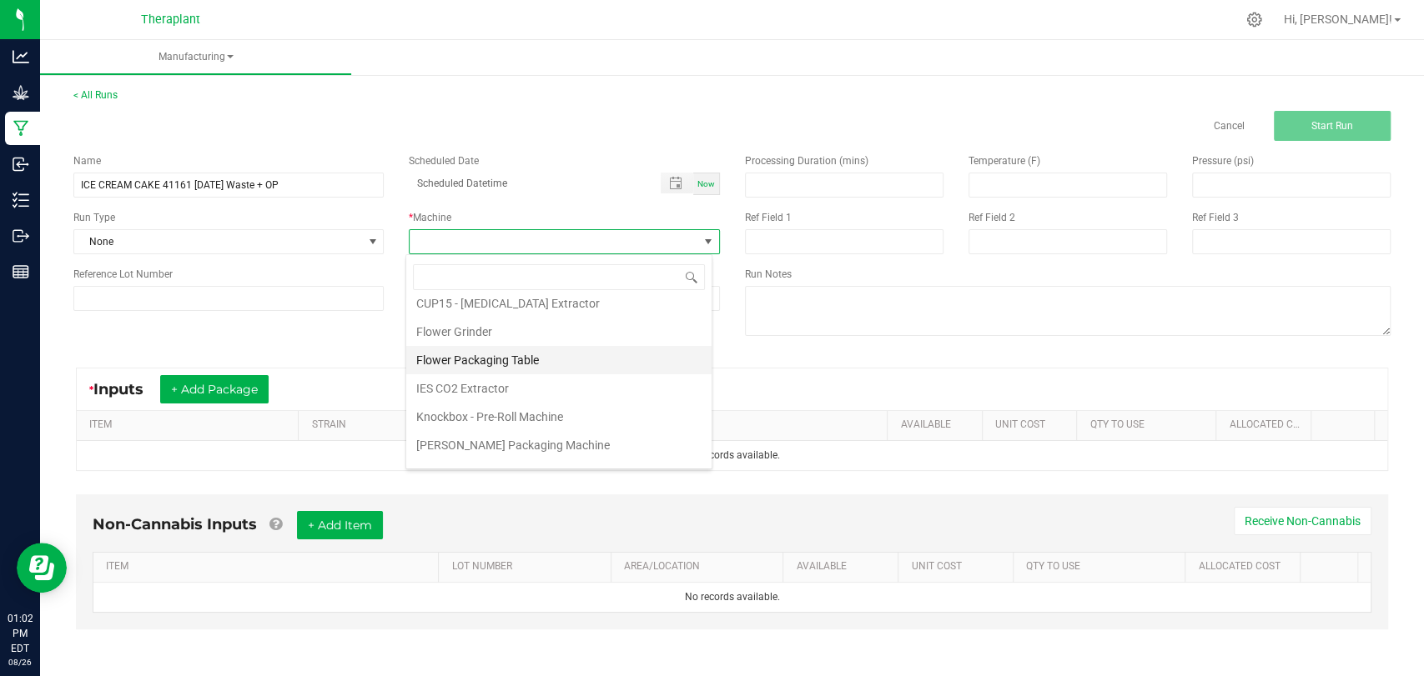
scroll to position [87, 0]
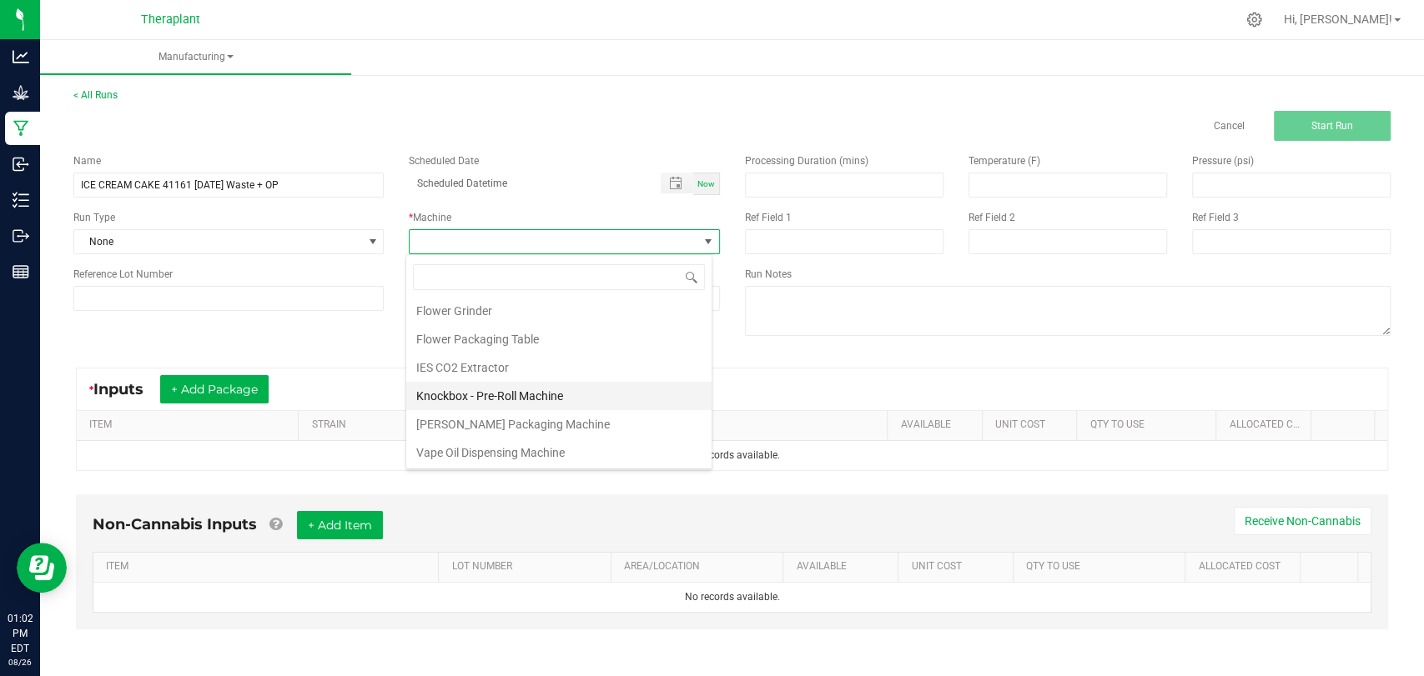
click at [512, 398] on li "Knockbox - Pre-Roll Machine" at bounding box center [558, 396] width 305 height 28
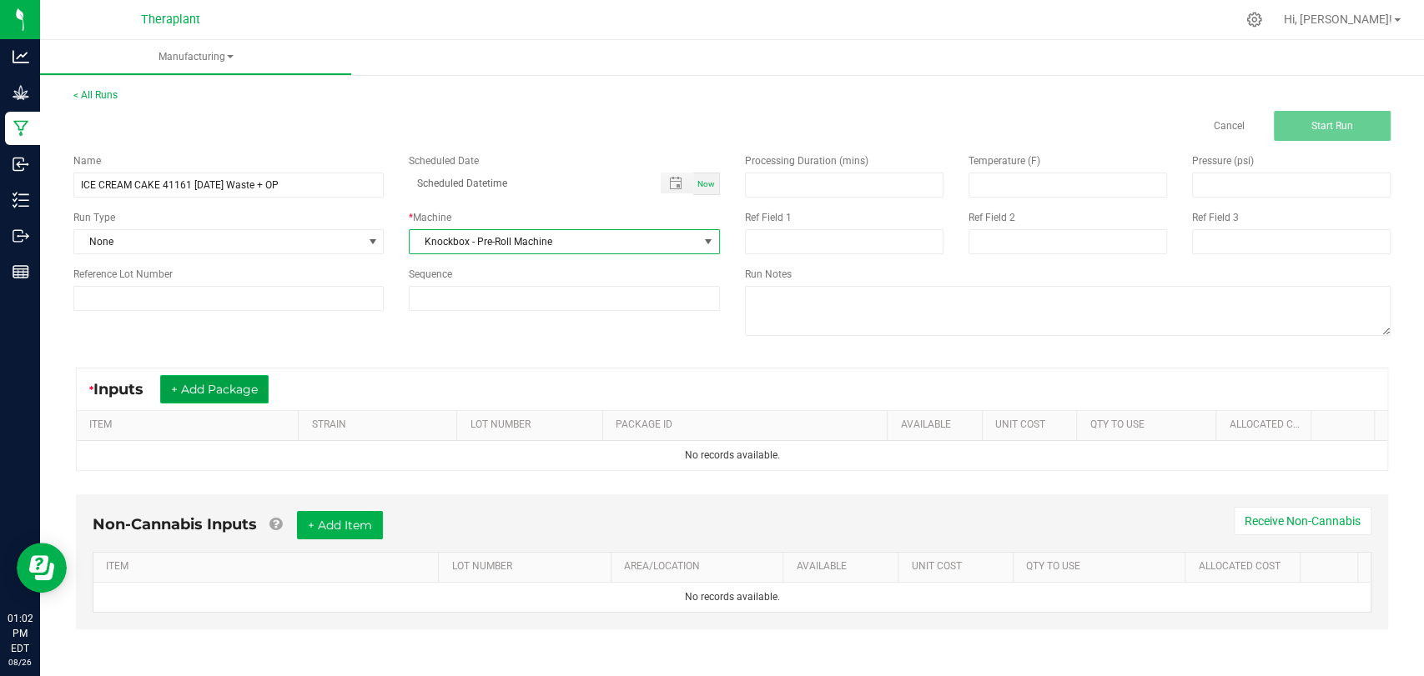
click at [259, 382] on button "+ Add Package" at bounding box center [214, 389] width 108 height 28
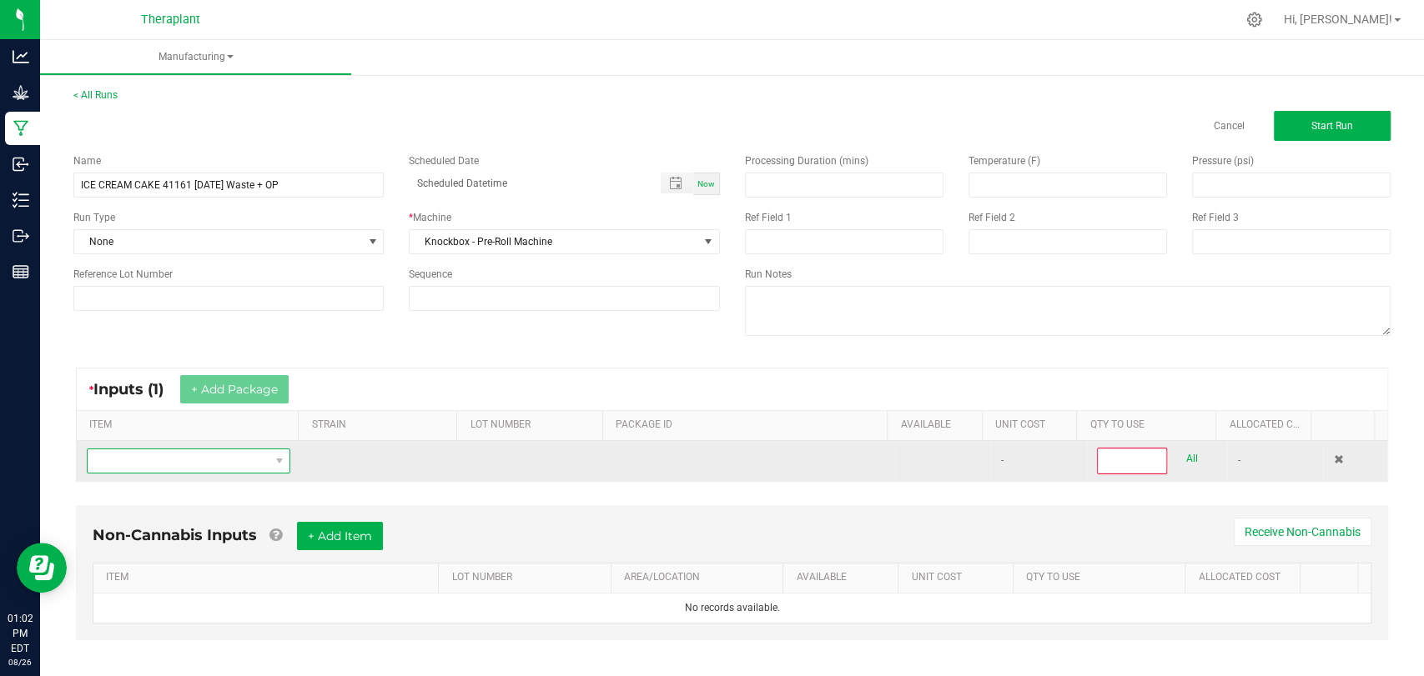
click at [207, 450] on span "NO DATA FOUND" at bounding box center [178, 461] width 181 height 23
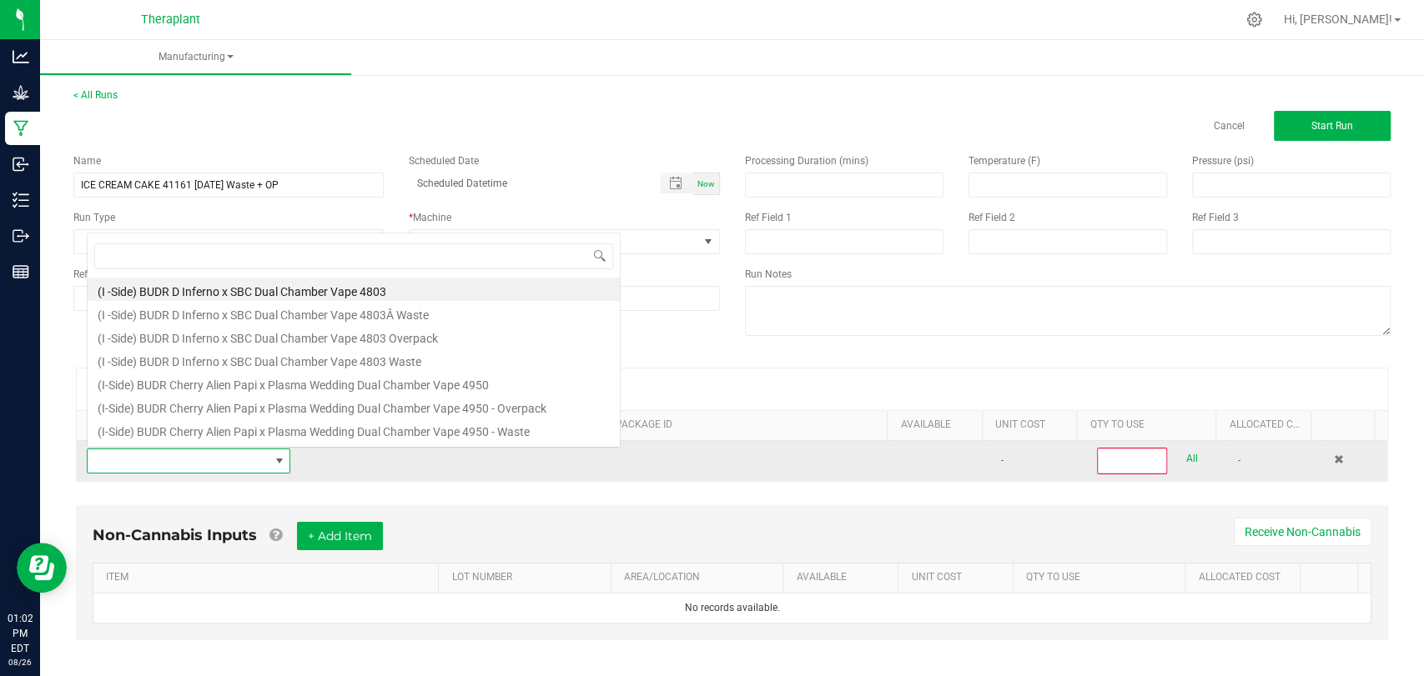
scroll to position [24, 196]
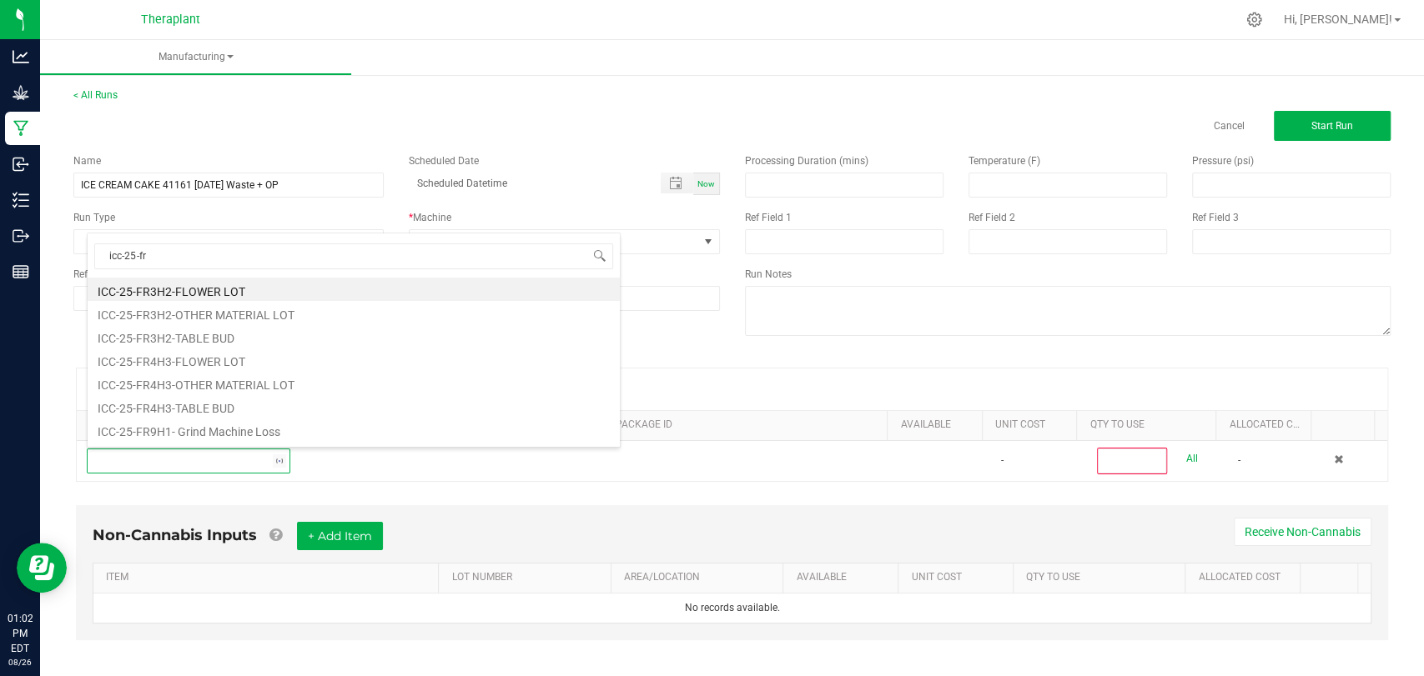
type input "icc-25-fr9"
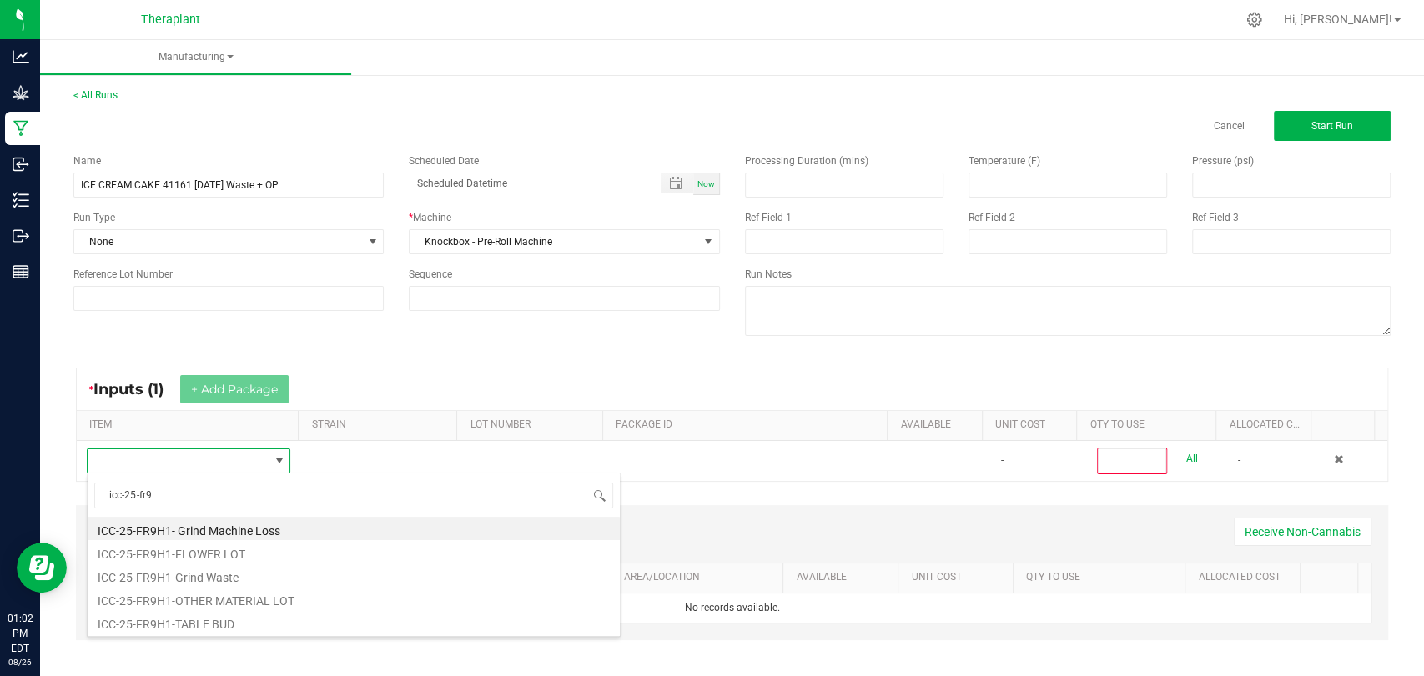
click at [217, 551] on li "ICC-25-FR9H1-FLOWER LOT" at bounding box center [354, 551] width 532 height 23
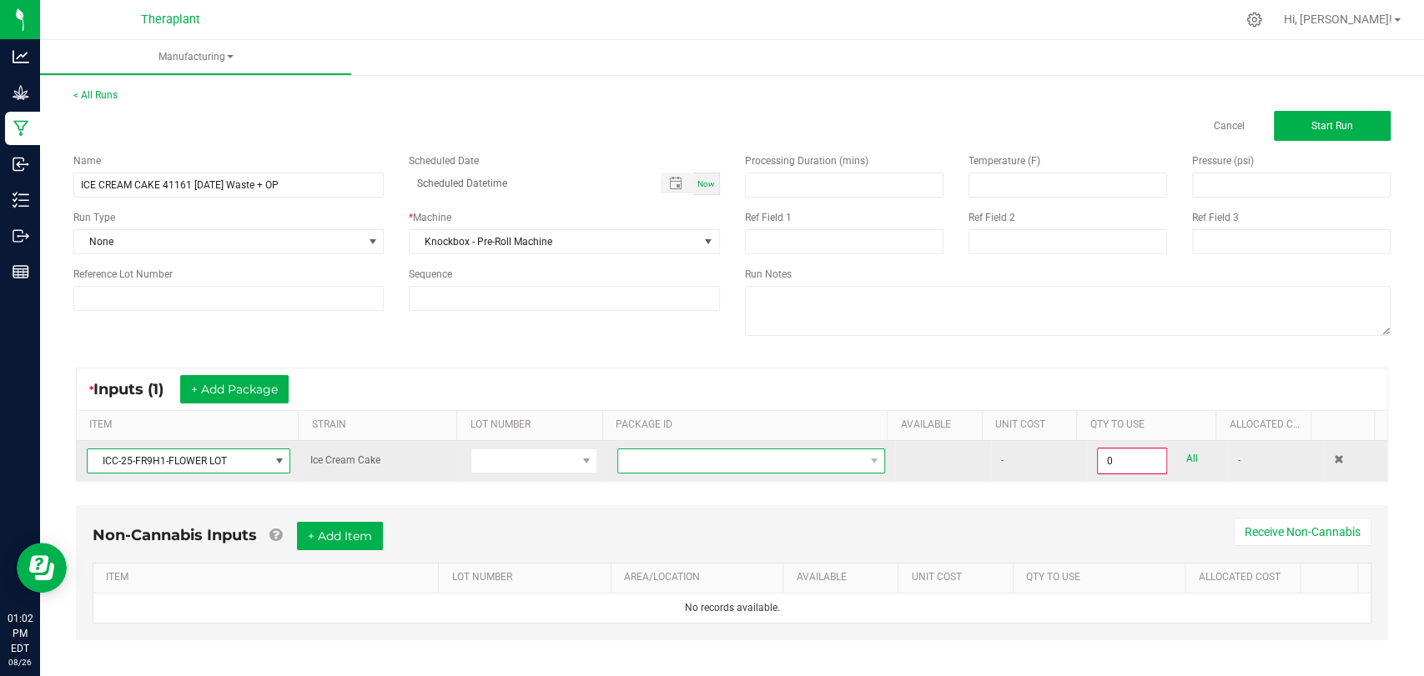
click at [618, 463] on span at bounding box center [740, 461] width 245 height 23
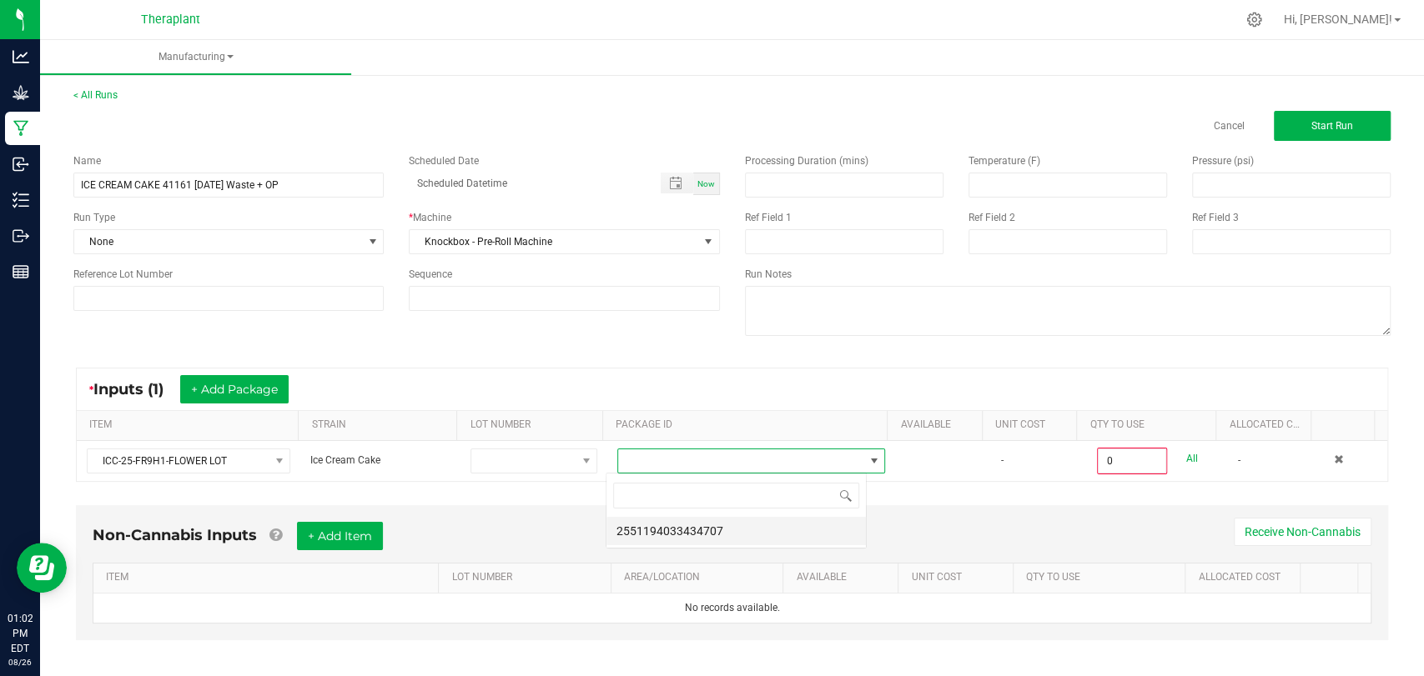
scroll to position [24, 260]
click at [641, 525] on li "2551194033434707" at bounding box center [735, 531] width 259 height 28
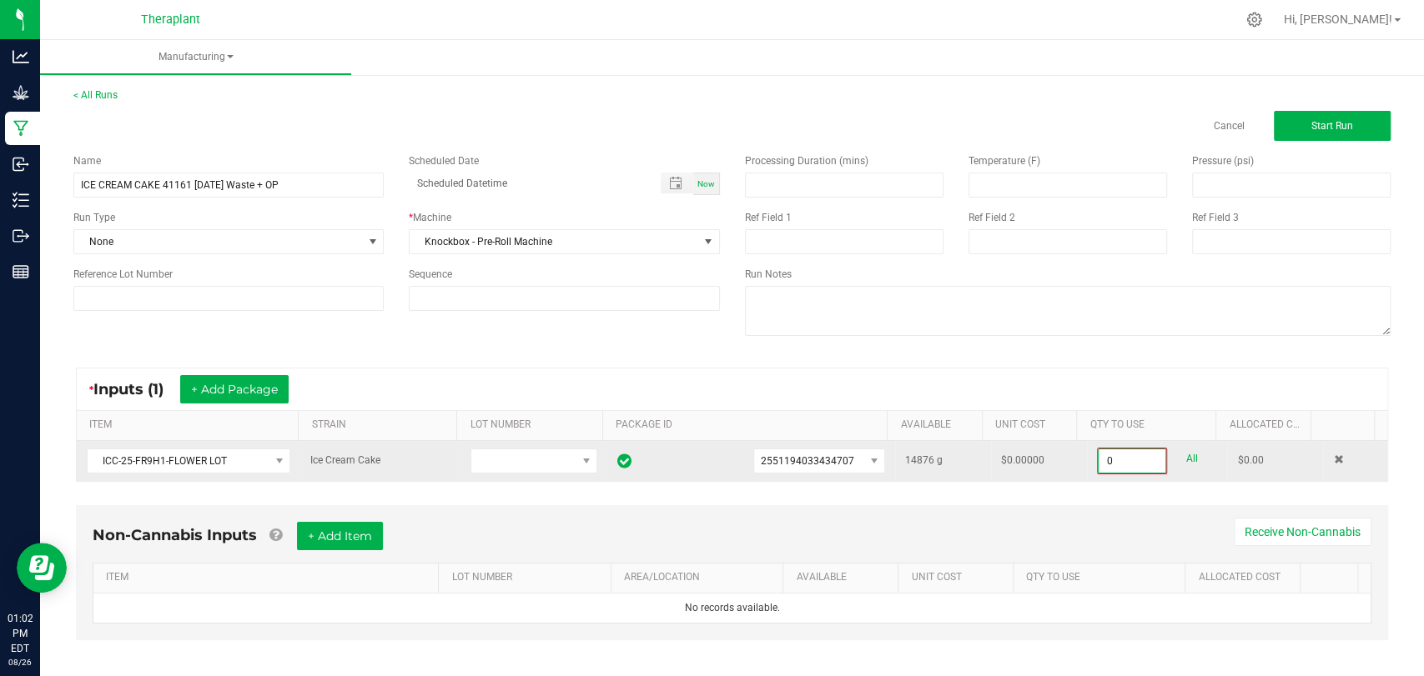
click at [1108, 461] on input "0" at bounding box center [1132, 461] width 67 height 23
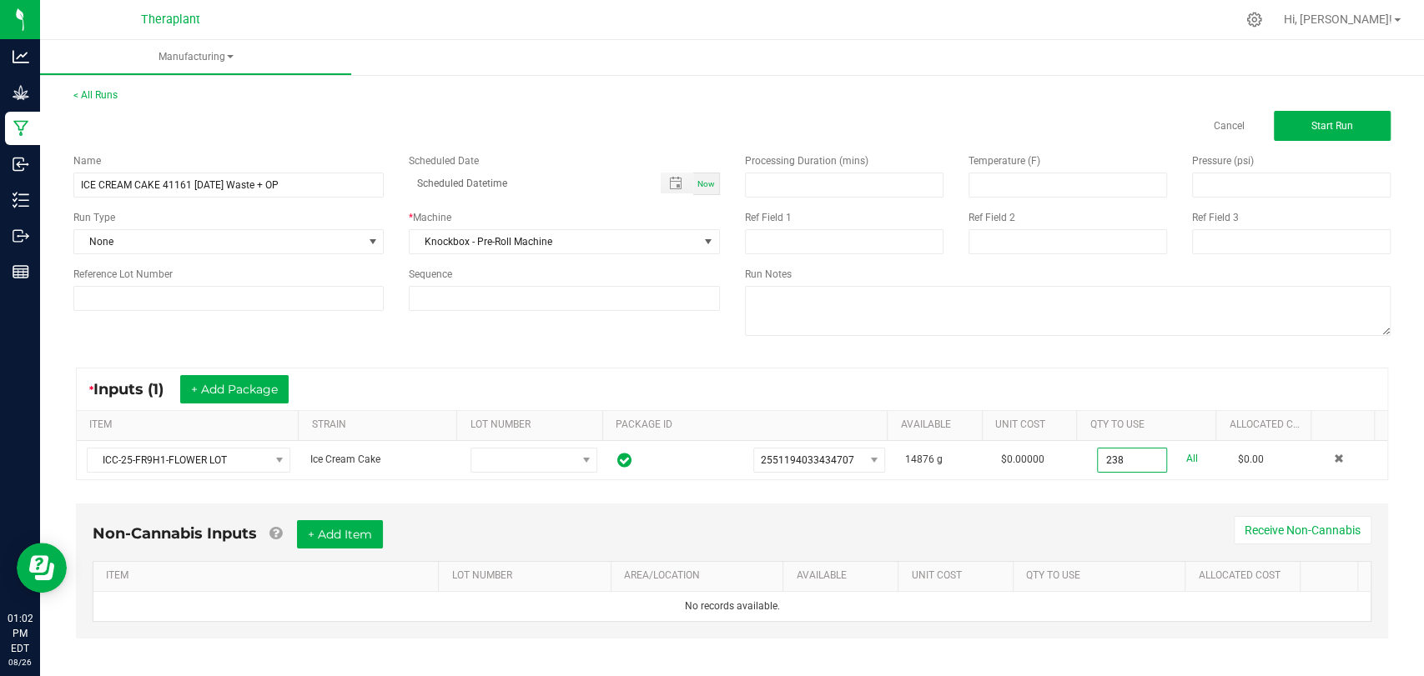
type input "238.0000 g"
click at [1099, 498] on div "Non-Cannabis Inputs + Add Item Receive Non-Cannabis ITEM LOT NUMBER AREA/LOCATI…" at bounding box center [732, 582] width 1342 height 175
click at [1330, 128] on span "Start Run" at bounding box center [1332, 126] width 42 height 12
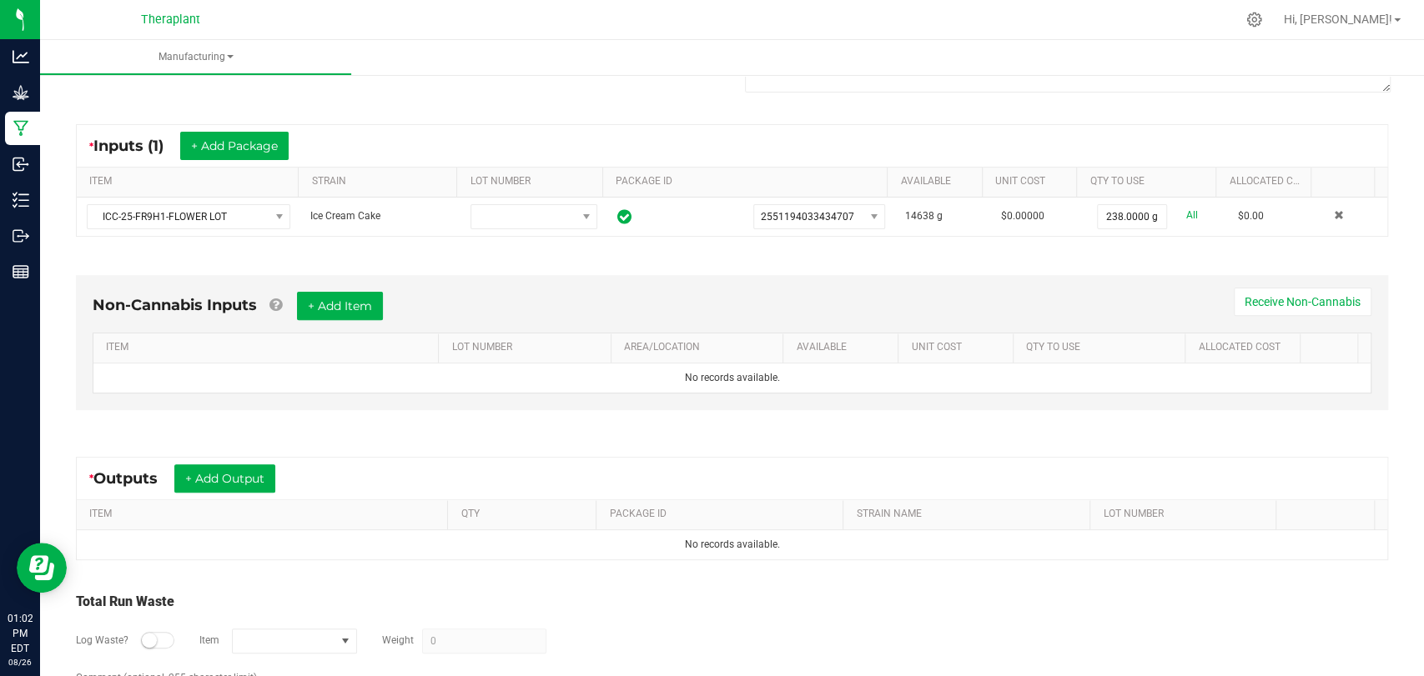
scroll to position [337, 0]
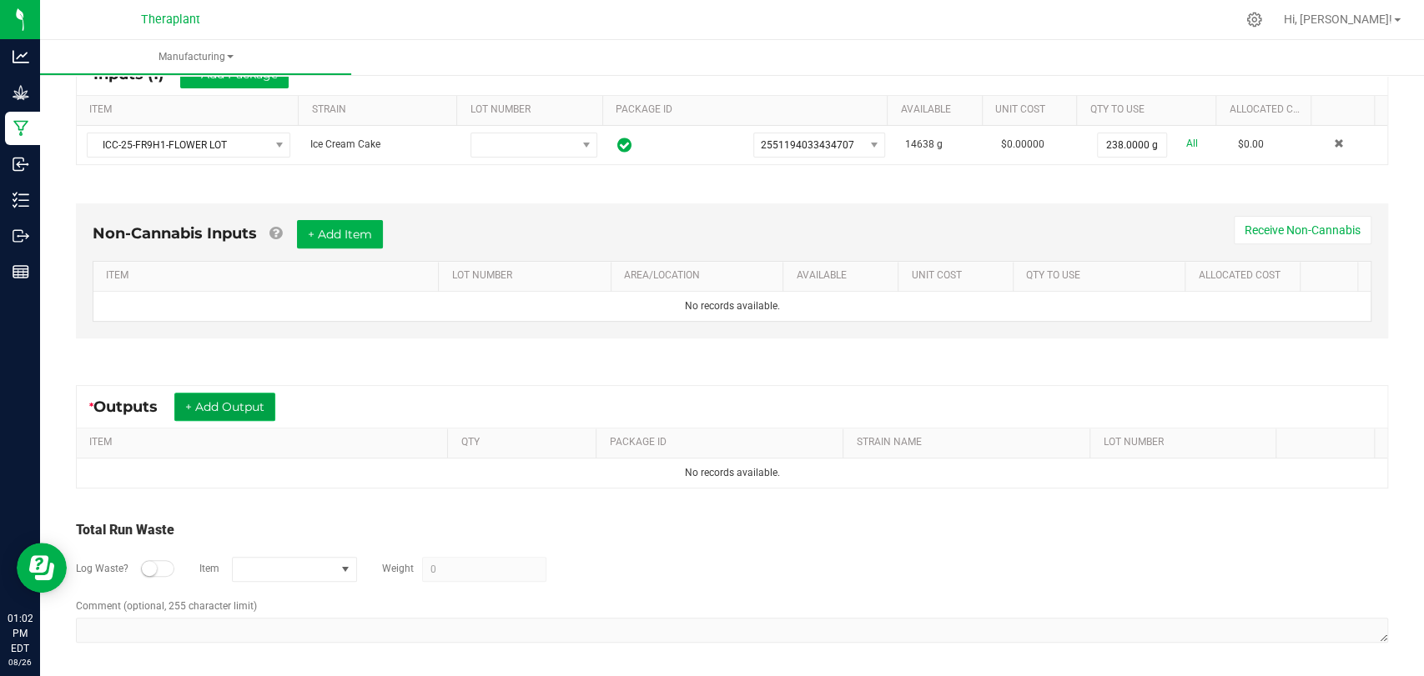
click at [264, 402] on button "+ Add Output" at bounding box center [224, 407] width 101 height 28
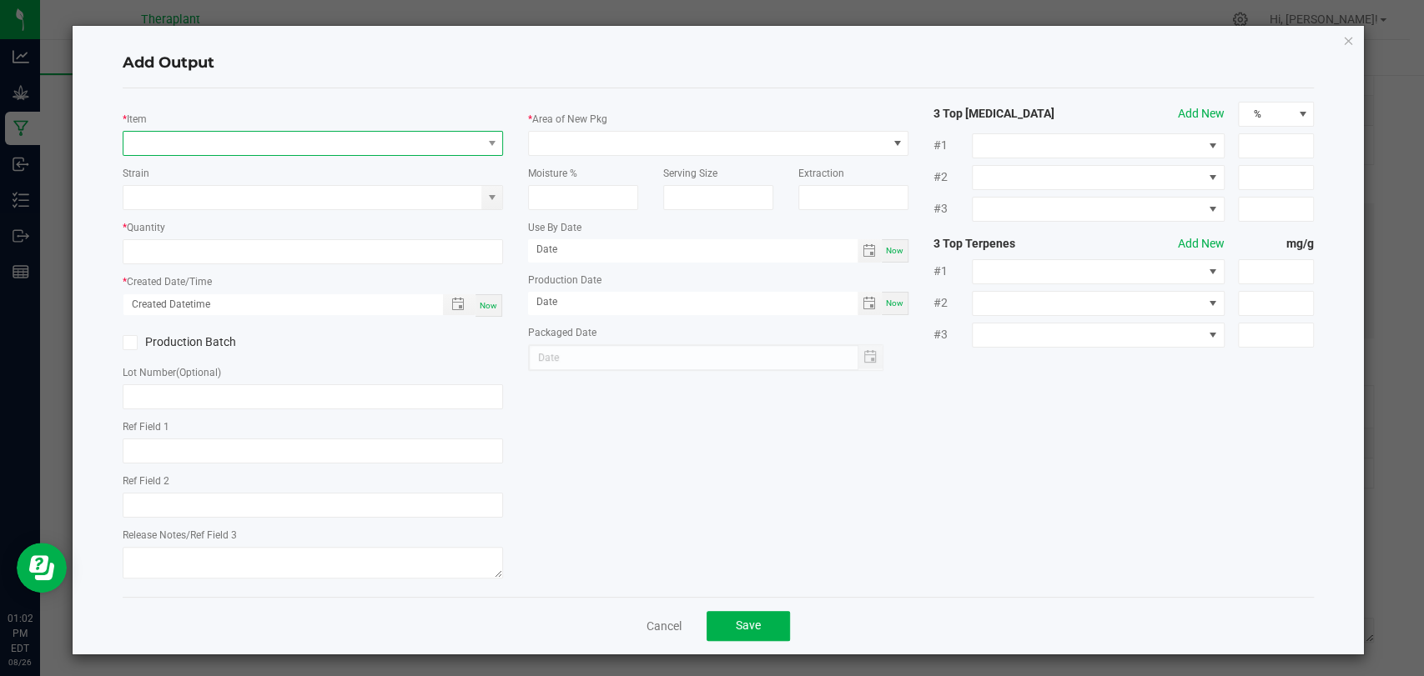
click at [338, 132] on span "NO DATA FOUND" at bounding box center [302, 143] width 358 height 23
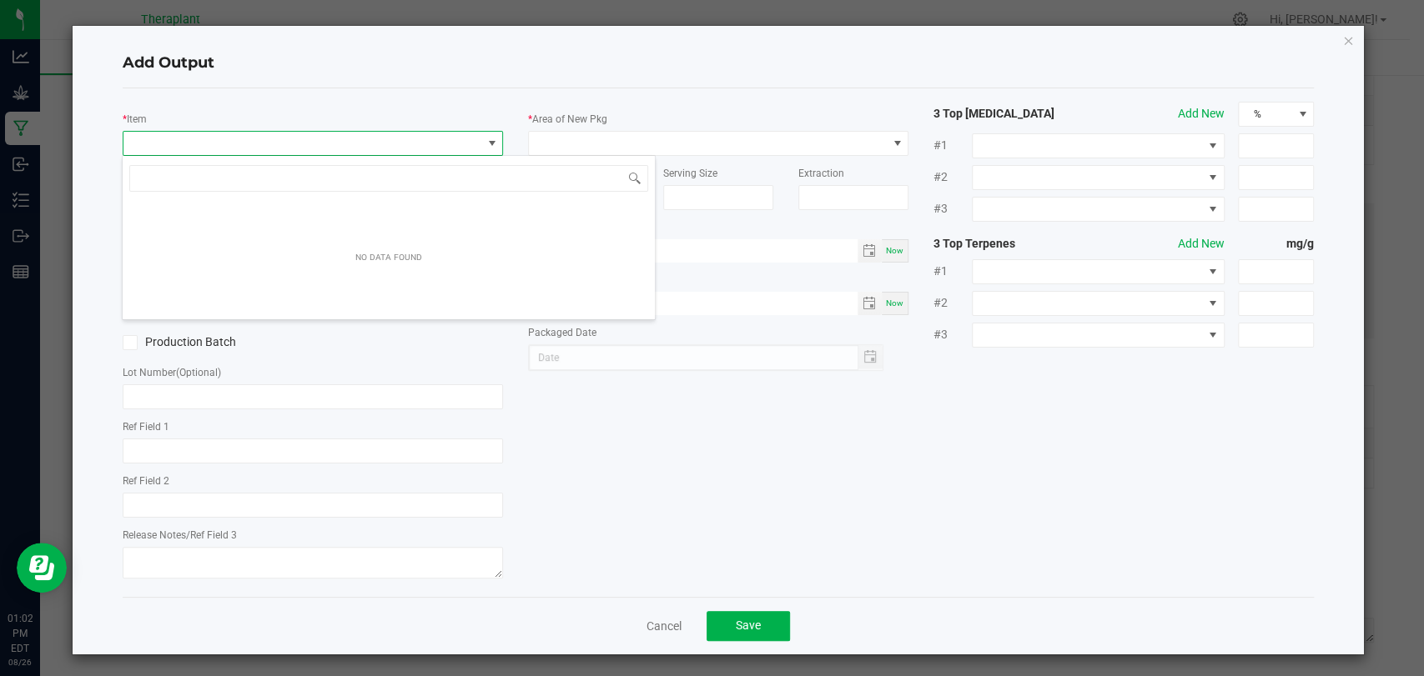
scroll to position [24, 375]
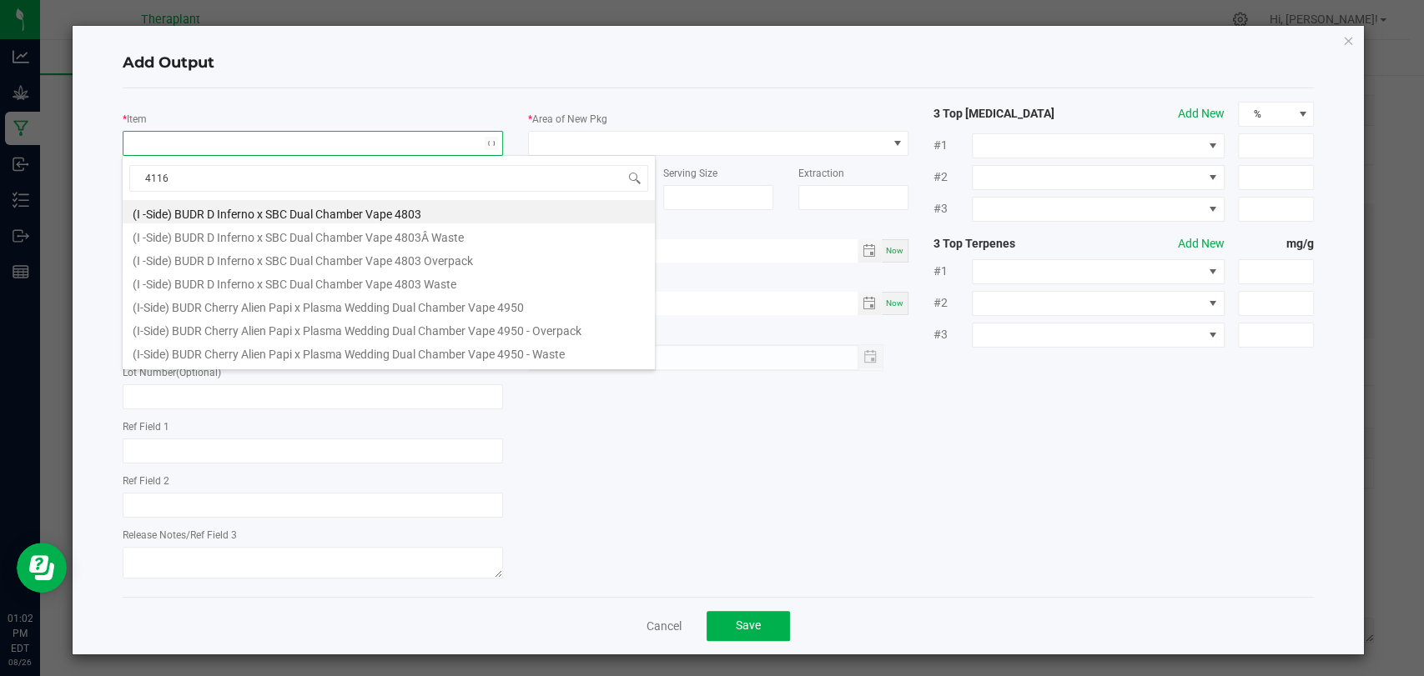
type input "41161"
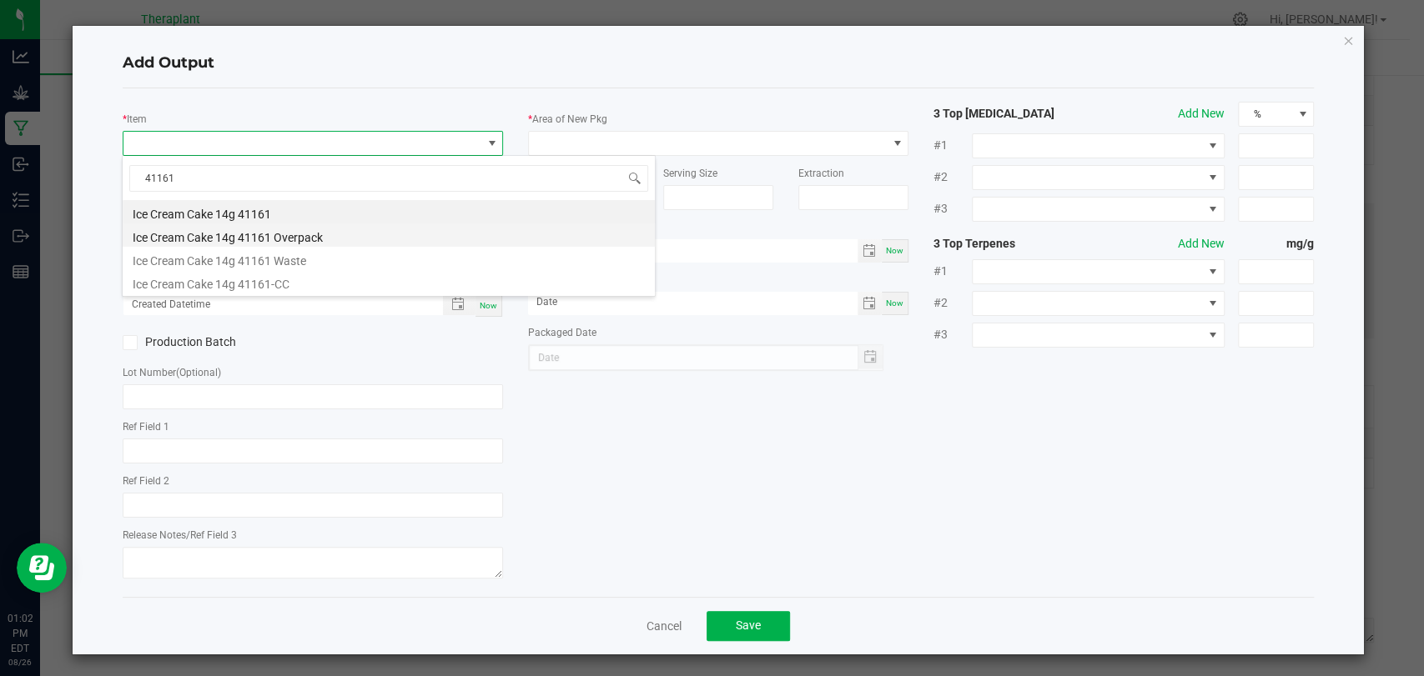
click at [306, 233] on li "Ice Cream Cake 14g 41161 Overpack" at bounding box center [389, 235] width 532 height 23
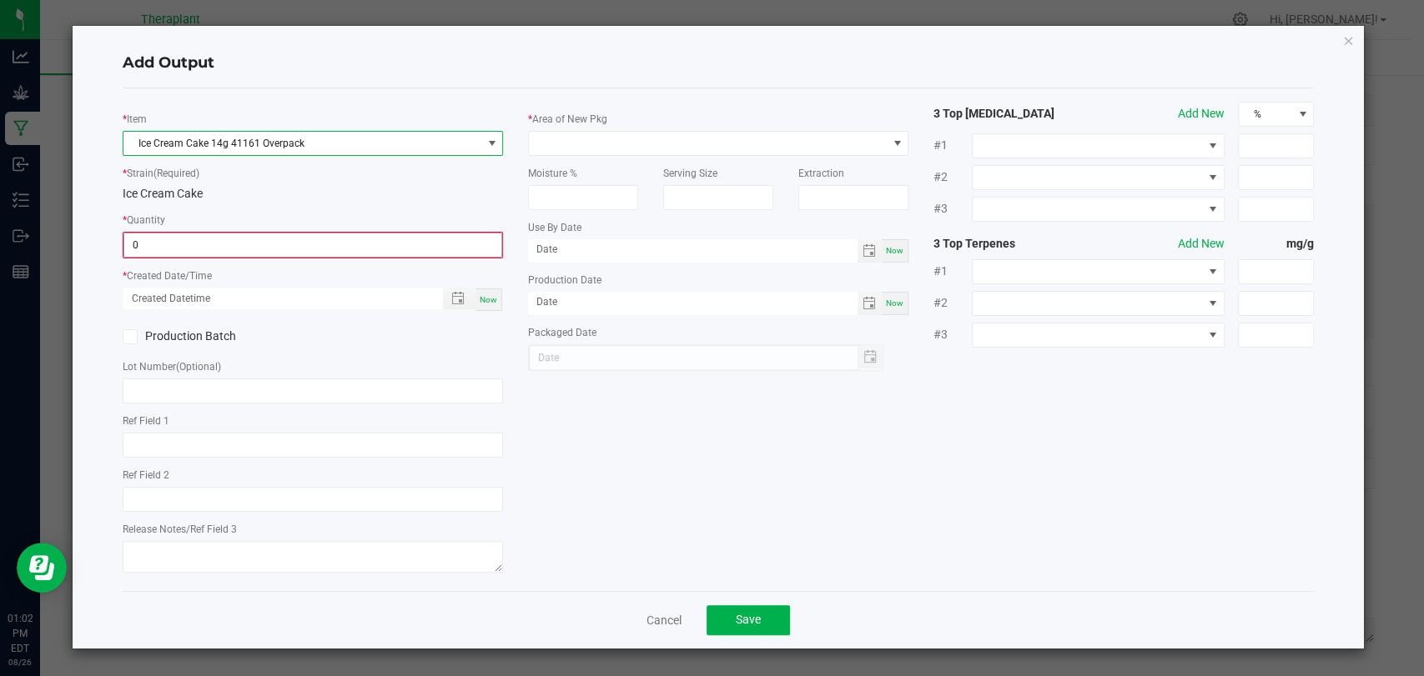
click at [300, 237] on input "0" at bounding box center [312, 245] width 377 height 23
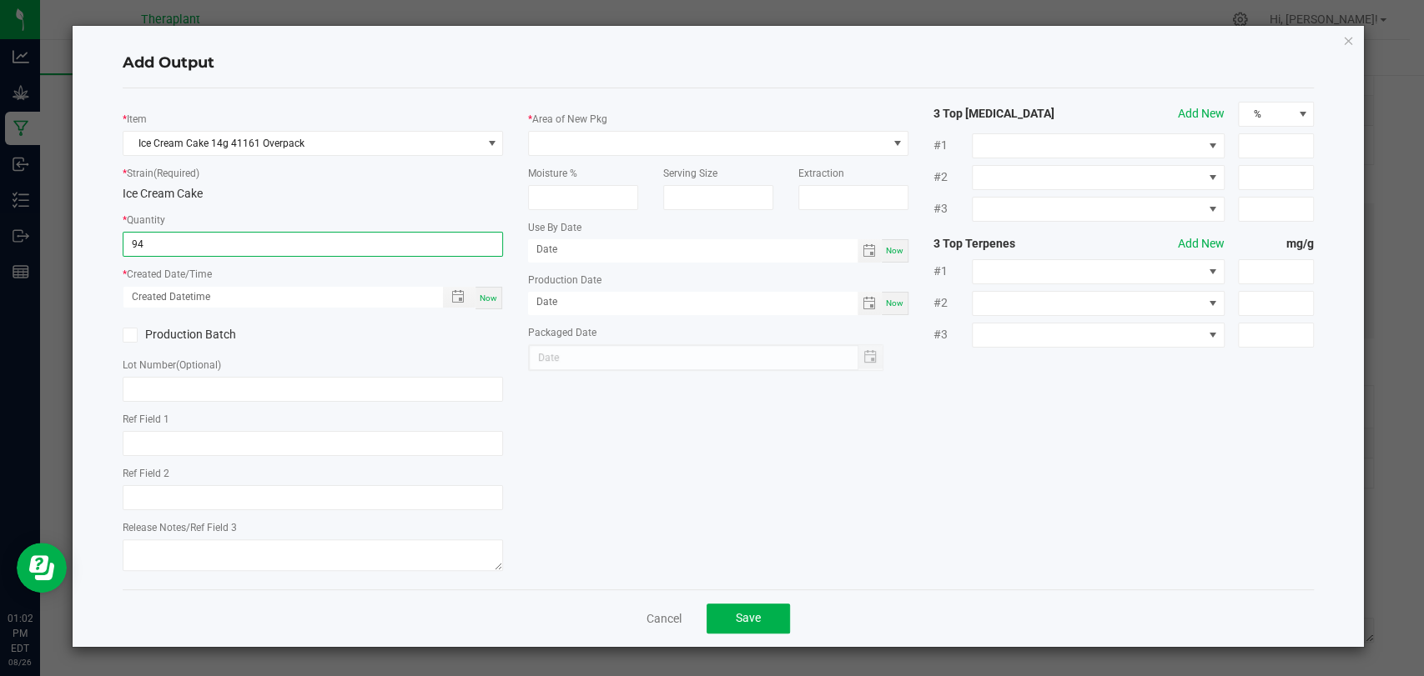
type input "94.0000 g"
click at [486, 294] on span "Now" at bounding box center [489, 298] width 18 height 9
type input "08/26/2025 1:02 PM"
type input "[DATE]"
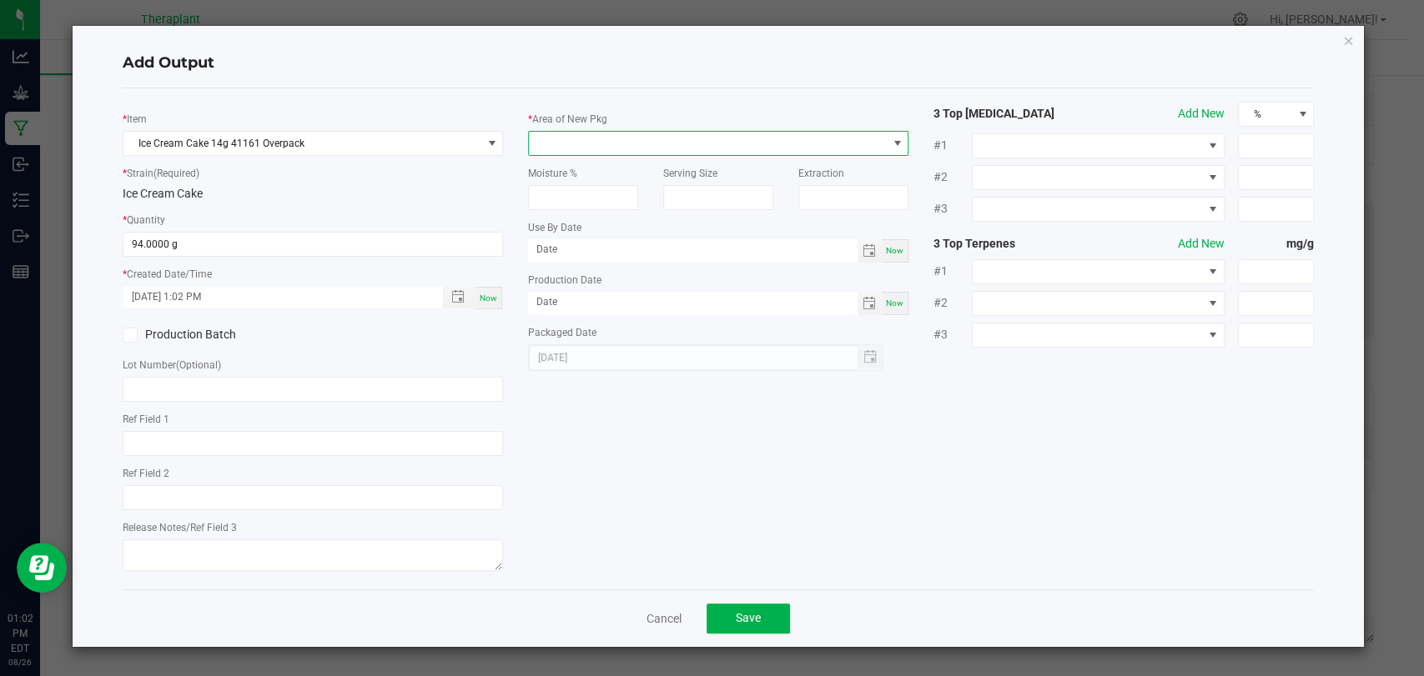
click at [570, 146] on span at bounding box center [708, 143] width 358 height 23
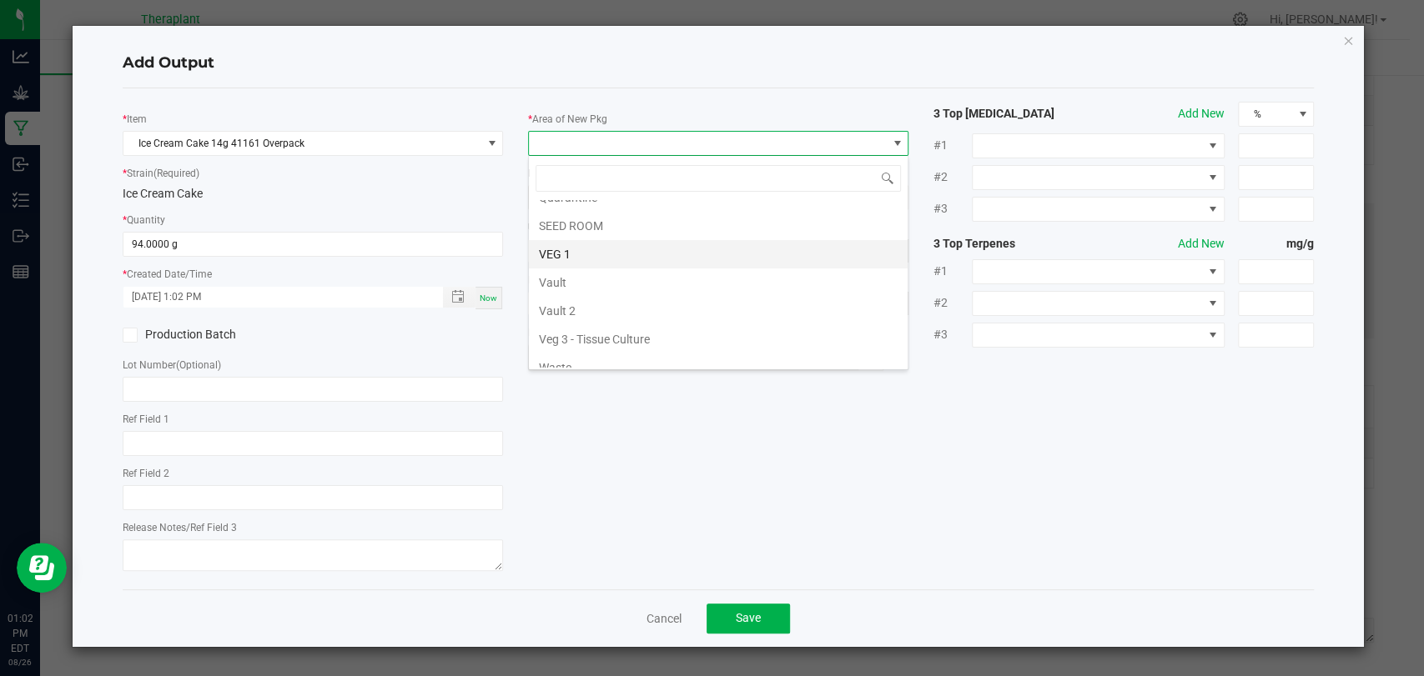
scroll to position [312, 0]
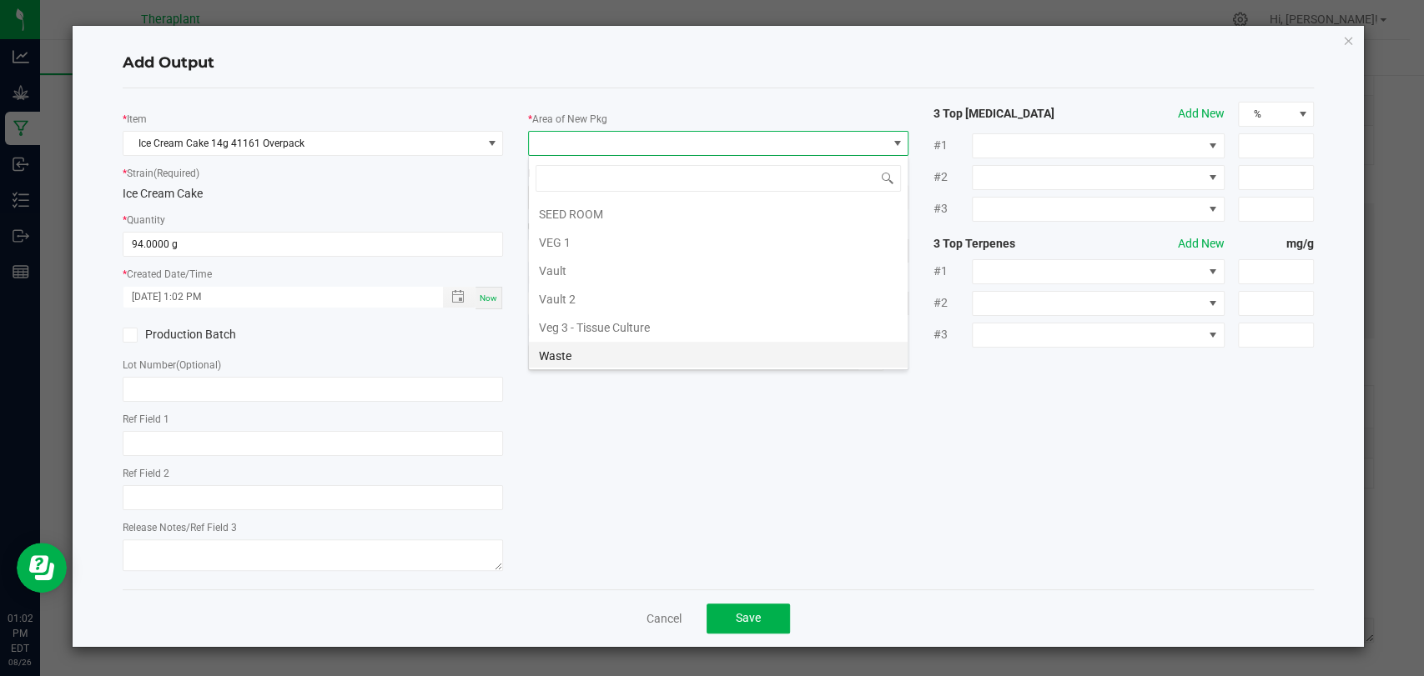
click at [584, 361] on li "Waste" at bounding box center [718, 356] width 379 height 28
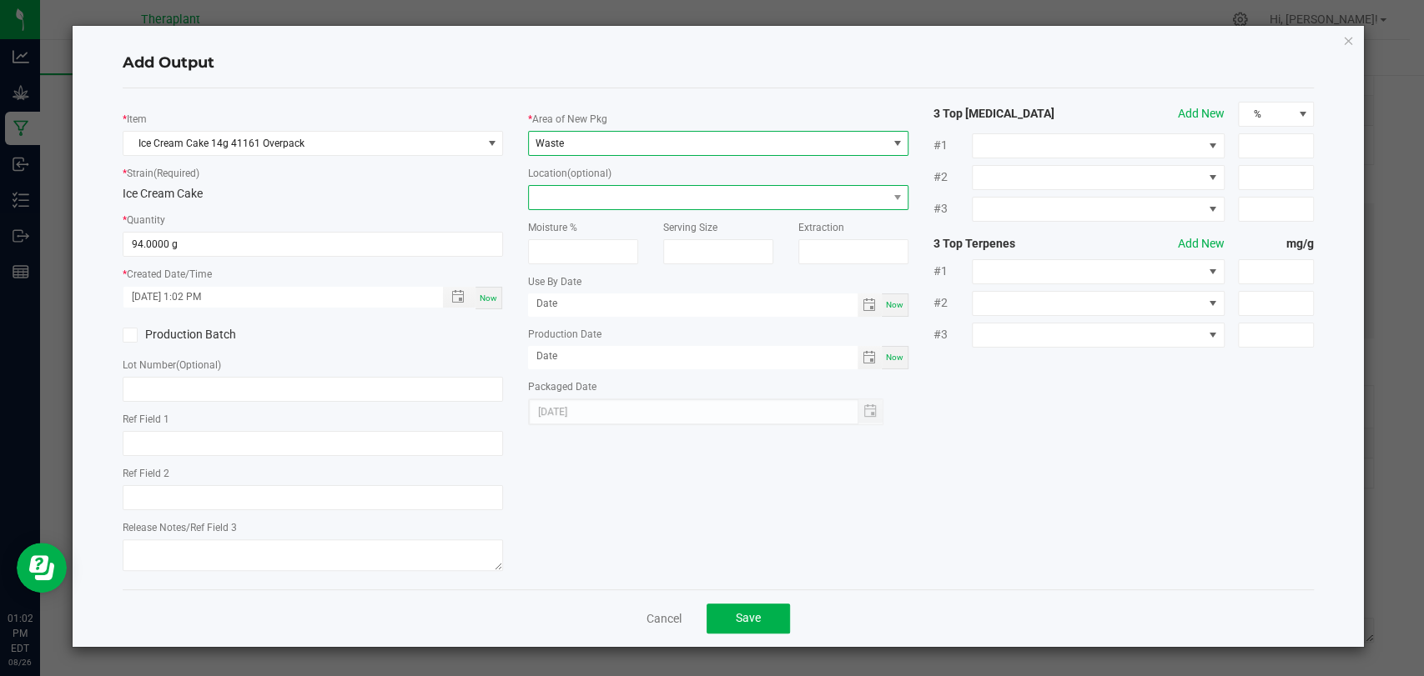
click at [571, 197] on span at bounding box center [708, 197] width 358 height 23
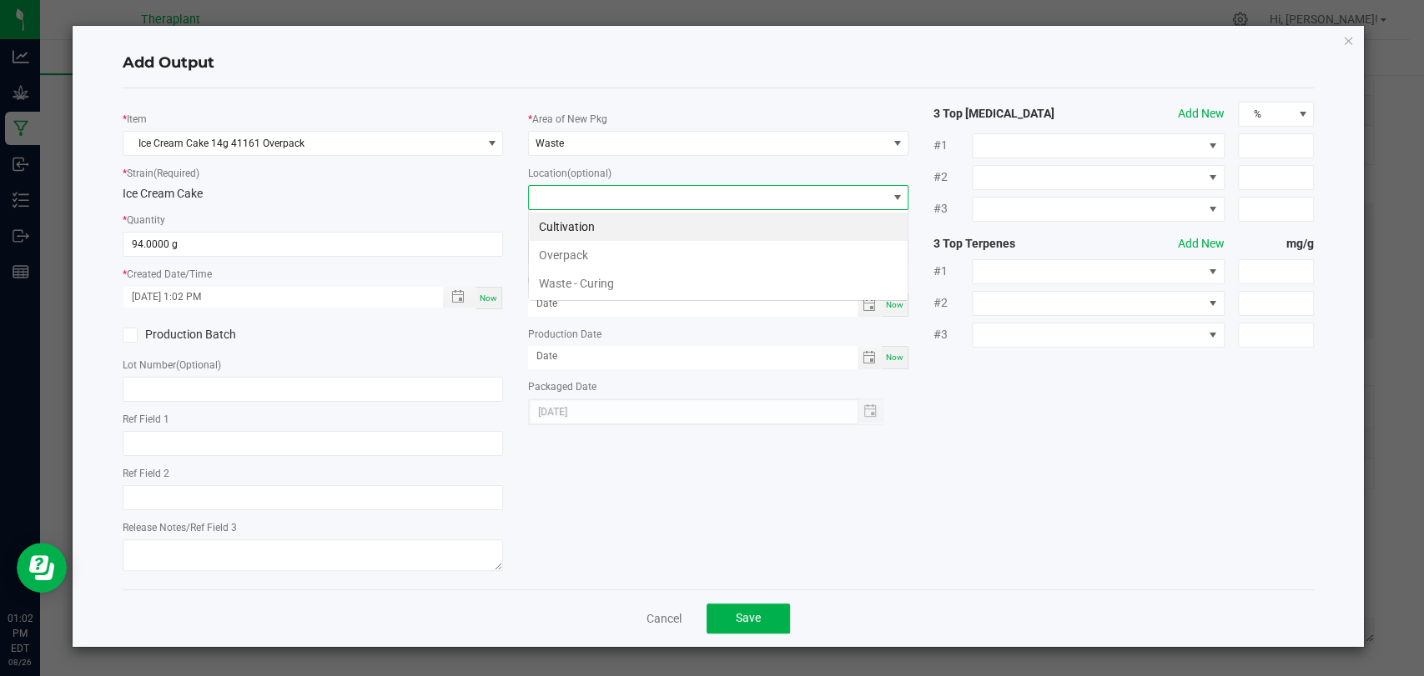
scroll to position [24, 380]
click at [577, 256] on li "Overpack" at bounding box center [718, 255] width 379 height 28
click at [768, 621] on button "Save" at bounding box center [747, 619] width 83 height 30
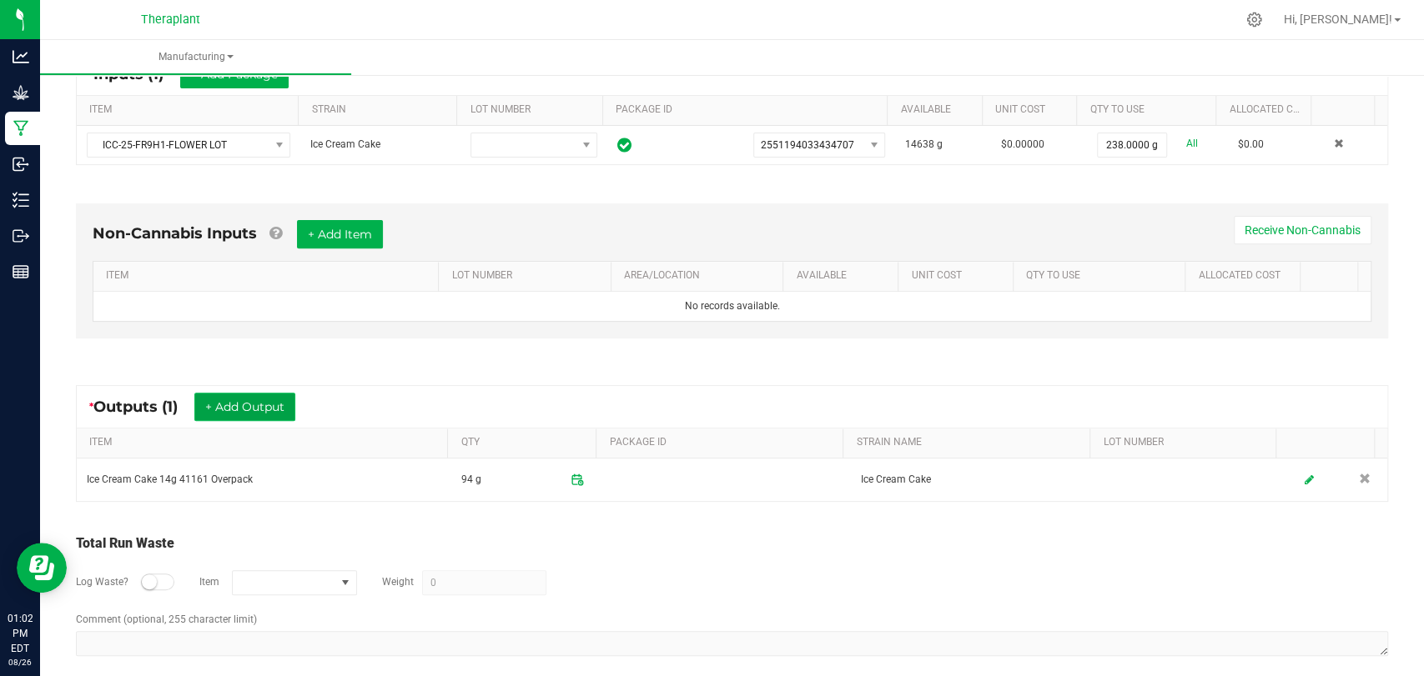
click at [264, 396] on button "+ Add Output" at bounding box center [244, 407] width 101 height 28
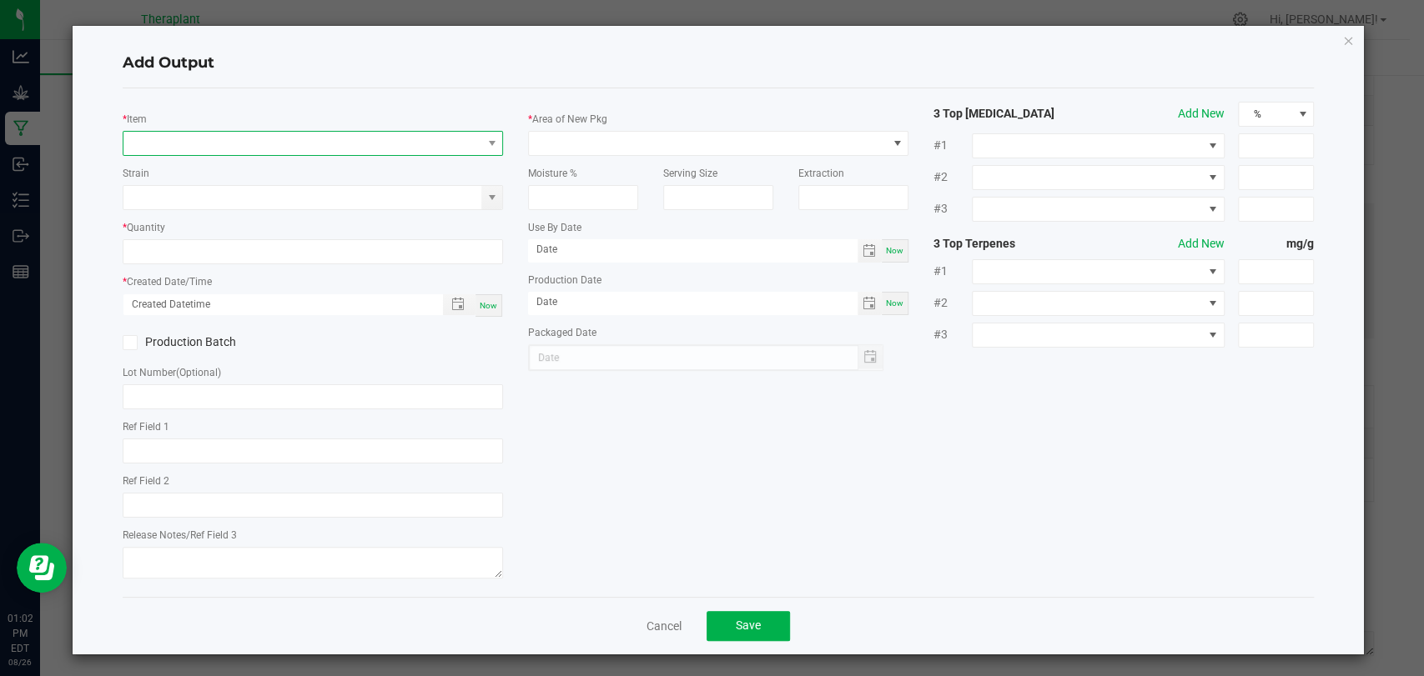
click at [420, 145] on span "NO DATA FOUND" at bounding box center [302, 143] width 358 height 23
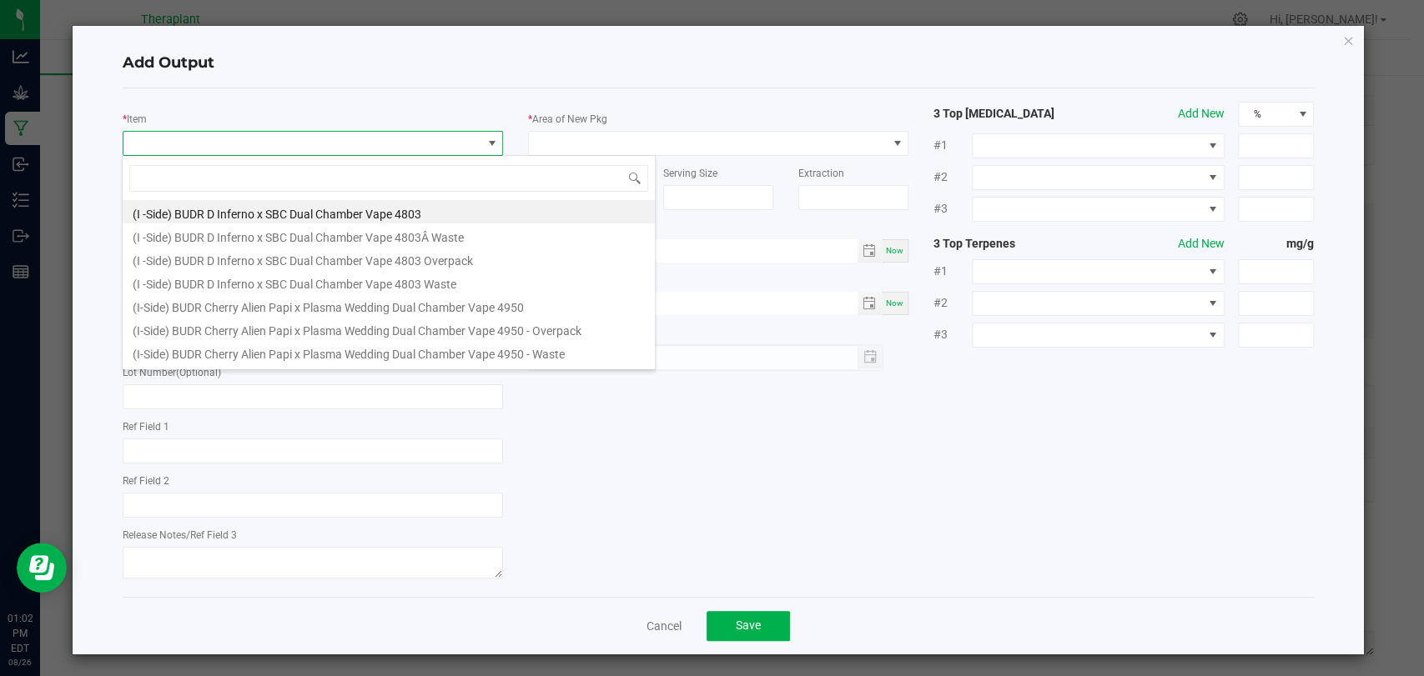
scroll to position [24, 375]
type input "41161"
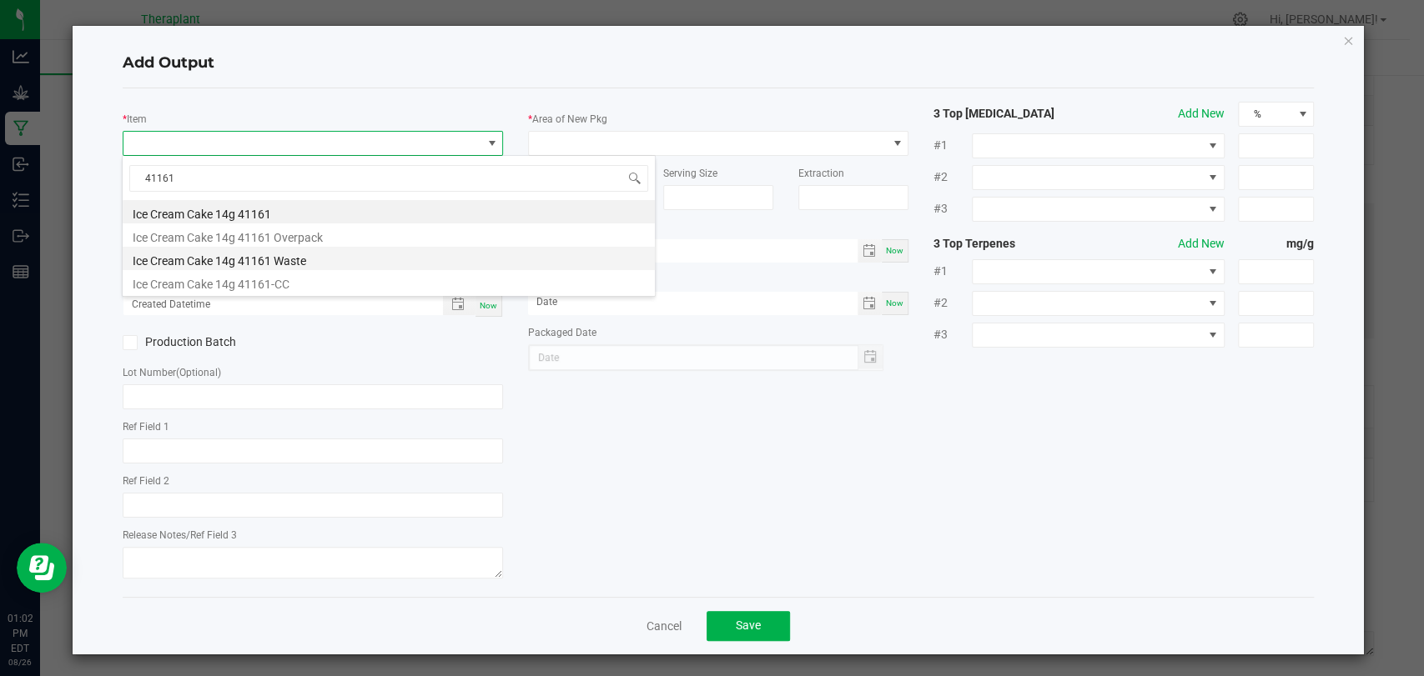
click at [294, 261] on li "Ice Cream Cake 14g 41161 Waste" at bounding box center [389, 258] width 532 height 23
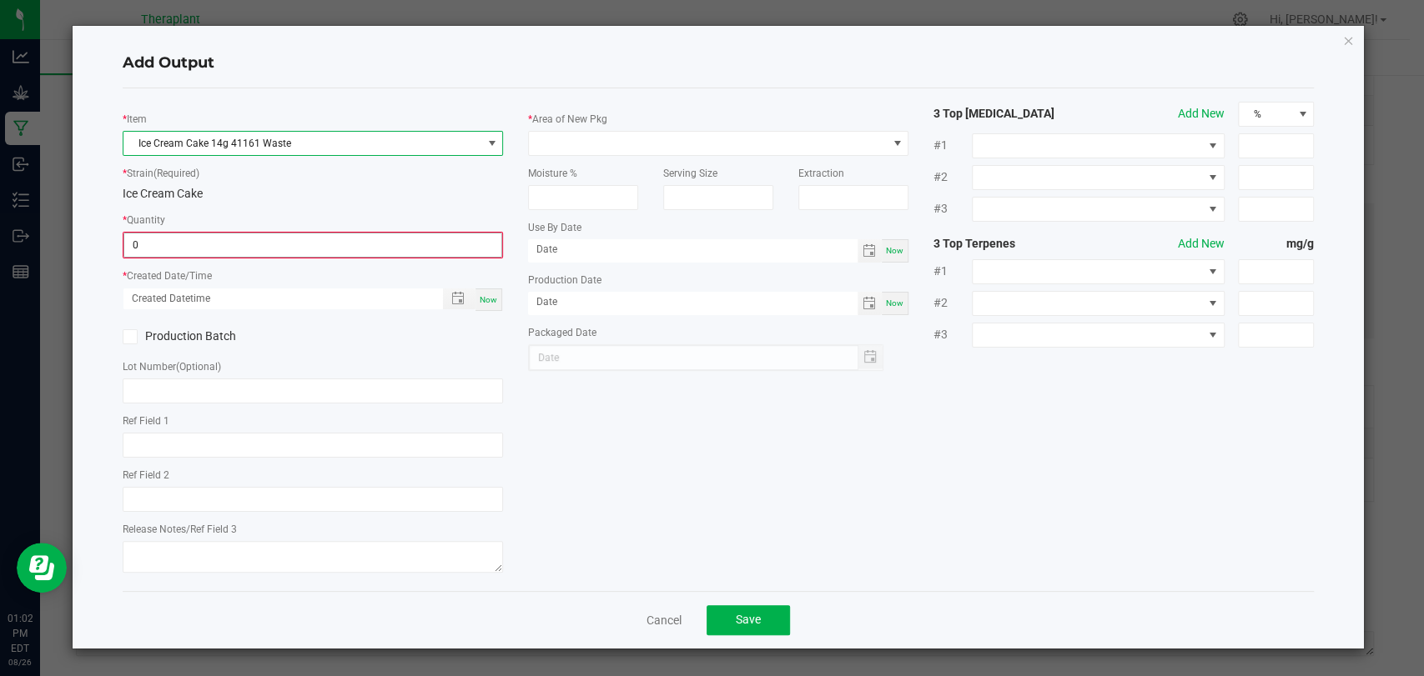
click at [285, 252] on input "0" at bounding box center [312, 245] width 377 height 23
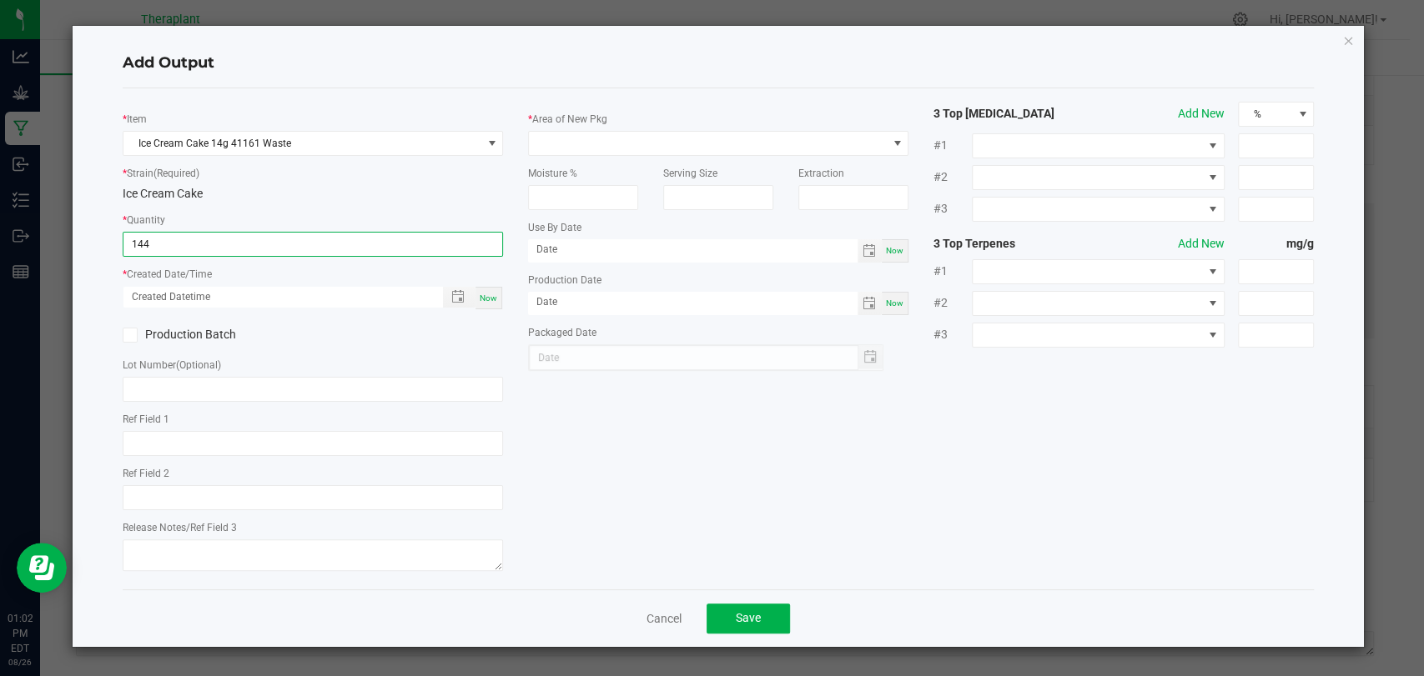
type input "144.0000 g"
click at [491, 299] on span "Now" at bounding box center [489, 298] width 18 height 9
type input "08/26/2025 1:02 PM"
type input "[DATE]"
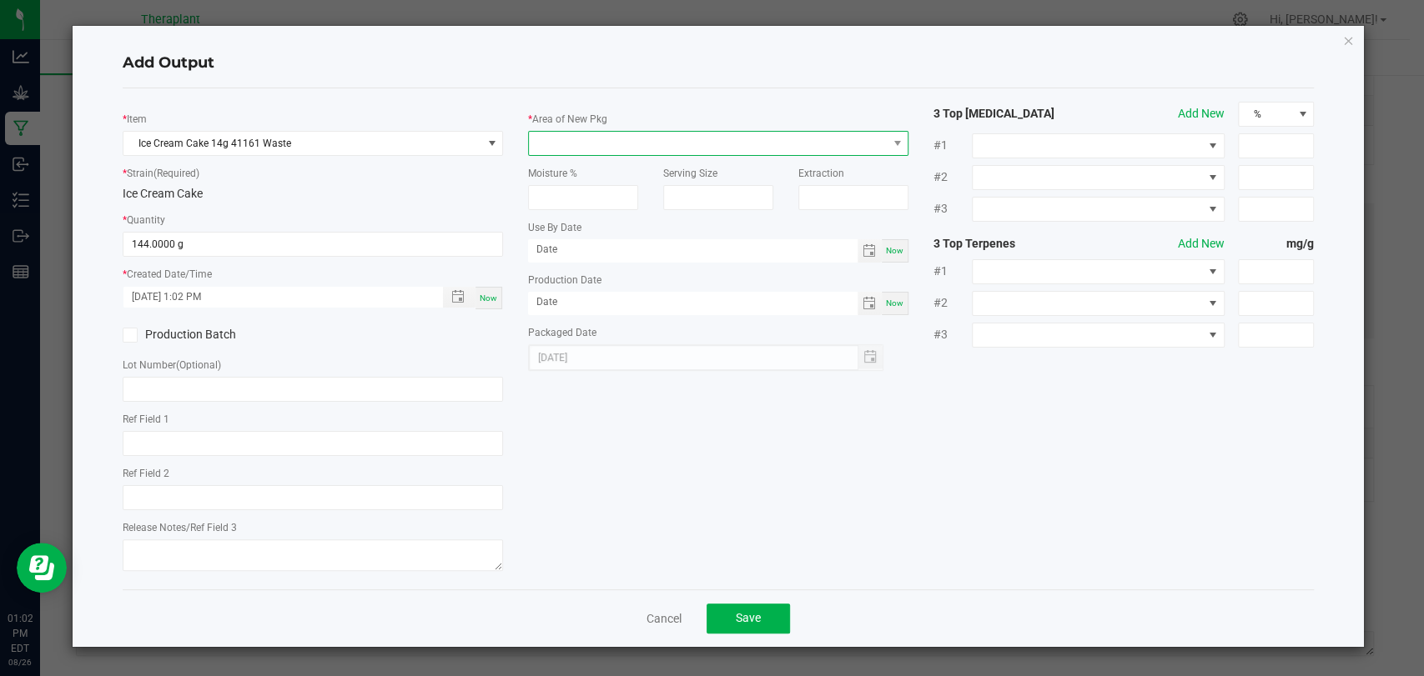
click at [571, 147] on span at bounding box center [708, 143] width 358 height 23
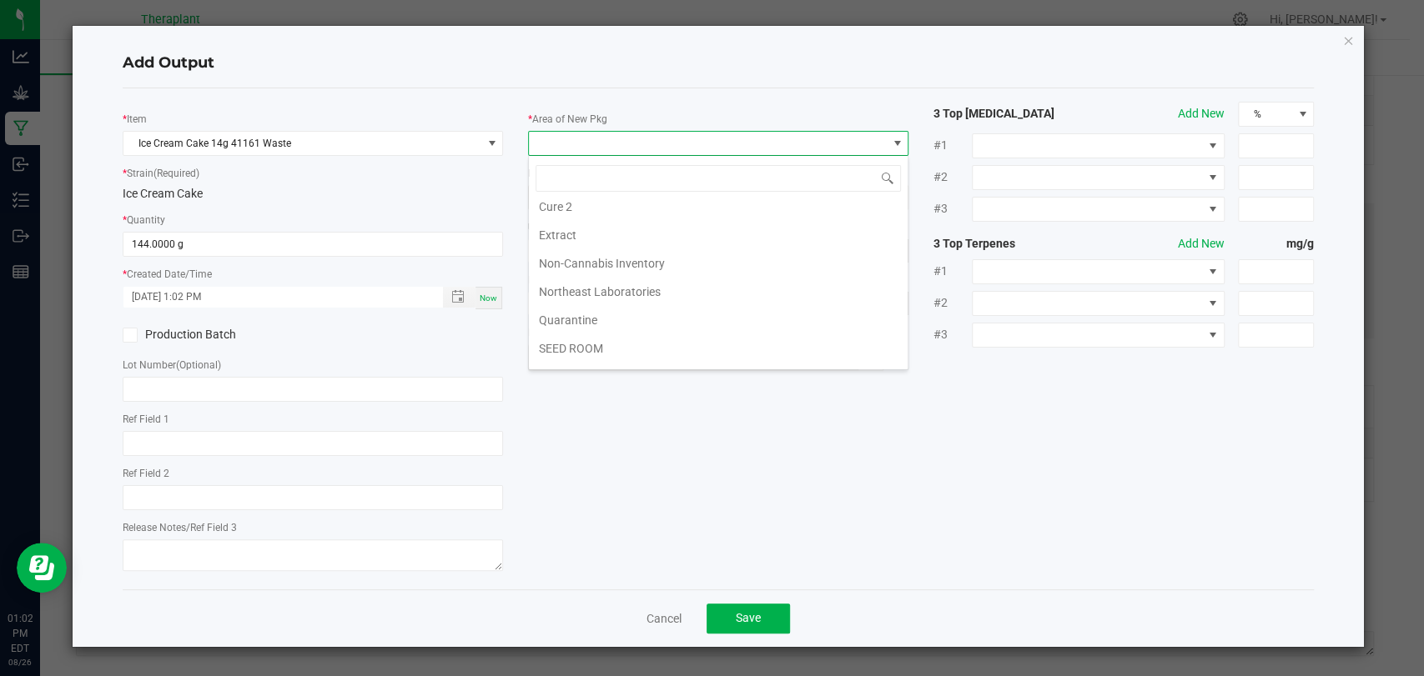
scroll to position [312, 0]
click at [577, 297] on li "Vault 2" at bounding box center [718, 299] width 379 height 28
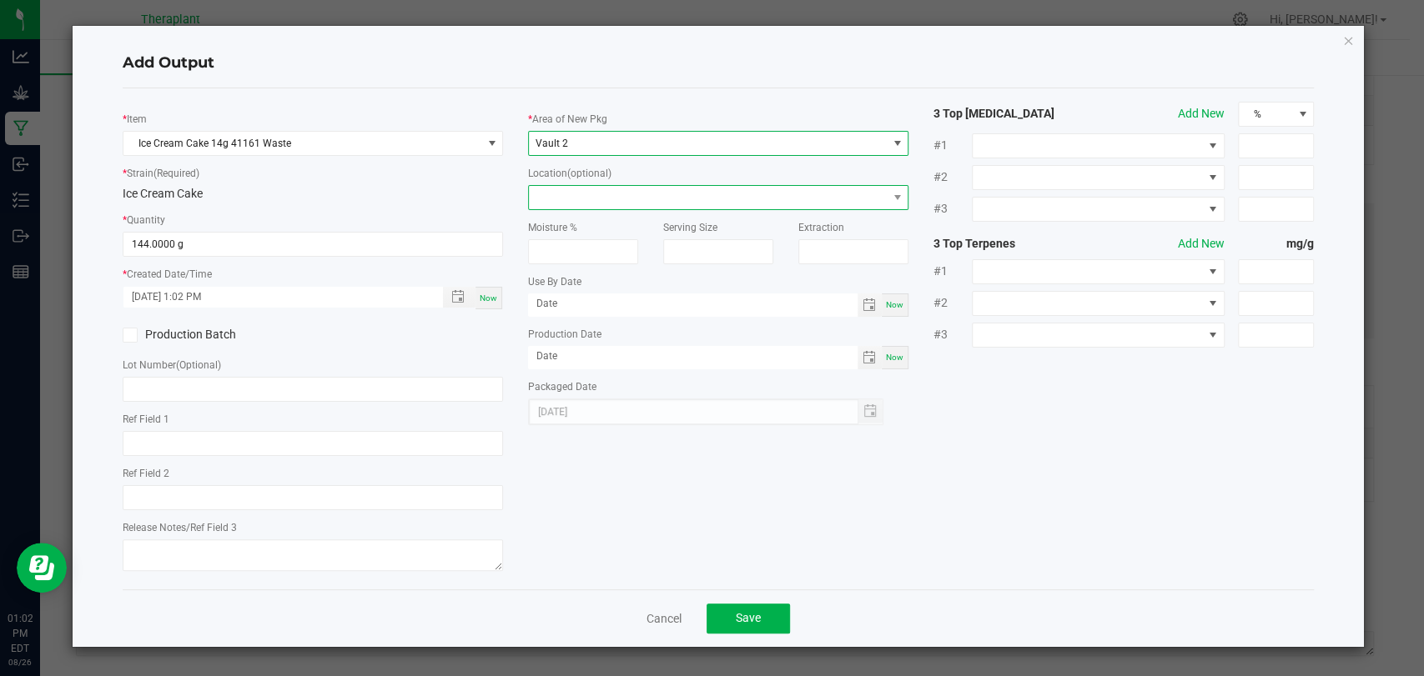
click at [585, 189] on span at bounding box center [708, 197] width 358 height 23
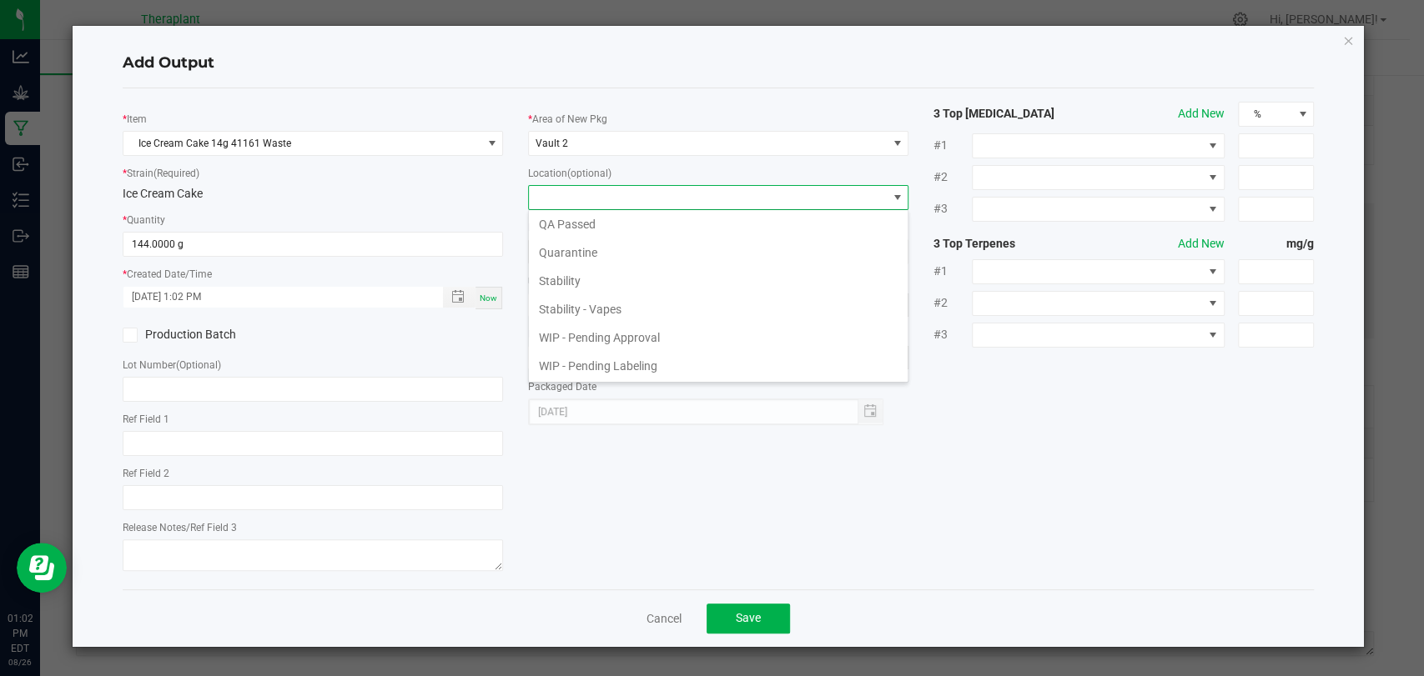
scroll to position [114, 0]
click at [598, 360] on li "Waste Cabinet" at bounding box center [718, 368] width 379 height 28
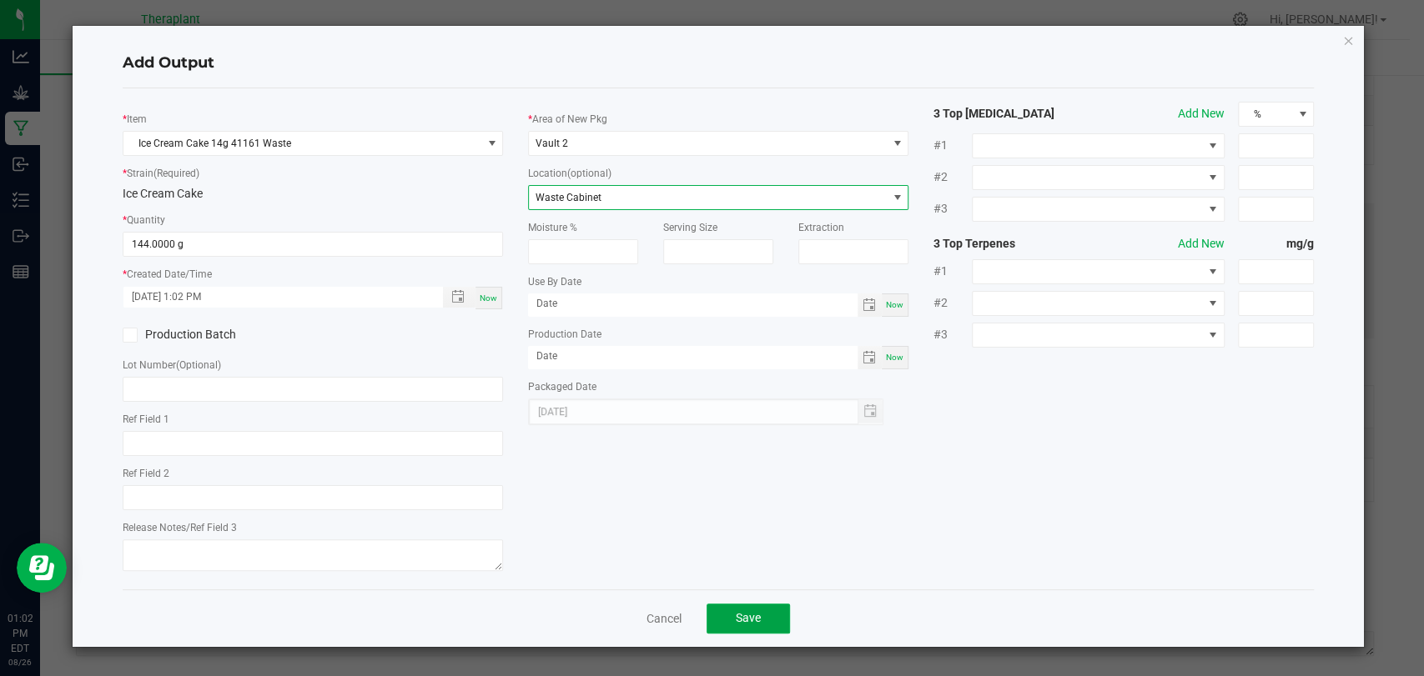
click at [737, 611] on span "Save" at bounding box center [748, 617] width 25 height 13
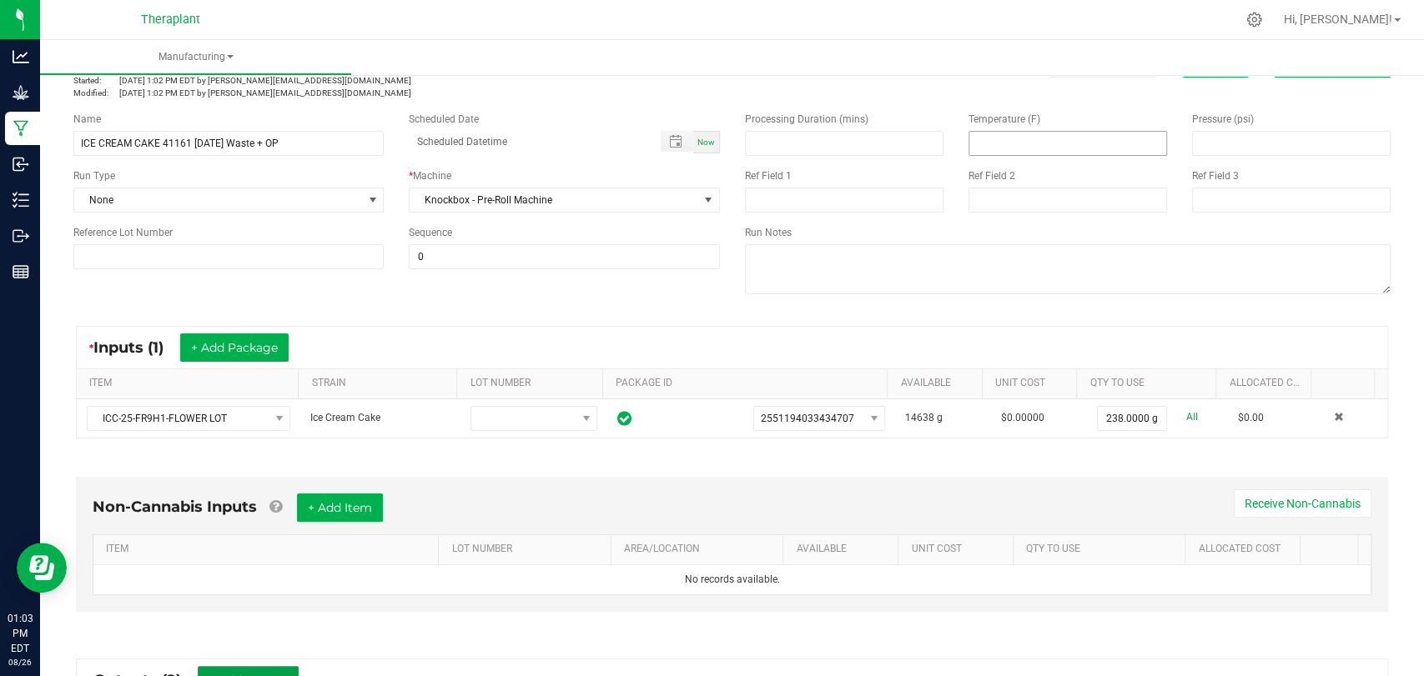
scroll to position [0, 0]
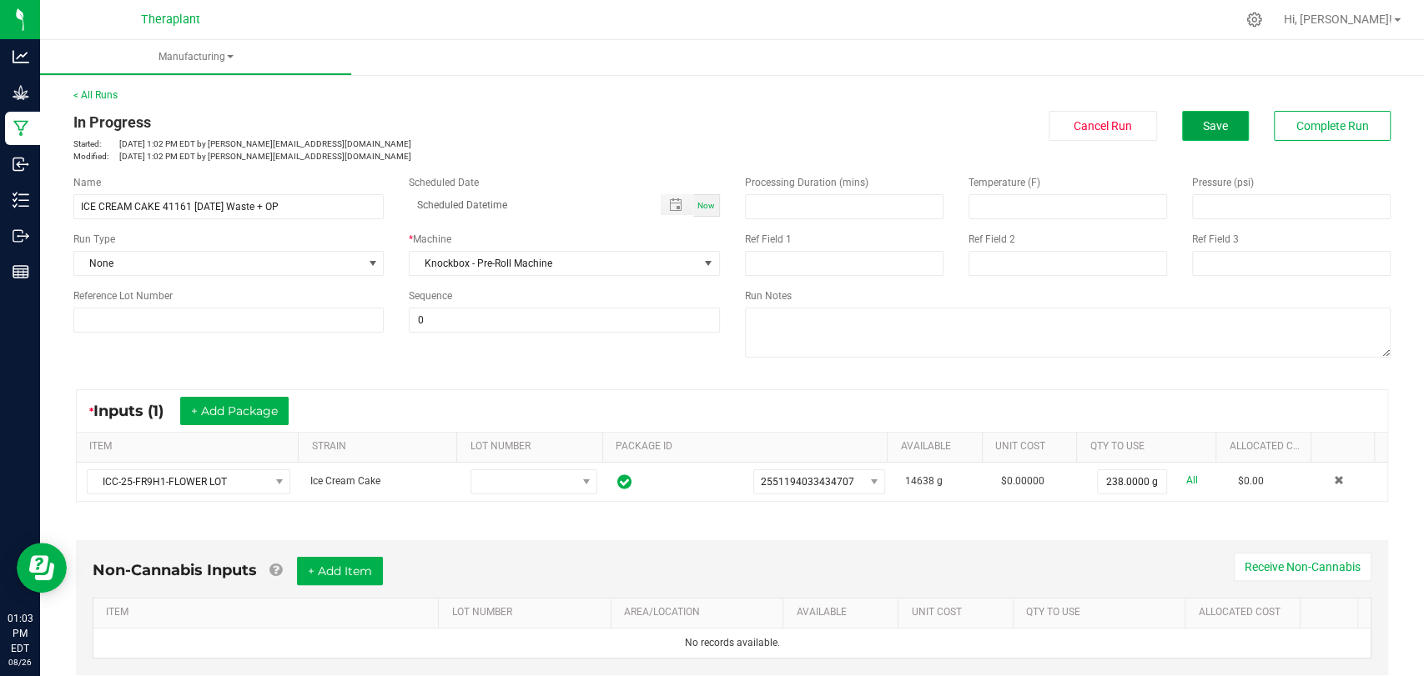
click at [1204, 131] on span "Save" at bounding box center [1215, 125] width 25 height 13
click at [1330, 136] on button "Complete Run" at bounding box center [1332, 126] width 117 height 30
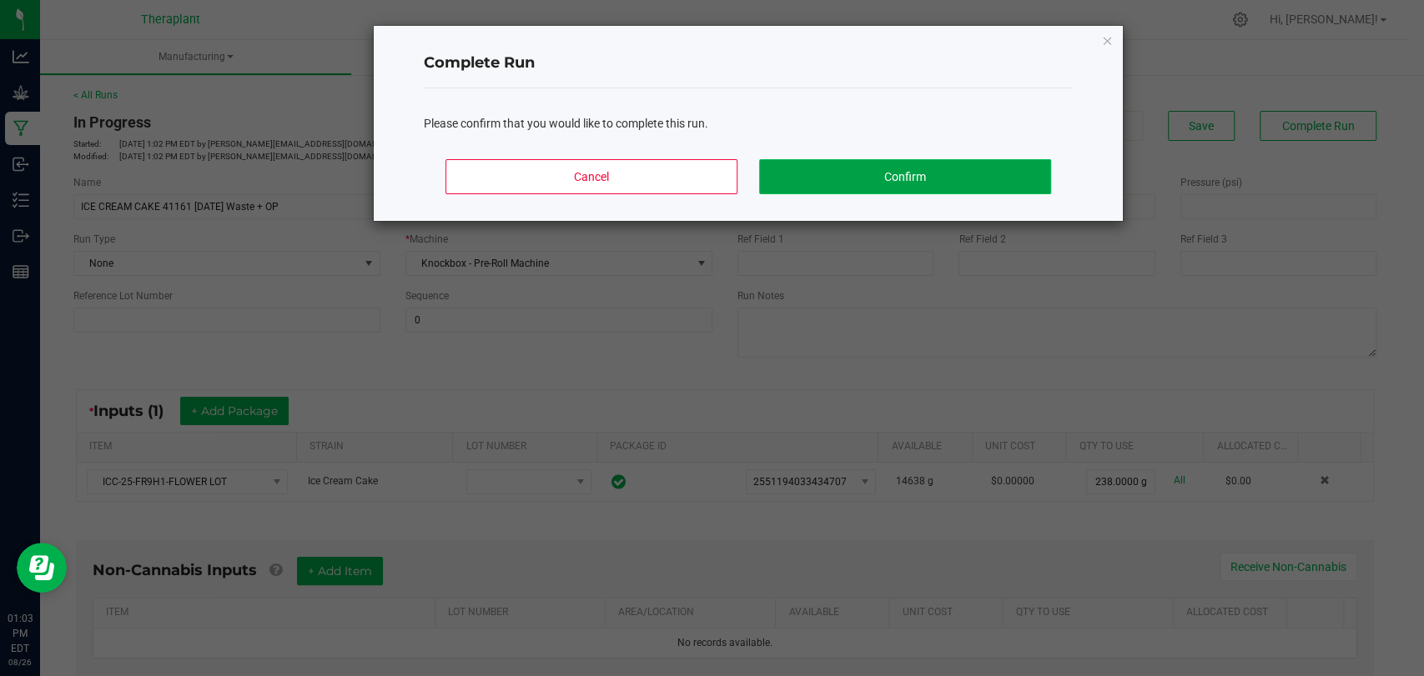
click at [1014, 177] on button "Confirm" at bounding box center [905, 176] width 292 height 35
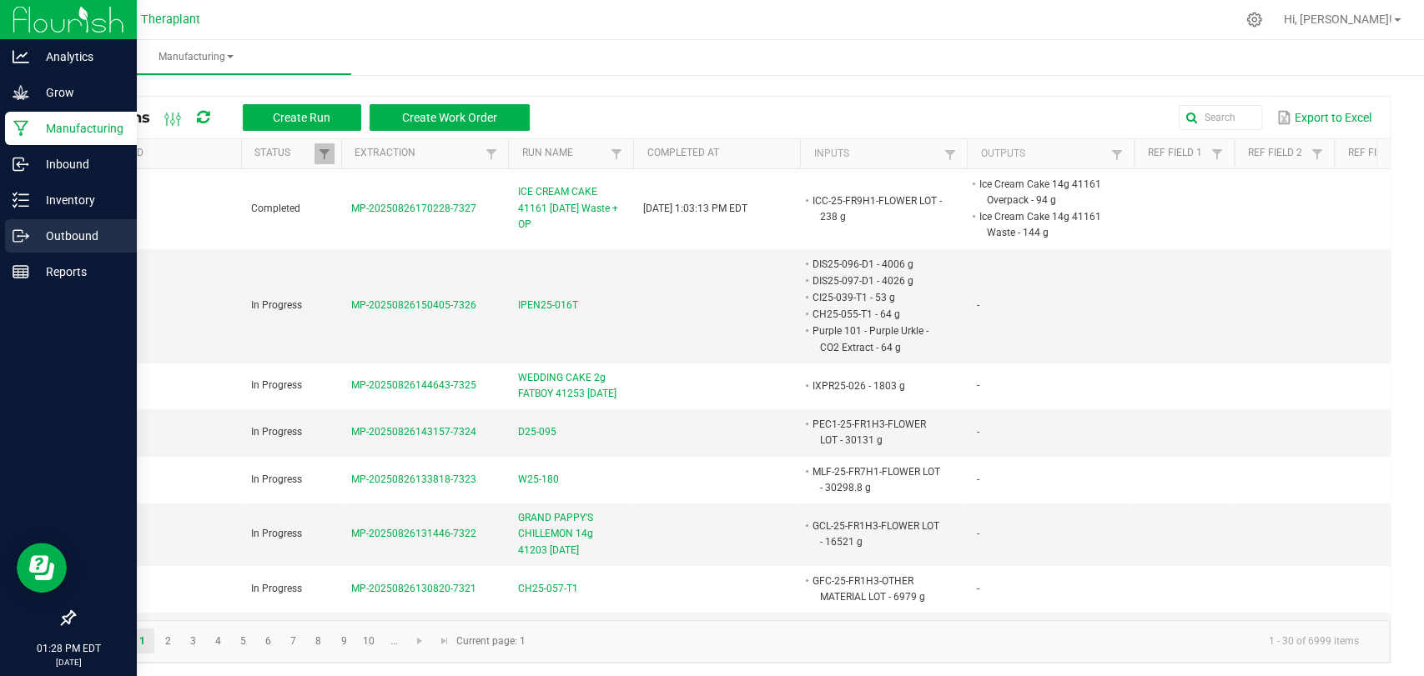
click at [14, 241] on icon at bounding box center [21, 236] width 17 height 17
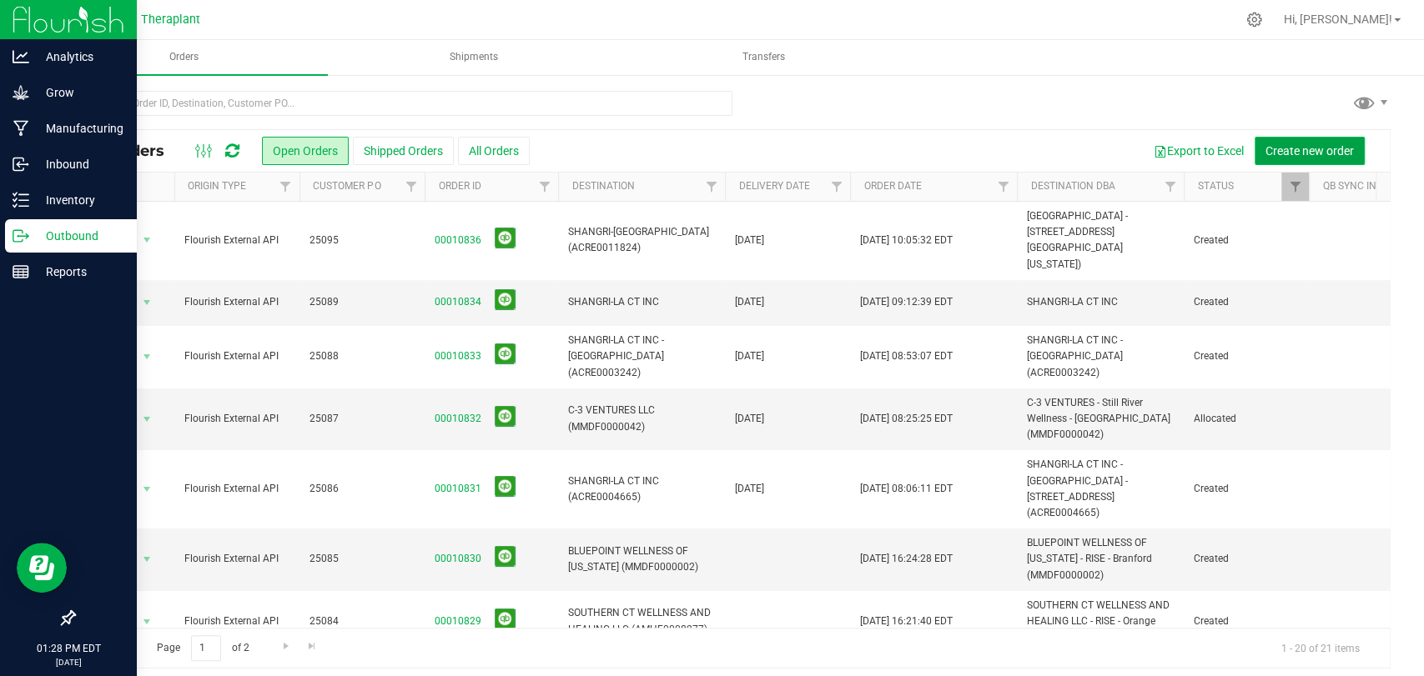
click at [1280, 151] on span "Create new order" at bounding box center [1309, 150] width 88 height 13
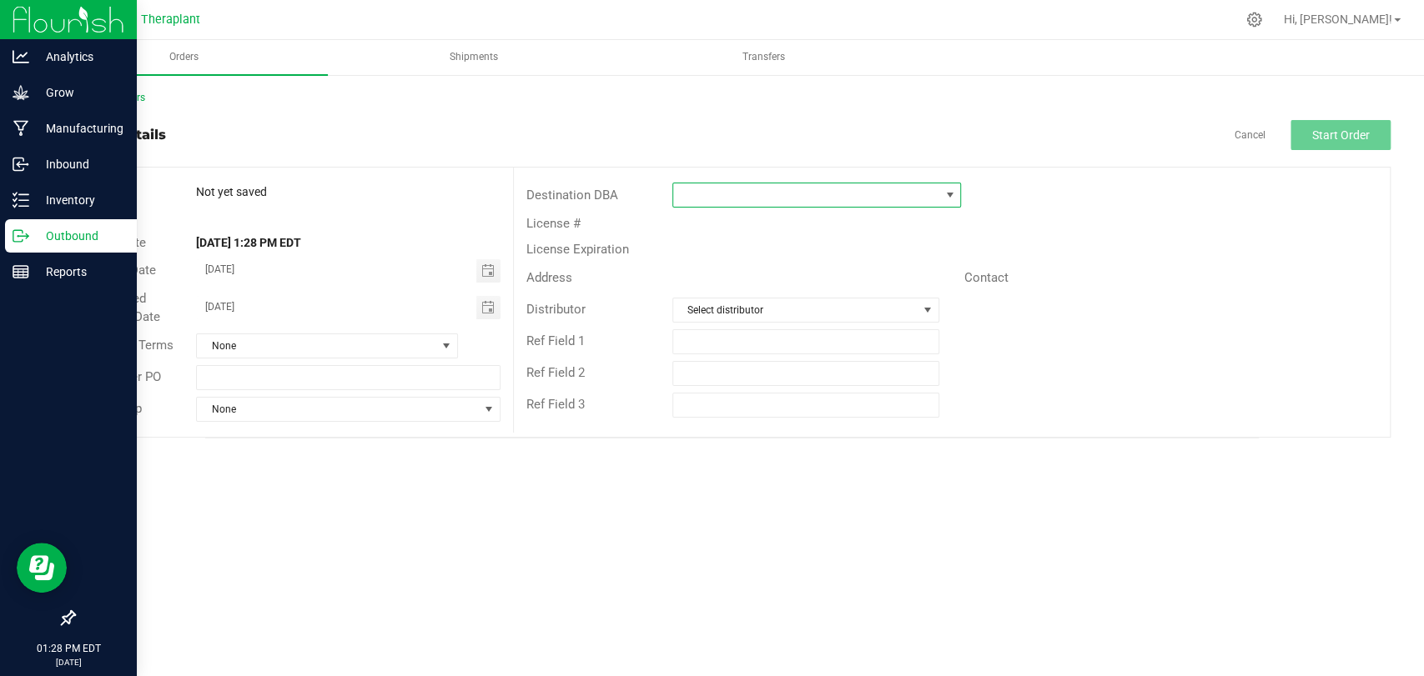
click at [907, 197] on span at bounding box center [806, 195] width 266 height 23
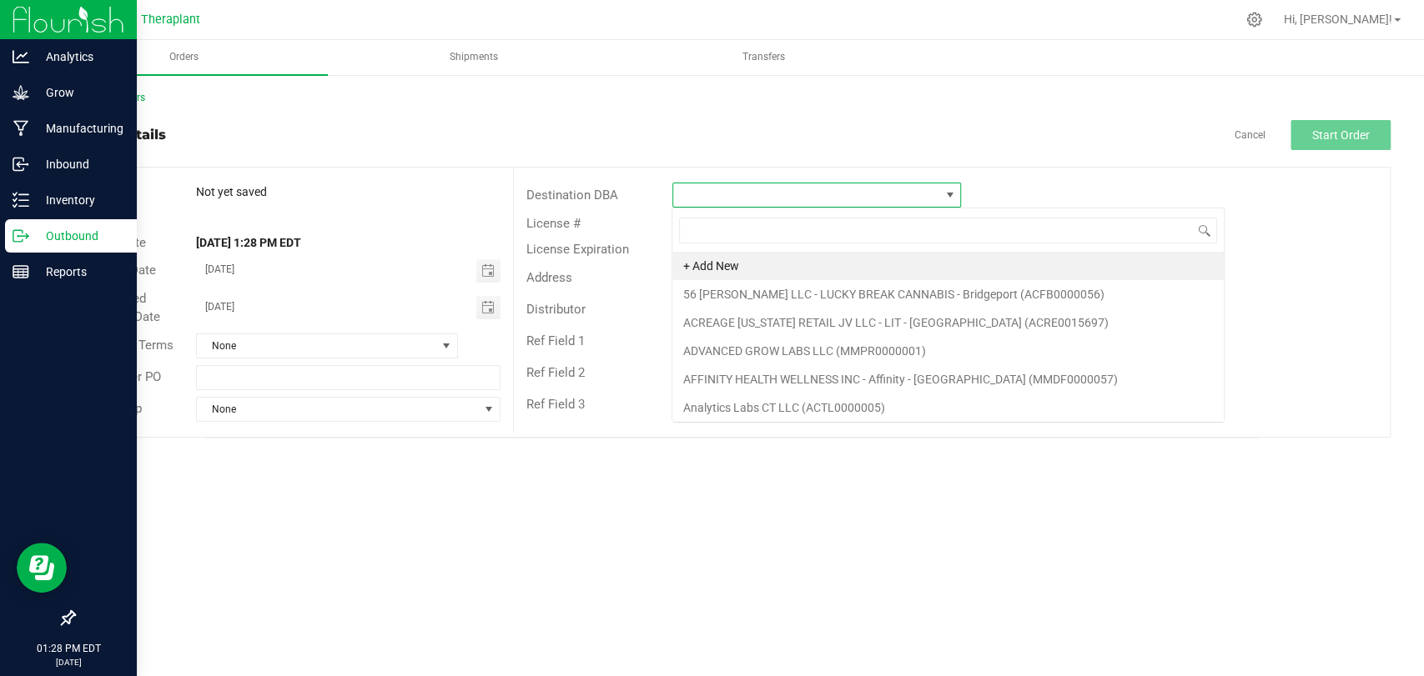
scroll to position [24, 289]
type input "north"
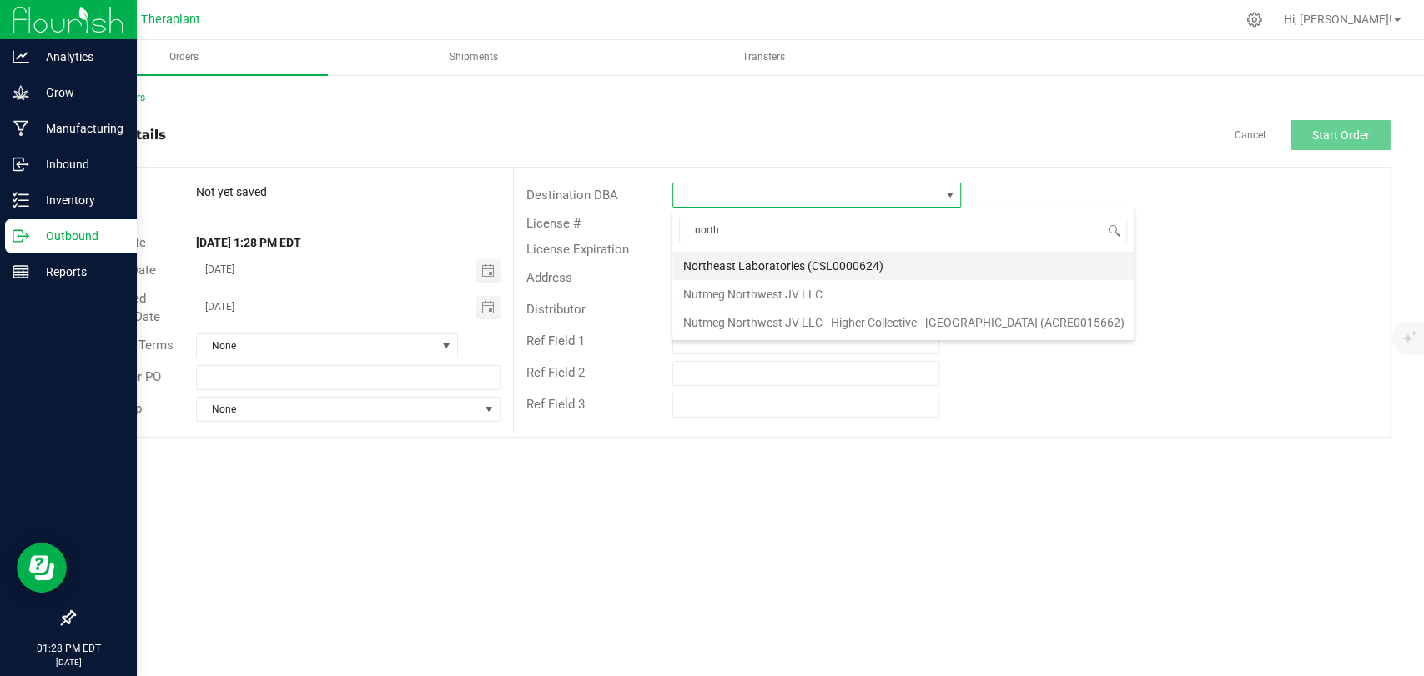
click at [789, 264] on li "Northeast Laboratories (CSL0000624)" at bounding box center [902, 266] width 461 height 28
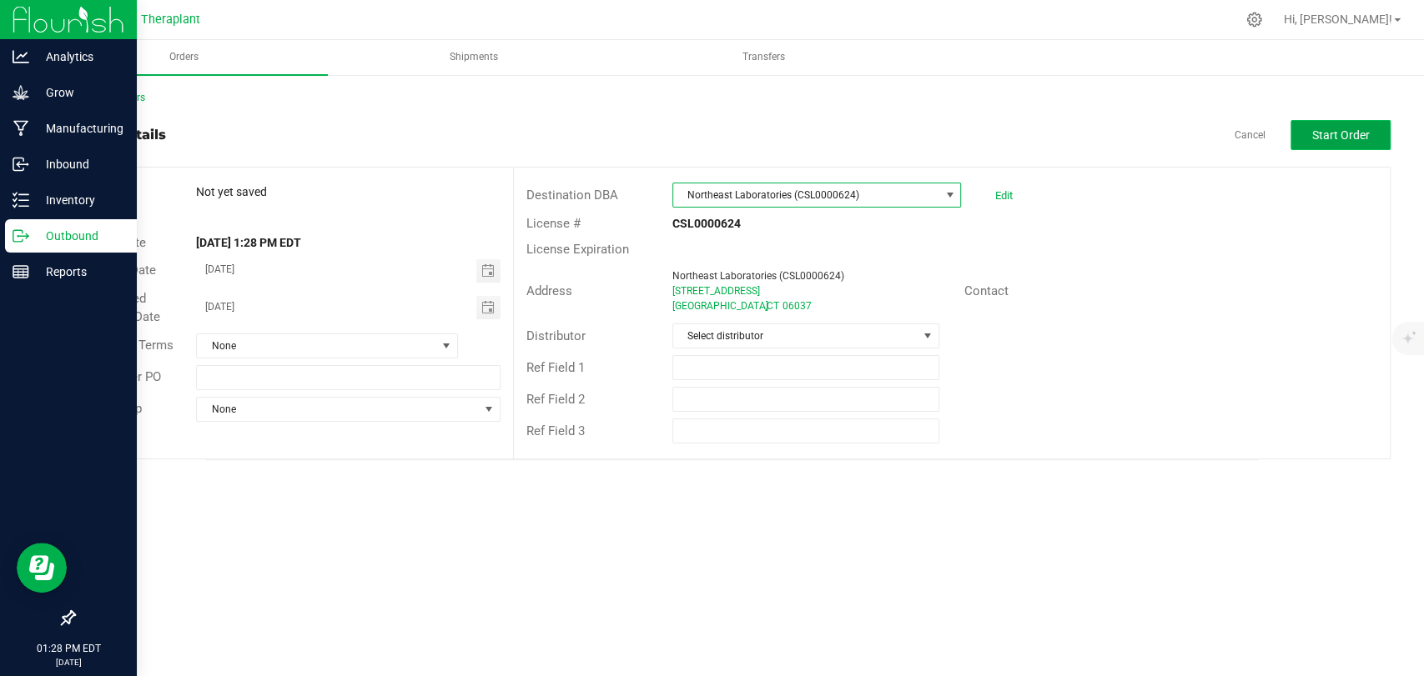
click at [1353, 135] on span "Start Order" at bounding box center [1341, 134] width 58 height 13
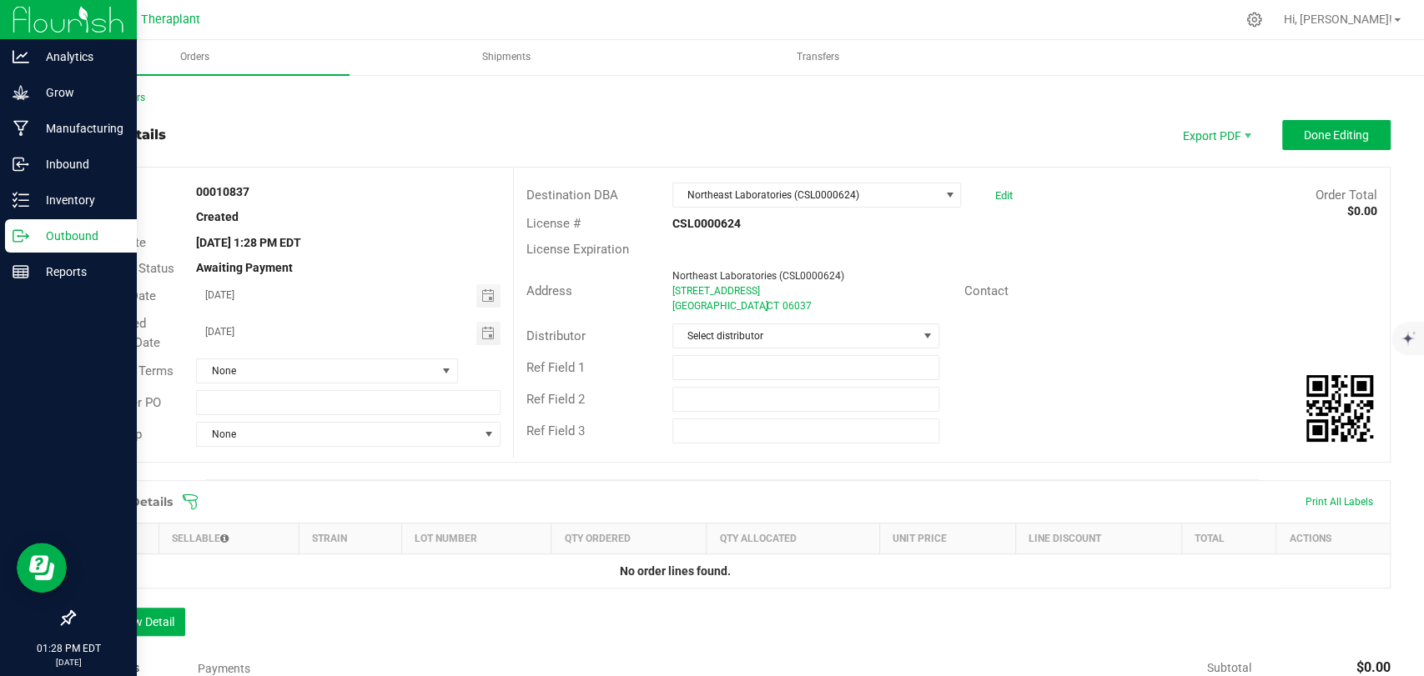
scroll to position [249, 0]
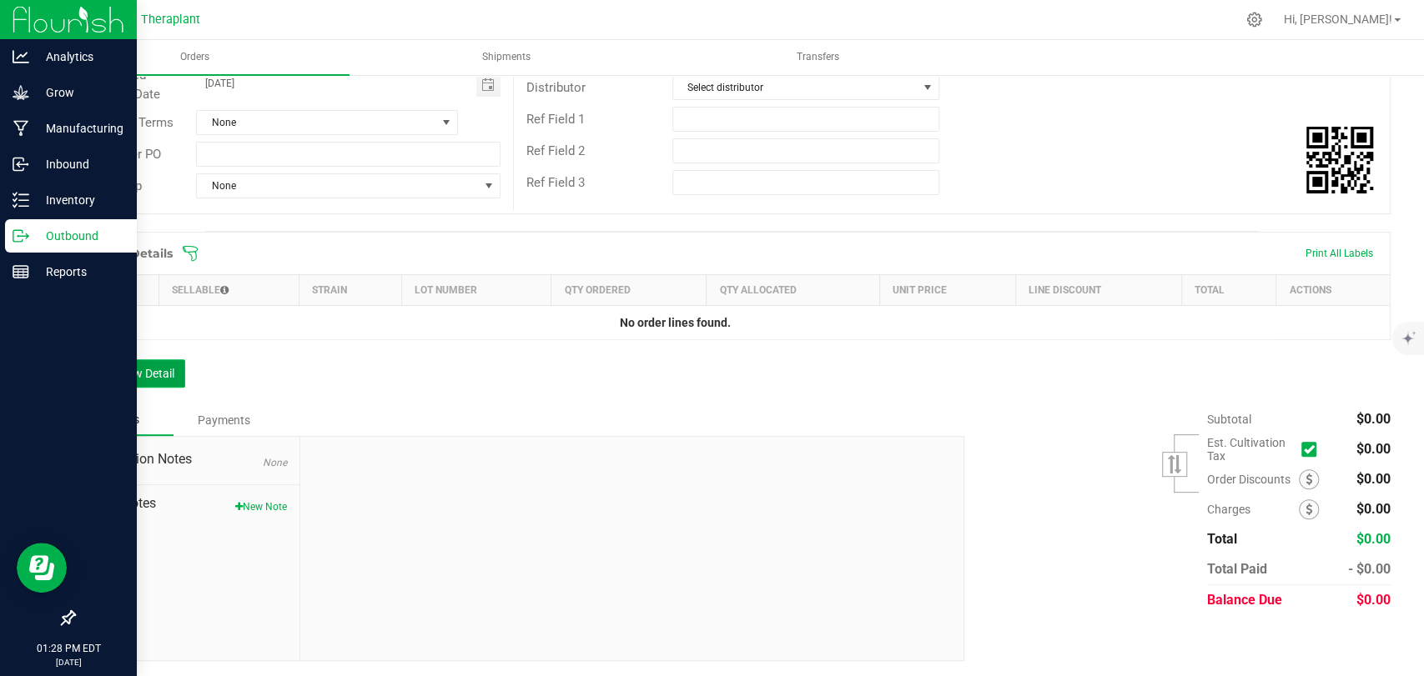
click at [150, 363] on button "Add New Detail" at bounding box center [129, 373] width 112 height 28
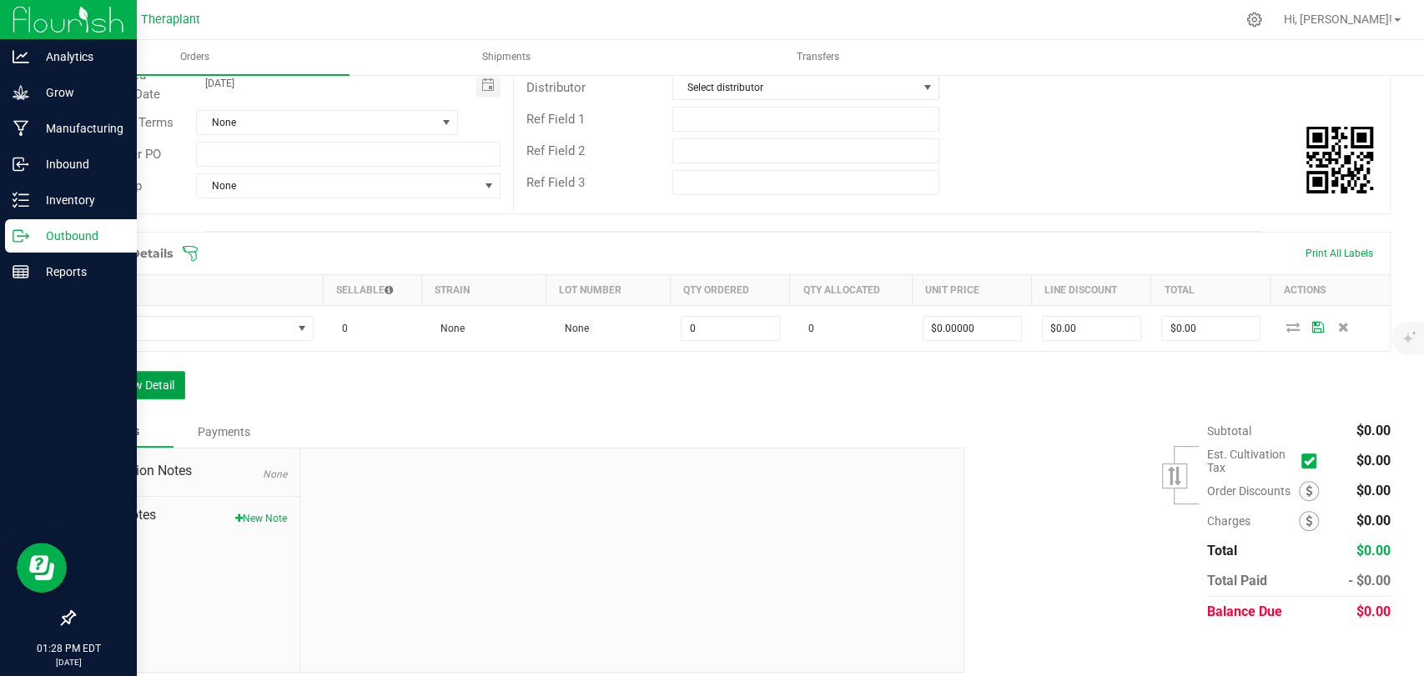
click at [149, 388] on button "Add New Detail" at bounding box center [129, 385] width 112 height 28
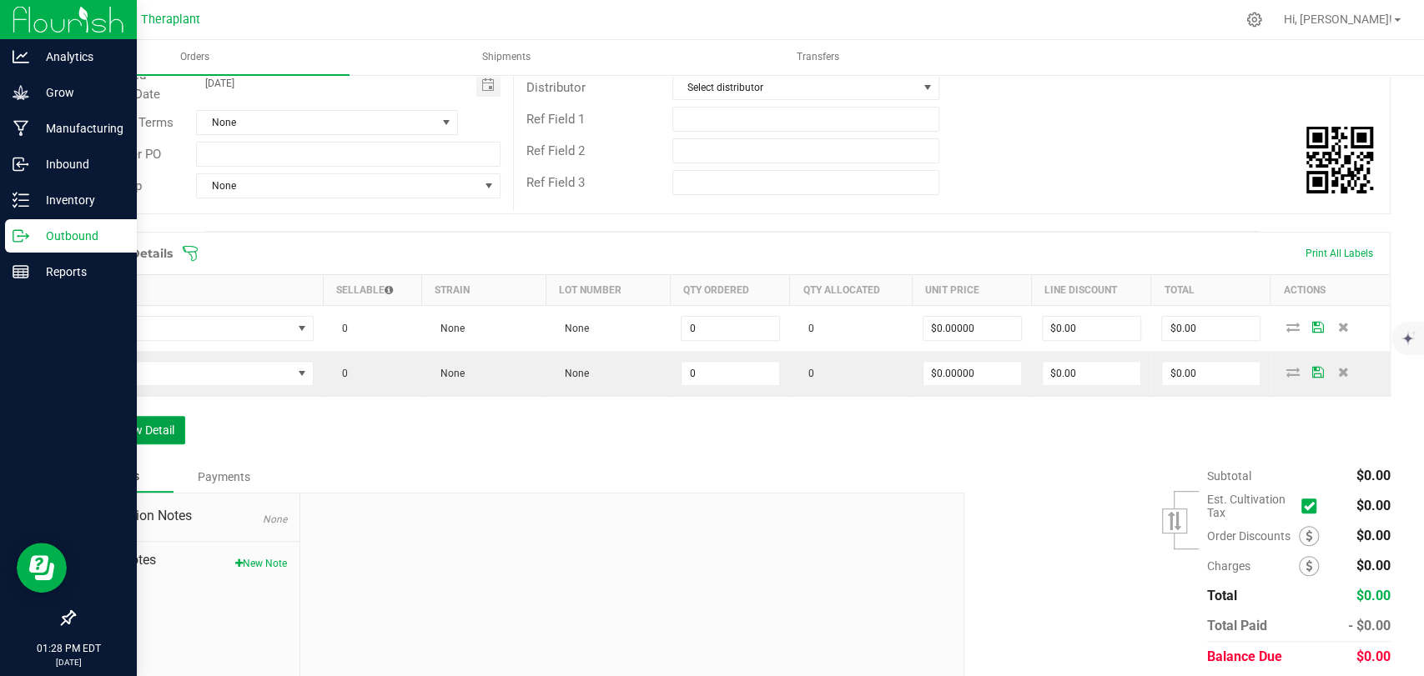
drag, startPoint x: 143, startPoint y: 415, endPoint x: 142, endPoint y: 440, distance: 24.2
click at [143, 418] on button "Add New Detail" at bounding box center [129, 430] width 112 height 28
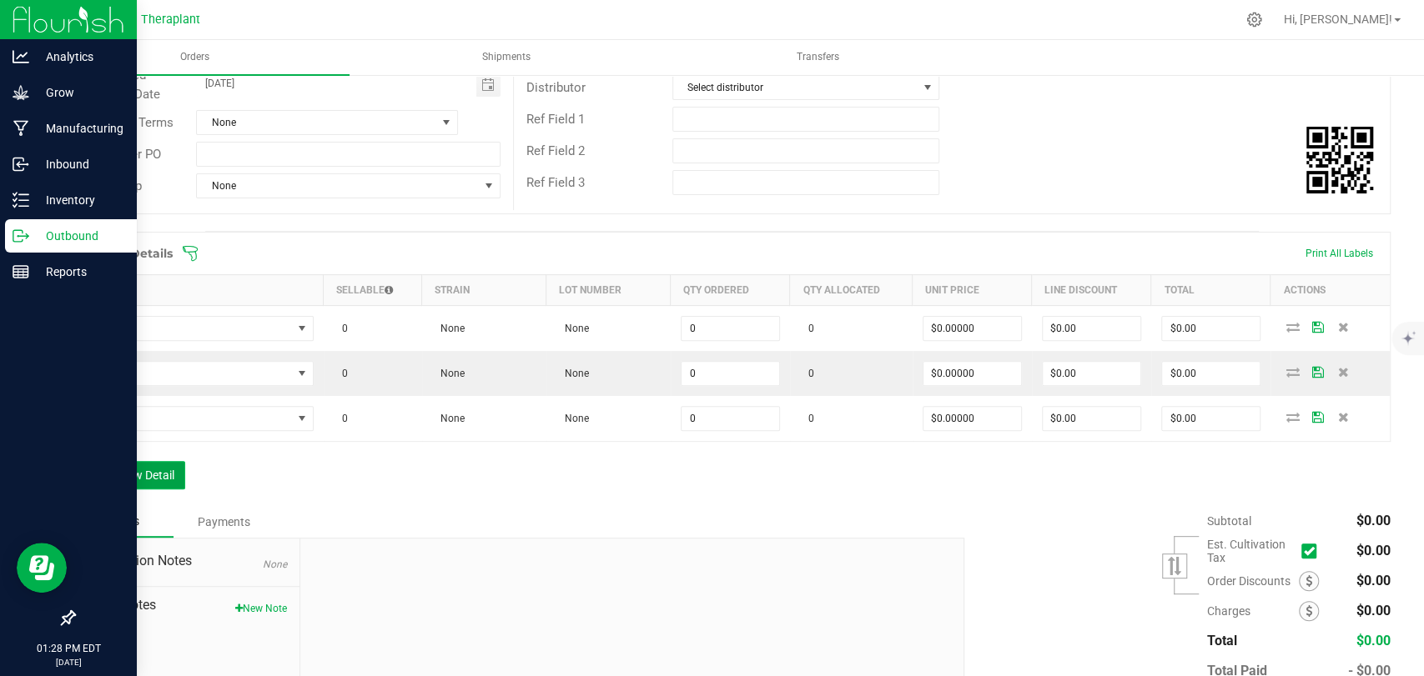
click at [141, 473] on button "Add New Detail" at bounding box center [129, 475] width 112 height 28
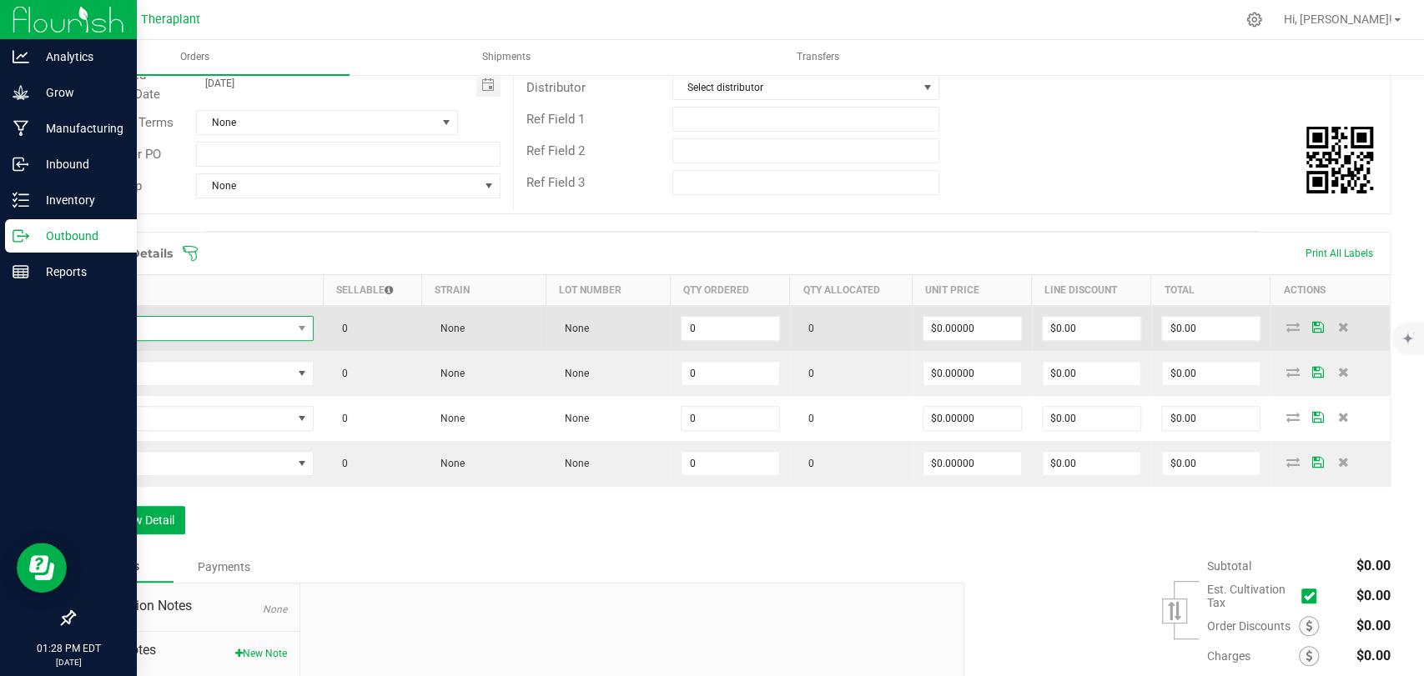
click at [200, 328] on span "NO DATA FOUND" at bounding box center [189, 328] width 206 height 23
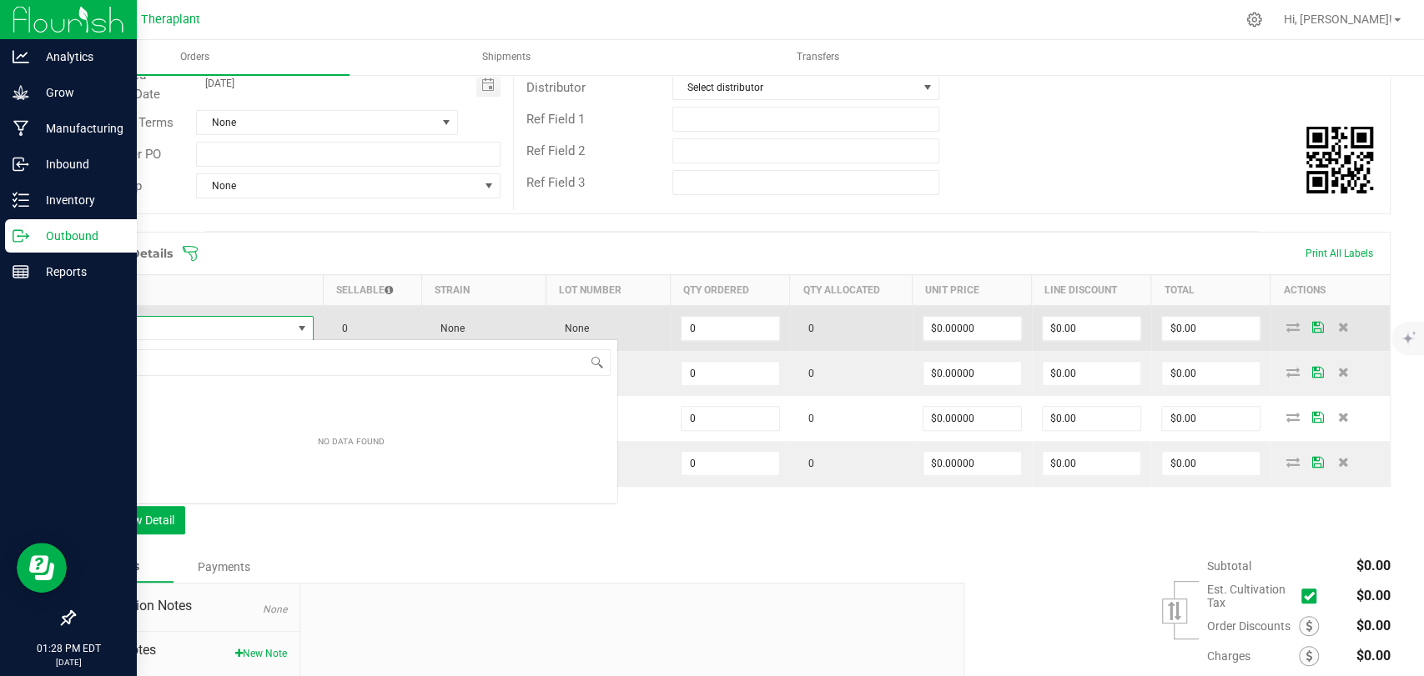
scroll to position [24, 226]
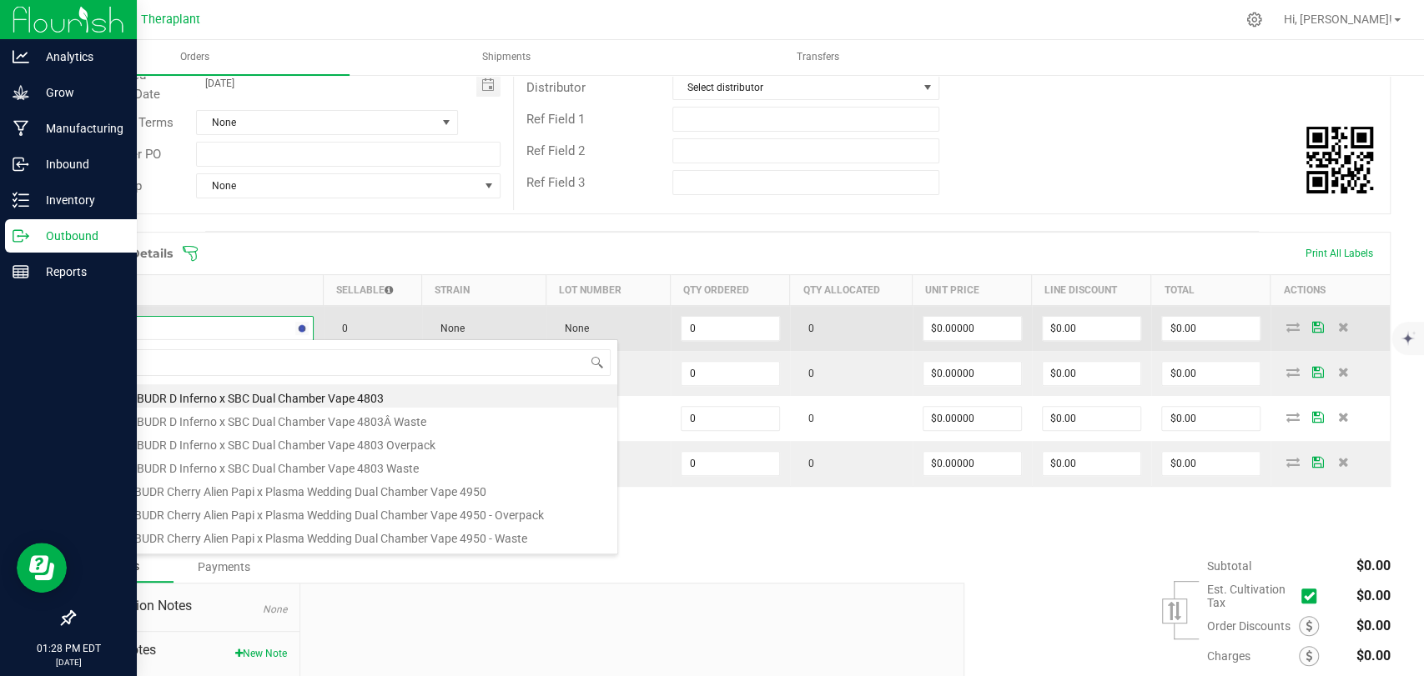
type input "41161"
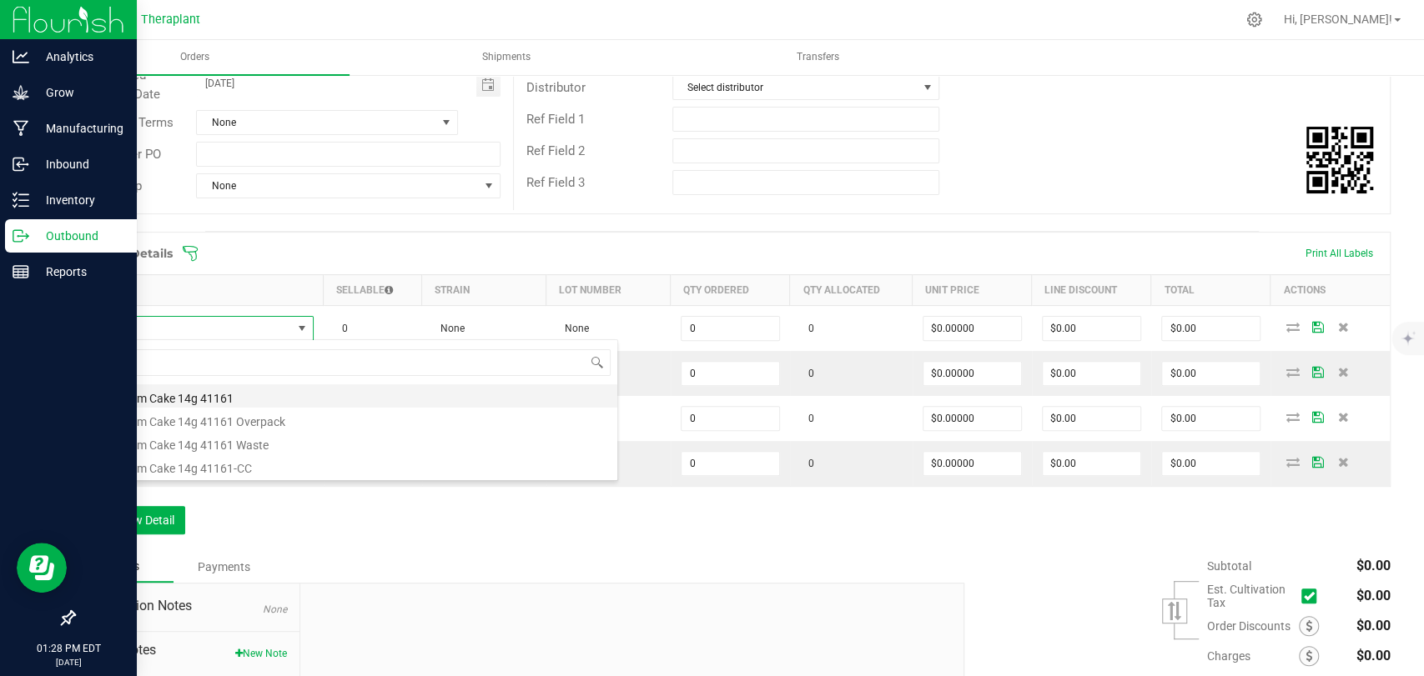
click at [182, 405] on li "Ice Cream Cake 14g 41161" at bounding box center [351, 396] width 532 height 23
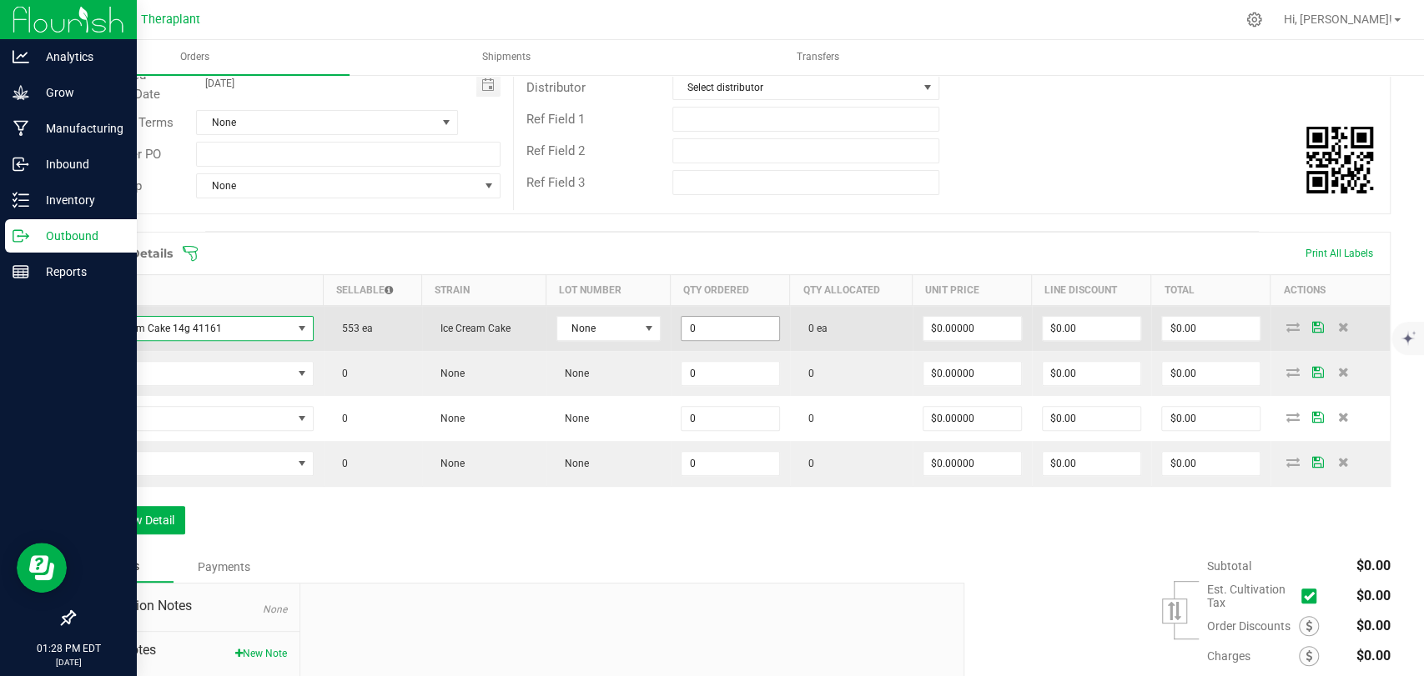
click at [701, 330] on input "0" at bounding box center [730, 328] width 98 height 23
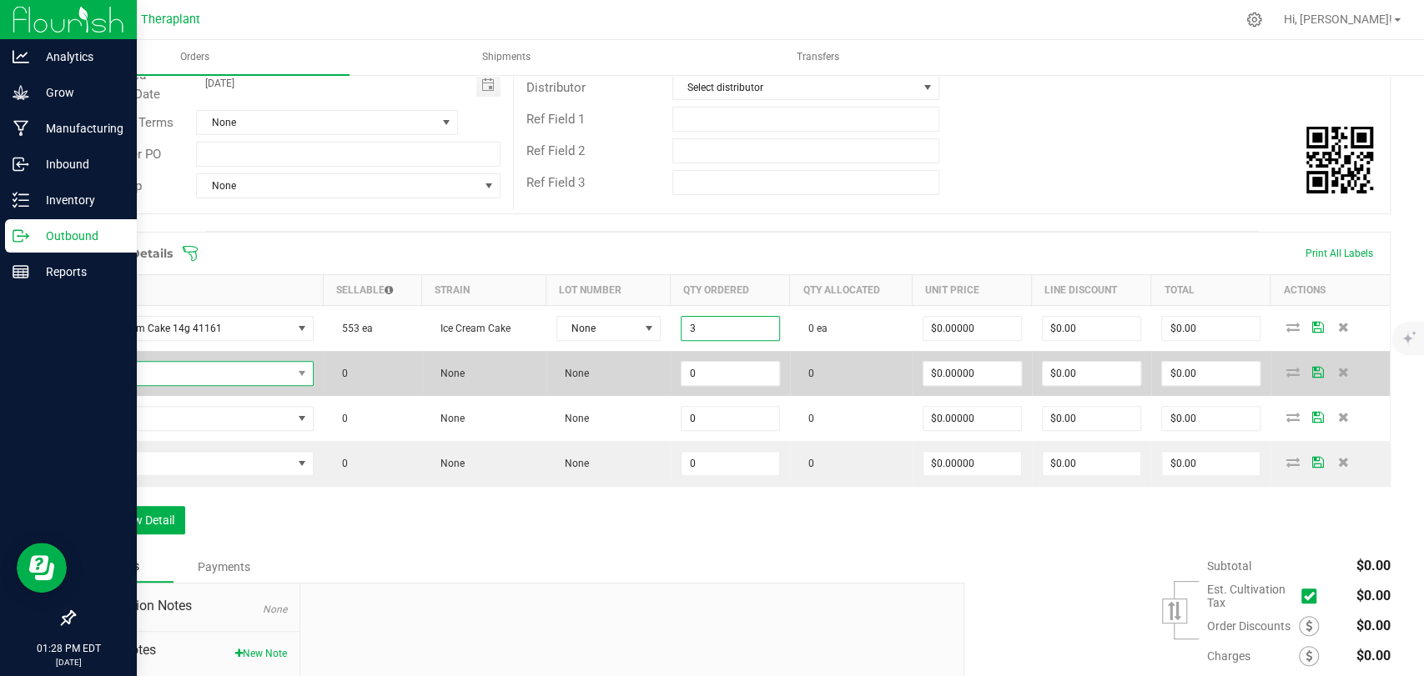
type input "3 ea"
click at [240, 382] on span "NO DATA FOUND" at bounding box center [189, 373] width 206 height 23
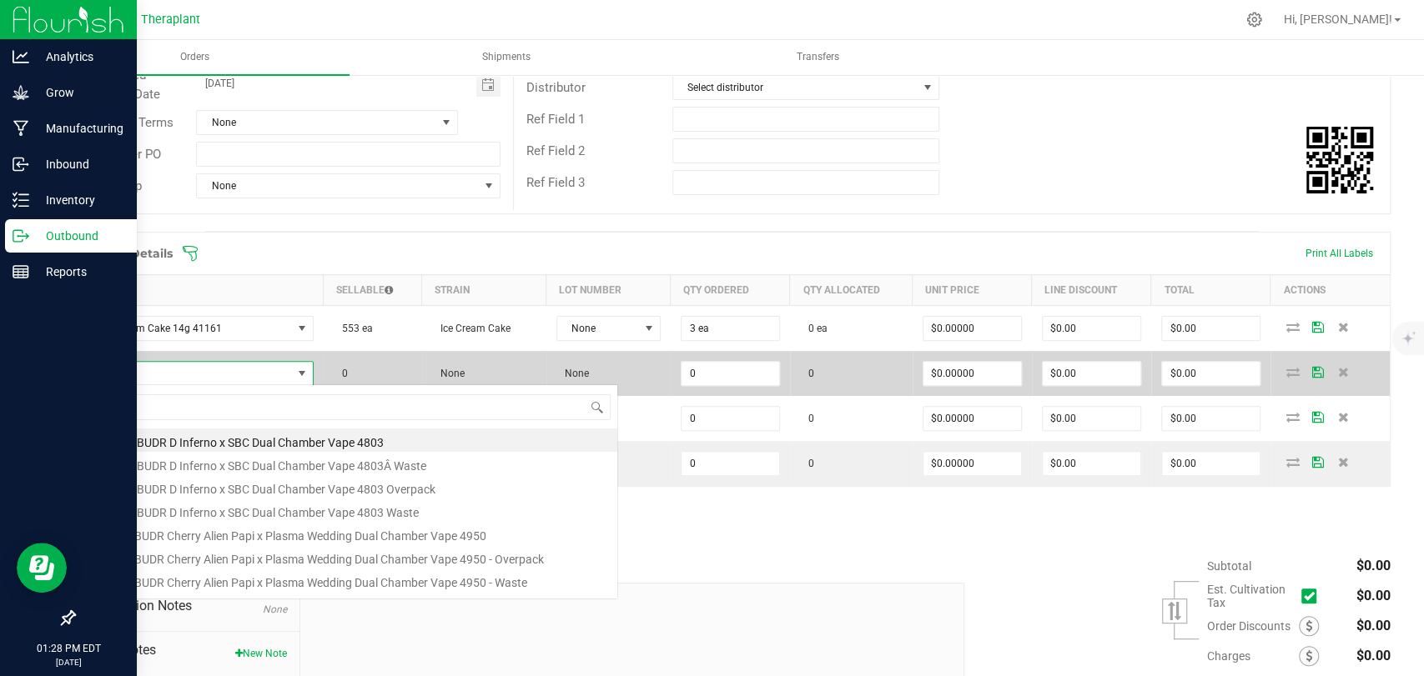
scroll to position [24, 223]
type input "41190"
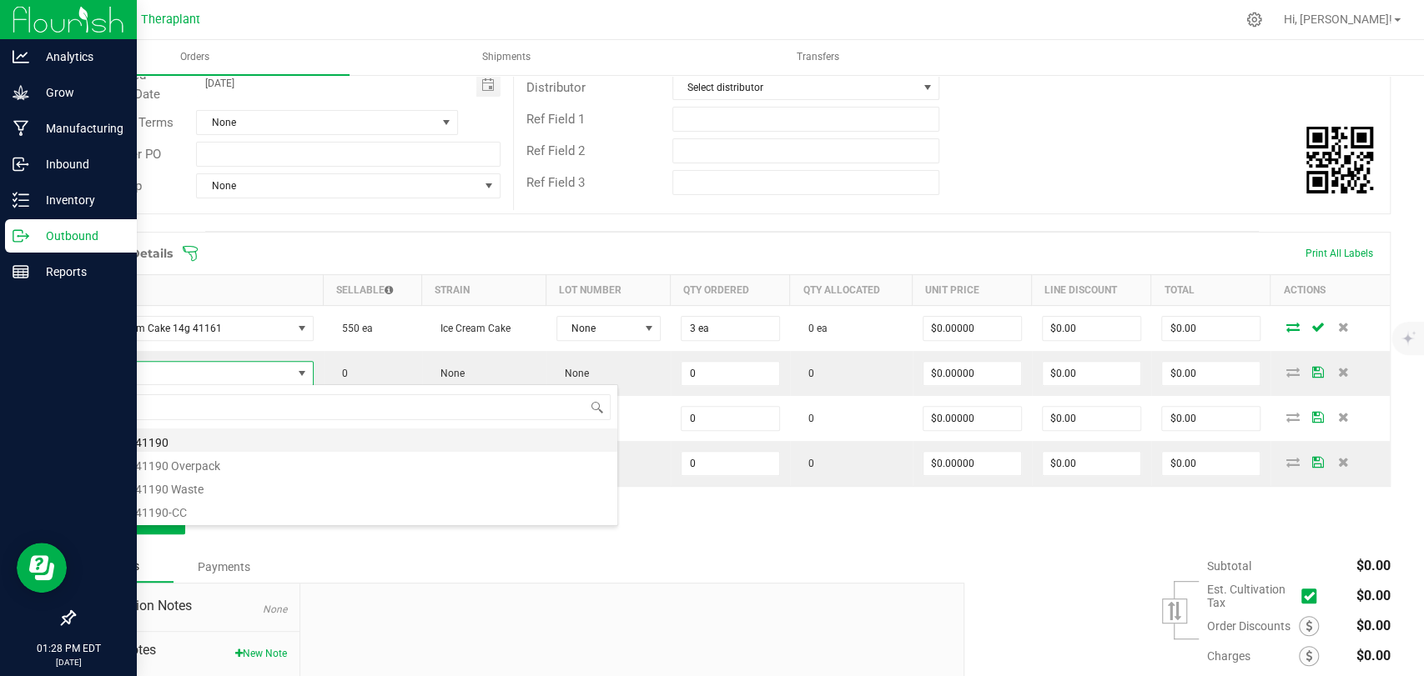
click at [183, 435] on li "SBC 7g 41190" at bounding box center [351, 440] width 532 height 23
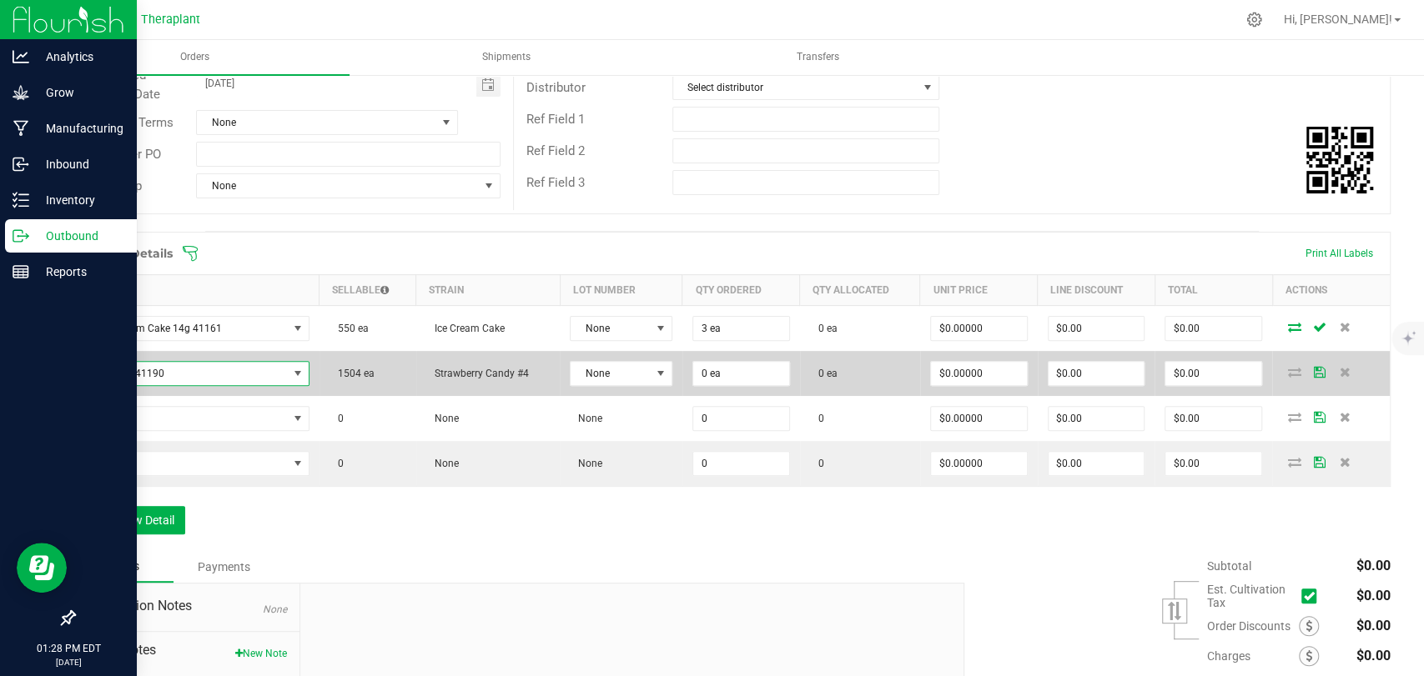
click at [723, 385] on td "0 ea" at bounding box center [741, 373] width 118 height 45
click at [724, 377] on input "0" at bounding box center [741, 373] width 96 height 23
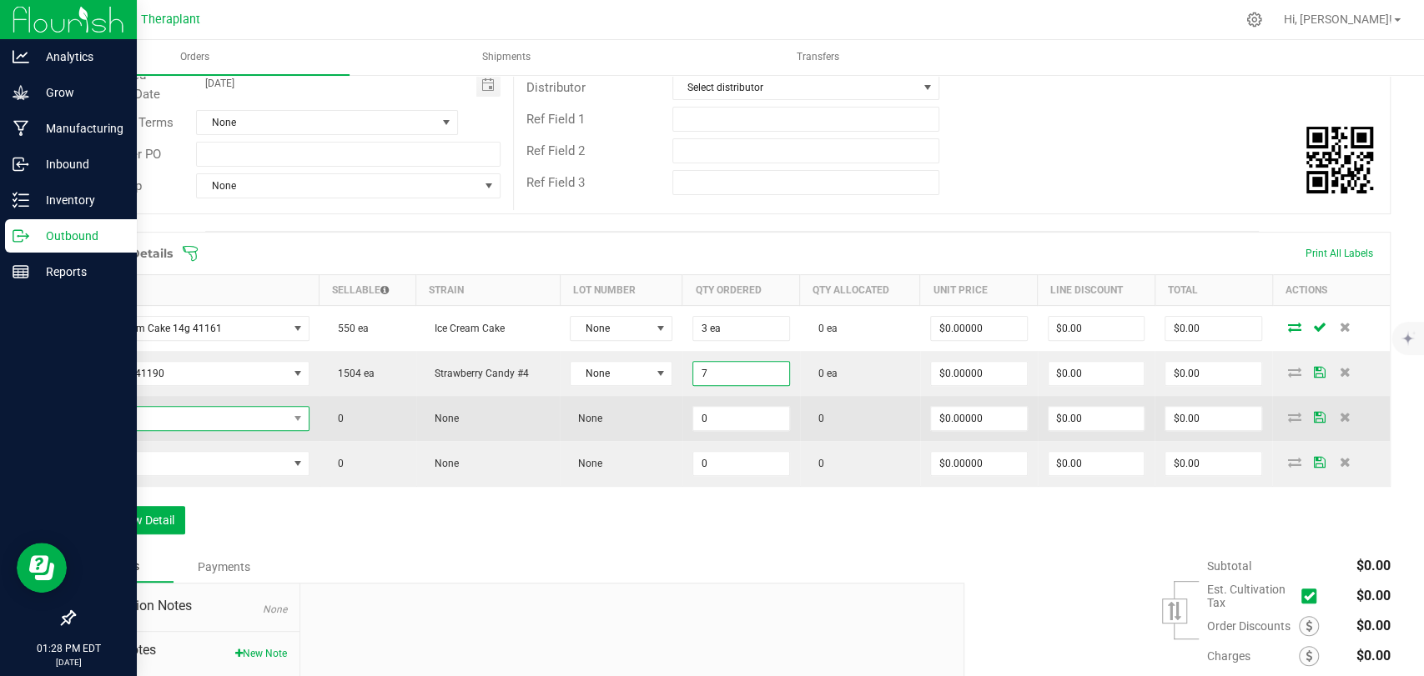
click at [216, 415] on span "NO DATA FOUND" at bounding box center [187, 418] width 202 height 23
type input "7 ea"
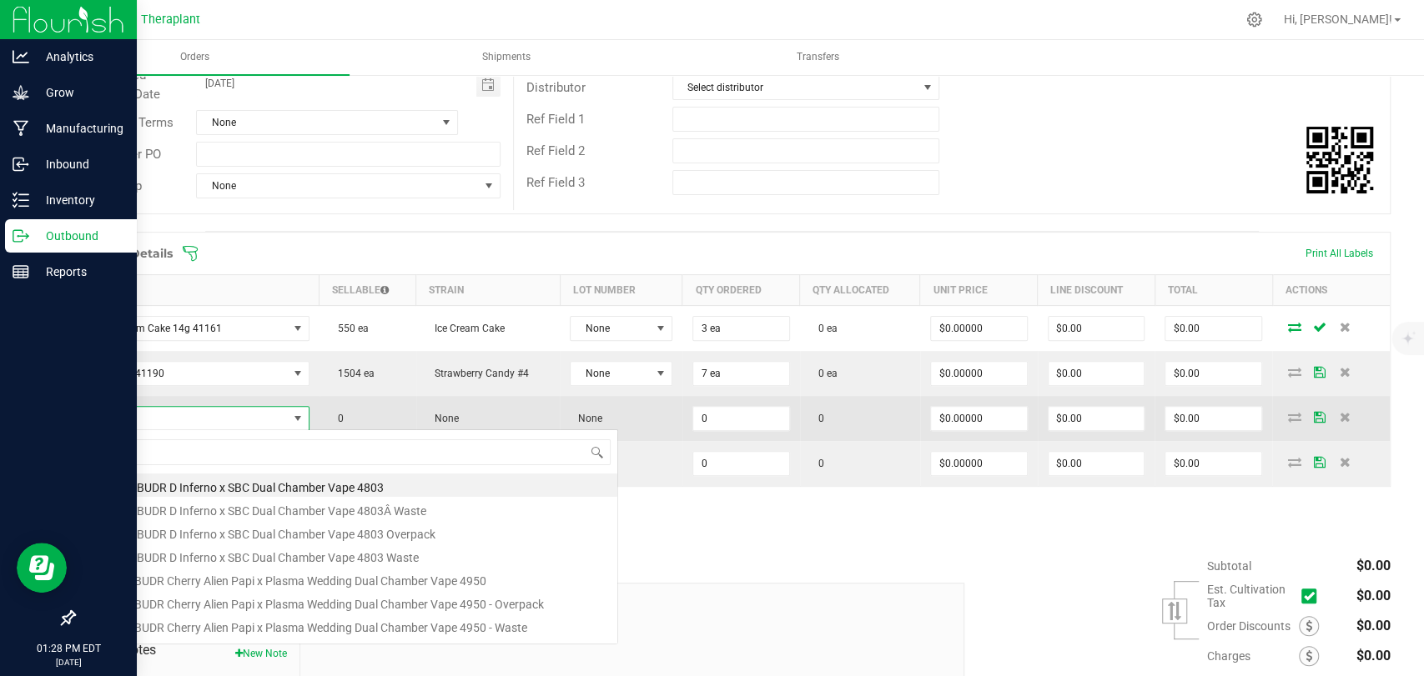
scroll to position [24, 219]
type input "41251"
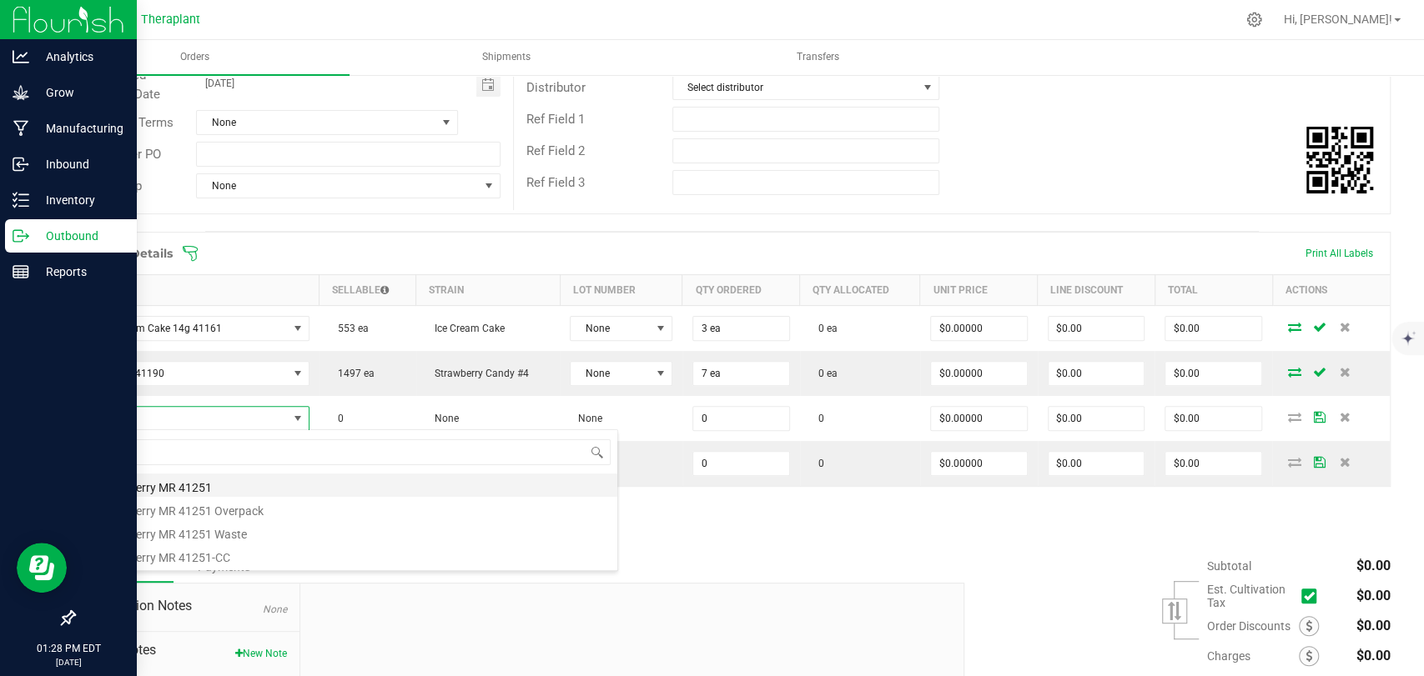
click at [170, 483] on li "PurpleBerry MR 41251" at bounding box center [351, 485] width 532 height 23
type input "0 ea"
type input "$19.50000"
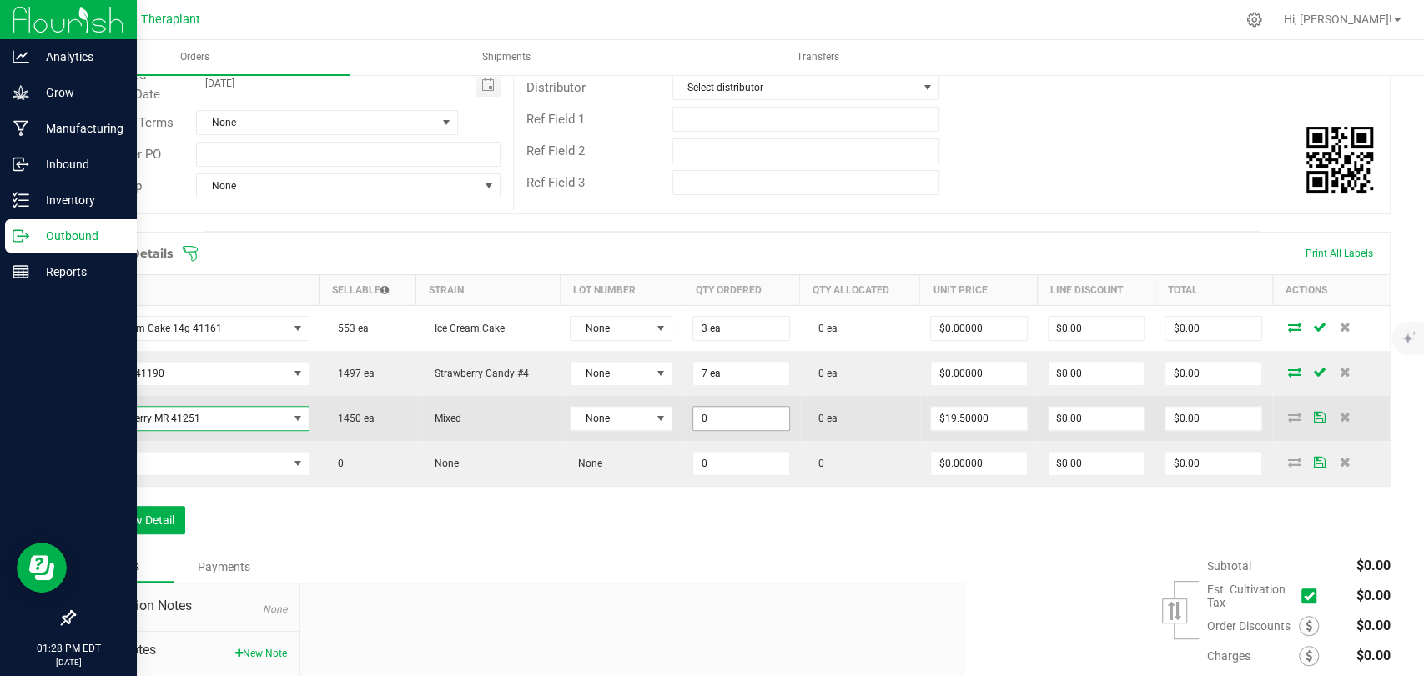
click at [737, 418] on input "0" at bounding box center [741, 418] width 96 height 23
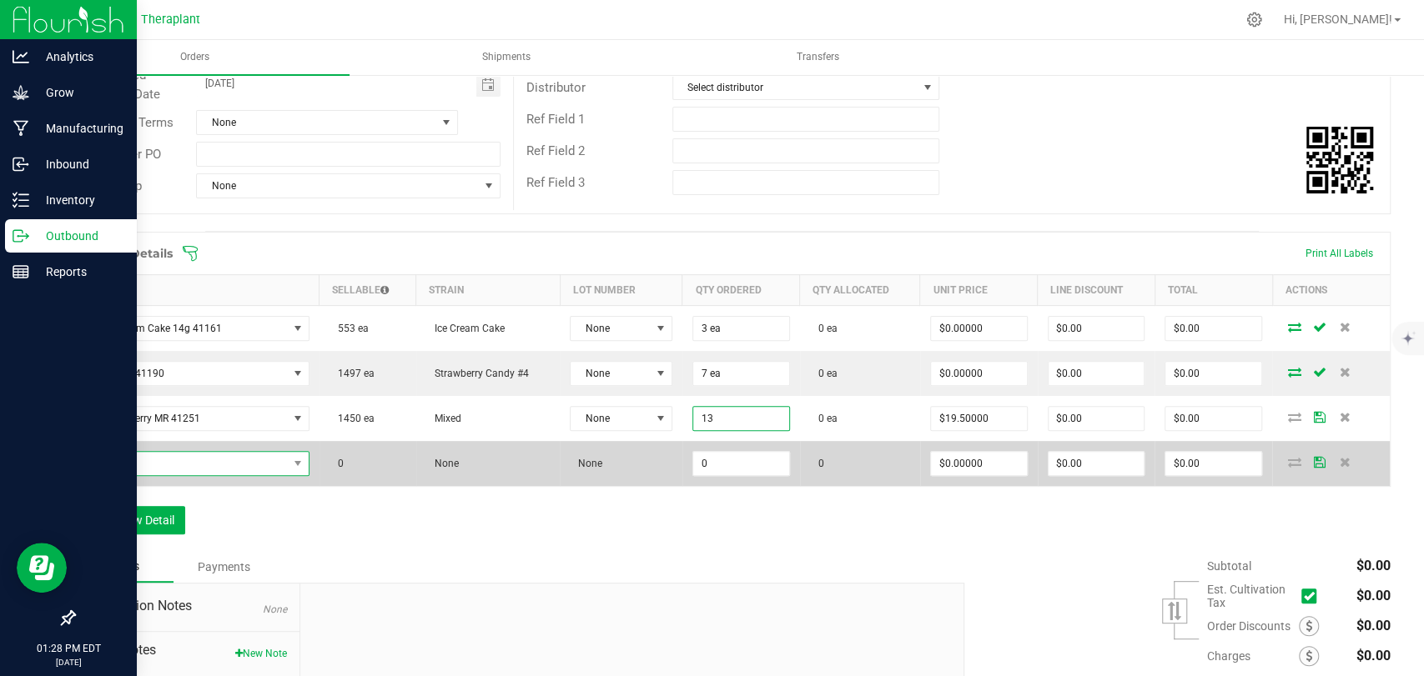
click at [256, 455] on span "NO DATA FOUND" at bounding box center [187, 463] width 202 height 23
type input "13 ea"
type input "$253.50"
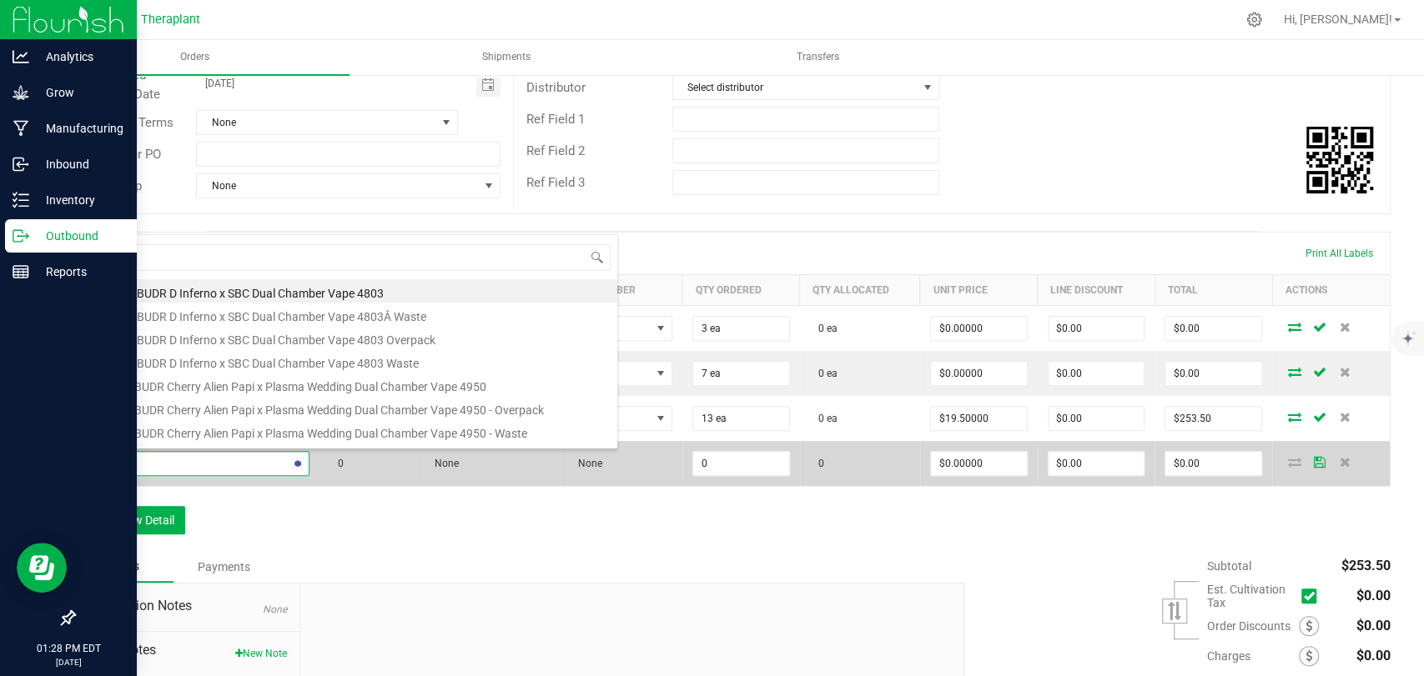
type input "41252"
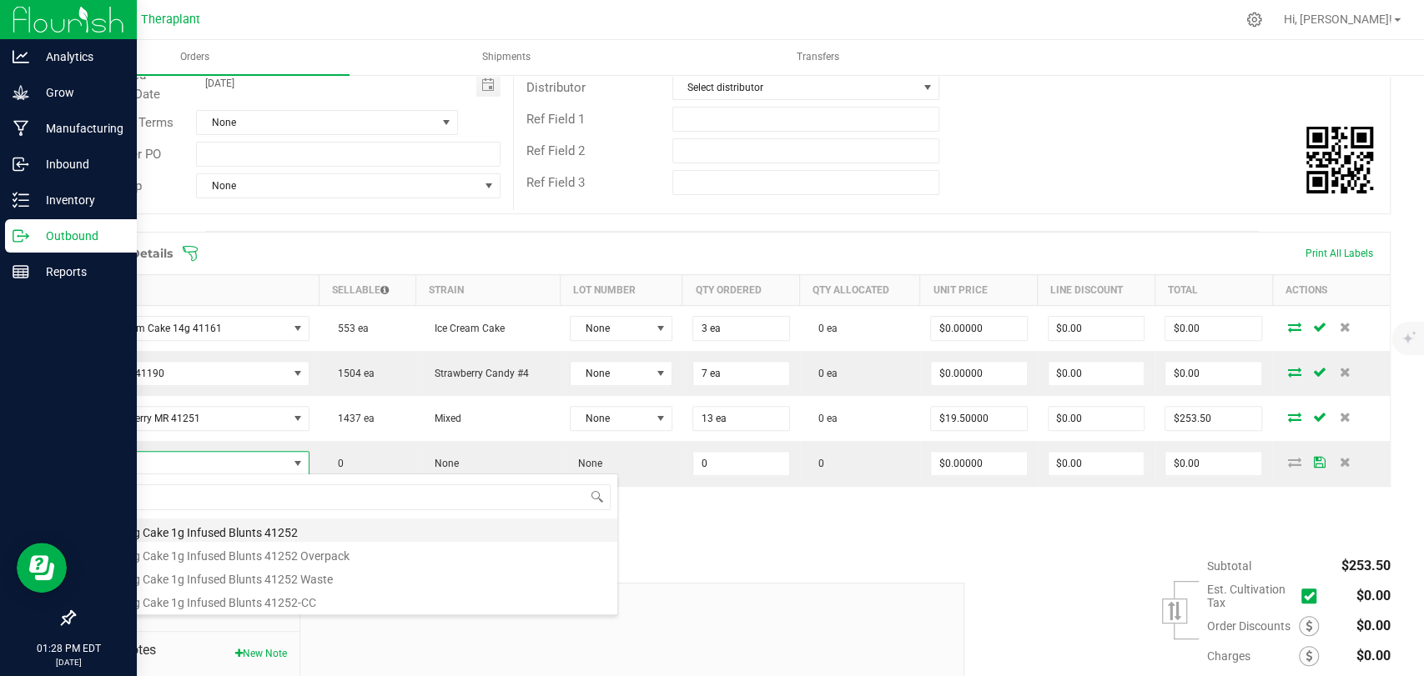
click at [239, 534] on li "Wedding Cake 1g Infused Blunts 41252" at bounding box center [351, 530] width 532 height 23
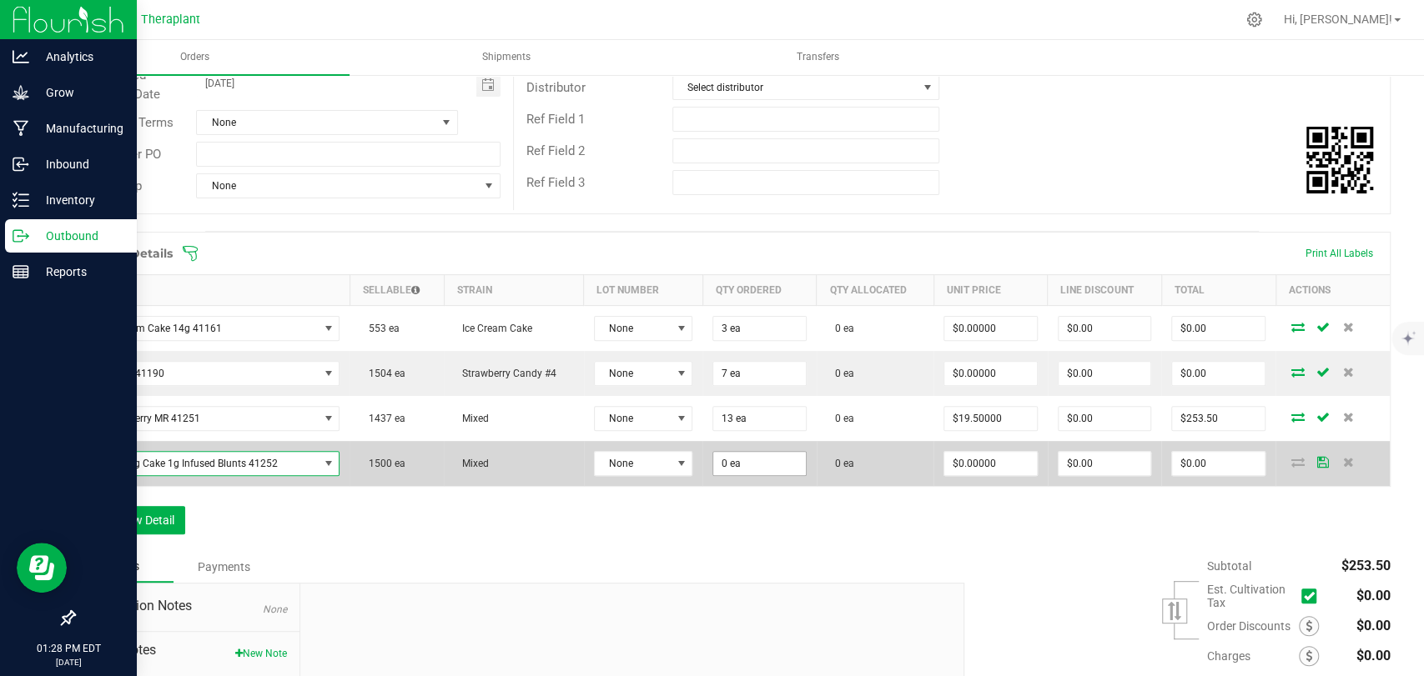
click at [713, 462] on input "0 ea" at bounding box center [759, 463] width 93 height 23
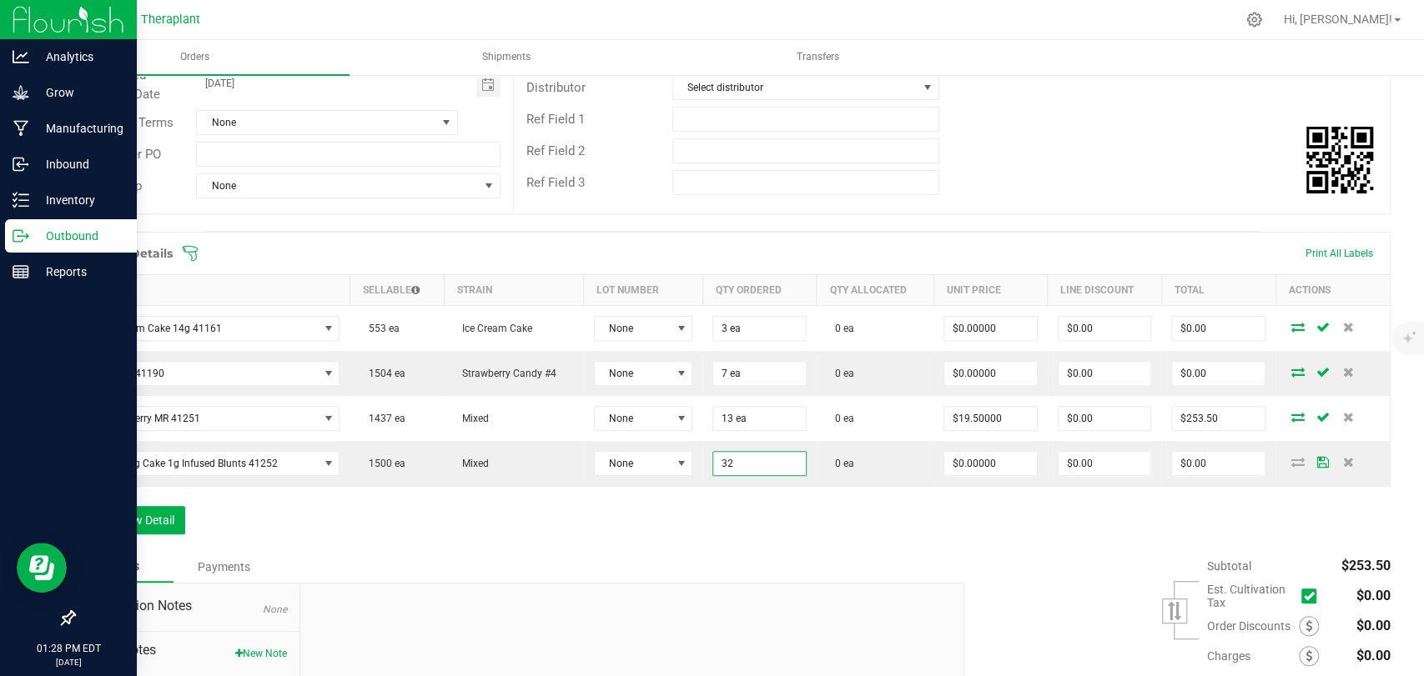
type input "32 ea"
click at [721, 504] on div "Order Details Print All Labels Item Sellable Strain Lot Number Qty Ordered Qty …" at bounding box center [731, 391] width 1317 height 319
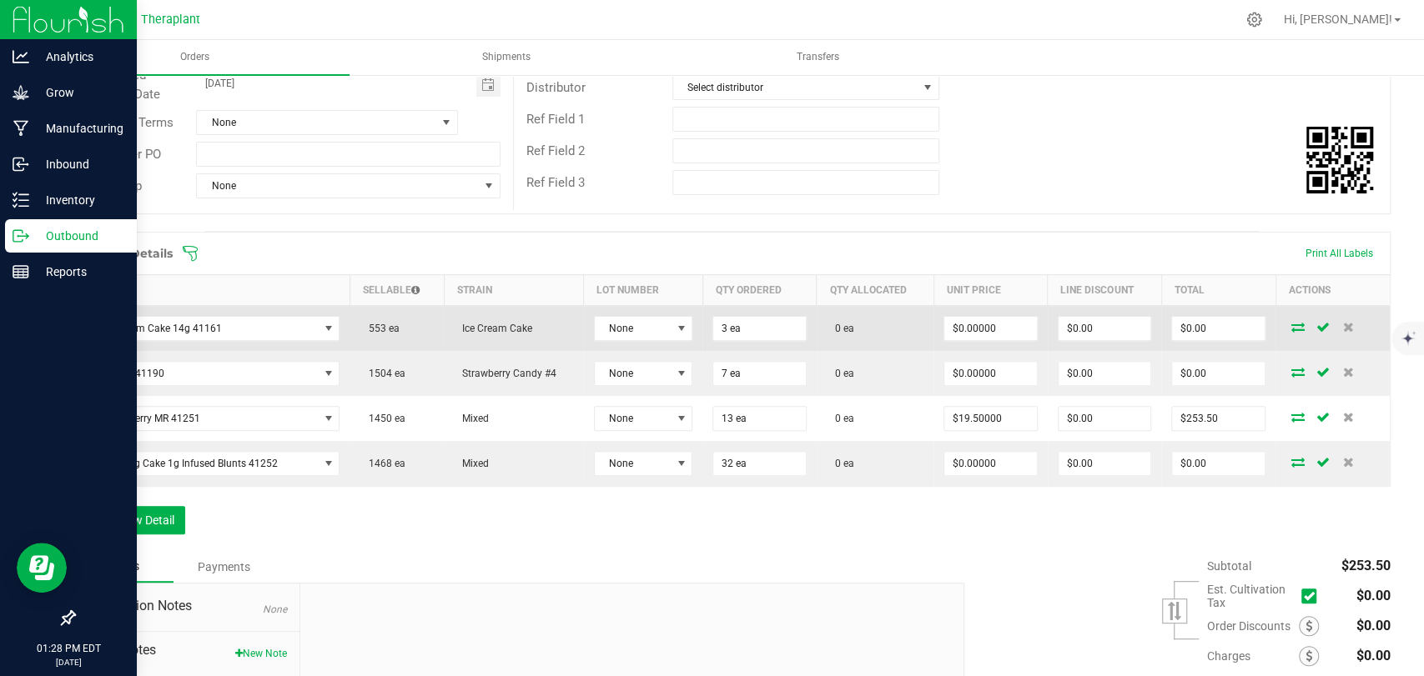
click at [1291, 322] on icon at bounding box center [1297, 327] width 13 height 10
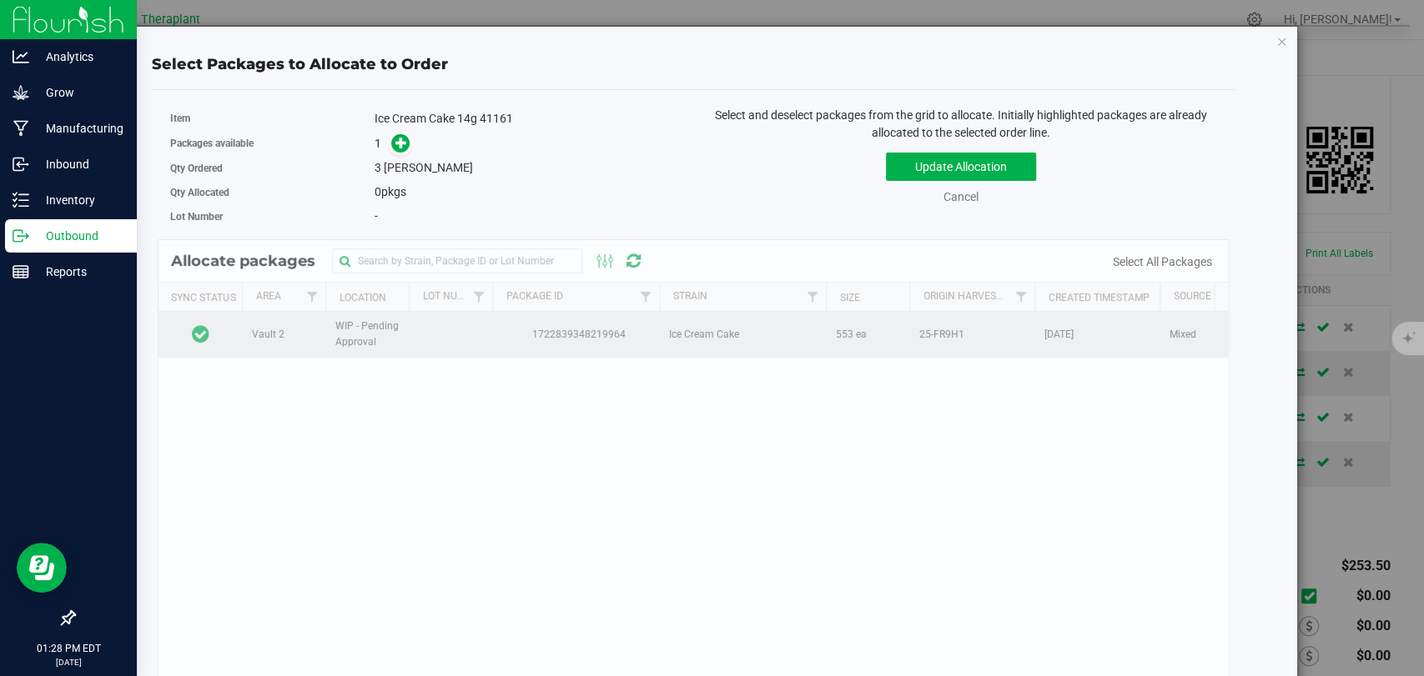
click at [229, 335] on td at bounding box center [199, 334] width 83 height 45
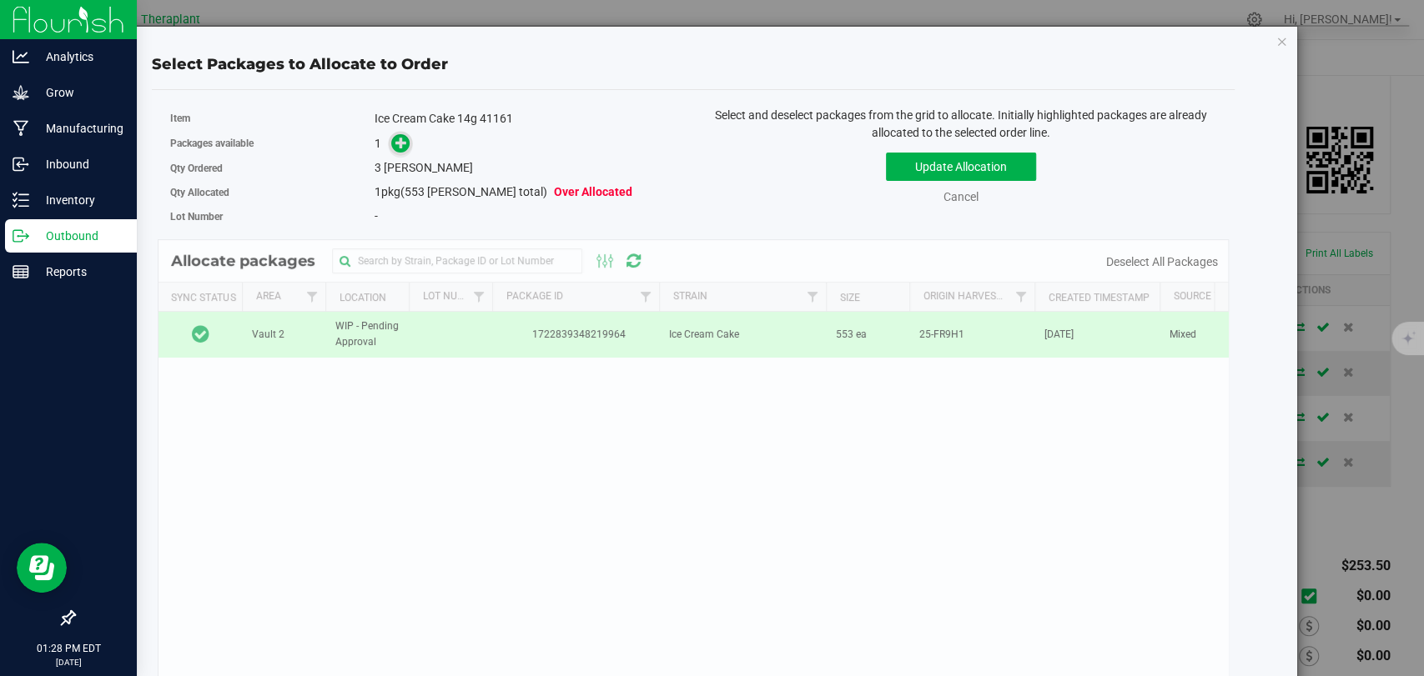
click at [395, 141] on icon at bounding box center [401, 143] width 12 height 12
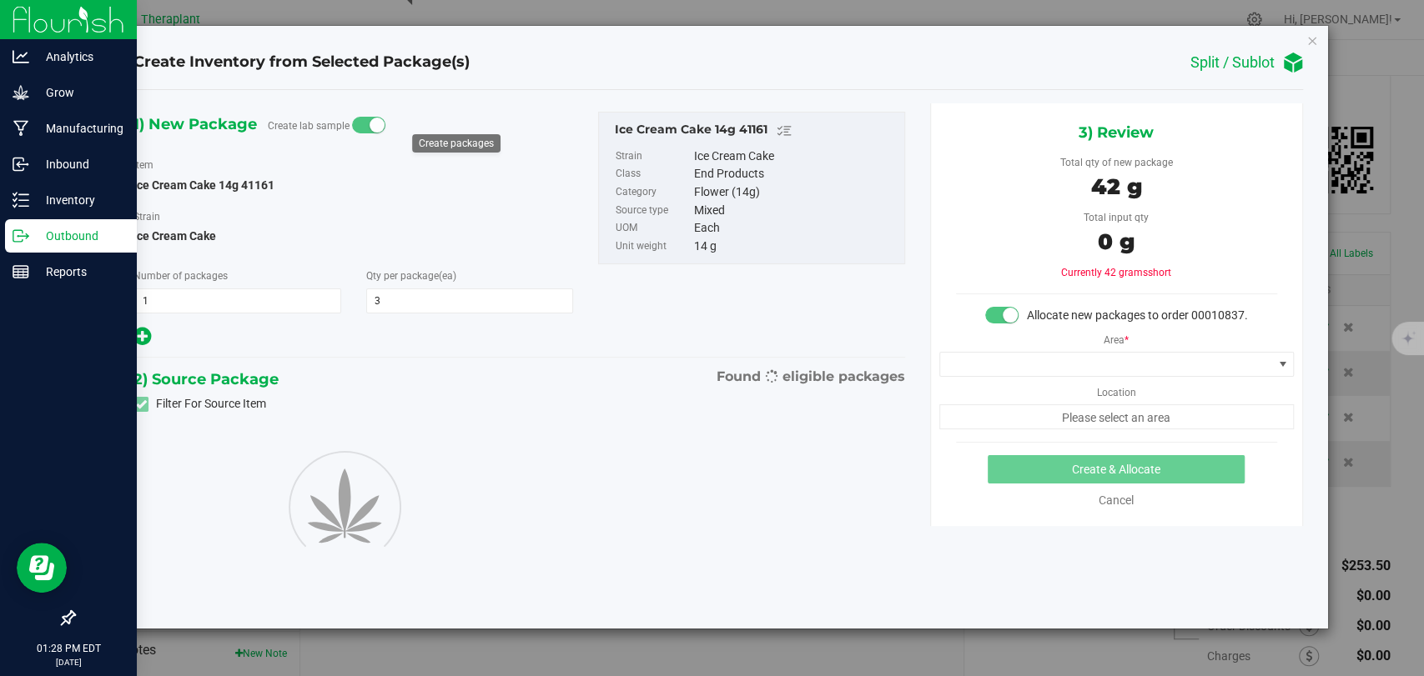
type input "3"
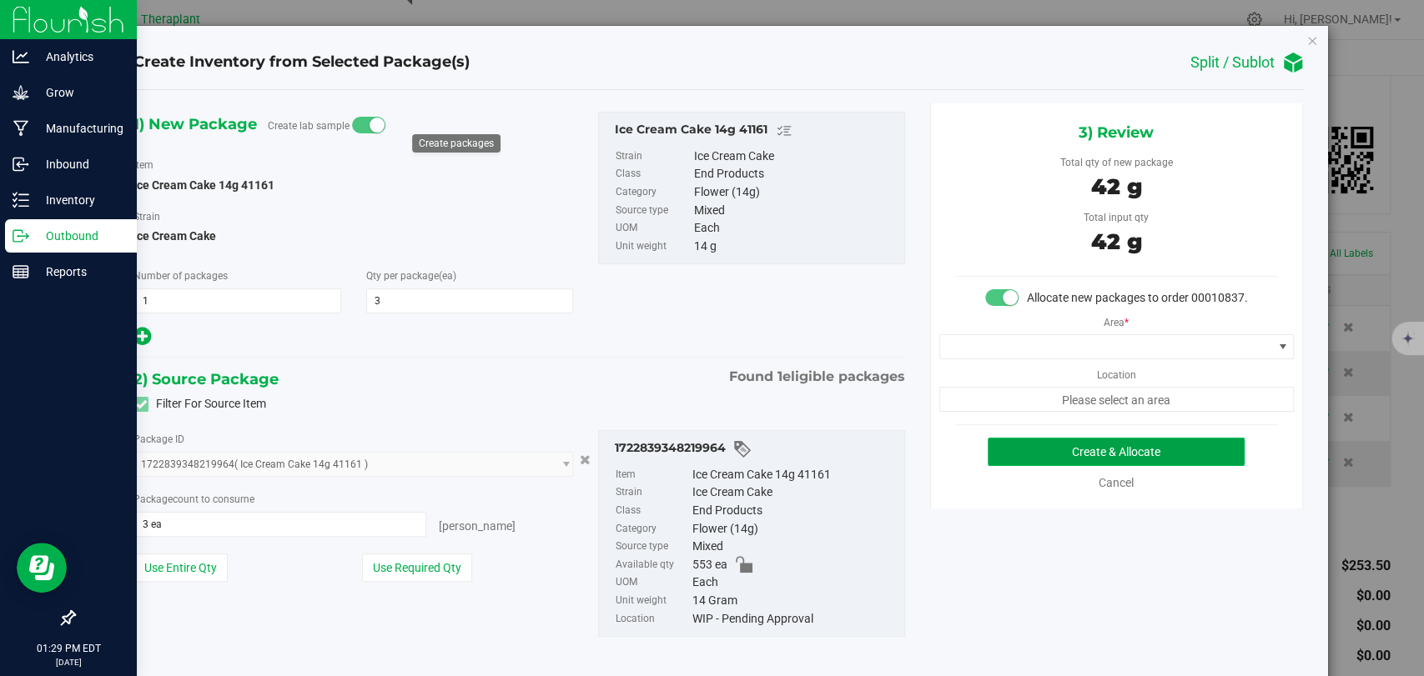
click at [1036, 460] on button "Create & Allocate" at bounding box center [1116, 452] width 257 height 28
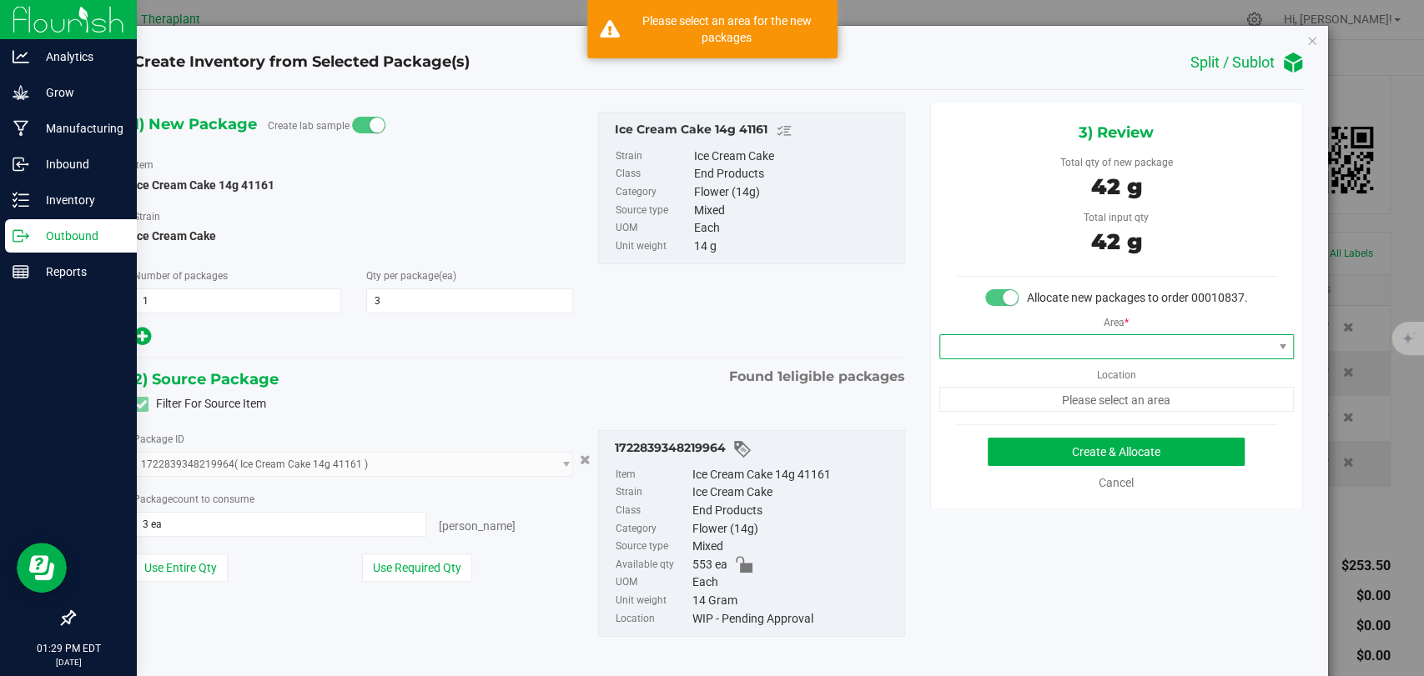
click at [1134, 359] on span at bounding box center [1106, 346] width 332 height 23
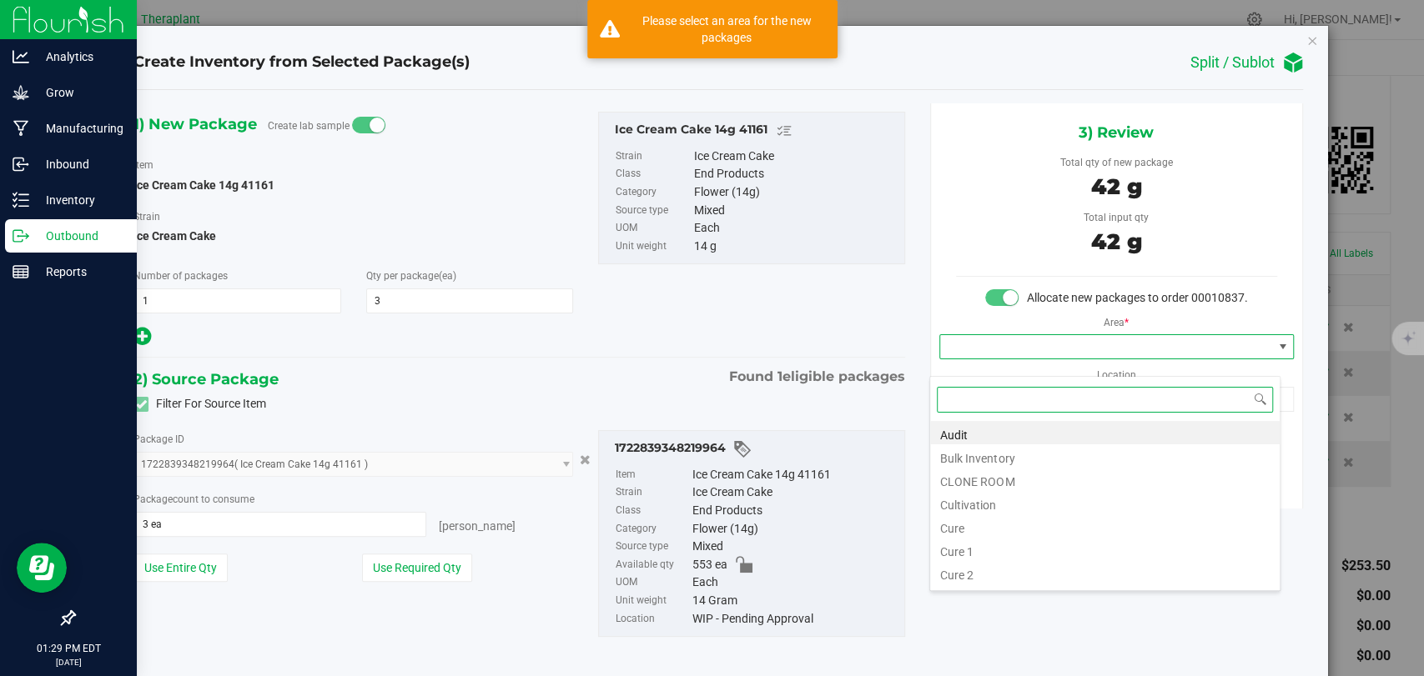
scroll to position [24, 350]
click at [984, 463] on li "Bulk Inventory" at bounding box center [1104, 456] width 349 height 23
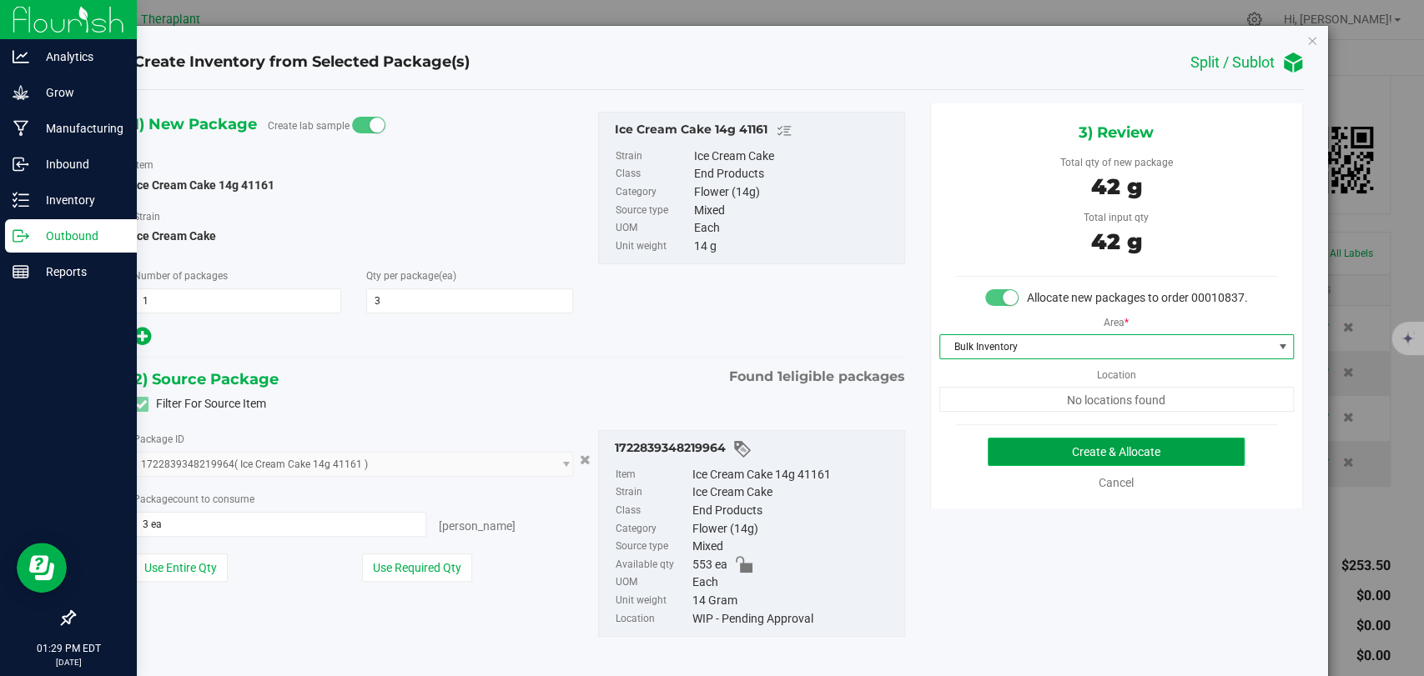
click at [1070, 460] on button "Create & Allocate" at bounding box center [1116, 452] width 257 height 28
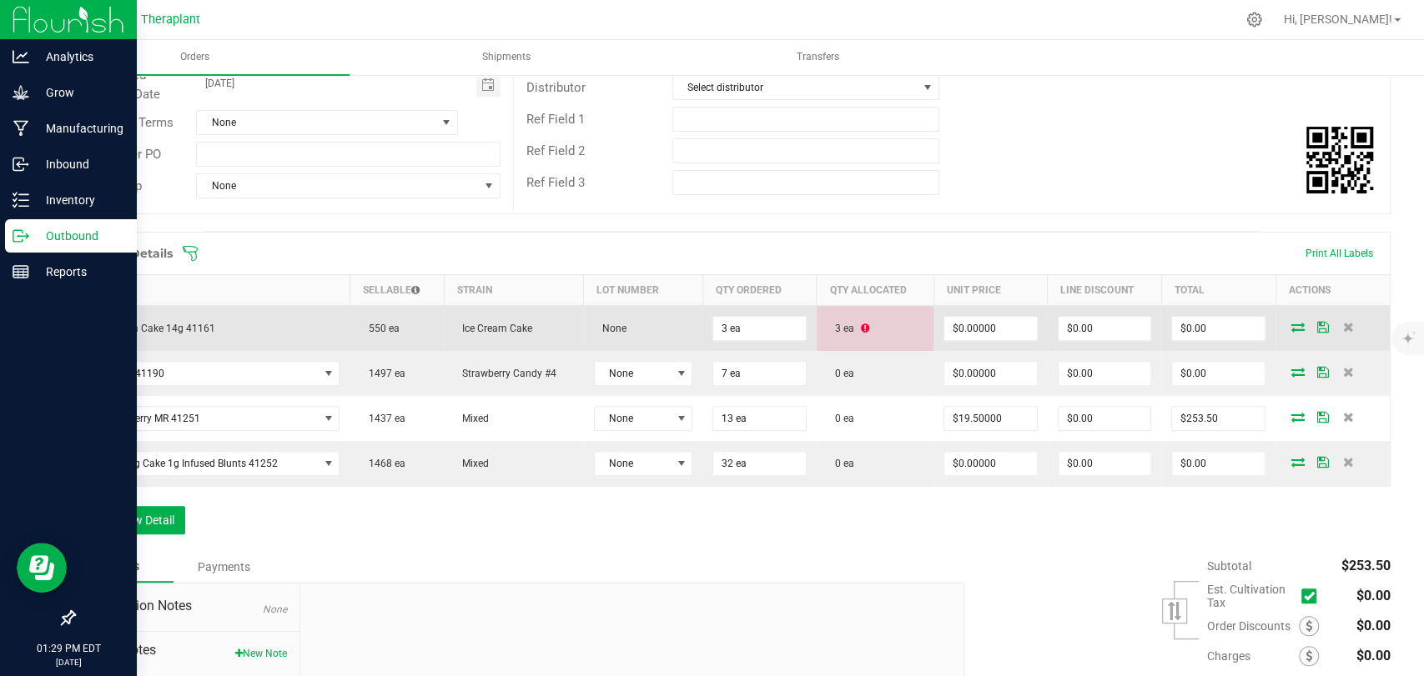
click at [861, 329] on icon at bounding box center [865, 329] width 8 height 10
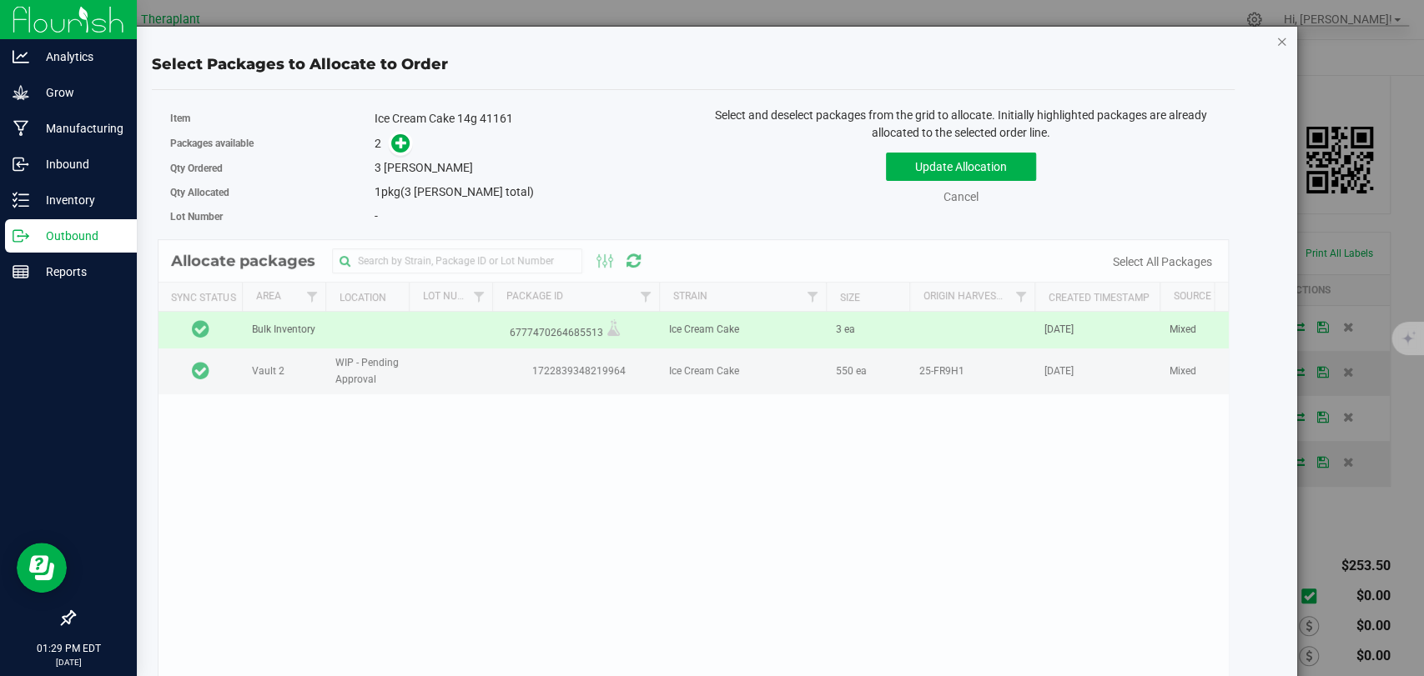
click at [1276, 37] on icon "button" at bounding box center [1282, 41] width 12 height 20
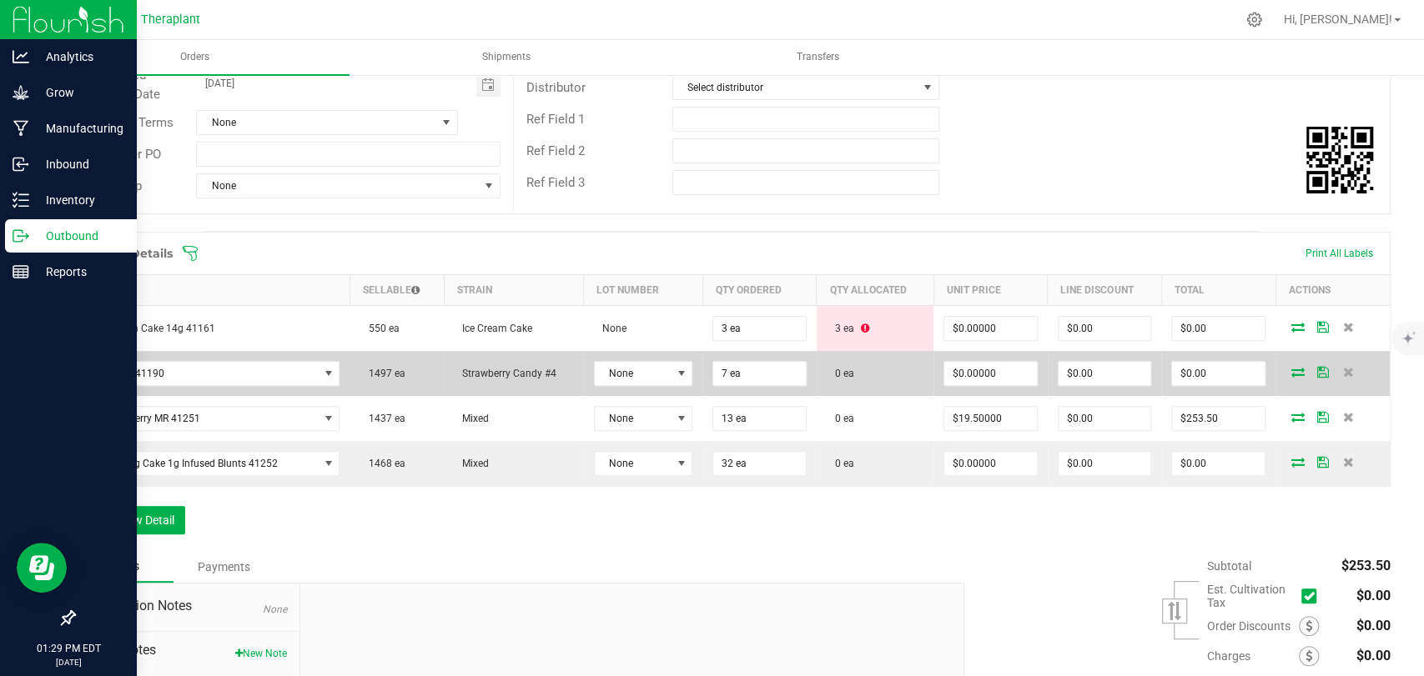
click at [1291, 370] on icon at bounding box center [1297, 372] width 13 height 10
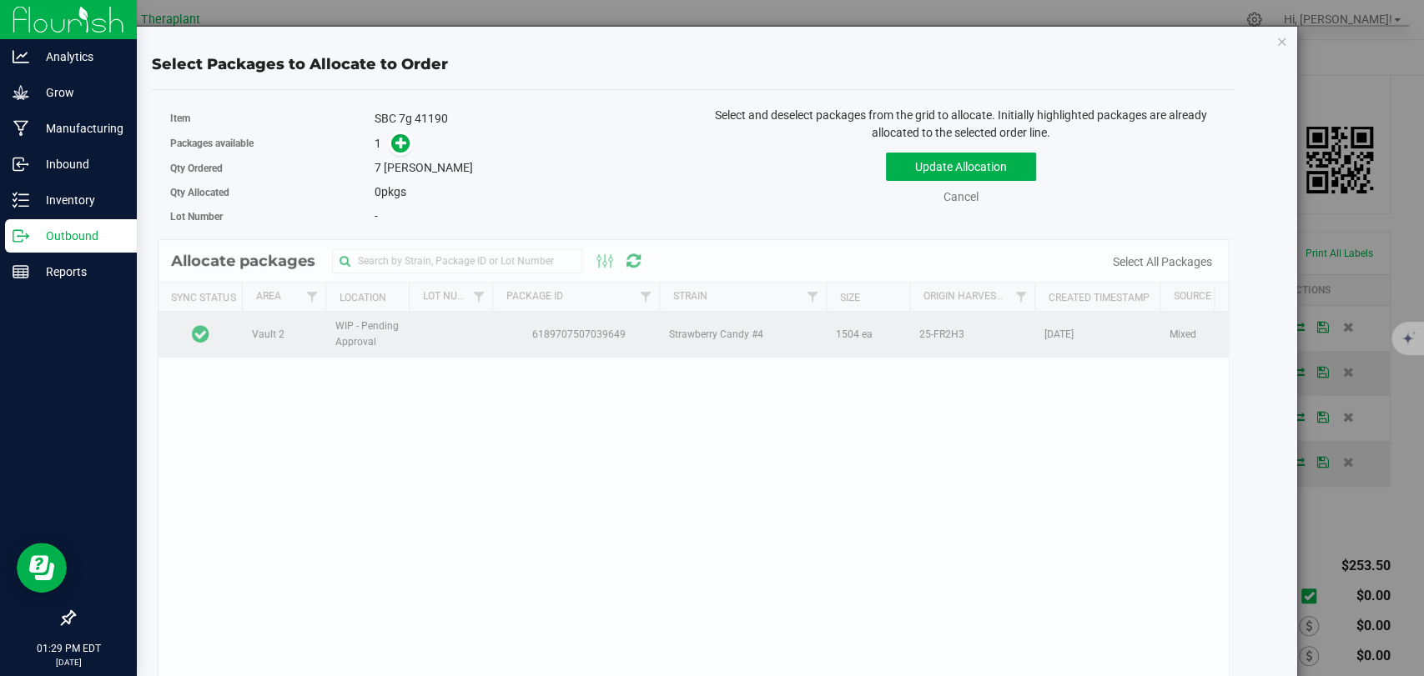
click at [229, 340] on td at bounding box center [199, 334] width 83 height 45
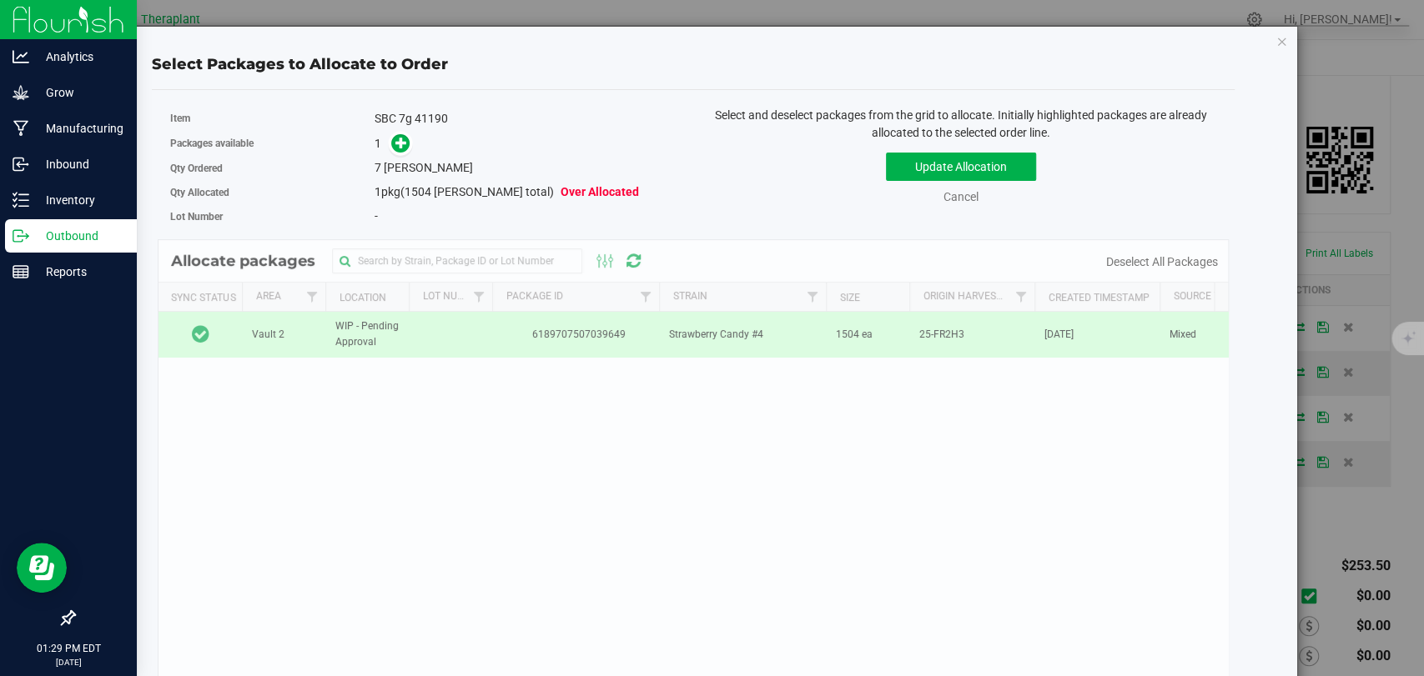
click at [407, 141] on div "1" at bounding box center [528, 143] width 306 height 19
click at [400, 141] on icon at bounding box center [401, 143] width 12 height 12
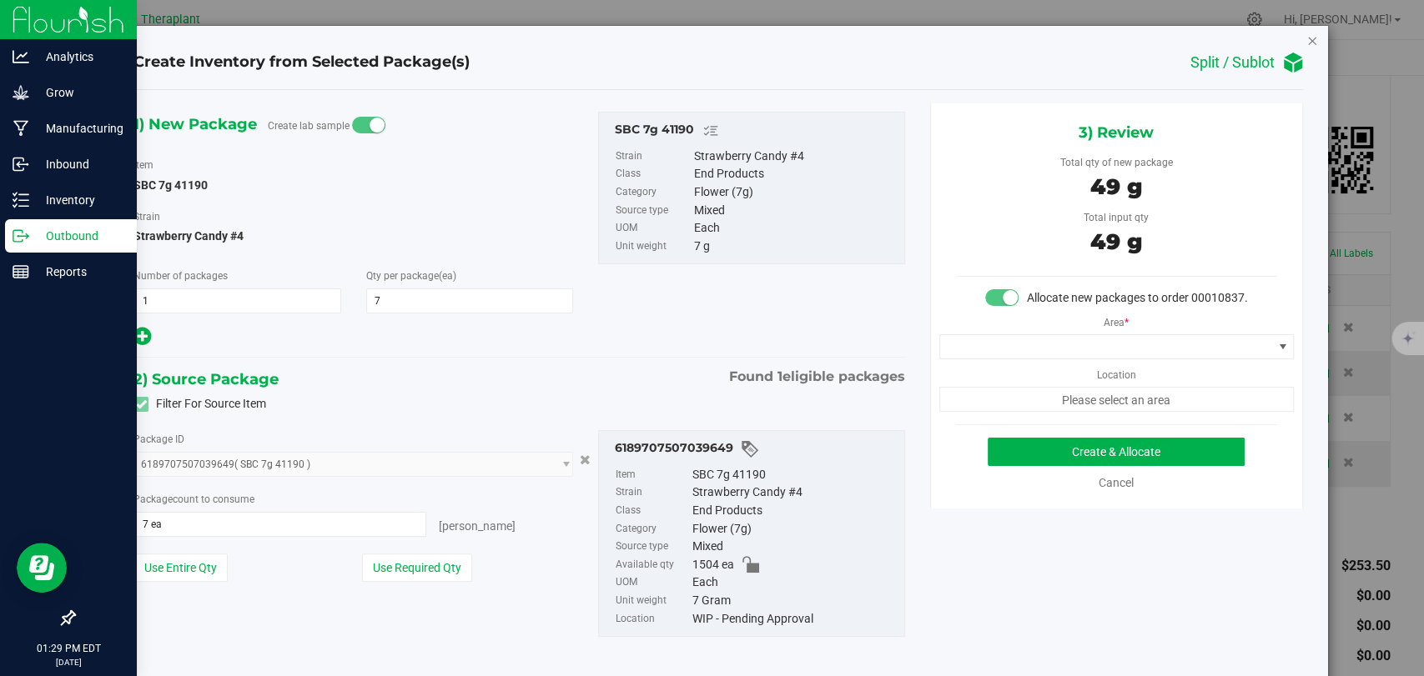
click at [1306, 40] on icon "button" at bounding box center [1312, 40] width 12 height 20
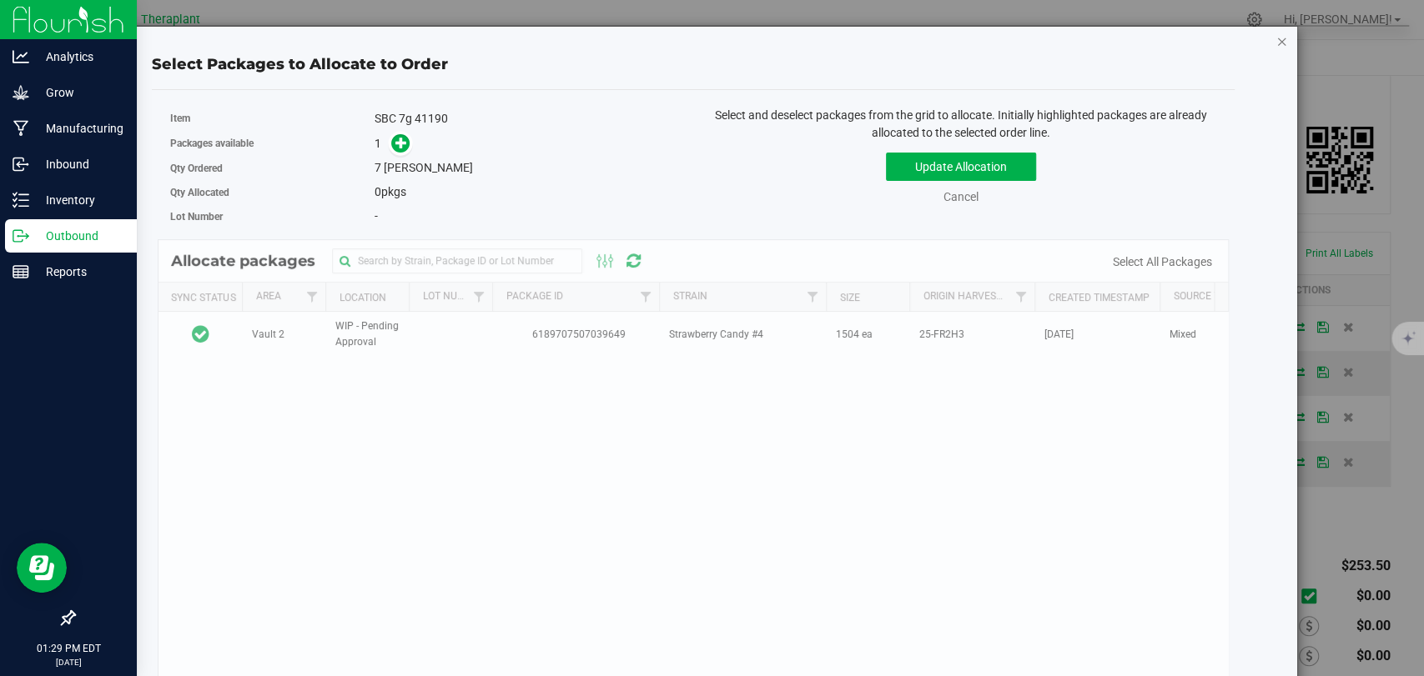
click at [1276, 42] on icon "button" at bounding box center [1282, 41] width 12 height 20
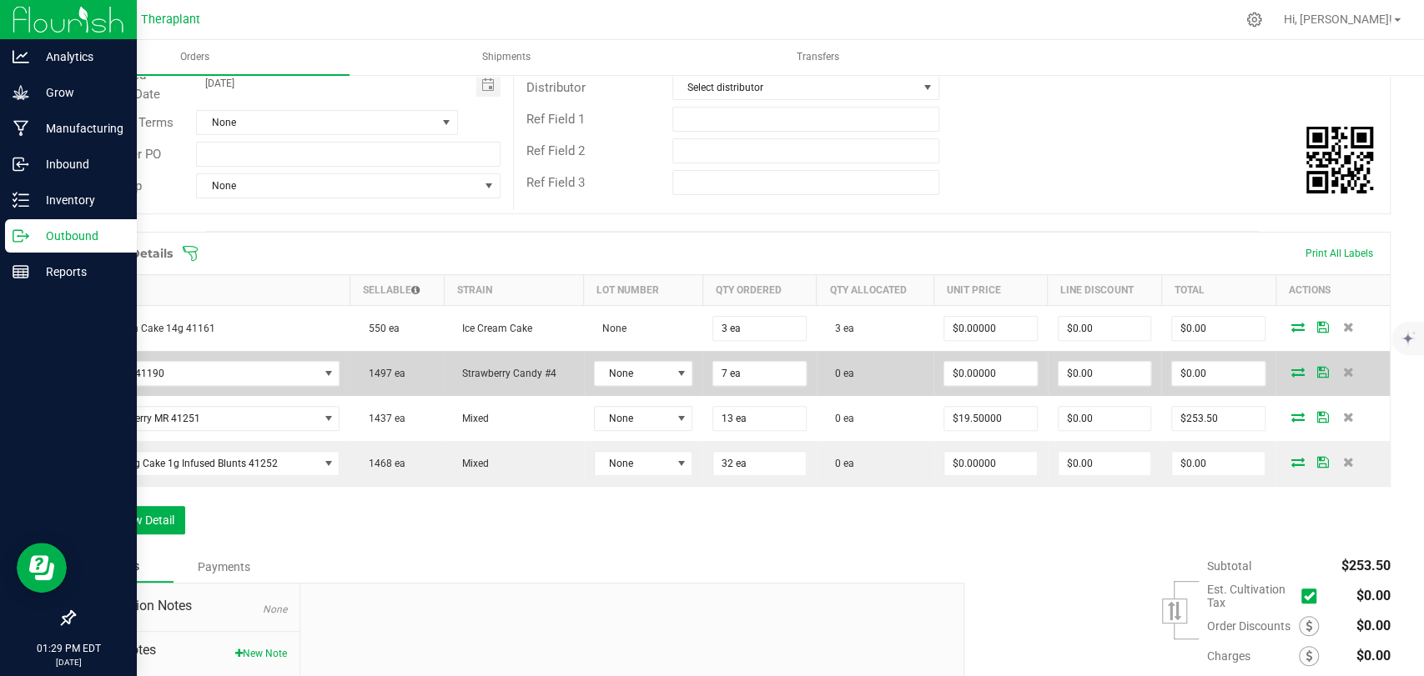
click at [1291, 370] on icon at bounding box center [1297, 372] width 13 height 10
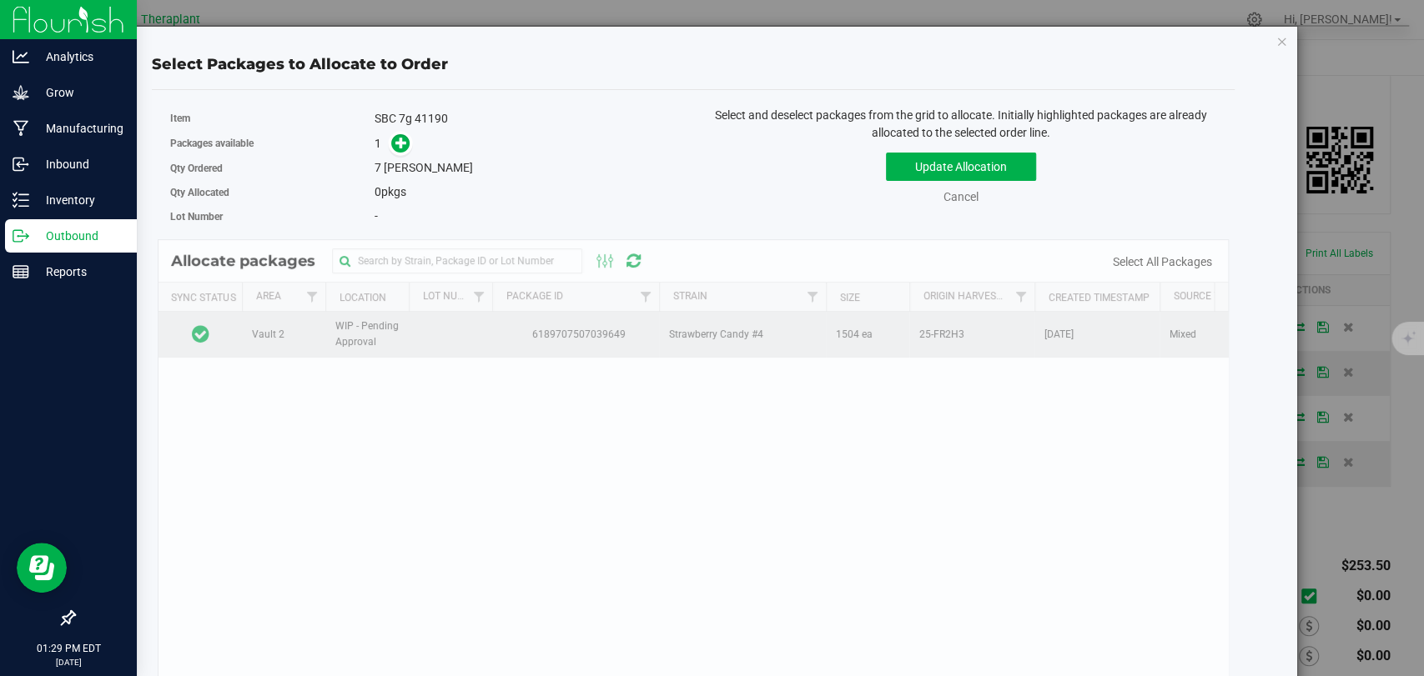
click at [224, 329] on td at bounding box center [199, 334] width 83 height 45
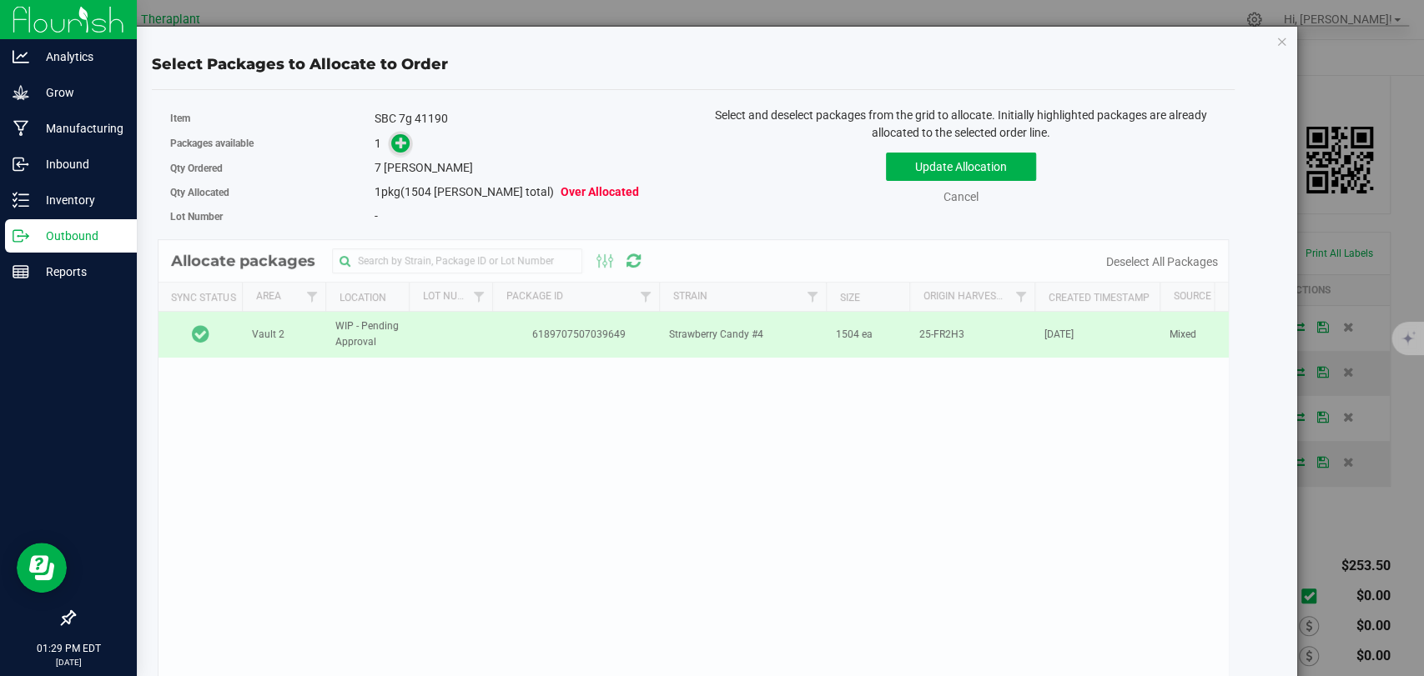
click at [405, 142] on icon at bounding box center [401, 143] width 12 height 12
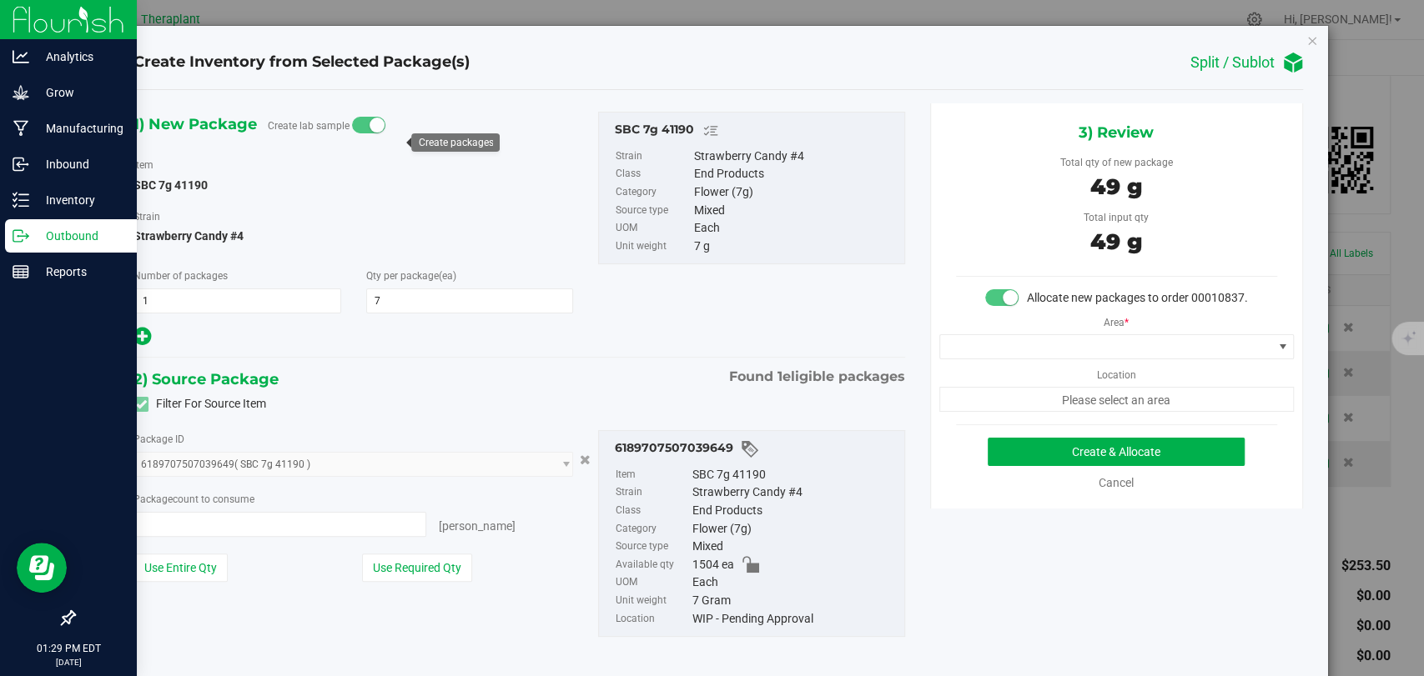
type input "7 ea"
click at [1124, 352] on span at bounding box center [1106, 346] width 332 height 23
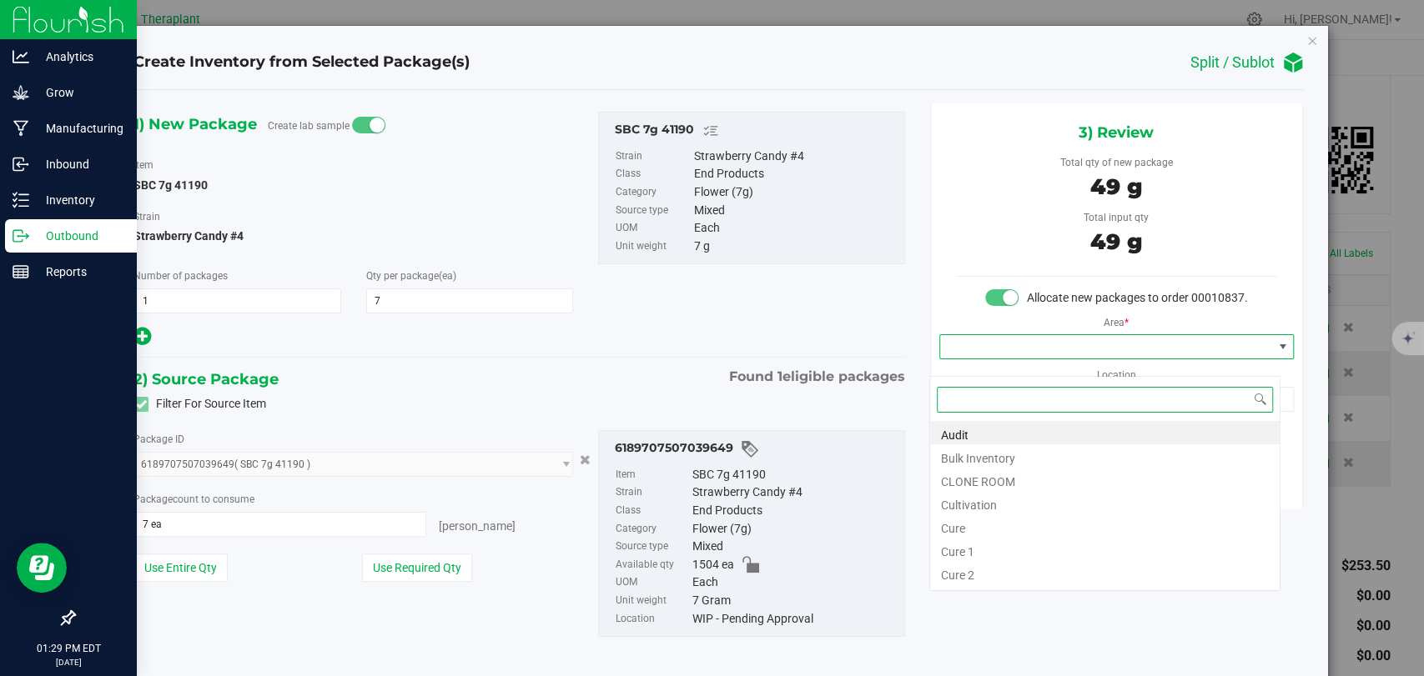
scroll to position [24, 350]
click at [981, 455] on li "Bulk Inventory" at bounding box center [1104, 456] width 349 height 23
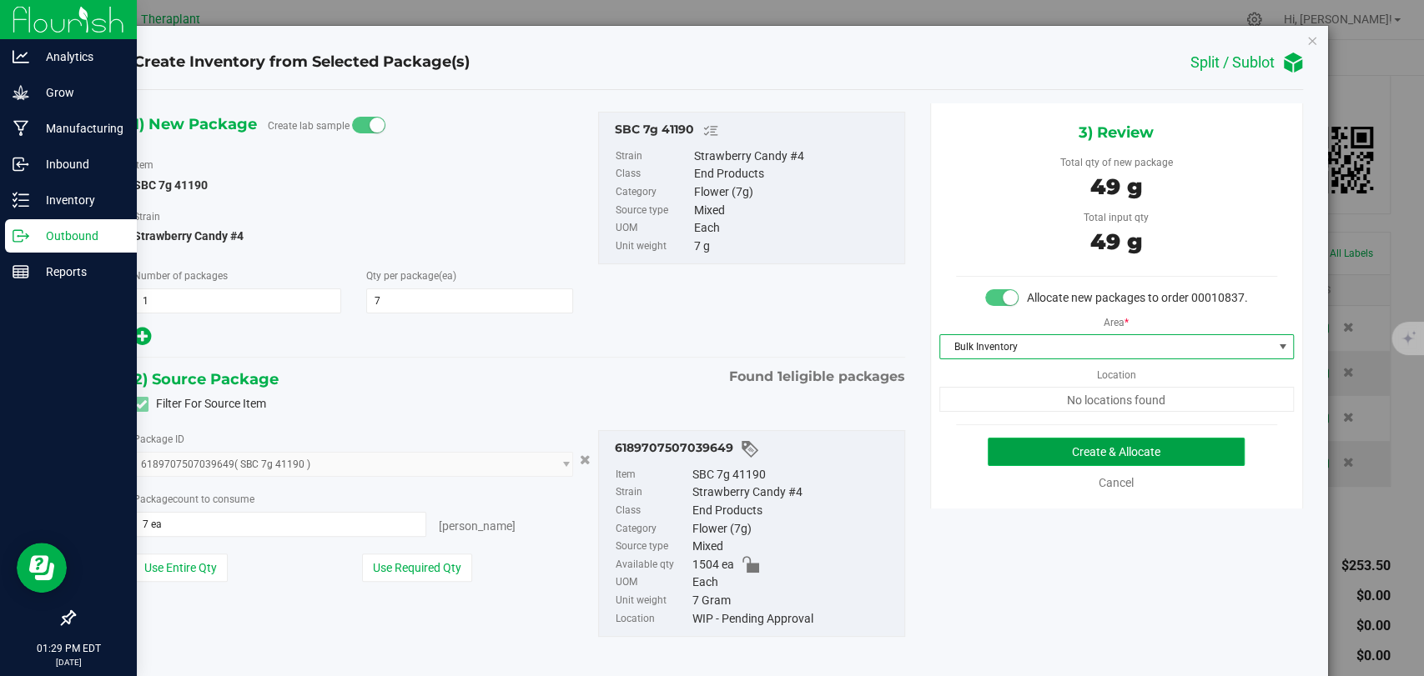
click at [1031, 466] on button "Create & Allocate" at bounding box center [1116, 452] width 257 height 28
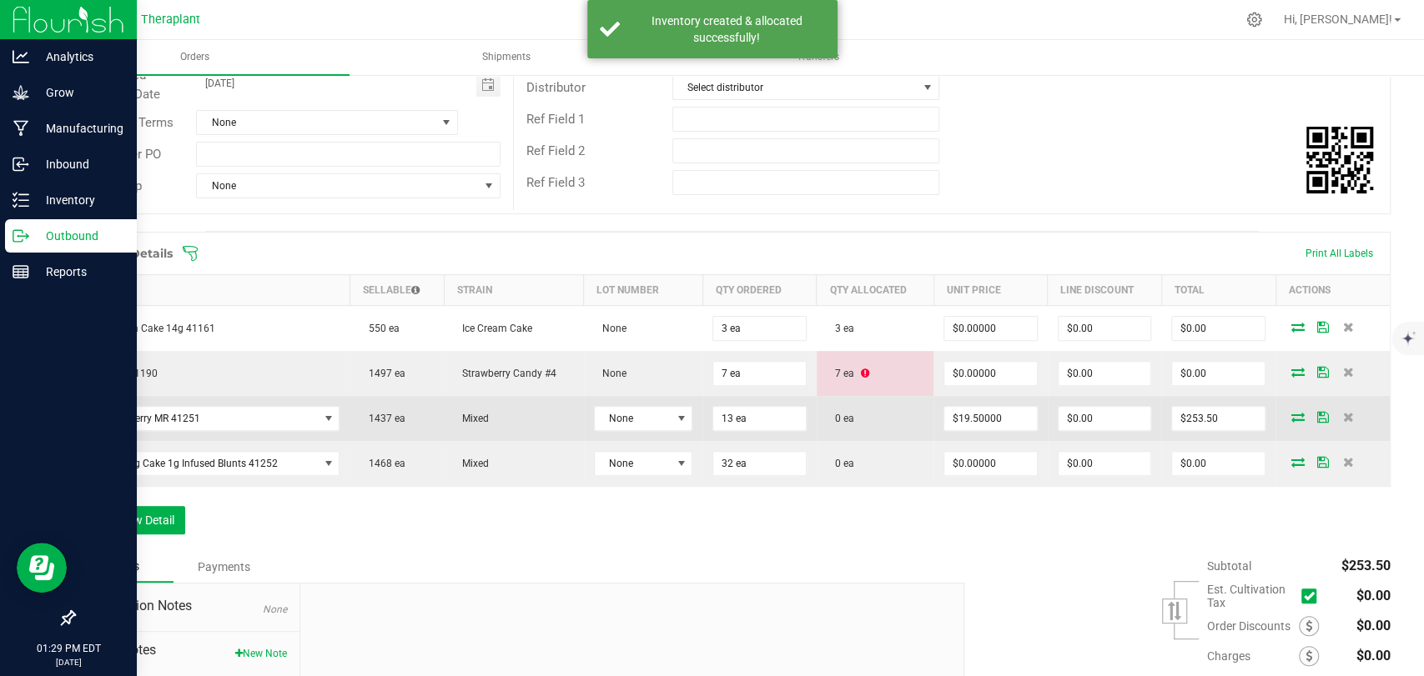
click at [1291, 413] on icon at bounding box center [1297, 417] width 13 height 10
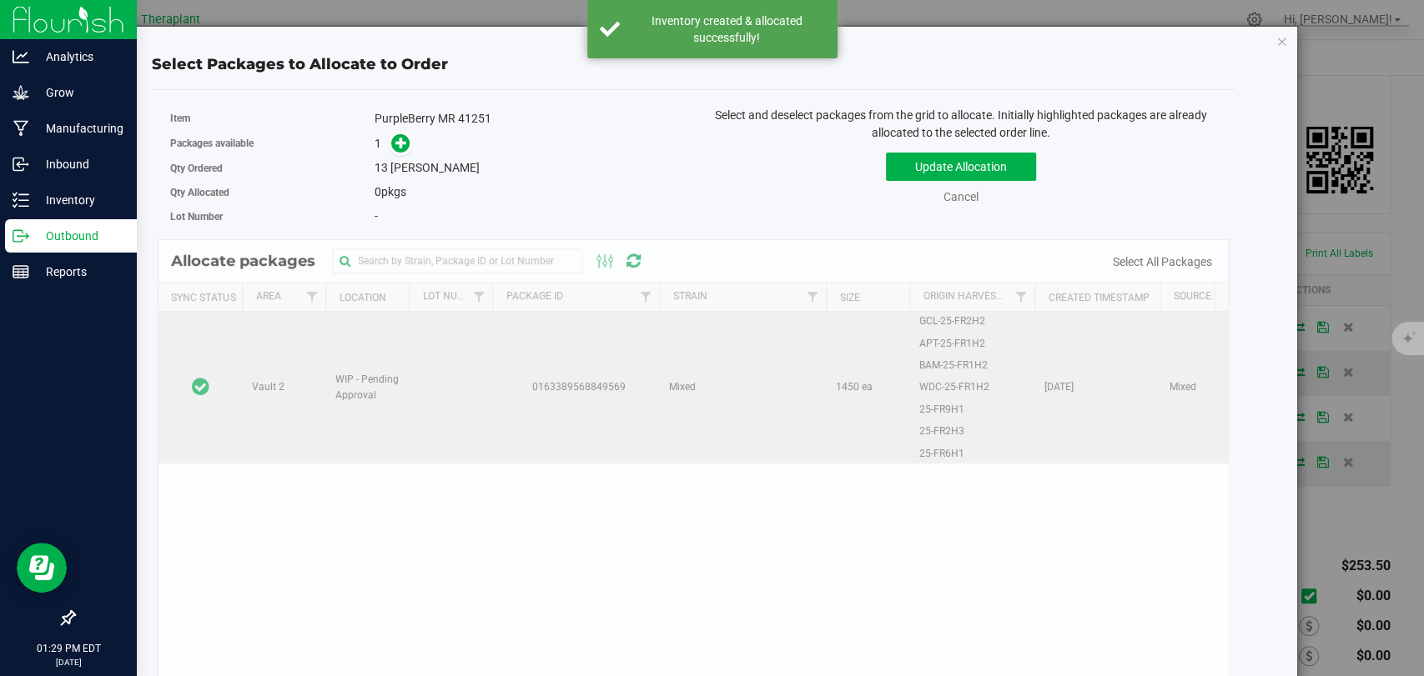
click at [224, 349] on td at bounding box center [199, 388] width 83 height 152
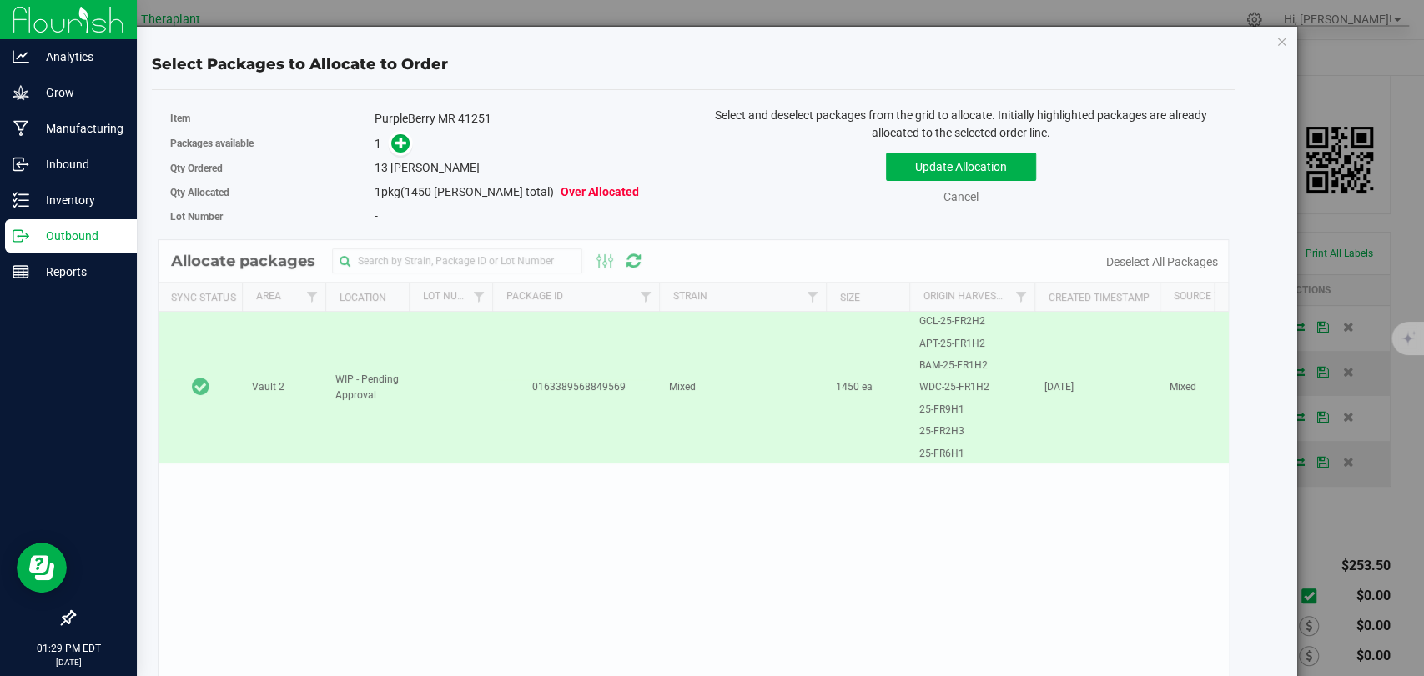
click at [387, 146] on span at bounding box center [397, 143] width 27 height 19
click at [395, 142] on icon at bounding box center [401, 143] width 12 height 12
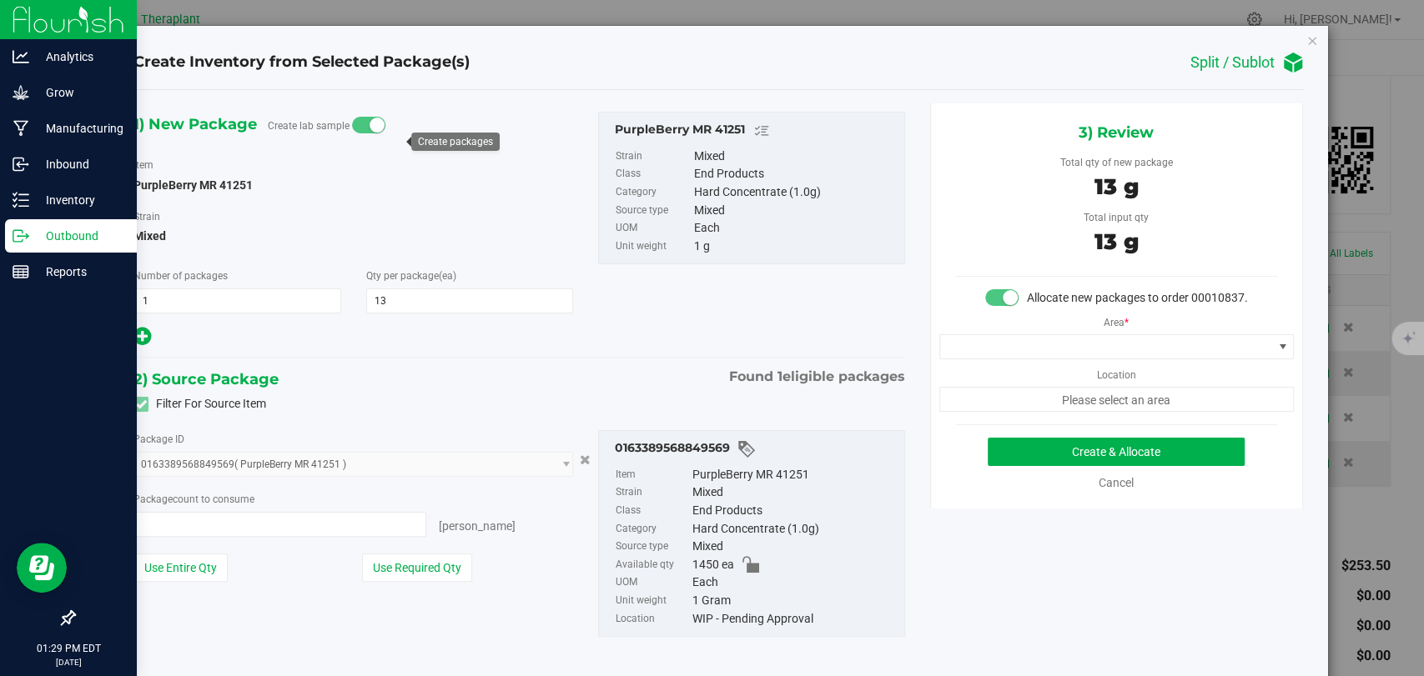
type input "13 ea"
click at [983, 359] on span at bounding box center [1106, 346] width 332 height 23
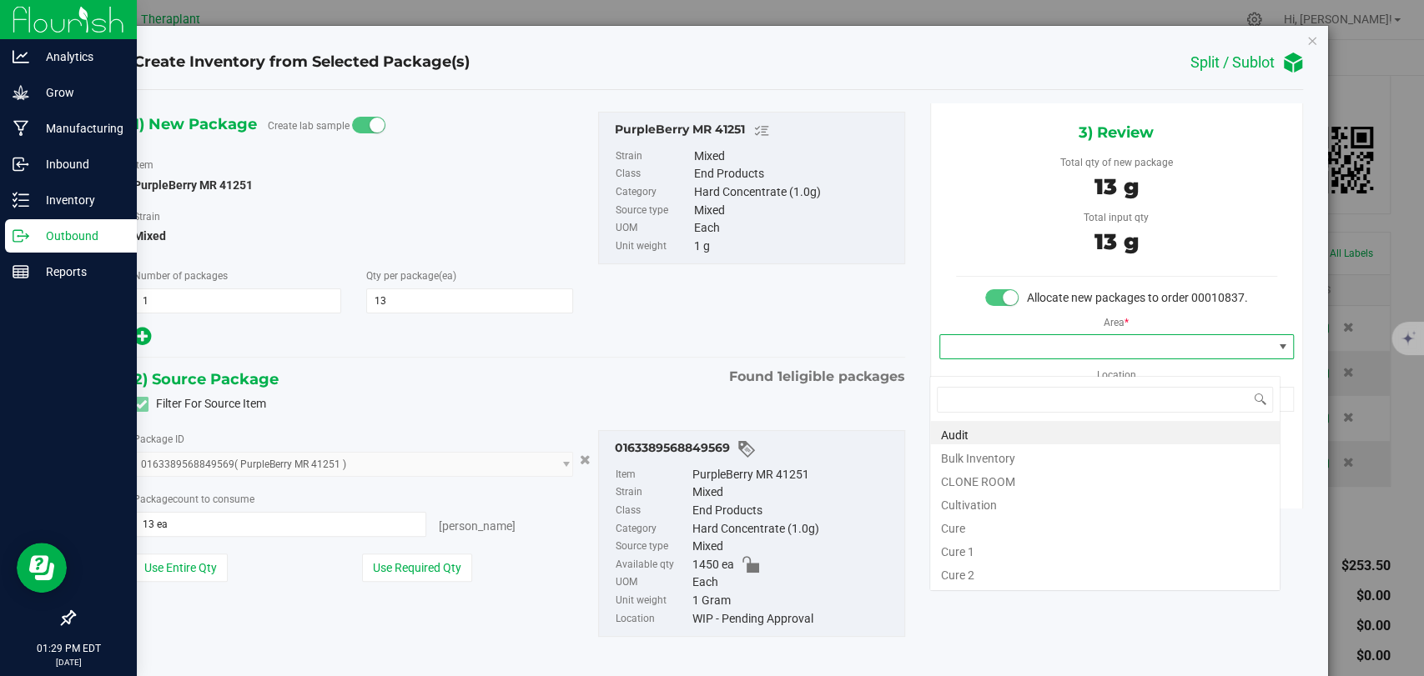
scroll to position [24, 350]
click at [993, 456] on li "Bulk Inventory" at bounding box center [1104, 456] width 349 height 23
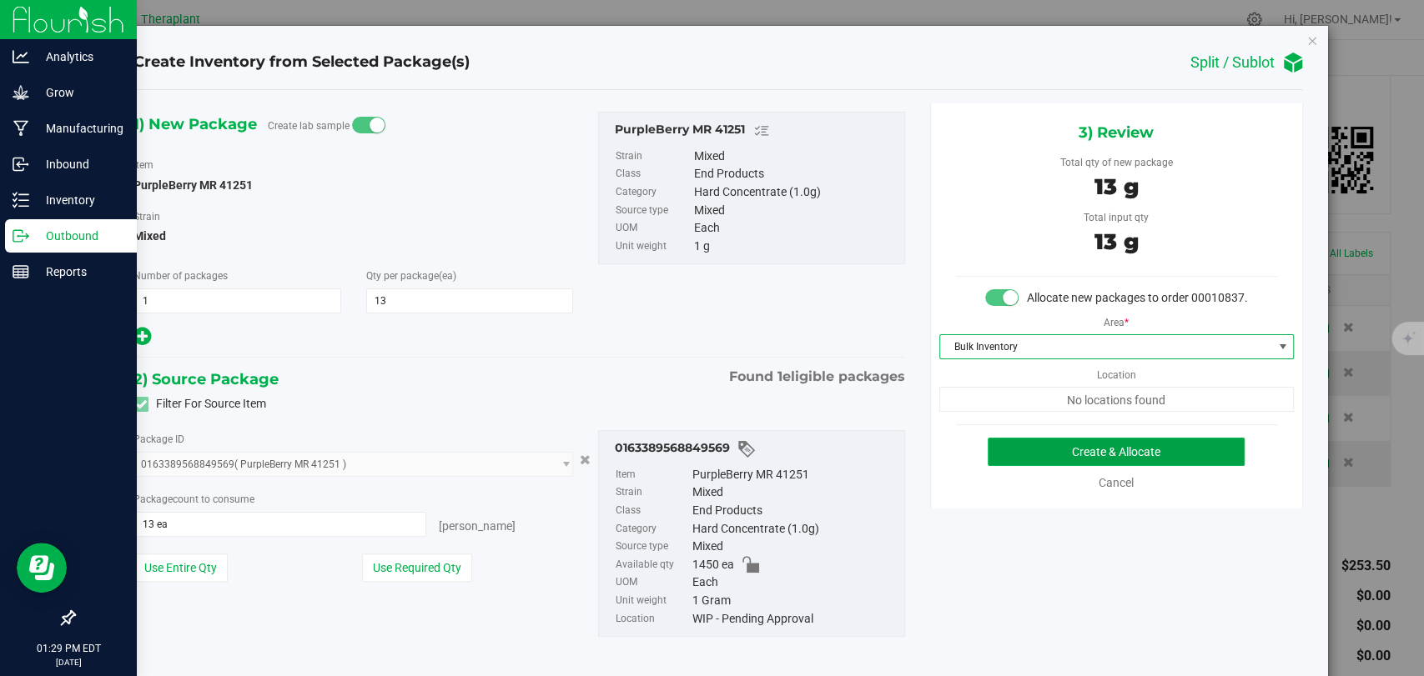
click at [1055, 462] on button "Create & Allocate" at bounding box center [1116, 452] width 257 height 28
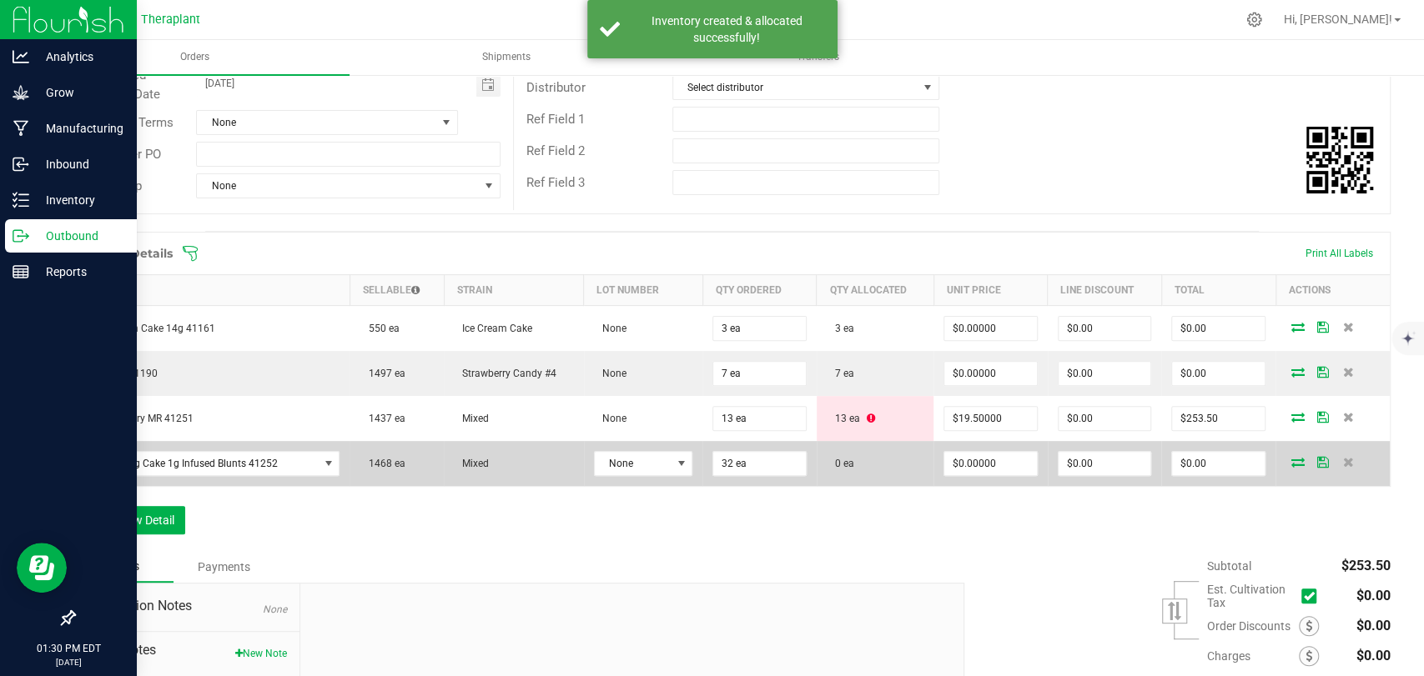
click at [1291, 459] on icon at bounding box center [1297, 462] width 13 height 10
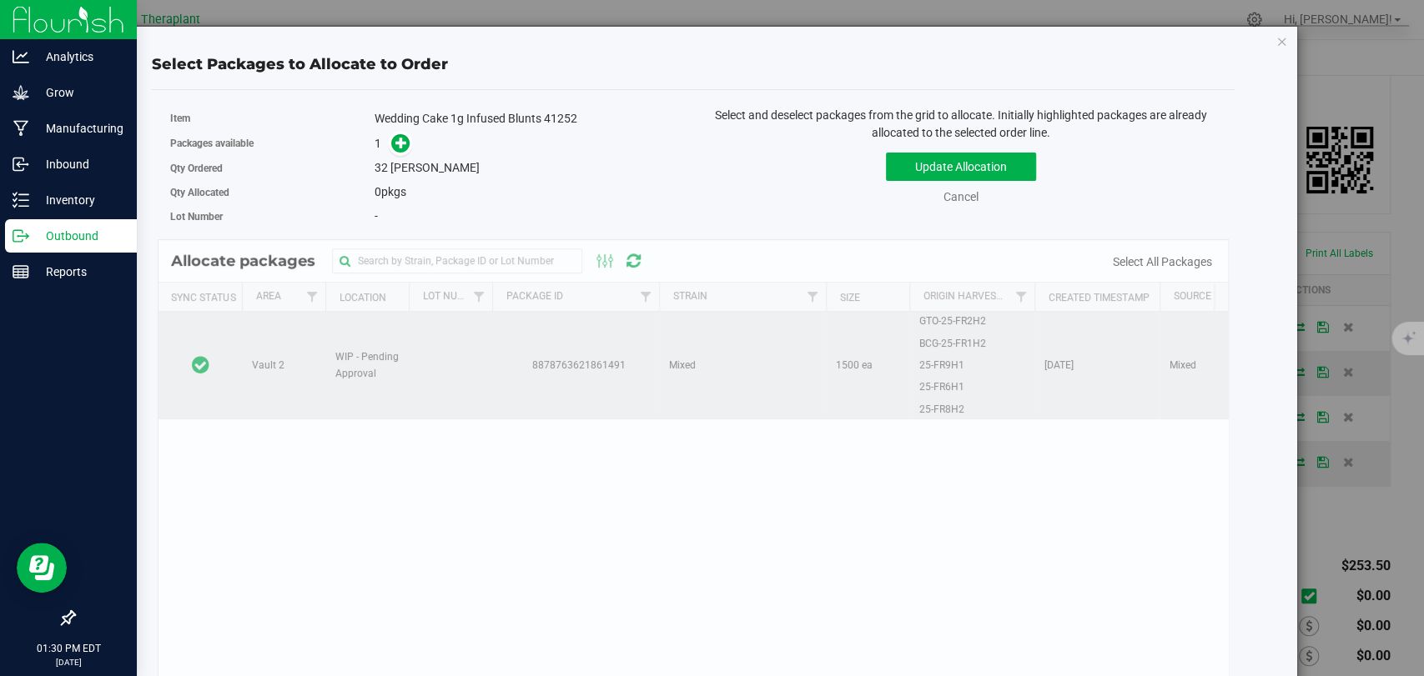
click at [224, 342] on td at bounding box center [199, 366] width 83 height 108
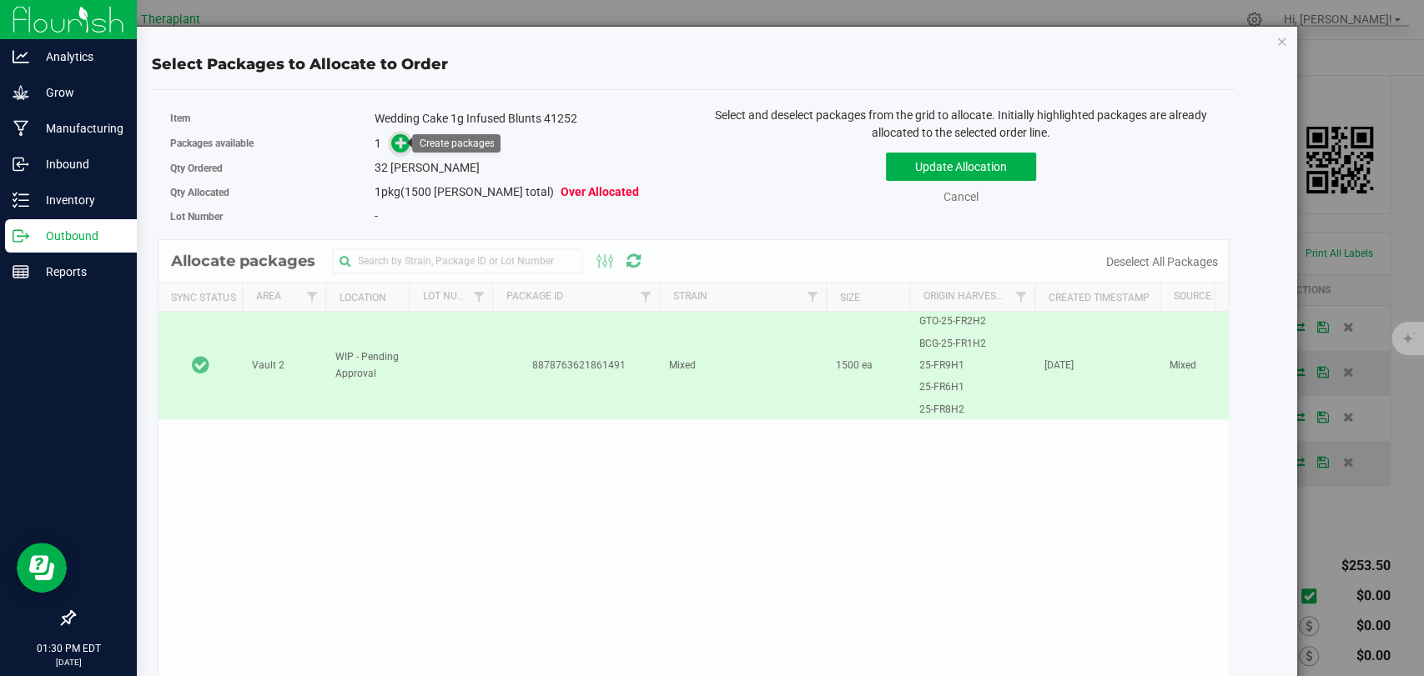
click at [400, 138] on icon at bounding box center [401, 143] width 12 height 12
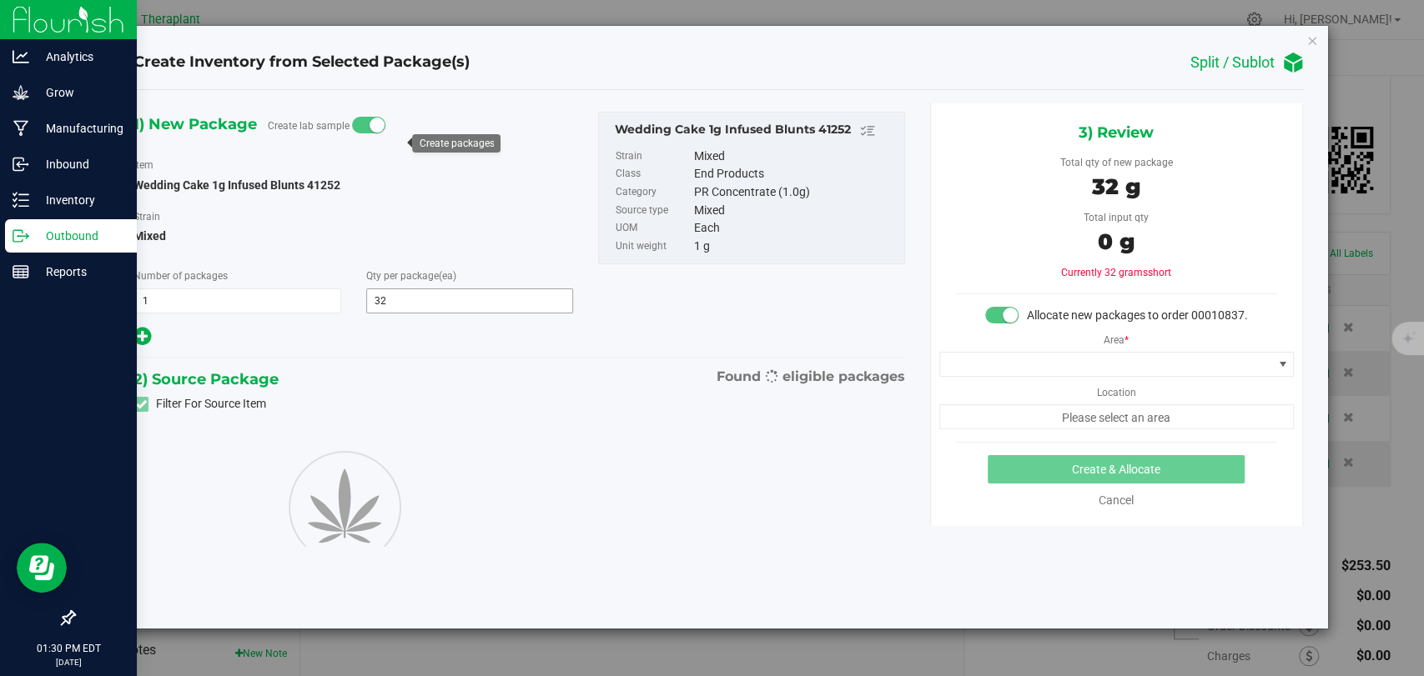
type input "32"
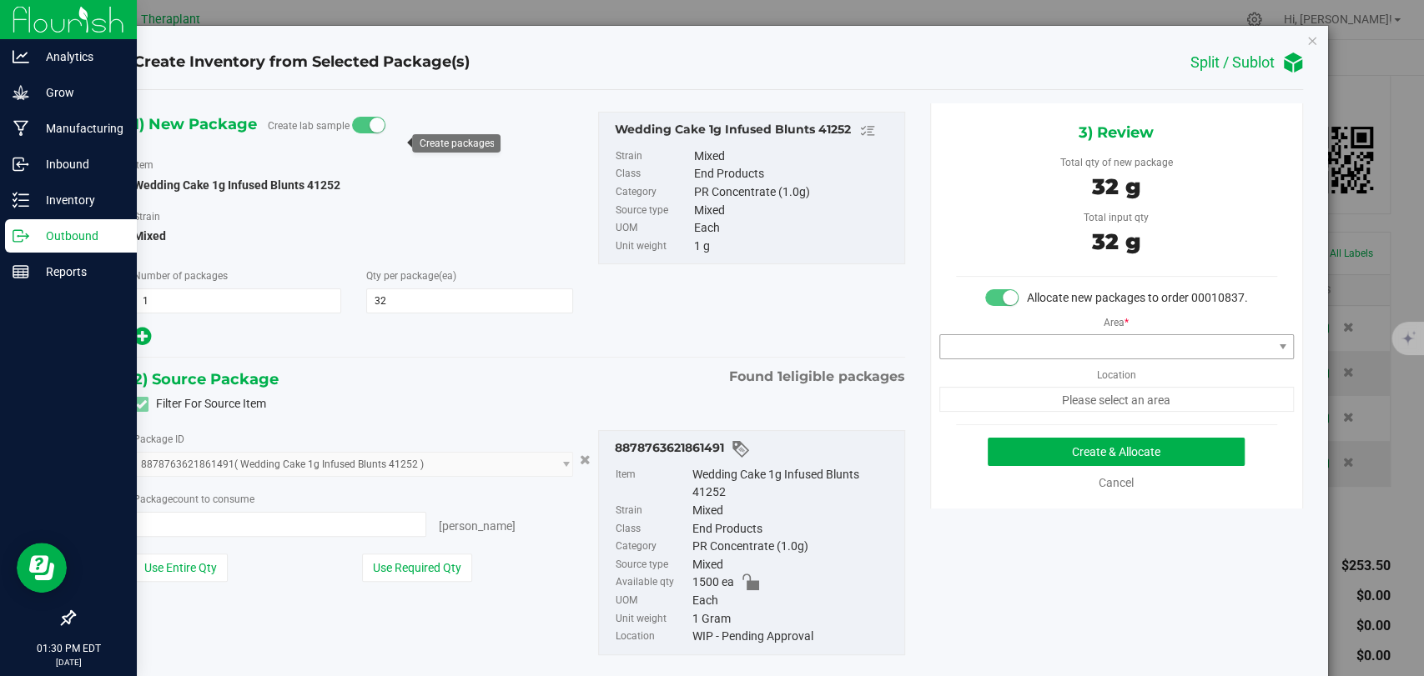
type input "32 ea"
click at [1044, 359] on span at bounding box center [1106, 346] width 332 height 23
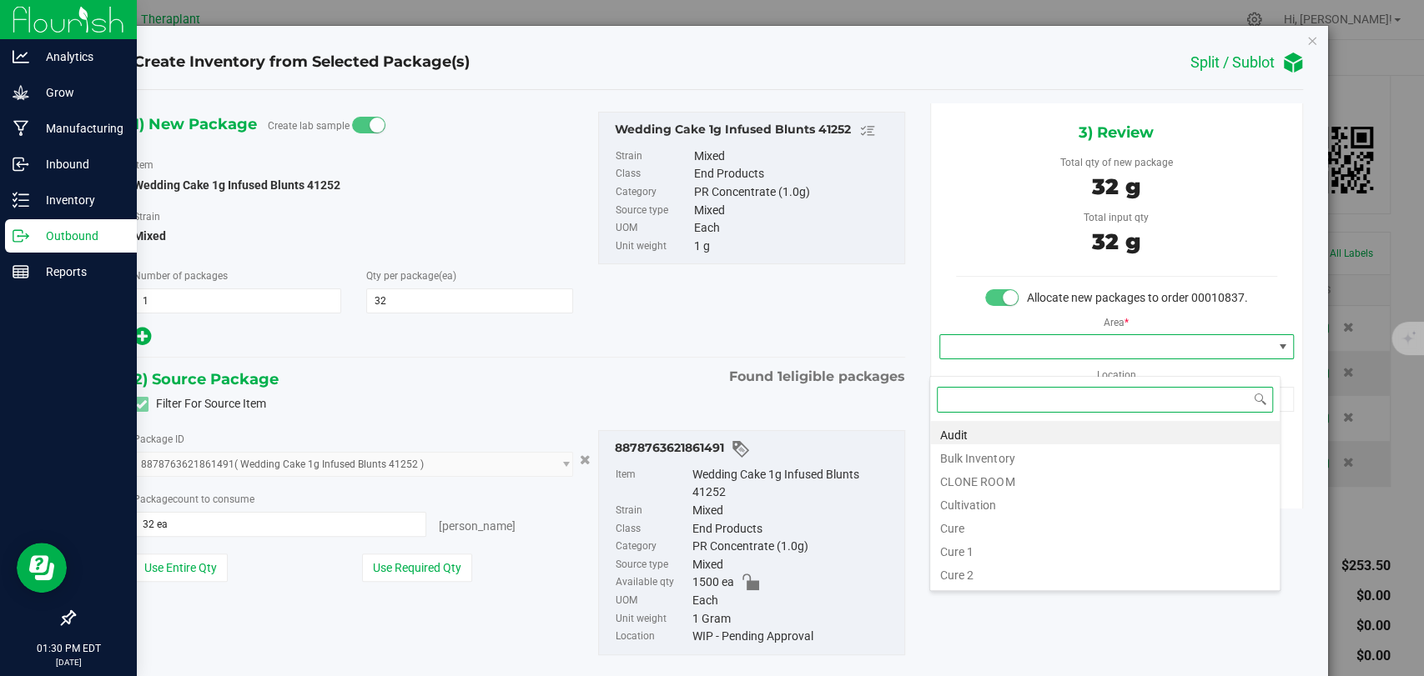
scroll to position [24, 350]
click at [998, 458] on li "Bulk Inventory" at bounding box center [1104, 456] width 349 height 23
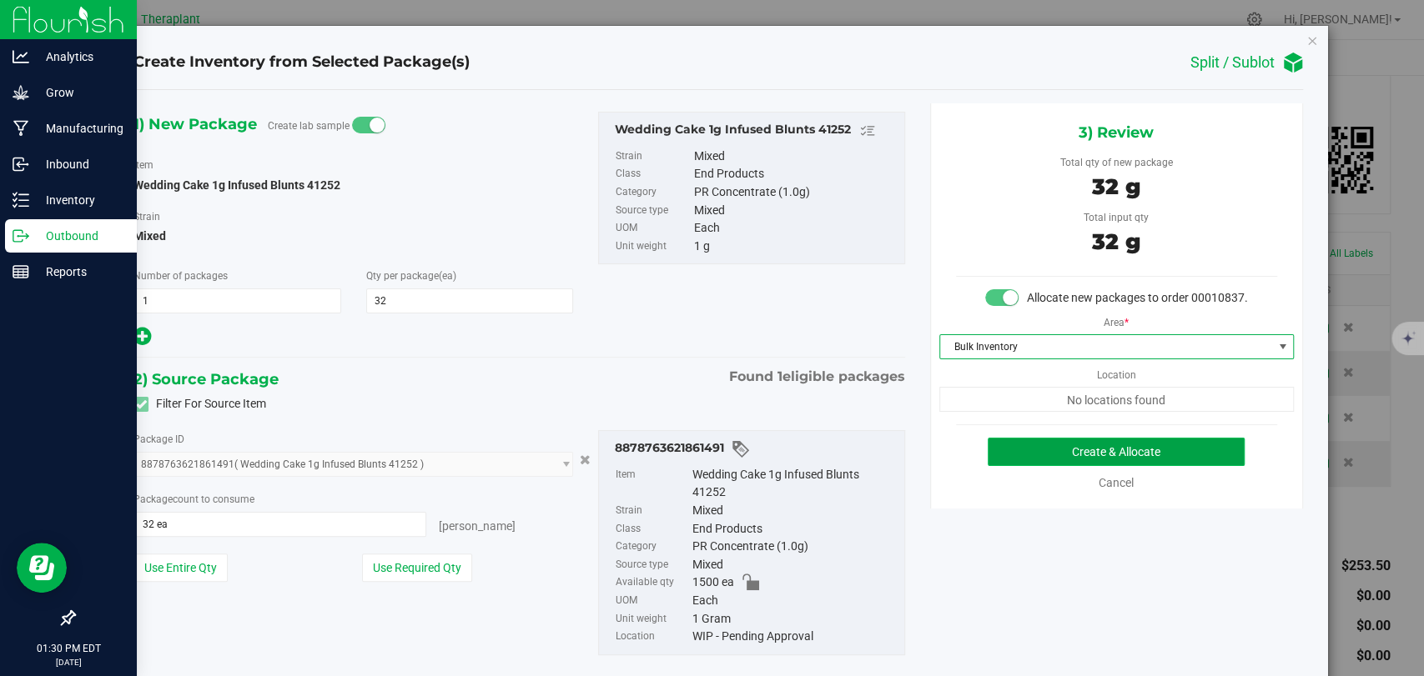
click at [1083, 462] on button "Create & Allocate" at bounding box center [1116, 452] width 257 height 28
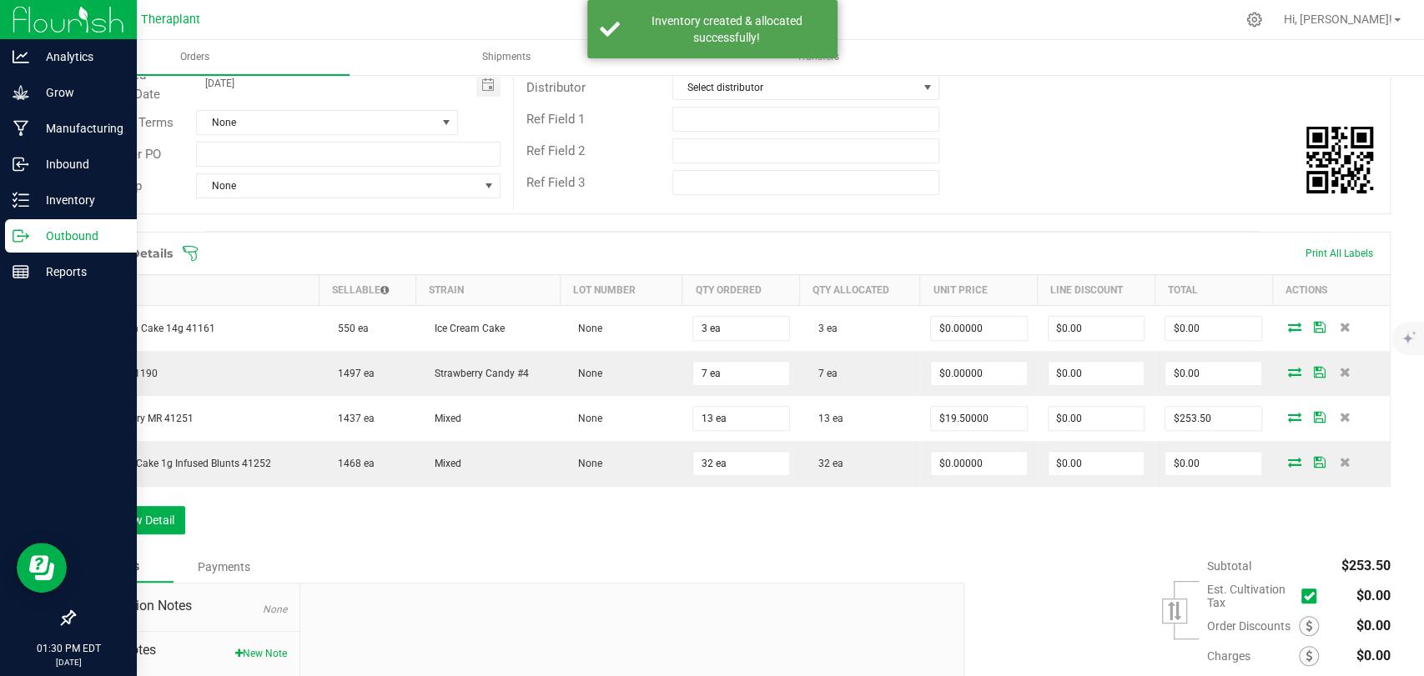
click at [772, 517] on div "Order Details Print All Labels Item Sellable Strain Lot Number Qty Ordered Qty …" at bounding box center [731, 391] width 1317 height 319
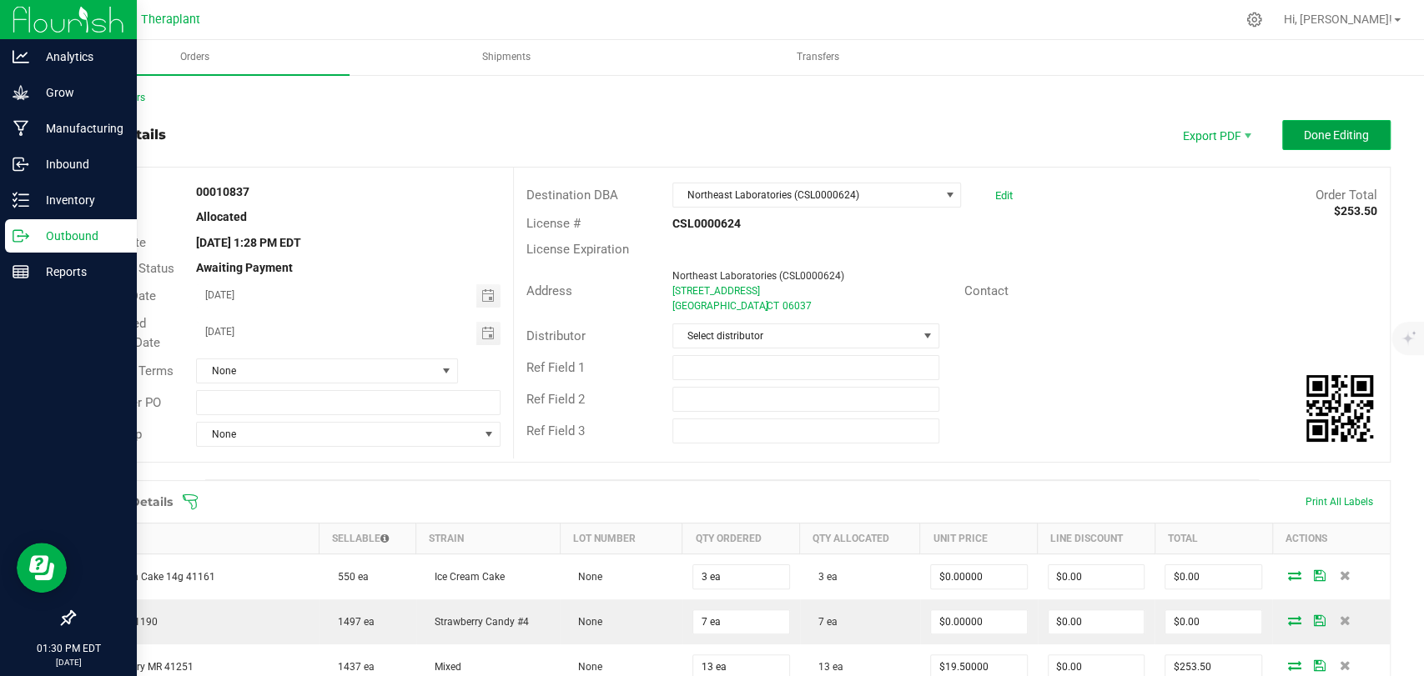
click at [1315, 133] on span "Done Editing" at bounding box center [1336, 134] width 65 height 13
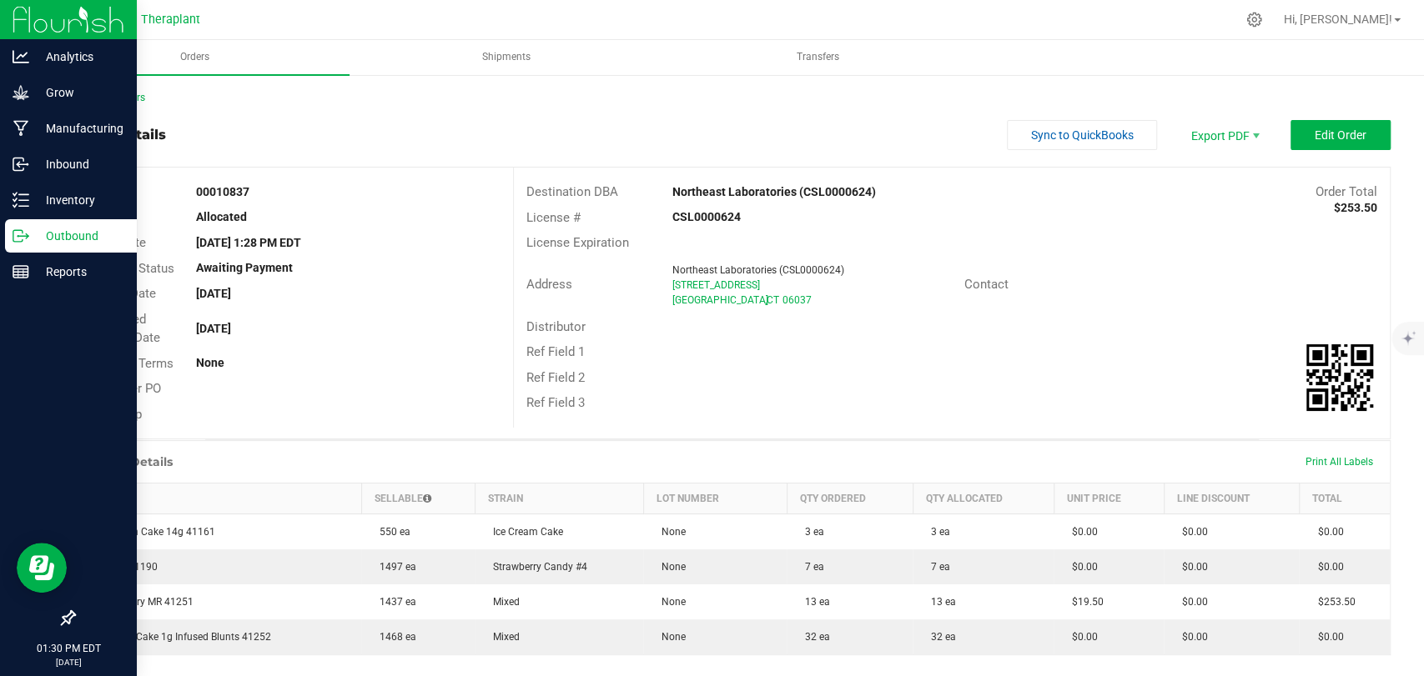
click at [114, 103] on div "Back to Orders" at bounding box center [731, 97] width 1317 height 15
click at [114, 100] on link "Back to Orders" at bounding box center [109, 98] width 72 height 12
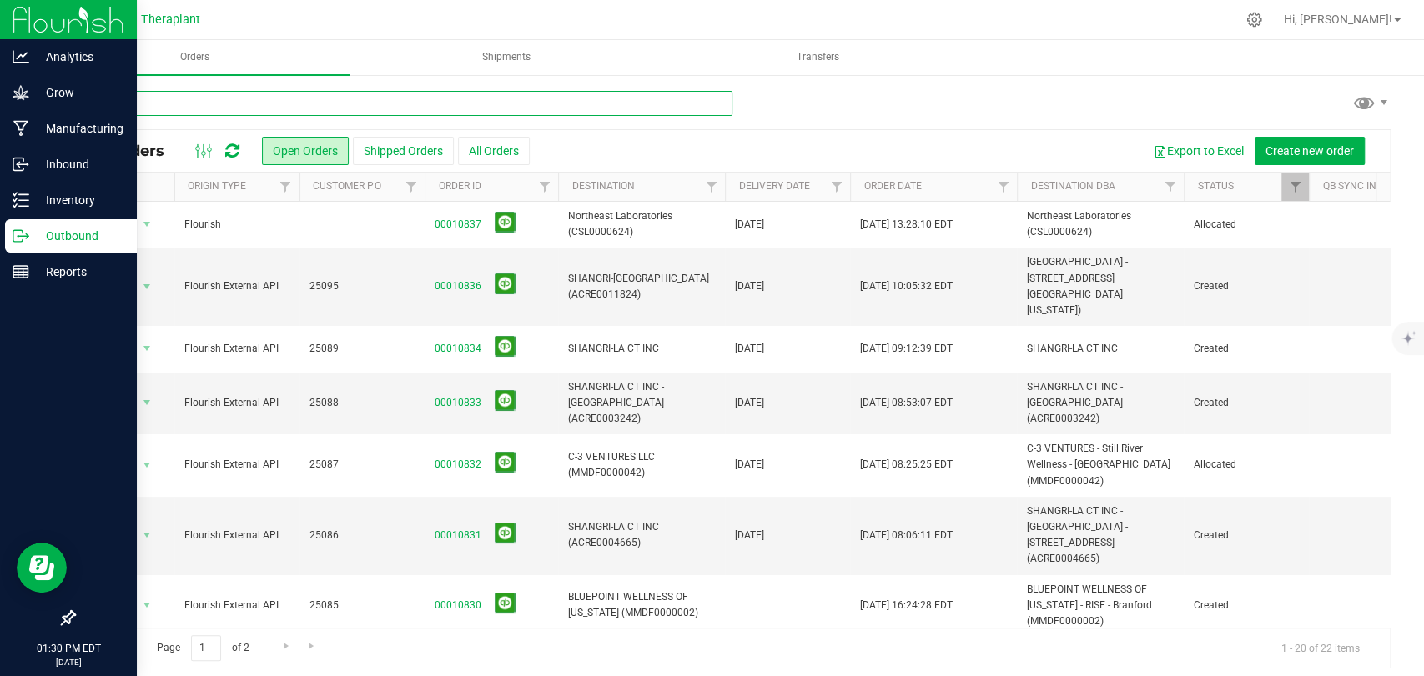
click at [133, 106] on input "text" at bounding box center [402, 103] width 659 height 25
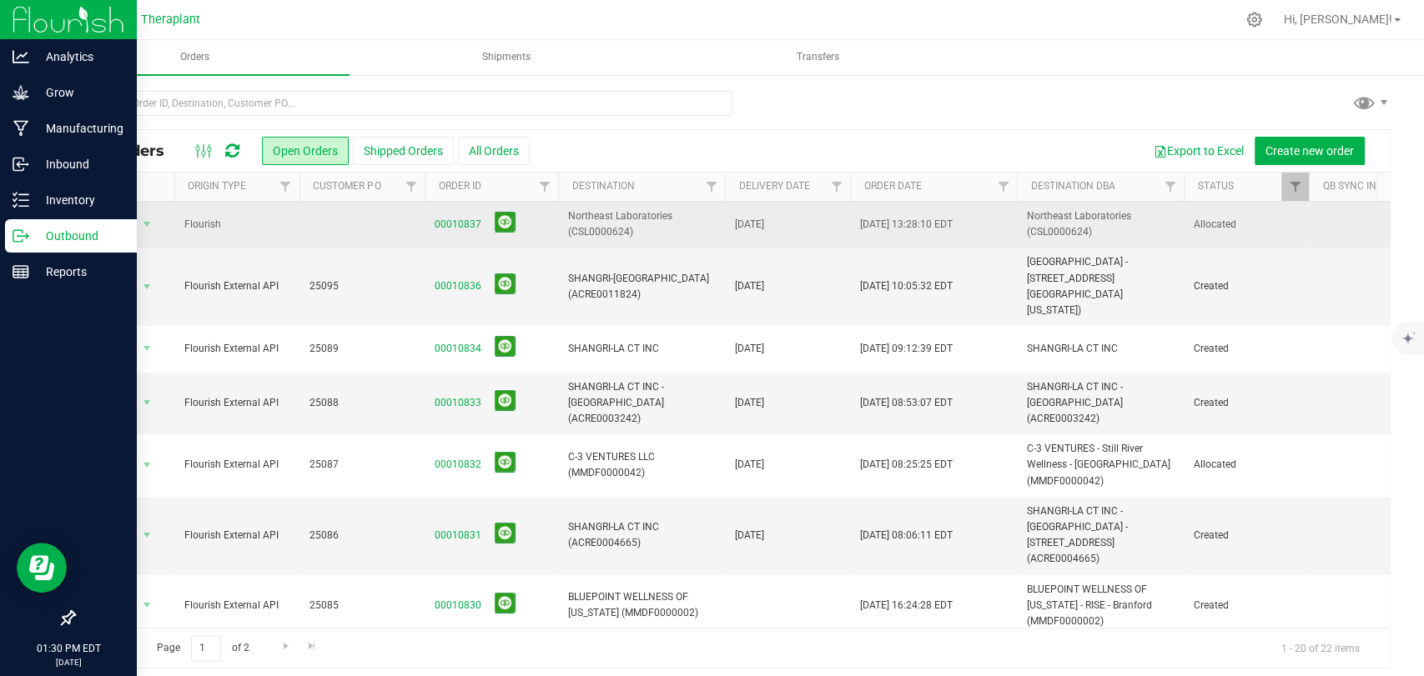
click at [305, 224] on td at bounding box center [361, 225] width 125 height 46
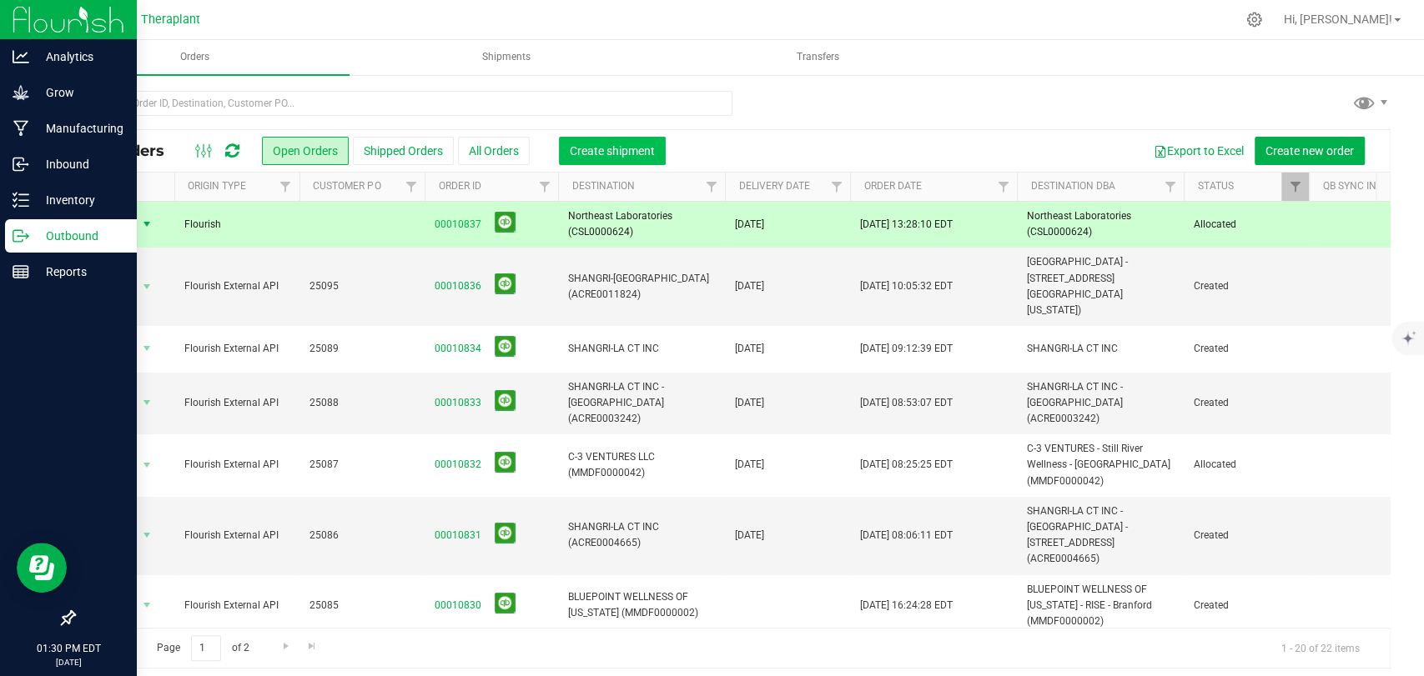
click at [633, 153] on span "Create shipment" at bounding box center [612, 150] width 85 height 13
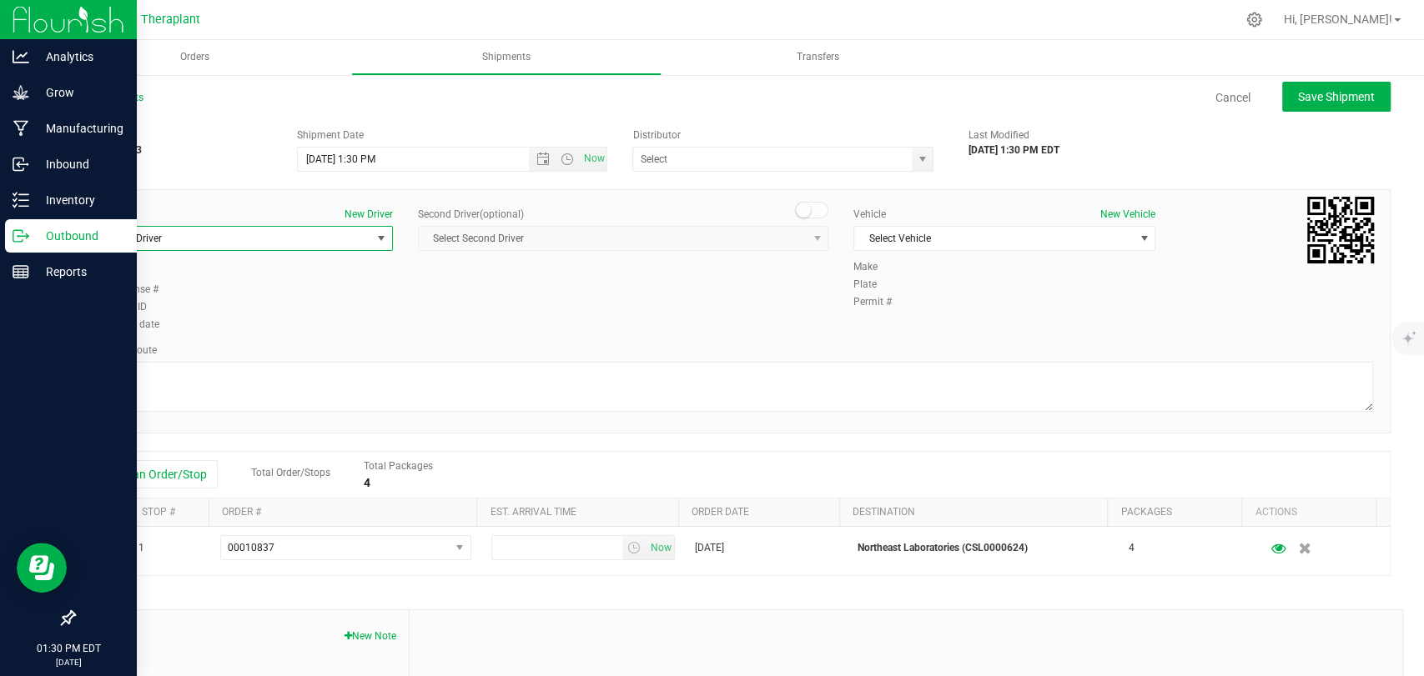
click at [211, 229] on span "Select Driver" at bounding box center [231, 238] width 279 height 23
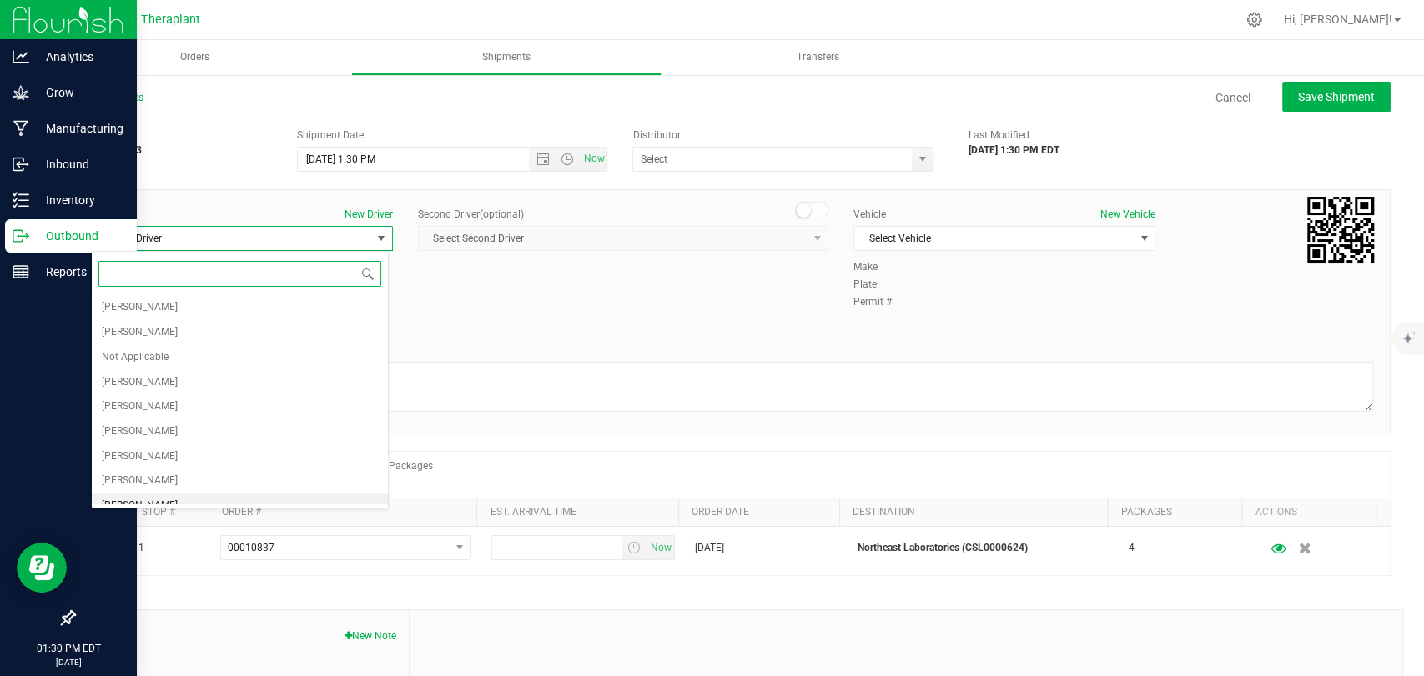
click at [163, 499] on span "Edward Cybulski" at bounding box center [140, 506] width 76 height 22
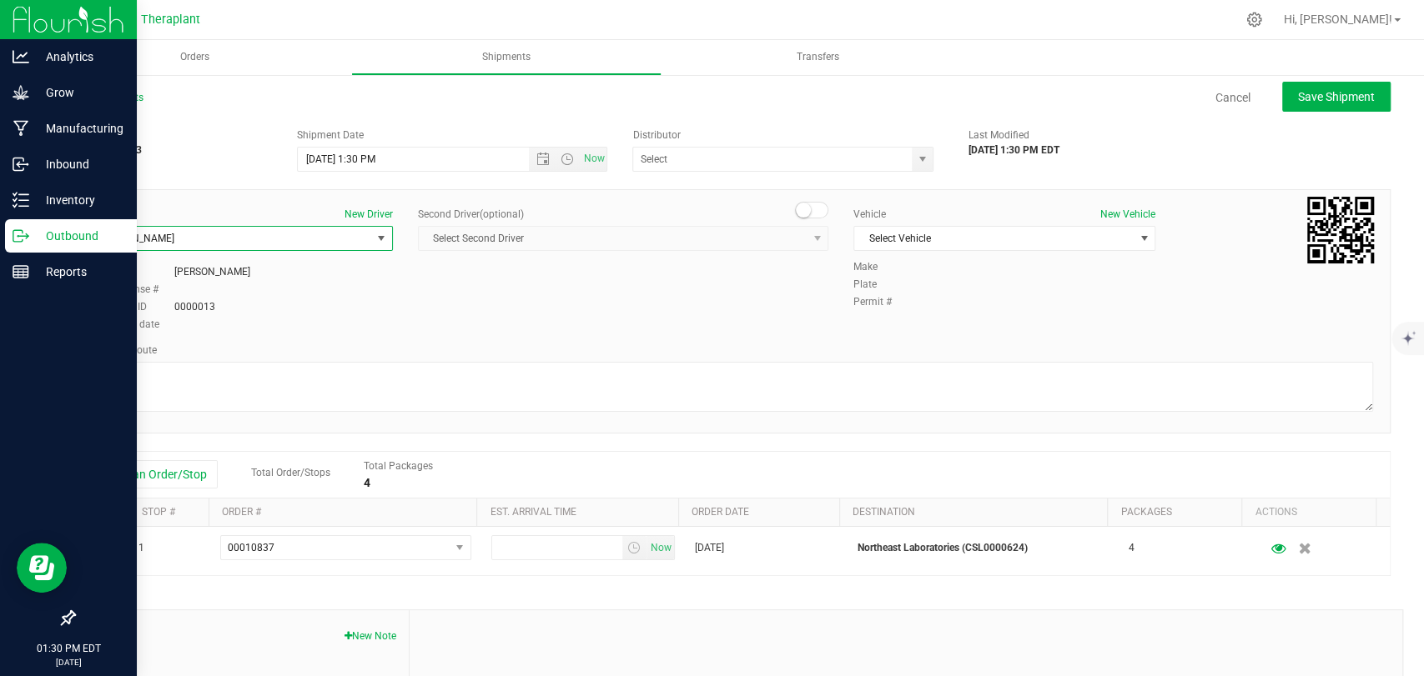
click at [814, 204] on span at bounding box center [811, 210] width 33 height 17
click at [811, 242] on span "select" at bounding box center [817, 238] width 13 height 13
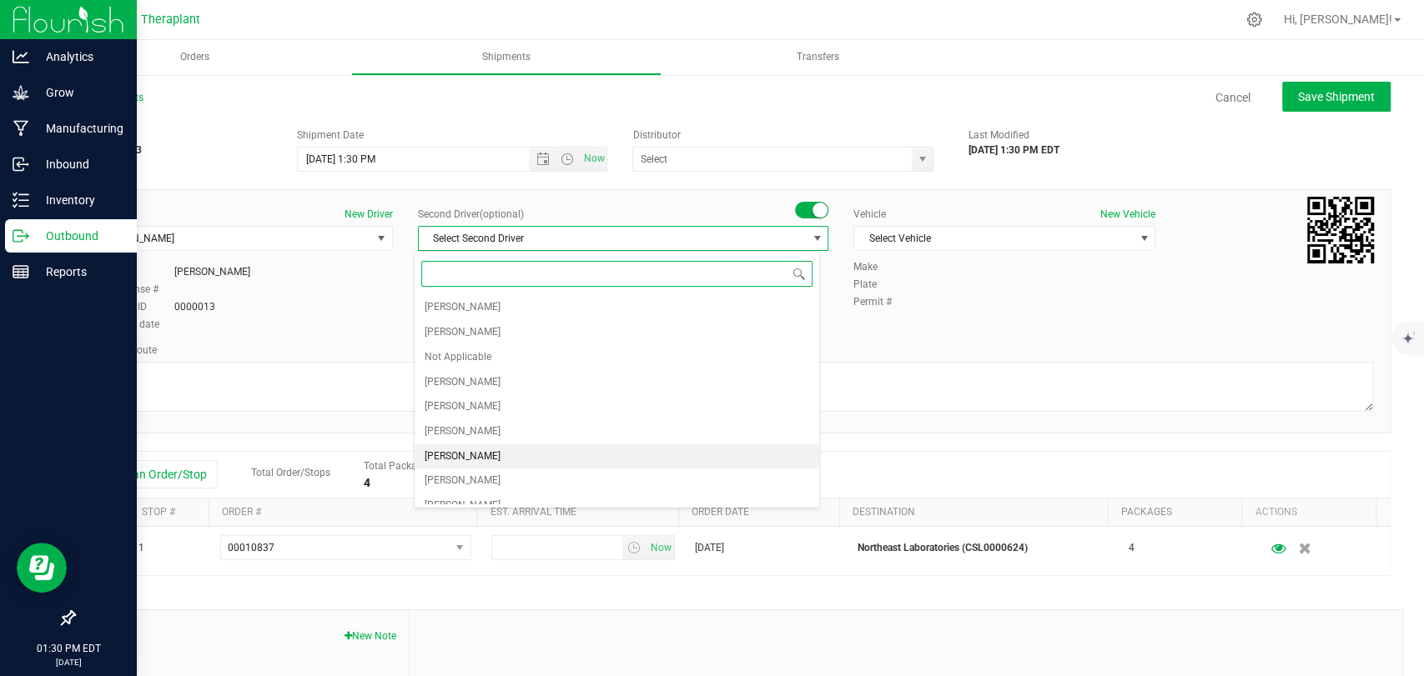
click at [487, 453] on span "Zachary Cannone" at bounding box center [463, 457] width 76 height 22
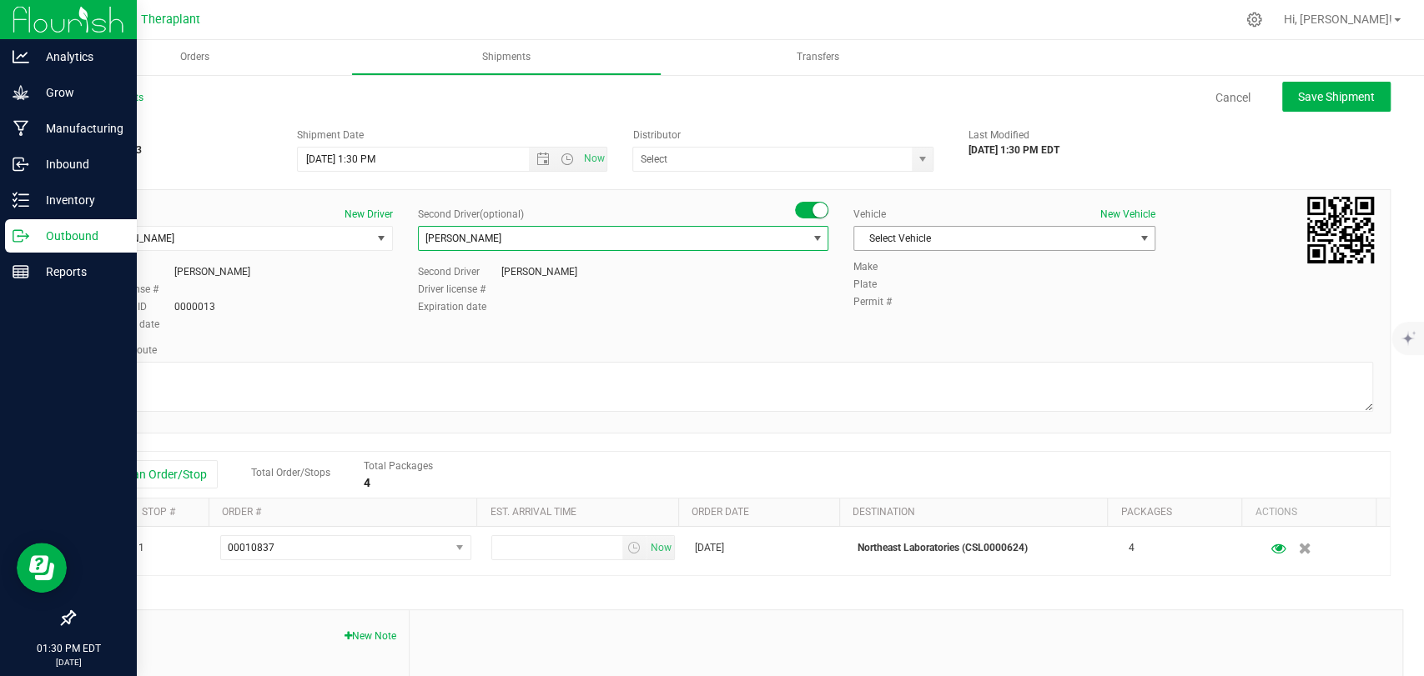
click at [920, 234] on span "Select Vehicle" at bounding box center [993, 238] width 279 height 23
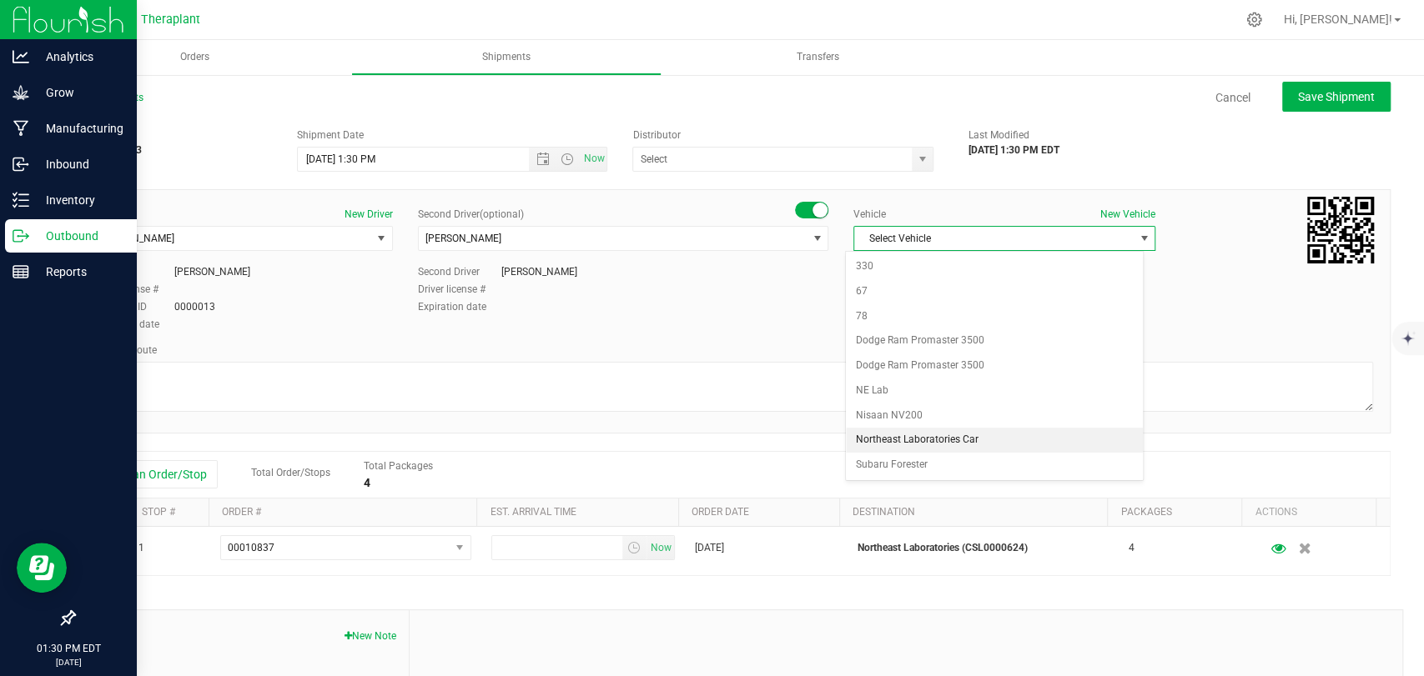
click at [921, 435] on li "Northeast Laboratories Car" at bounding box center [994, 440] width 297 height 25
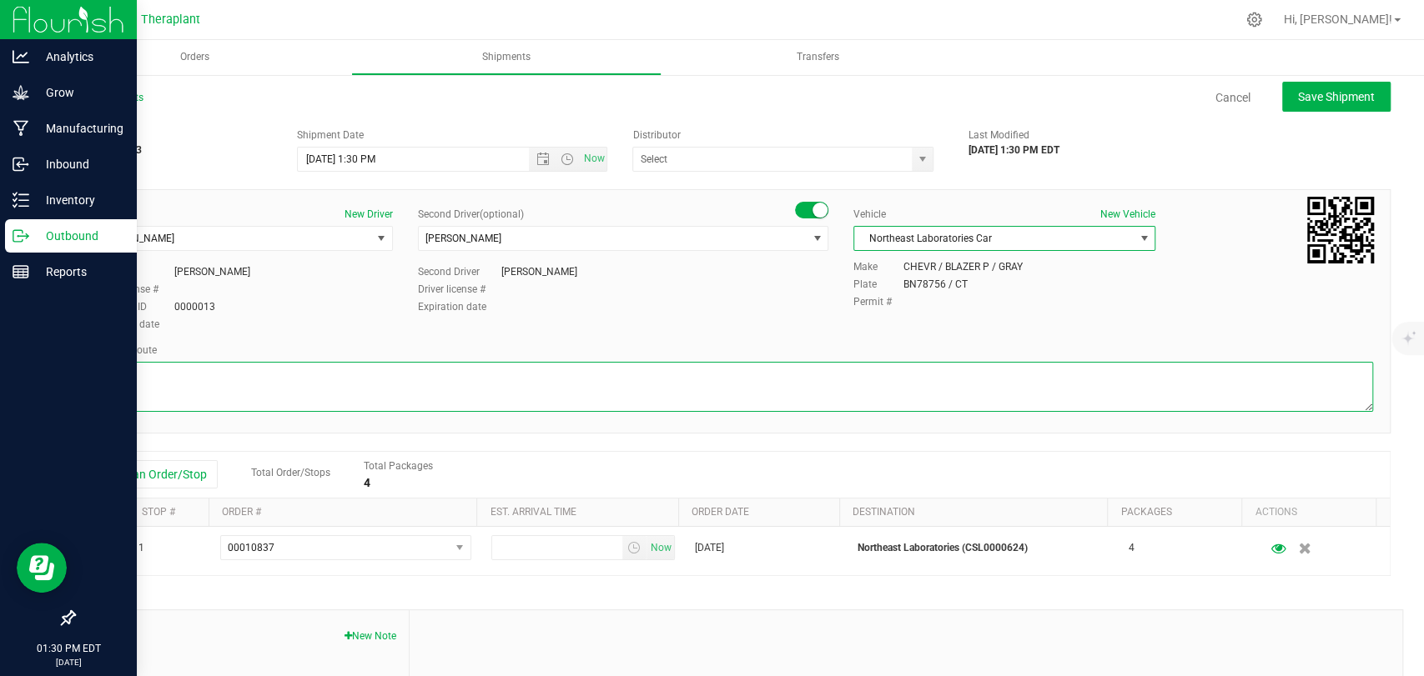
click at [862, 400] on textarea at bounding box center [732, 387] width 1282 height 50
click at [294, 376] on textarea at bounding box center [732, 387] width 1282 height 50
paste textarea "CT-8 S from CT-262, I-84 E, I-691 E, then I-91 N to State Hwy 411, Exit 23, Lef…"
click at [604, 373] on textarea at bounding box center [732, 387] width 1282 height 50
type textarea "CT-8 S from CT-262, I-84 E, I-691 E, then I-91 N to [GEOGRAPHIC_DATA], Exit 23,…"
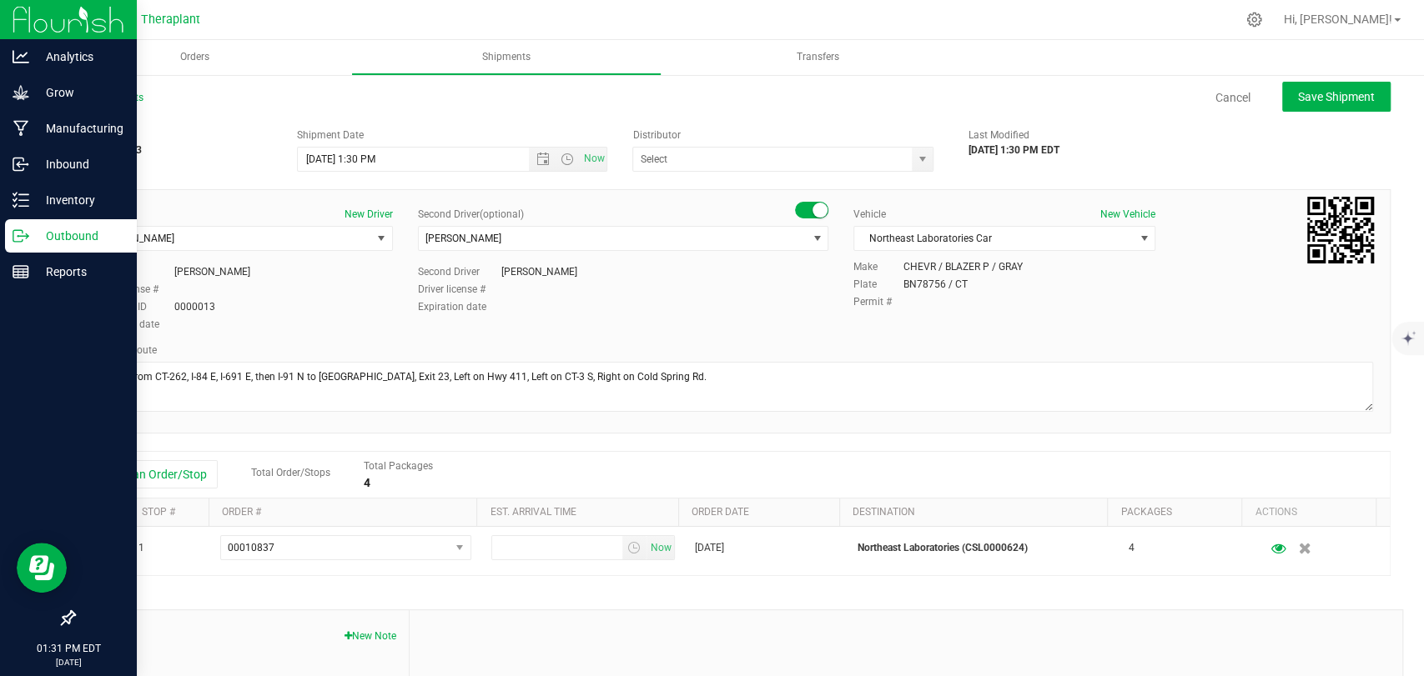
click at [663, 332] on div "Driver New Driver Edward Cybulski Select Driver Diamond Addison Robert Annulli …" at bounding box center [731, 271] width 1307 height 128
click at [567, 158] on span "Open the time view" at bounding box center [567, 159] width 13 height 13
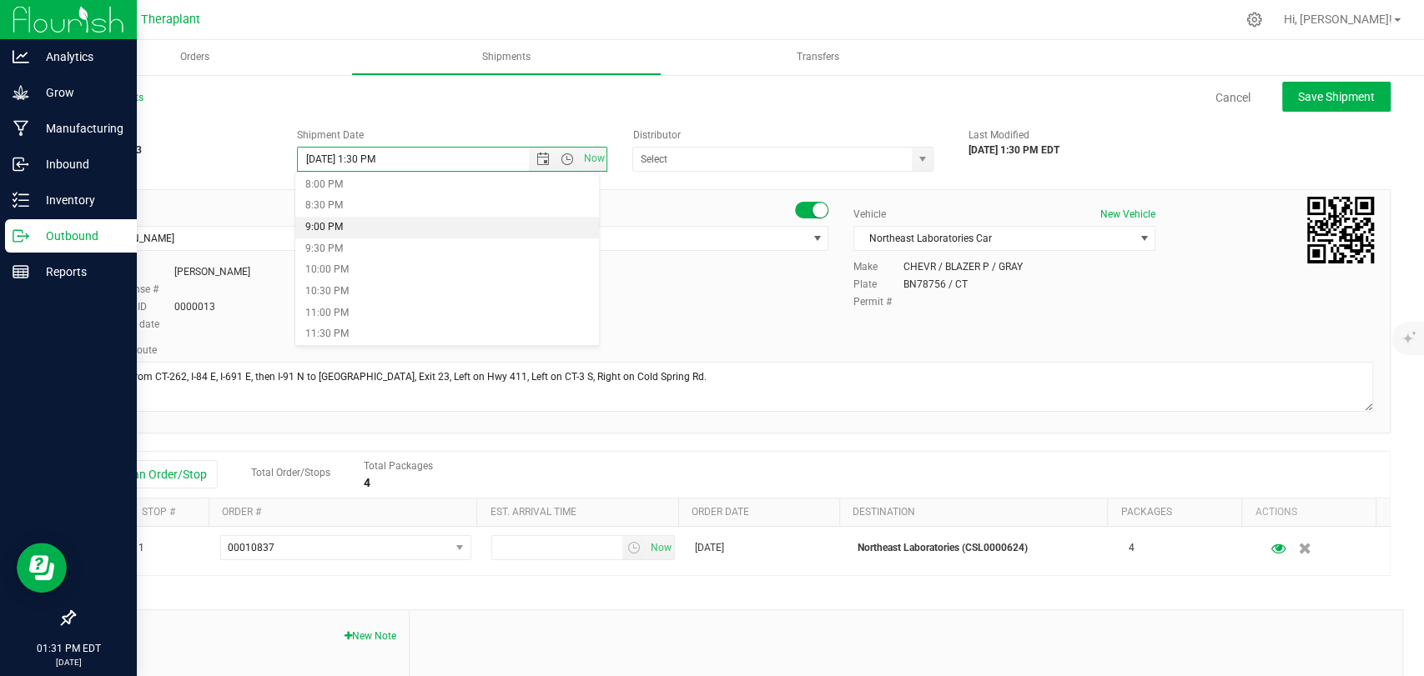
scroll to position [767, 0]
click at [330, 233] on li "7:00 PM" at bounding box center [447, 235] width 304 height 22
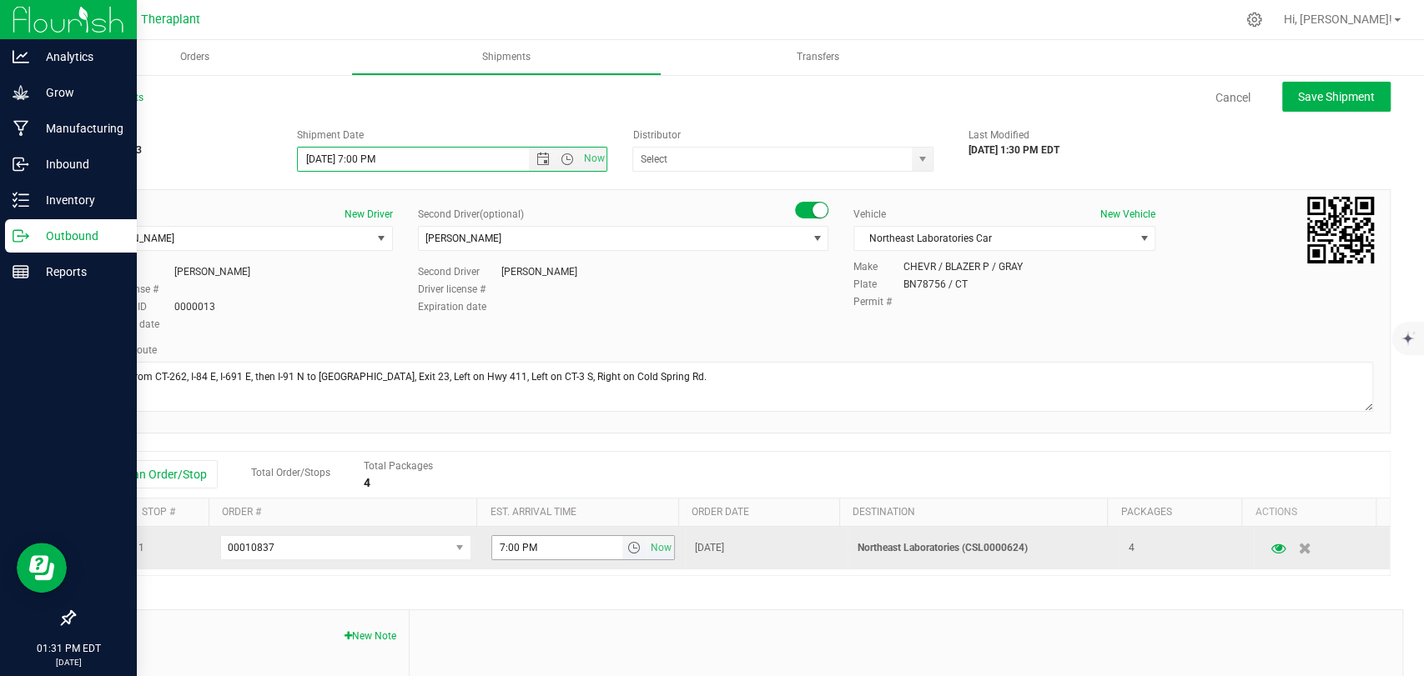
click at [626, 549] on span "select" at bounding box center [632, 547] width 13 height 13
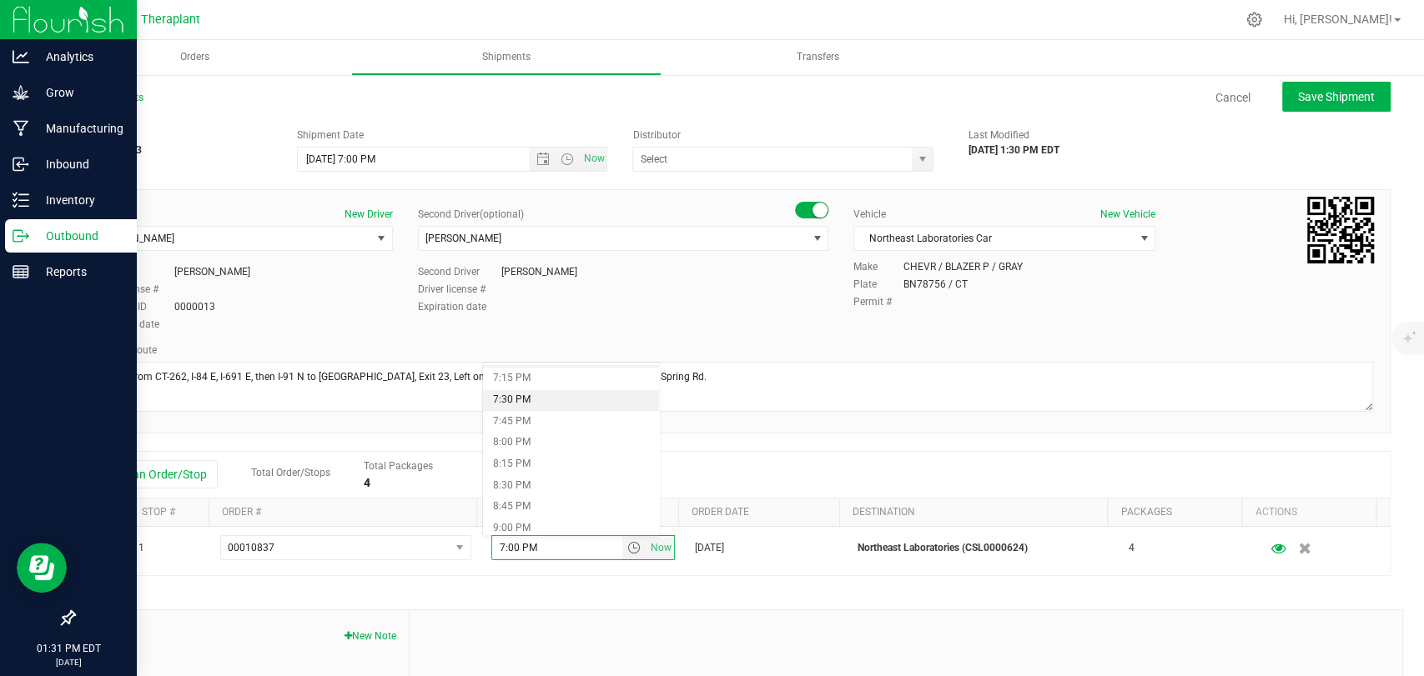
scroll to position [1612, 0]
click at [517, 429] on li "7:30 PM" at bounding box center [571, 436] width 176 height 22
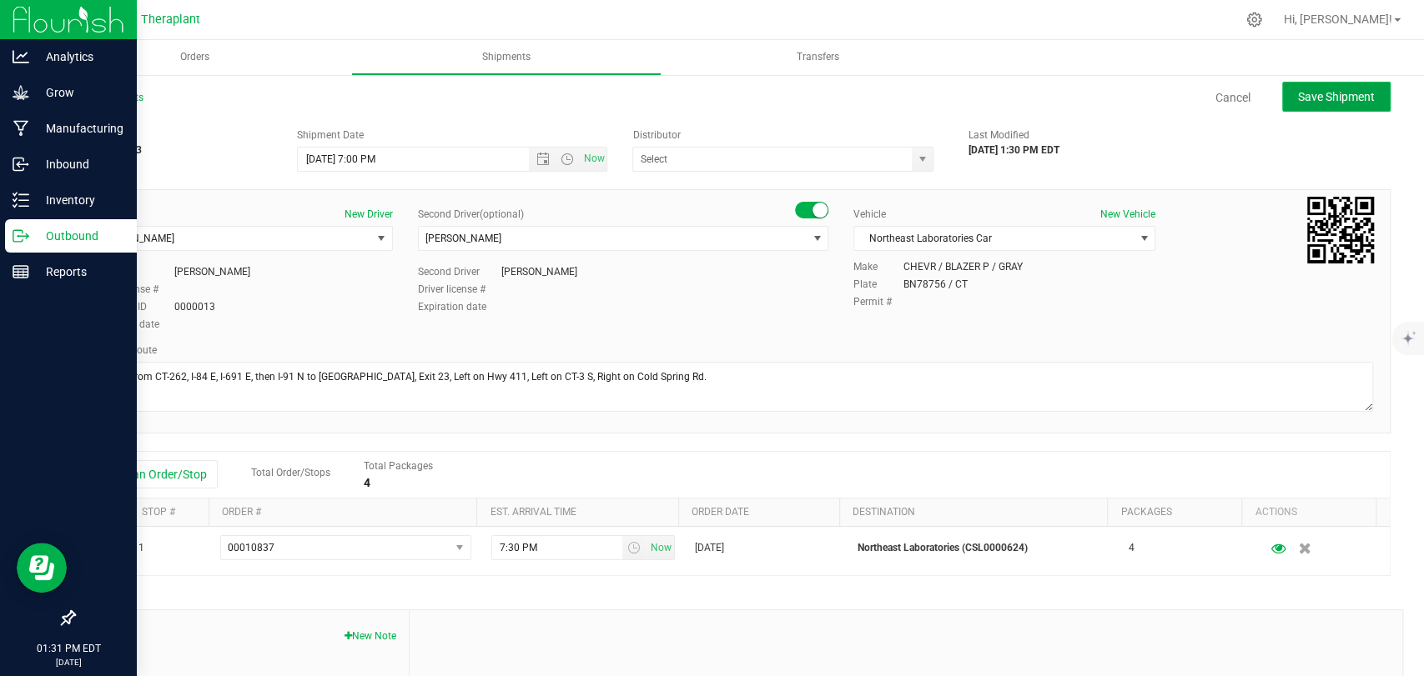
click at [1300, 103] on button "Save Shipment" at bounding box center [1336, 97] width 108 height 30
type input "8/26/2025 11:00 PM"
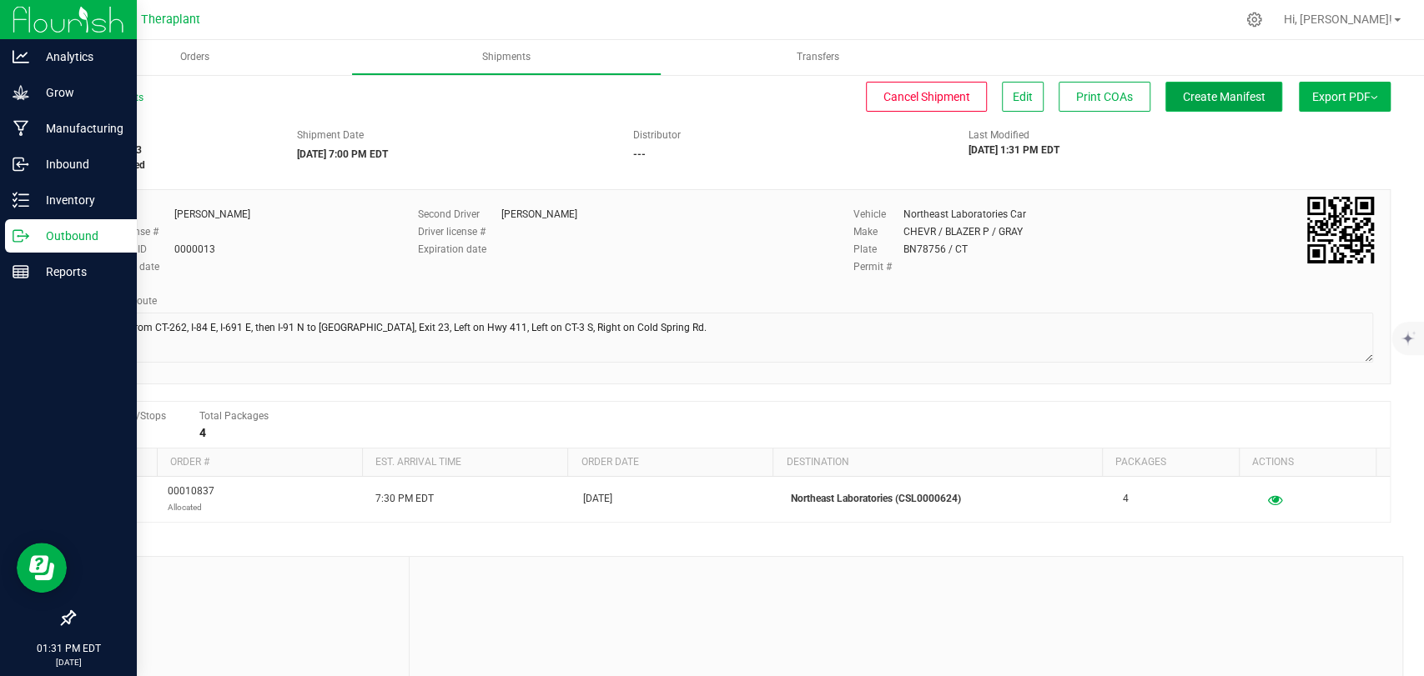
click at [1202, 96] on span "Create Manifest" at bounding box center [1224, 96] width 83 height 13
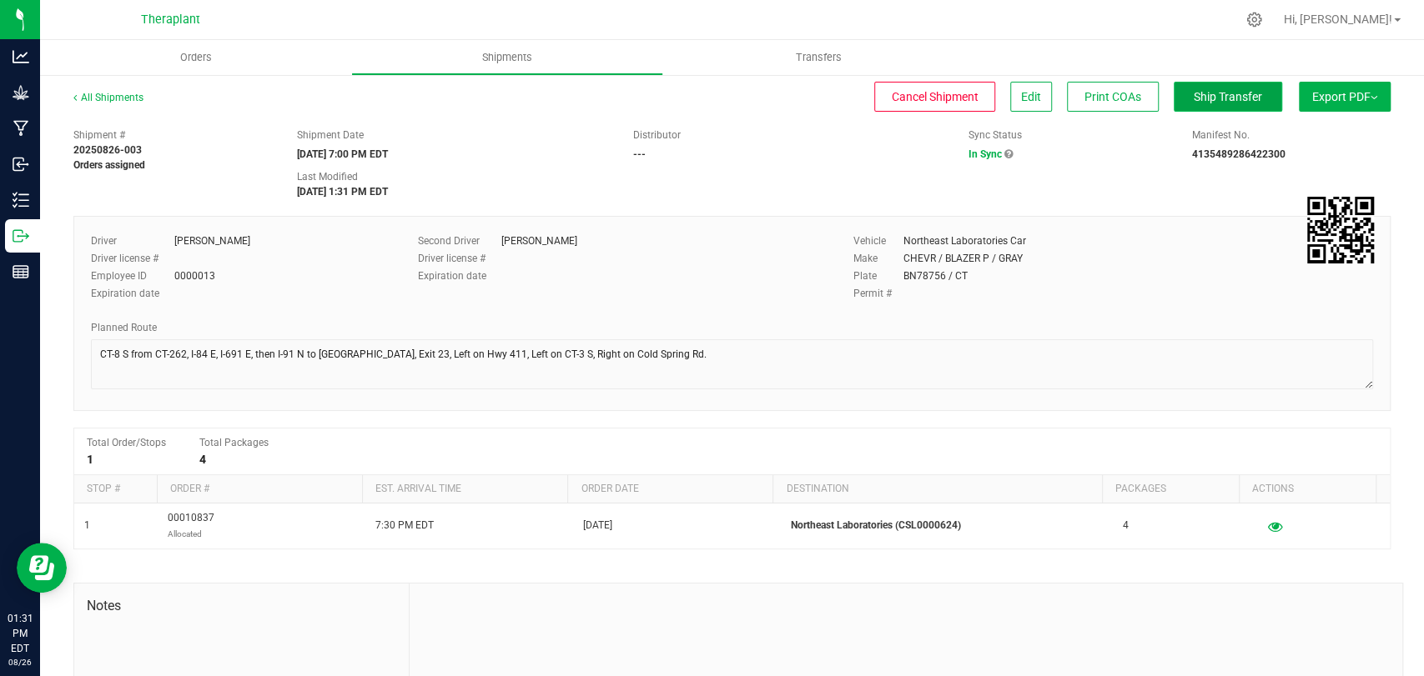
click at [1204, 98] on span "Ship Transfer" at bounding box center [1228, 96] width 68 height 13
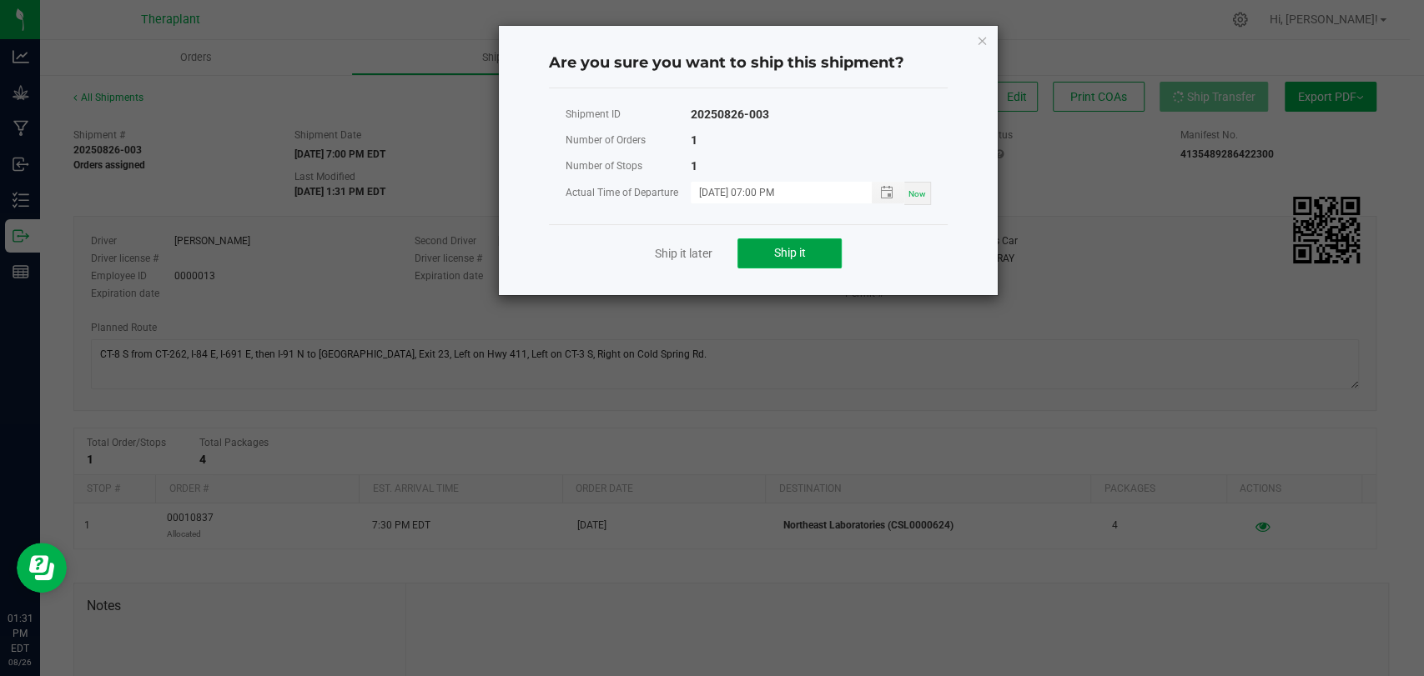
click at [831, 239] on button "Ship it" at bounding box center [789, 254] width 104 height 30
